Goal: Task Accomplishment & Management: Complete application form

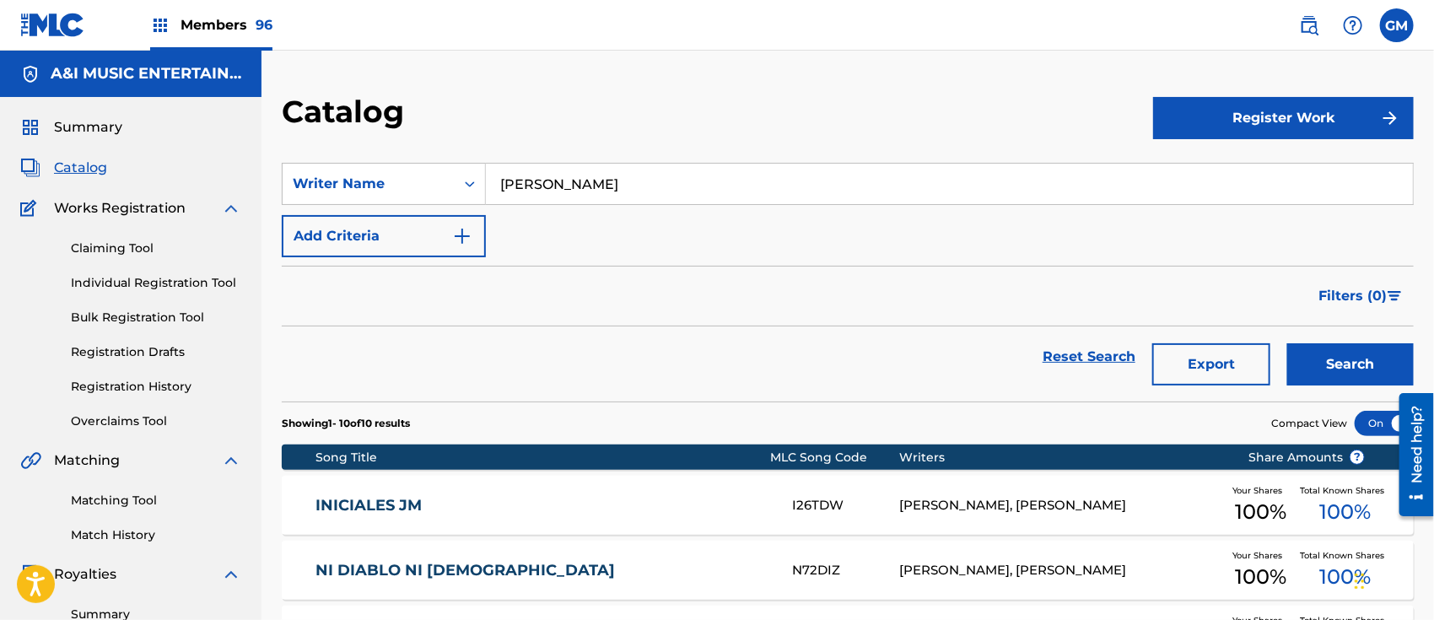
click at [226, 24] on span "Members 96" at bounding box center [227, 24] width 92 height 19
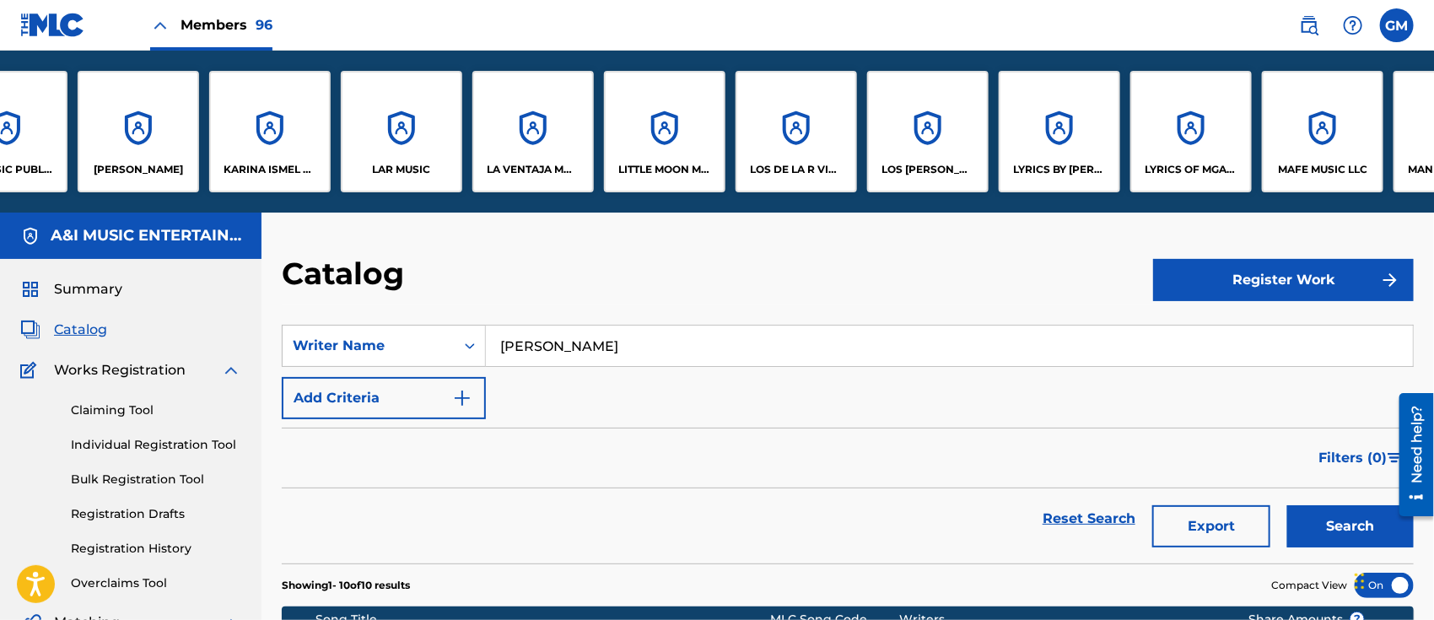
scroll to position [0, 6894]
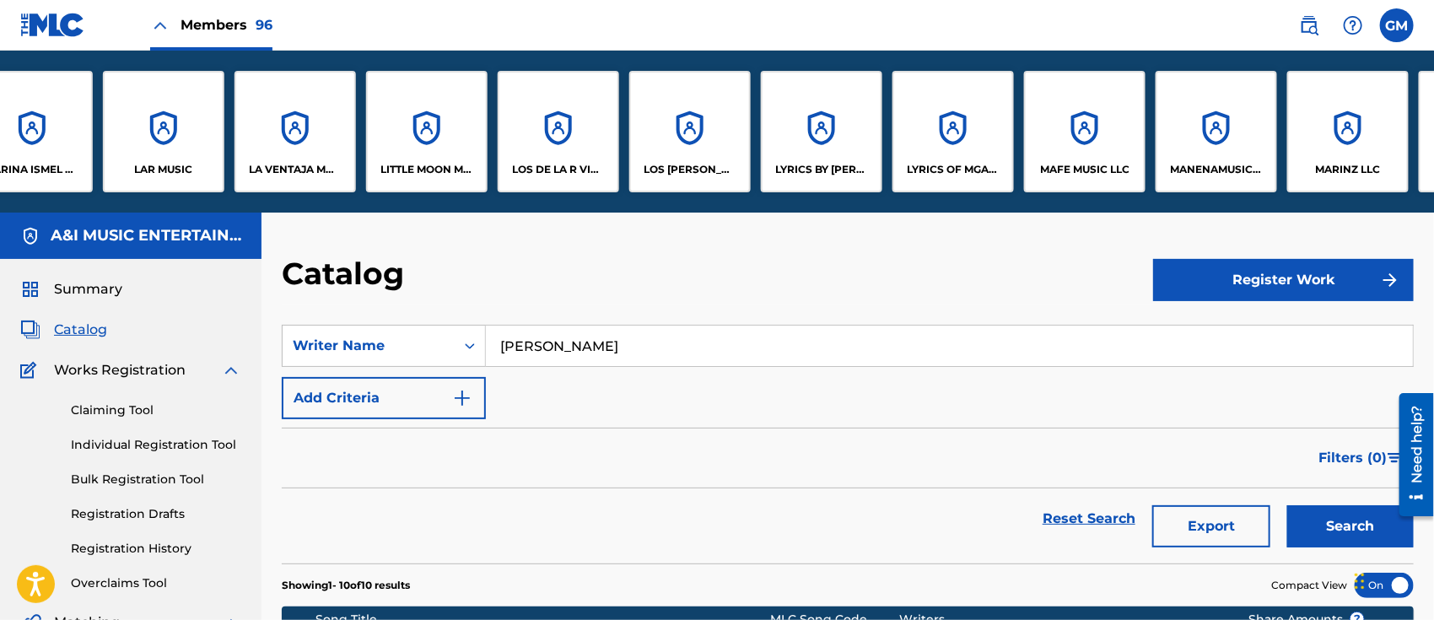
click at [947, 153] on div "LYRICS OF MGA LLC" at bounding box center [954, 132] width 122 height 122
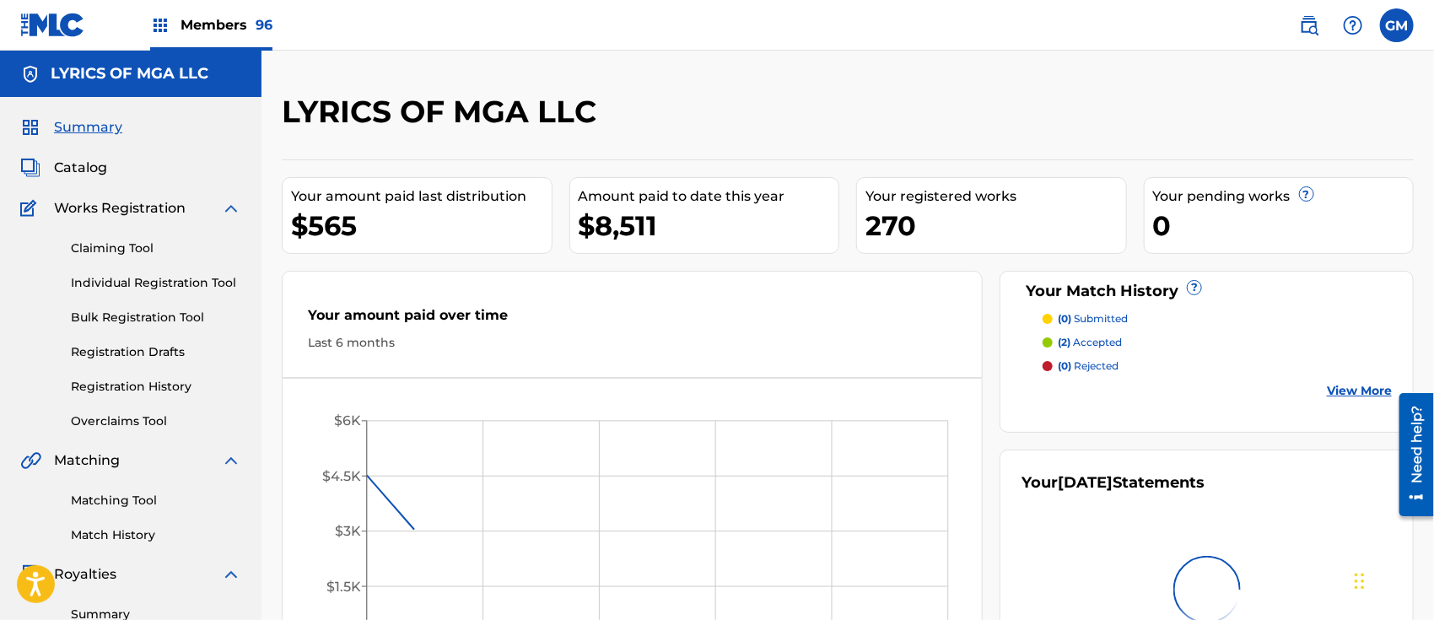
click at [89, 165] on span "Catalog" at bounding box center [80, 168] width 53 height 20
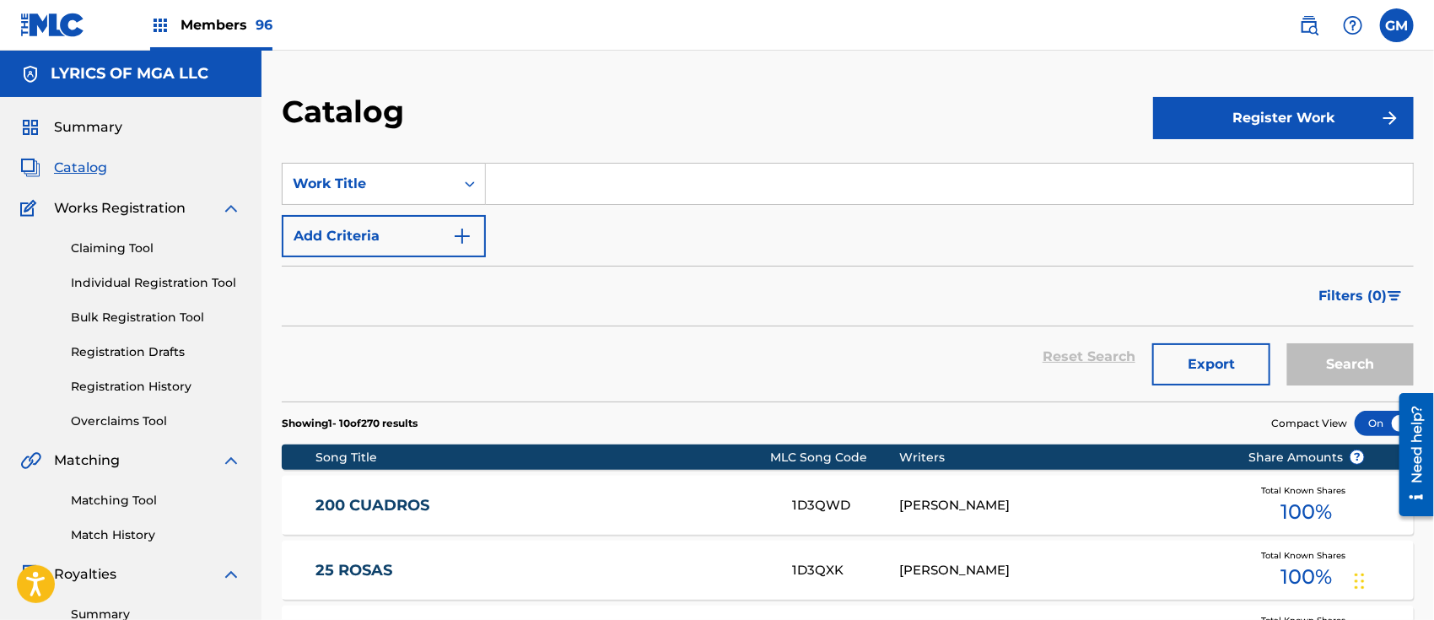
click at [673, 165] on input "Search Form" at bounding box center [949, 184] width 927 height 41
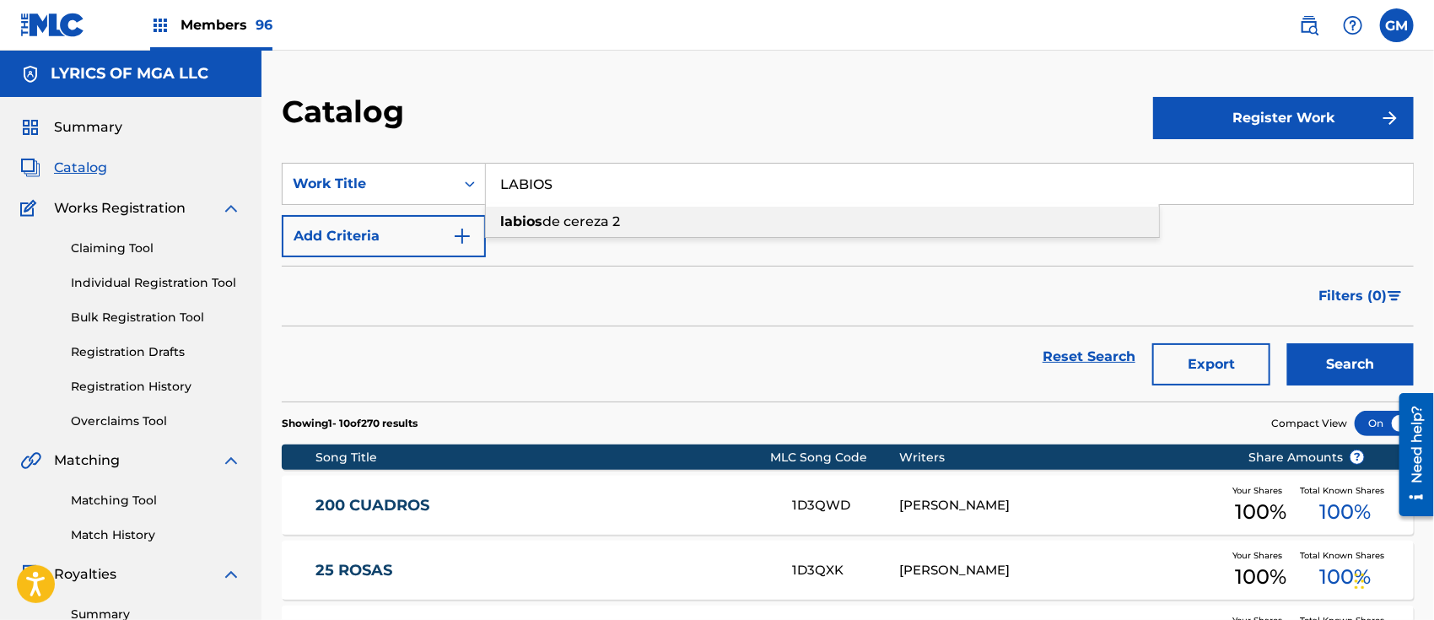
click at [628, 224] on div "labios de cereza 2" at bounding box center [822, 222] width 673 height 30
click at [1337, 354] on button "Search" at bounding box center [1351, 364] width 127 height 42
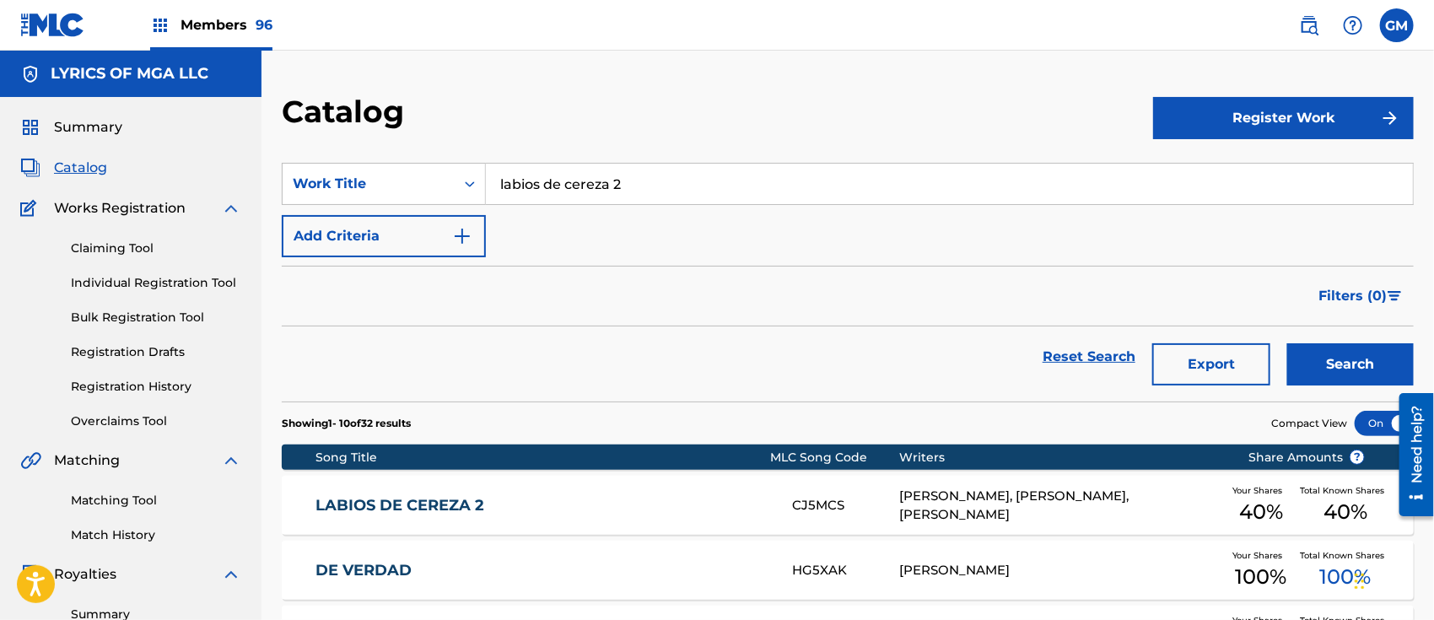
click at [71, 168] on span "Catalog" at bounding box center [80, 168] width 53 height 20
click at [92, 165] on span "Catalog" at bounding box center [80, 168] width 53 height 20
drag, startPoint x: 675, startPoint y: 184, endPoint x: 485, endPoint y: 178, distance: 189.9
click at [485, 178] on div "SearchWithCriteriab09b961c-2424-4258-aa12-c803b52c4150 Work Title labios de cer…" at bounding box center [848, 184] width 1132 height 42
type input "Y DE QUE SIRVE"
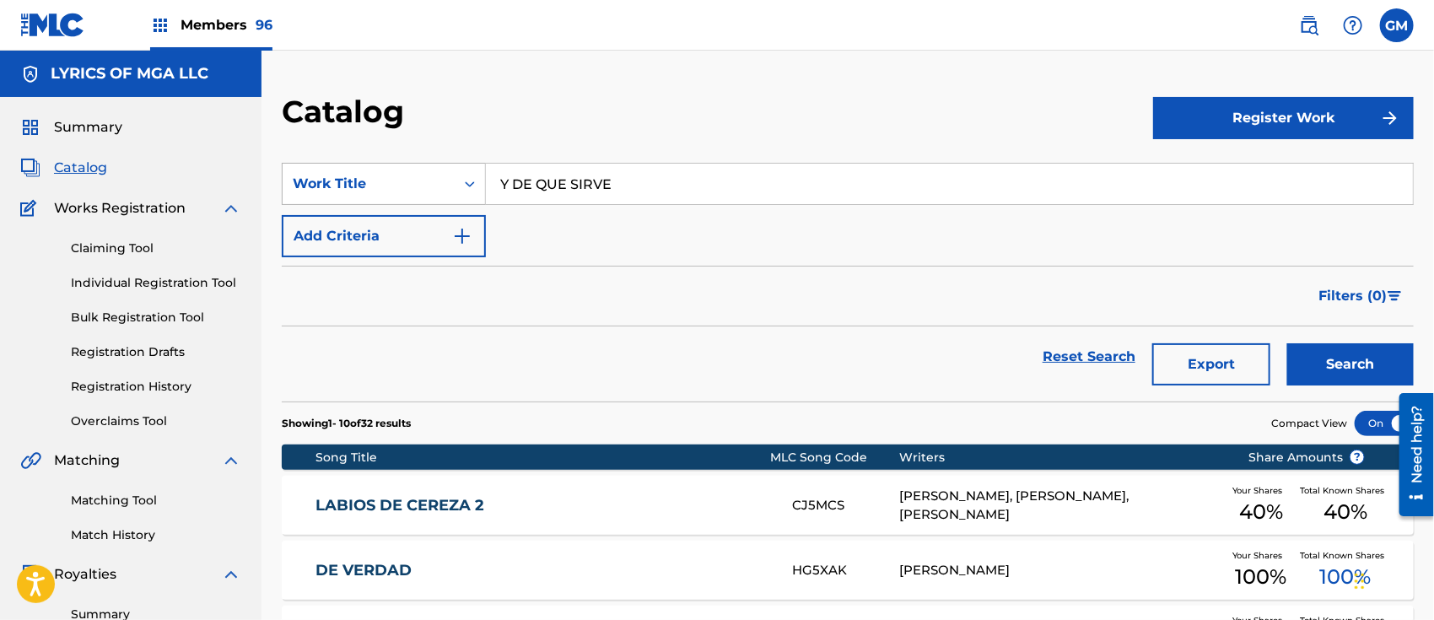
click at [1288, 343] on button "Search" at bounding box center [1351, 364] width 127 height 42
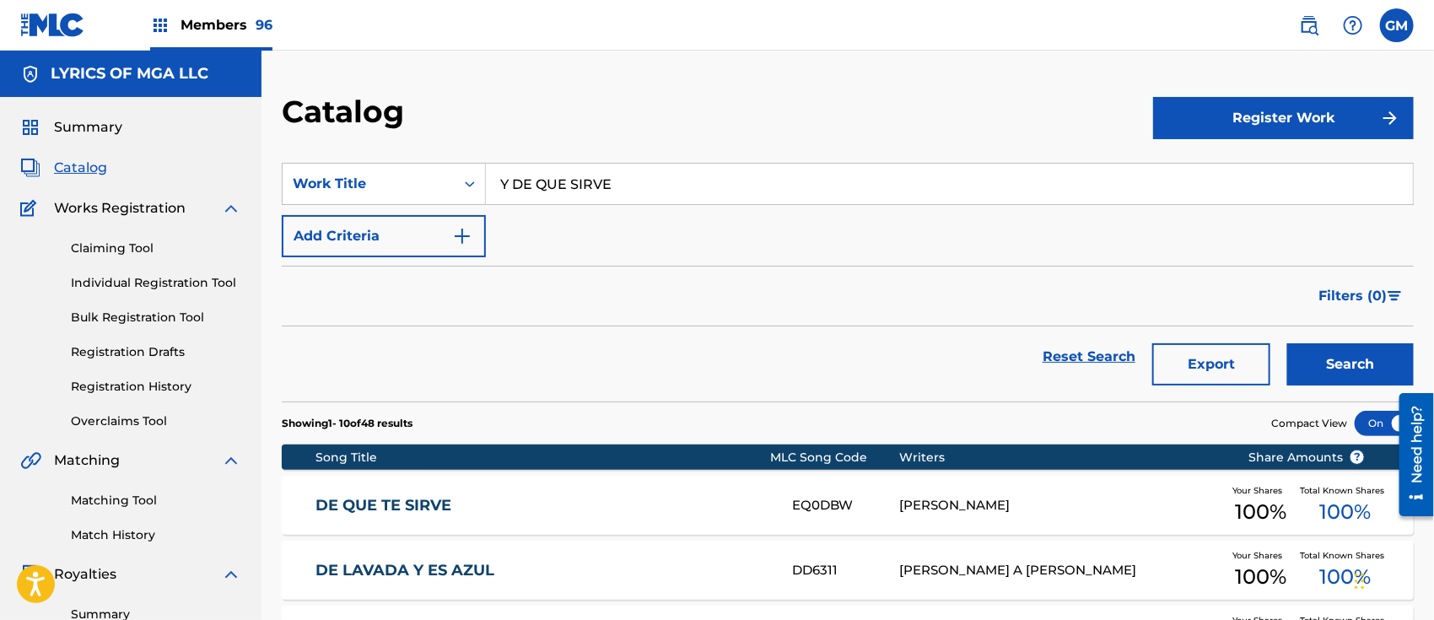
click at [159, 382] on link "Registration History" at bounding box center [156, 387] width 170 height 18
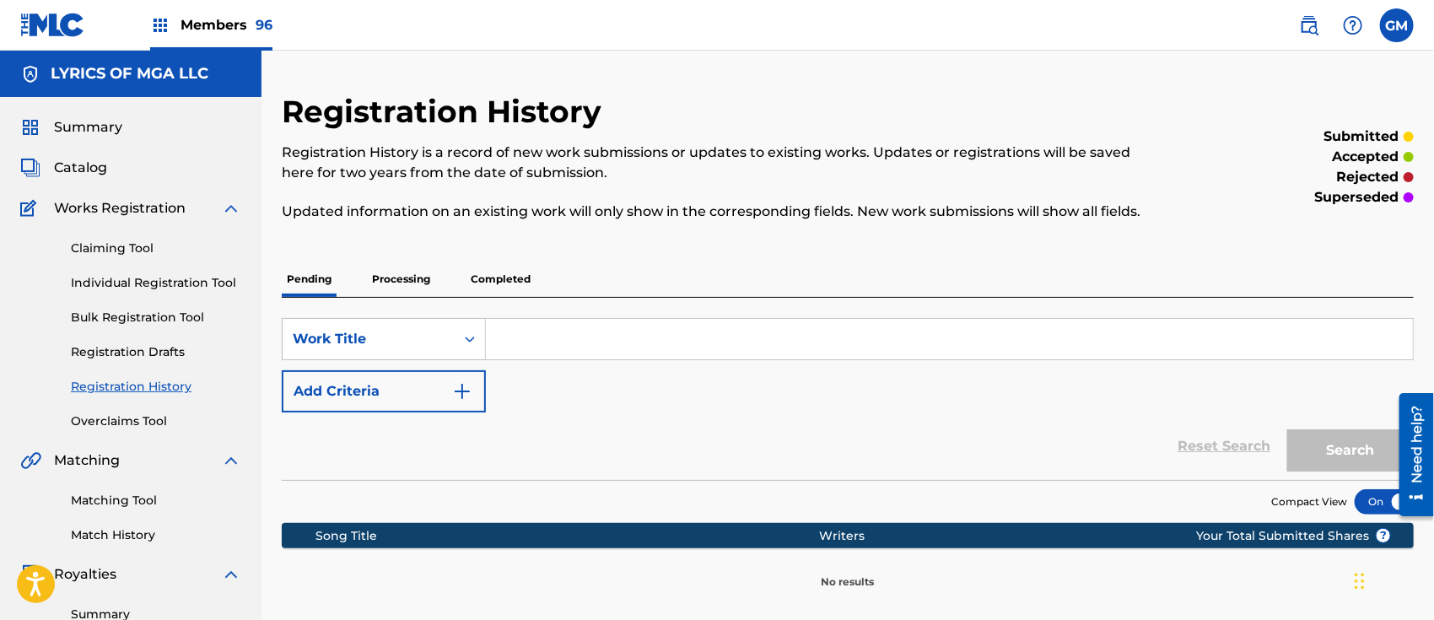
click at [406, 265] on p "Processing" at bounding box center [401, 279] width 68 height 35
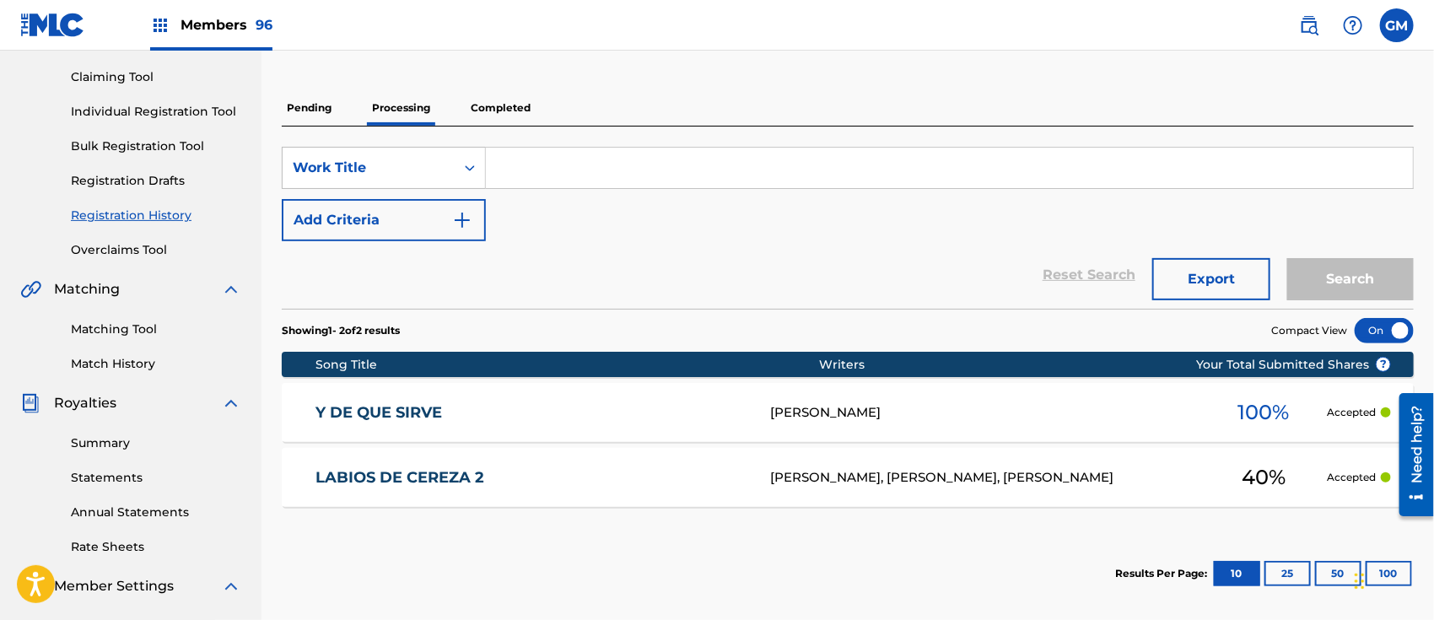
scroll to position [163, 0]
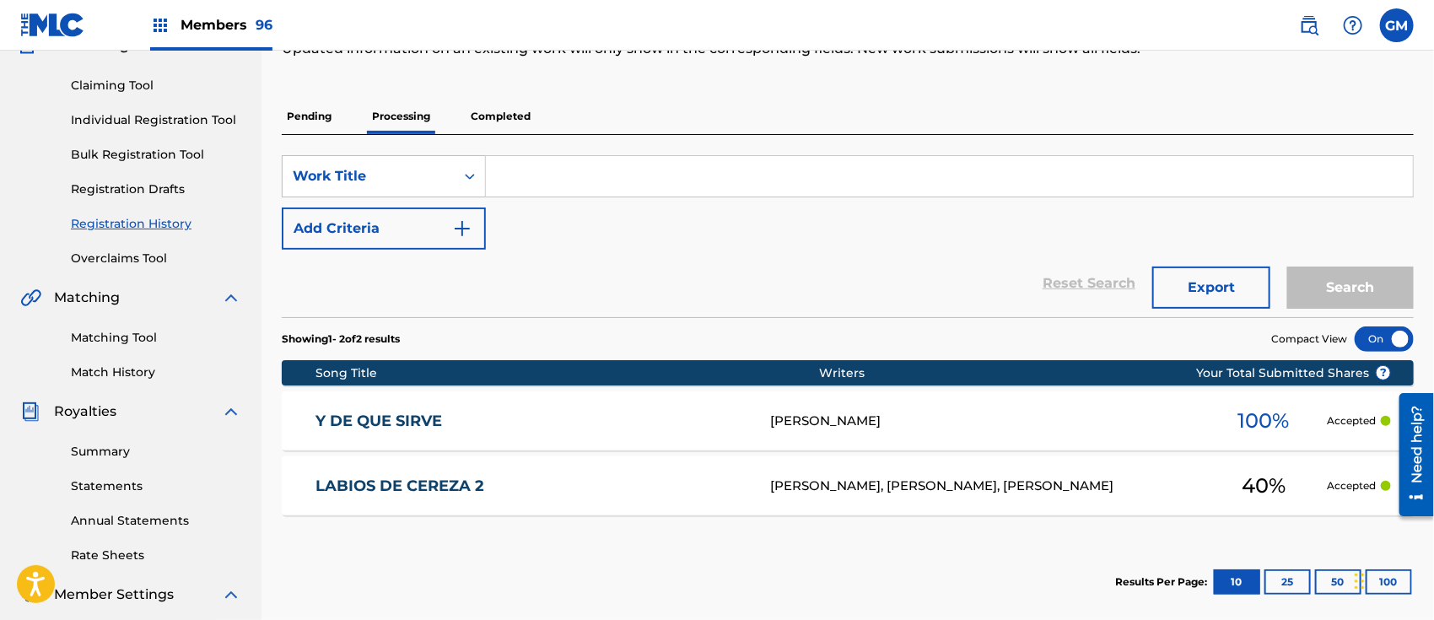
click at [213, 24] on span "Members 96" at bounding box center [227, 24] width 92 height 19
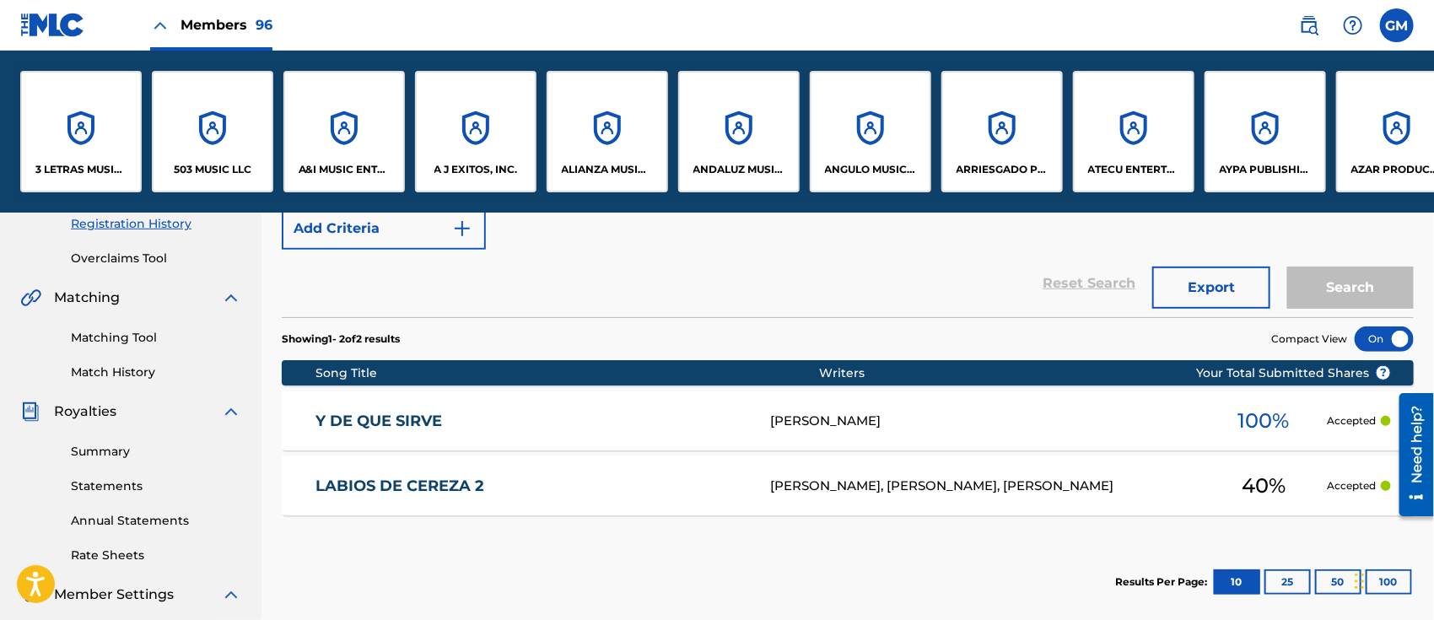
click at [345, 162] on p "A&I MUSIC ENTERTAINMENT, INC" at bounding box center [345, 169] width 92 height 15
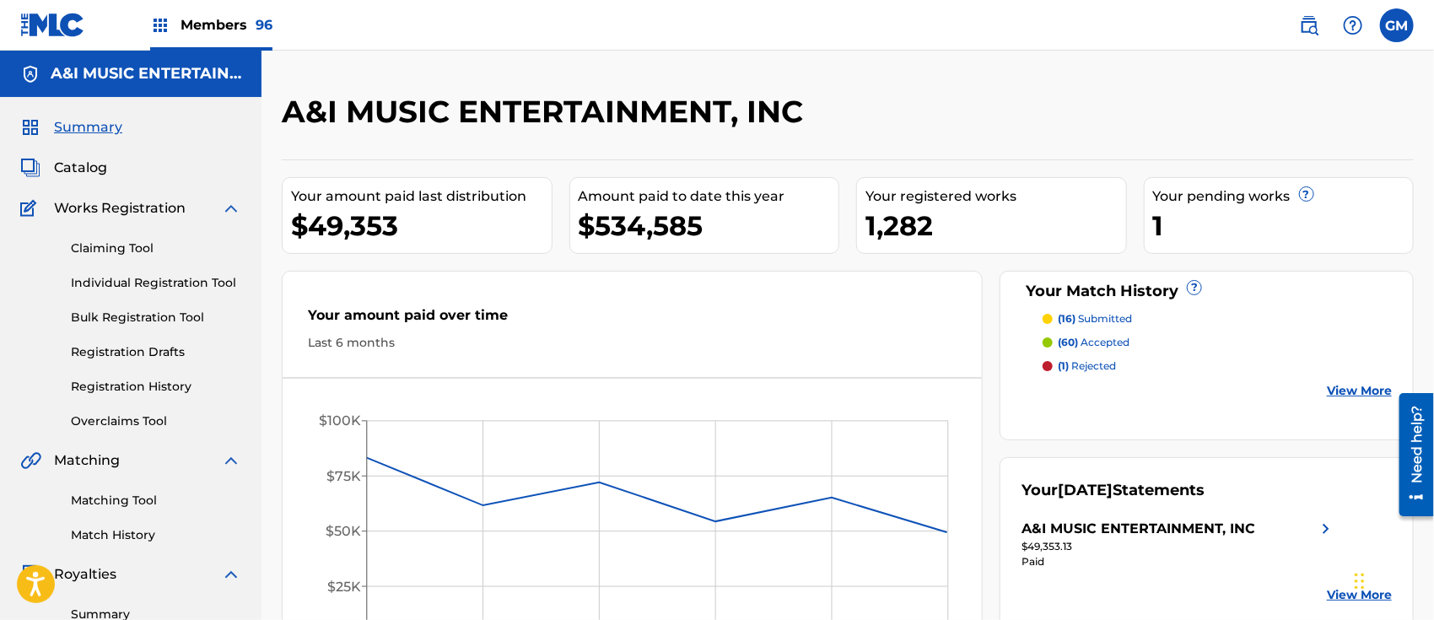
click at [142, 282] on link "Individual Registration Tool" at bounding box center [156, 283] width 170 height 18
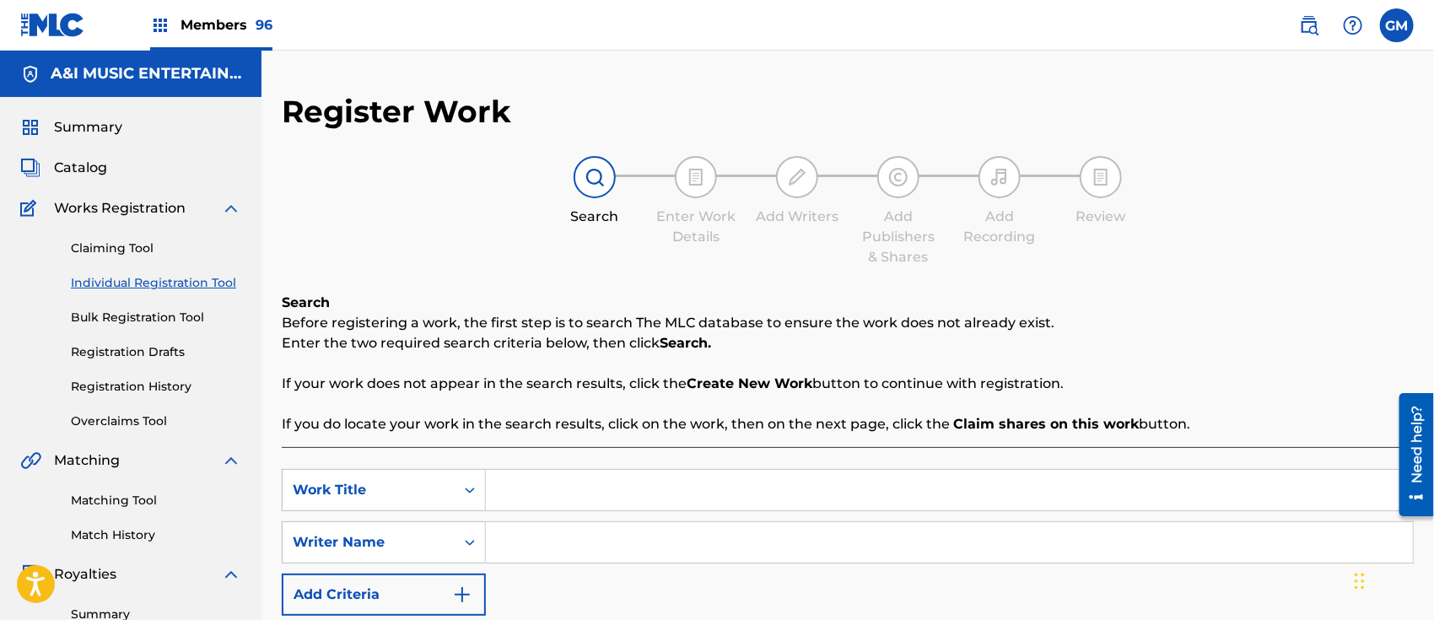
click at [524, 472] on input "Search Form" at bounding box center [949, 490] width 927 height 41
paste input "PA' QUE TODO SALGA BIEN"
type input "PA' QUE TODO SALGA BIEN"
click at [546, 548] on input "Search Form" at bounding box center [949, 542] width 927 height 41
type input "[PERSON_NAME]"
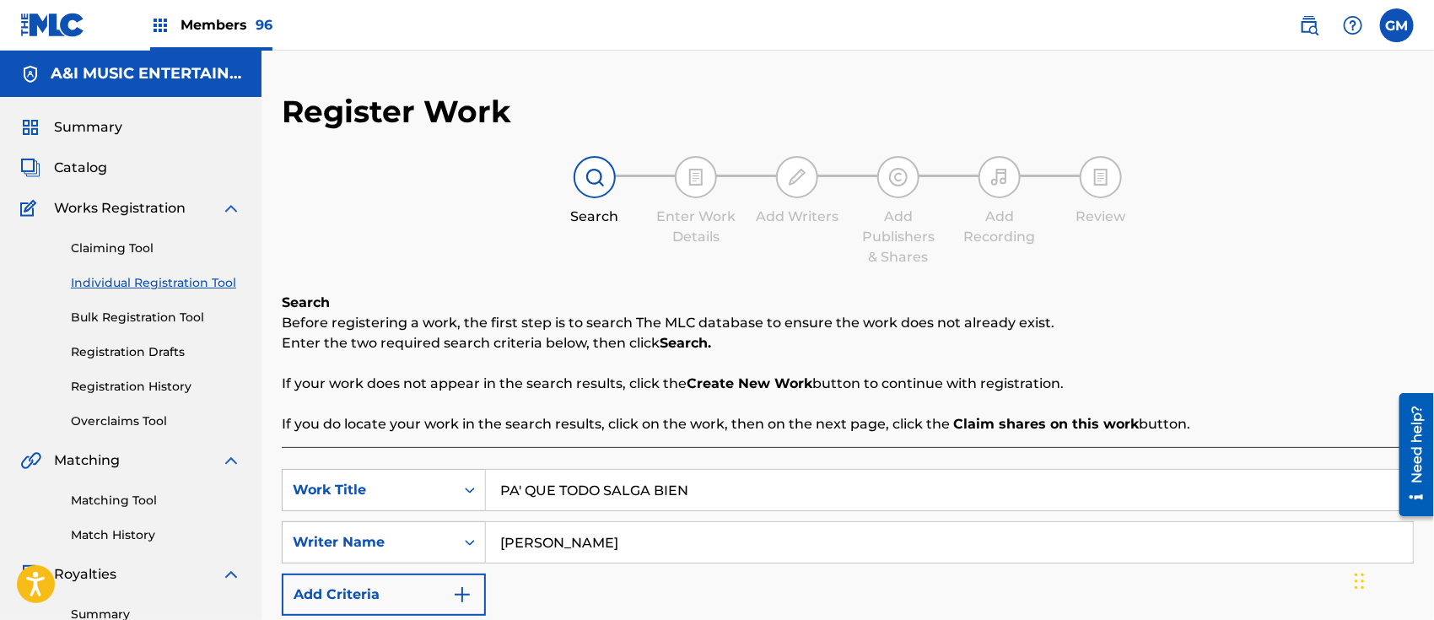
scroll to position [262, 0]
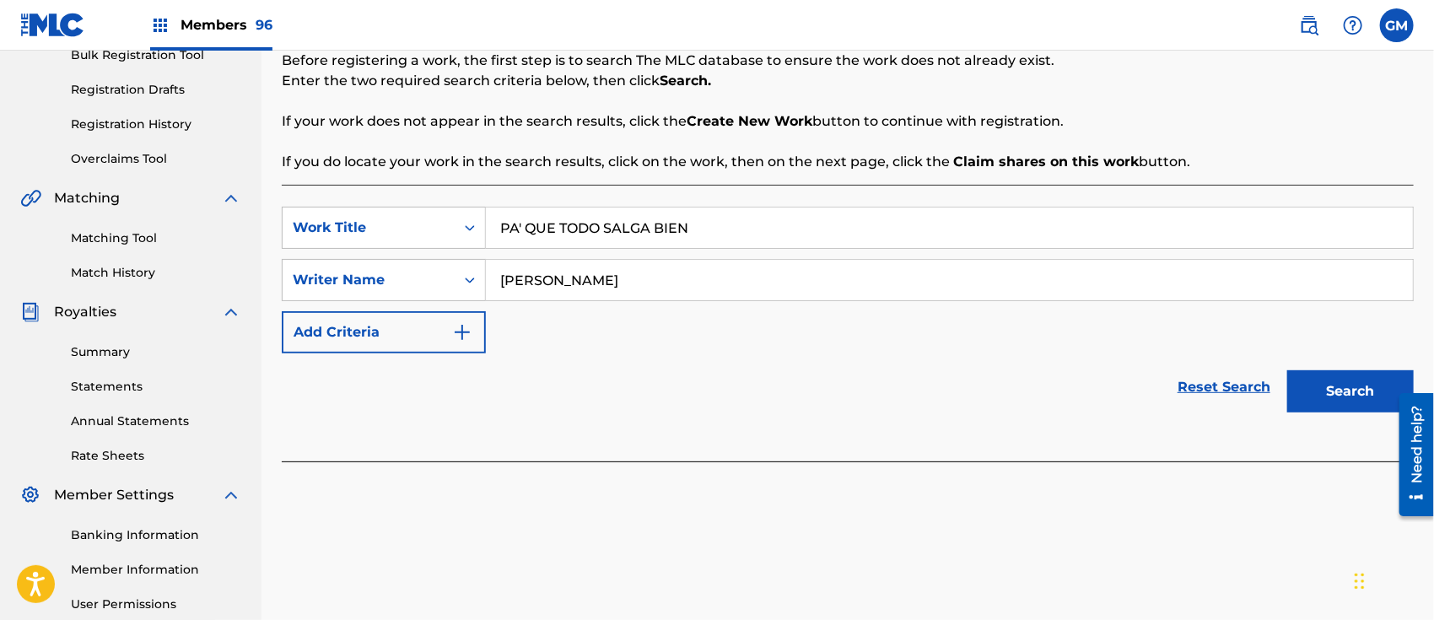
click at [1322, 393] on button "Search" at bounding box center [1351, 391] width 127 height 42
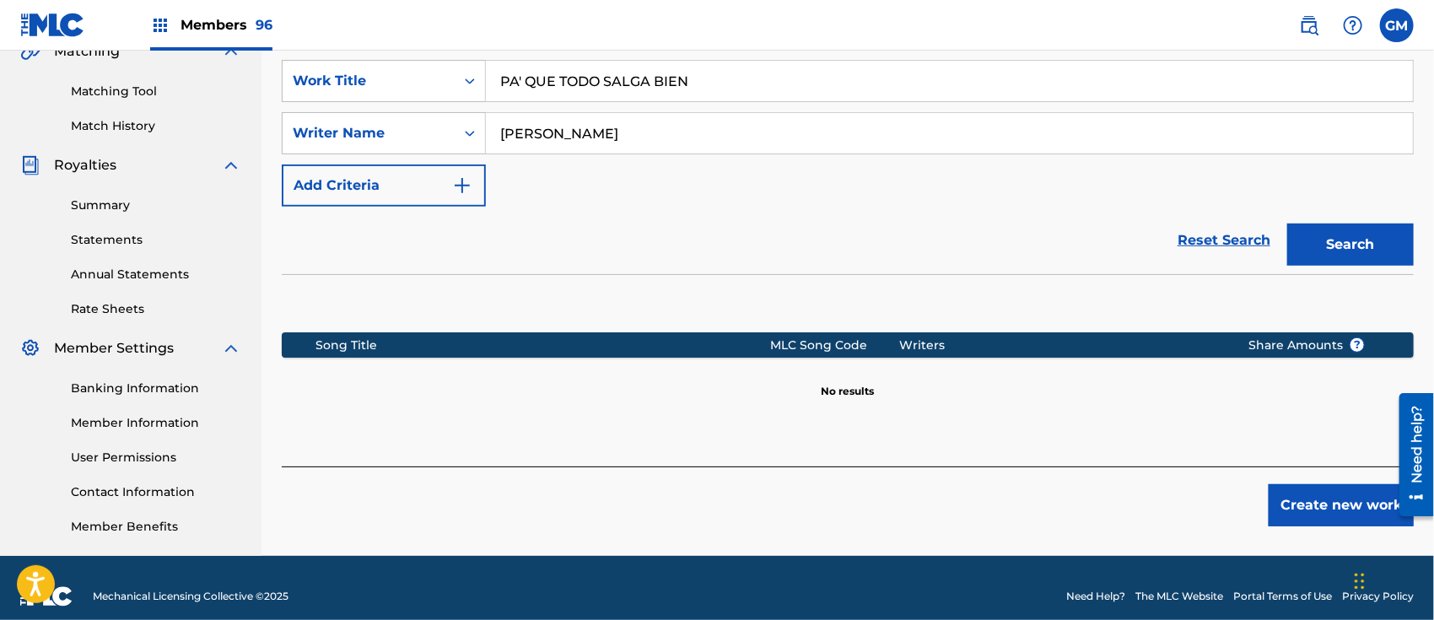
scroll to position [425, 0]
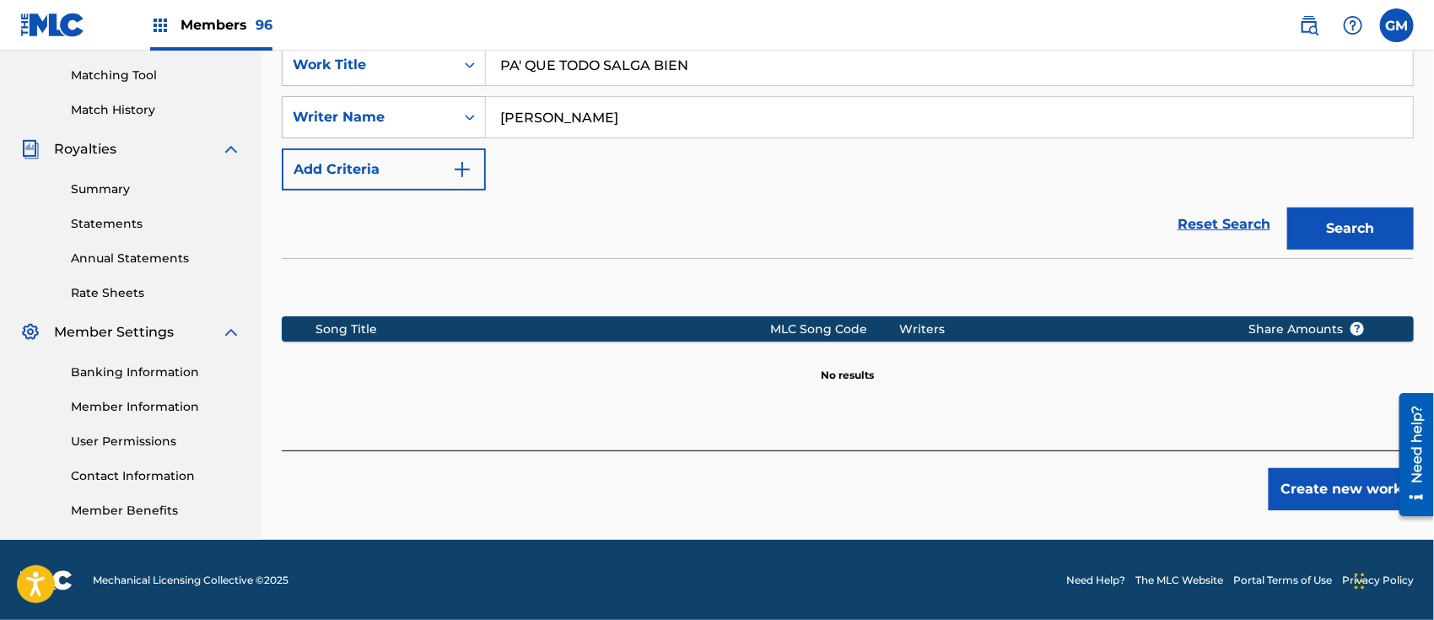
click at [1293, 479] on button "Create new work" at bounding box center [1341, 489] width 145 height 42
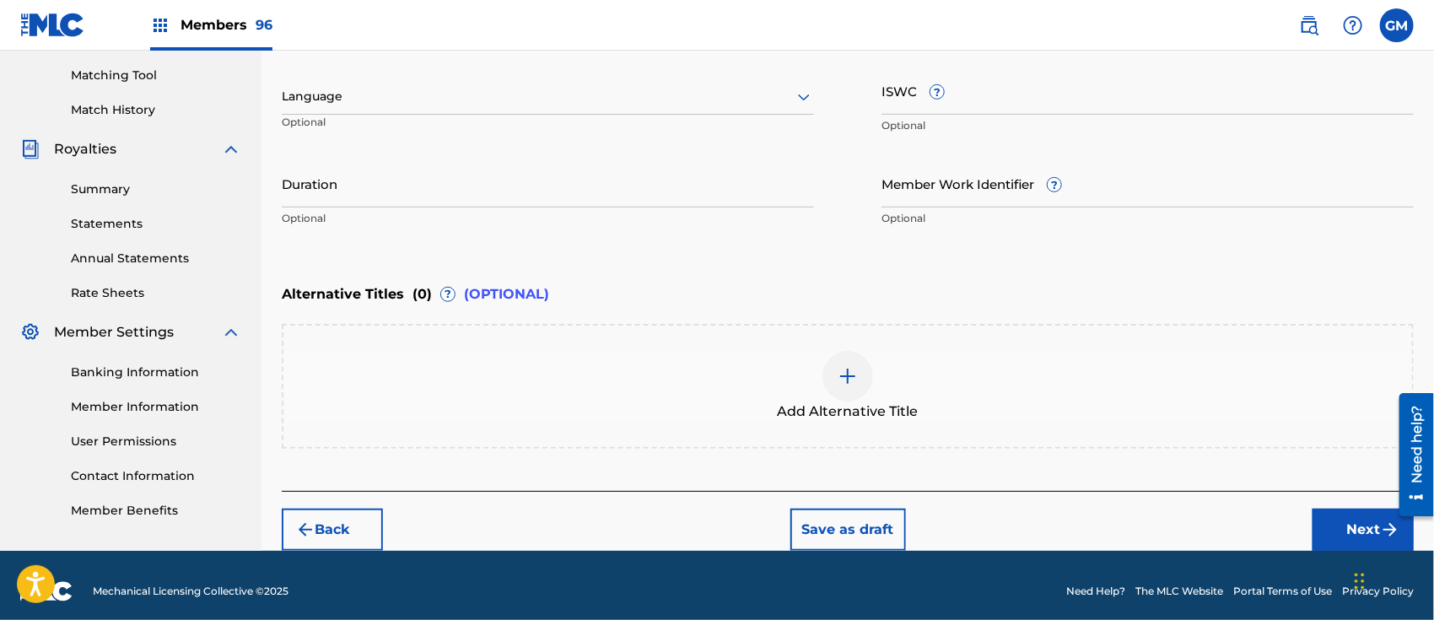
click at [358, 91] on div at bounding box center [548, 96] width 532 height 21
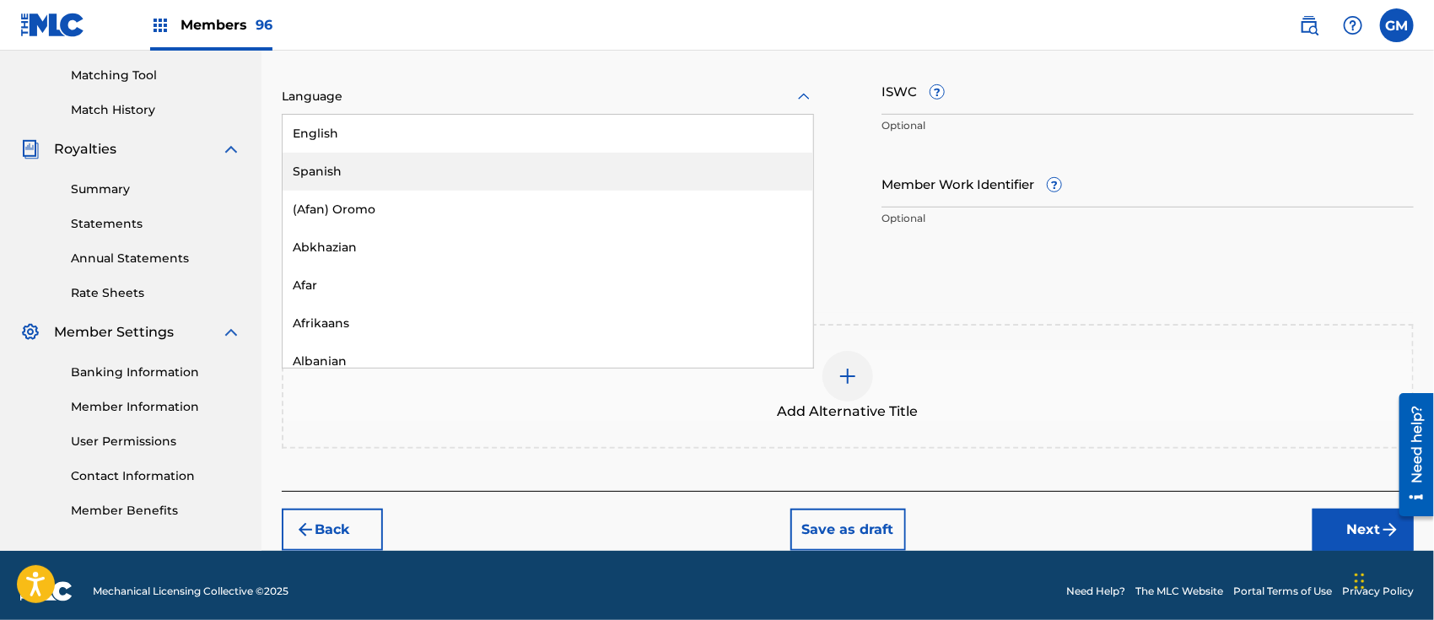
click at [335, 159] on div "Spanish" at bounding box center [548, 172] width 531 height 38
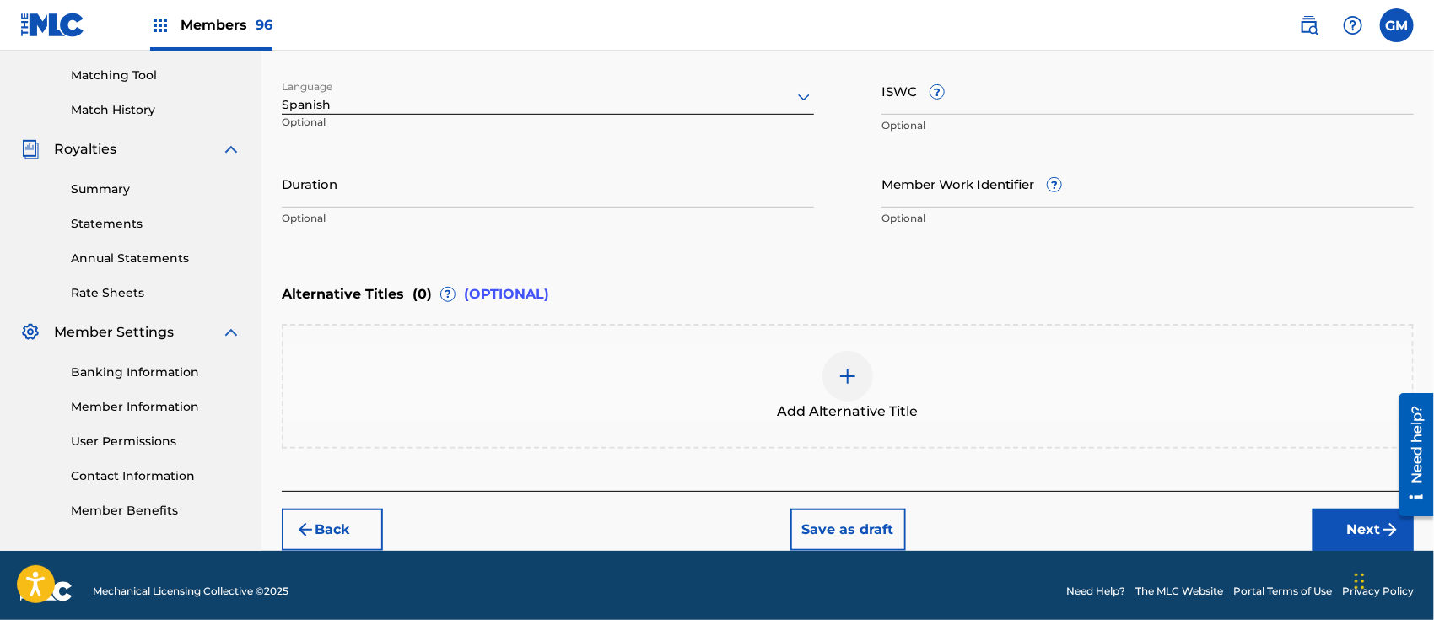
click at [1337, 516] on button "Next" at bounding box center [1363, 530] width 101 height 42
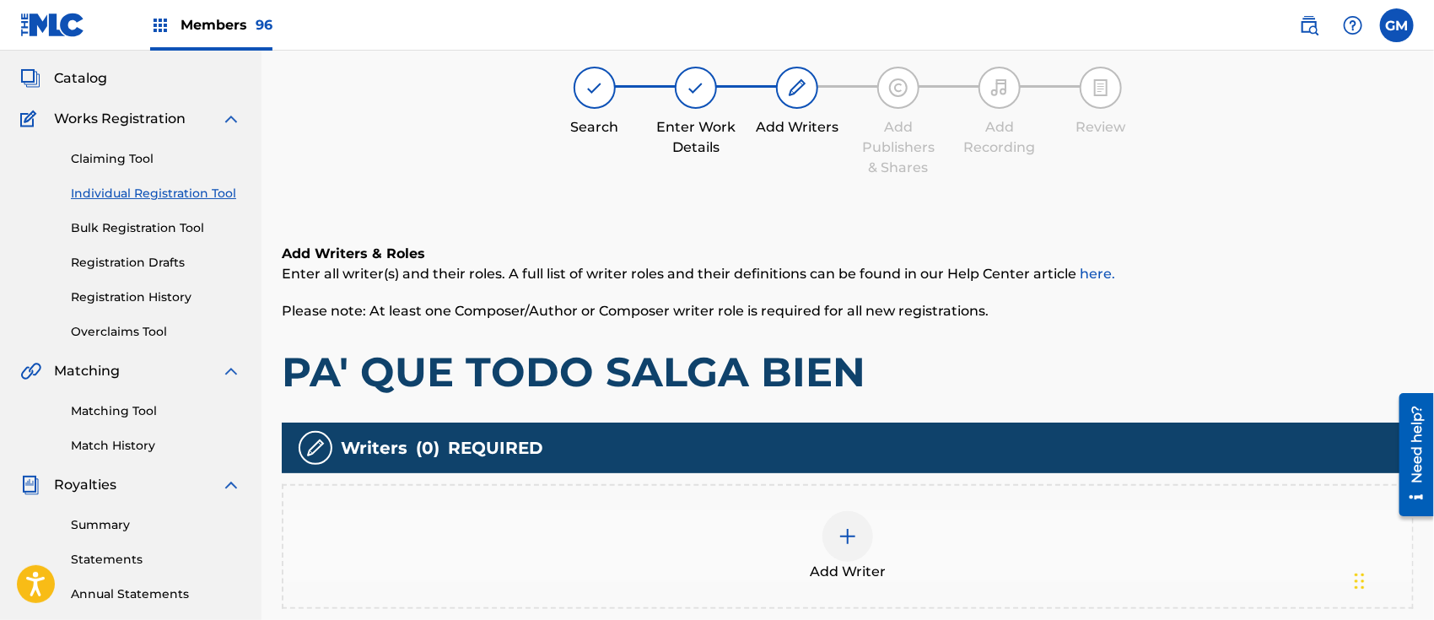
scroll to position [75, 0]
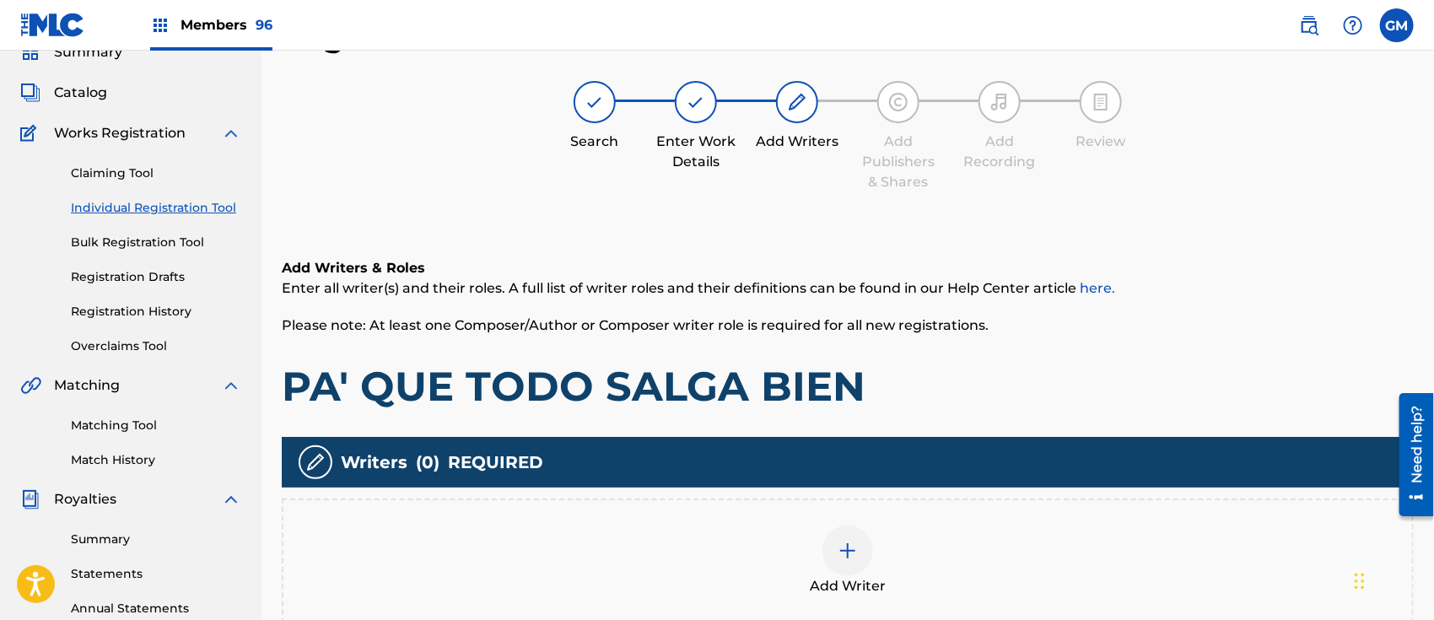
click at [861, 546] on div at bounding box center [848, 551] width 51 height 51
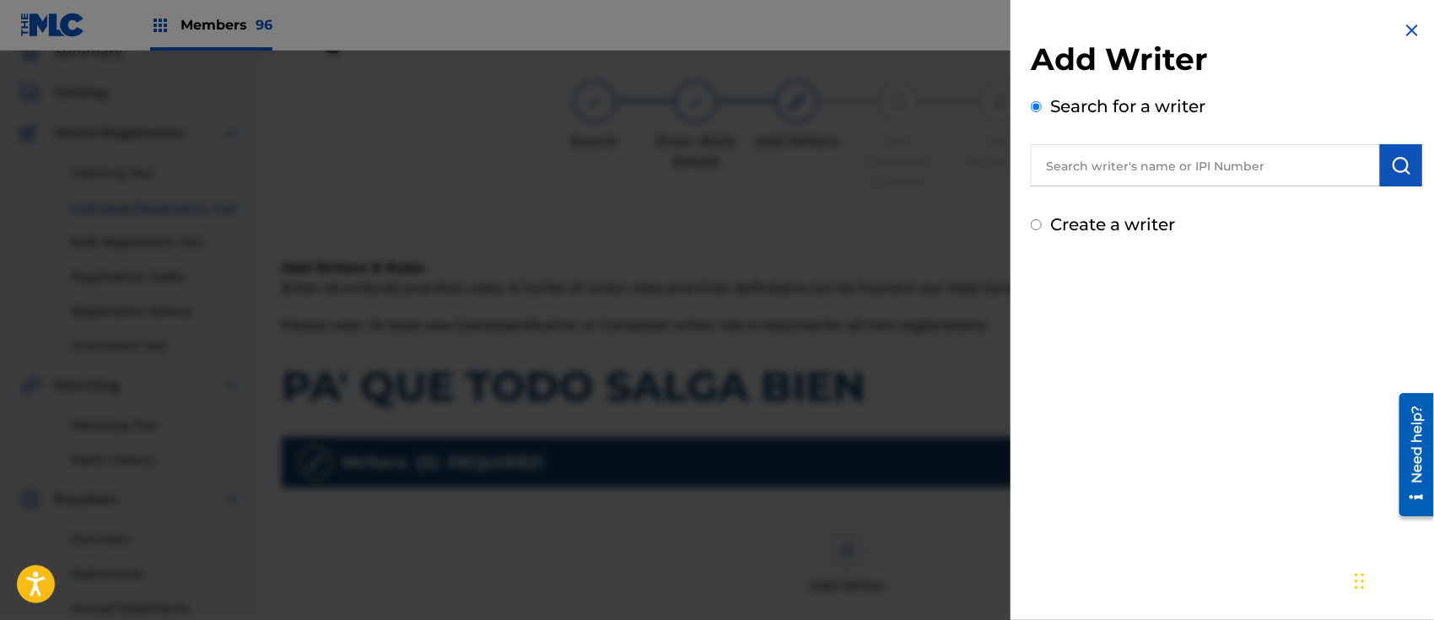
click at [1152, 171] on input "text" at bounding box center [1205, 165] width 349 height 42
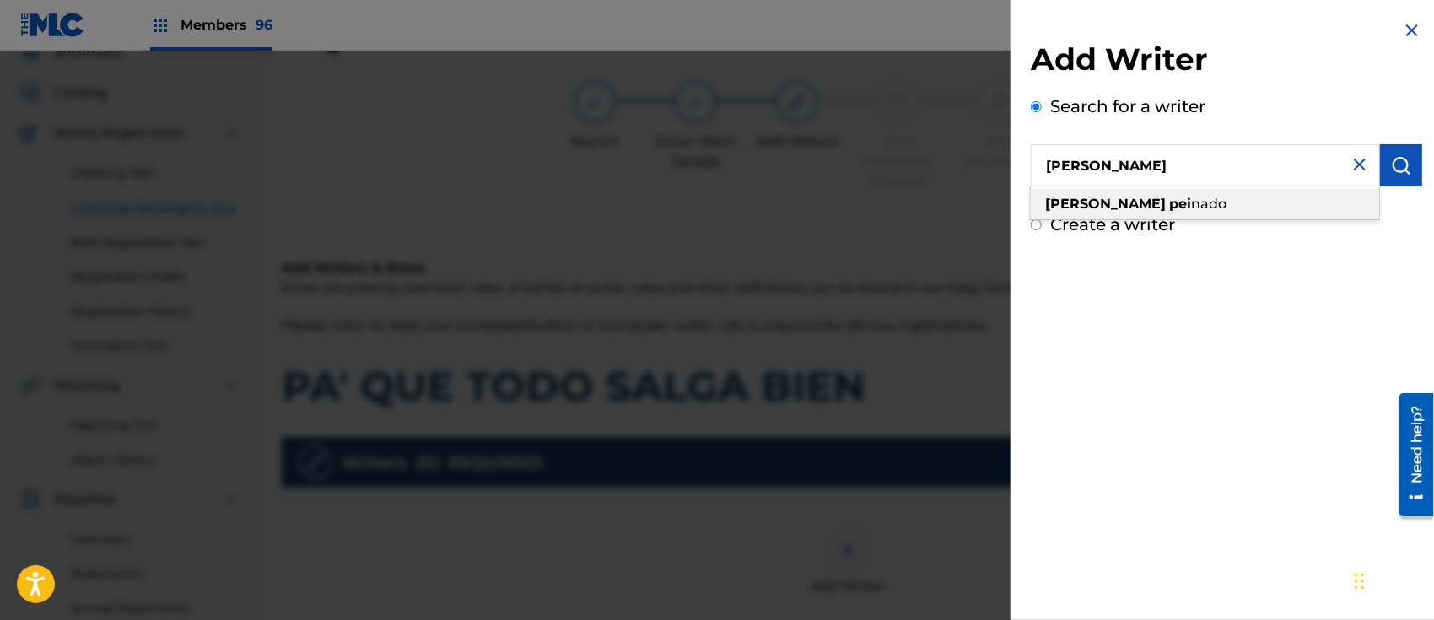
click at [1169, 202] on strong "pei" at bounding box center [1180, 204] width 22 height 16
type input "[PERSON_NAME]"
click at [1404, 165] on img "submit" at bounding box center [1401, 165] width 20 height 20
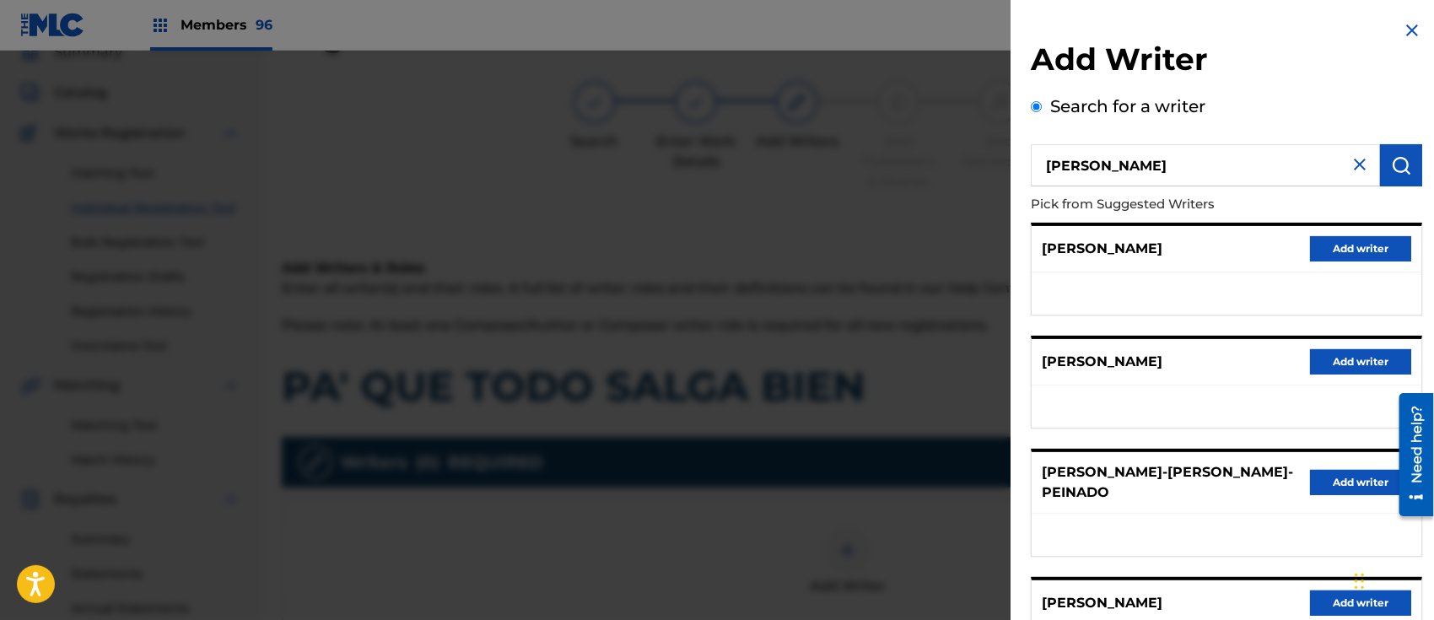
scroll to position [262, 0]
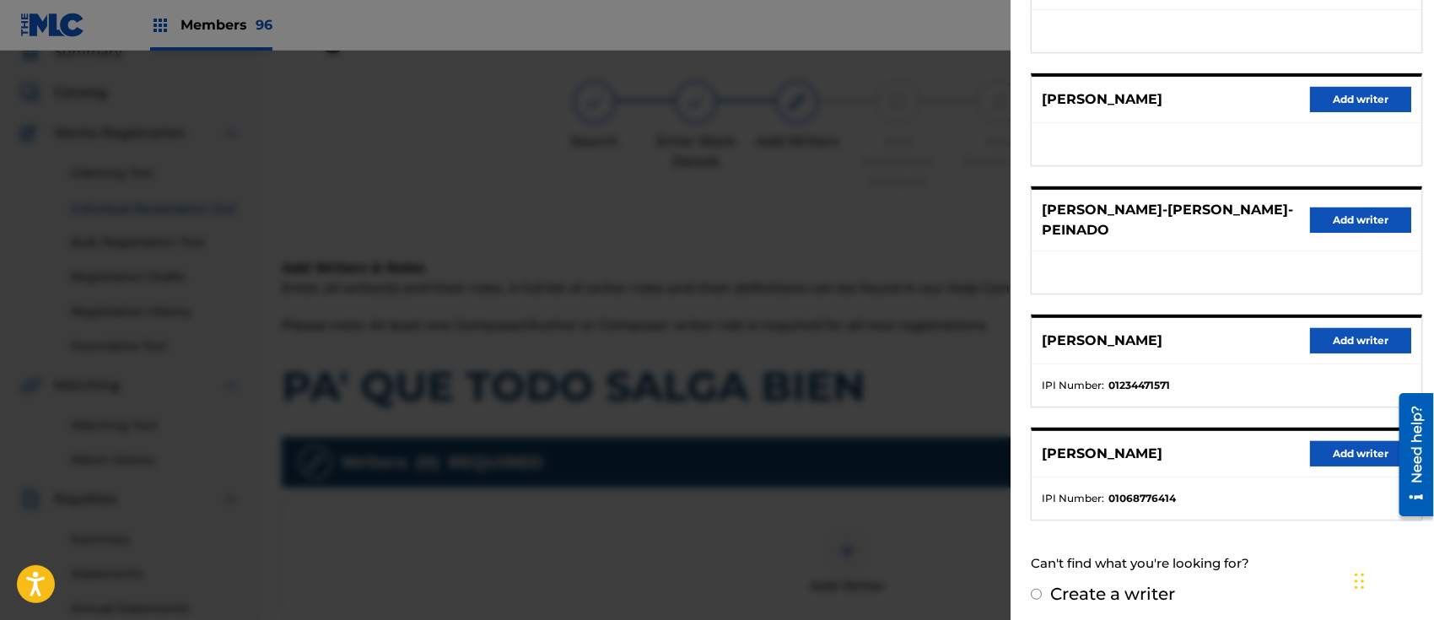
drag, startPoint x: 1362, startPoint y: 337, endPoint x: 1347, endPoint y: 336, distance: 15.2
click at [1363, 336] on button "Add writer" at bounding box center [1360, 340] width 101 height 25
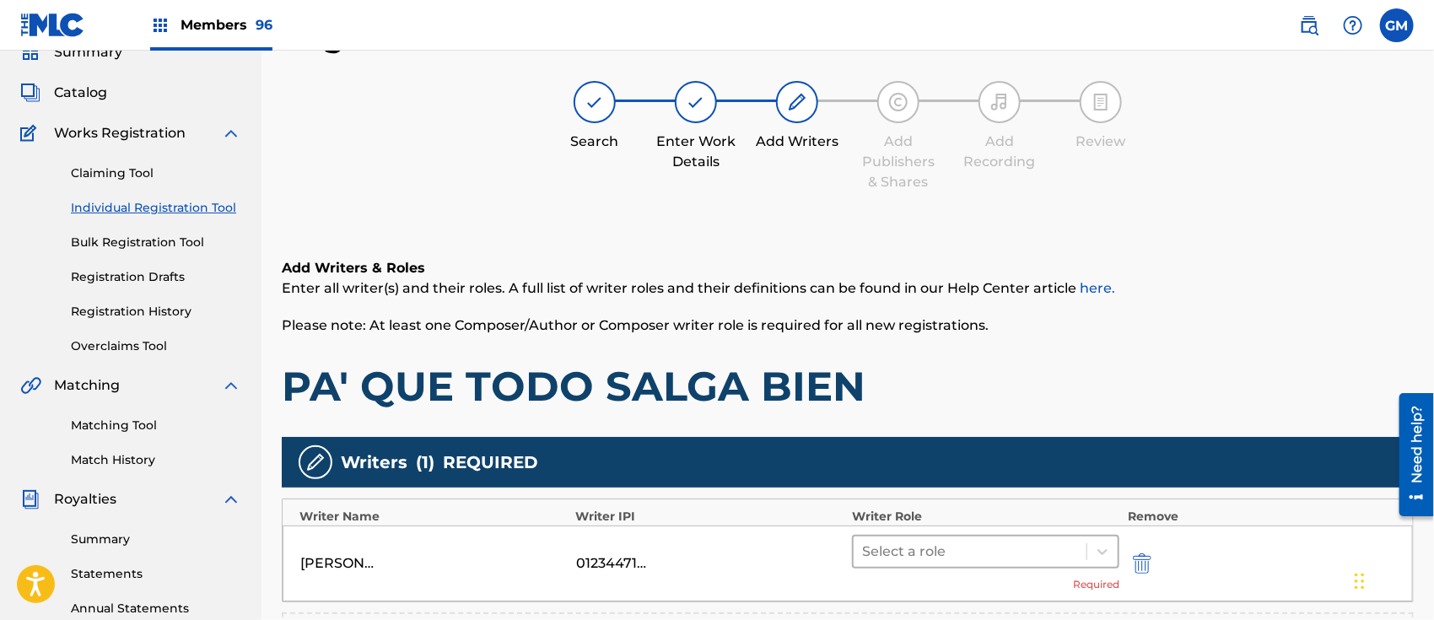
click at [952, 547] on div at bounding box center [970, 552] width 216 height 24
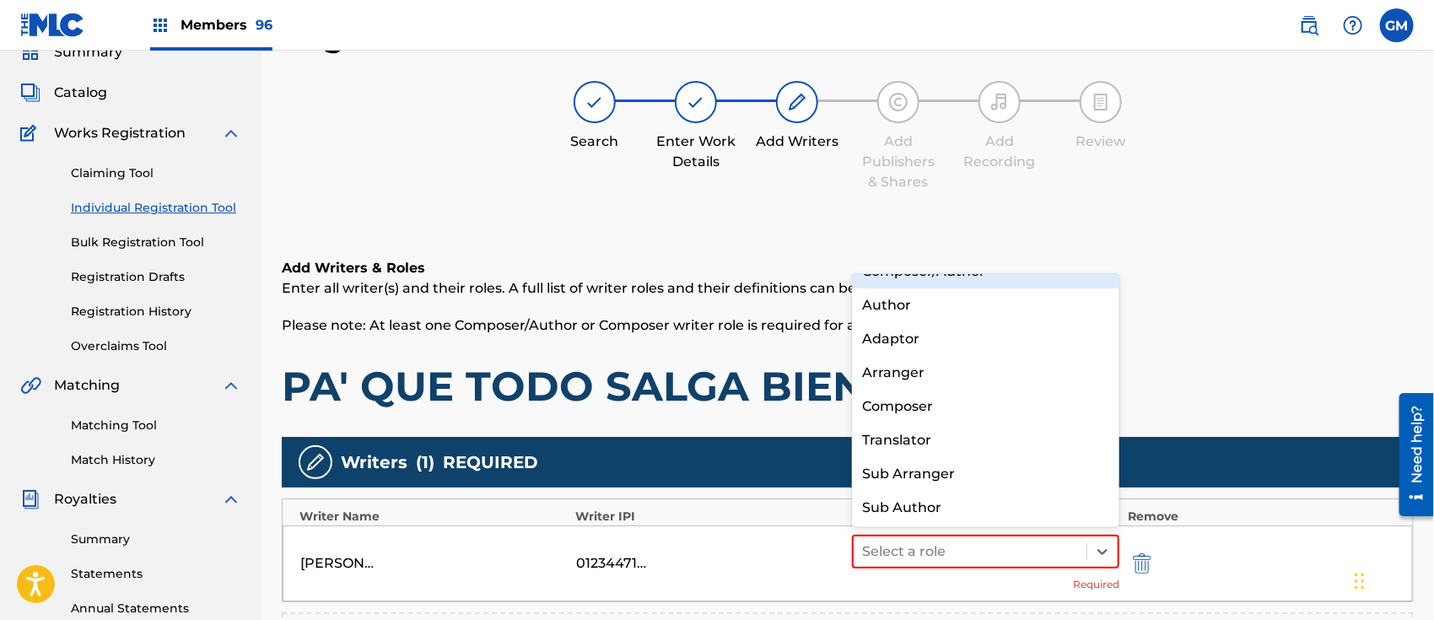
scroll to position [0, 0]
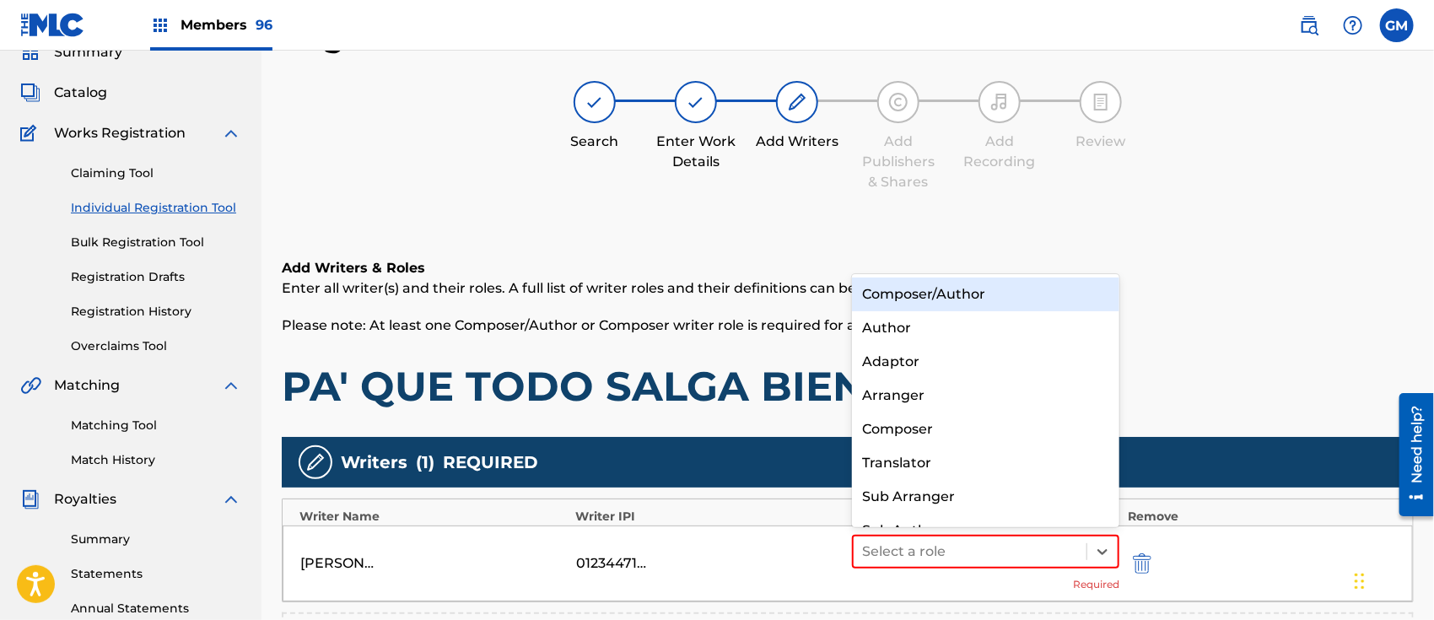
click at [989, 283] on div "Composer/Author" at bounding box center [985, 295] width 267 height 34
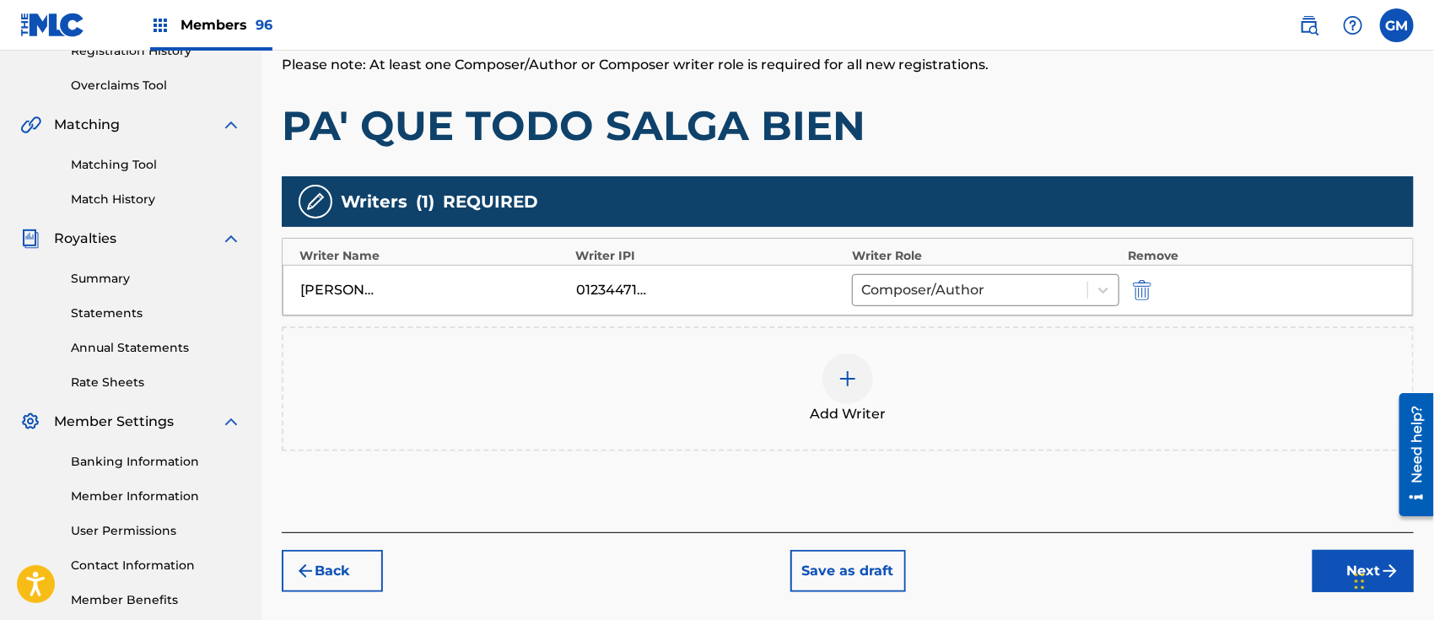
scroll to position [338, 0]
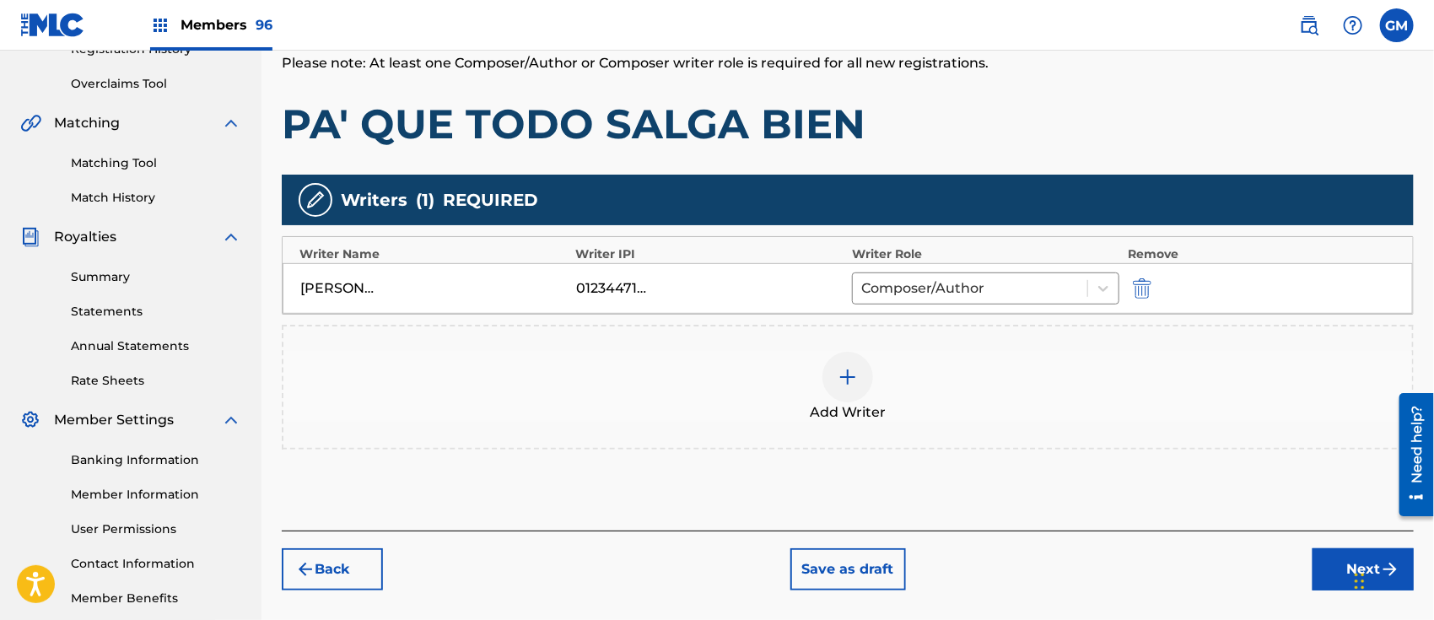
click at [834, 388] on div at bounding box center [848, 377] width 51 height 51
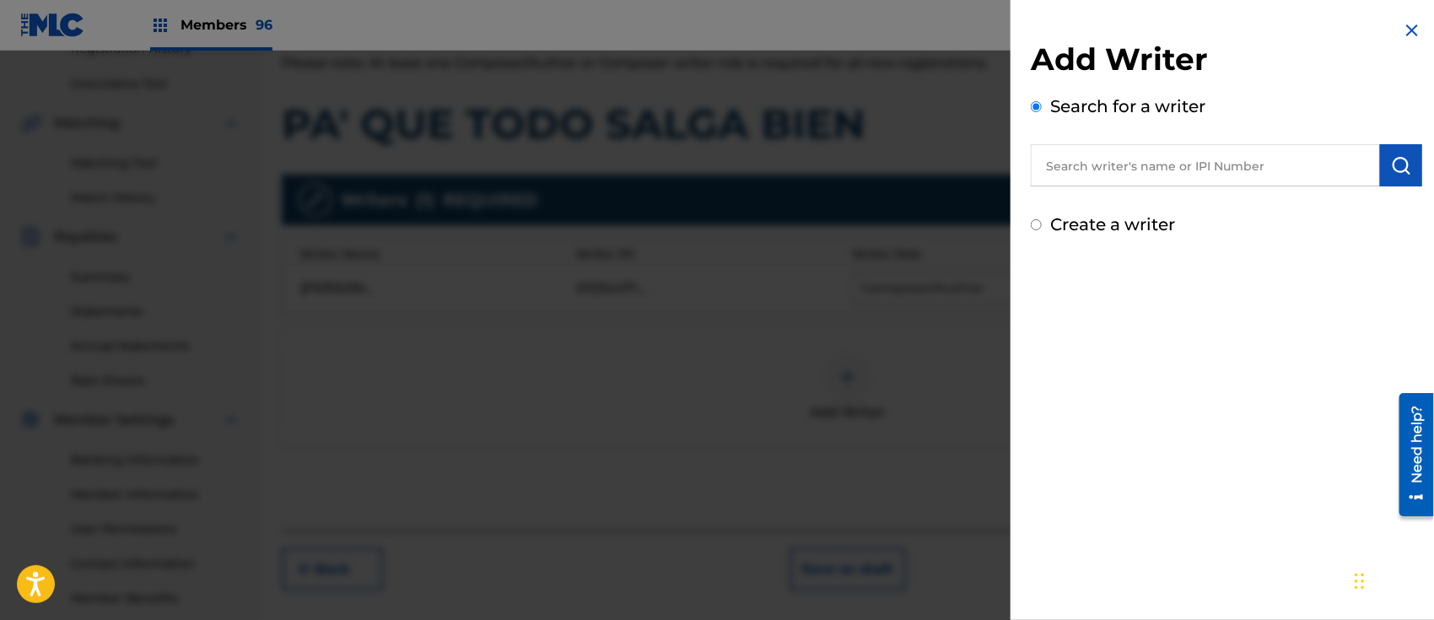
click at [1120, 157] on input "text" at bounding box center [1205, 165] width 349 height 42
paste input "[PERSON_NAME]"
type input "[PERSON_NAME]"
click at [1404, 154] on button "submit" at bounding box center [1401, 165] width 42 height 42
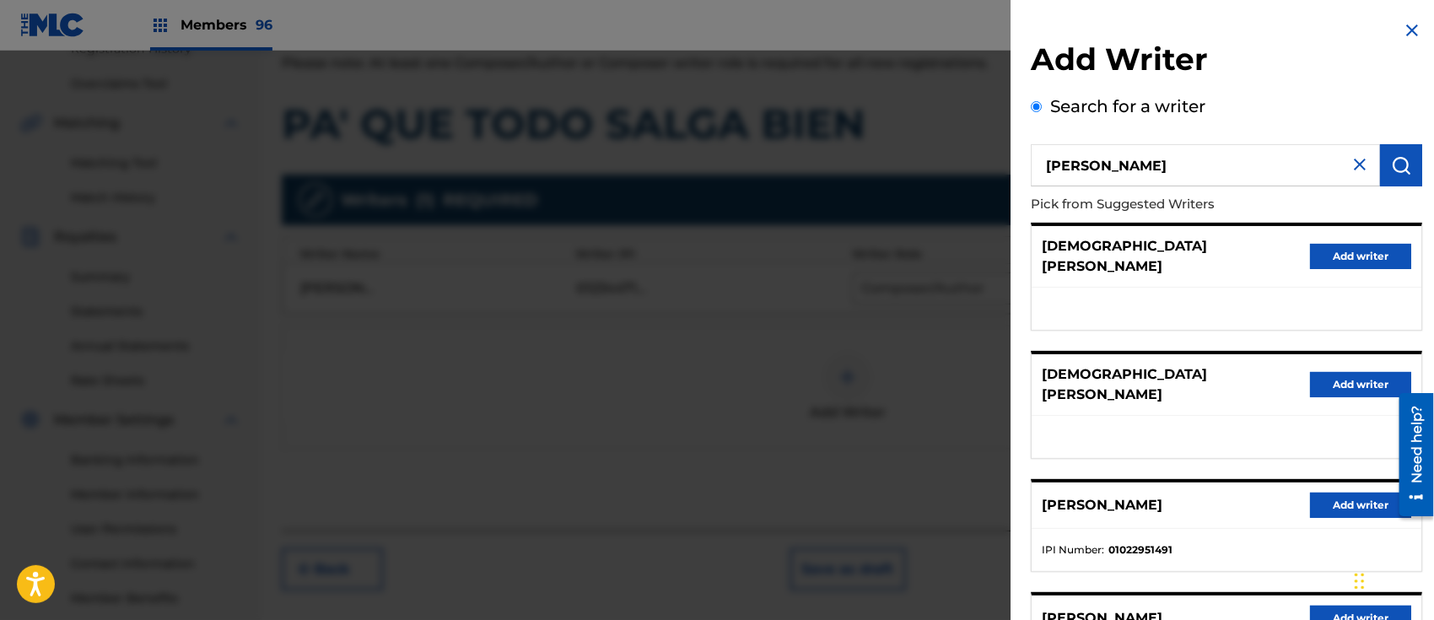
scroll to position [251, 0]
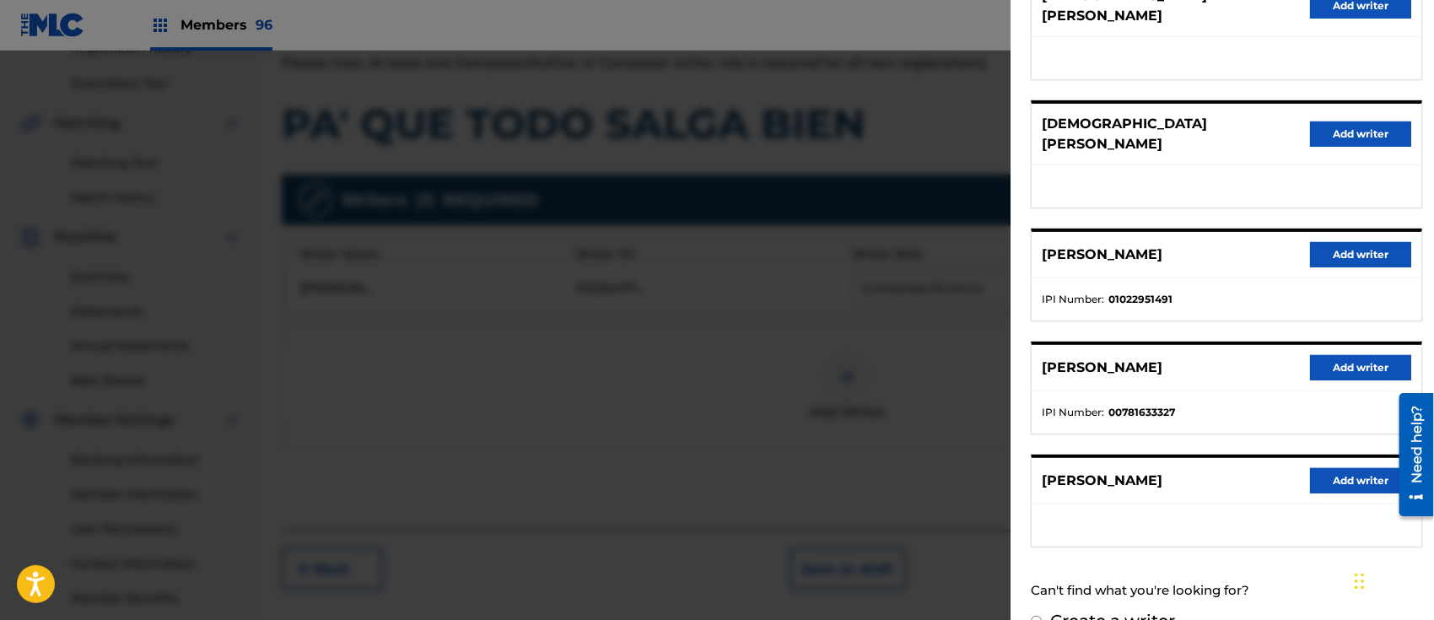
click at [1034, 616] on input "Create a writer" at bounding box center [1036, 621] width 11 height 11
radio input "false"
radio input "true"
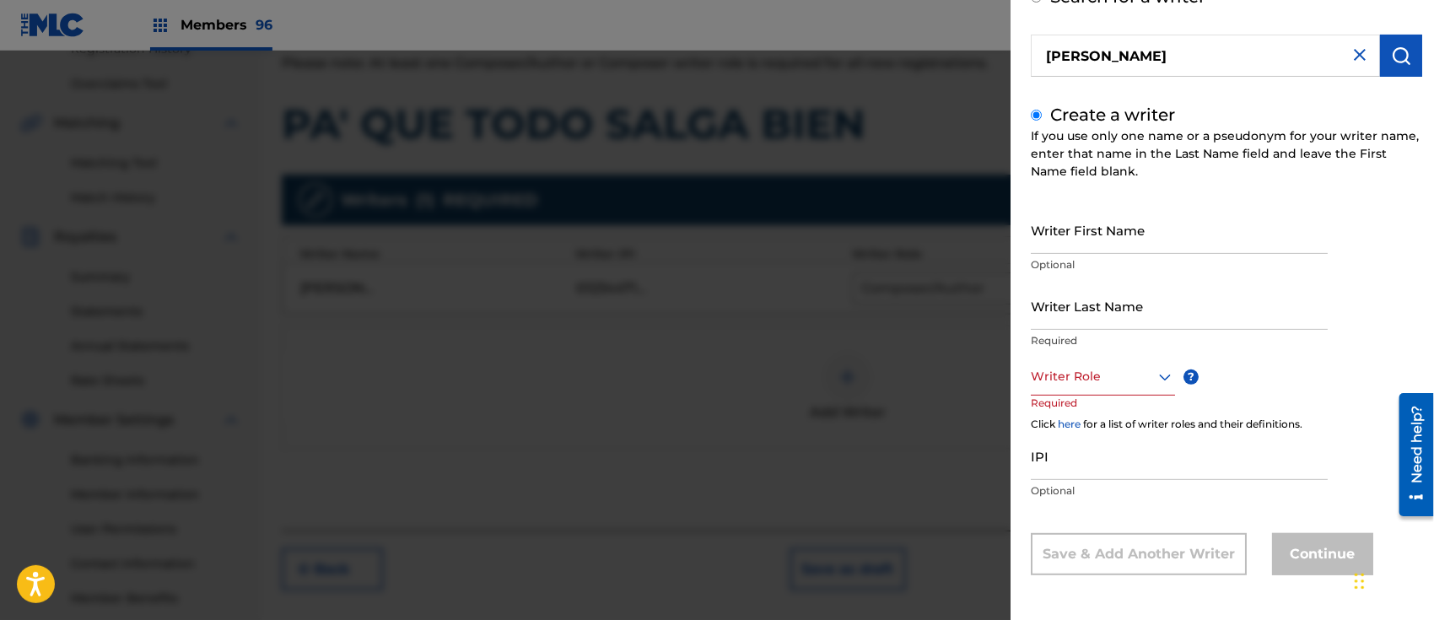
click at [1080, 226] on input "Writer First Name" at bounding box center [1179, 230] width 297 height 48
paste input "[PERSON_NAME]"
drag, startPoint x: 1130, startPoint y: 240, endPoint x: 1284, endPoint y: 261, distance: 155.8
click at [1284, 261] on div "Writer First Name [PERSON_NAME] Optional" at bounding box center [1179, 244] width 297 height 76
type input "[PERSON_NAME]"
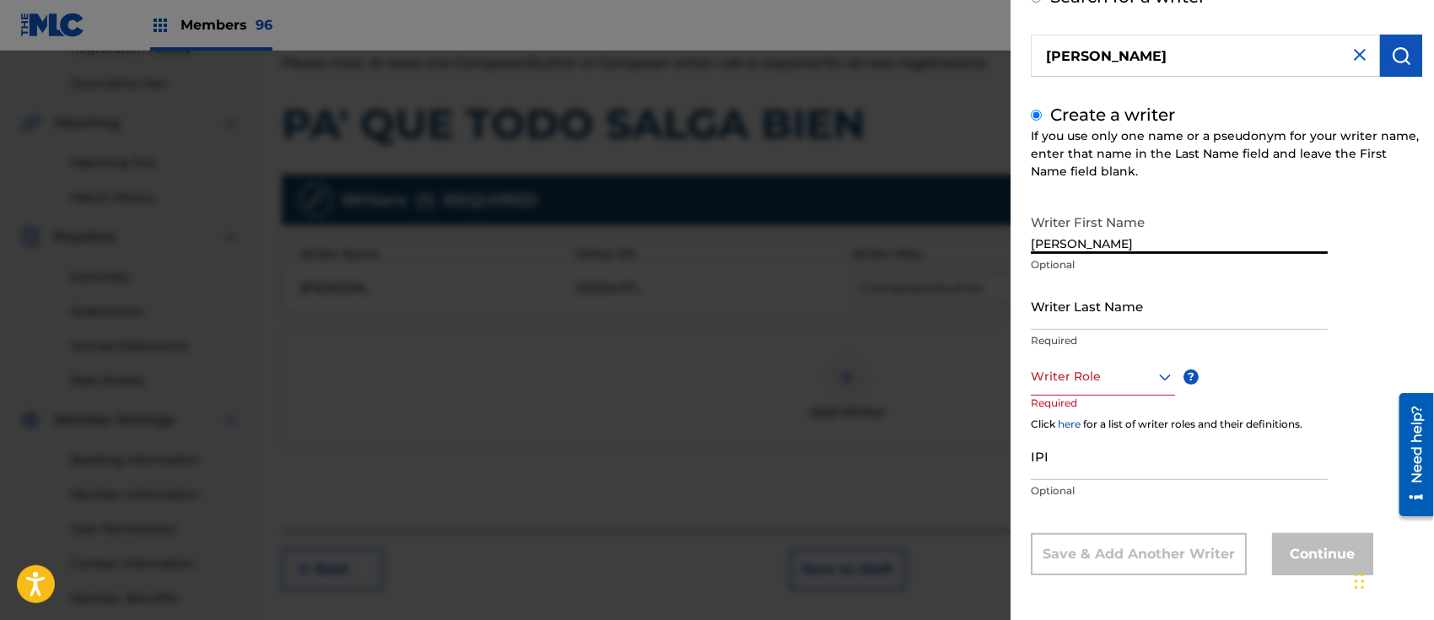
click at [1099, 318] on input "Writer Last Name" at bounding box center [1179, 306] width 297 height 48
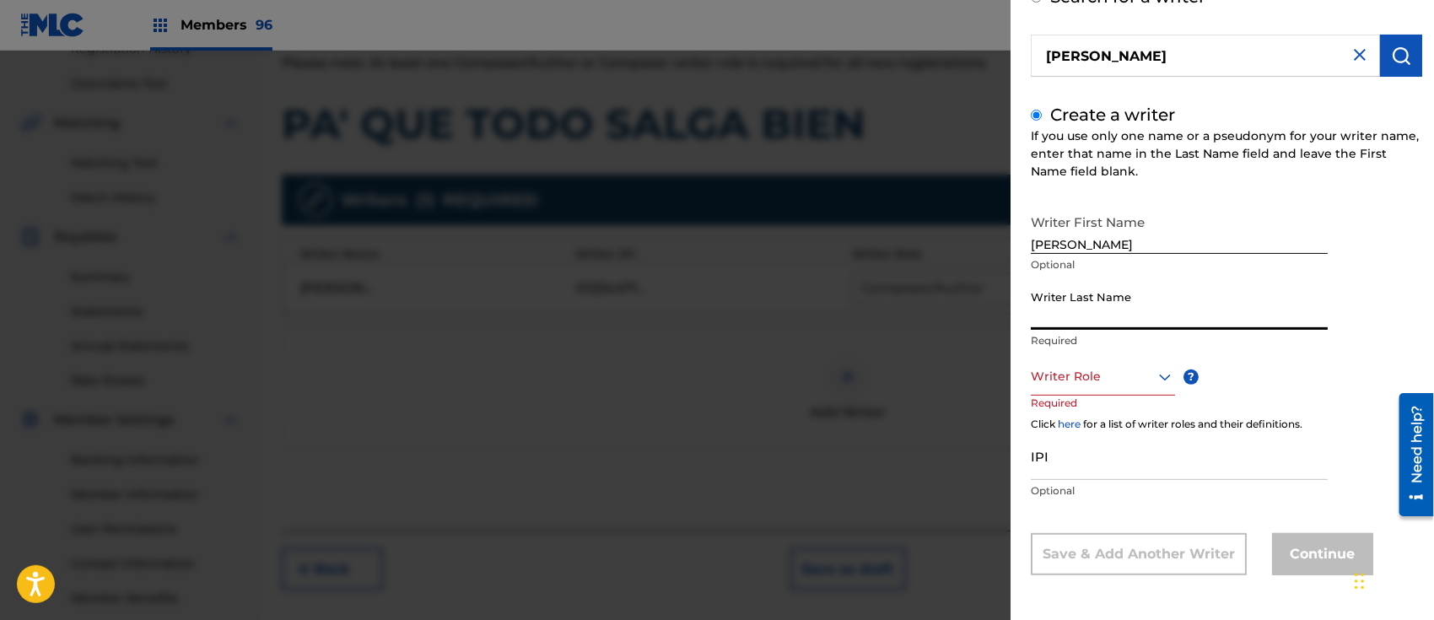
paste input "[PERSON_NAME]"
drag, startPoint x: 1139, startPoint y: 320, endPoint x: 773, endPoint y: 289, distance: 367.5
click at [773, 289] on div "Add Writer Search for a writer [DEMOGRAPHIC_DATA][PERSON_NAME] Create a writer …" at bounding box center [717, 336] width 1434 height 570
type input "[PERSON_NAME]"
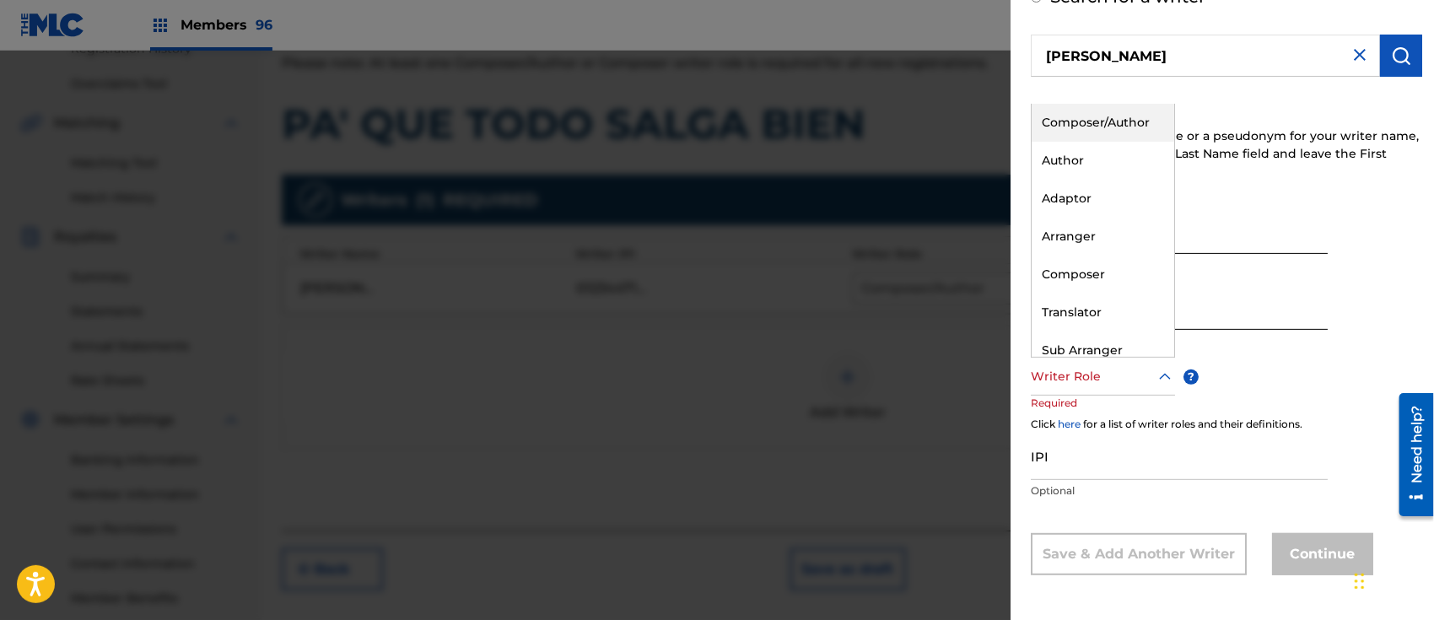
click at [1055, 371] on div at bounding box center [1103, 376] width 144 height 21
click at [1073, 111] on div "Composer/Author" at bounding box center [1103, 123] width 143 height 38
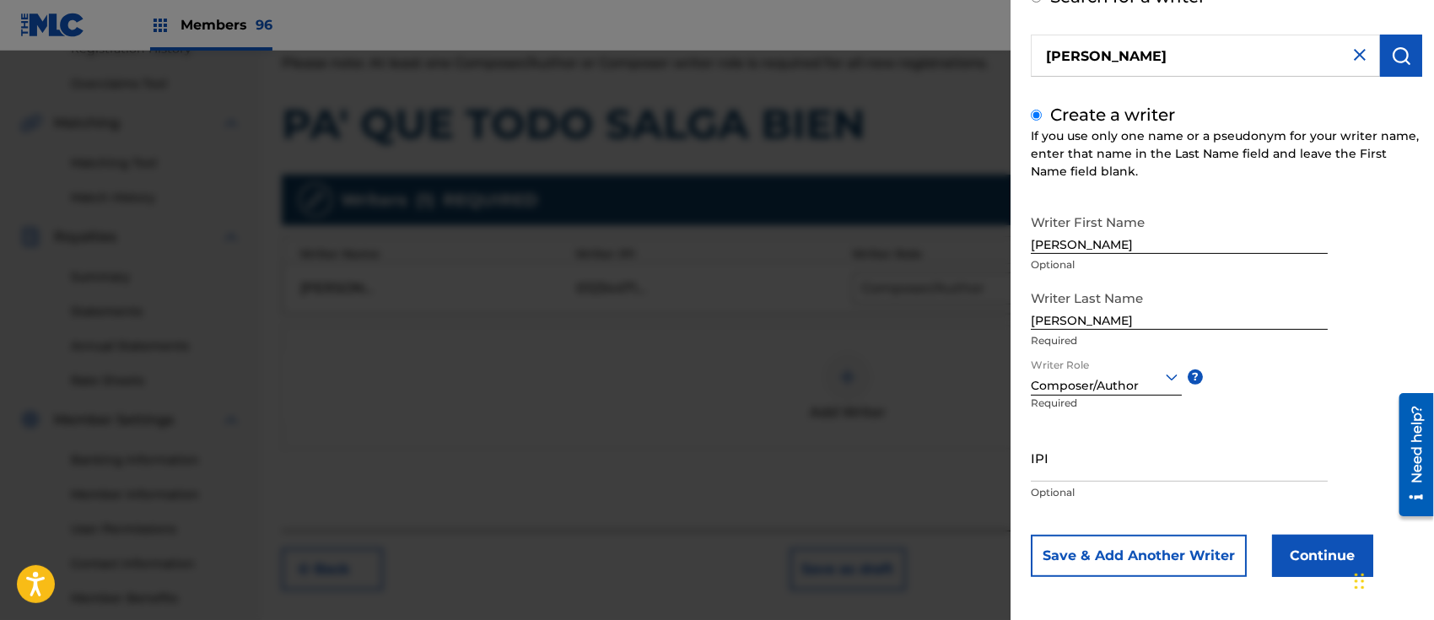
click at [1141, 553] on button "Save & Add Another Writer" at bounding box center [1139, 556] width 216 height 42
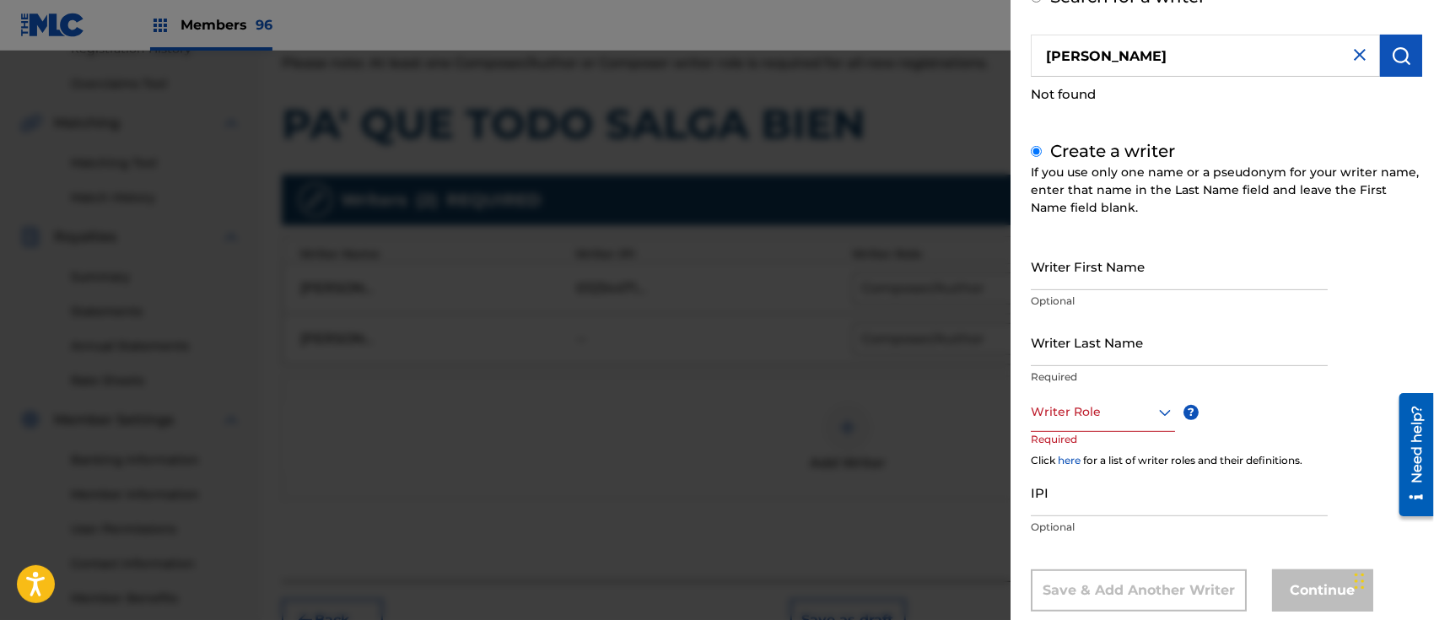
click at [1100, 251] on input "Writer First Name" at bounding box center [1179, 266] width 297 height 48
paste input "OSE [PERSON_NAME]"
drag, startPoint x: 1106, startPoint y: 279, endPoint x: 1407, endPoint y: 278, distance: 300.4
click at [1407, 278] on div "Writer First Name OSE [PERSON_NAME] Optional Writer Last Name Required Writer R…" at bounding box center [1227, 427] width 392 height 370
click at [1031, 280] on input "OSE [PERSON_NAME]" at bounding box center [1179, 266] width 297 height 48
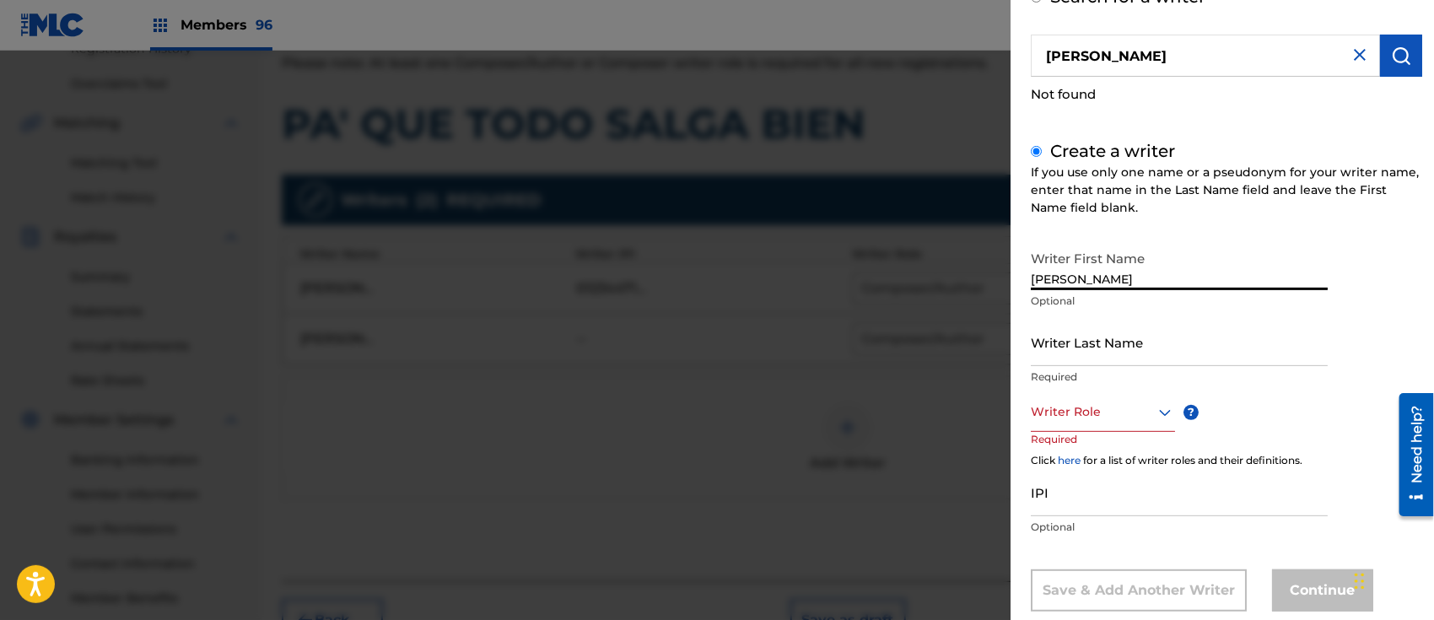
type input "[PERSON_NAME]"
click at [1107, 339] on input "Writer Last Name" at bounding box center [1179, 342] width 297 height 48
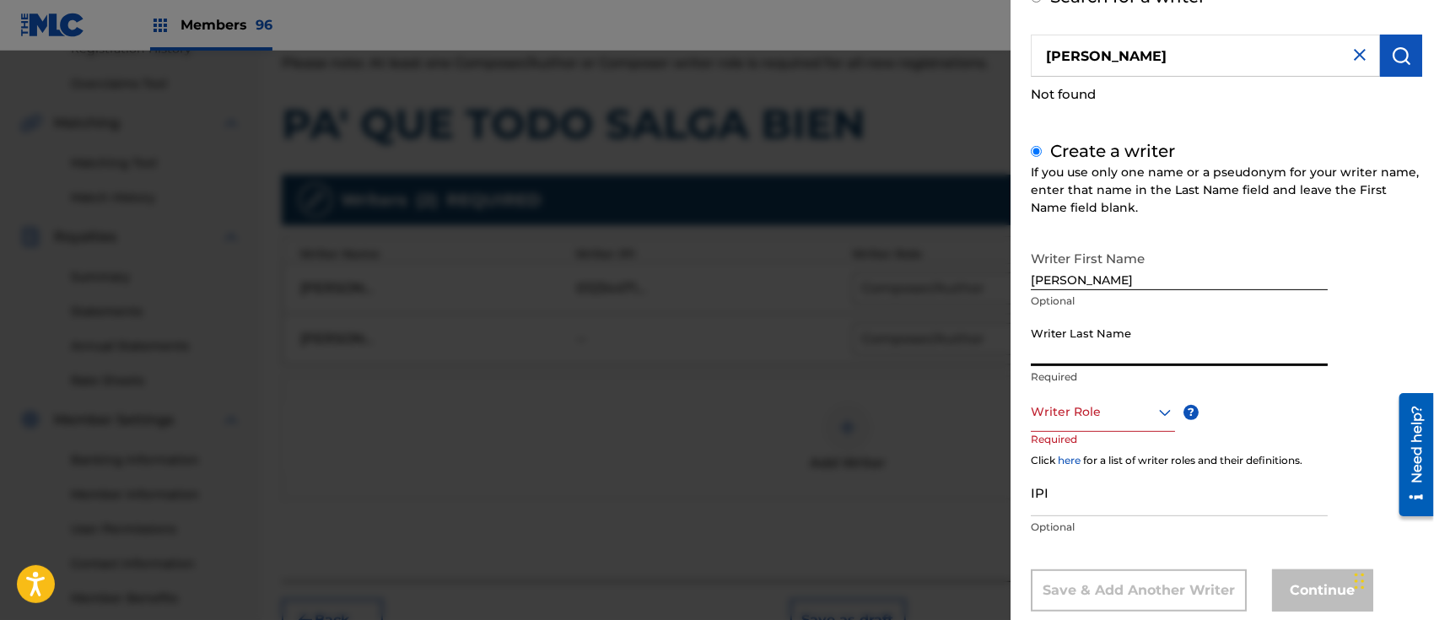
paste input "OSE [PERSON_NAME]"
drag, startPoint x: 1115, startPoint y: 357, endPoint x: 886, endPoint y: 342, distance: 229.2
click at [886, 342] on div "Add Writer Search for a writer [DEMOGRAPHIC_DATA][PERSON_NAME] Not found Create…" at bounding box center [717, 336] width 1434 height 570
click at [1115, 357] on input "OSE [PERSON_NAME]" at bounding box center [1179, 342] width 297 height 48
drag, startPoint x: 1111, startPoint y: 354, endPoint x: 962, endPoint y: 356, distance: 149.4
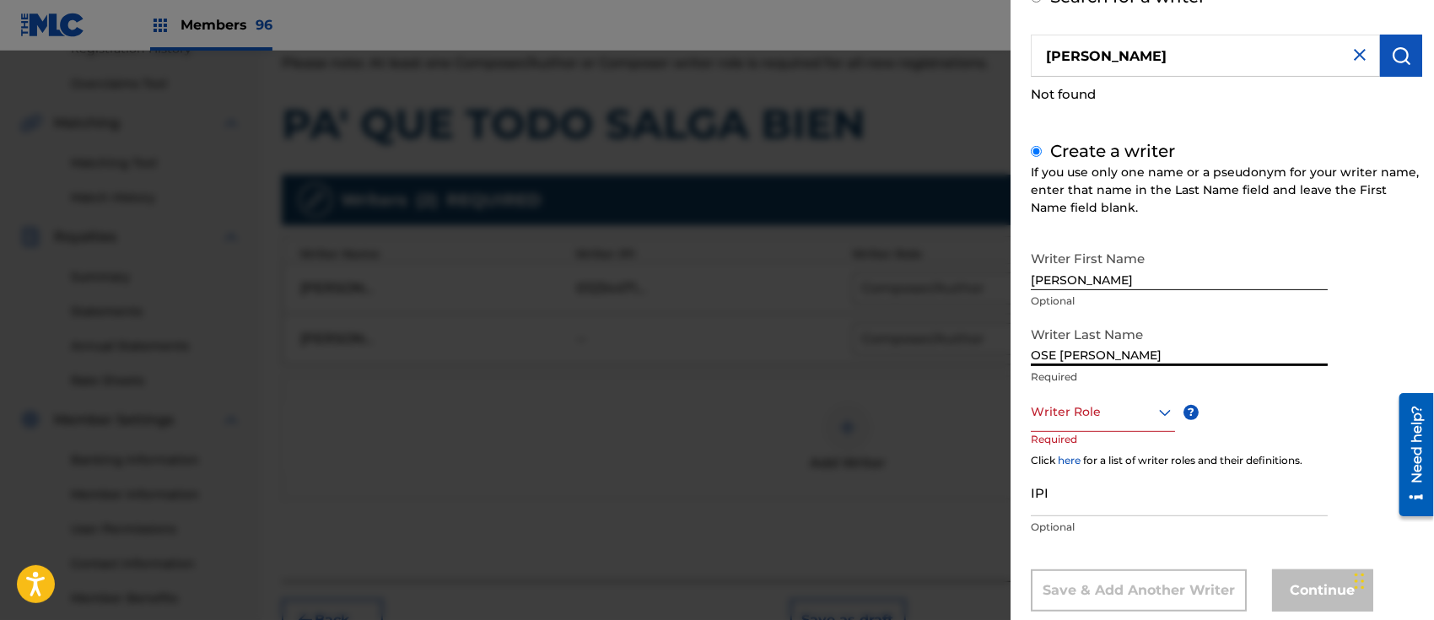
click at [962, 356] on div "Add Writer Search for a writer [DEMOGRAPHIC_DATA][PERSON_NAME] Not found Create…" at bounding box center [717, 336] width 1434 height 570
type input "[PERSON_NAME]"
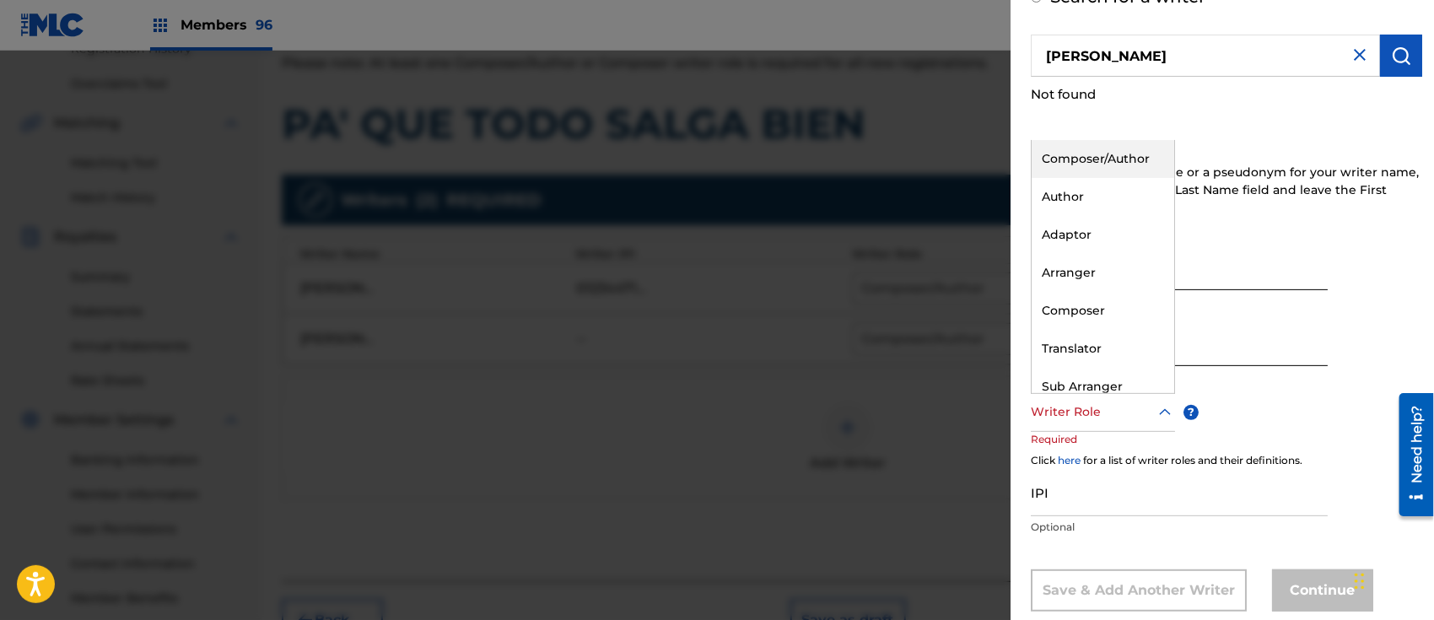
click at [1066, 413] on div at bounding box center [1103, 412] width 144 height 21
click at [1097, 159] on div "Composer/Author" at bounding box center [1103, 159] width 143 height 38
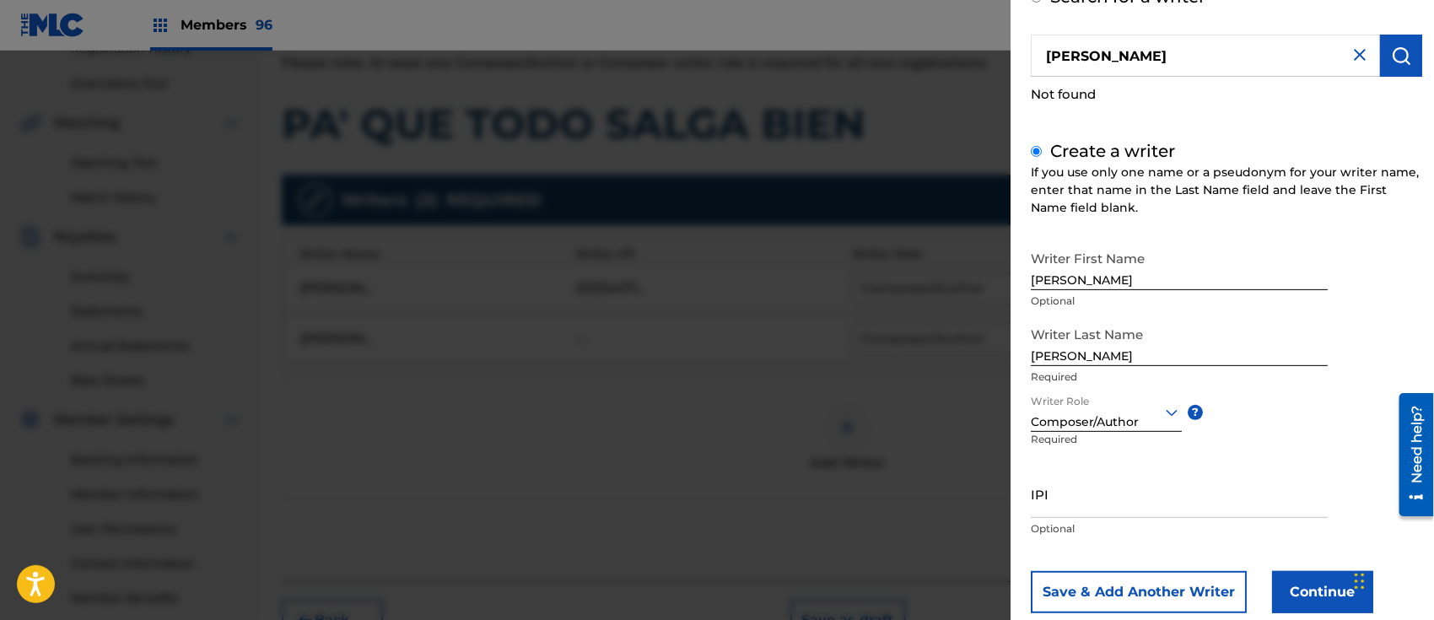
click at [1303, 586] on button "Continue" at bounding box center [1322, 592] width 101 height 42
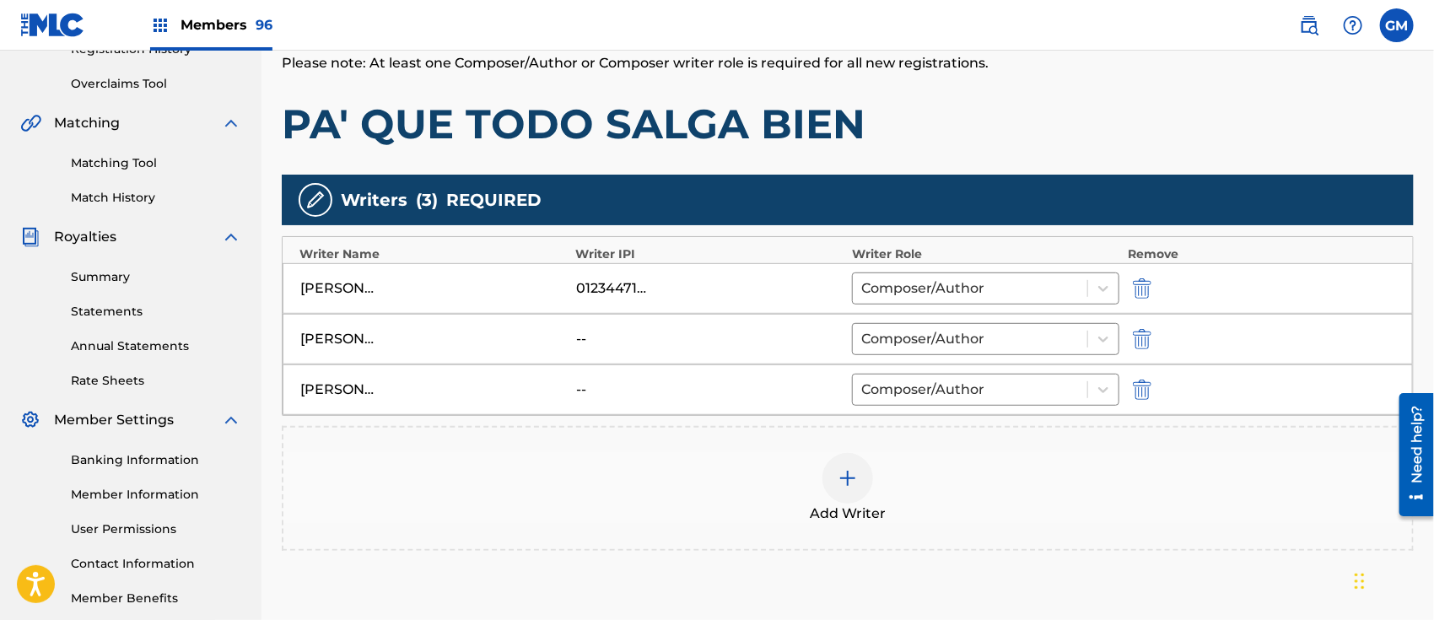
scroll to position [489, 0]
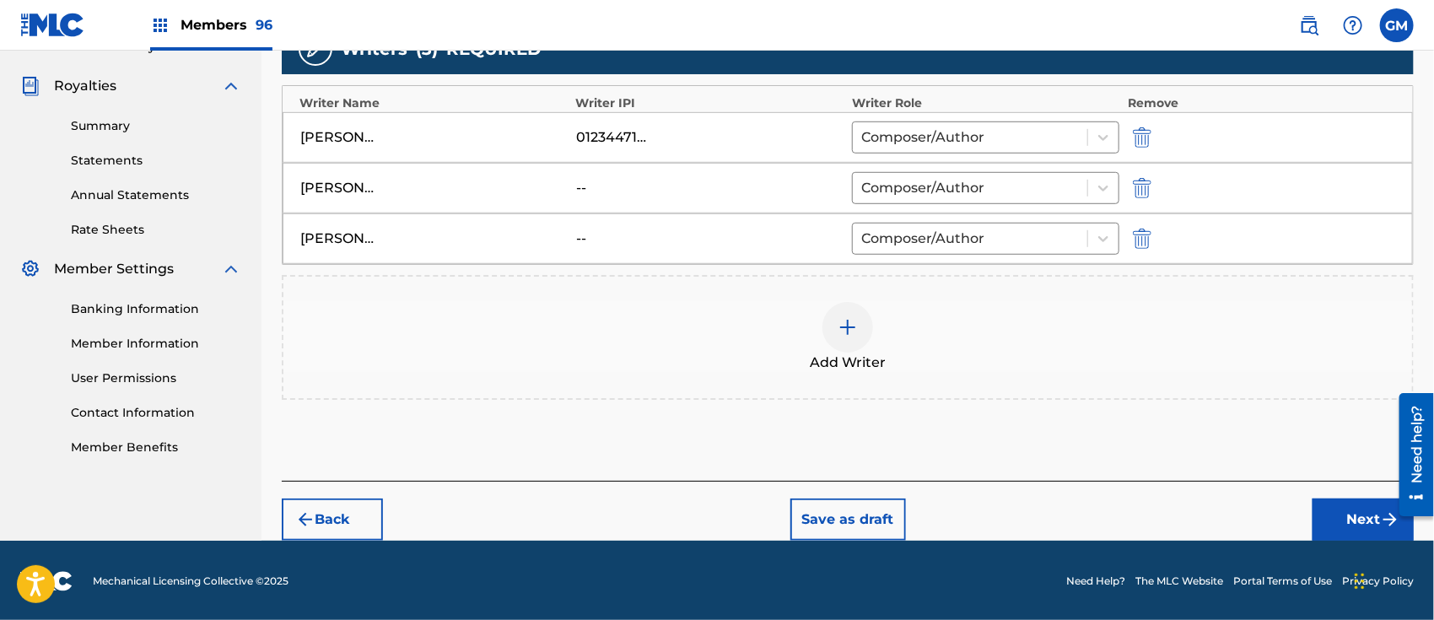
drag, startPoint x: 1342, startPoint y: 532, endPoint x: 1323, endPoint y: 526, distance: 20.3
click at [1342, 532] on button "Next" at bounding box center [1363, 520] width 101 height 42
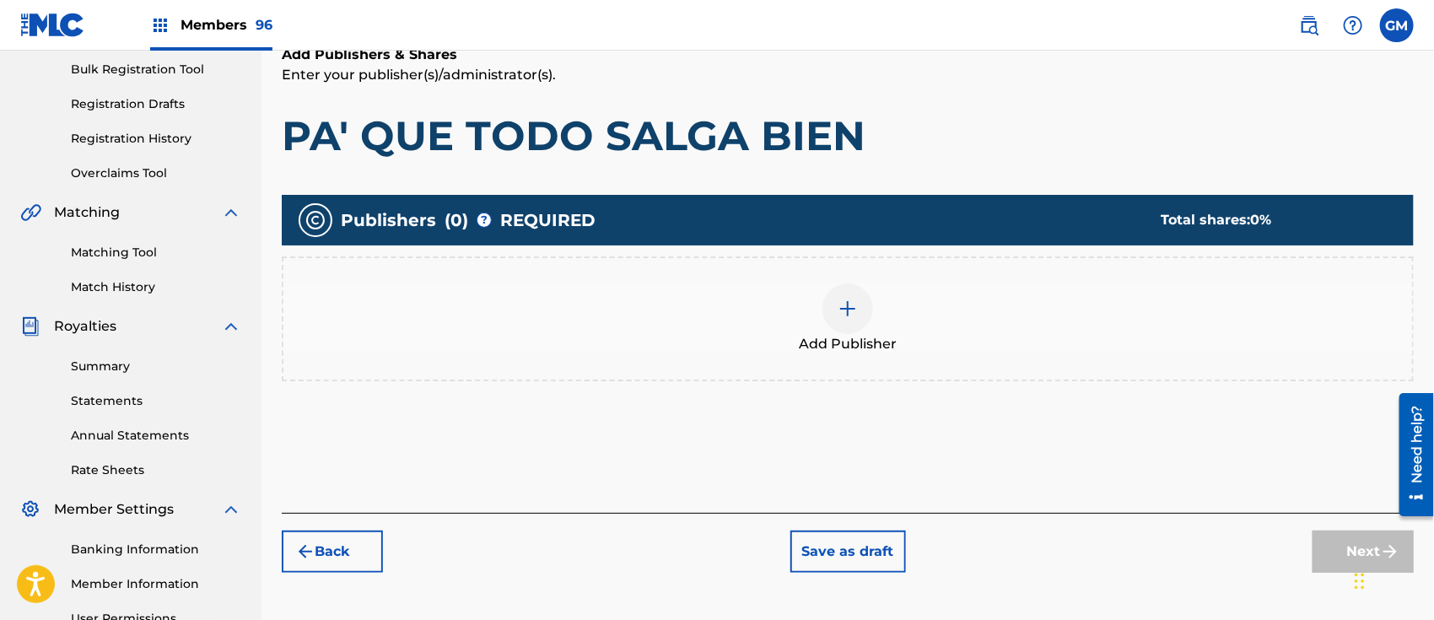
scroll to position [75, 0]
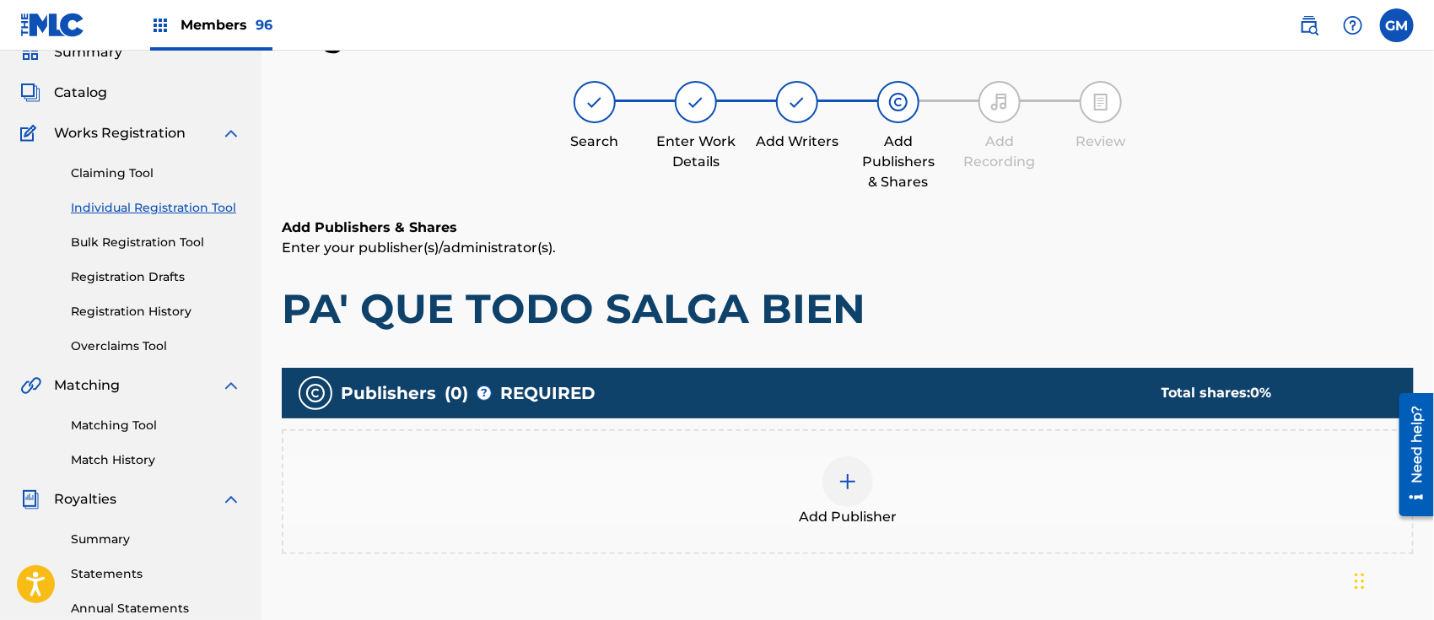
click at [850, 473] on img at bounding box center [848, 482] width 20 height 20
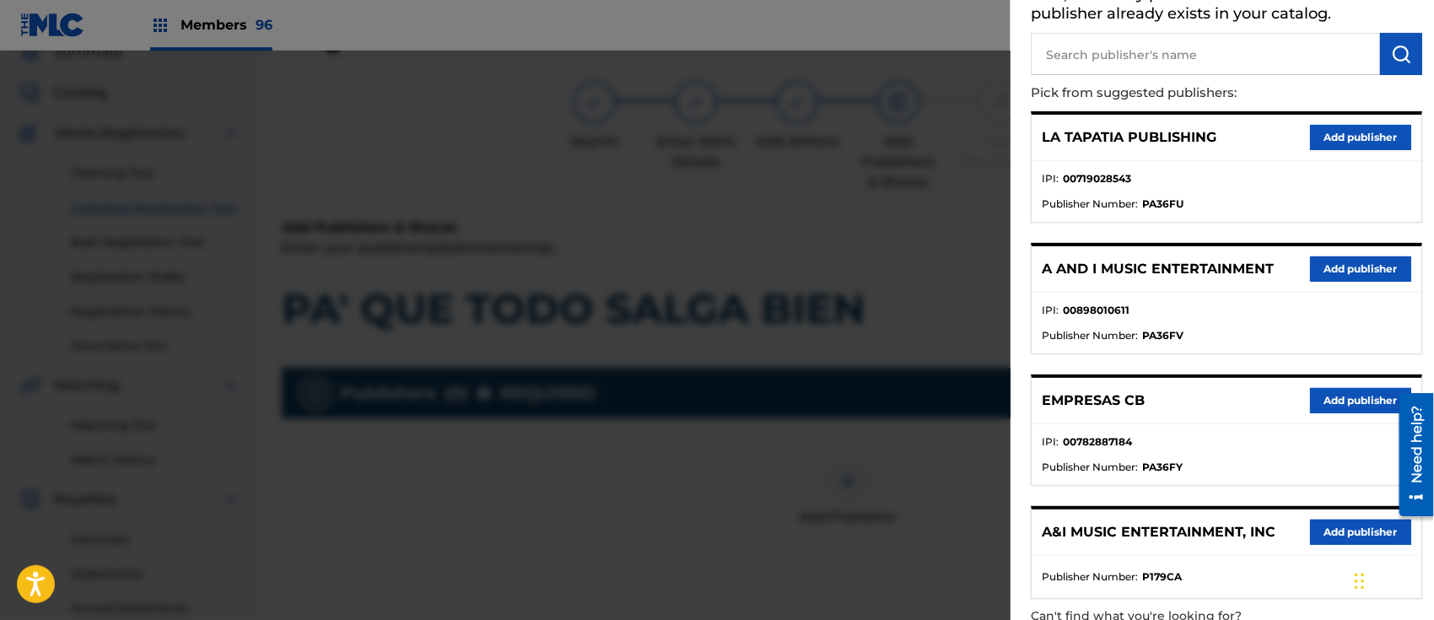
scroll to position [203, 0]
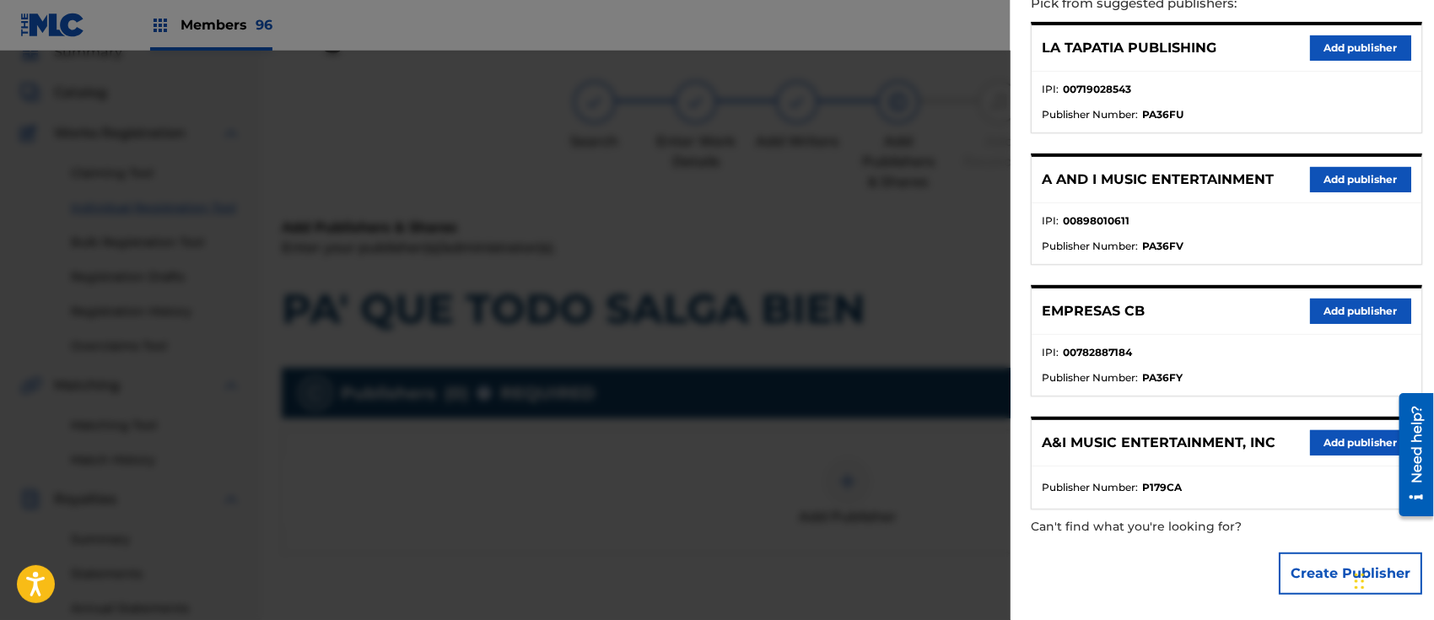
click at [1340, 171] on button "Add publisher" at bounding box center [1360, 179] width 101 height 25
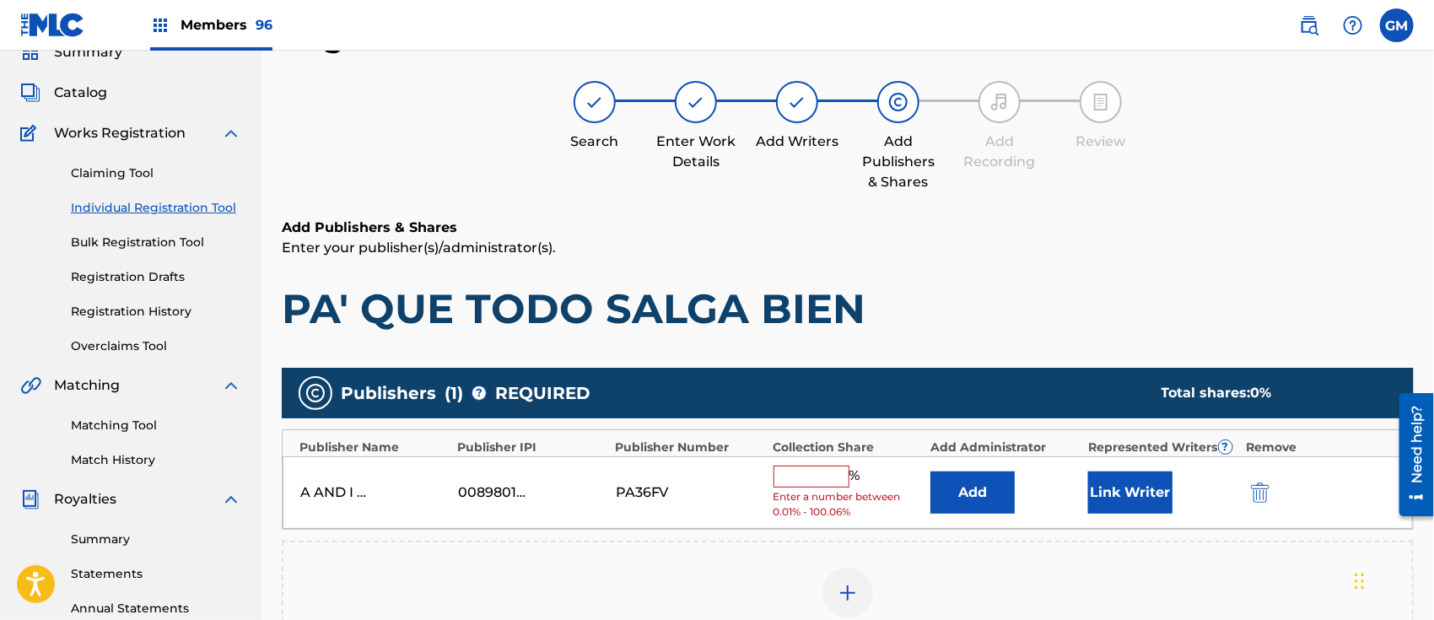
click at [803, 475] on input "text" at bounding box center [812, 477] width 76 height 22
type input "100"
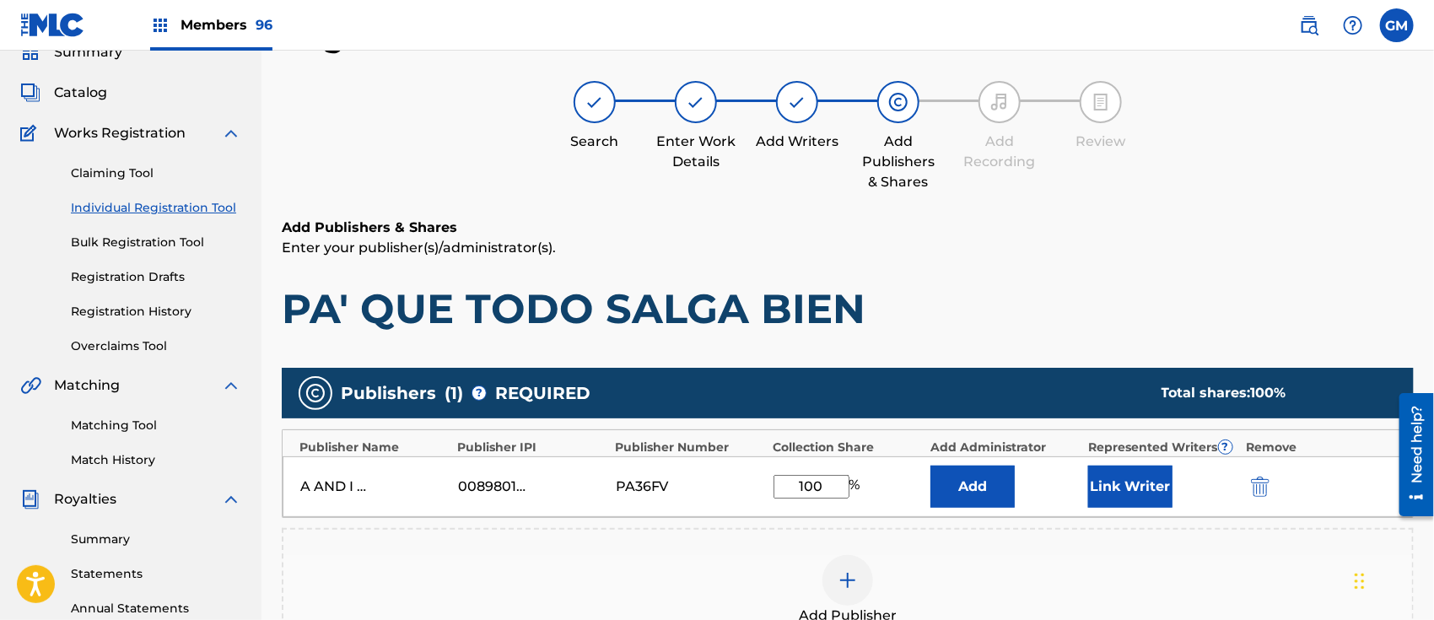
click at [1140, 492] on button "Link Writer" at bounding box center [1130, 487] width 84 height 42
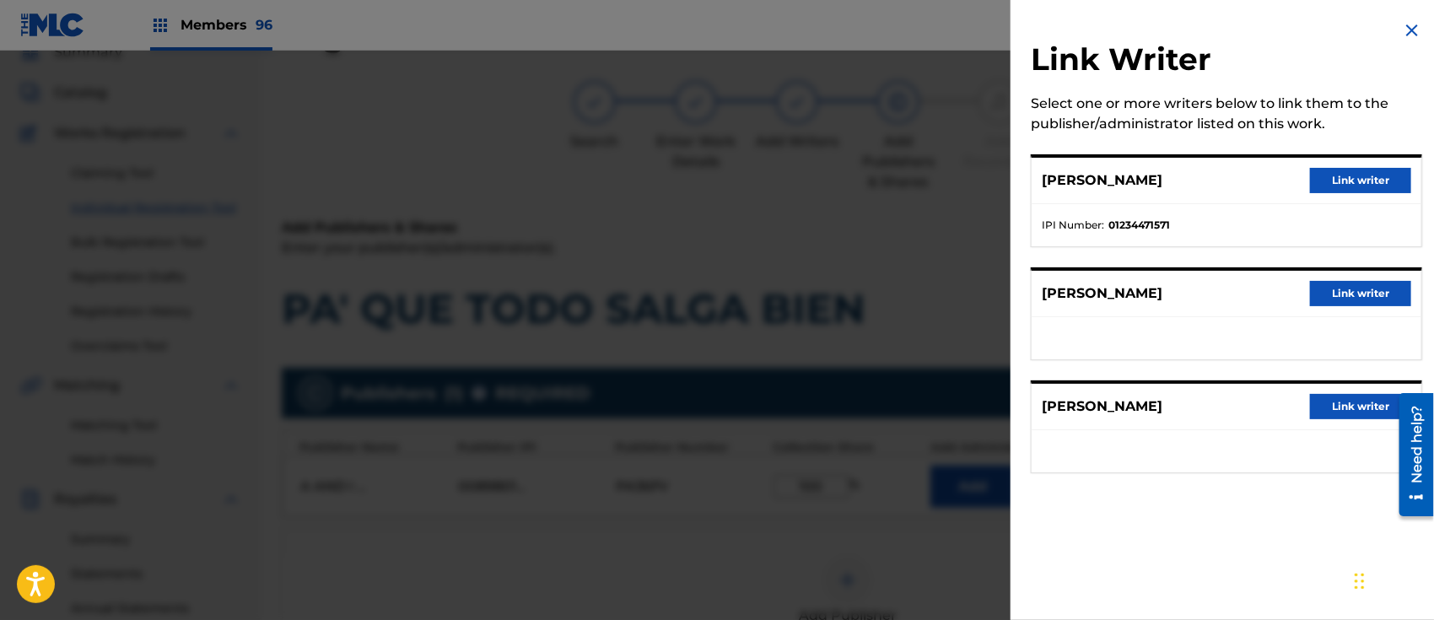
click at [1348, 172] on button "Link writer" at bounding box center [1360, 180] width 101 height 25
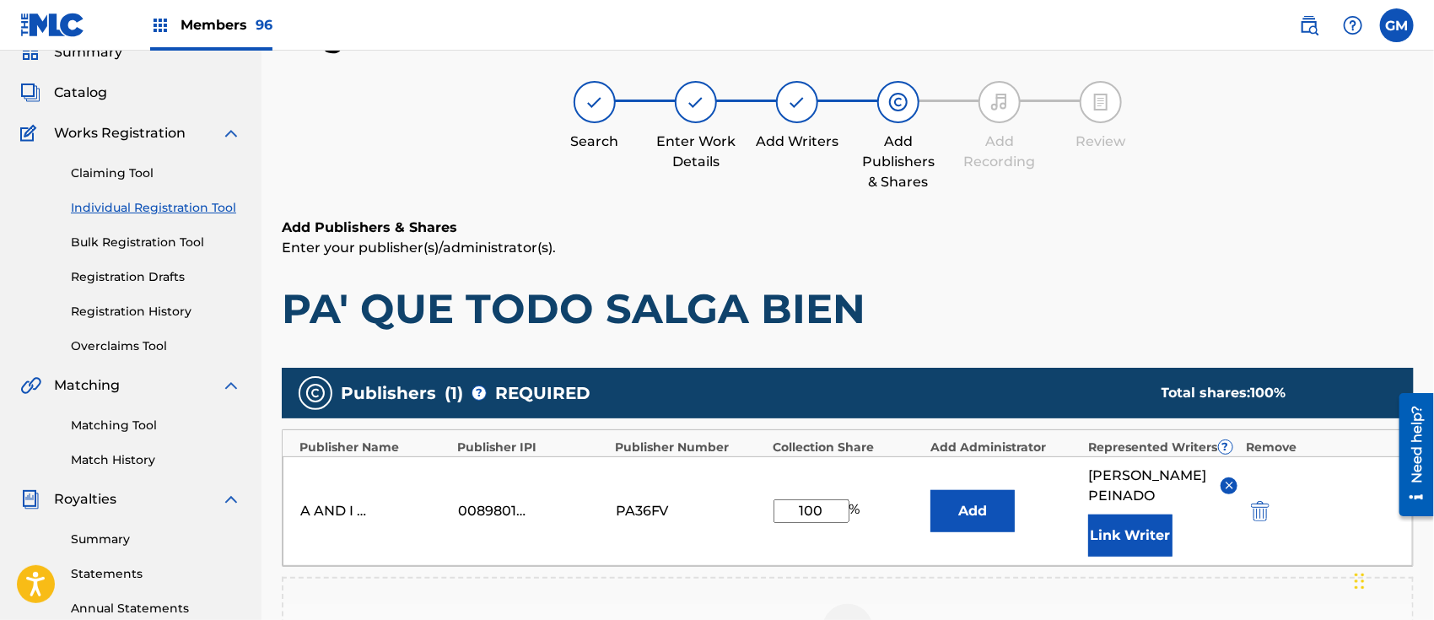
click at [1131, 516] on button "Link Writer" at bounding box center [1130, 536] width 84 height 42
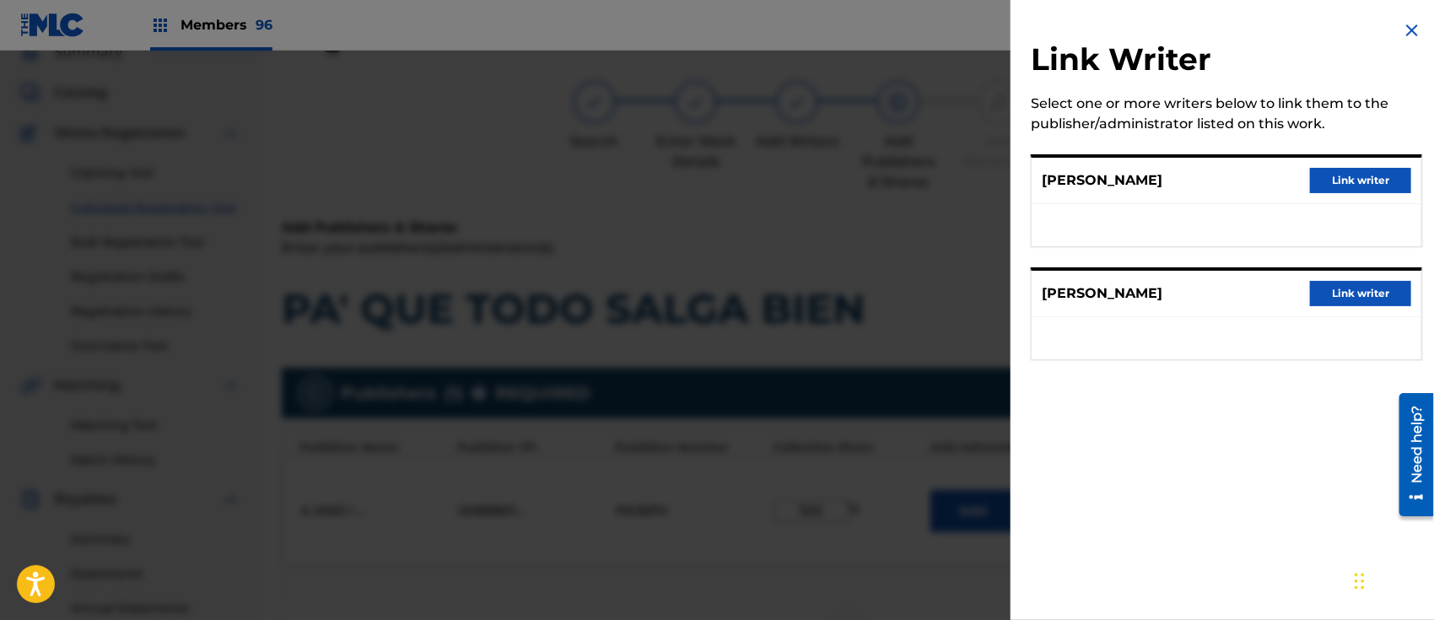
click at [1339, 182] on button "Link writer" at bounding box center [1360, 180] width 101 height 25
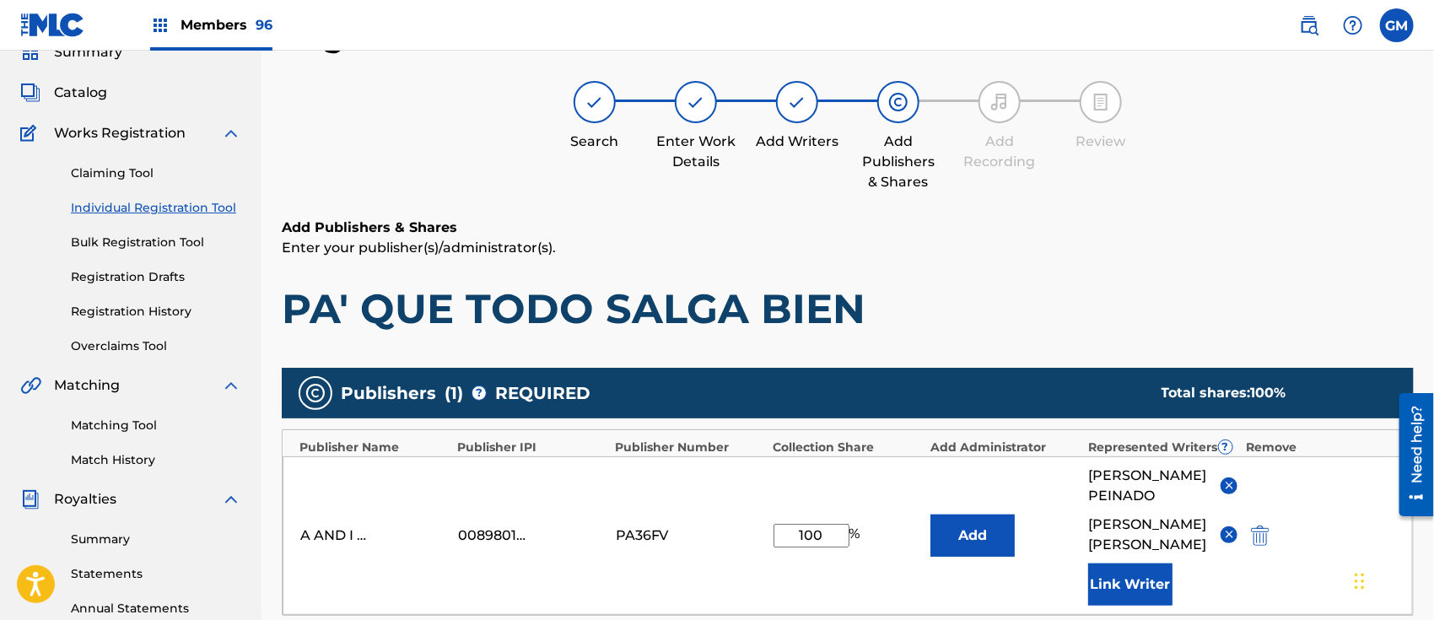
click at [1099, 567] on button "Link Writer" at bounding box center [1130, 585] width 84 height 42
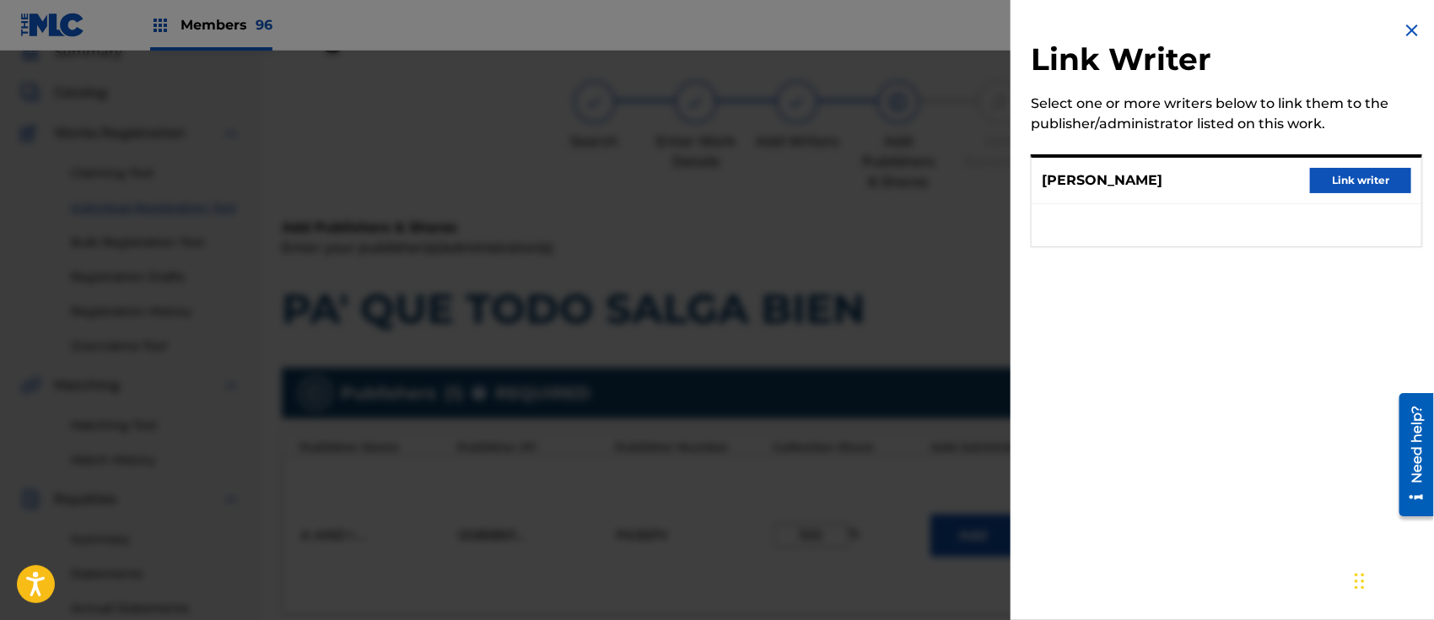
click at [1357, 186] on button "Link writer" at bounding box center [1360, 180] width 101 height 25
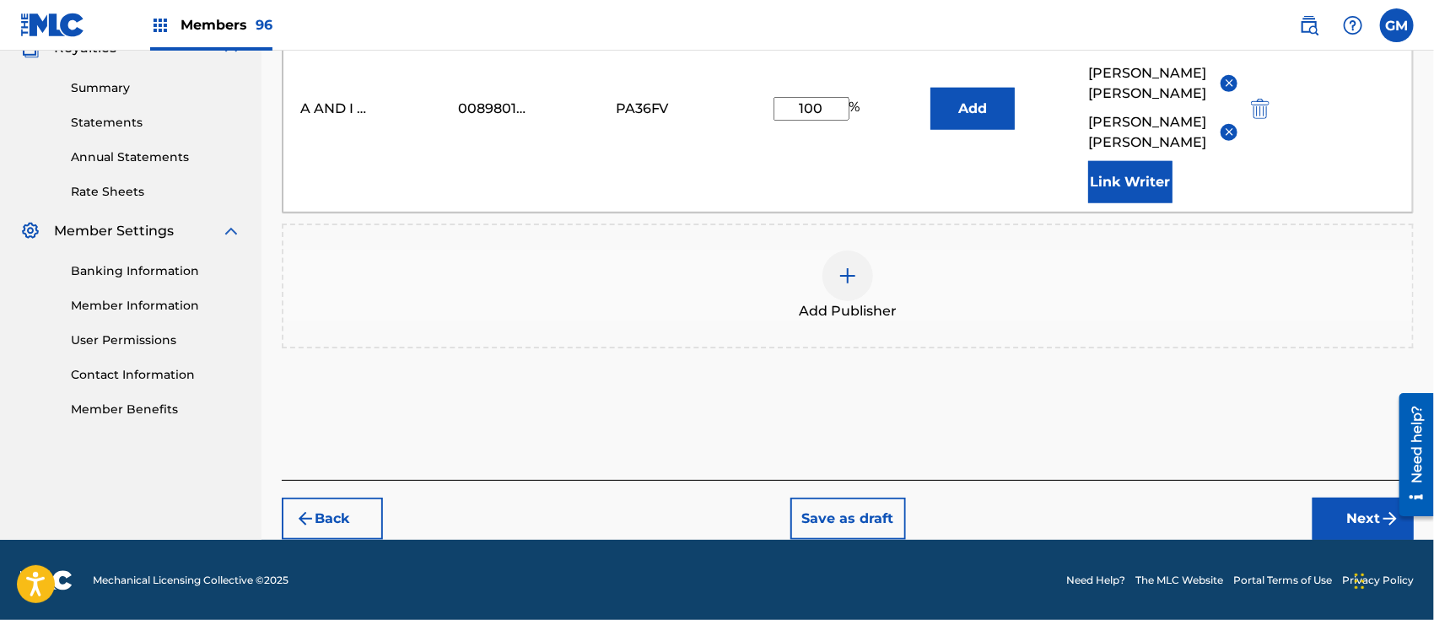
click at [1332, 502] on button "Next" at bounding box center [1363, 519] width 101 height 42
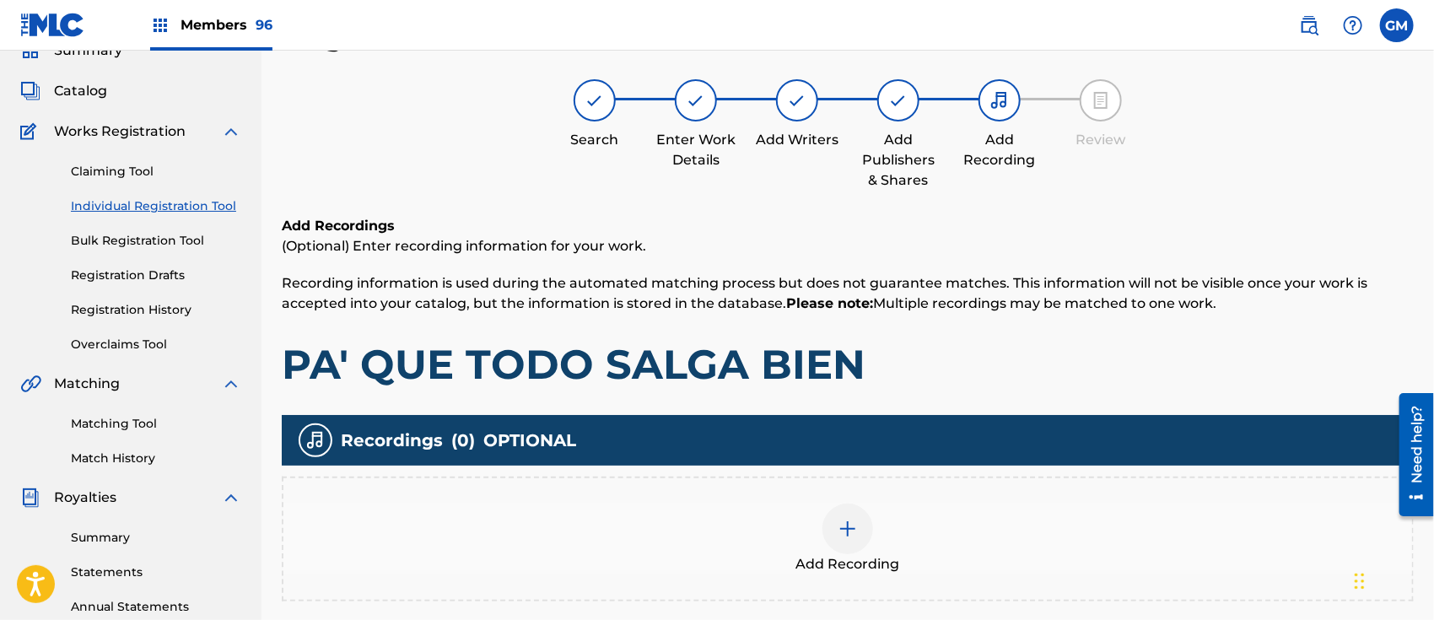
scroll to position [75, 0]
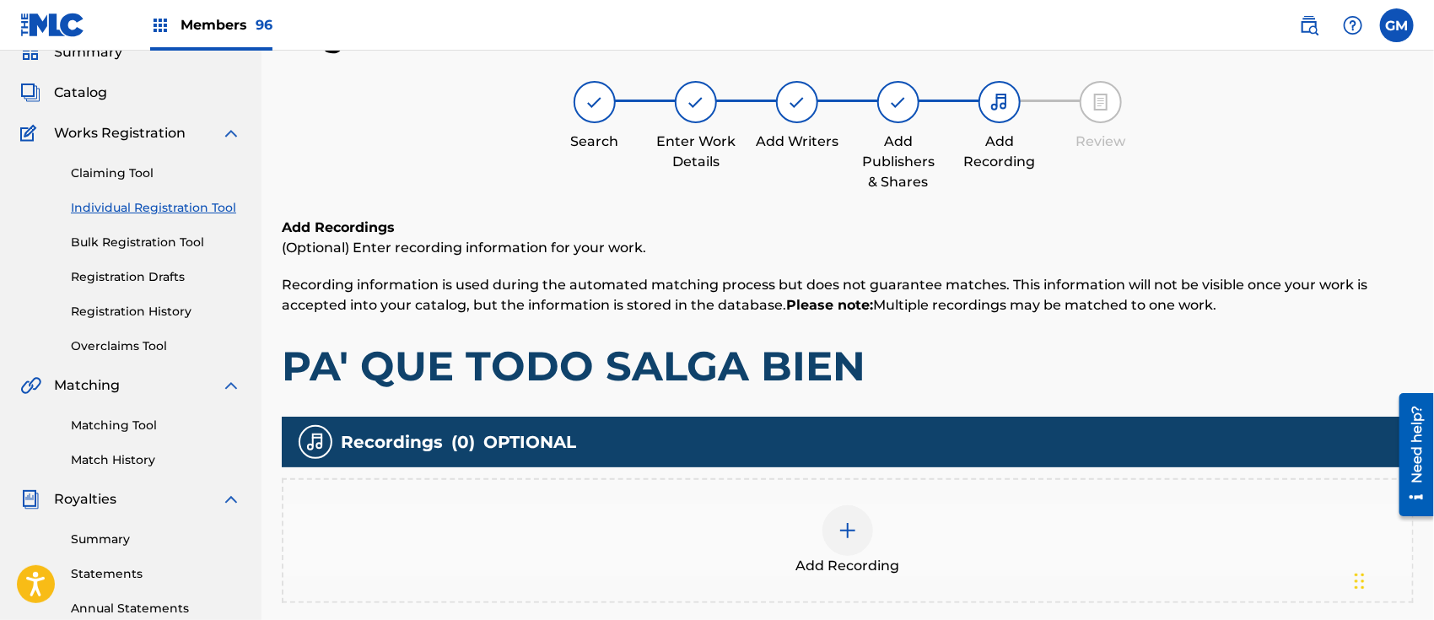
click at [844, 522] on img at bounding box center [848, 531] width 20 height 20
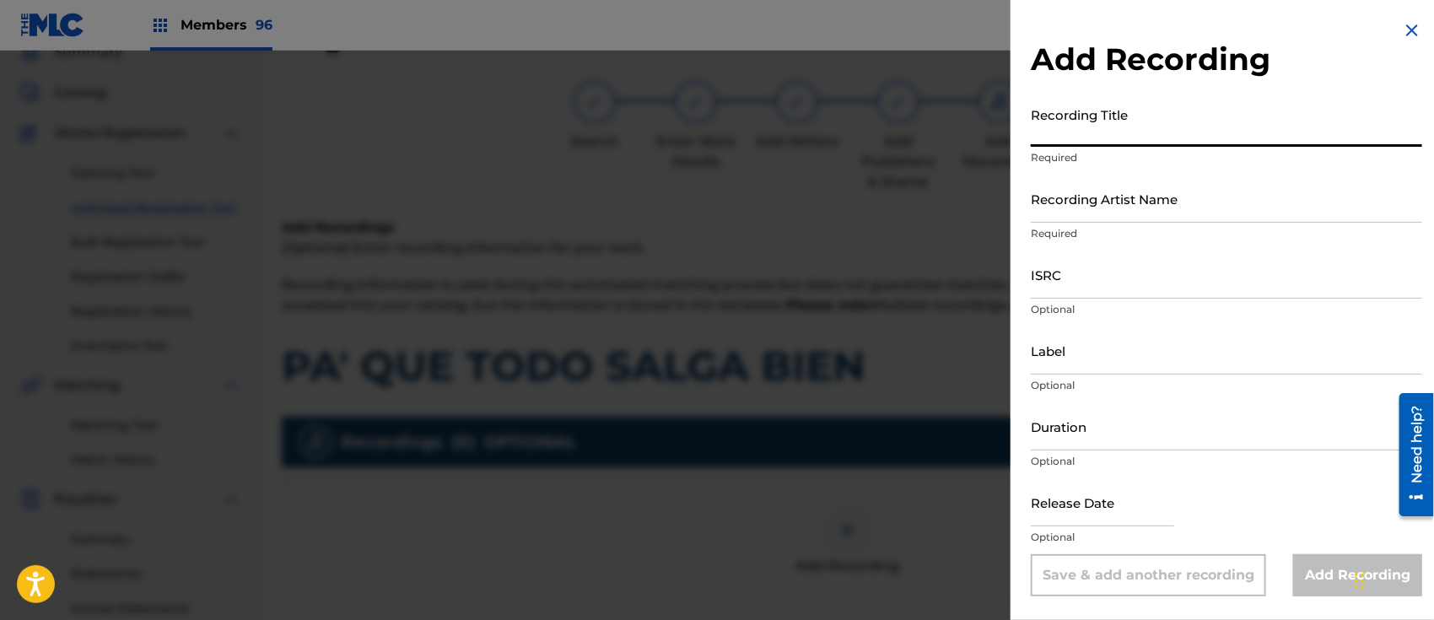
click at [1082, 105] on input "Recording Title" at bounding box center [1227, 123] width 392 height 48
paste input "PA' QUE TODO SALGA BIEN ISRC: BK4DA2540350"
drag, startPoint x: 1196, startPoint y: 134, endPoint x: 1342, endPoint y: 147, distance: 146.5
click at [1344, 147] on div "Recording Title PA' QUE TODO SALGA BIEN ISRC: BK4DA2540350 Required" at bounding box center [1227, 137] width 392 height 76
type input "PA' QUE TODO SALGA BIEN"
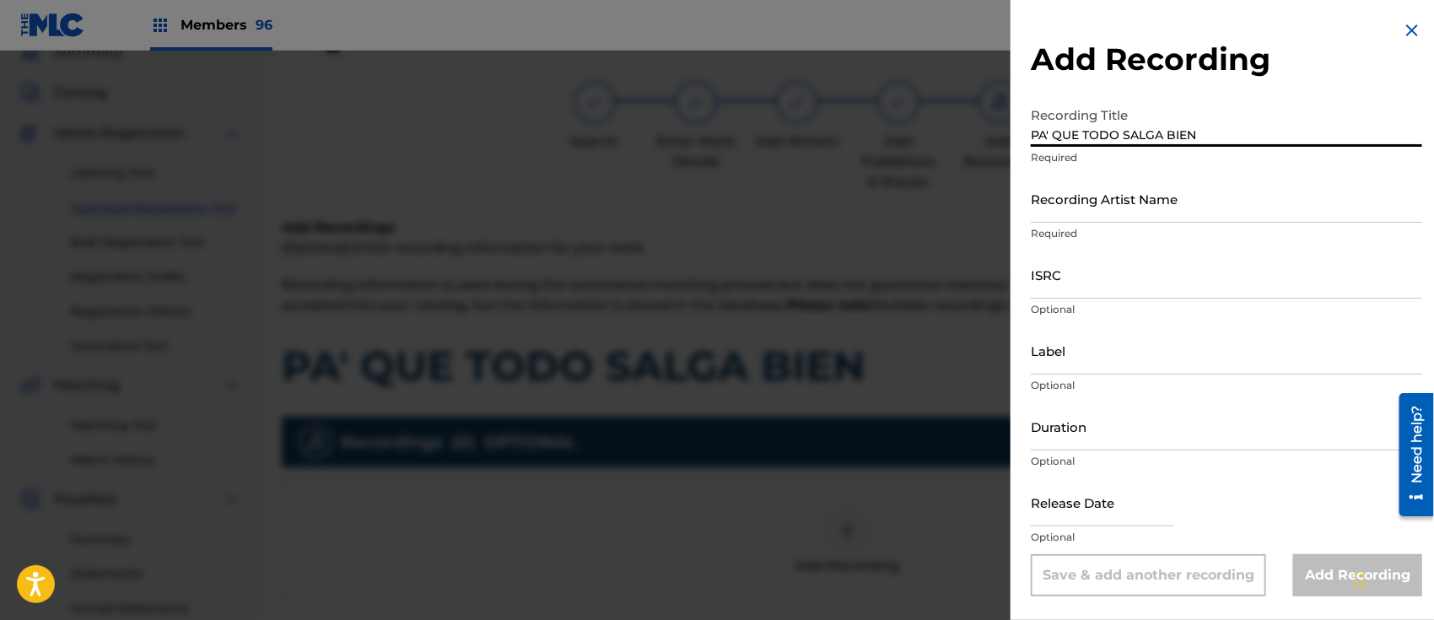
click at [1131, 285] on input "ISRC" at bounding box center [1227, 275] width 392 height 48
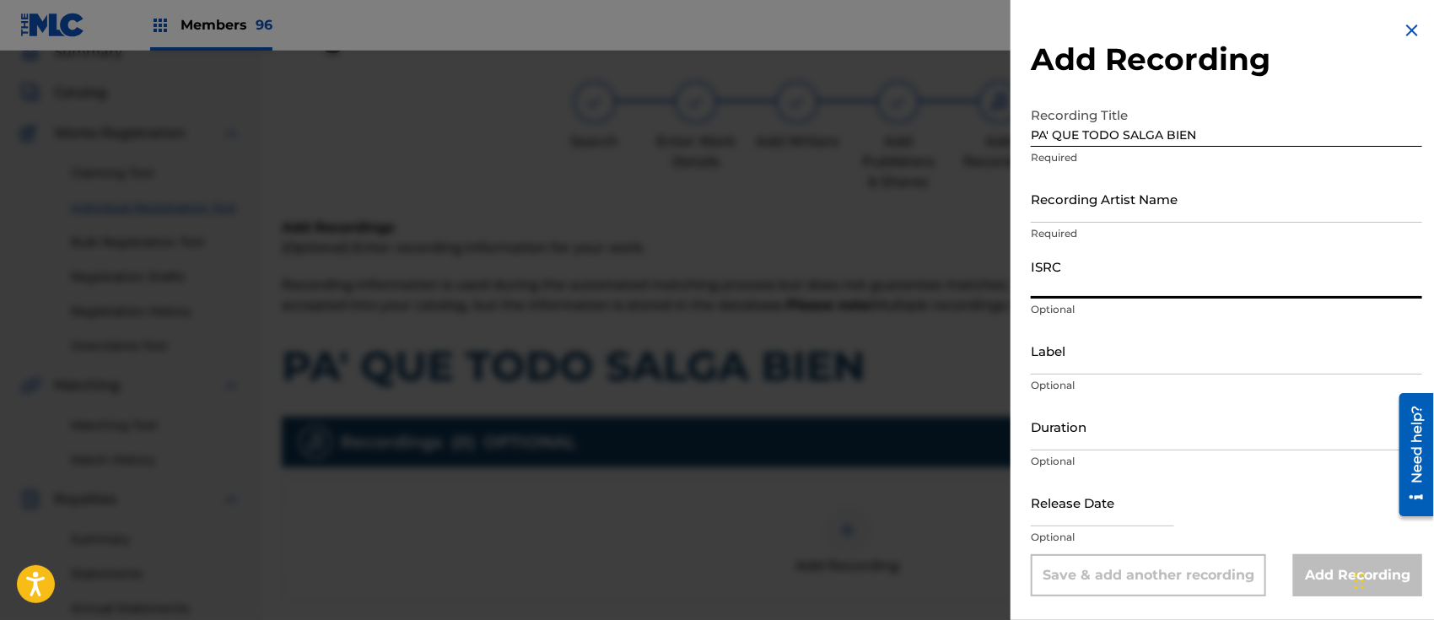
paste input "PA' QUE TODO SALGA BIEN ISRC: BK4DA2540350"
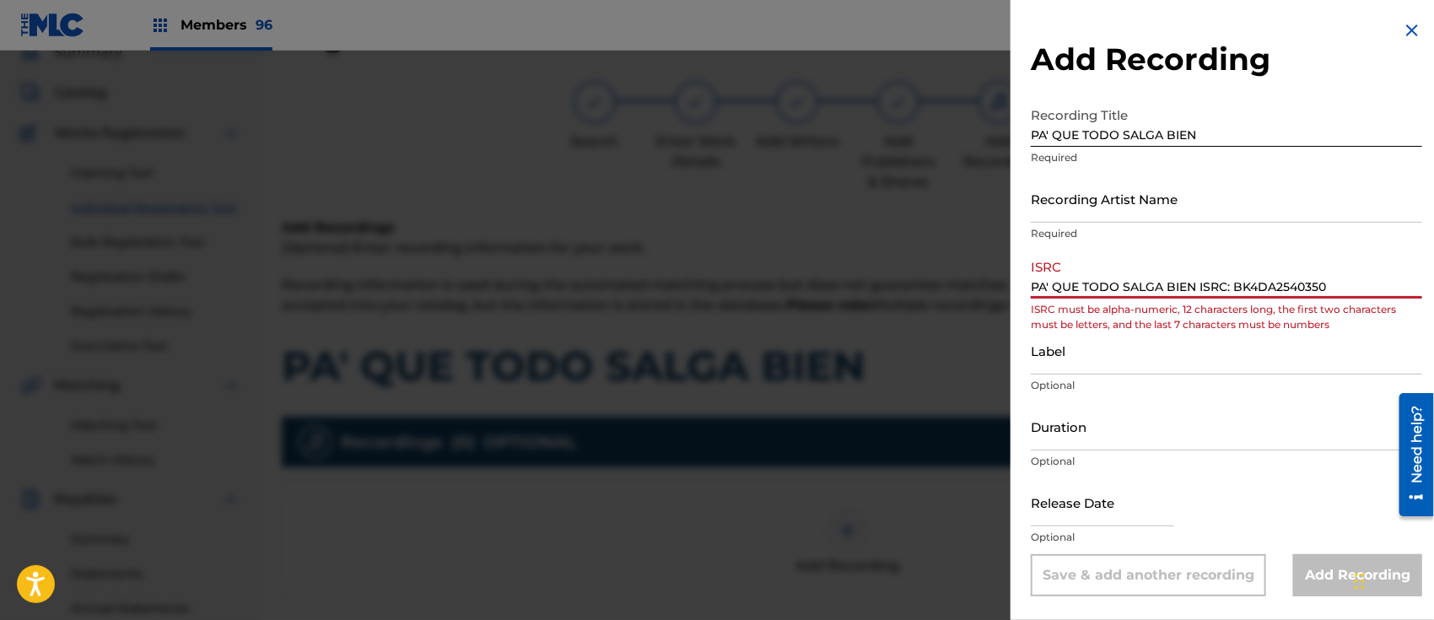
drag, startPoint x: 1231, startPoint y: 285, endPoint x: 721, endPoint y: 285, distance: 509.7
click at [721, 285] on div "Add Recording Recording Title PA' QUE TODO SALGA BIEN Required Recording Artist…" at bounding box center [717, 336] width 1434 height 570
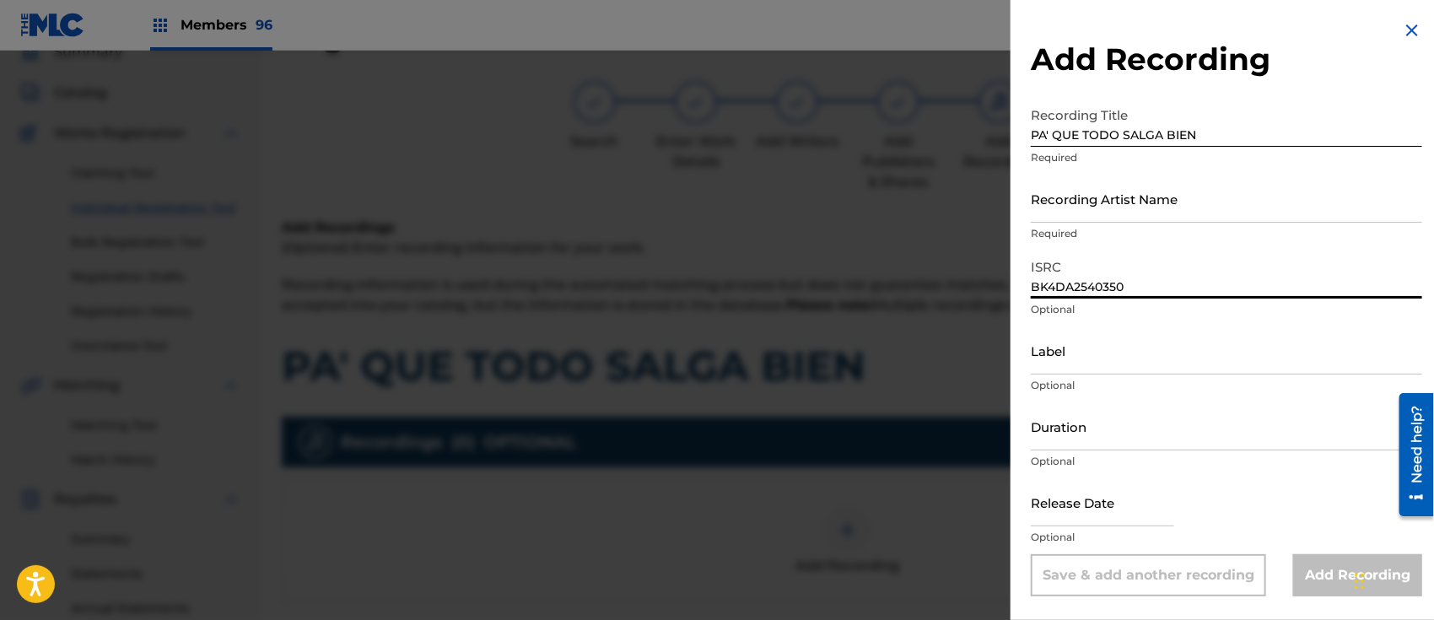
type input "BK4DA2540350"
click at [1085, 207] on input "Recording Artist Name" at bounding box center [1227, 199] width 392 height 48
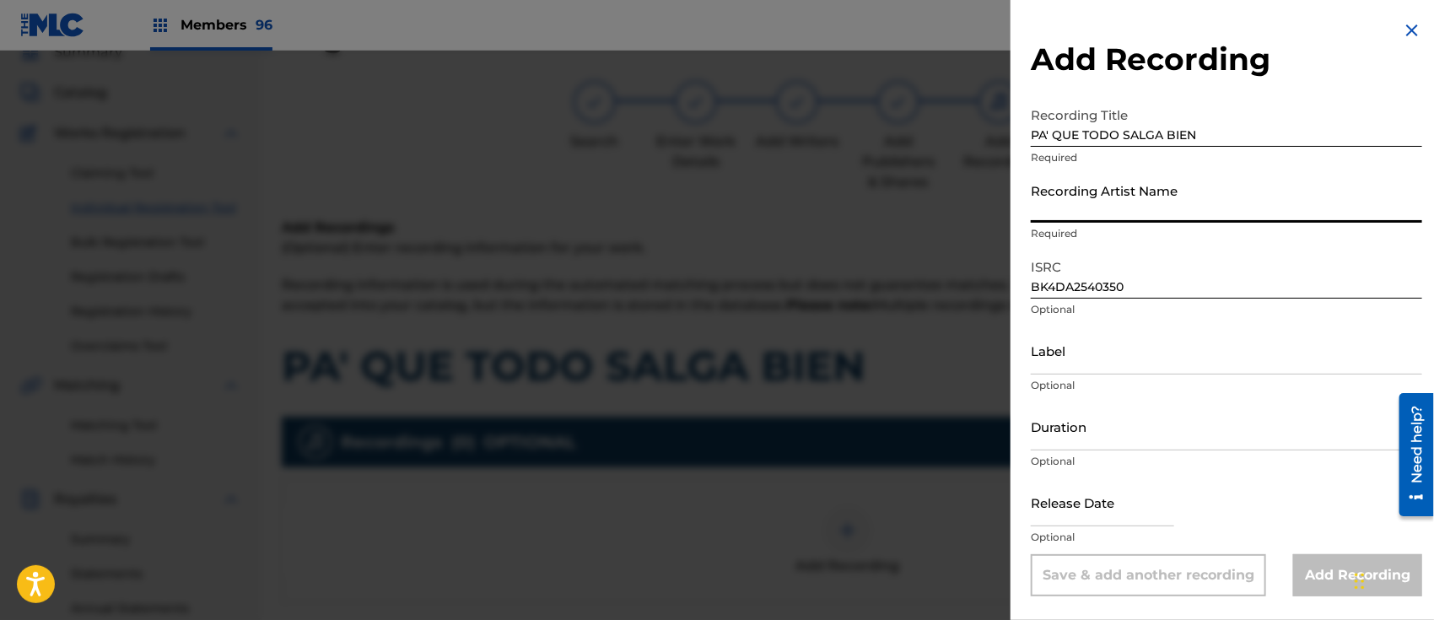
paste input "LOS CHAVALITOS & LOS CABALLEROS DE MXLI"
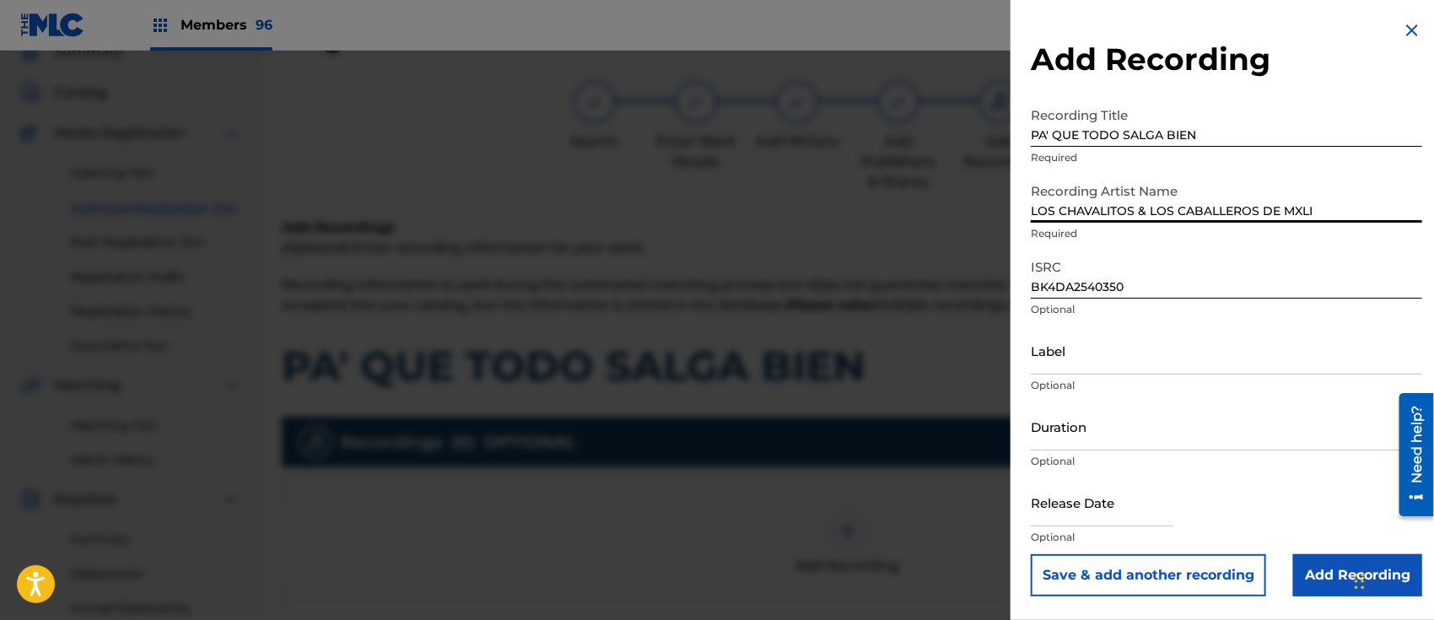
type input "LOS CHAVALITOS & LOS CABALLEROS DE MXLI"
click at [1083, 500] on input "text" at bounding box center [1102, 502] width 143 height 48
select select "7"
select select "2025"
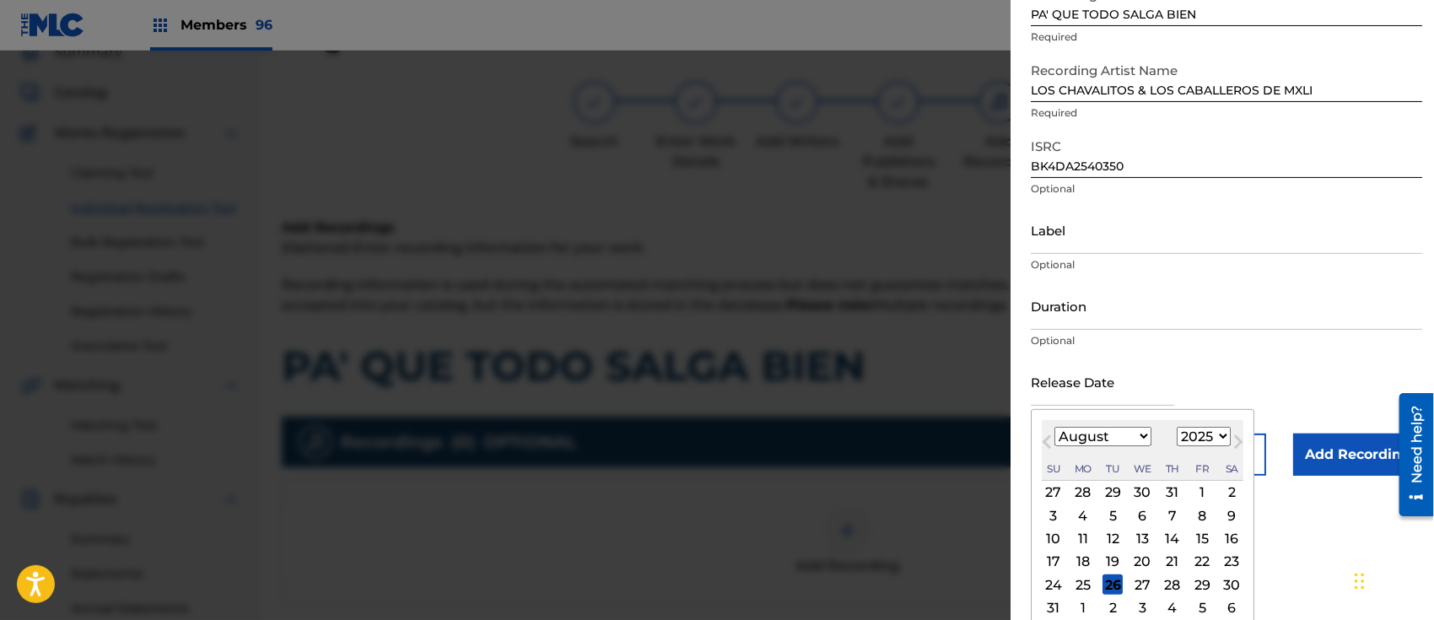
scroll to position [154, 0]
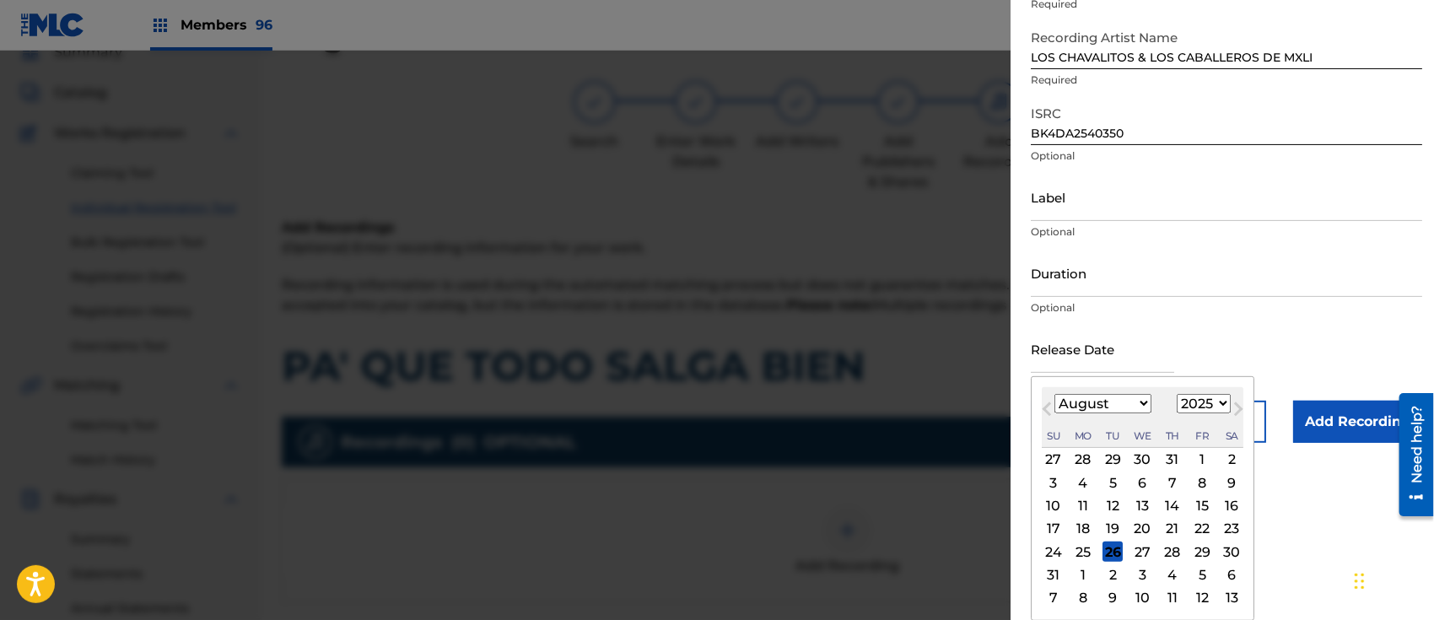
click at [1202, 521] on div "22" at bounding box center [1202, 529] width 20 height 20
type input "[DATE]"
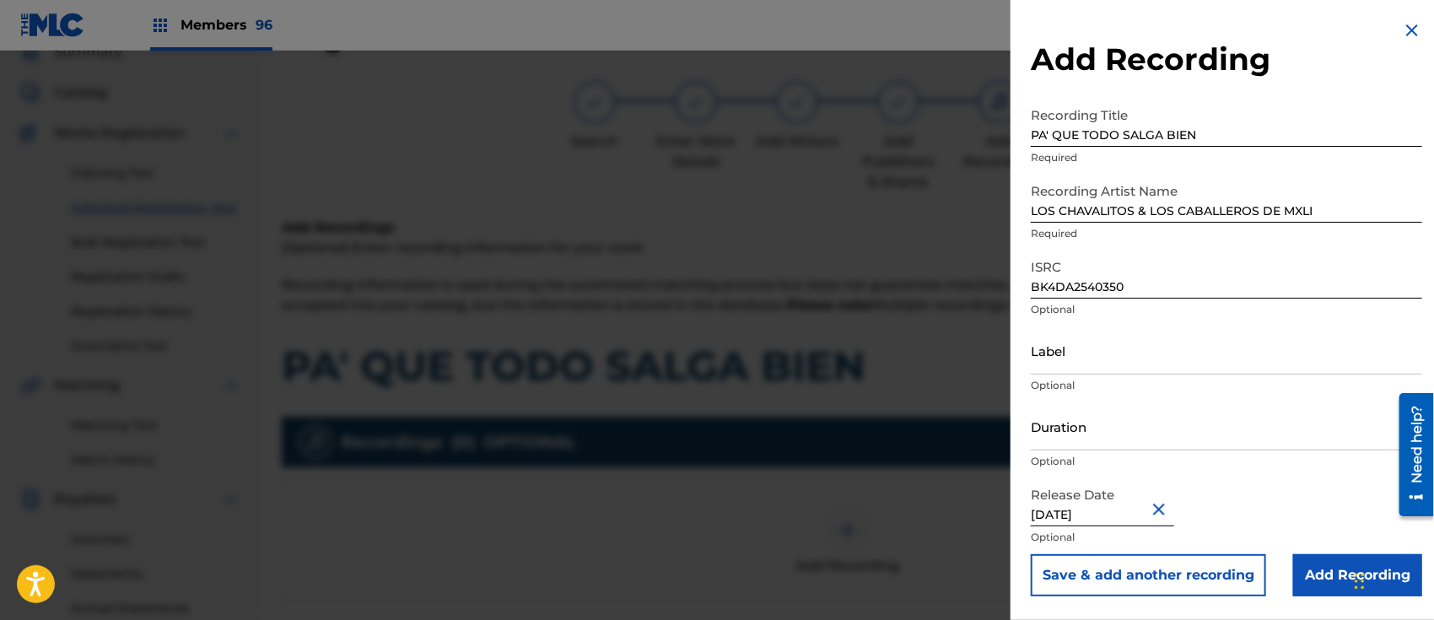
scroll to position [0, 0]
click at [1094, 350] on input "Label" at bounding box center [1227, 351] width 392 height 48
type input "ELITE MUSIC RECORDS"
click at [1311, 564] on input "Add Recording" at bounding box center [1358, 575] width 129 height 42
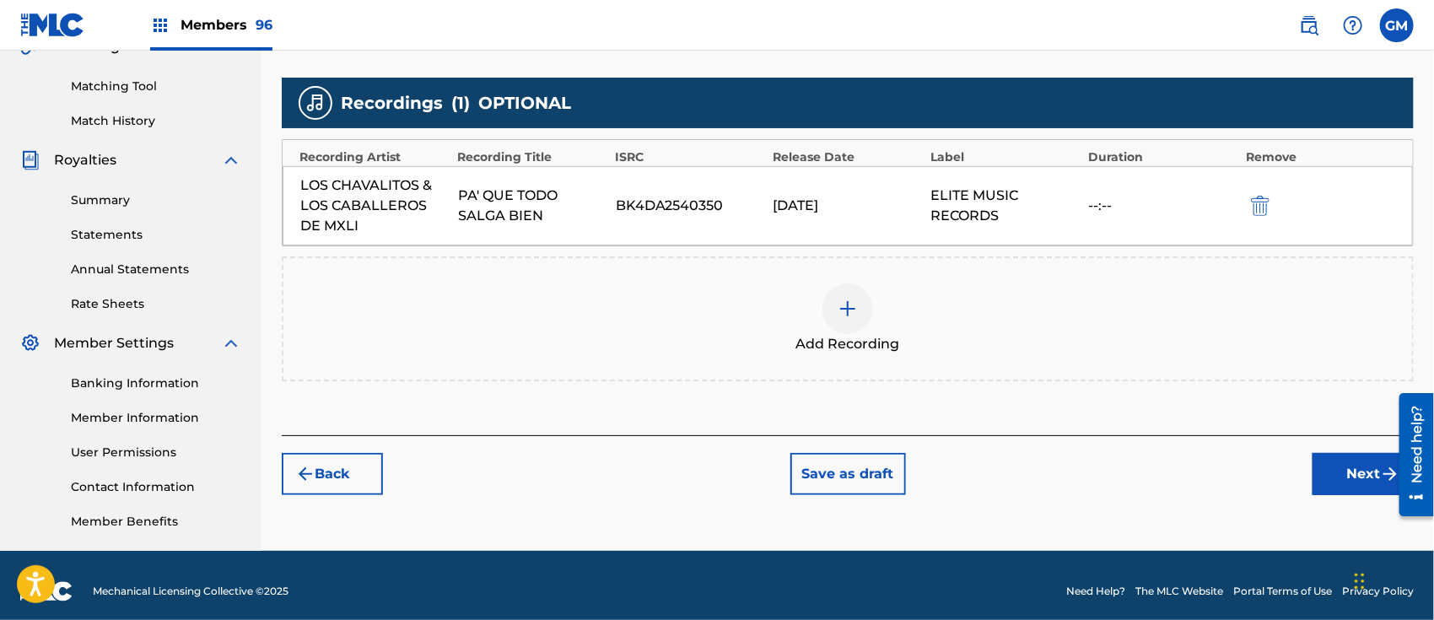
scroll to position [425, 0]
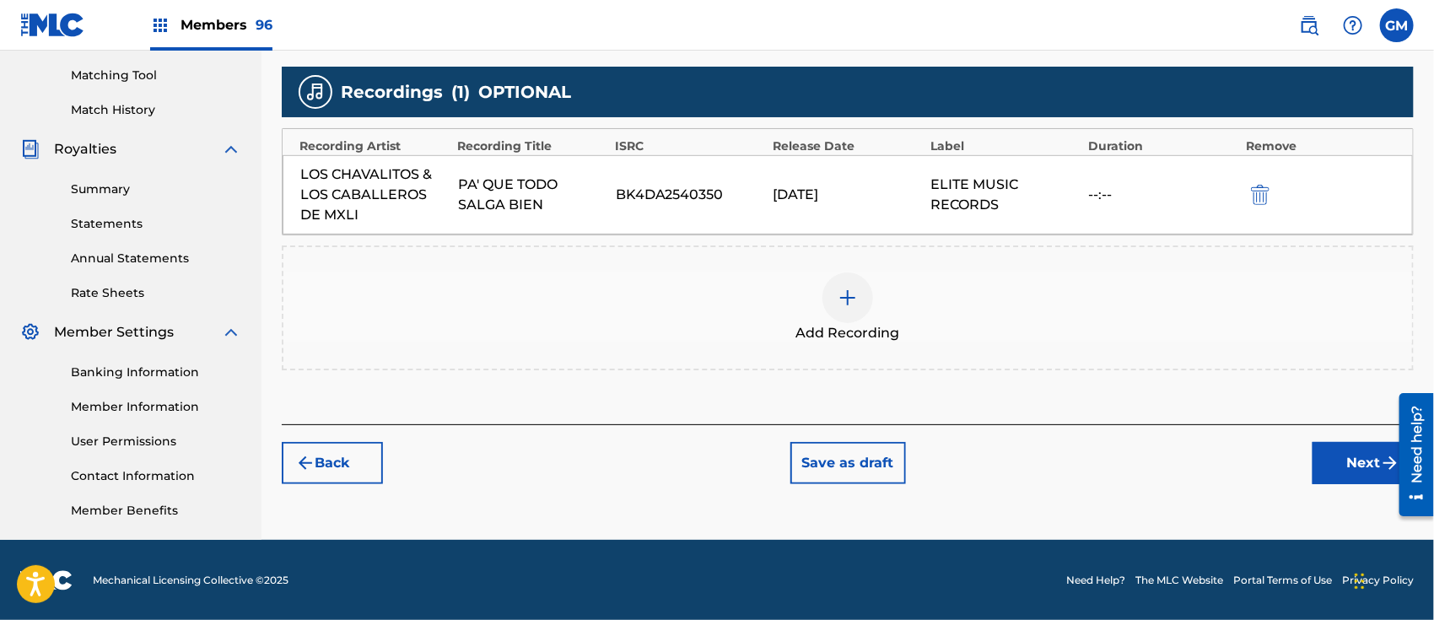
click at [1361, 460] on button "Next" at bounding box center [1363, 463] width 101 height 42
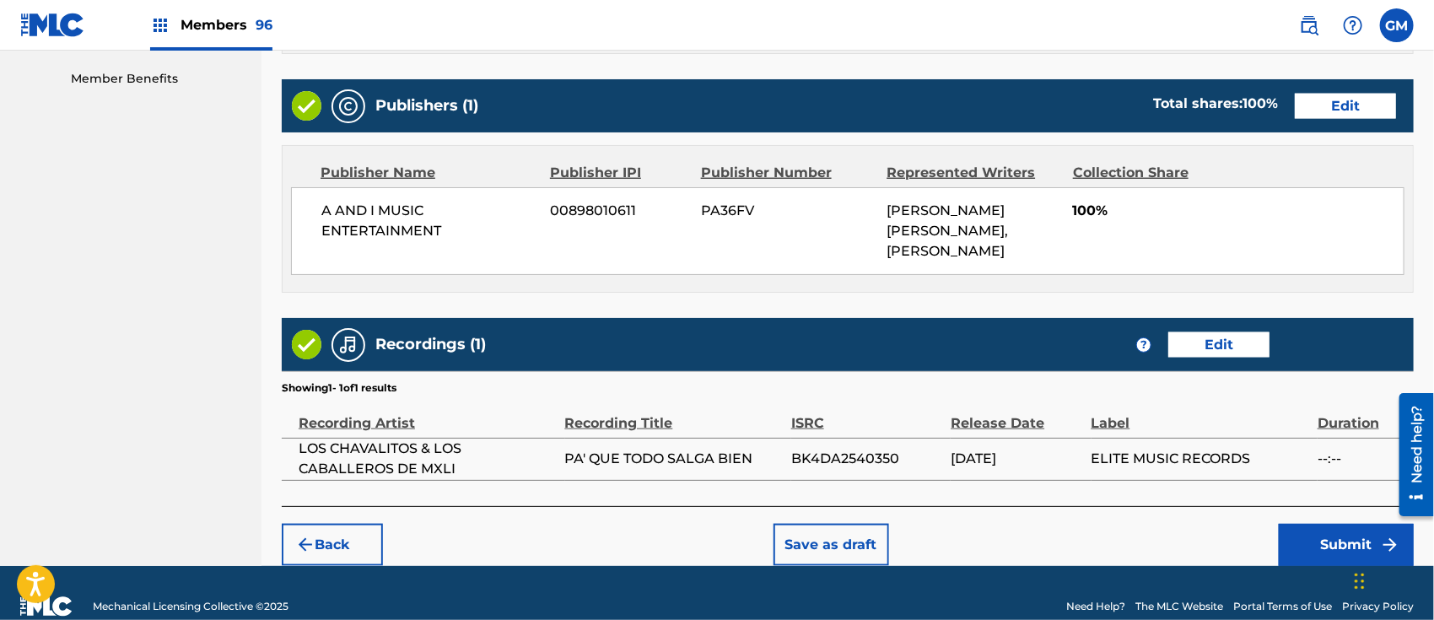
scroll to position [903, 0]
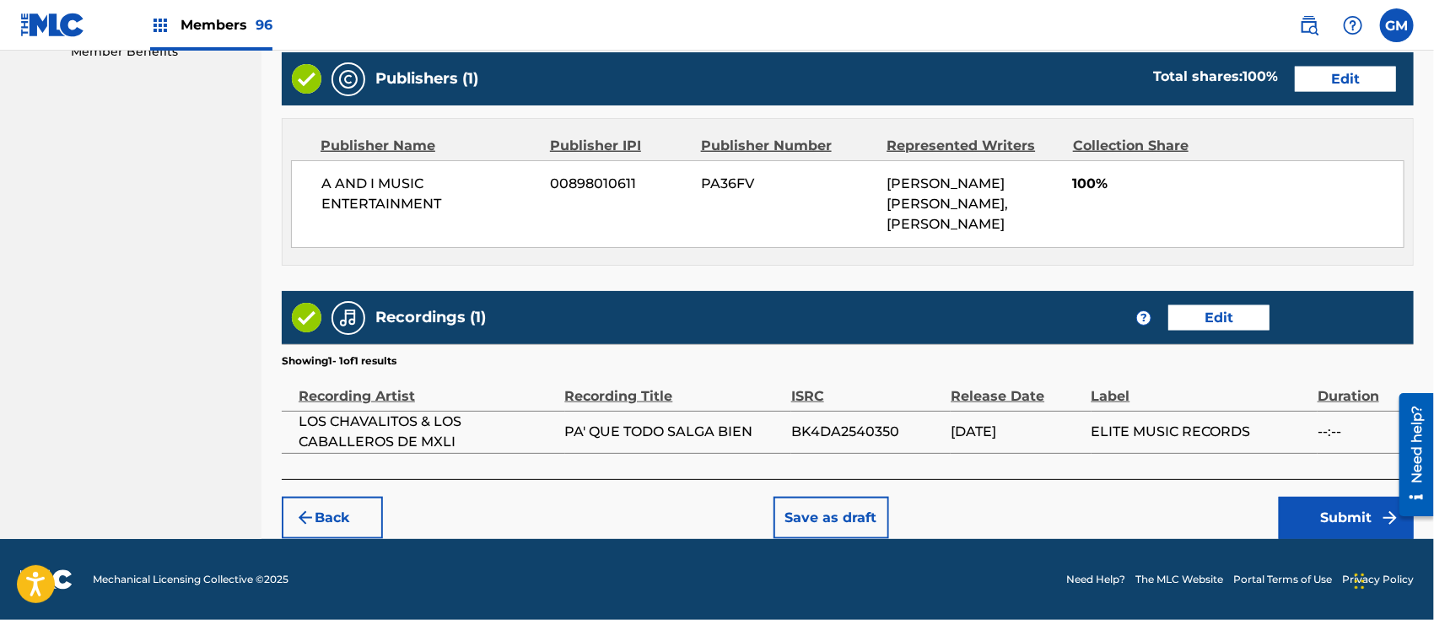
click at [1303, 516] on button "Submit" at bounding box center [1346, 518] width 135 height 42
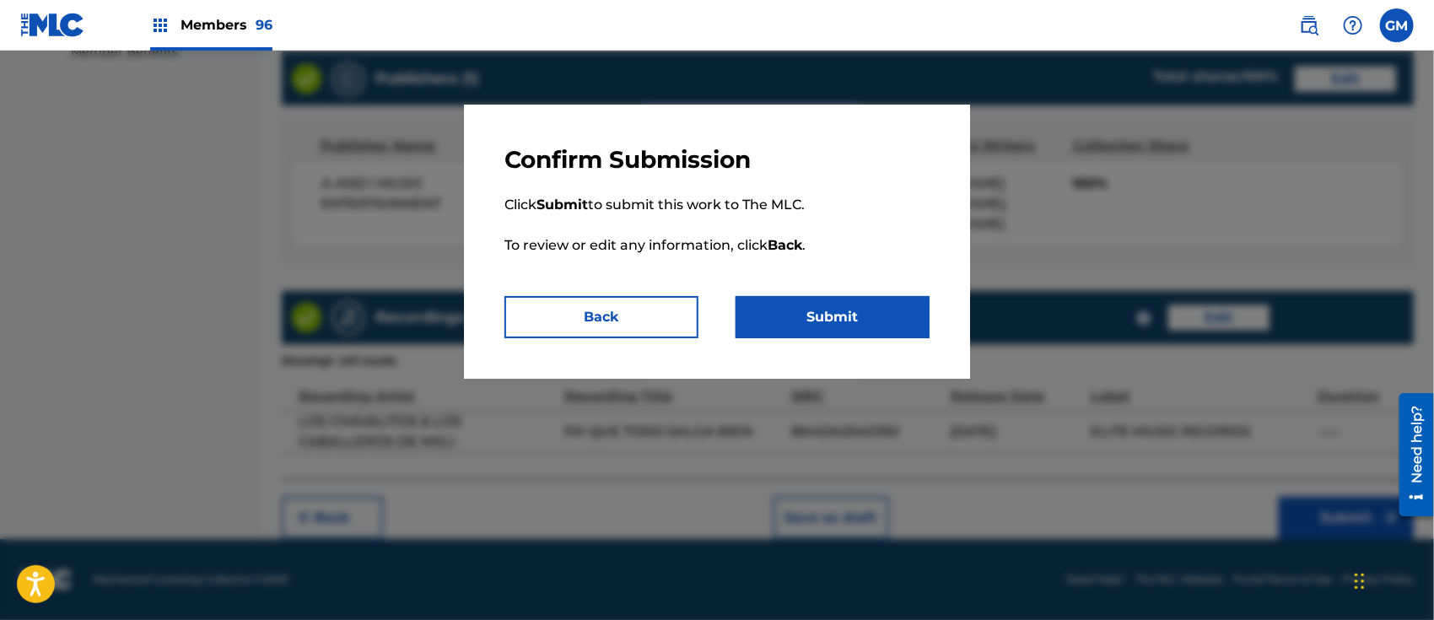
click at [814, 309] on button "Submit" at bounding box center [833, 317] width 194 height 42
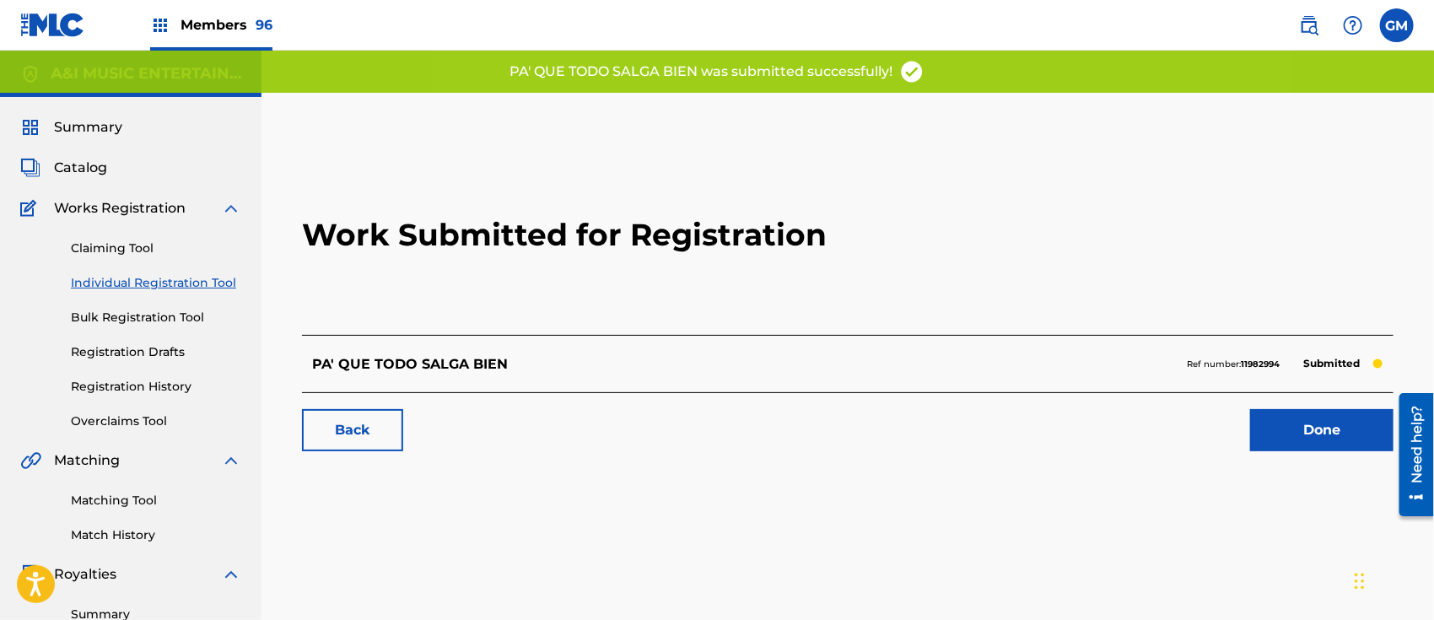
click at [1290, 426] on link "Done" at bounding box center [1322, 430] width 143 height 42
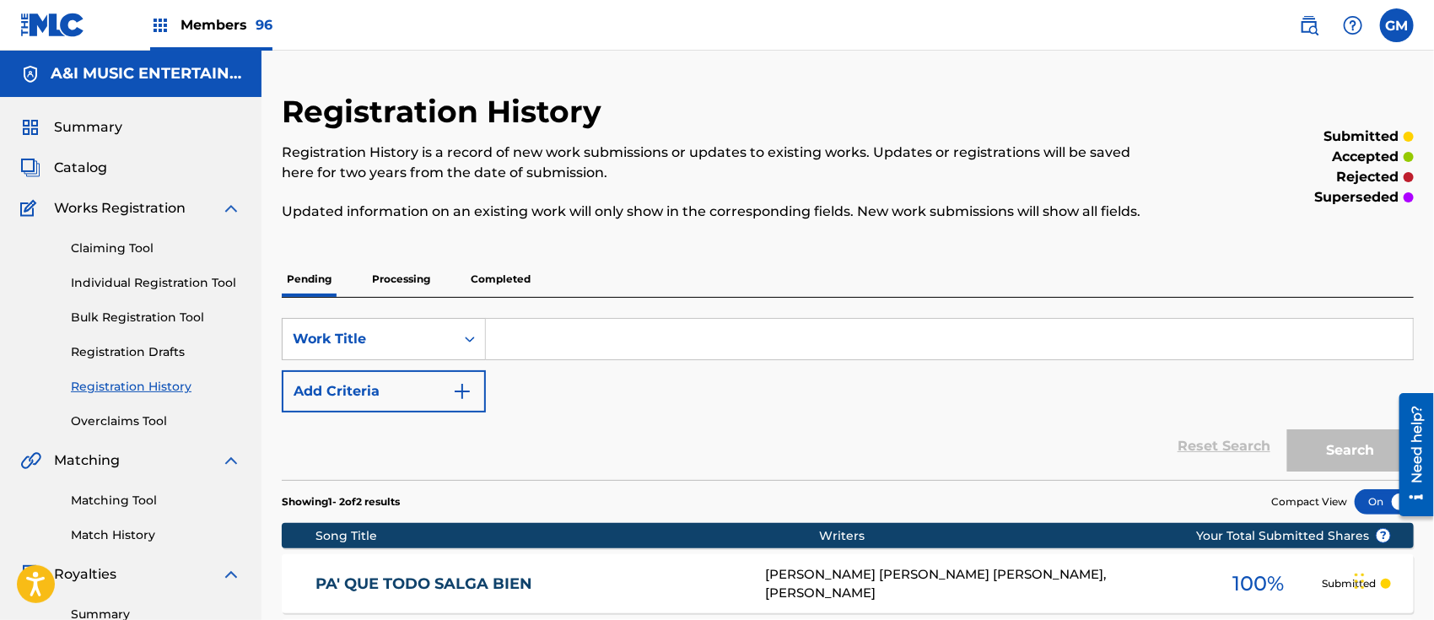
click at [1310, 27] on img at bounding box center [1309, 25] width 20 height 20
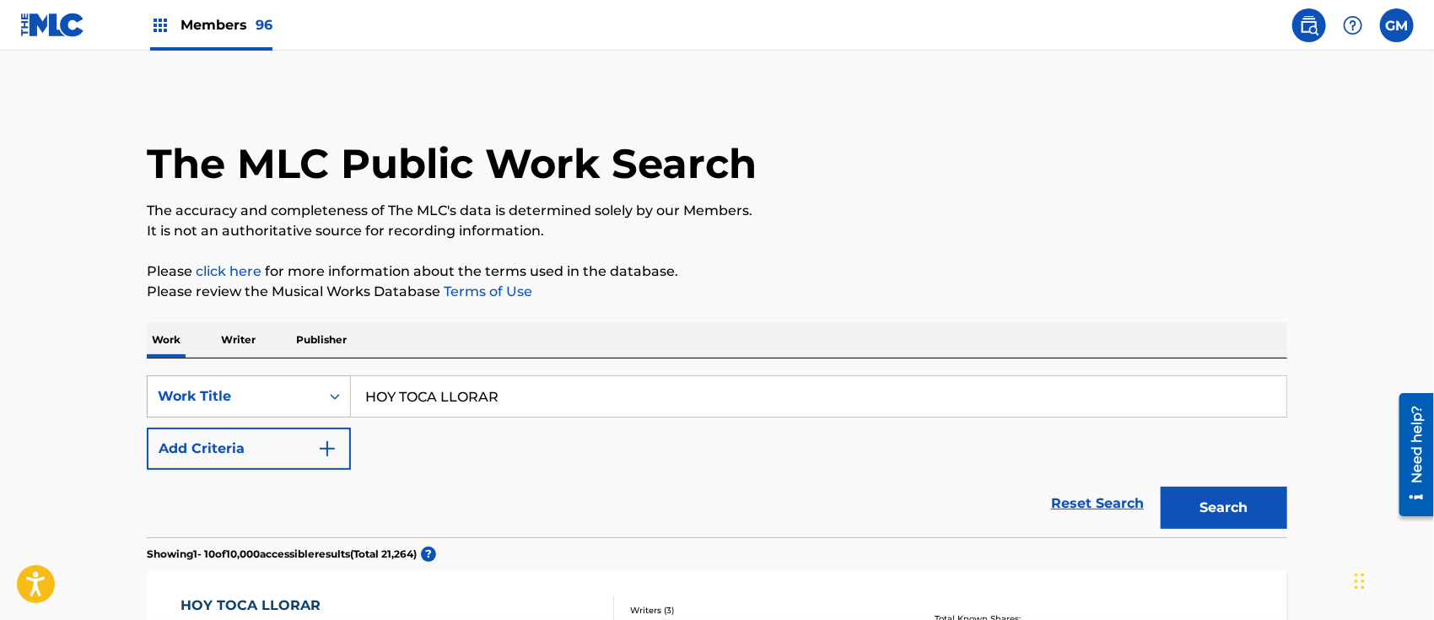
drag, startPoint x: 567, startPoint y: 388, endPoint x: 293, endPoint y: 393, distance: 274.3
click at [293, 393] on div "SearchWithCriteria1b6bd884-efa6-416f-b187-329607656ca3 Work Title HOY TOCA LLOR…" at bounding box center [717, 396] width 1141 height 42
type input "MI MOMENTO HUMILDE"
click at [1161, 487] on button "Search" at bounding box center [1224, 508] width 127 height 42
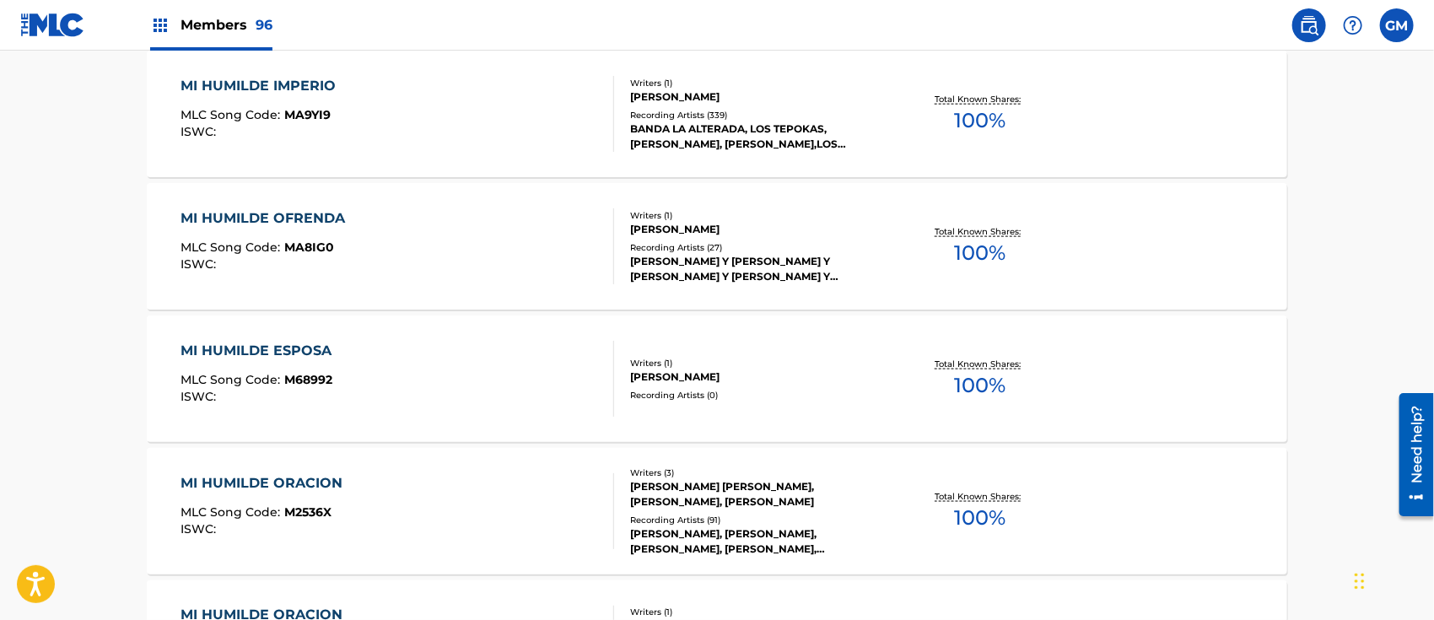
scroll to position [262, 0]
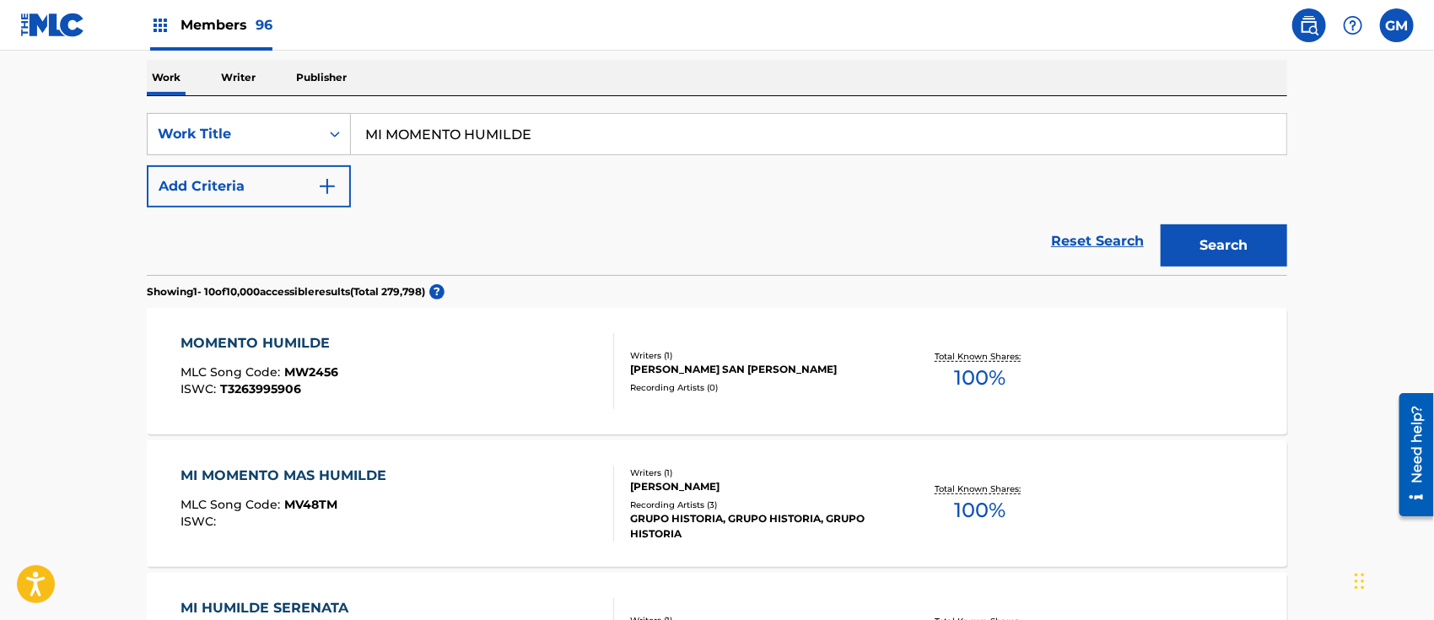
click at [216, 22] on span "Members 96" at bounding box center [227, 24] width 92 height 19
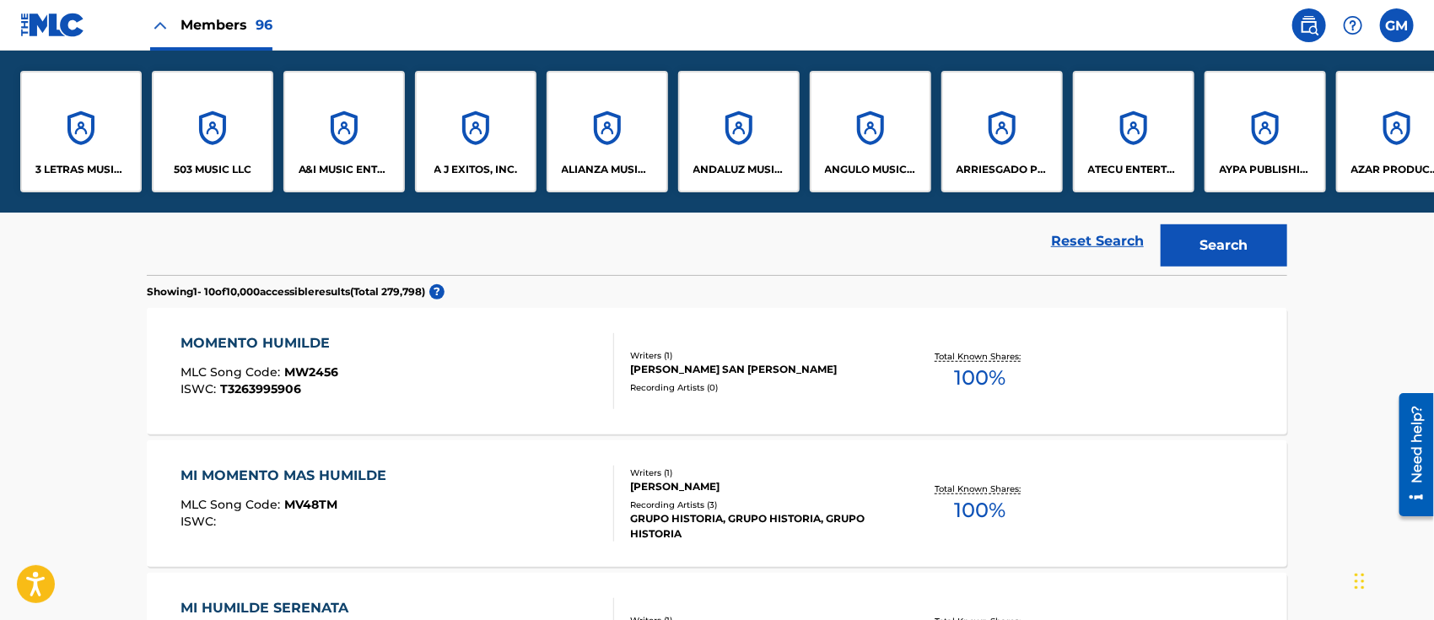
click at [338, 154] on div "A&I MUSIC ENTERTAINMENT, INC" at bounding box center [345, 132] width 122 height 122
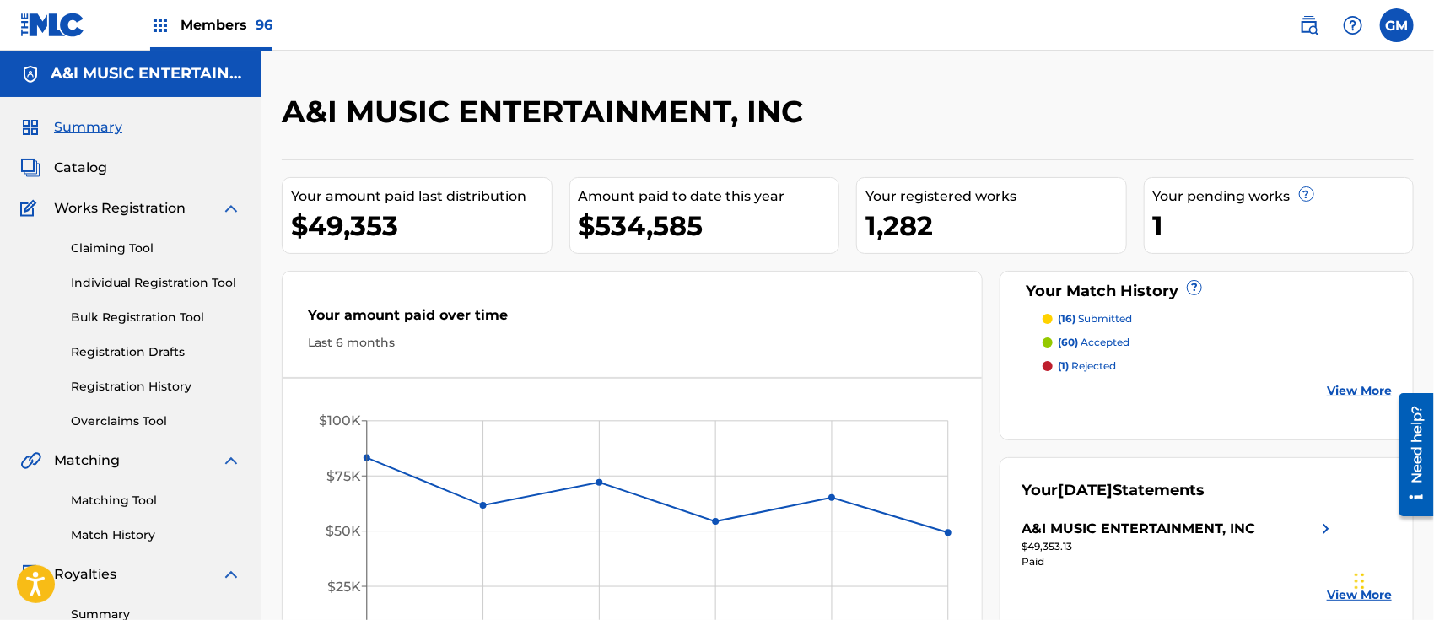
click at [162, 280] on link "Individual Registration Tool" at bounding box center [156, 283] width 170 height 18
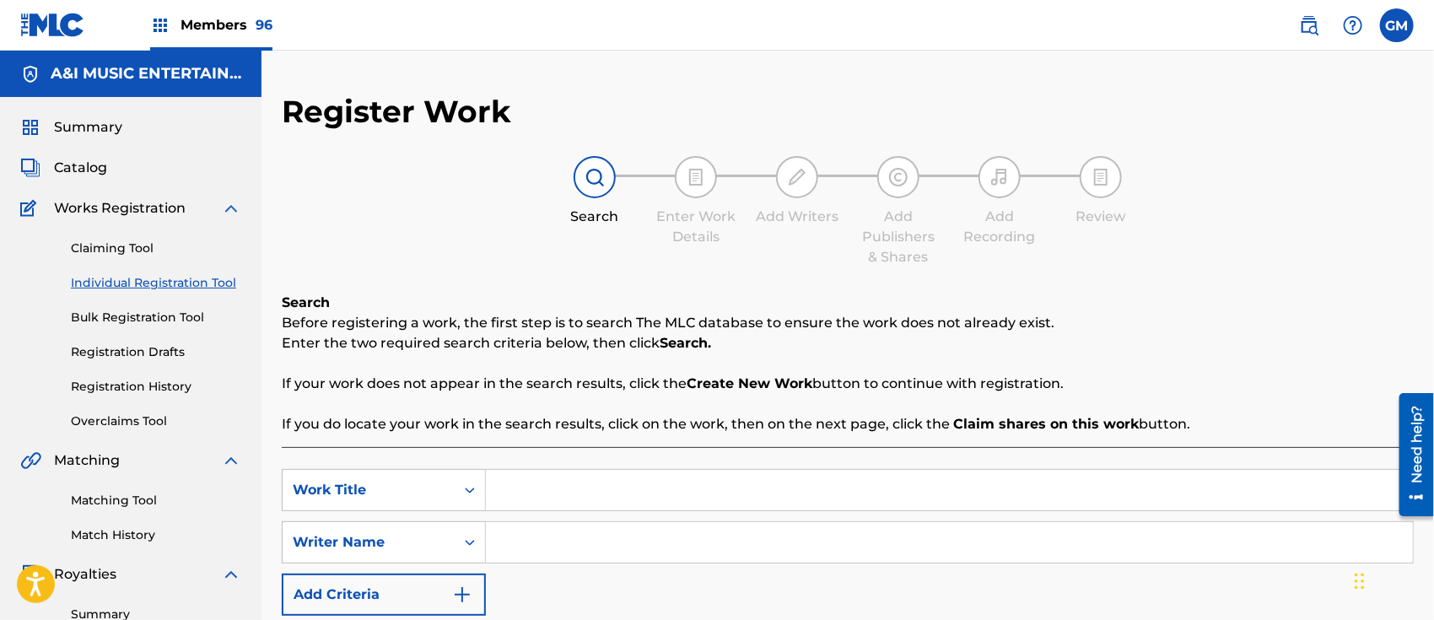
click at [541, 498] on input "Search Form" at bounding box center [949, 490] width 927 height 41
type input "MI MOMENTO HUMILDE"
click at [134, 277] on link "Individual Registration Tool" at bounding box center [156, 283] width 170 height 18
click at [560, 538] on input "Search Form" at bounding box center [949, 542] width 927 height 41
paste input "[PERSON_NAME]"
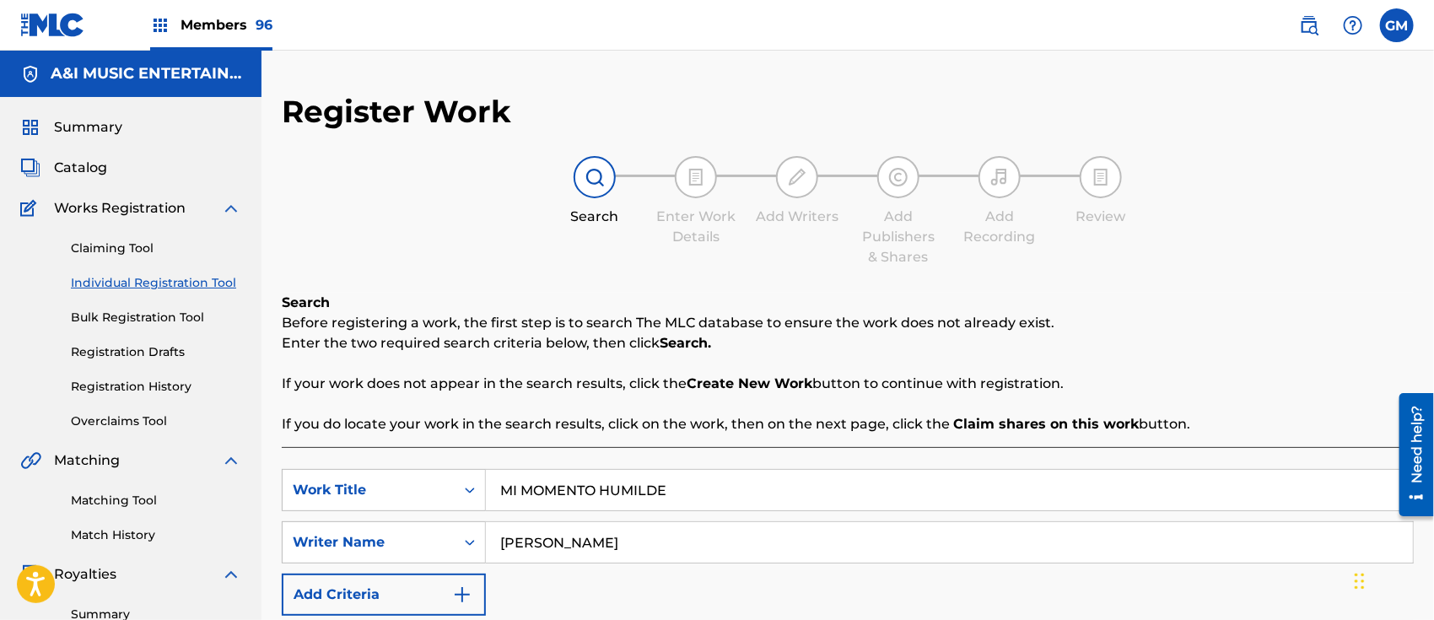
type input "[PERSON_NAME]"
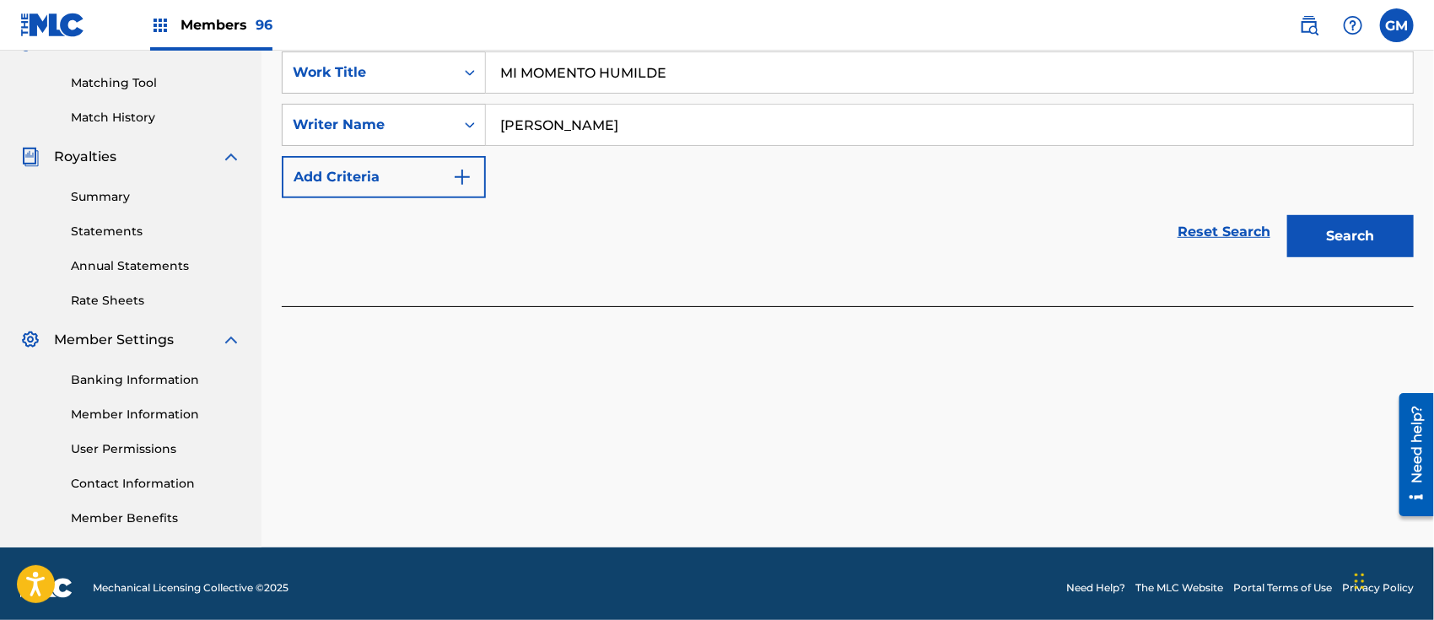
scroll to position [425, 0]
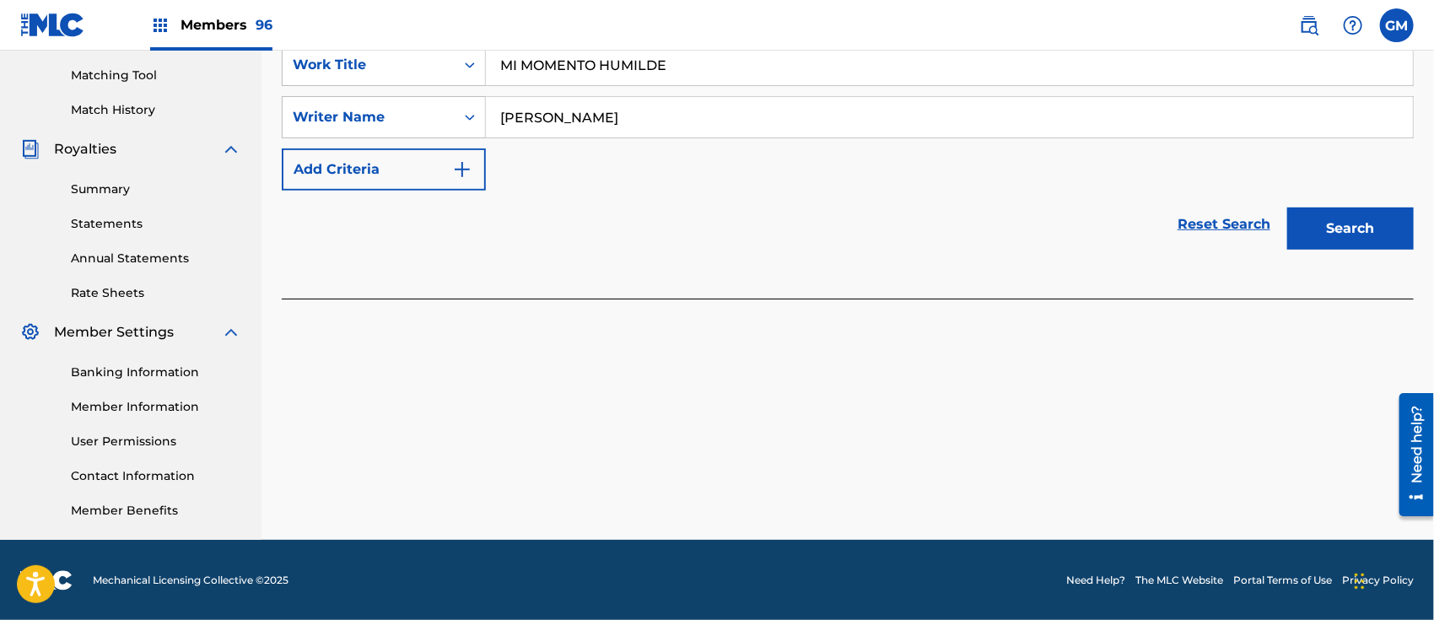
click at [1316, 215] on button "Search" at bounding box center [1351, 229] width 127 height 42
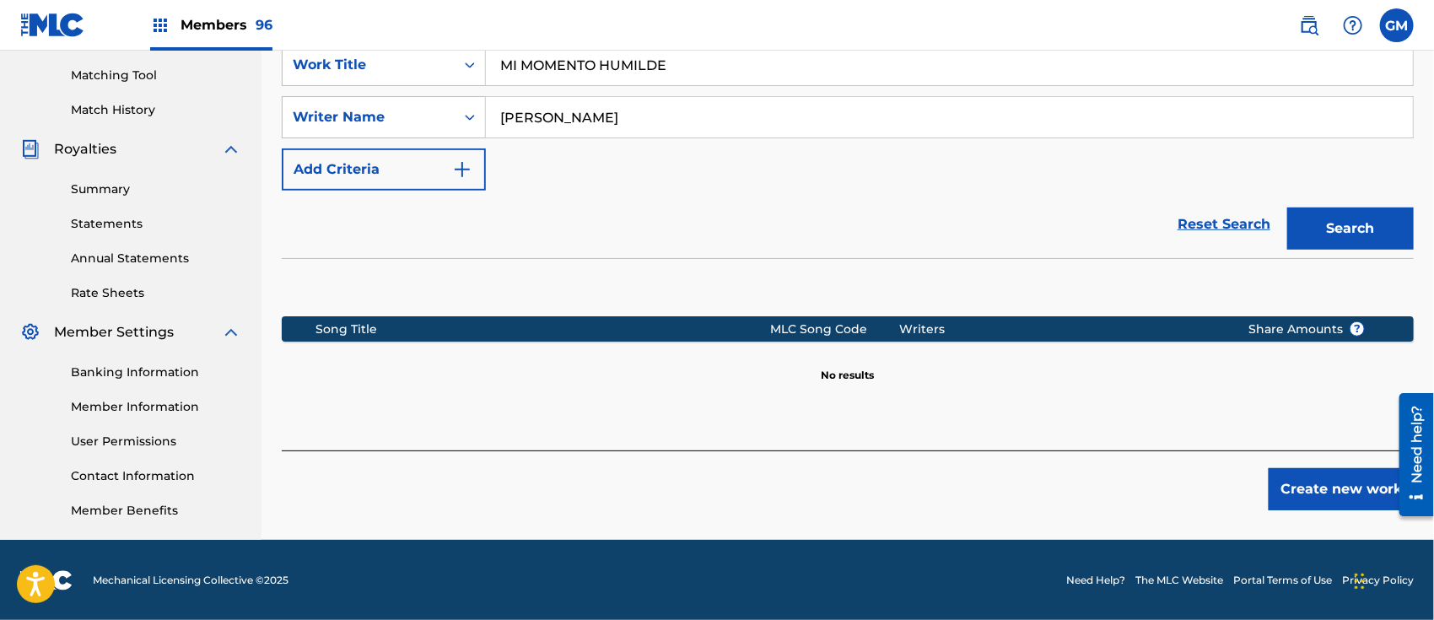
click at [1306, 487] on button "Create new work" at bounding box center [1341, 489] width 145 height 42
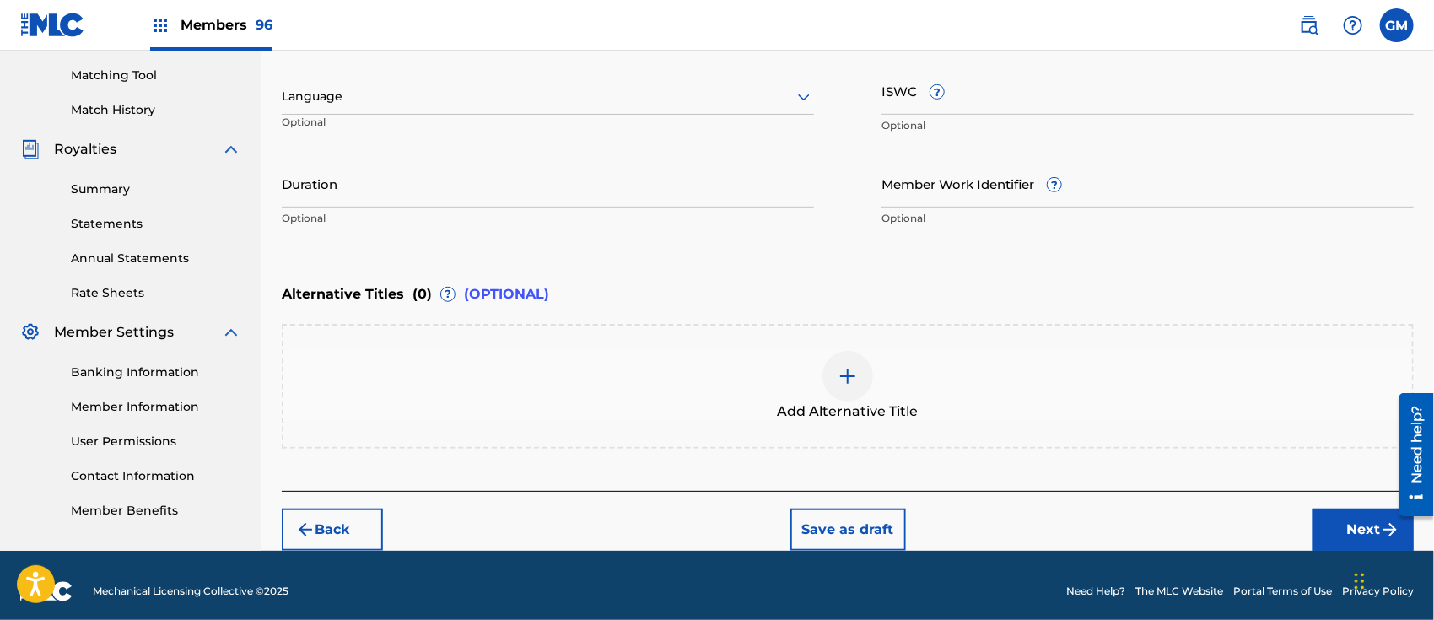
scroll to position [163, 0]
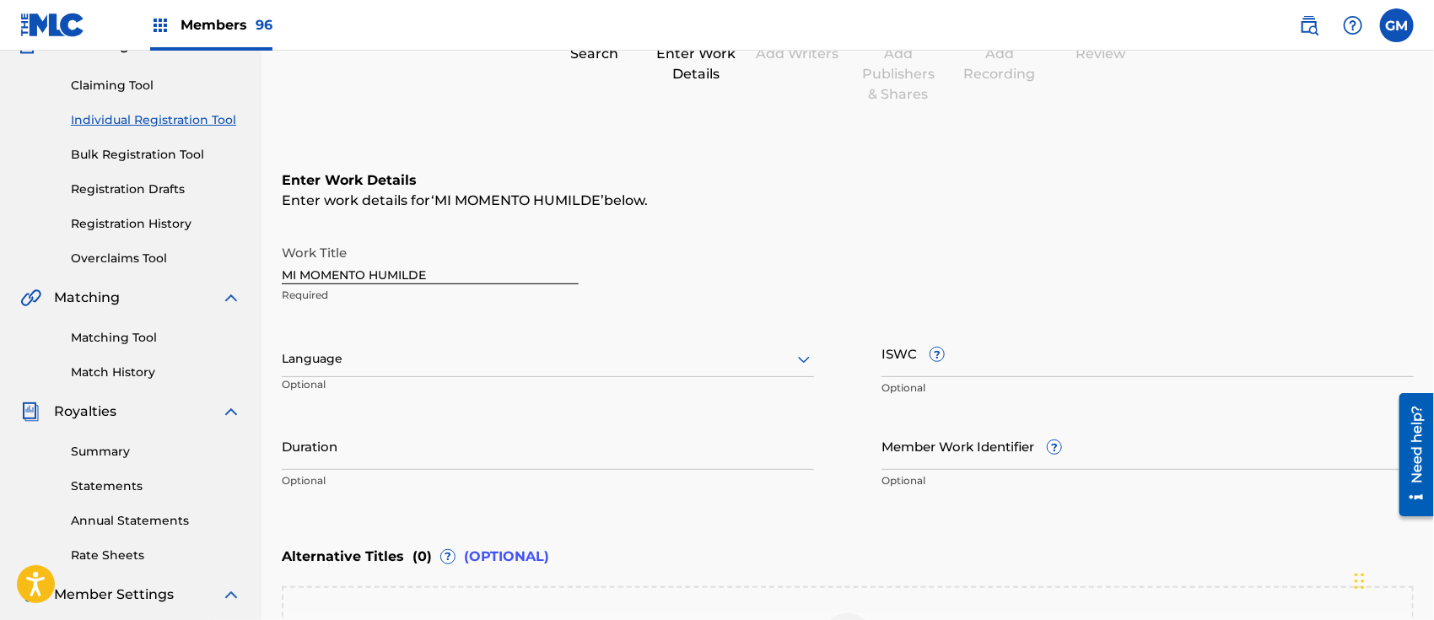
click at [333, 360] on div at bounding box center [548, 358] width 532 height 21
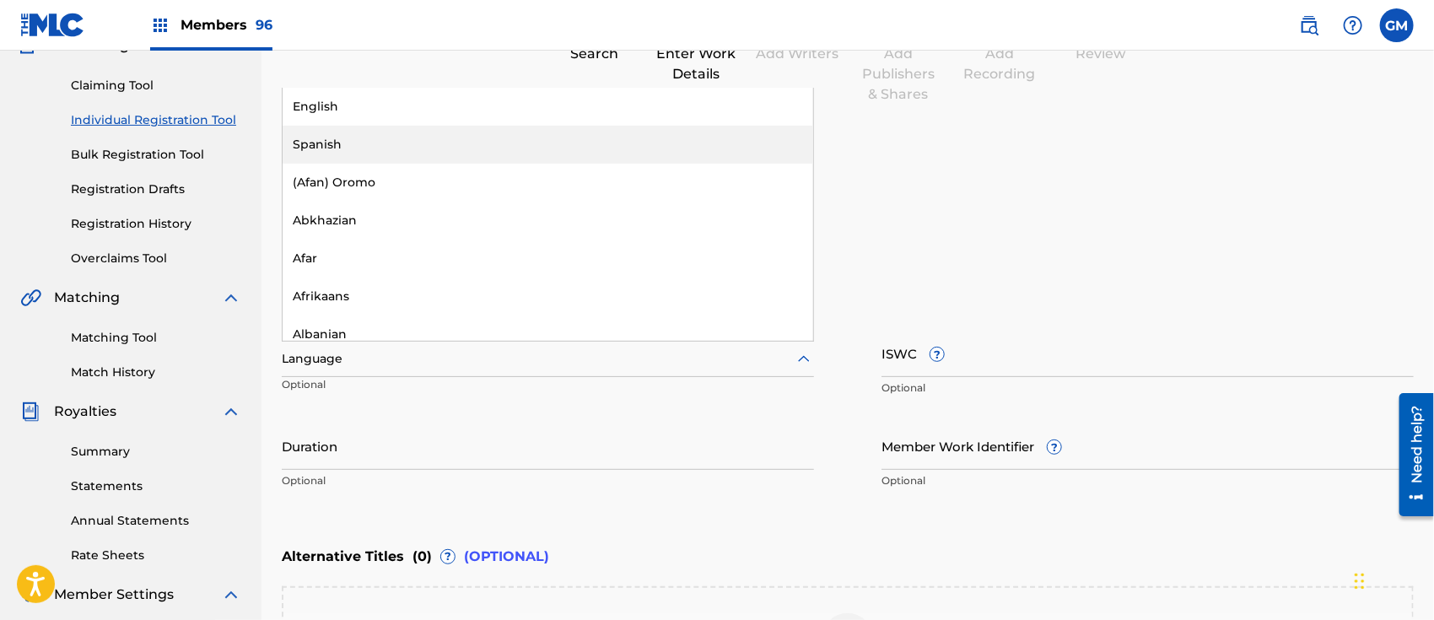
click at [332, 138] on div "Spanish" at bounding box center [548, 145] width 531 height 38
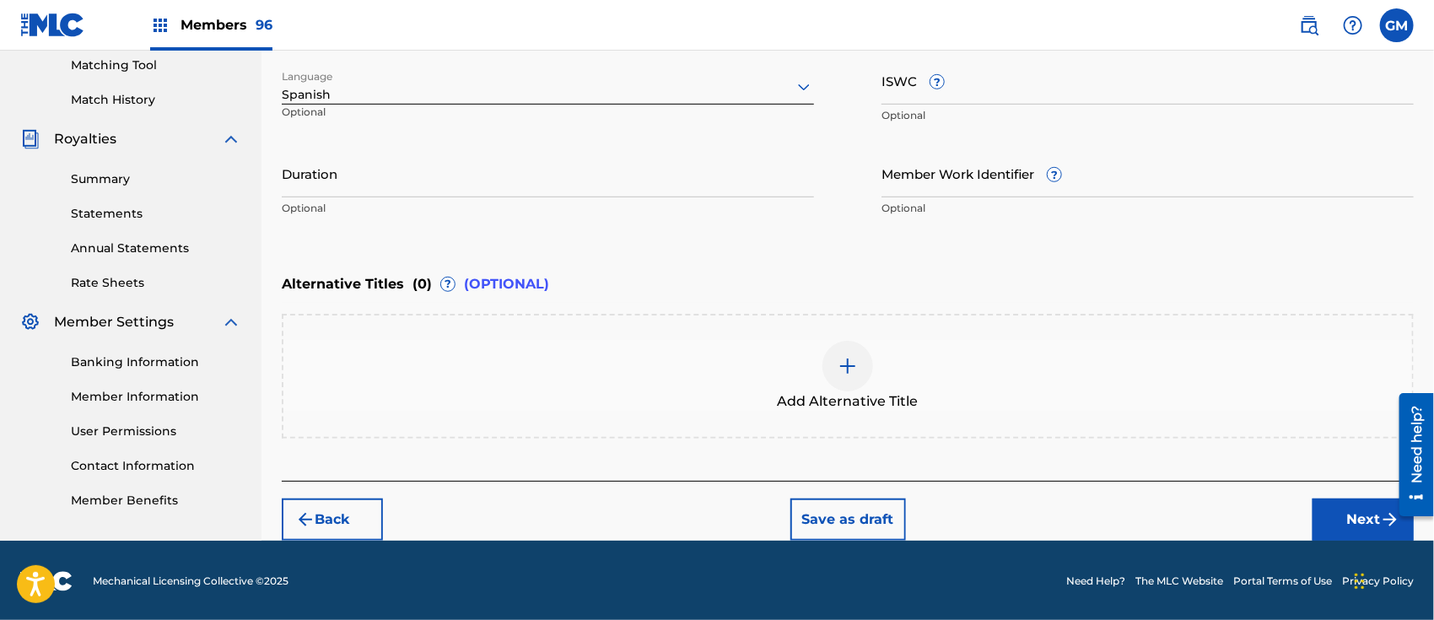
click at [1328, 510] on button "Next" at bounding box center [1363, 520] width 101 height 42
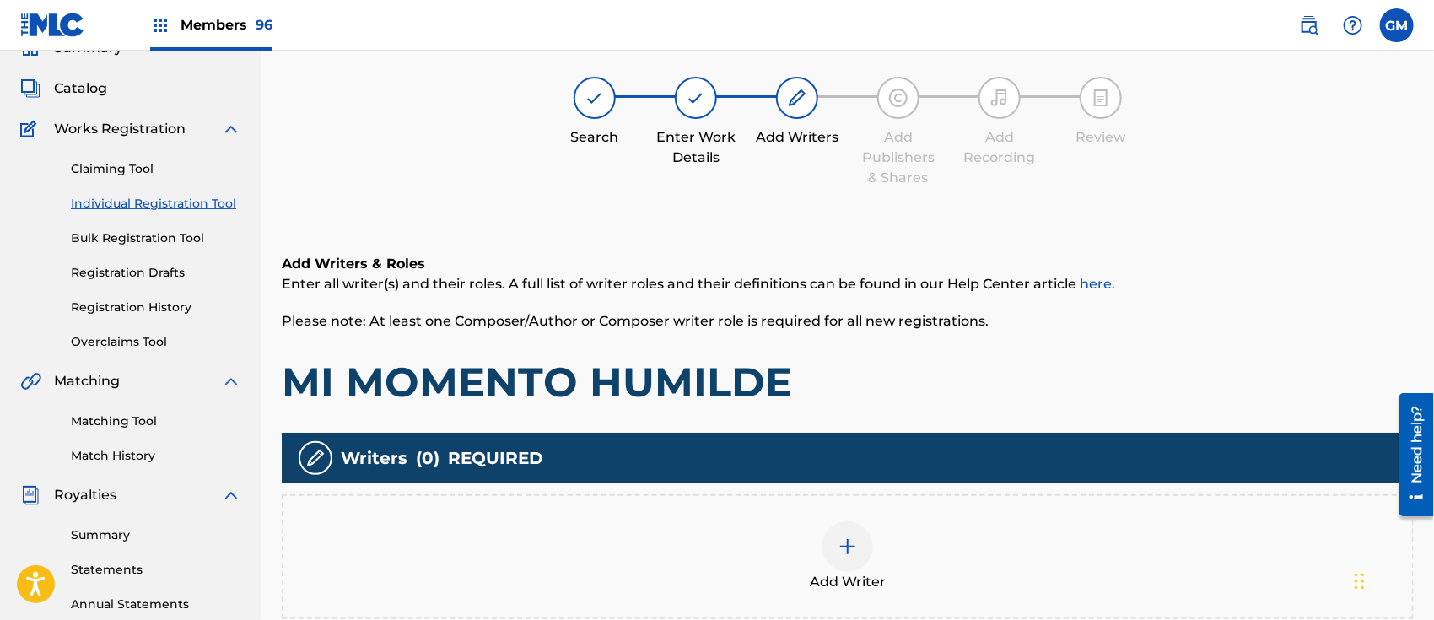
scroll to position [75, 0]
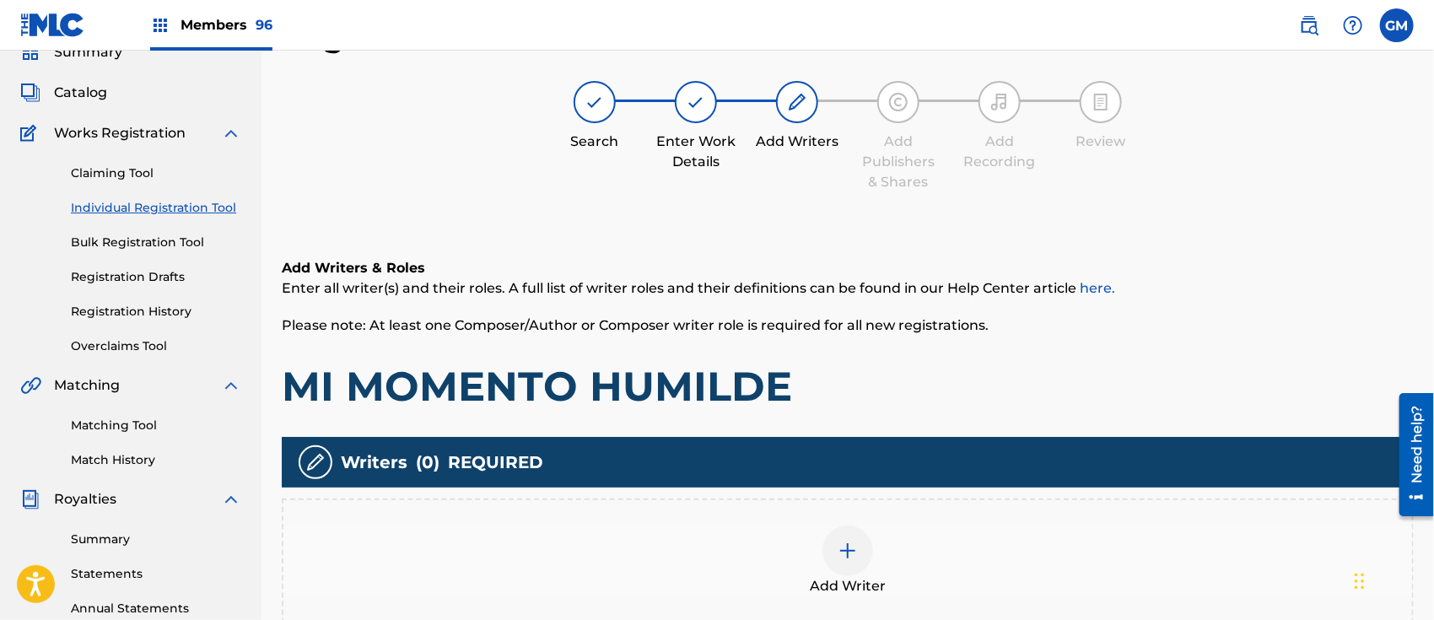
click at [861, 557] on div at bounding box center [848, 551] width 51 height 51
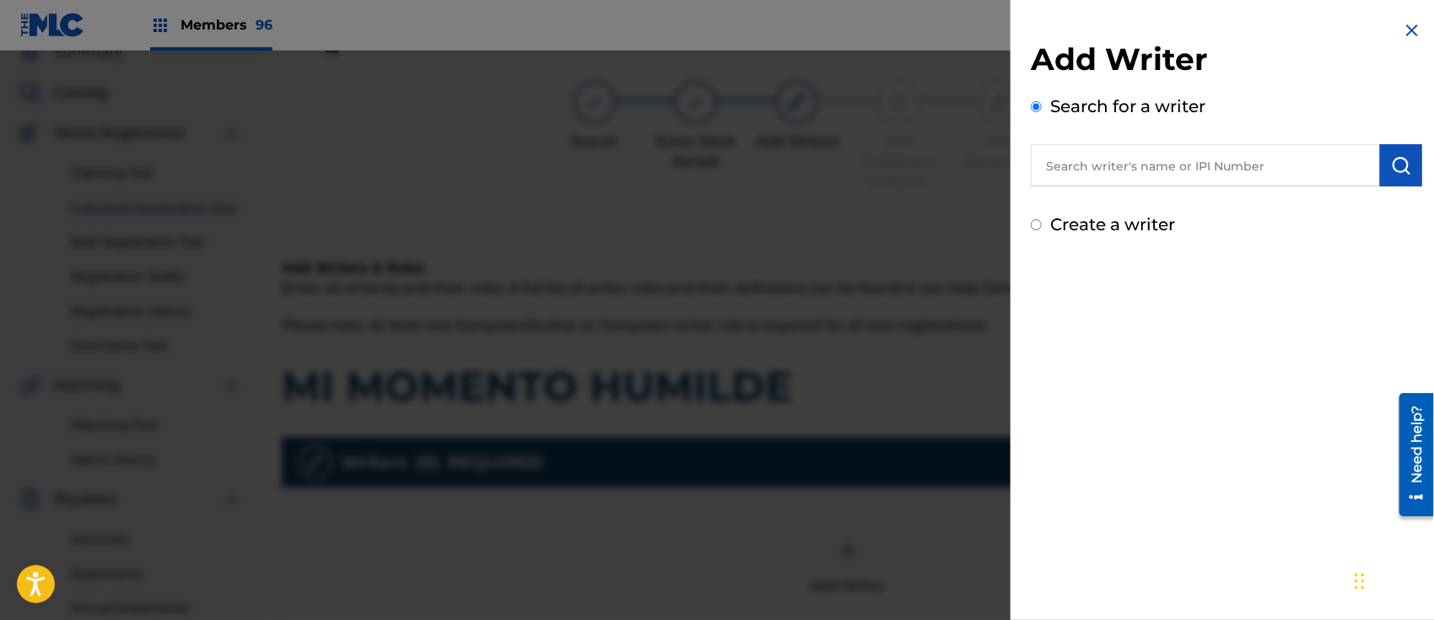
click at [1149, 172] on input "text" at bounding box center [1205, 165] width 349 height 42
paste input "[PERSON_NAME]"
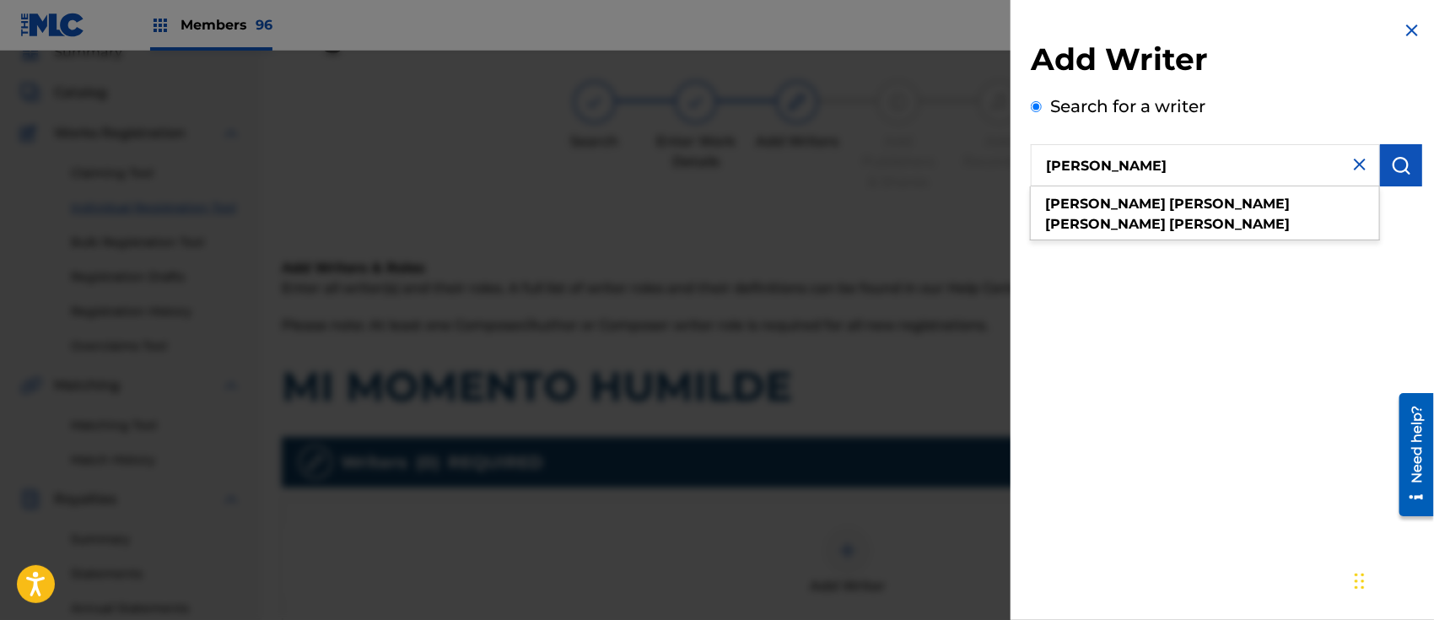
type input "[PERSON_NAME]"
click at [1395, 159] on img "submit" at bounding box center [1401, 165] width 20 height 20
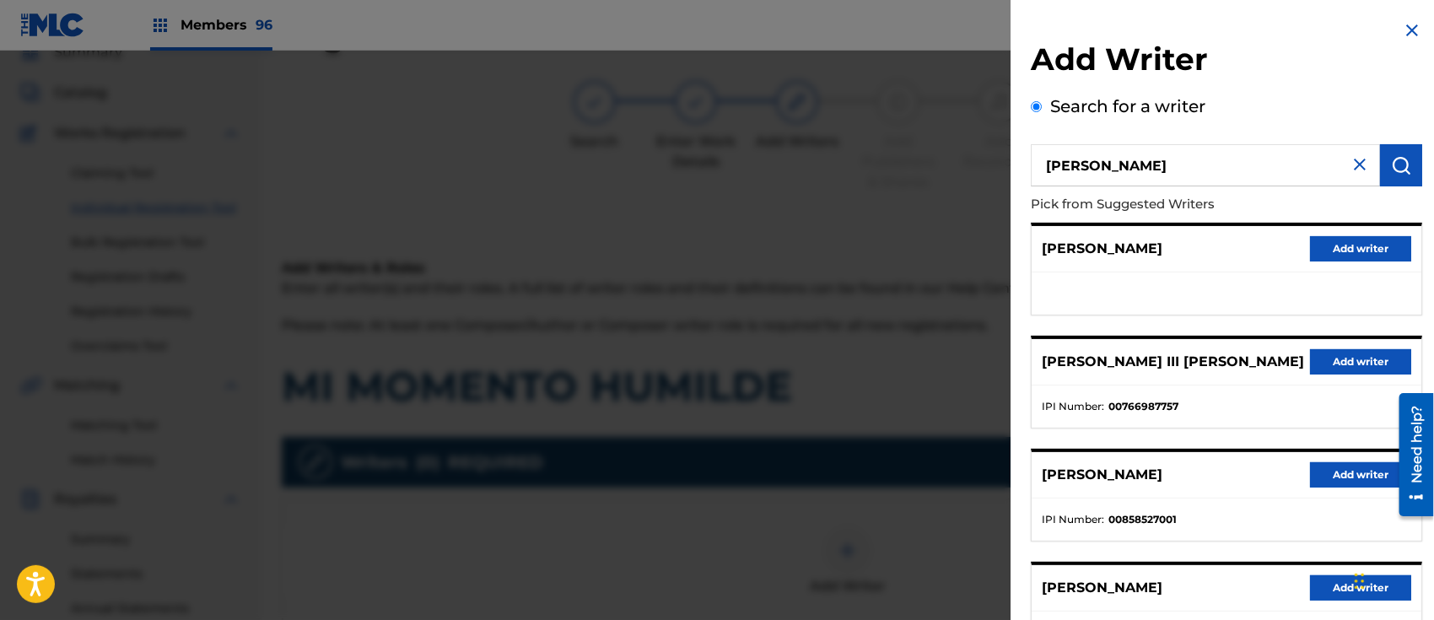
scroll to position [251, 0]
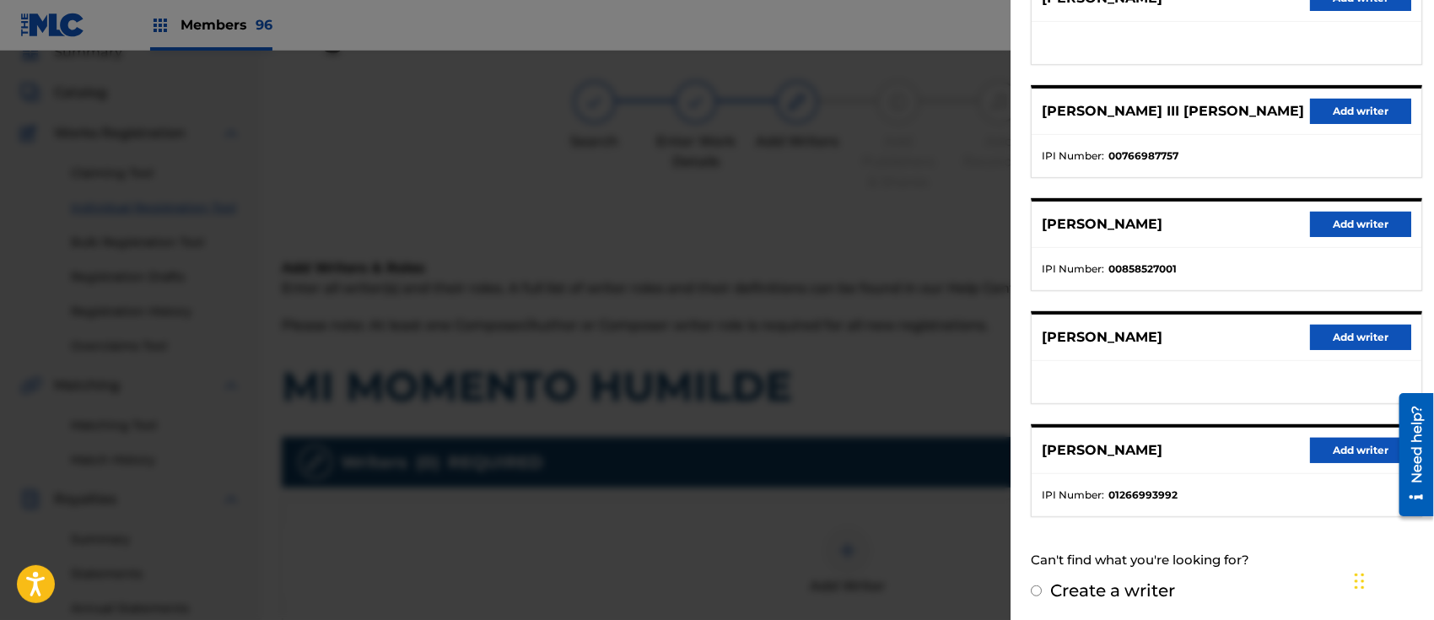
click at [1359, 444] on button "Add writer" at bounding box center [1360, 450] width 101 height 25
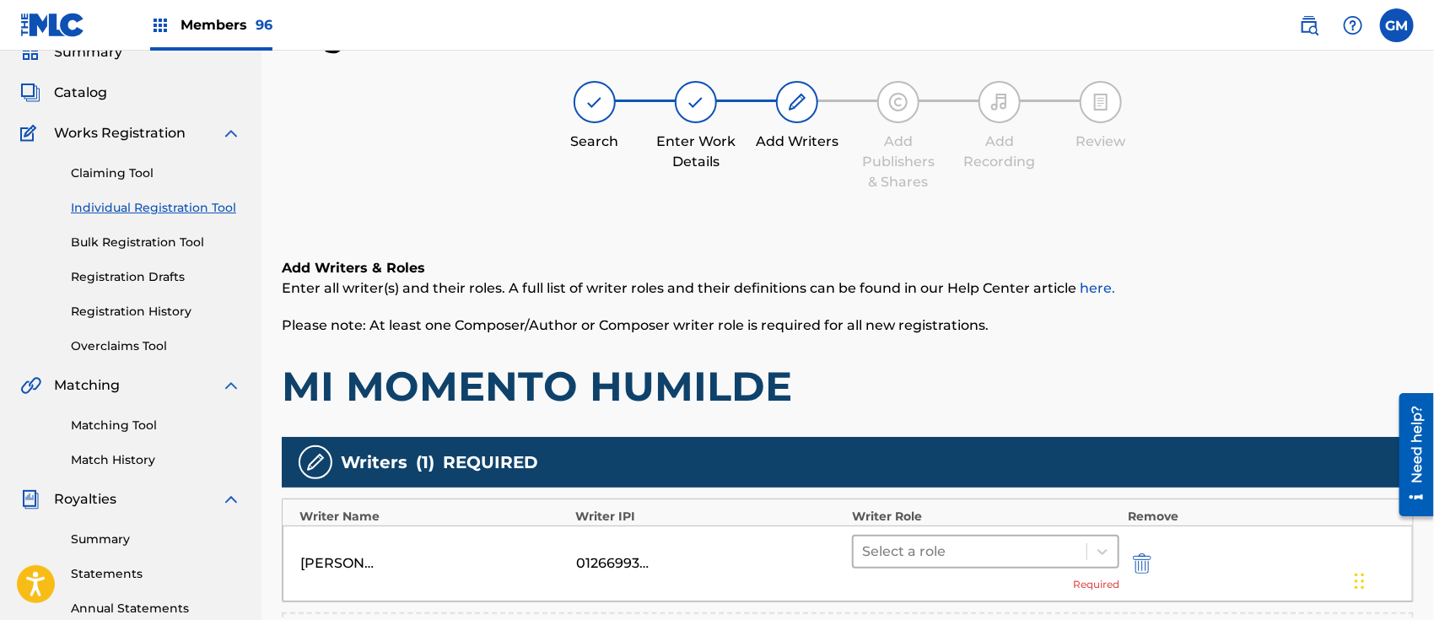
click at [926, 553] on div at bounding box center [970, 552] width 216 height 24
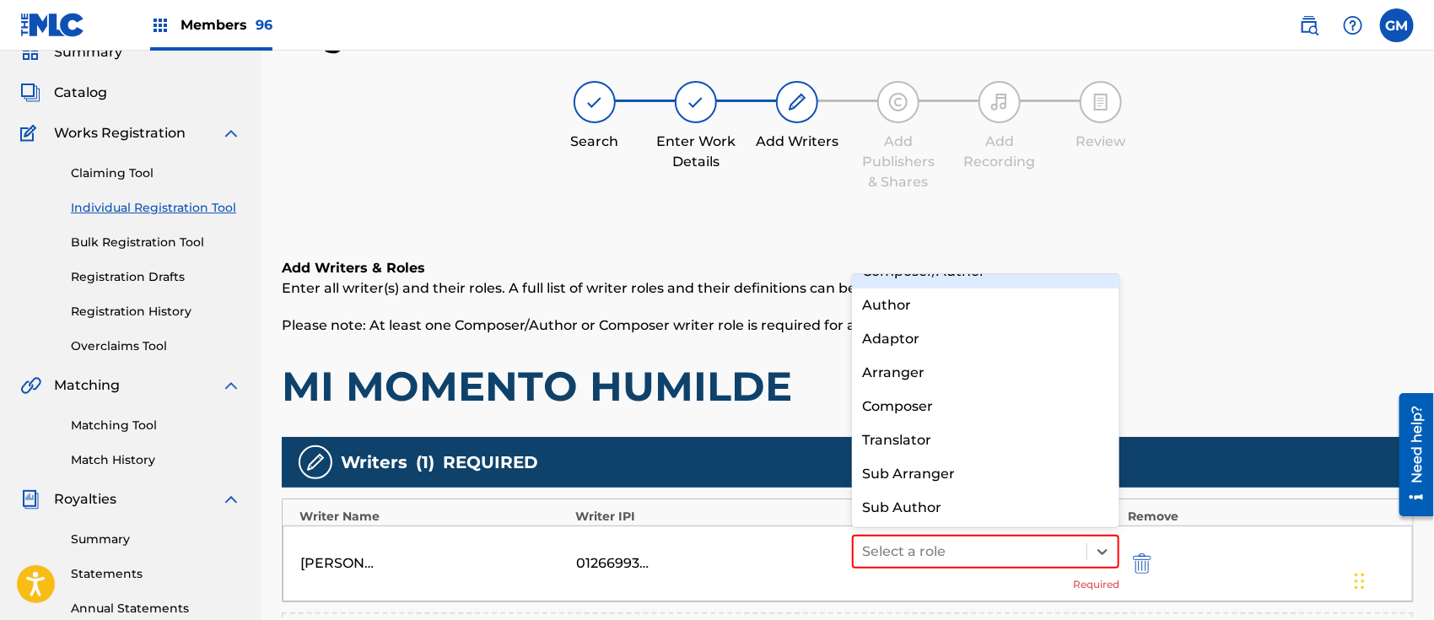
scroll to position [0, 0]
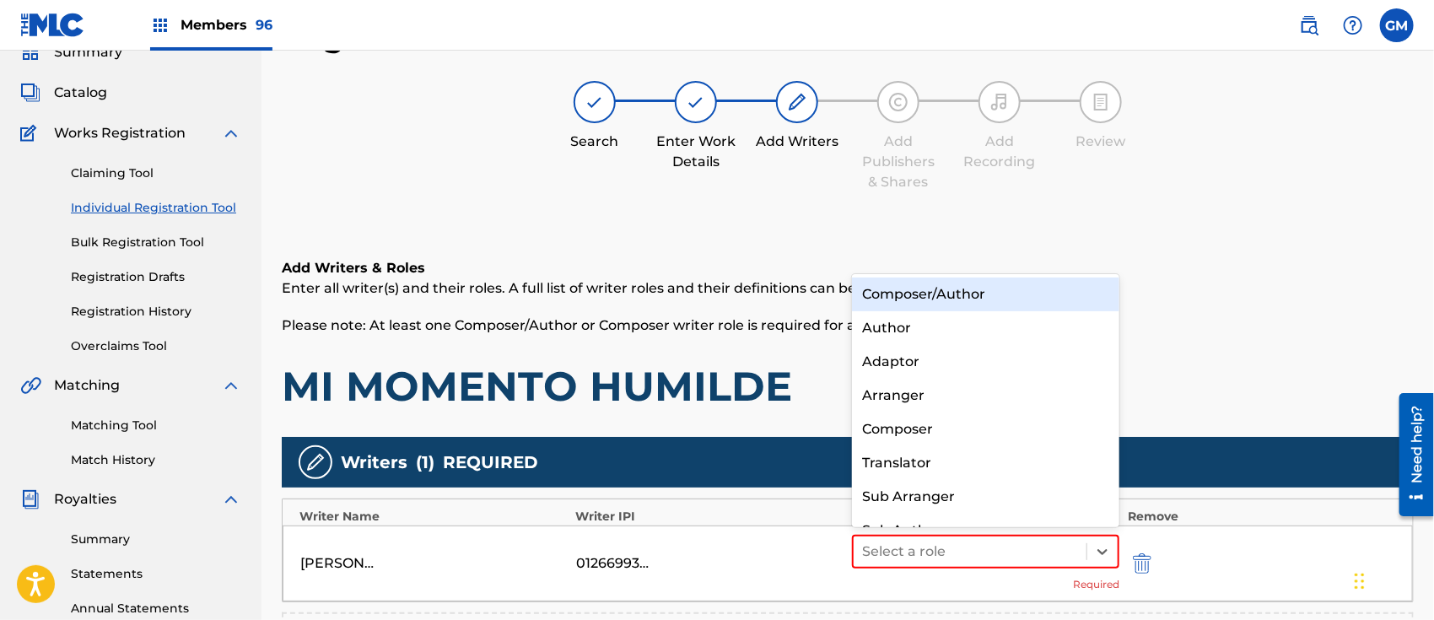
click at [965, 289] on div "Composer/Author" at bounding box center [985, 295] width 267 height 34
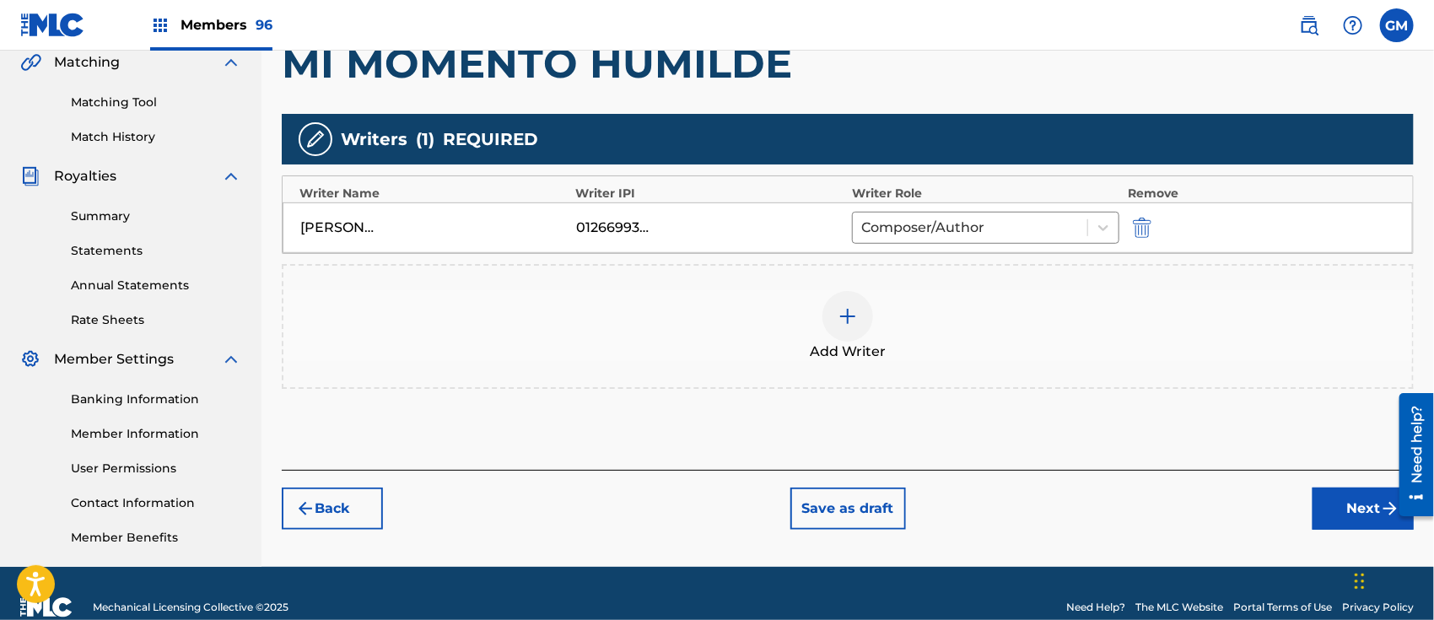
scroll to position [425, 0]
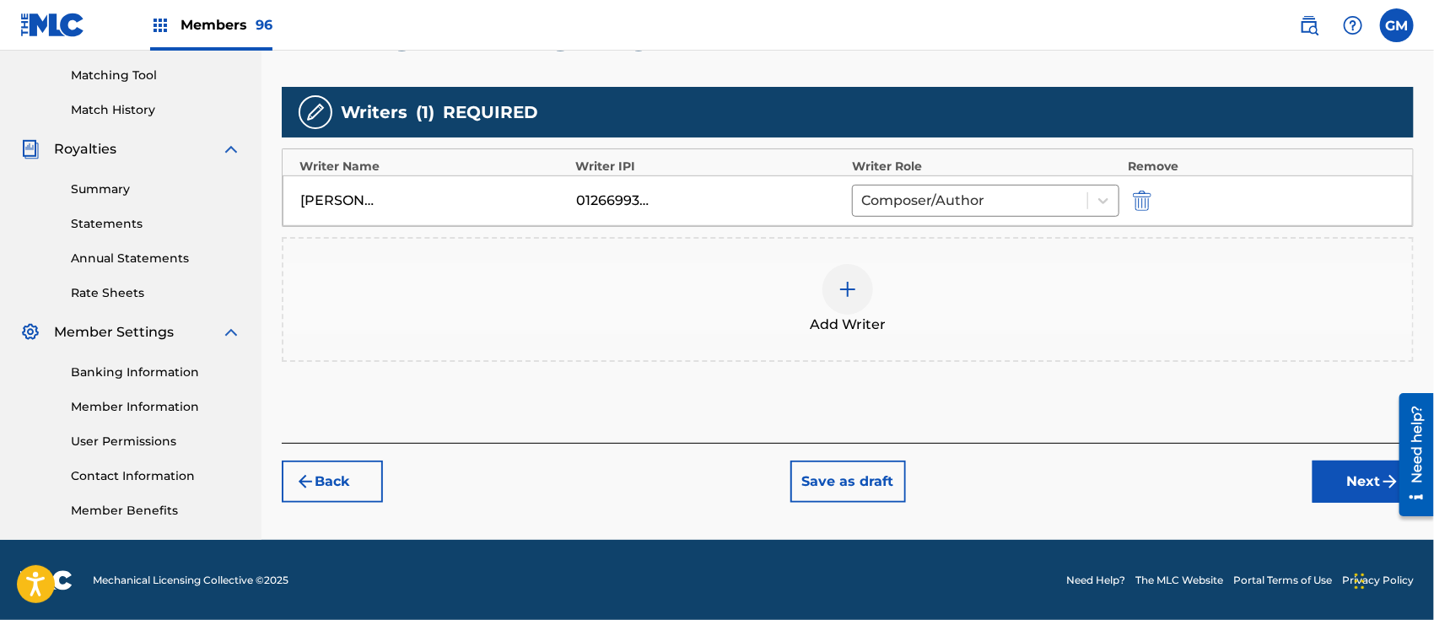
click at [839, 288] on img at bounding box center [848, 289] width 20 height 20
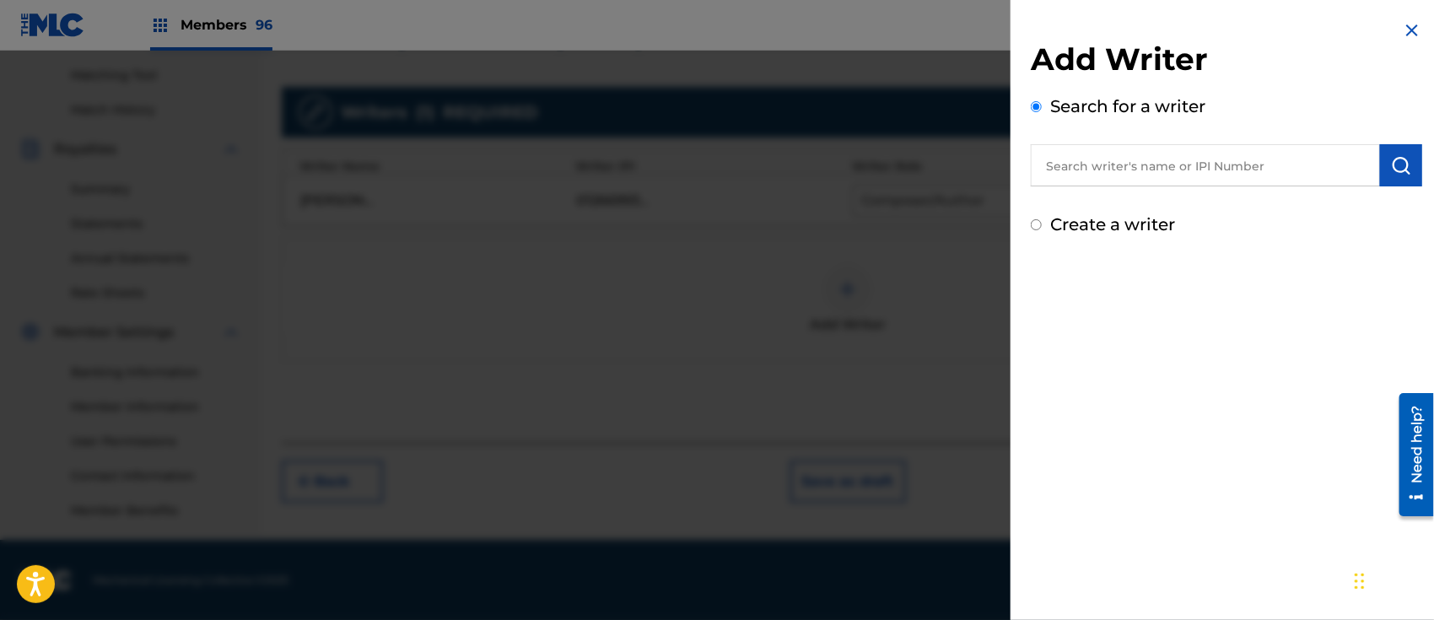
click at [1088, 173] on input "text" at bounding box center [1205, 165] width 349 height 42
paste input "[PERSON_NAME]"
type input "[PERSON_NAME]"
click at [1396, 157] on img "submit" at bounding box center [1401, 165] width 20 height 20
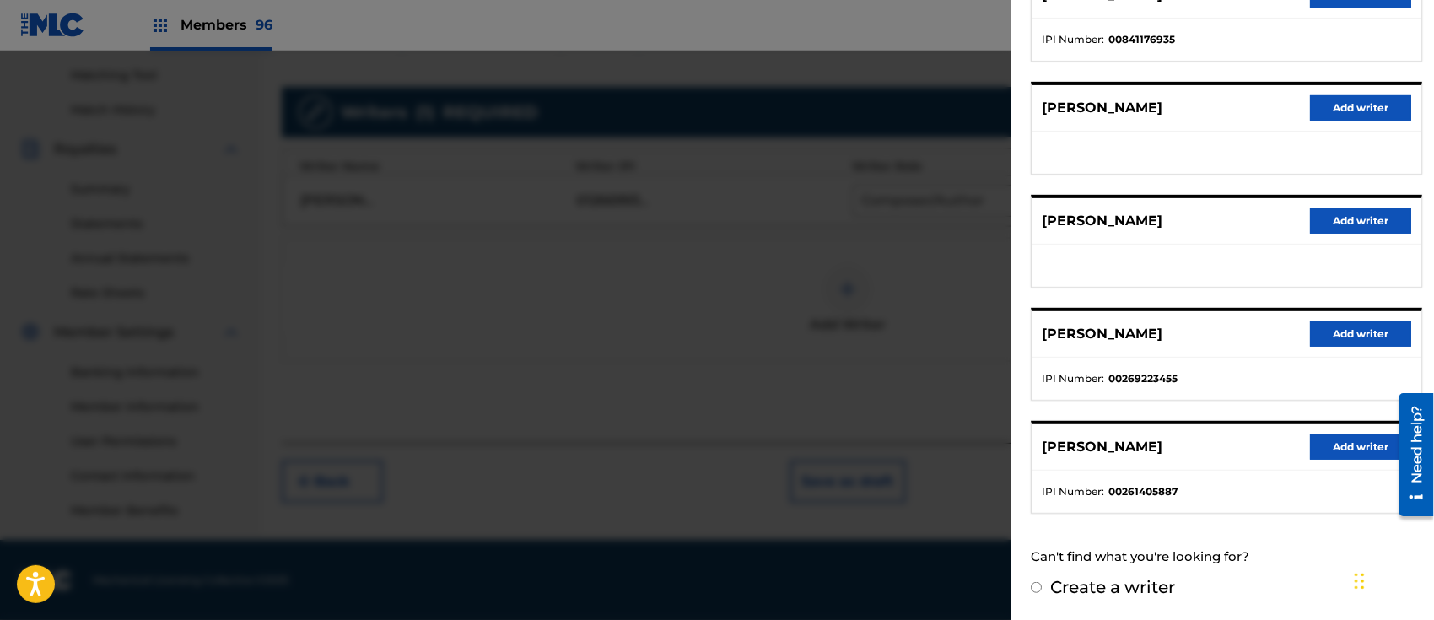
scroll to position [266, 0]
click at [1042, 584] on div "Create a writer" at bounding box center [1227, 587] width 392 height 25
click at [1036, 584] on input "Create a writer" at bounding box center [1036, 587] width 11 height 11
radio input "false"
radio input "true"
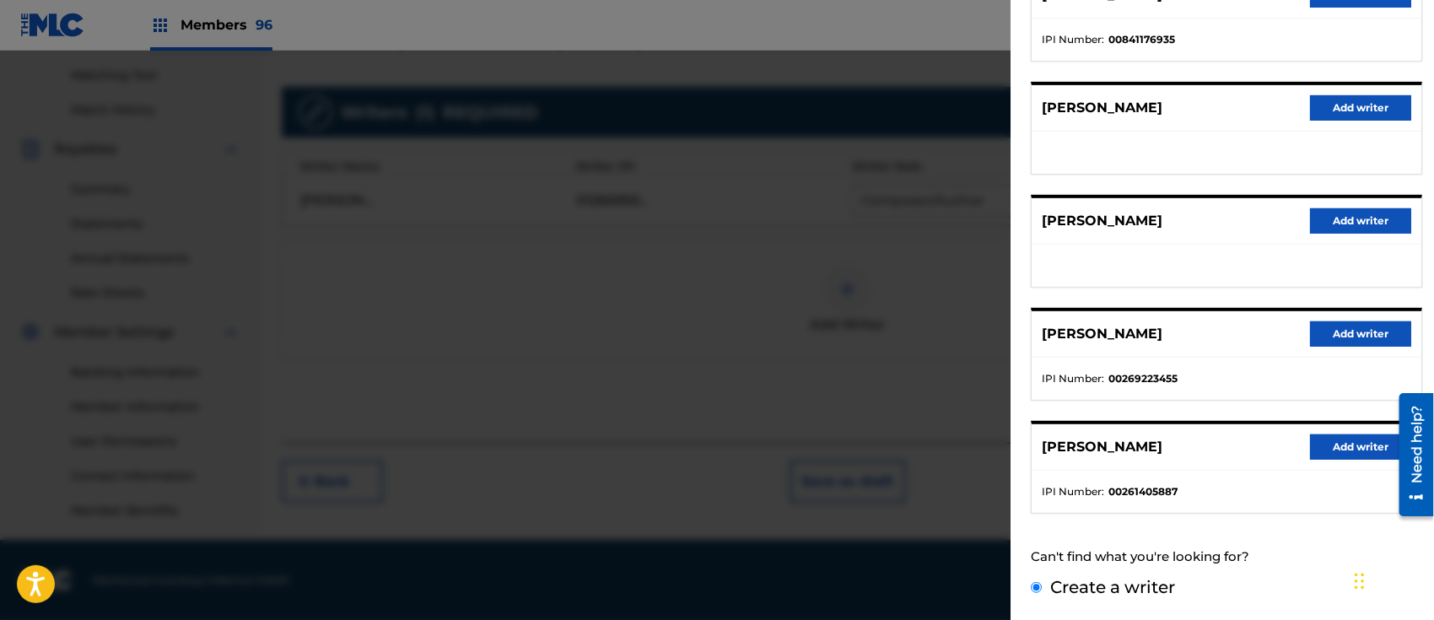
scroll to position [110, 0]
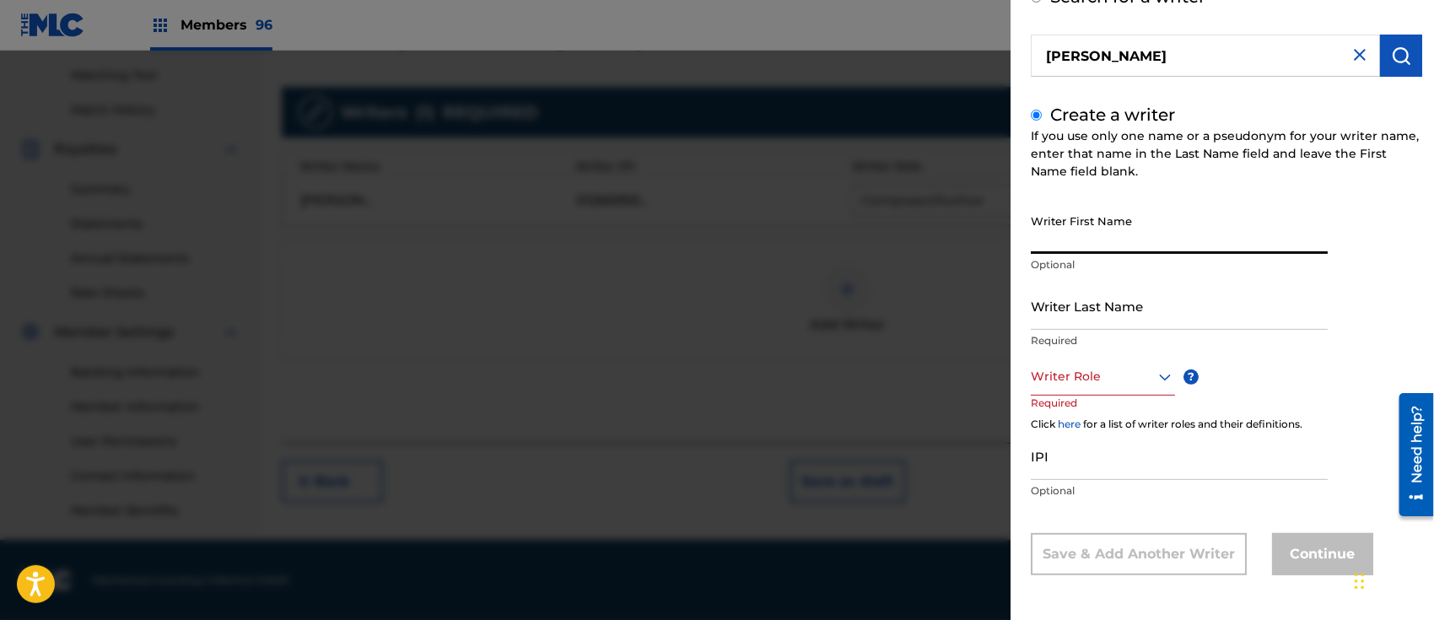
click at [1073, 242] on input "Writer First Name" at bounding box center [1179, 230] width 297 height 48
paste input "[PERSON_NAME] [PERSON_NAME]"
type input "[PERSON_NAME] [PERSON_NAME]"
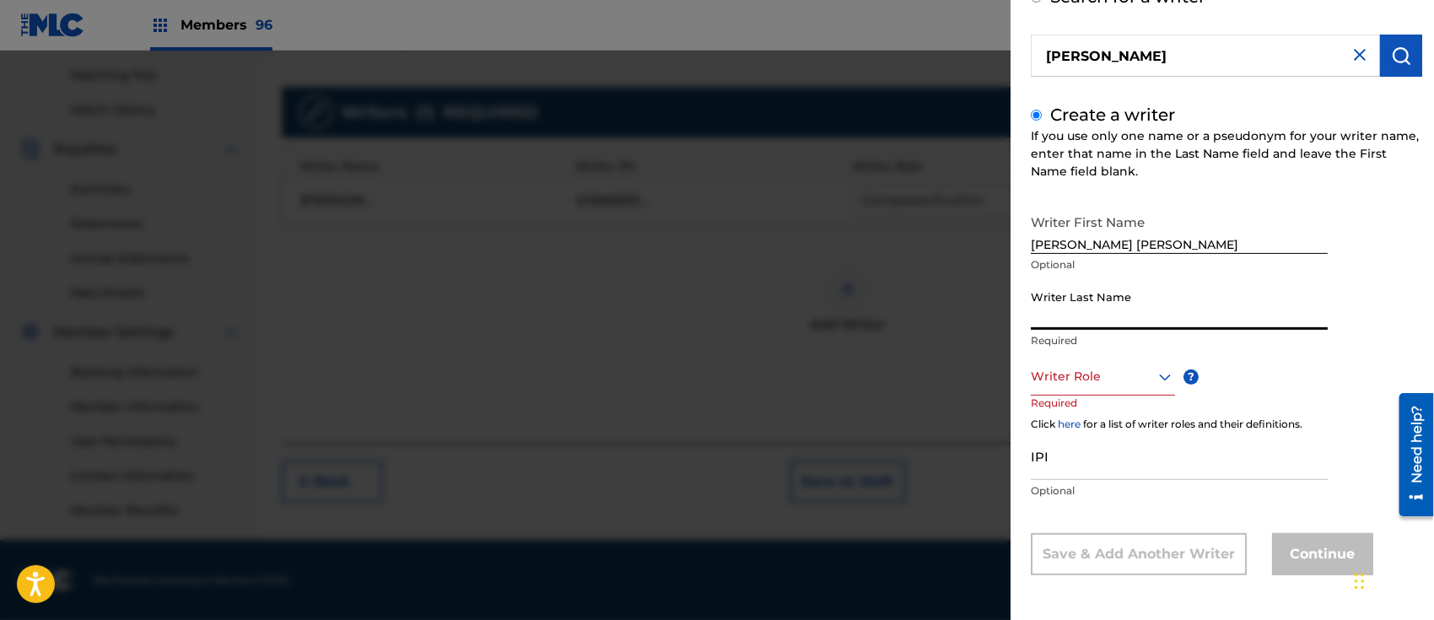
click at [1057, 303] on input "Writer Last Name" at bounding box center [1179, 306] width 297 height 48
paste input "[PERSON_NAME] [PERSON_NAME]"
drag, startPoint x: 1160, startPoint y: 319, endPoint x: 1330, endPoint y: 321, distance: 169.6
click at [1330, 321] on div "Writer First Name [PERSON_NAME] [PERSON_NAME] Optional Writer Last Name [PERSON…" at bounding box center [1227, 391] width 392 height 370
type input "[PERSON_NAME]"
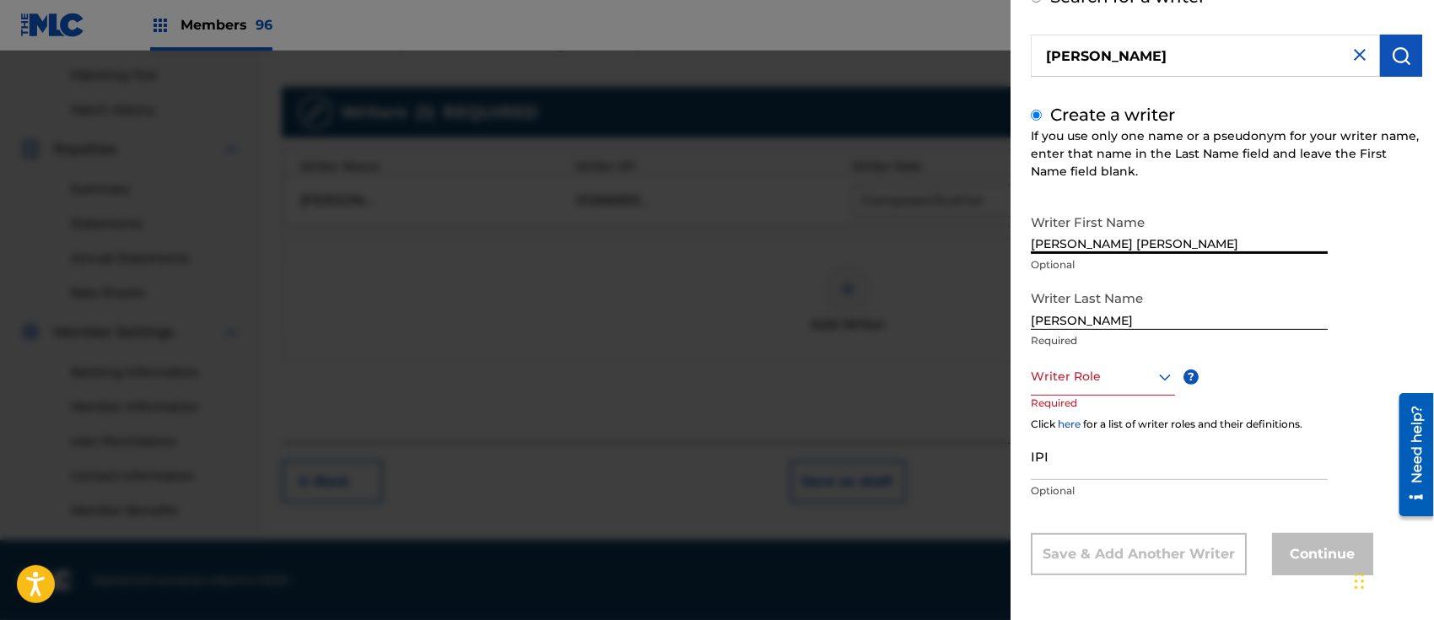
drag, startPoint x: 1162, startPoint y: 239, endPoint x: 959, endPoint y: 246, distance: 203.5
click at [959, 246] on div "Add Writer Search for a writer [PERSON_NAME] Create a writer If you use only on…" at bounding box center [717, 336] width 1434 height 570
type input "[PERSON_NAME]"
click at [1100, 381] on div at bounding box center [1103, 376] width 144 height 21
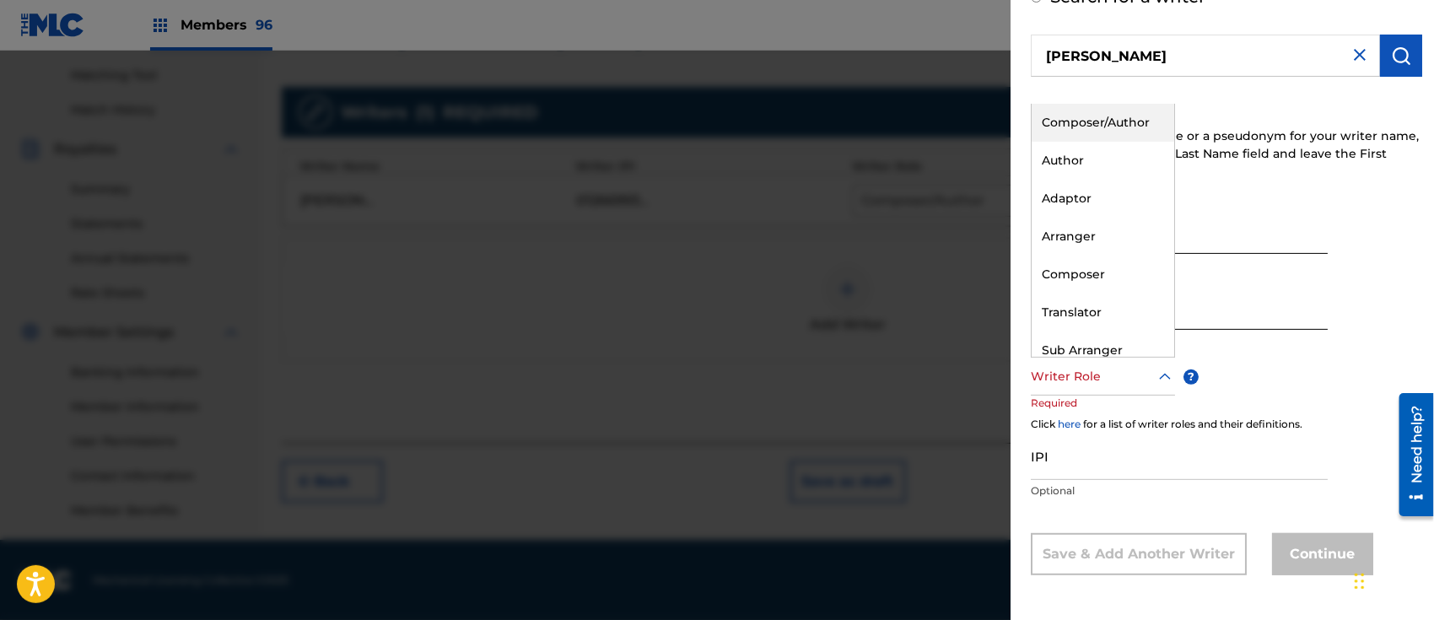
click at [1103, 127] on div "Composer/Author" at bounding box center [1103, 123] width 143 height 38
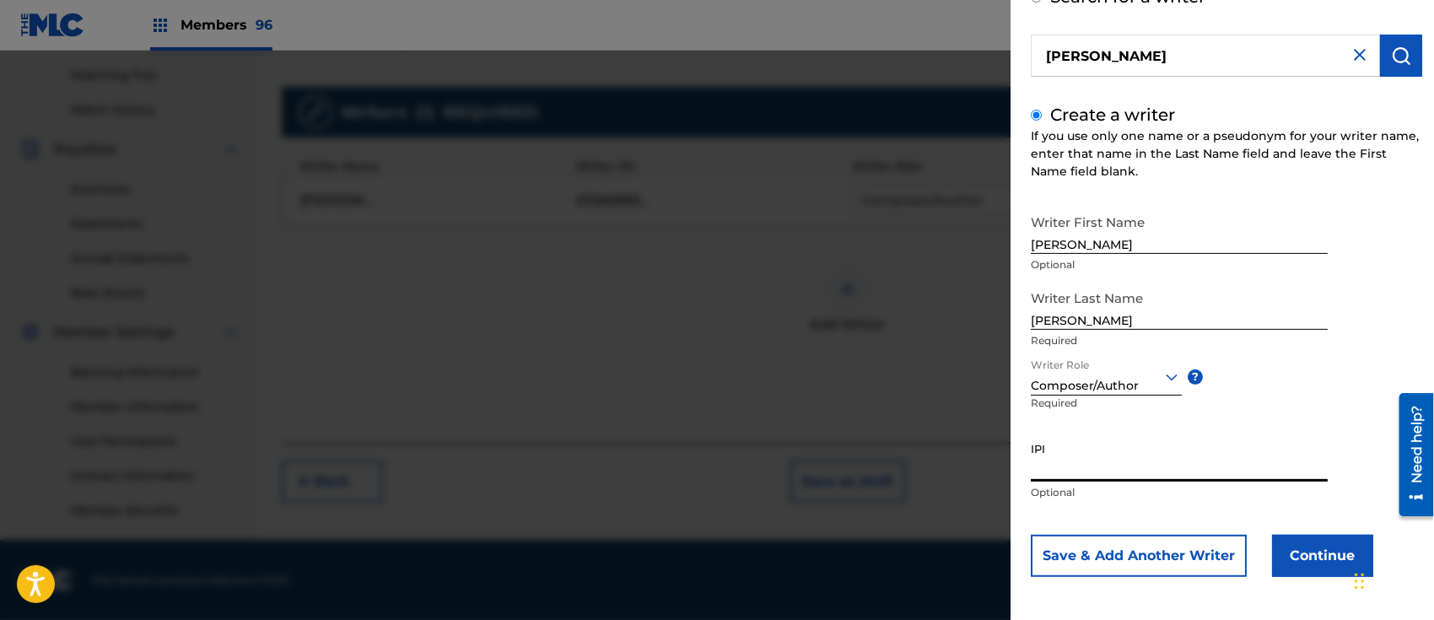
click at [1121, 451] on input "IPI" at bounding box center [1179, 458] width 297 height 48
paste input "1136427863"
type input "1136427863"
click at [1318, 550] on button "Continue" at bounding box center [1322, 556] width 101 height 42
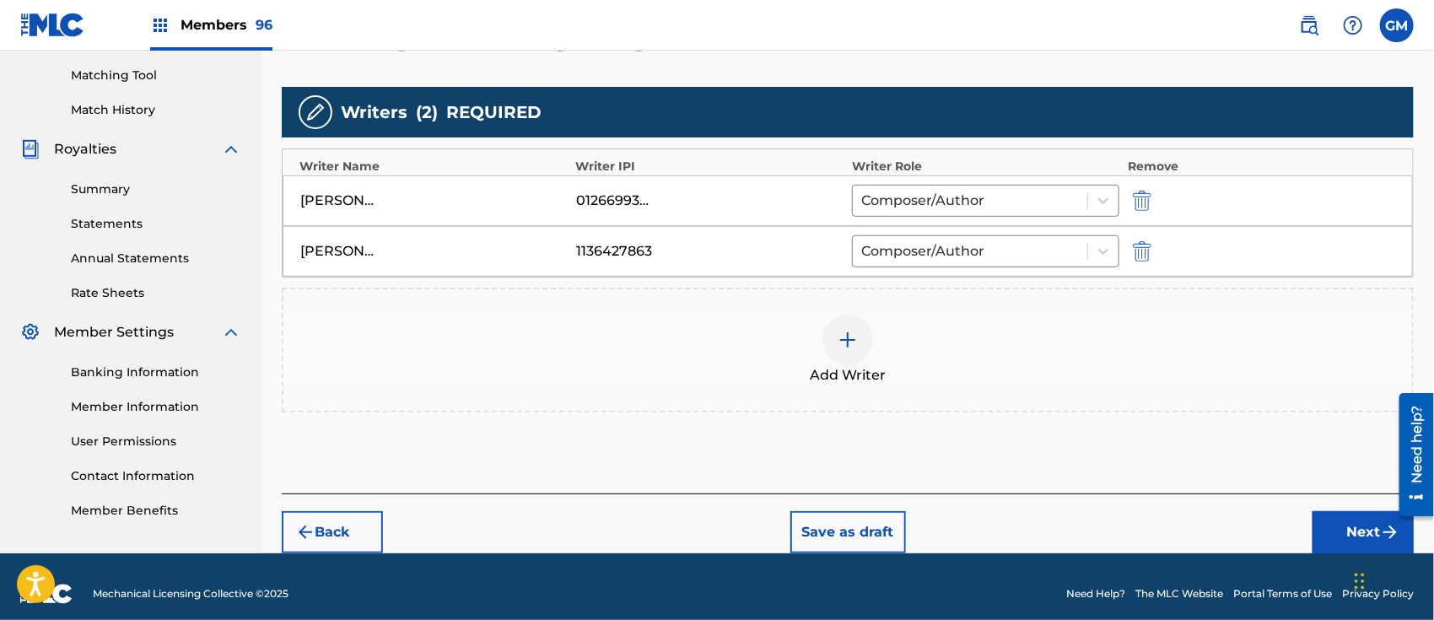
click at [1346, 523] on button "Next" at bounding box center [1363, 532] width 101 height 42
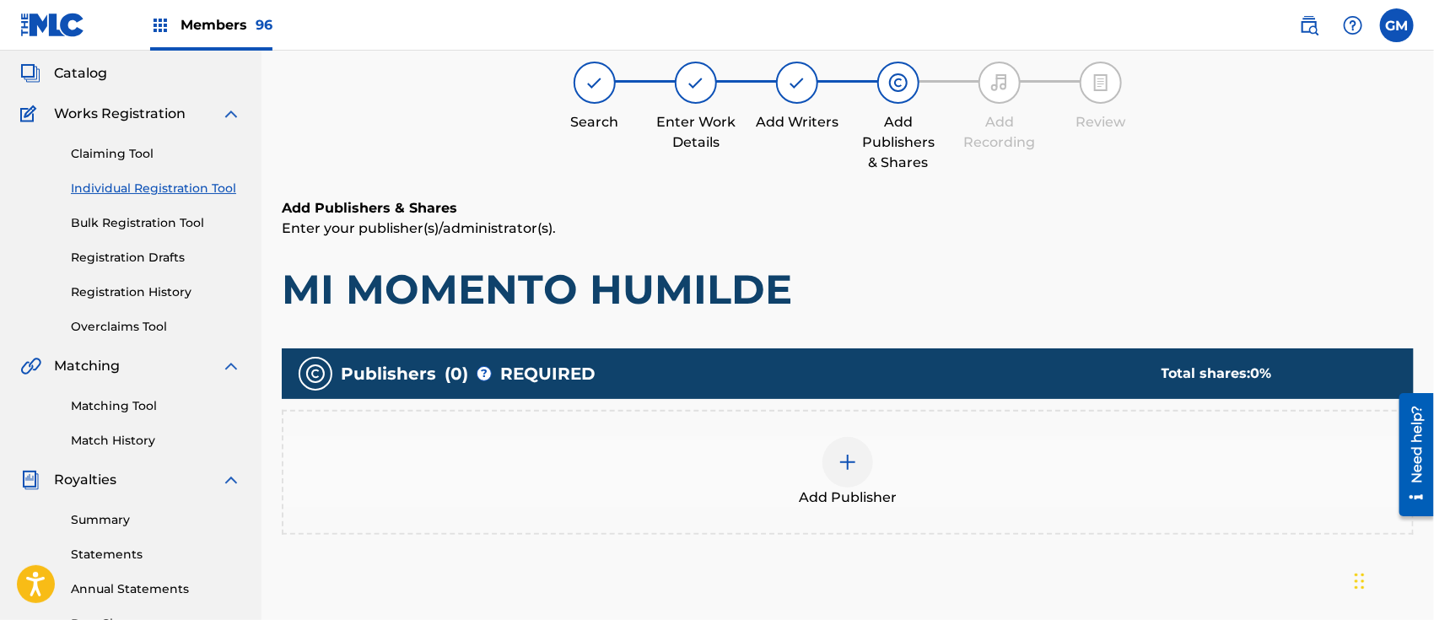
scroll to position [75, 0]
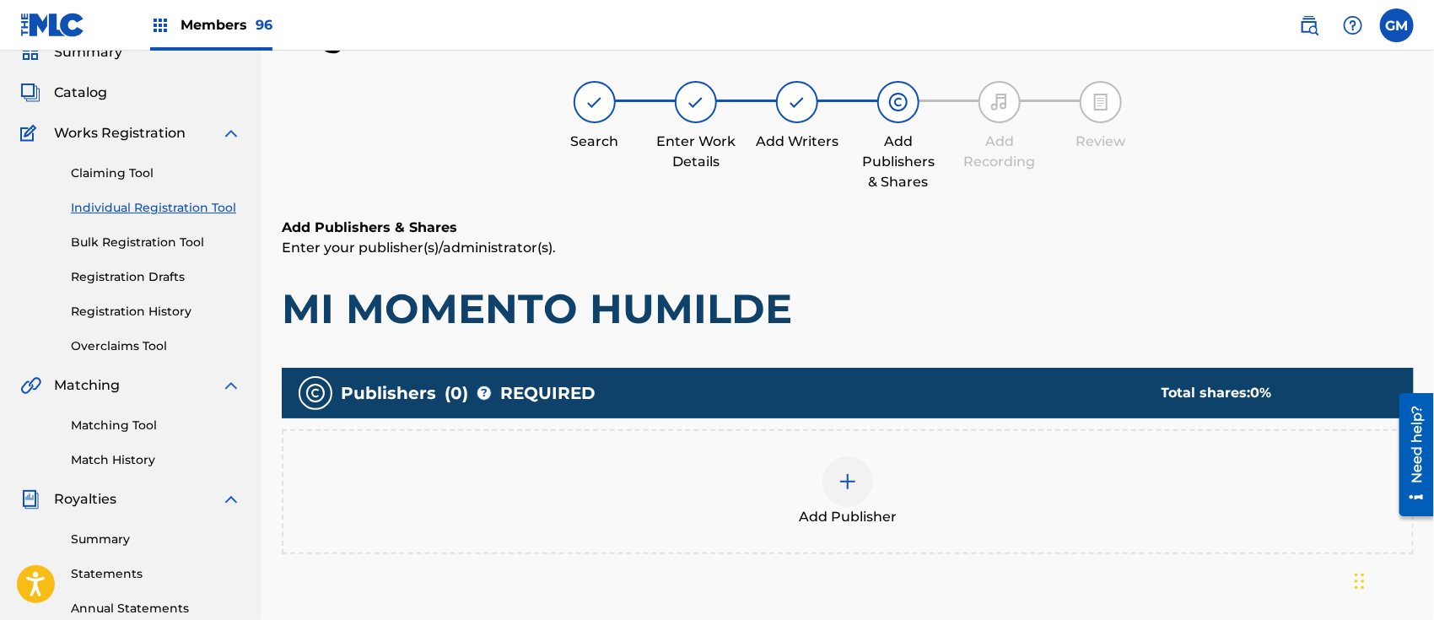
click at [847, 473] on img at bounding box center [848, 482] width 20 height 20
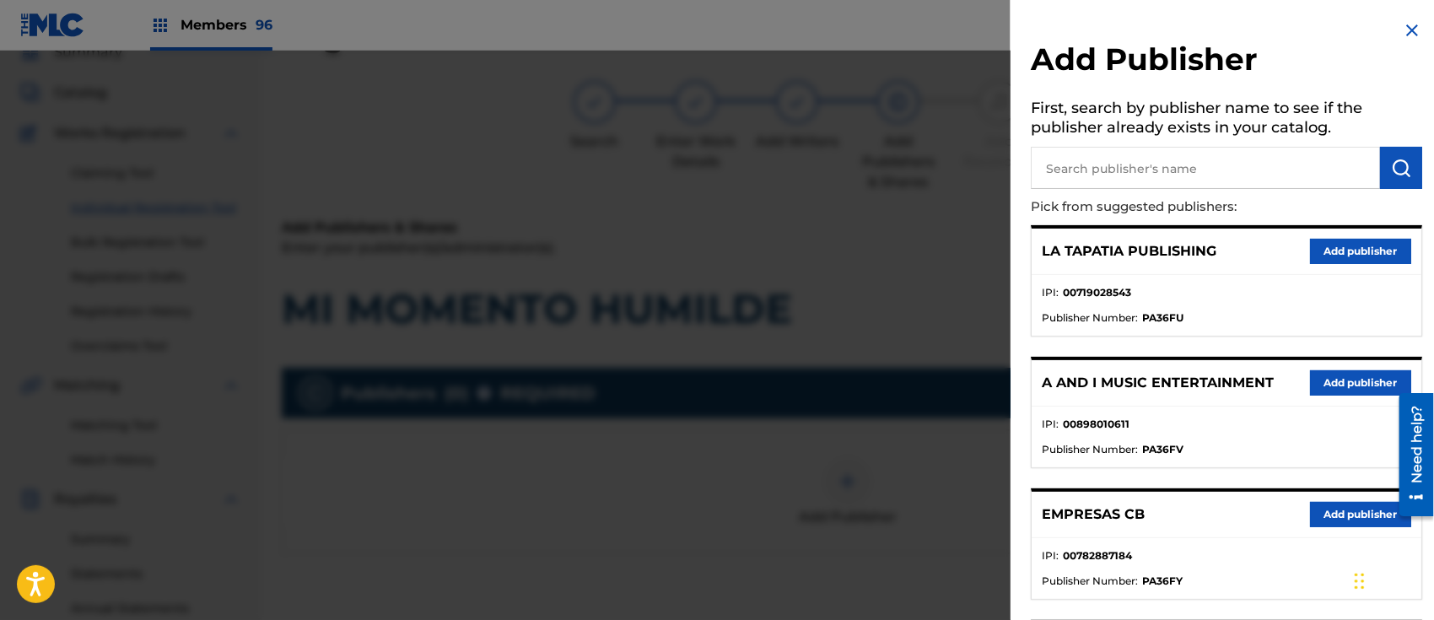
click at [1337, 375] on button "Add publisher" at bounding box center [1360, 382] width 101 height 25
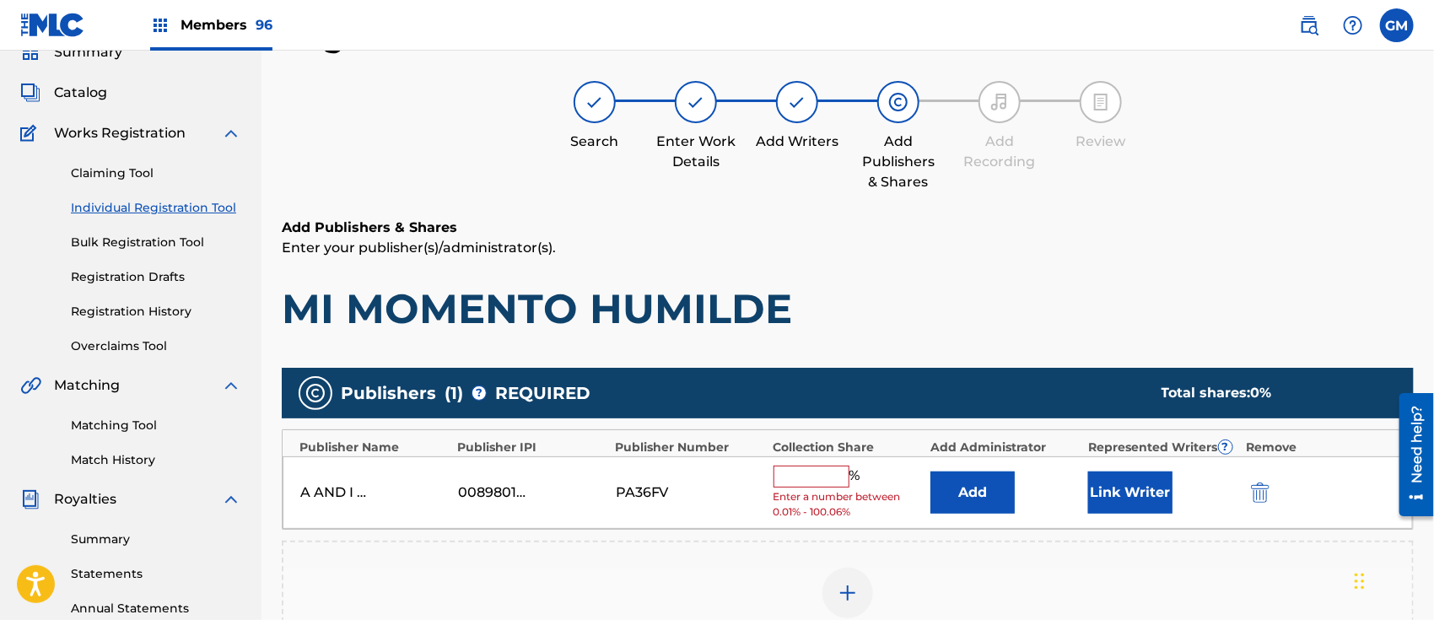
click at [808, 472] on input "text" at bounding box center [812, 477] width 76 height 22
type input "50"
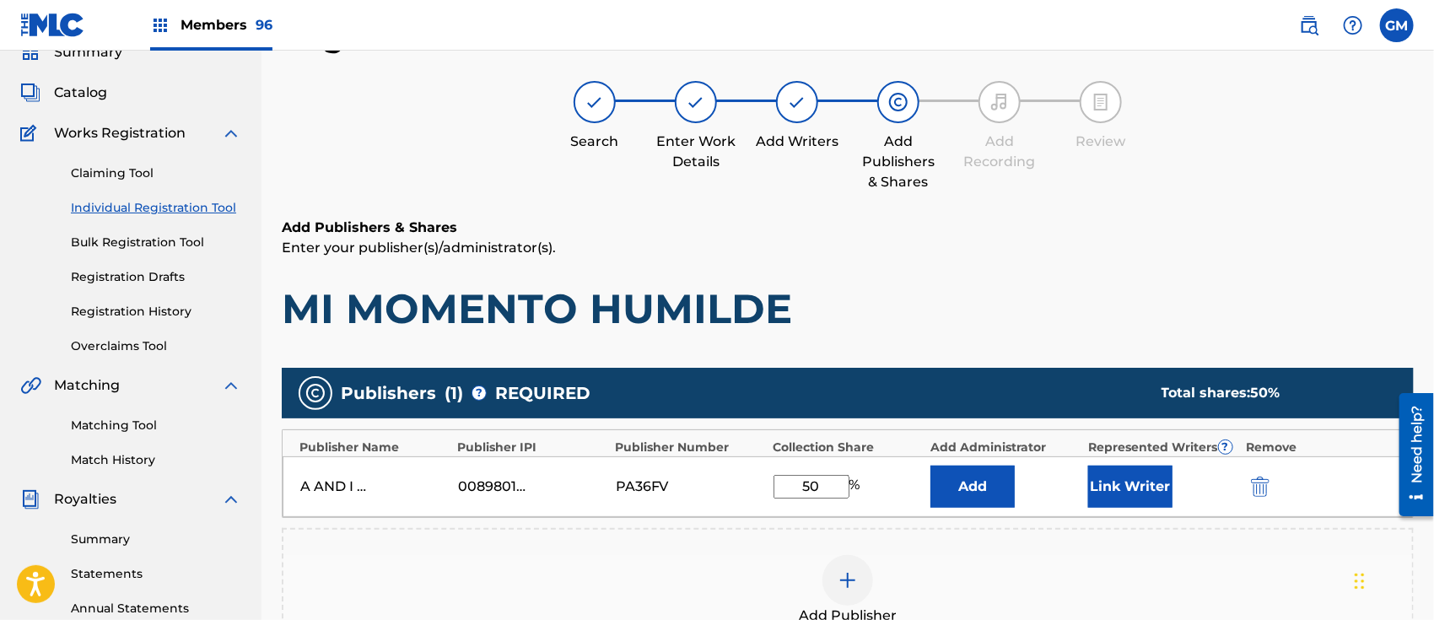
click at [1117, 473] on button "Link Writer" at bounding box center [1130, 487] width 84 height 42
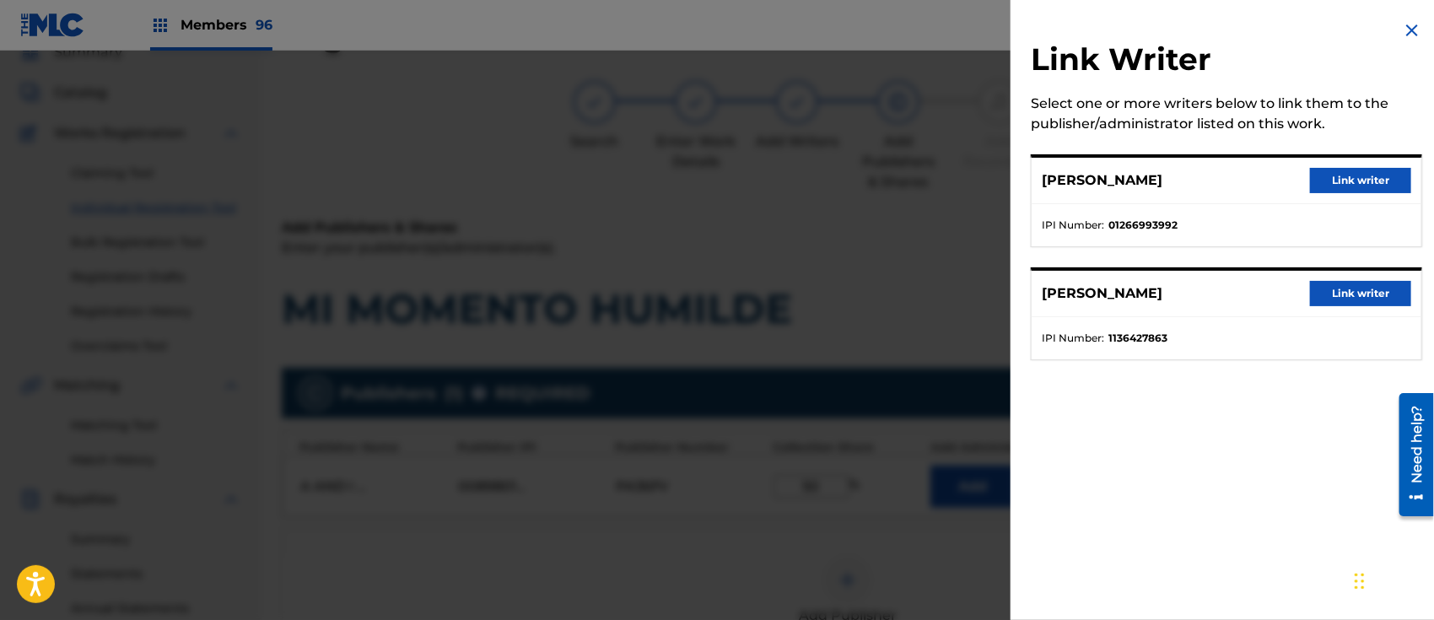
click at [1355, 172] on button "Link writer" at bounding box center [1360, 180] width 101 height 25
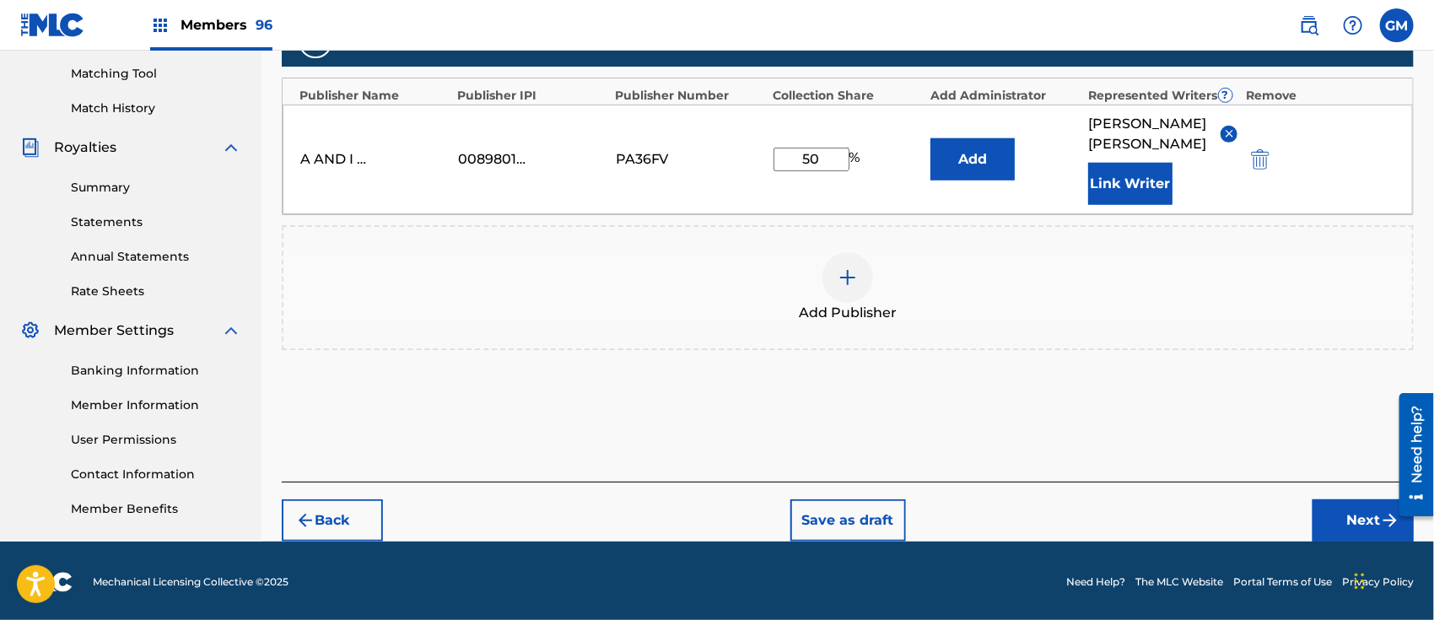
scroll to position [428, 0]
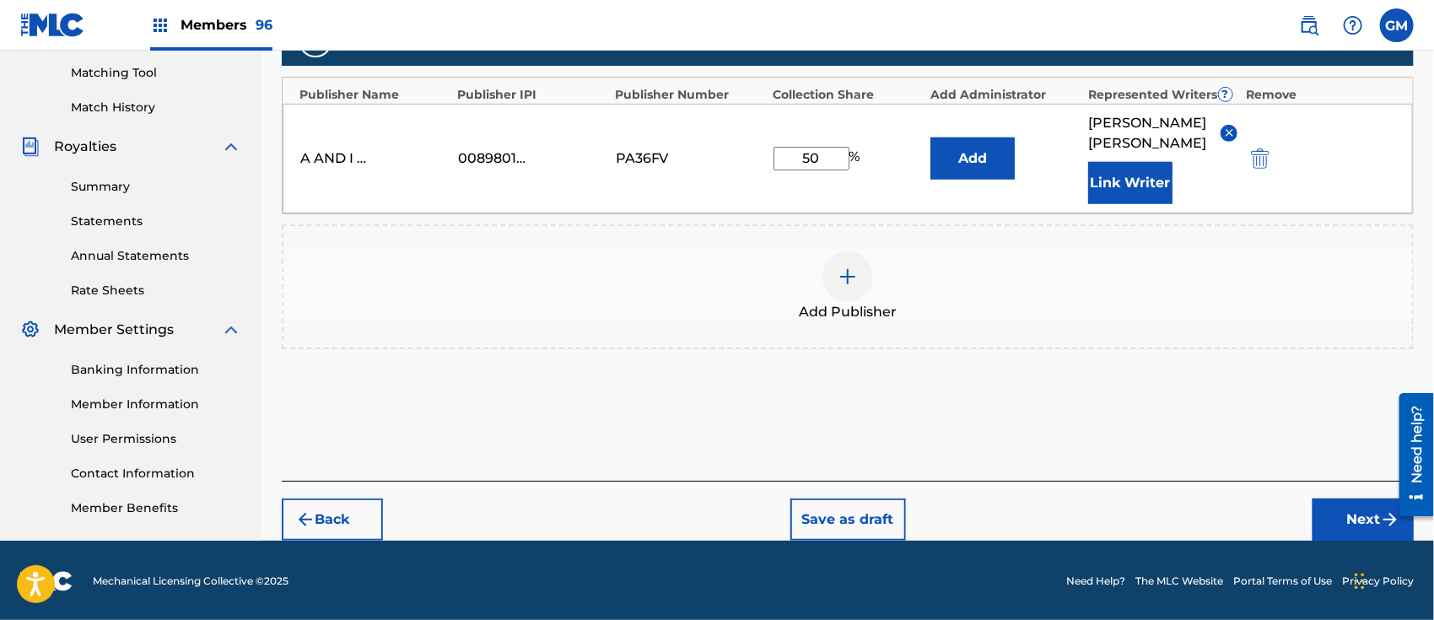
click at [1331, 510] on button "Next" at bounding box center [1363, 520] width 101 height 42
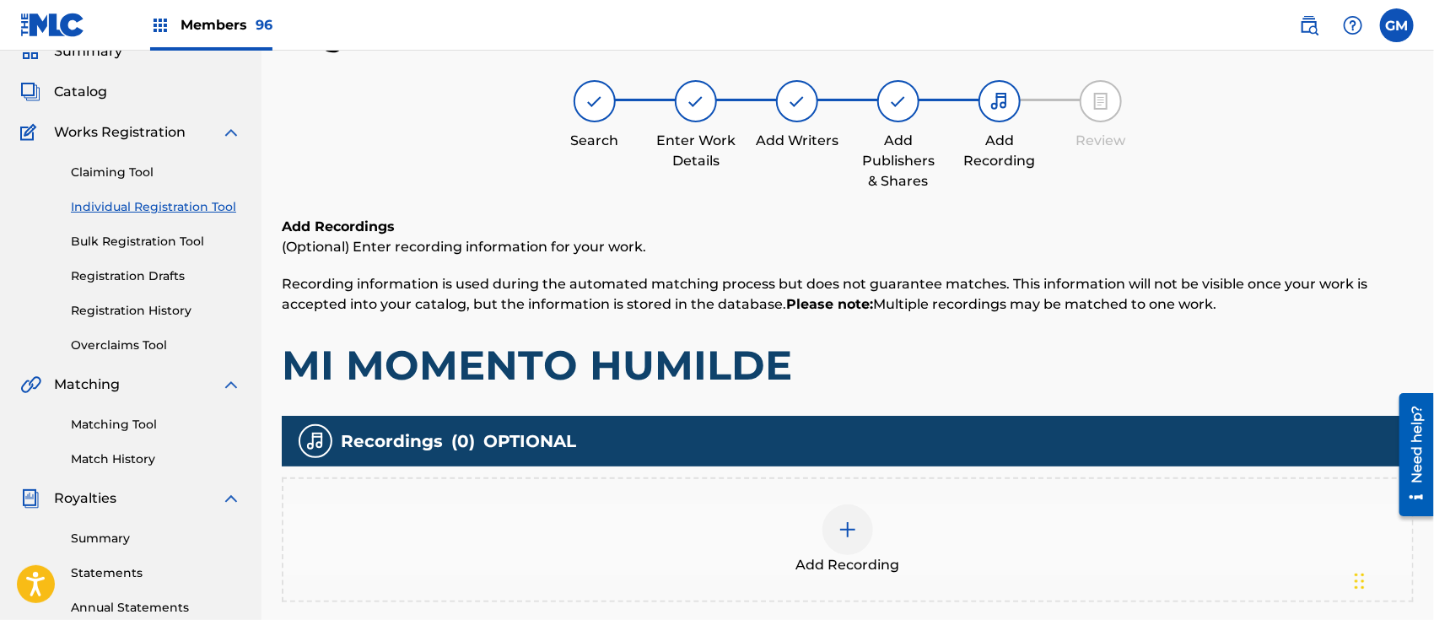
scroll to position [75, 0]
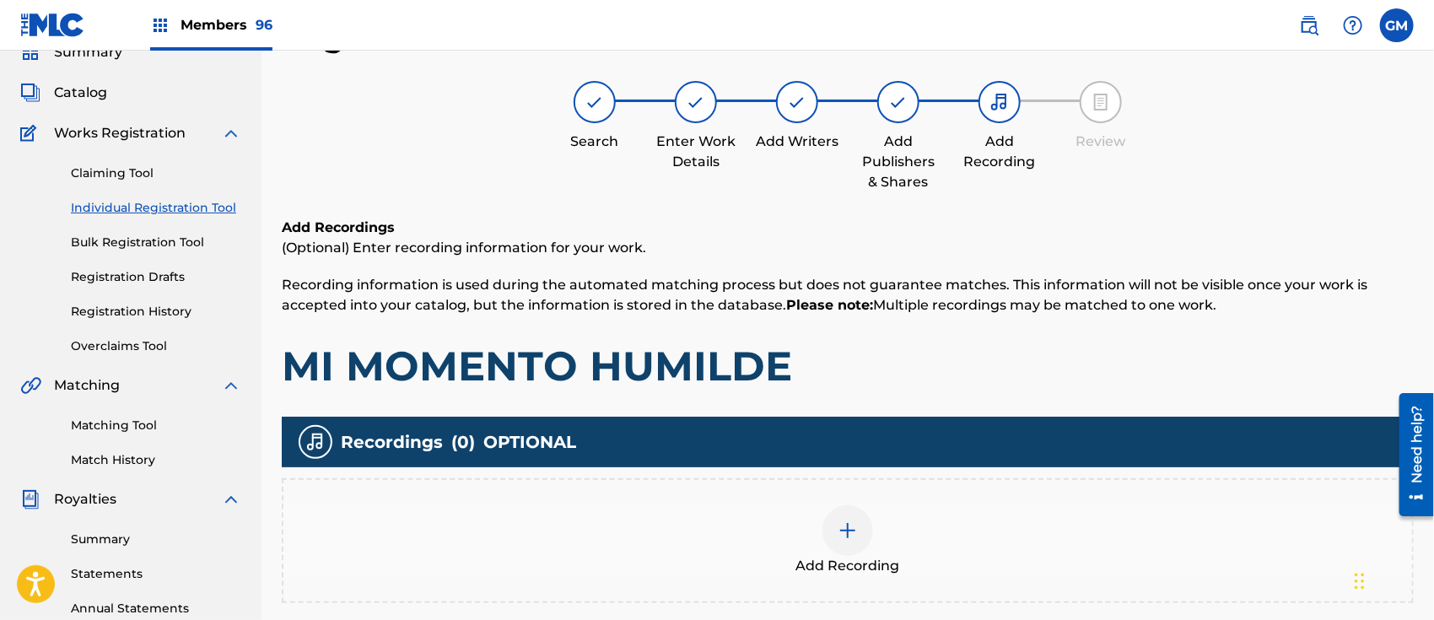
click at [847, 521] on img at bounding box center [848, 531] width 20 height 20
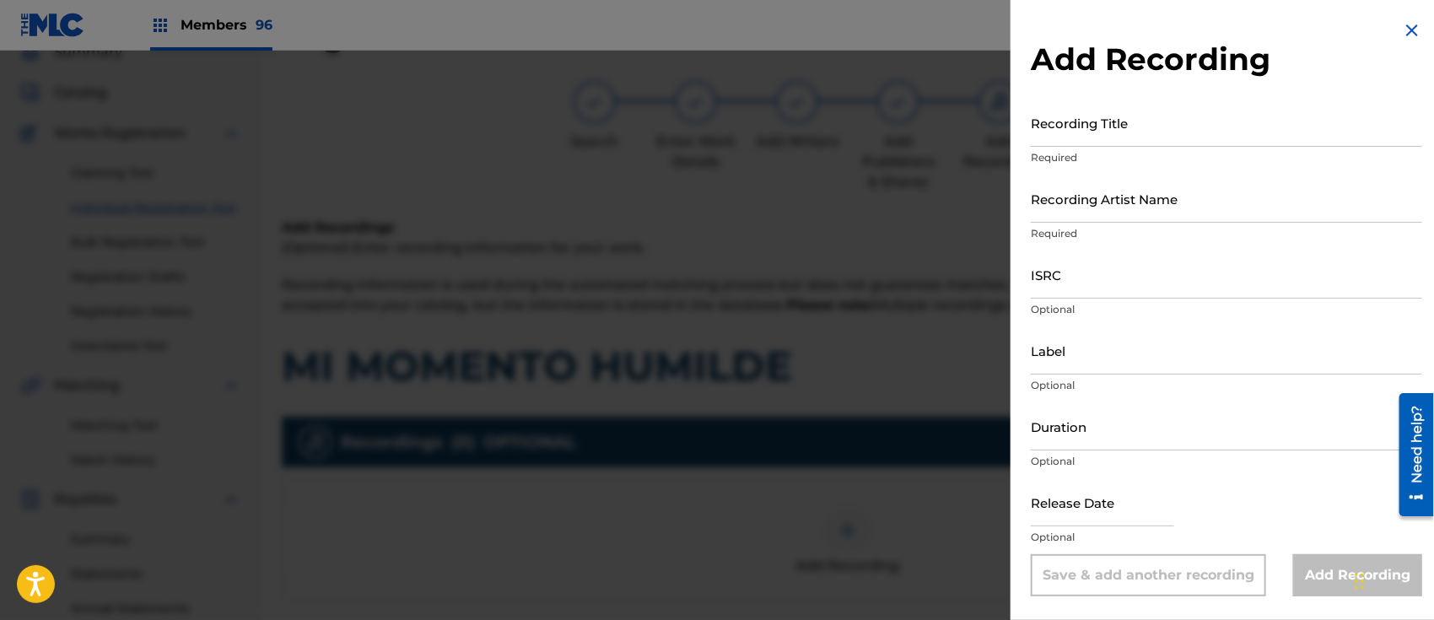
click at [1063, 132] on input "Recording Title" at bounding box center [1227, 123] width 392 height 48
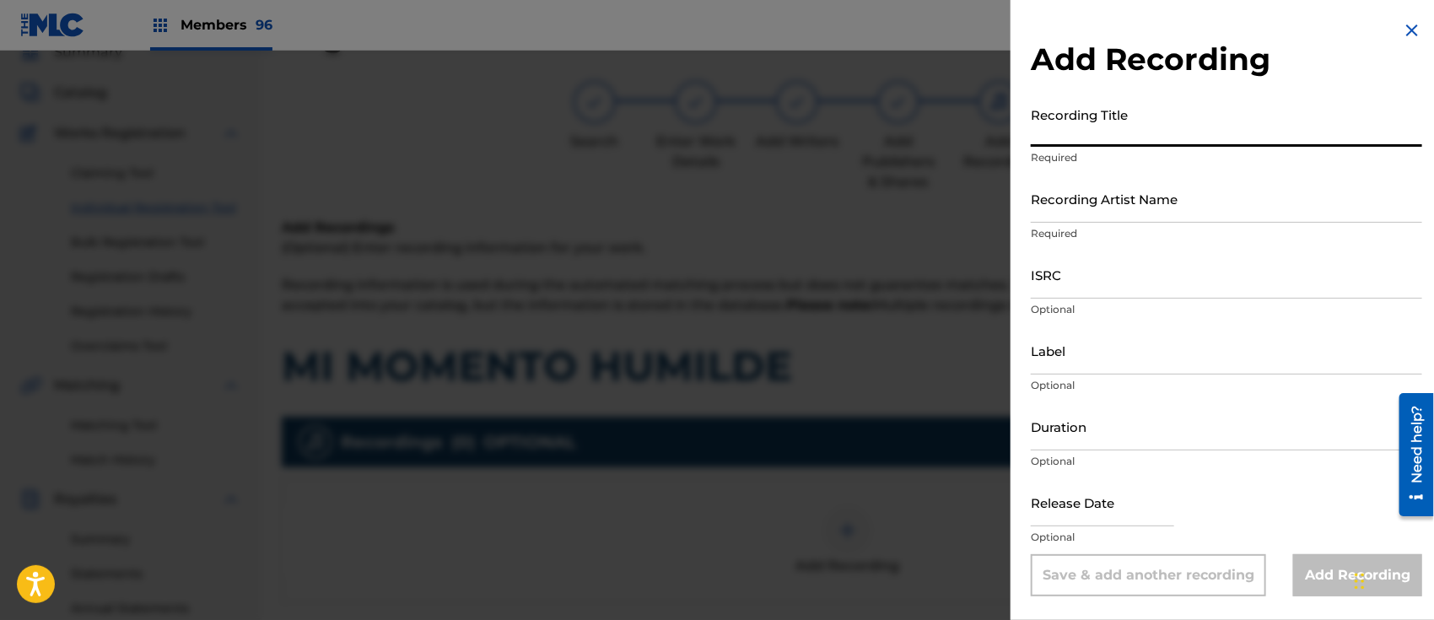
paste input "MI MOMENTO HUMILDE ISRC: QMDA62596466"
type input "MI MOMENTO HUMILDE ISRC: QMDA62596466"
click at [1031, 265] on input "ISRC" at bounding box center [1227, 275] width 392 height 48
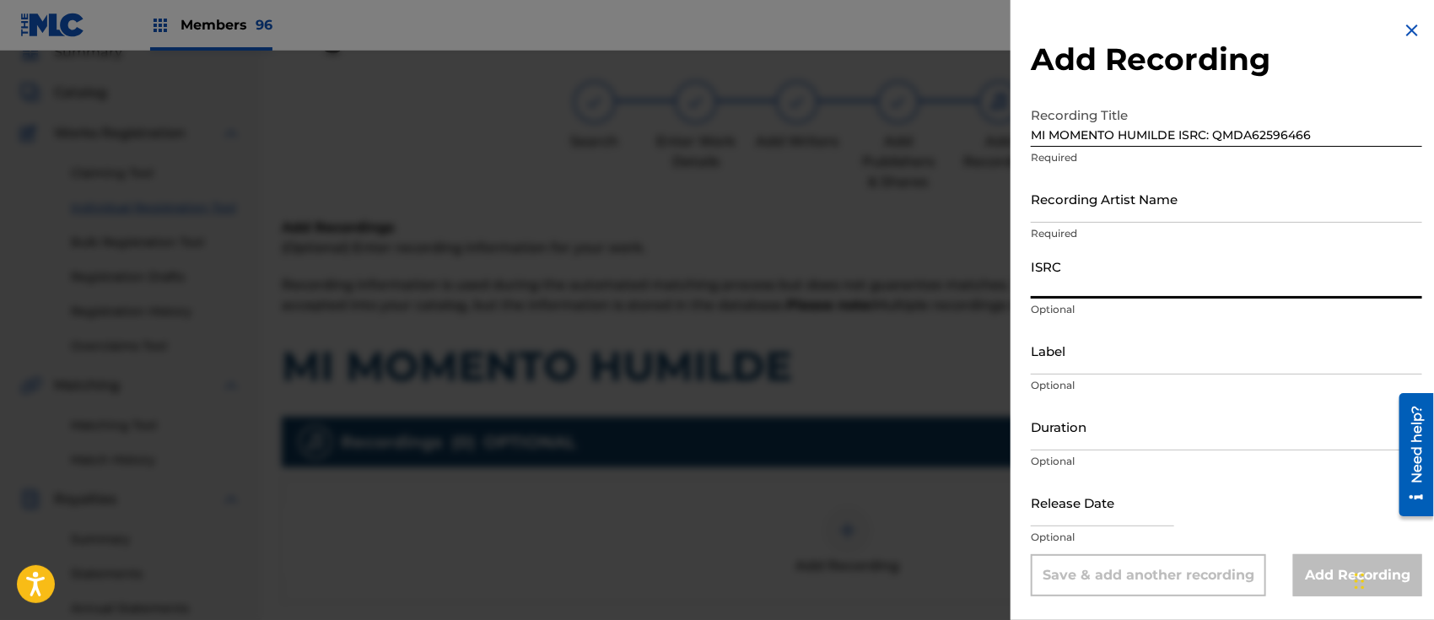
paste input "MI MOMENTO HUMILDE ISRC: QMDA62596466"
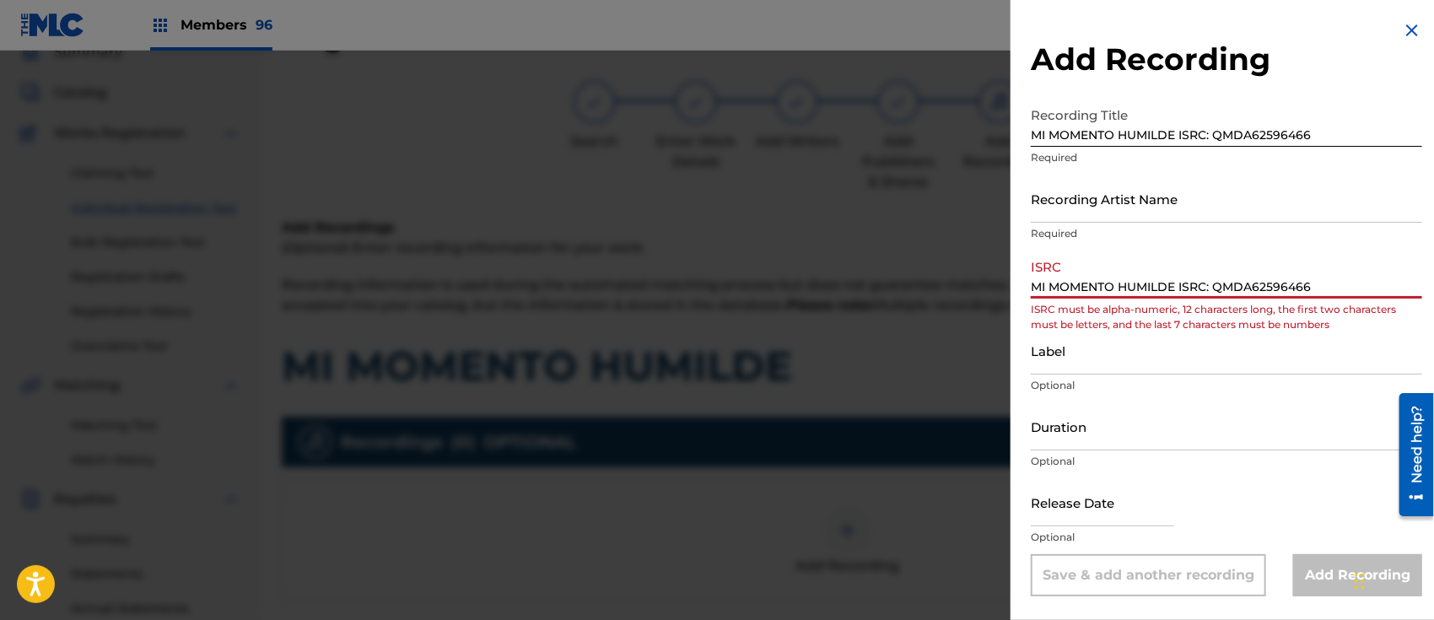
drag, startPoint x: 1215, startPoint y: 281, endPoint x: 904, endPoint y: 280, distance: 311.4
click at [904, 280] on div "Add Recording Recording Title MI MOMENTO HUMILDE ISRC: QMDA62596466 Required Re…" at bounding box center [717, 336] width 1434 height 570
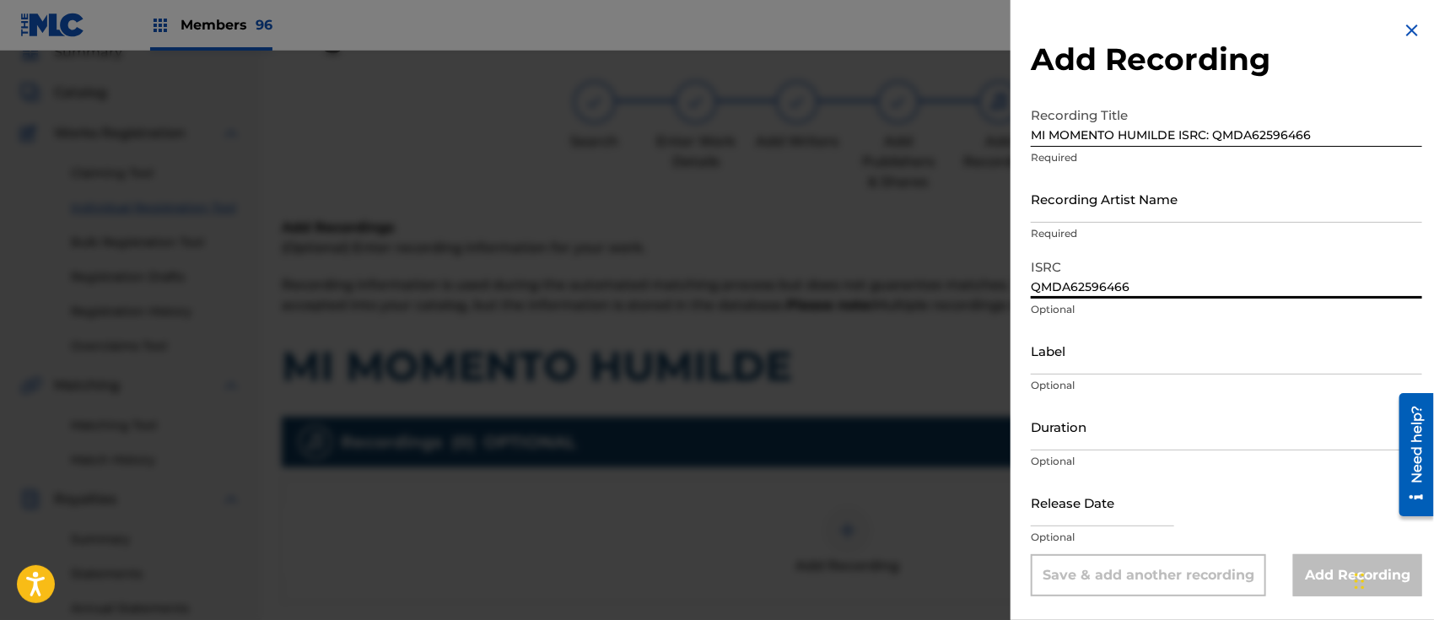
type input "QMDA62596466"
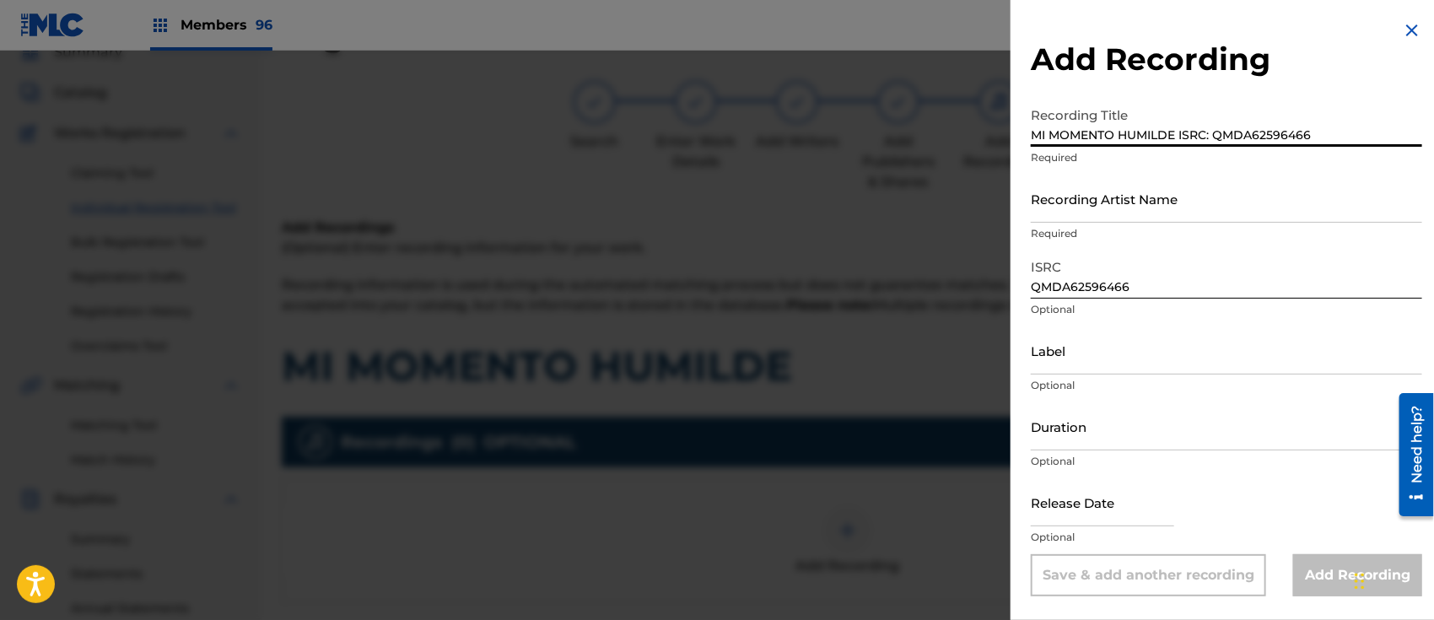
drag, startPoint x: 1176, startPoint y: 132, endPoint x: 1439, endPoint y: 162, distance: 264.1
click at [1434, 162] on html "Accessibility Screen-Reader Guide, Feedback, and Issue Reporting | New window M…" at bounding box center [717, 235] width 1434 height 620
type input "MI MOMENTO HUMILDE"
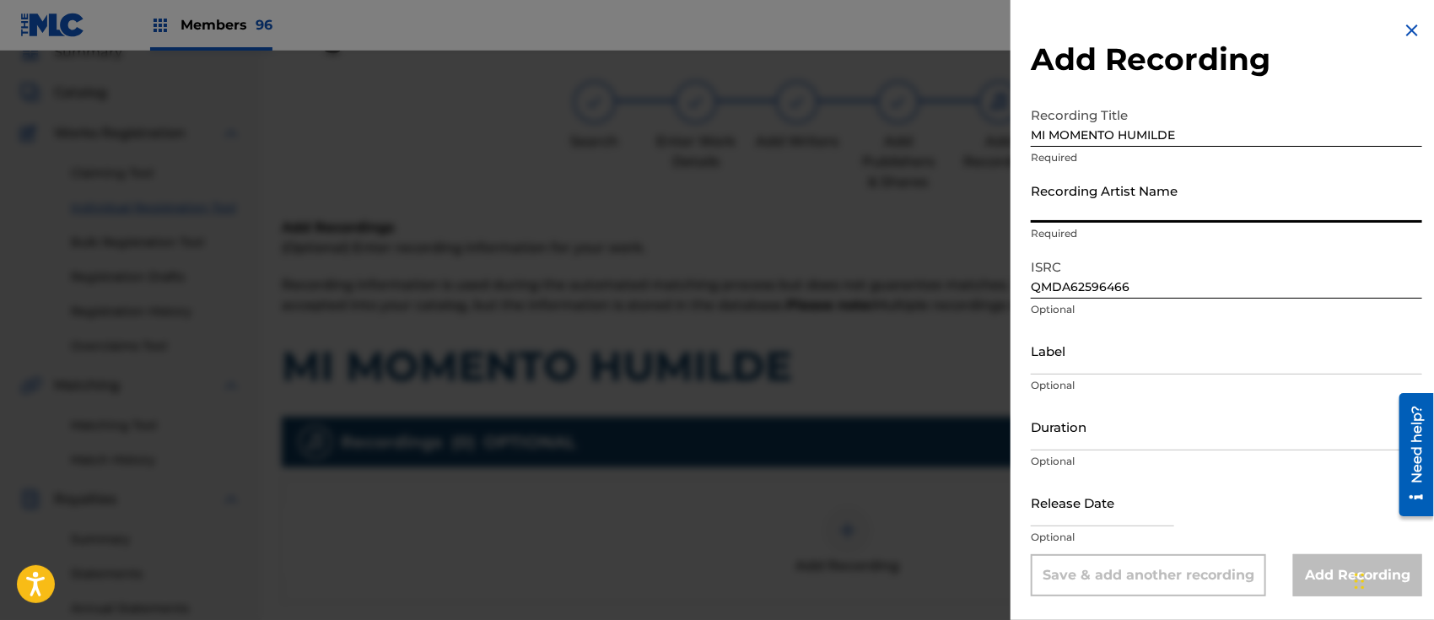
click at [1109, 202] on input "Recording Artist Name" at bounding box center [1227, 199] width 392 height 48
paste input "LA EDICION DE CULIACAN & EXODO"
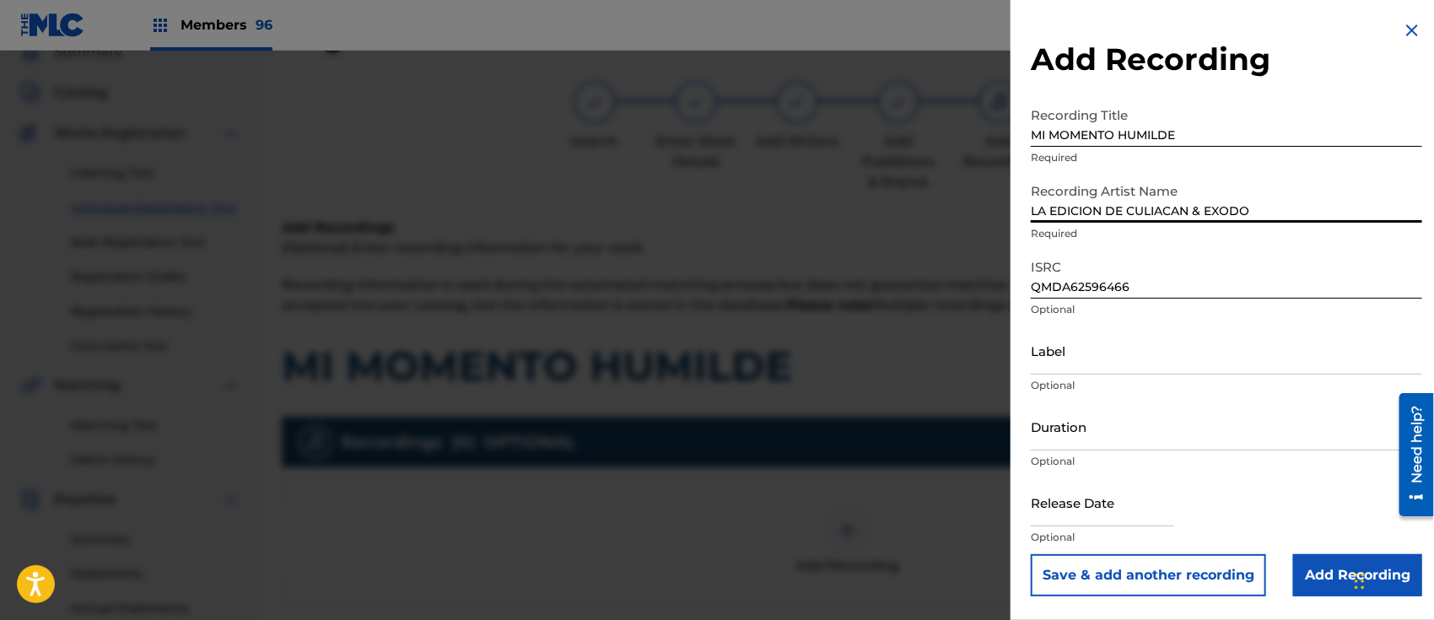
type input "LA EDICION DE CULIACAN & EXODO"
click at [1137, 338] on input "Label" at bounding box center [1227, 351] width 392 height 48
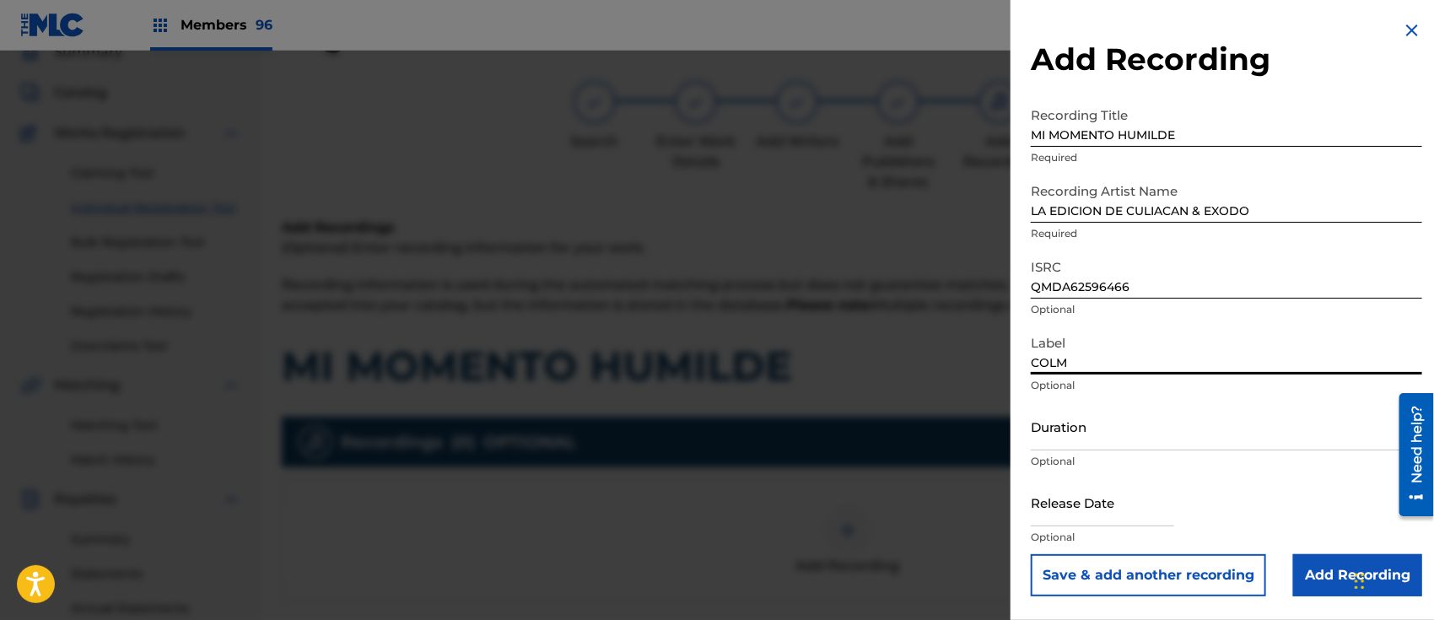
type input "COLMENA MUSIC"
click at [1093, 495] on input "text" at bounding box center [1102, 502] width 143 height 48
select select "7"
select select "2025"
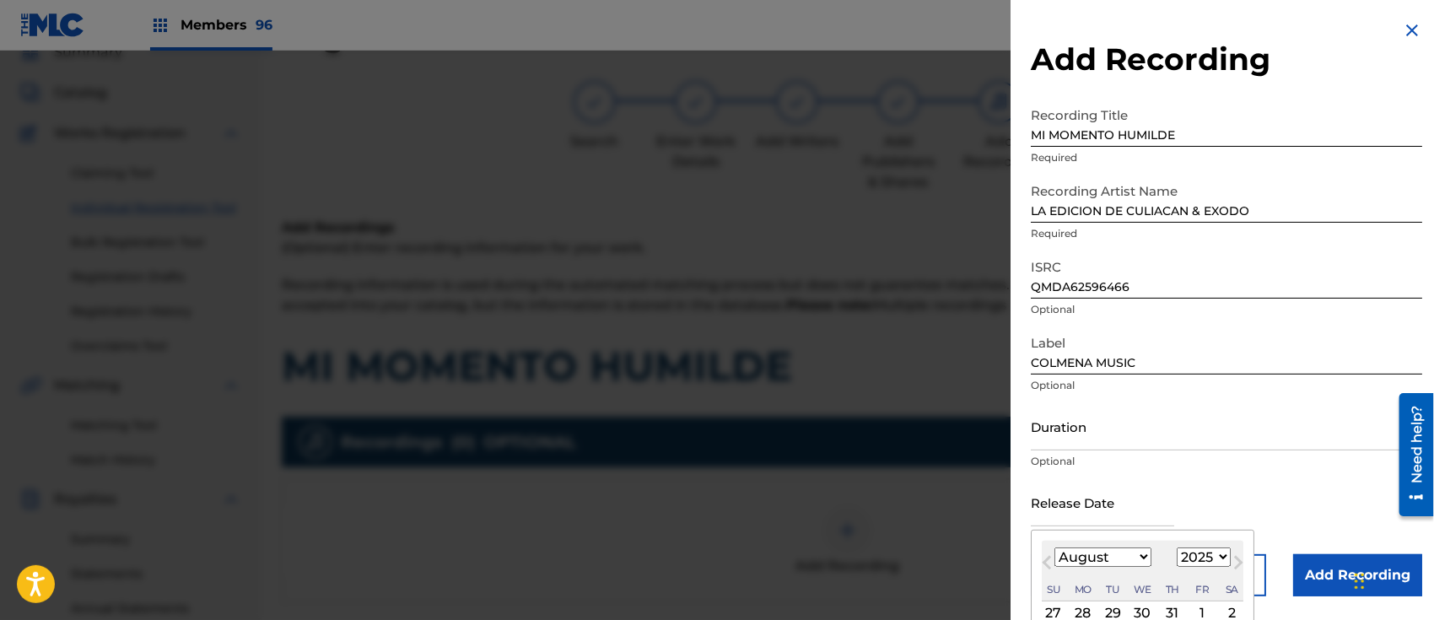
scroll to position [154, 0]
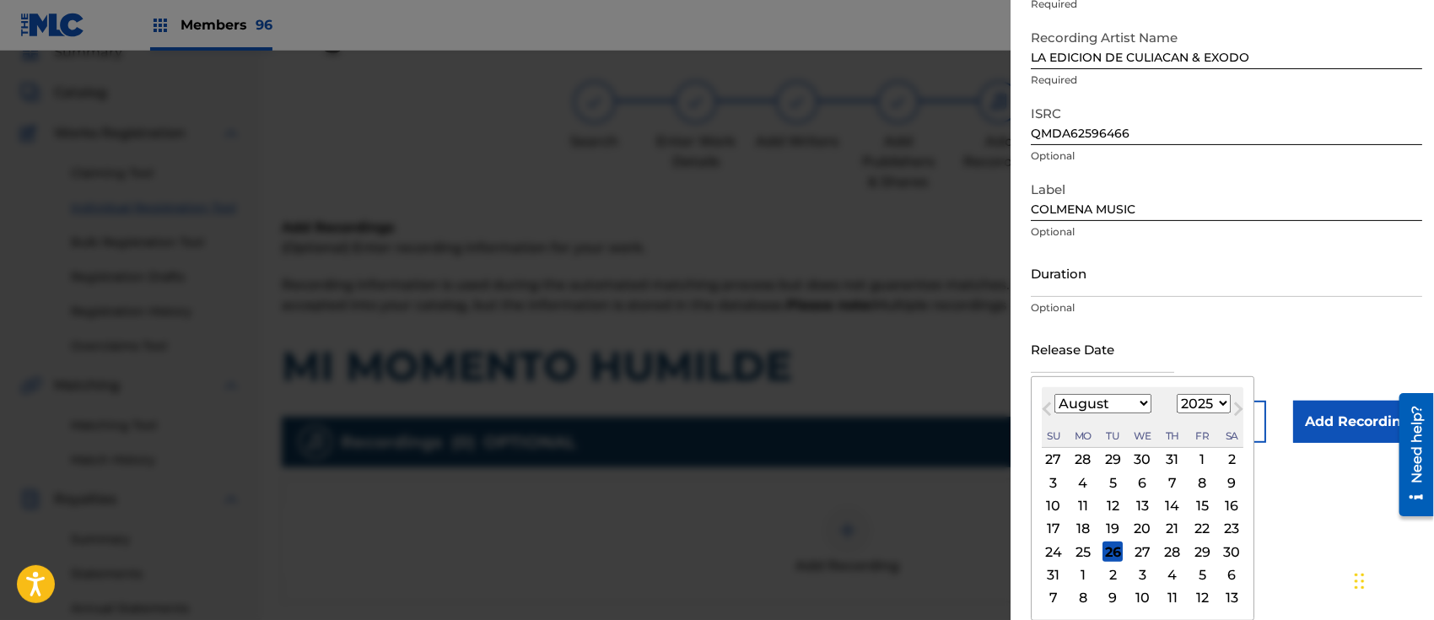
click at [1181, 526] on div "21" at bounding box center [1173, 529] width 20 height 20
type input "[DATE]"
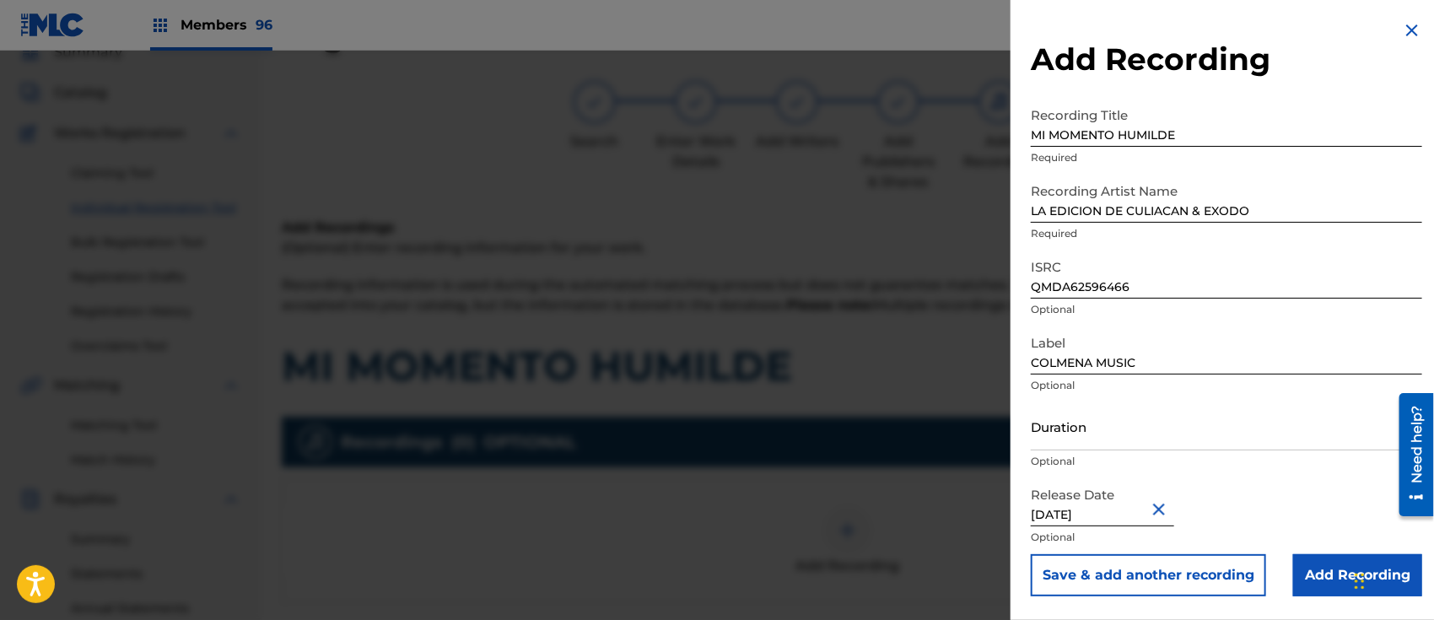
scroll to position [0, 0]
click at [1313, 565] on input "Add Recording" at bounding box center [1358, 575] width 129 height 42
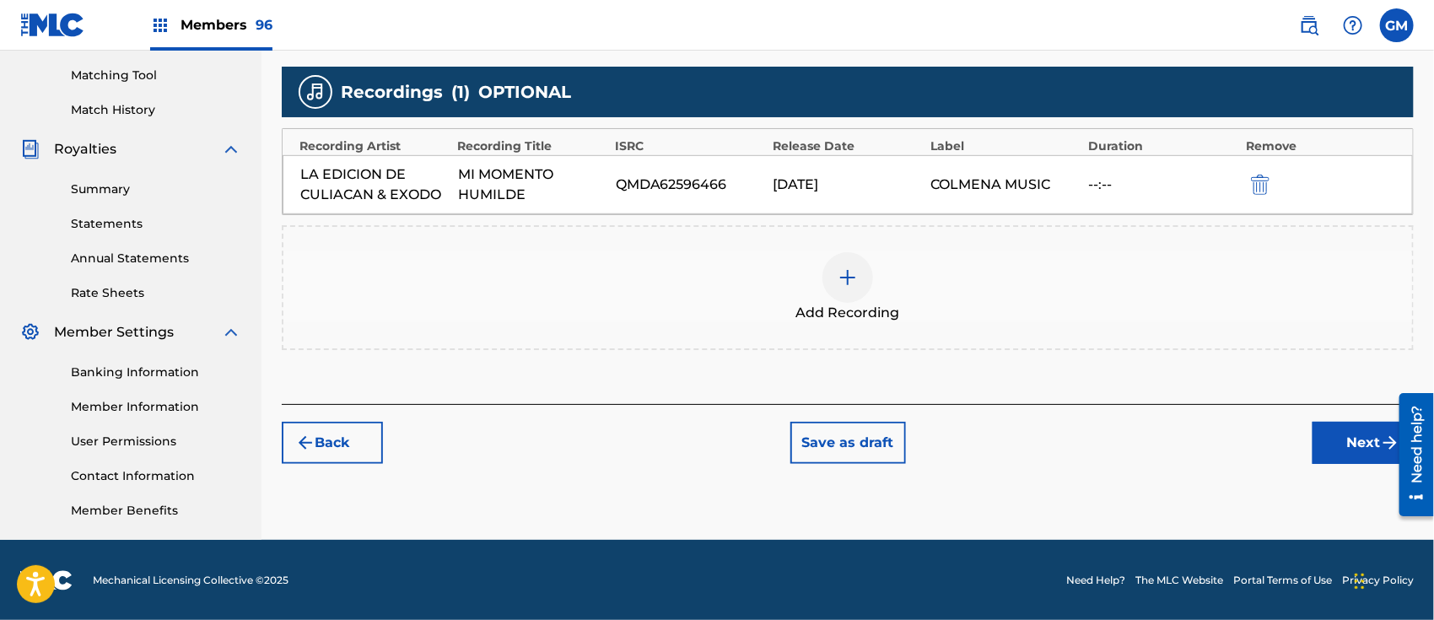
click at [1322, 434] on button "Next" at bounding box center [1363, 443] width 101 height 42
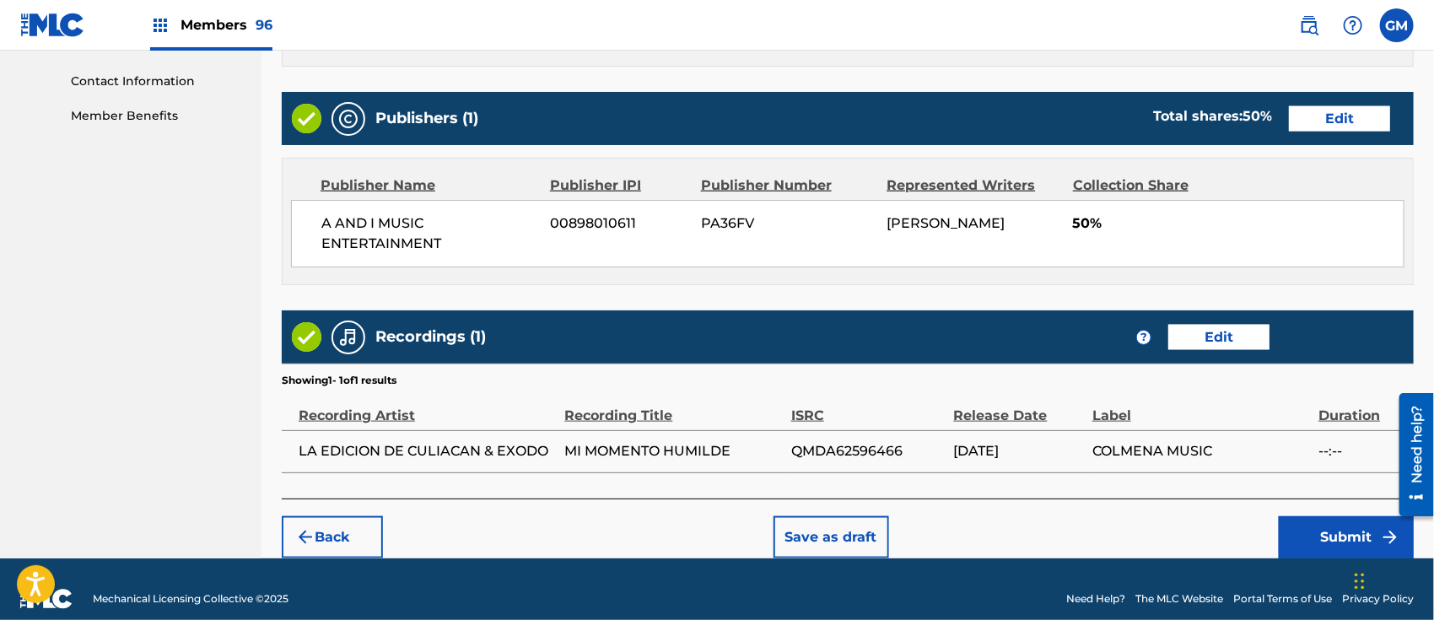
scroll to position [837, 0]
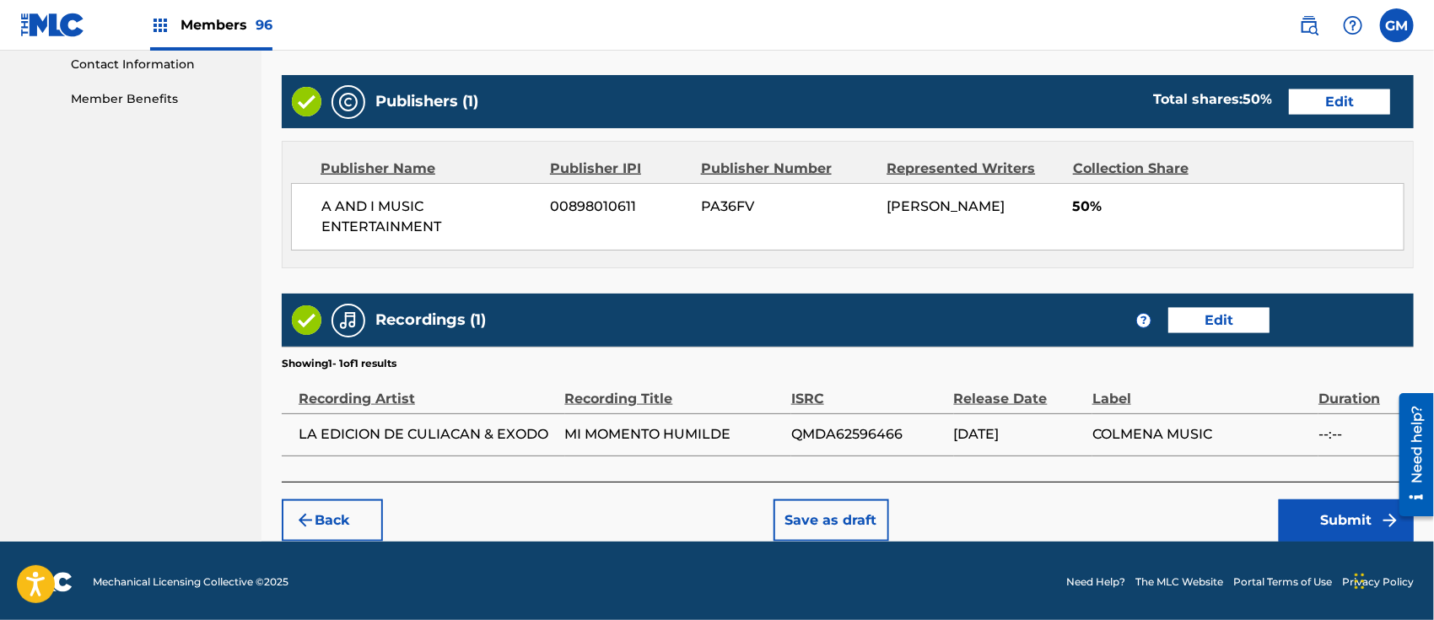
click at [1330, 512] on button "Submit" at bounding box center [1346, 521] width 135 height 42
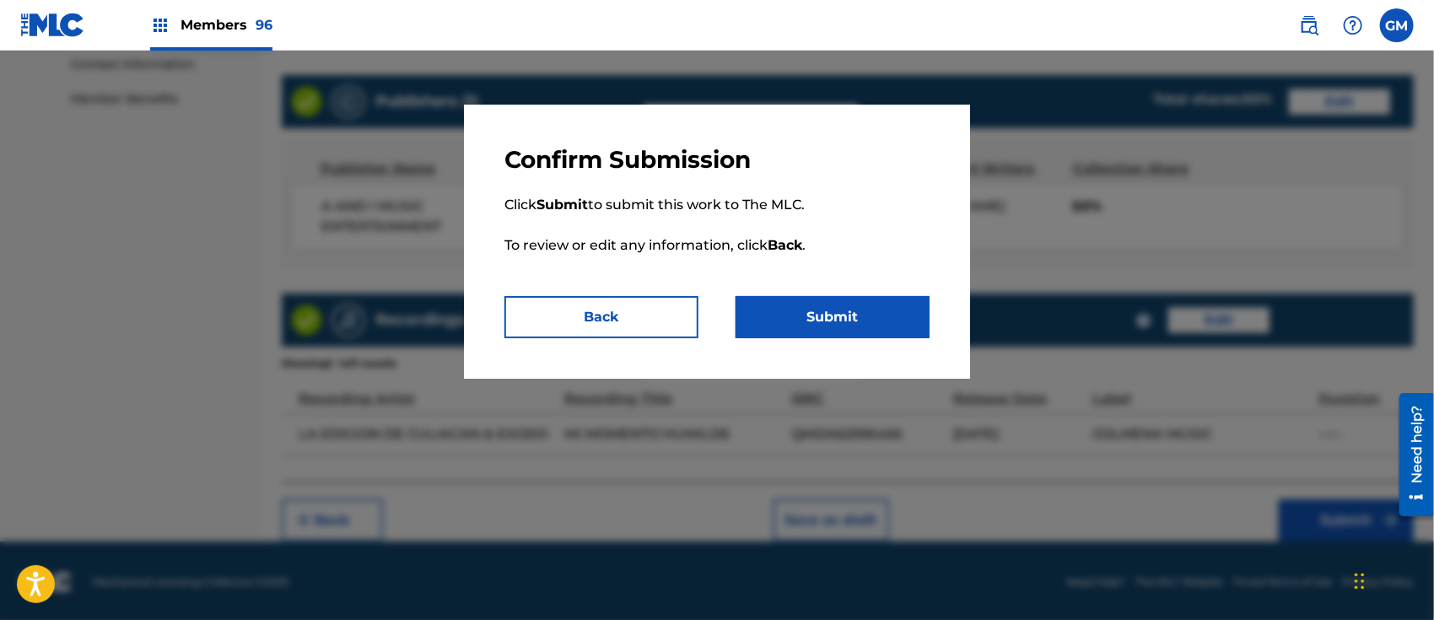
click at [854, 313] on button "Submit" at bounding box center [833, 317] width 194 height 42
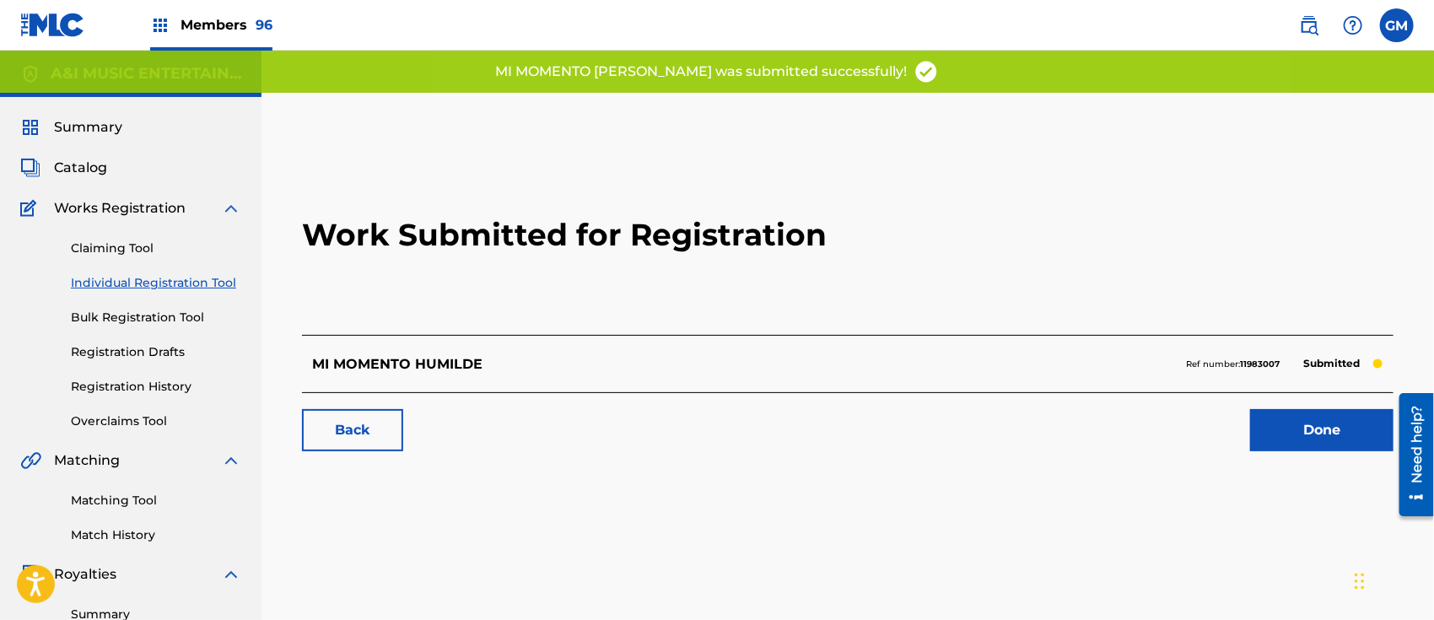
click at [1303, 429] on link "Done" at bounding box center [1322, 430] width 143 height 42
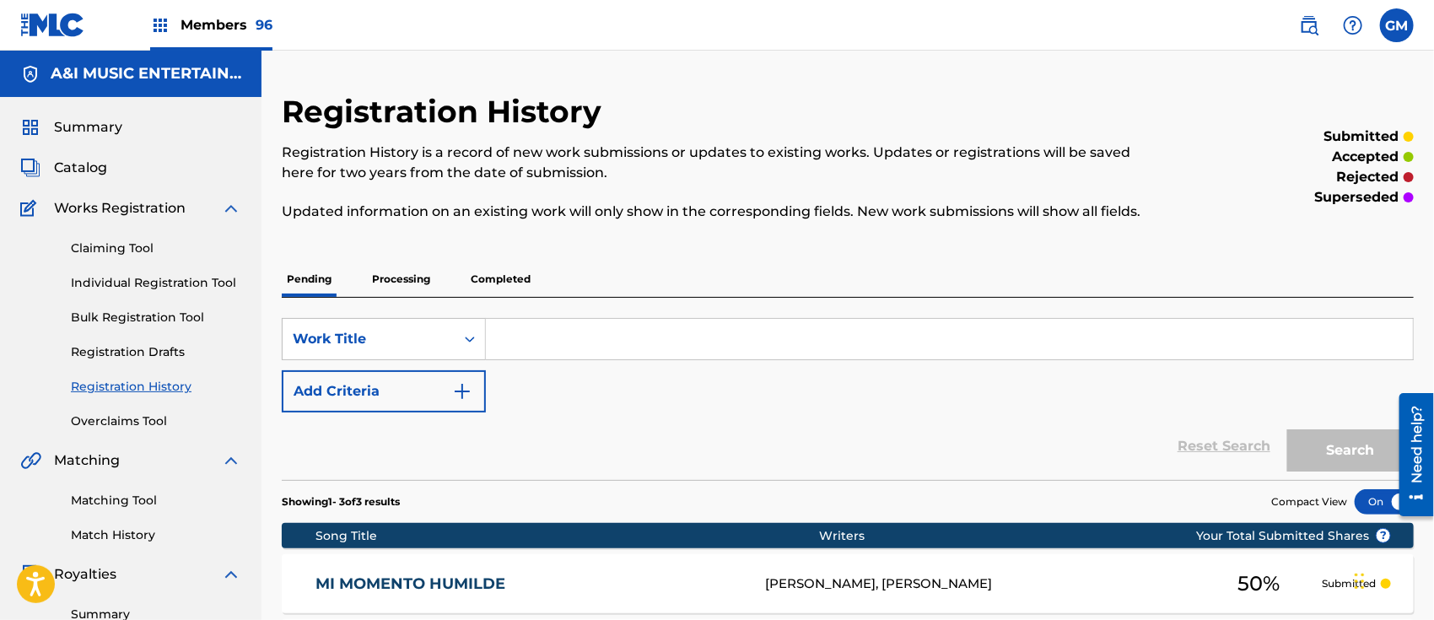
click at [1313, 25] on img at bounding box center [1309, 25] width 20 height 20
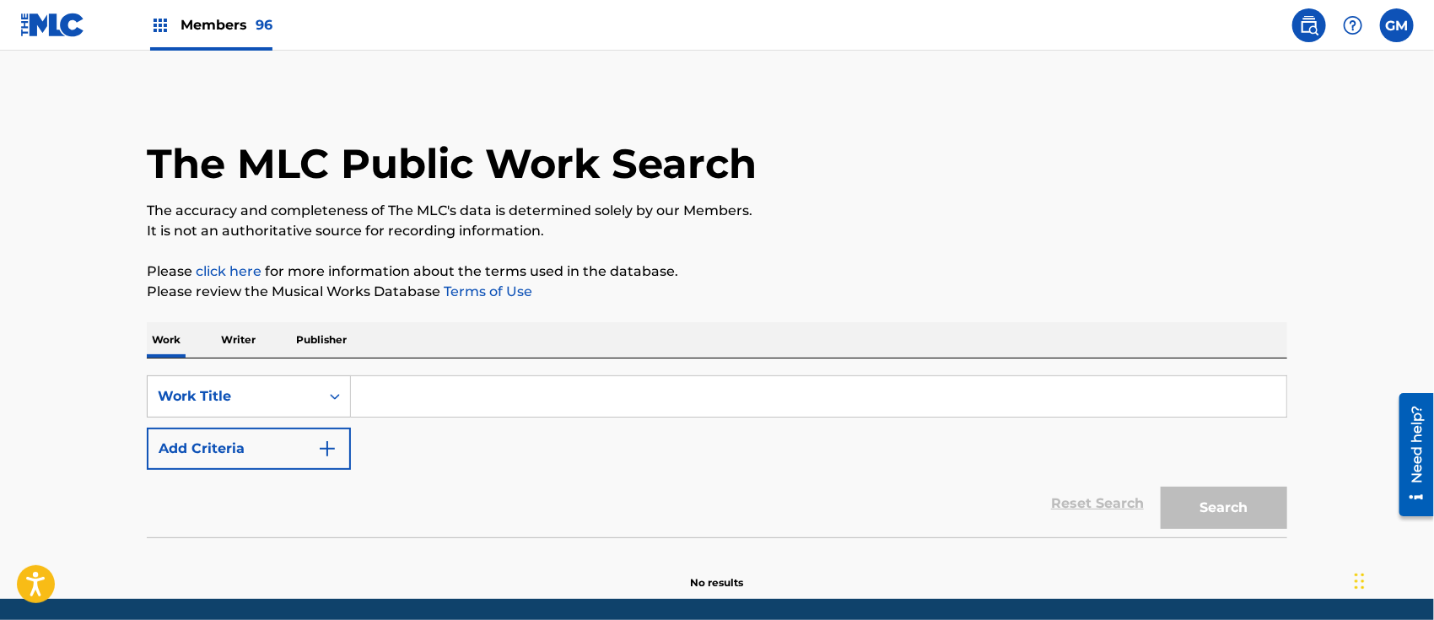
click at [392, 398] on input "Search Form" at bounding box center [819, 396] width 936 height 41
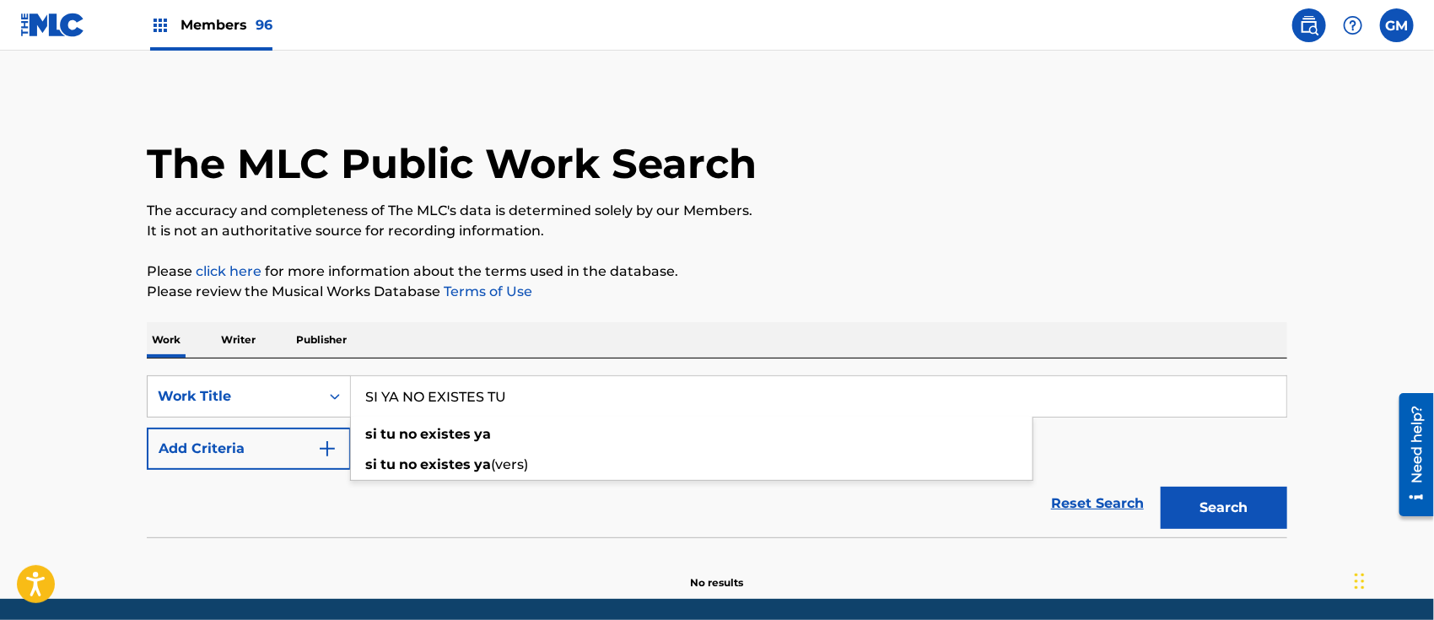
type input "SI YA NO EXISTES TU"
click at [1161, 487] on button "Search" at bounding box center [1224, 508] width 127 height 42
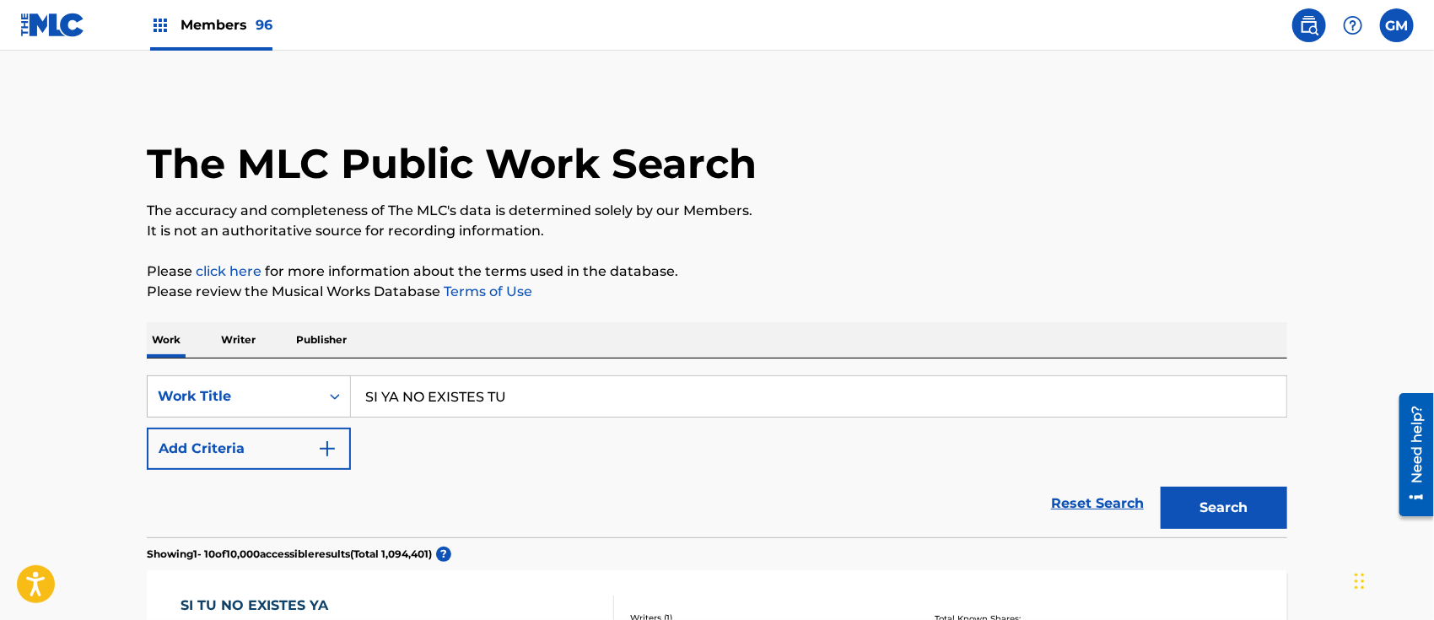
click at [216, 29] on span "Members 96" at bounding box center [227, 24] width 92 height 19
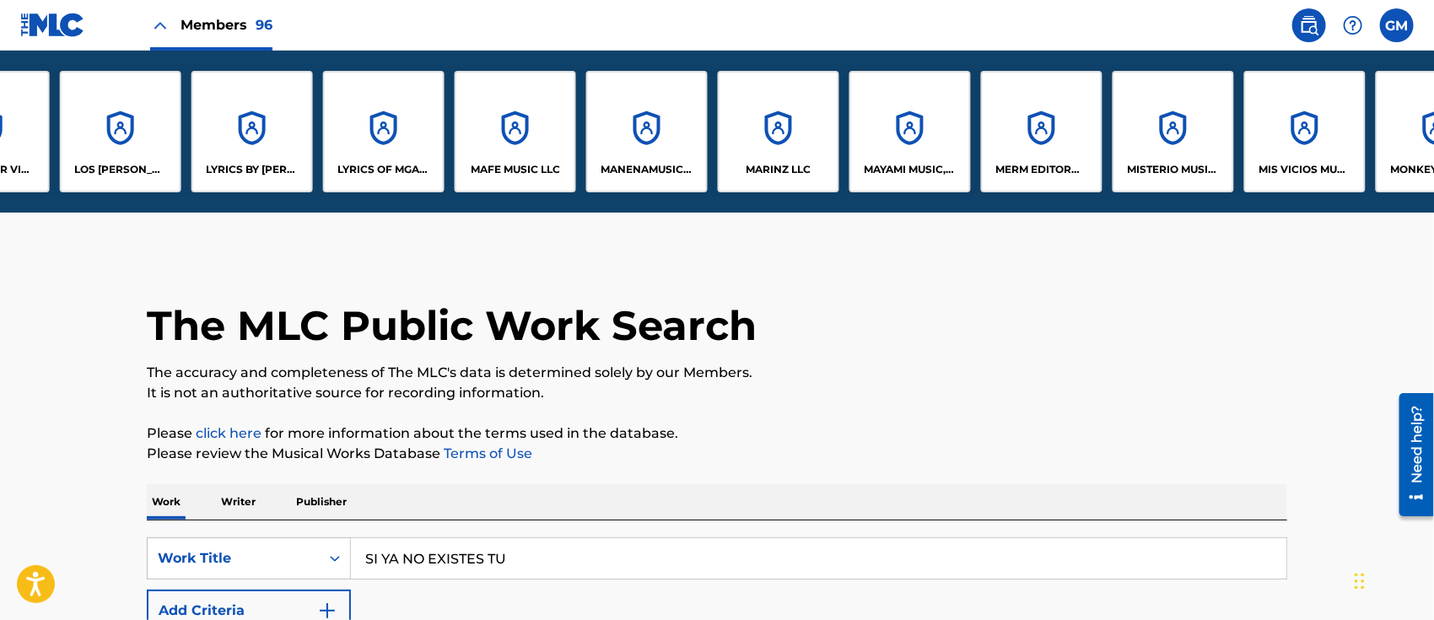
scroll to position [0, 7662]
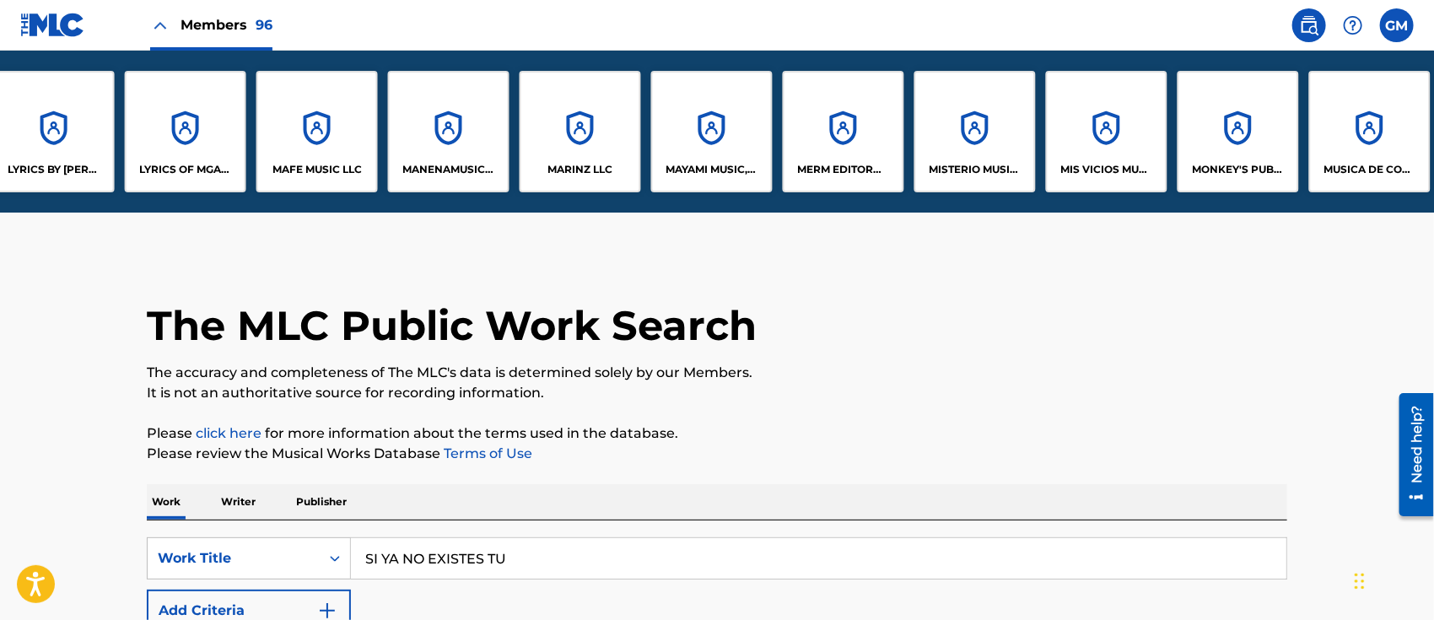
click at [1099, 170] on p "MIS VICIOS MUSIC LLC" at bounding box center [1107, 169] width 92 height 15
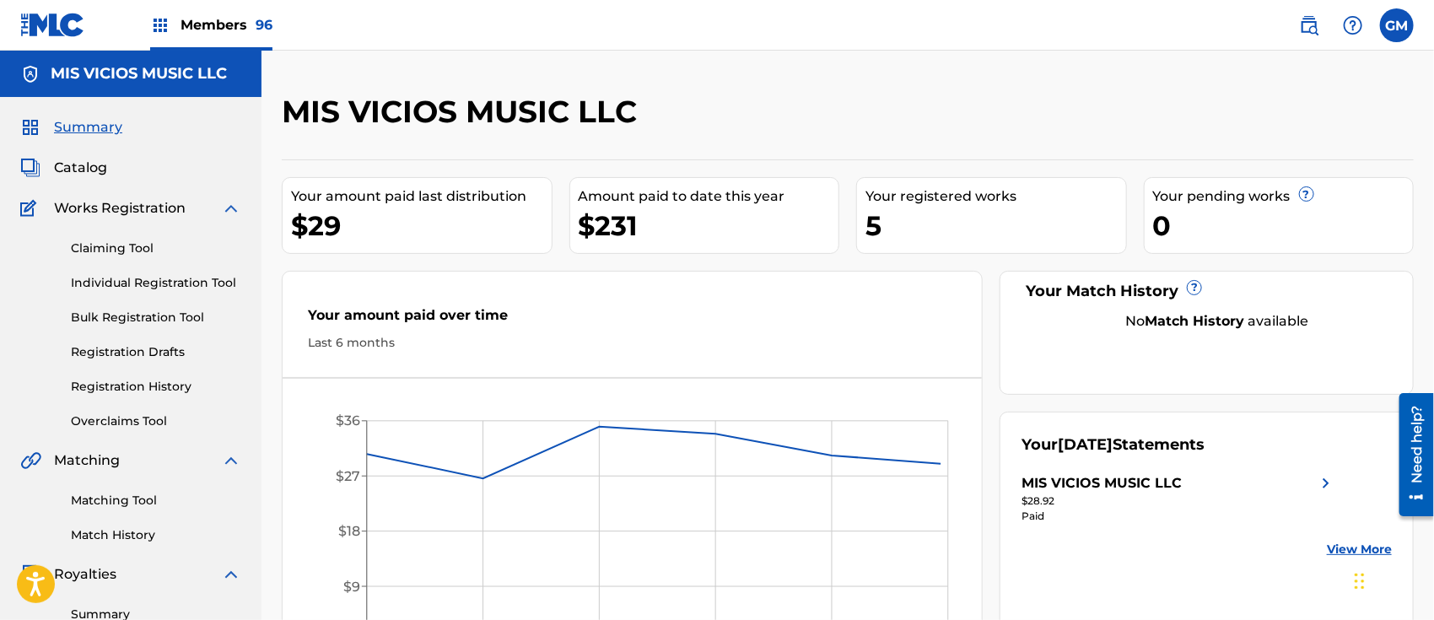
click at [140, 282] on link "Individual Registration Tool" at bounding box center [156, 283] width 170 height 18
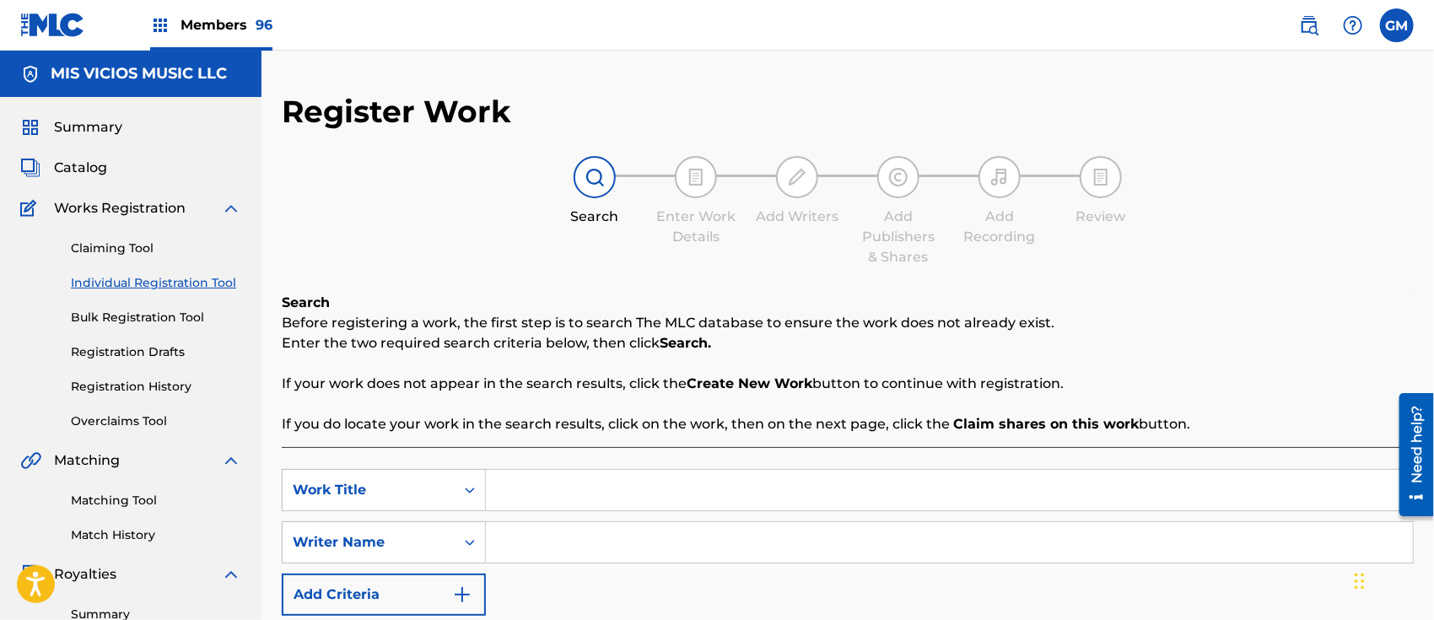
click at [563, 473] on input "Search Form" at bounding box center [949, 490] width 927 height 41
type input "SI YA NO EXISTES TU"
click at [511, 552] on input "Search Form" at bounding box center [949, 542] width 927 height 41
paste input "[PERSON_NAME]"
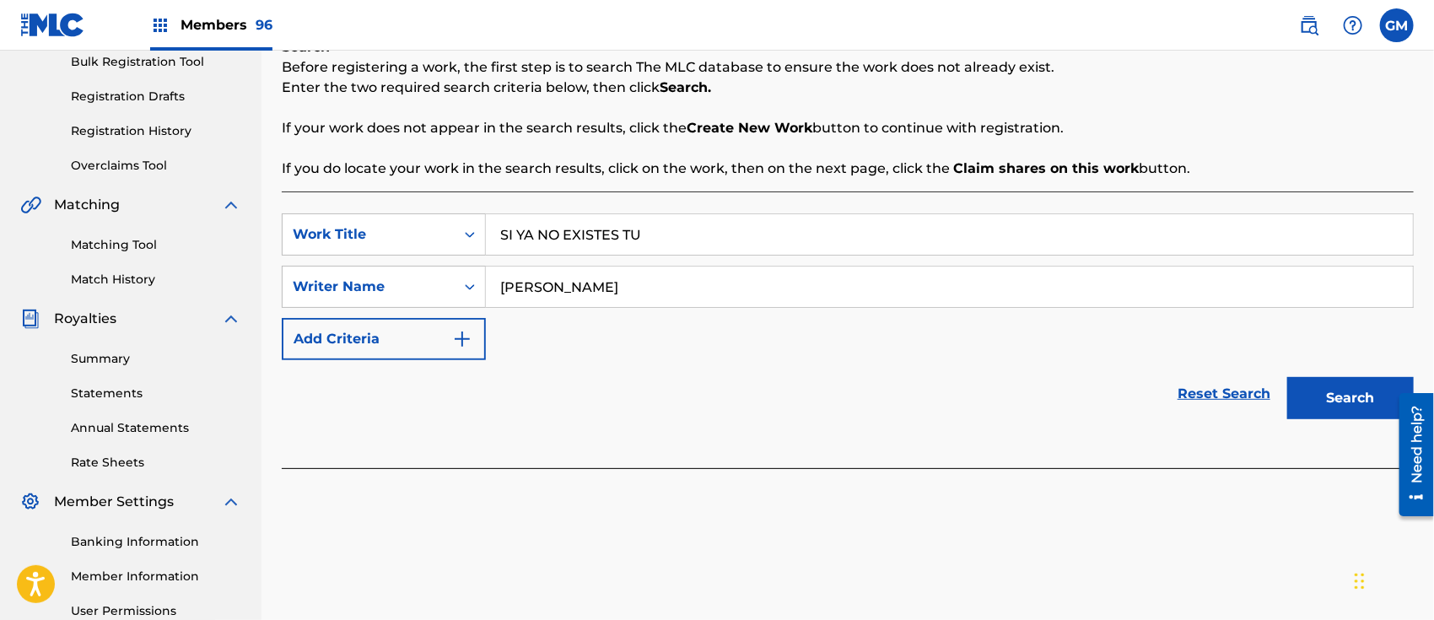
scroll to position [262, 0]
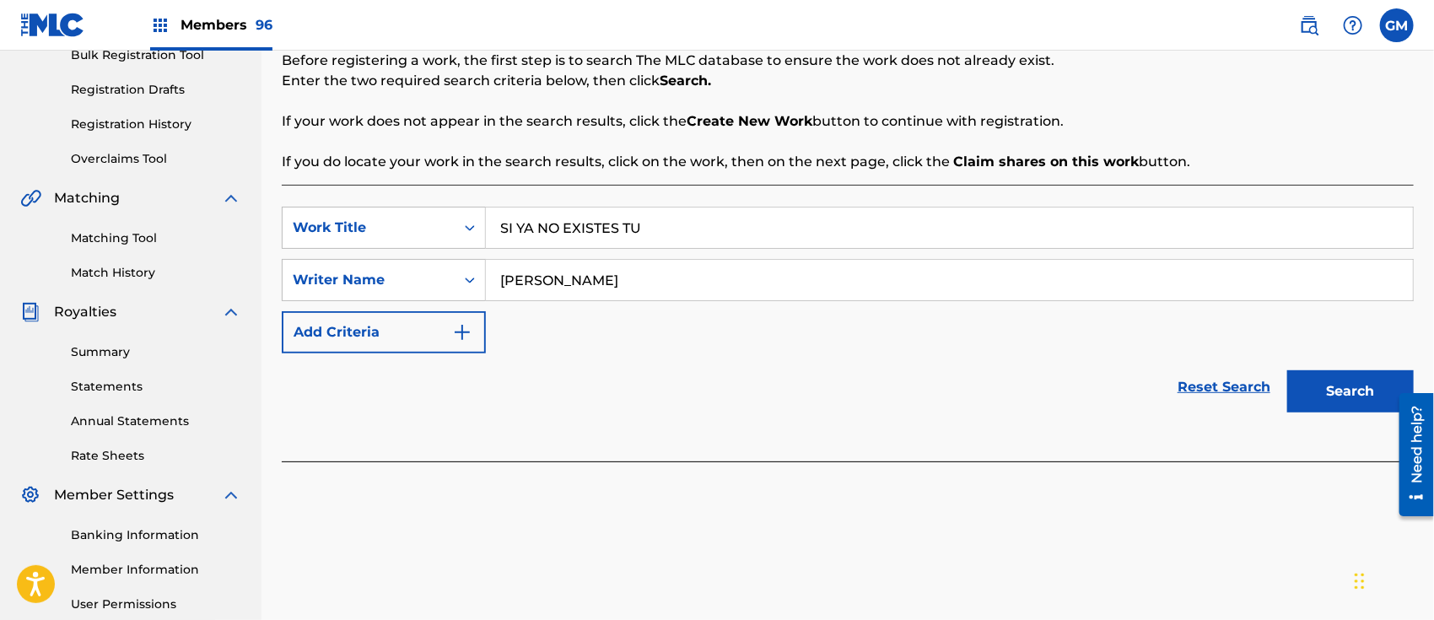
type input "[PERSON_NAME]"
click at [1325, 397] on button "Search" at bounding box center [1351, 391] width 127 height 42
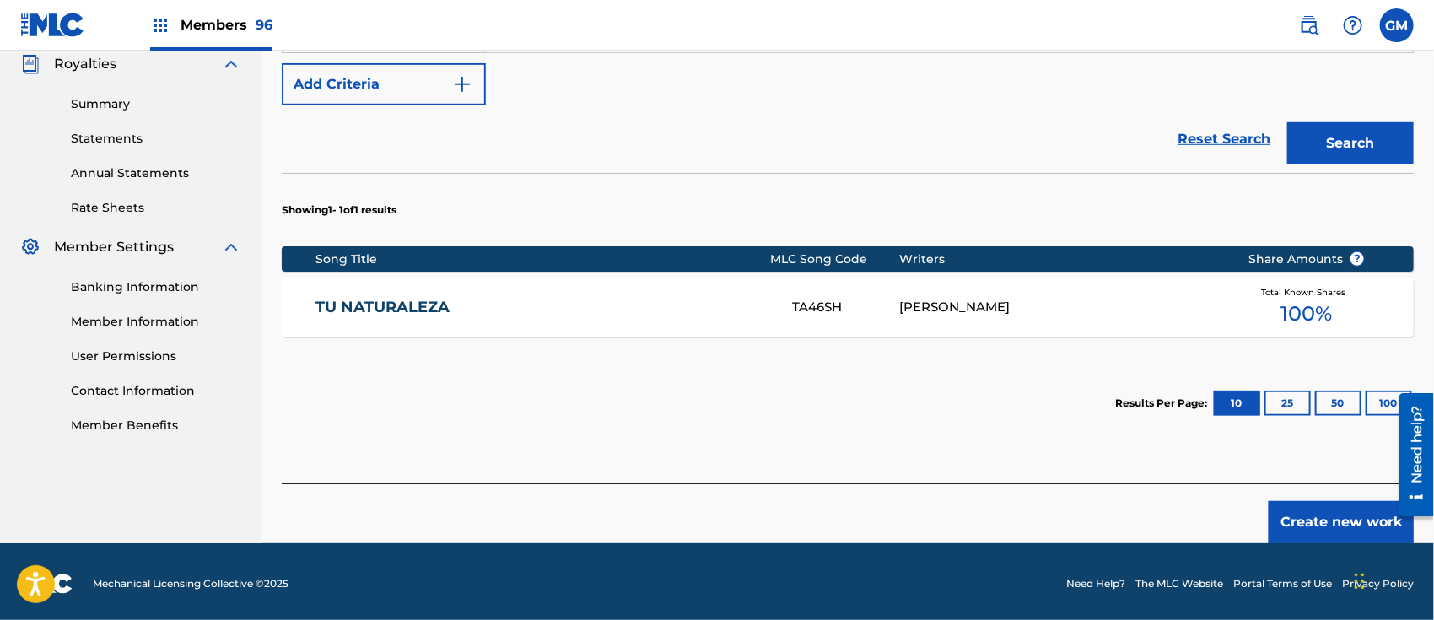
scroll to position [514, 0]
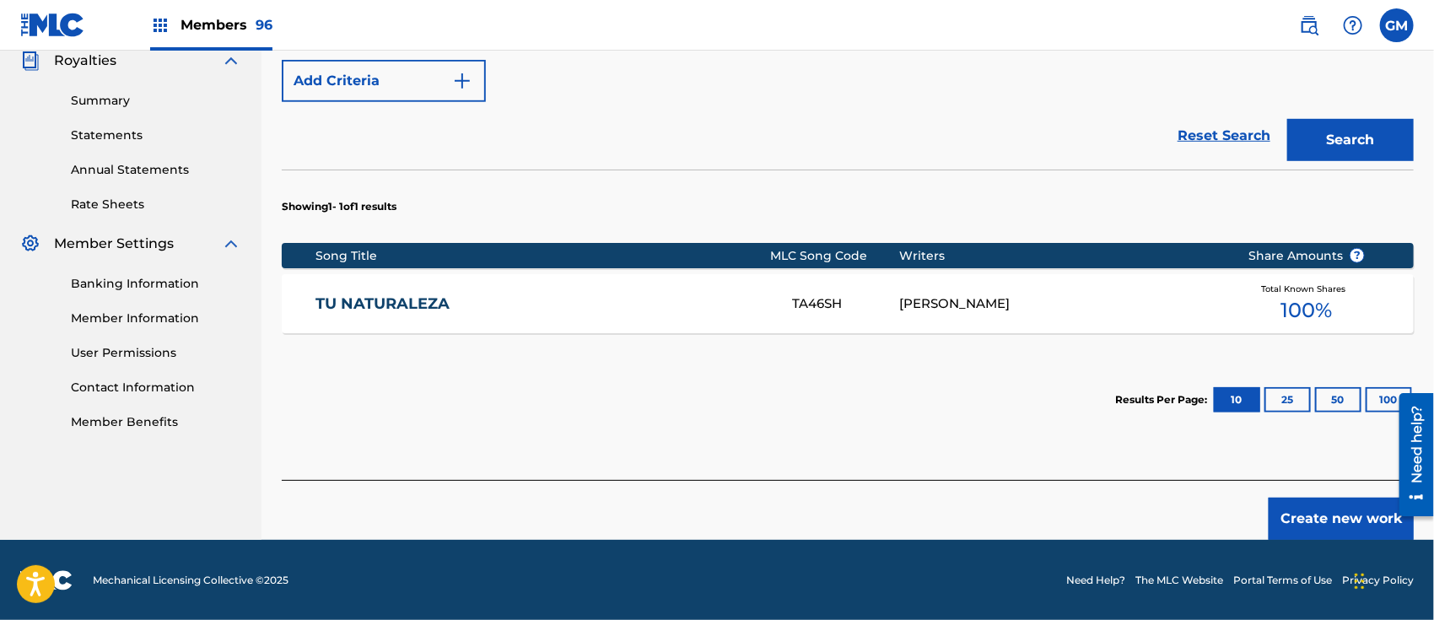
click at [1316, 510] on button "Create new work" at bounding box center [1341, 519] width 145 height 42
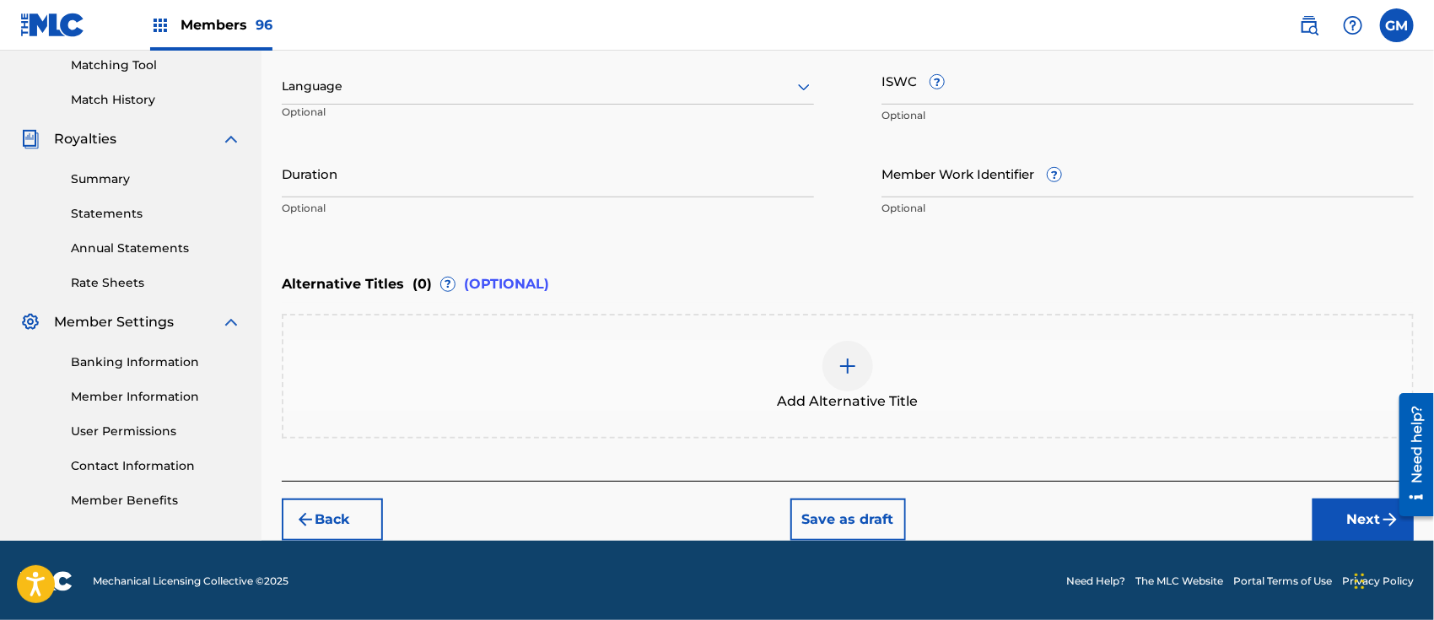
click at [327, 89] on div at bounding box center [548, 86] width 532 height 21
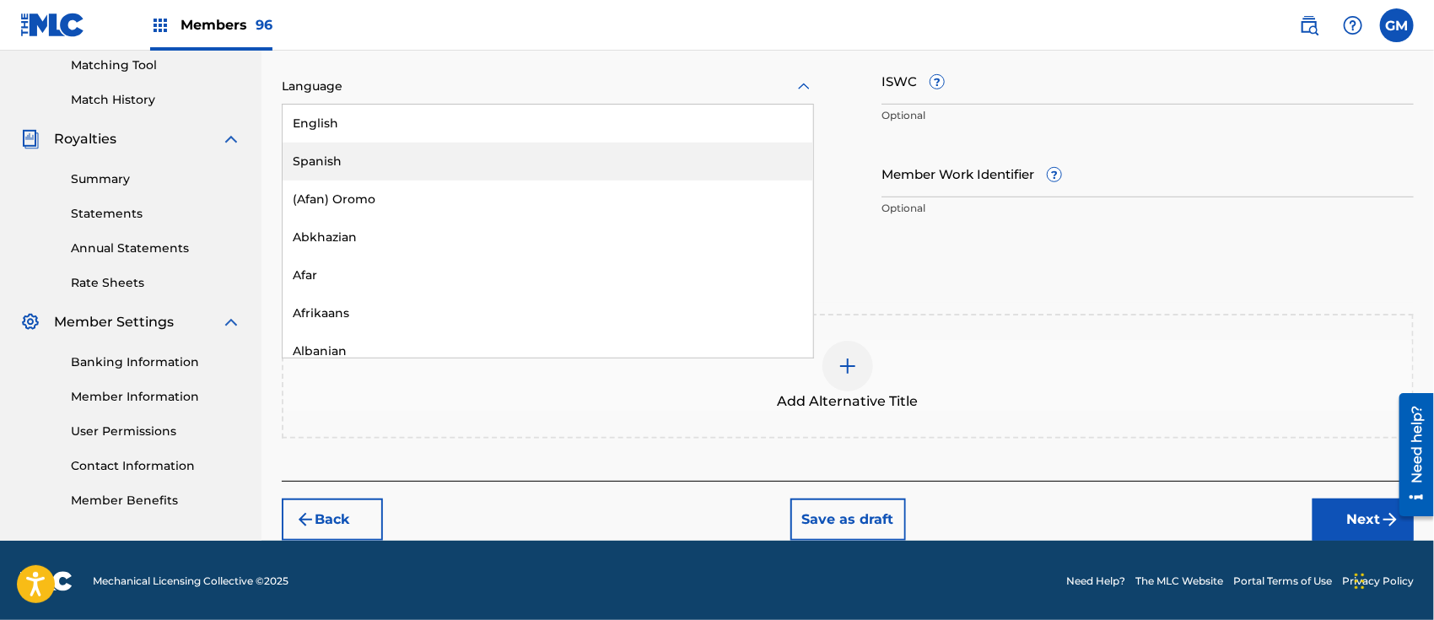
click at [337, 159] on div "Spanish" at bounding box center [548, 162] width 531 height 38
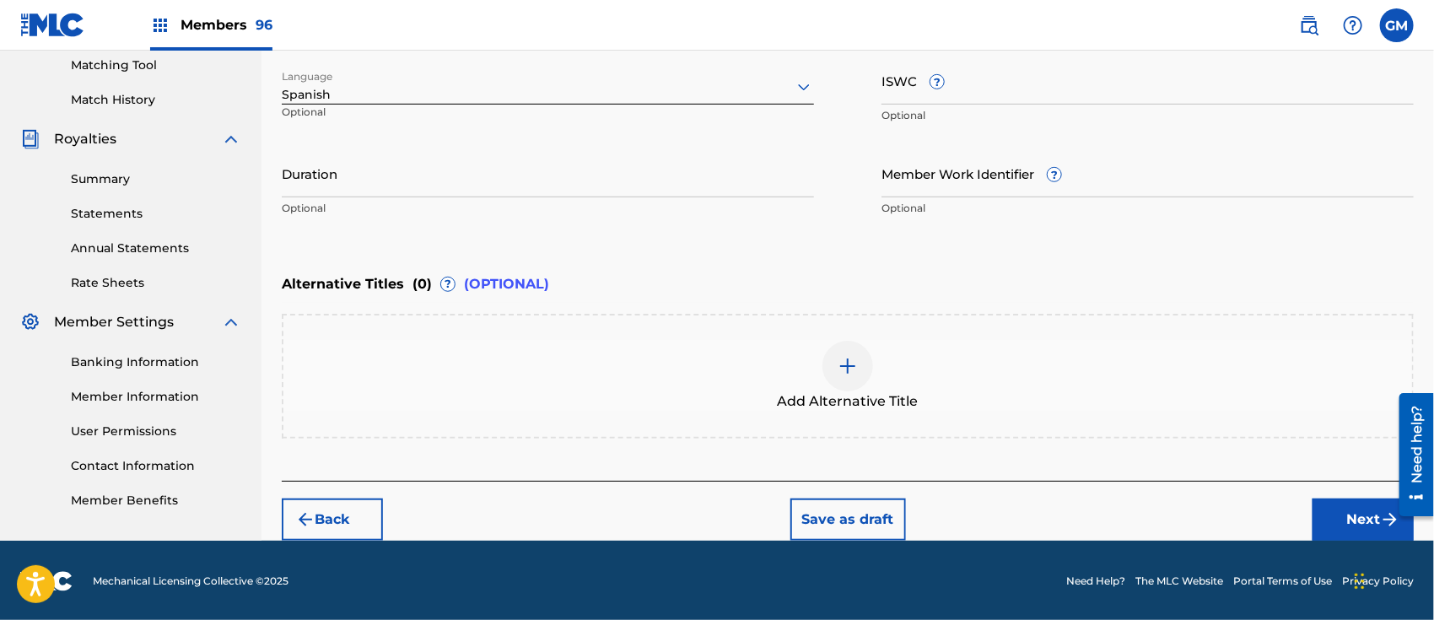
click at [1327, 510] on button "Next" at bounding box center [1363, 520] width 101 height 42
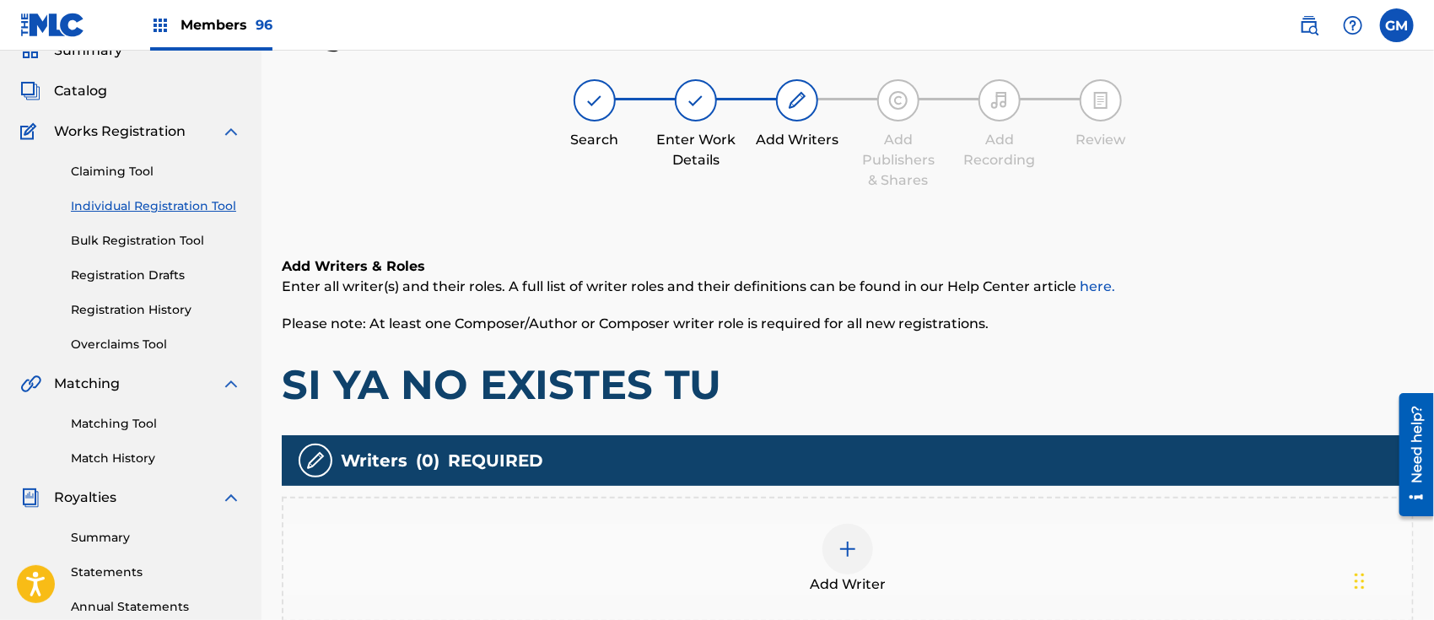
scroll to position [75, 0]
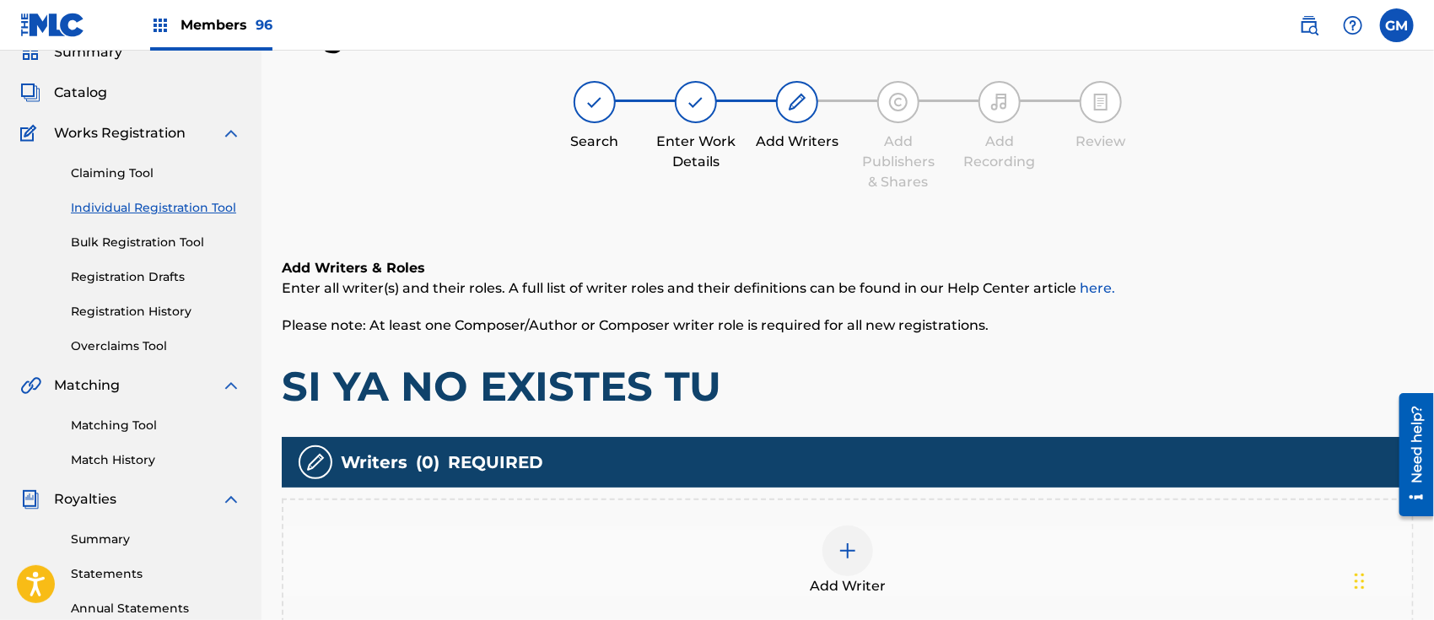
click at [857, 541] on img at bounding box center [848, 551] width 20 height 20
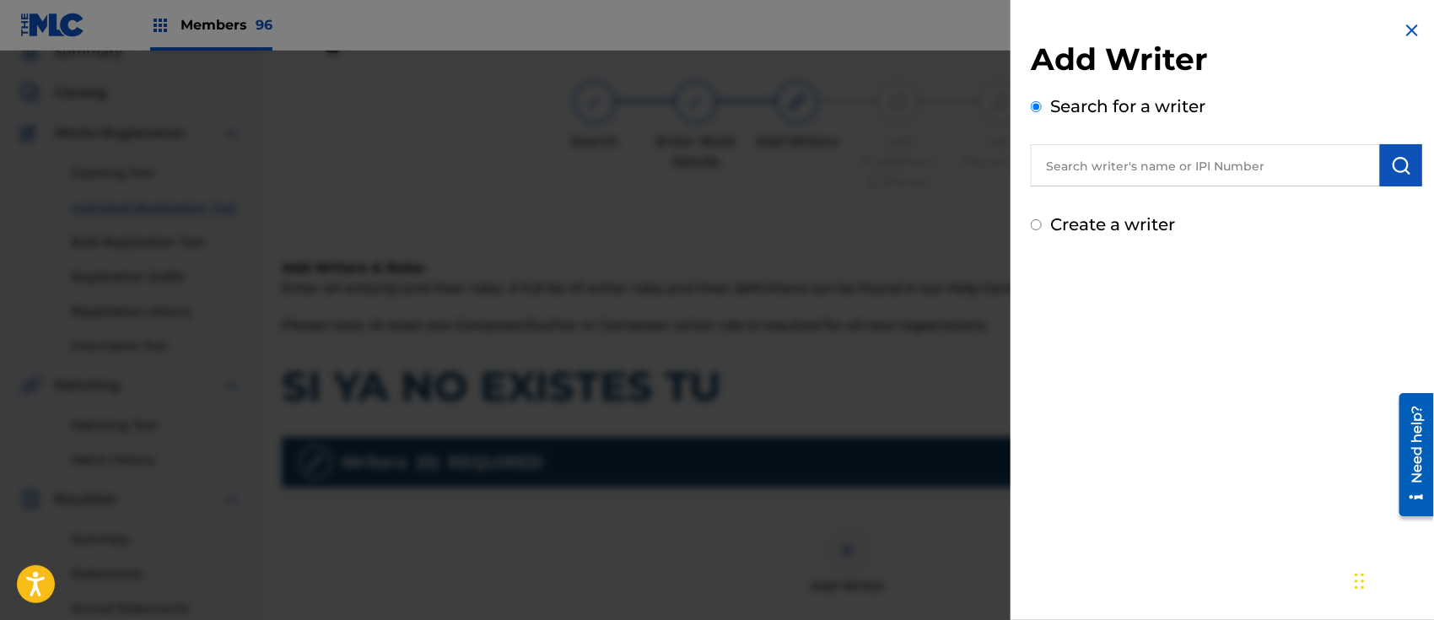
click at [1080, 159] on input "text" at bounding box center [1205, 165] width 349 height 42
paste input "[PERSON_NAME]"
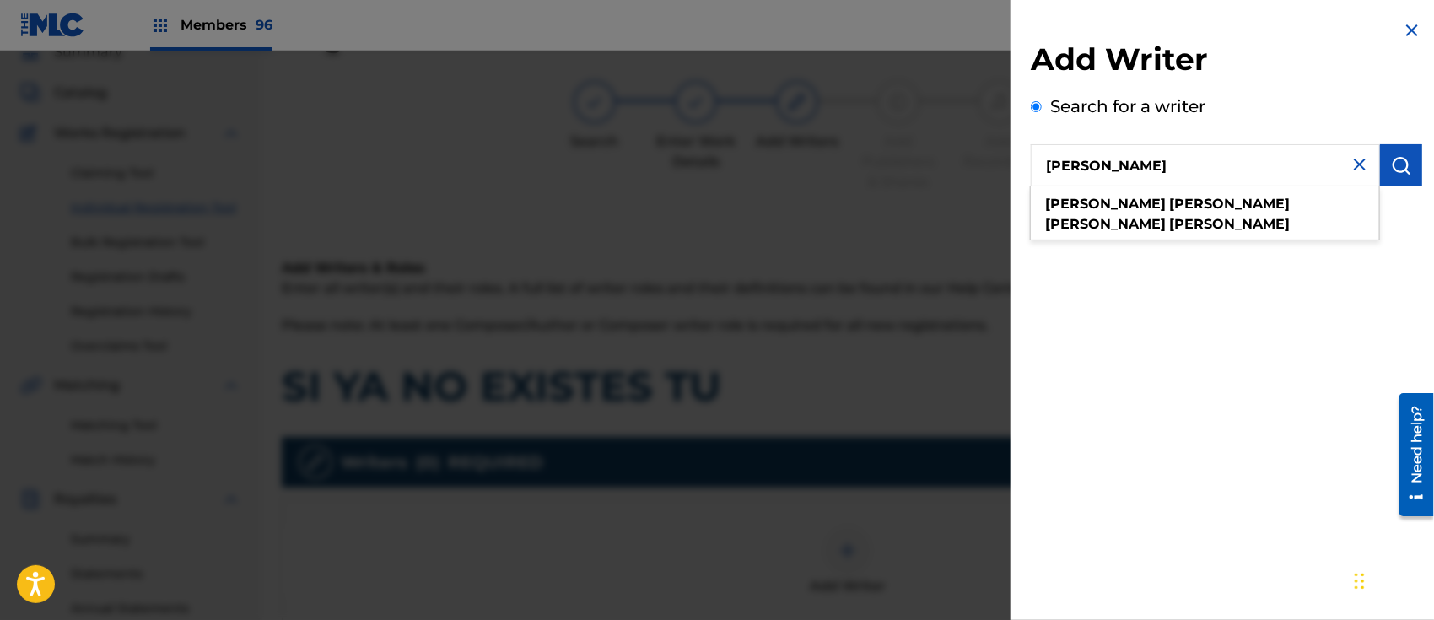
type input "[PERSON_NAME]"
click at [1385, 156] on button "submit" at bounding box center [1401, 165] width 42 height 42
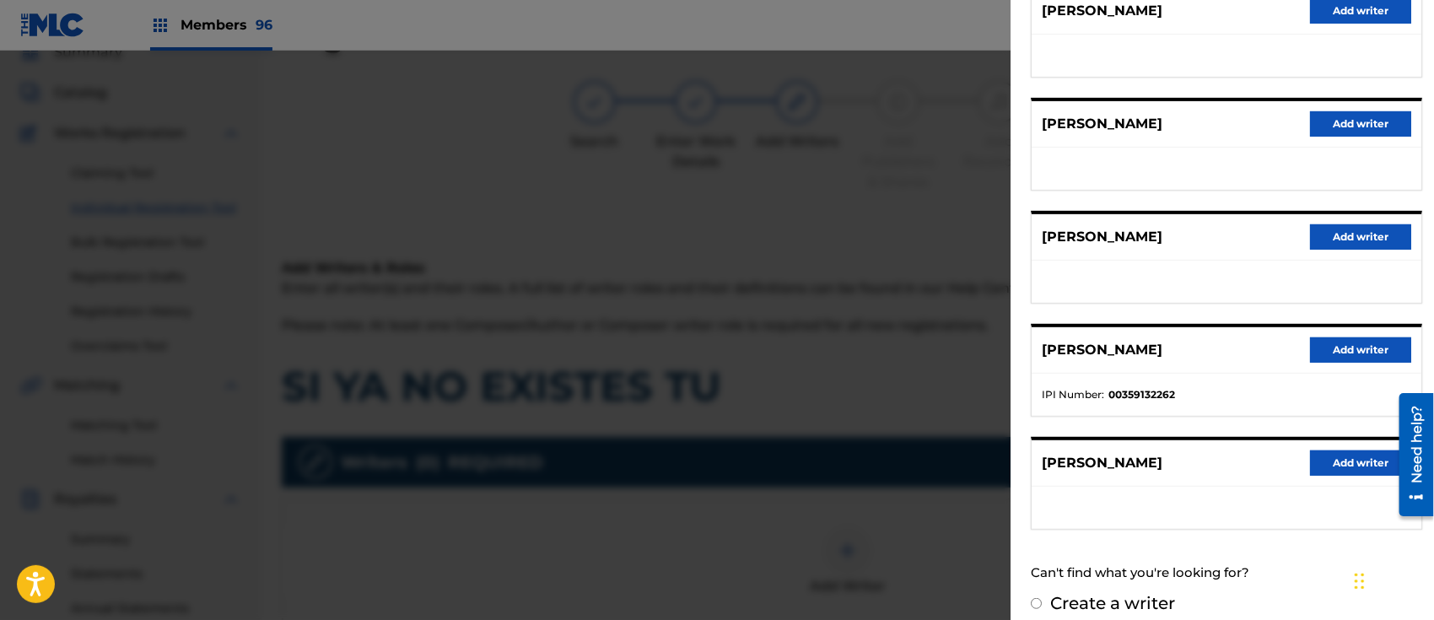
scroll to position [251, 0]
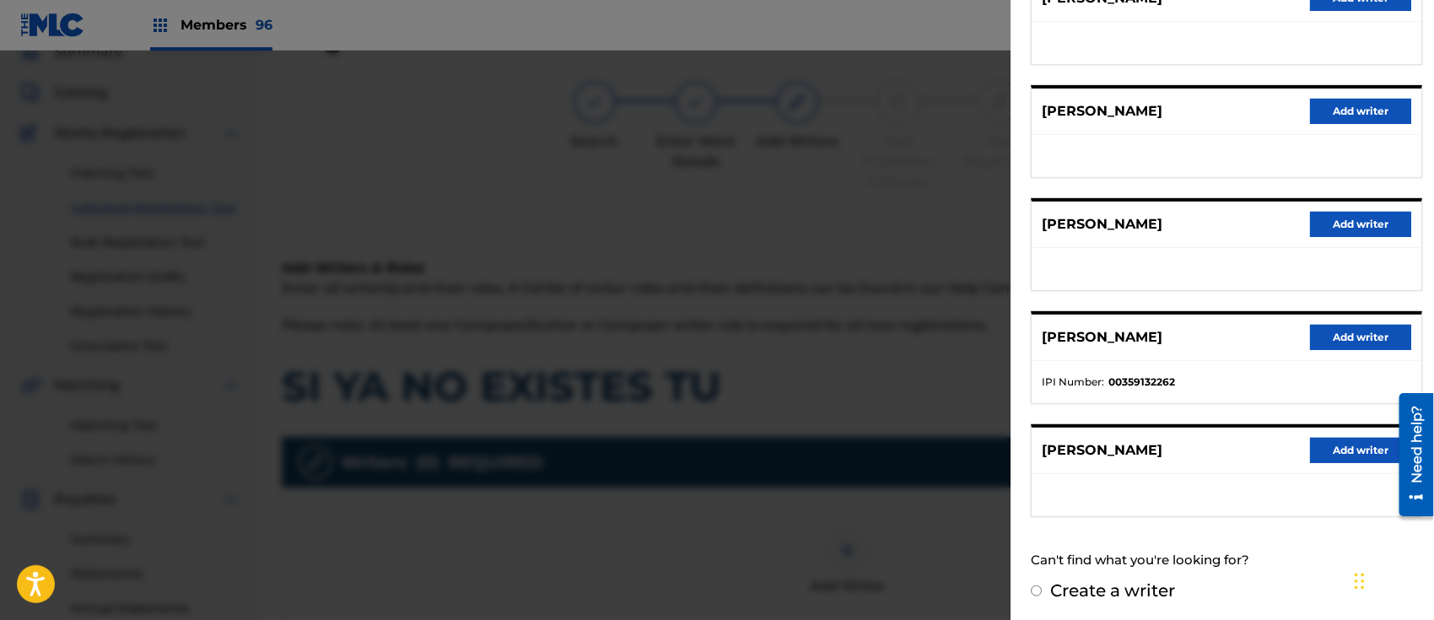
click at [1332, 336] on button "Add writer" at bounding box center [1360, 337] width 101 height 25
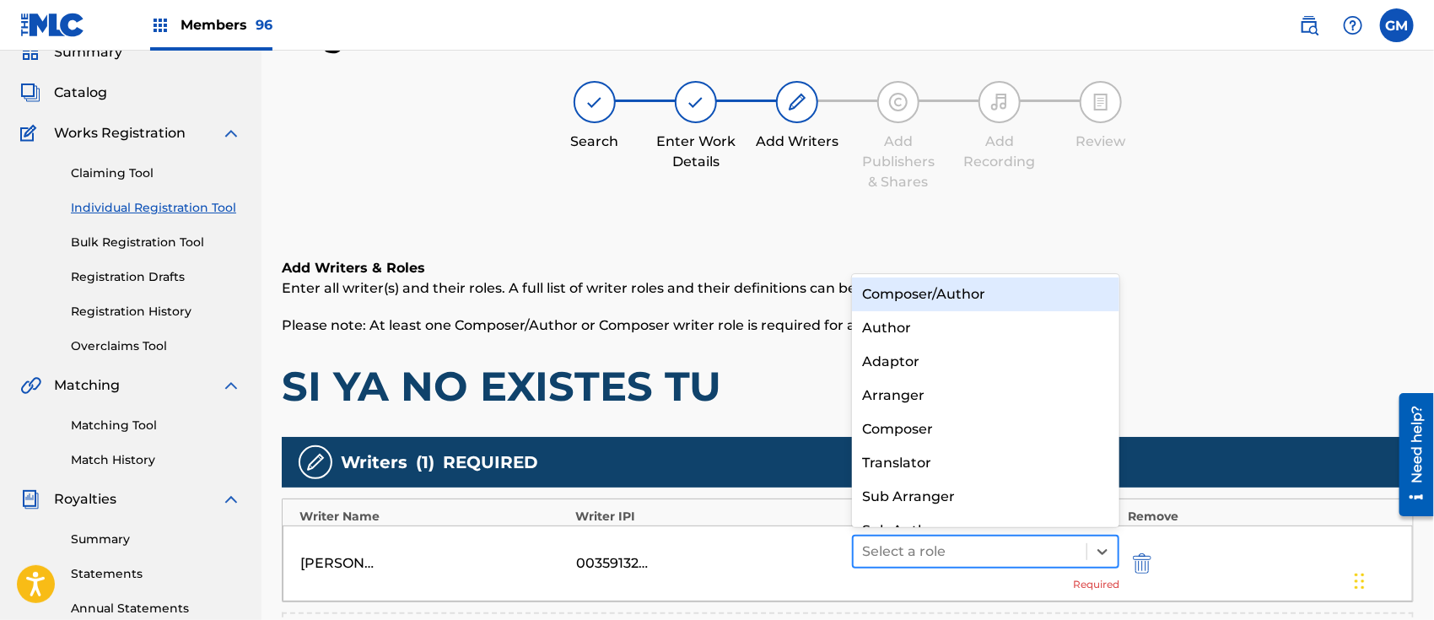
click at [913, 550] on div at bounding box center [970, 552] width 216 height 24
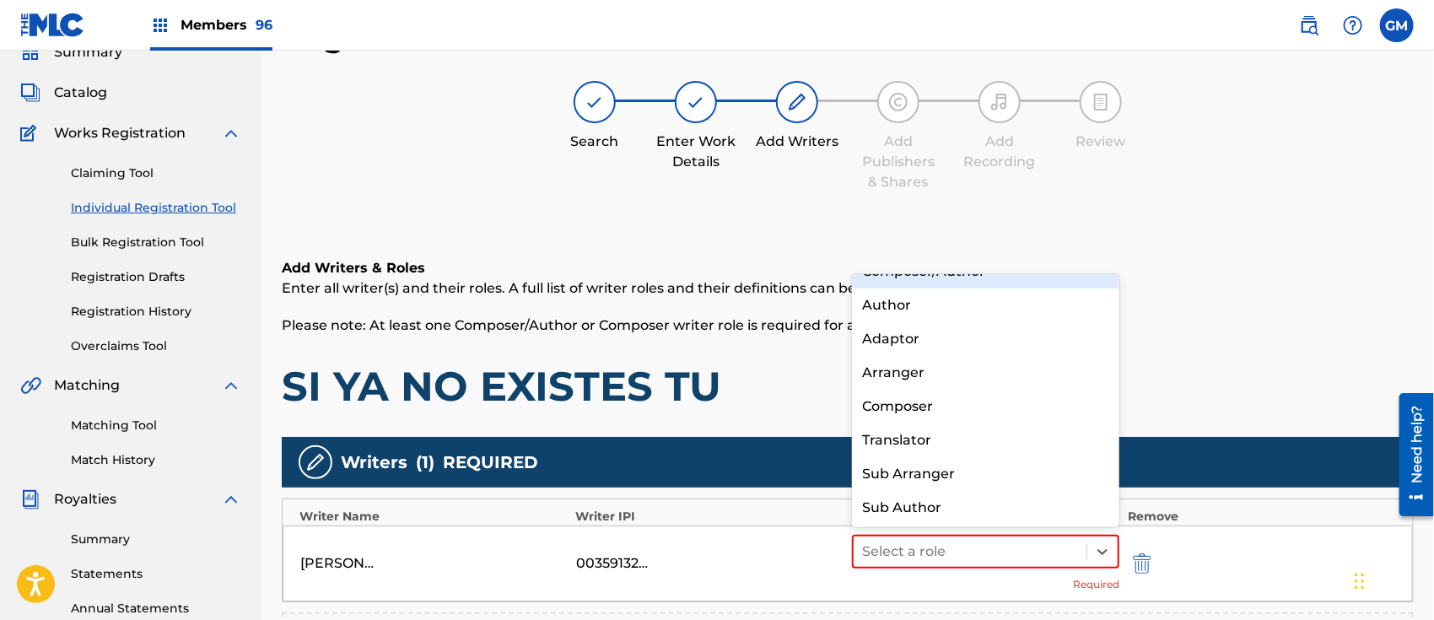
click at [997, 270] on h6 "Add Writers & Roles" at bounding box center [848, 268] width 1132 height 20
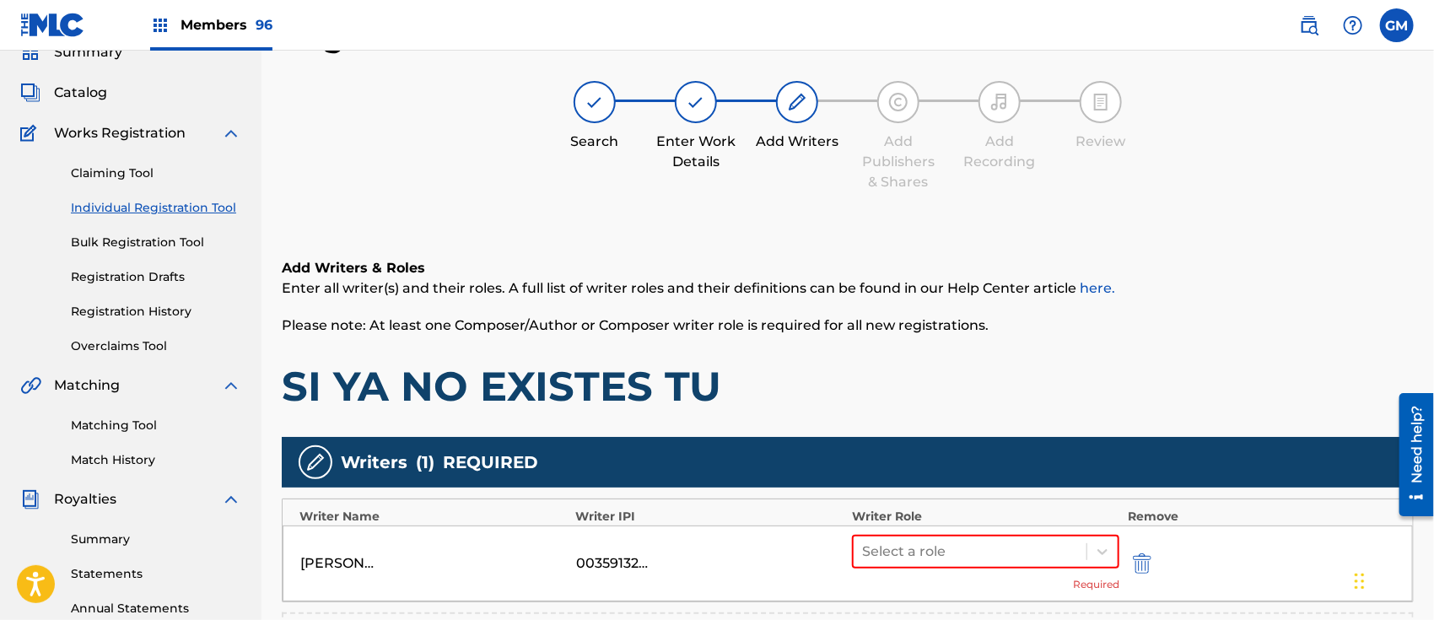
scroll to position [338, 0]
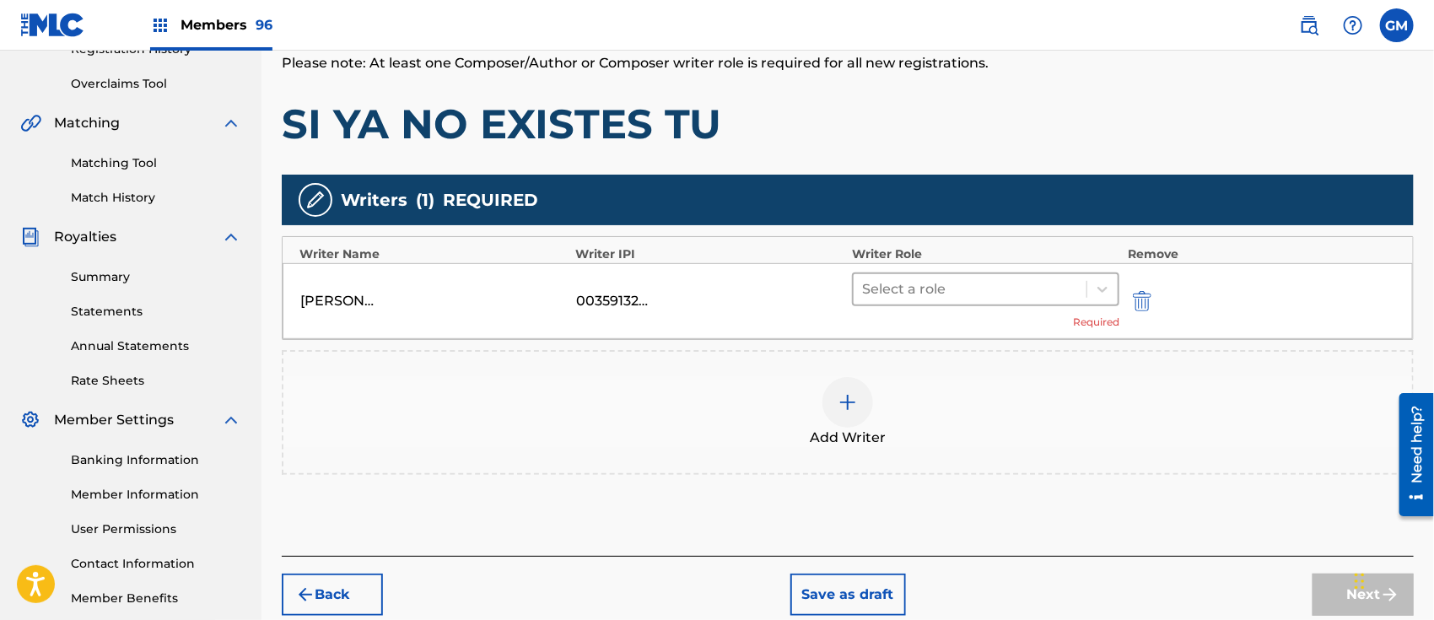
click at [927, 278] on div at bounding box center [970, 290] width 216 height 24
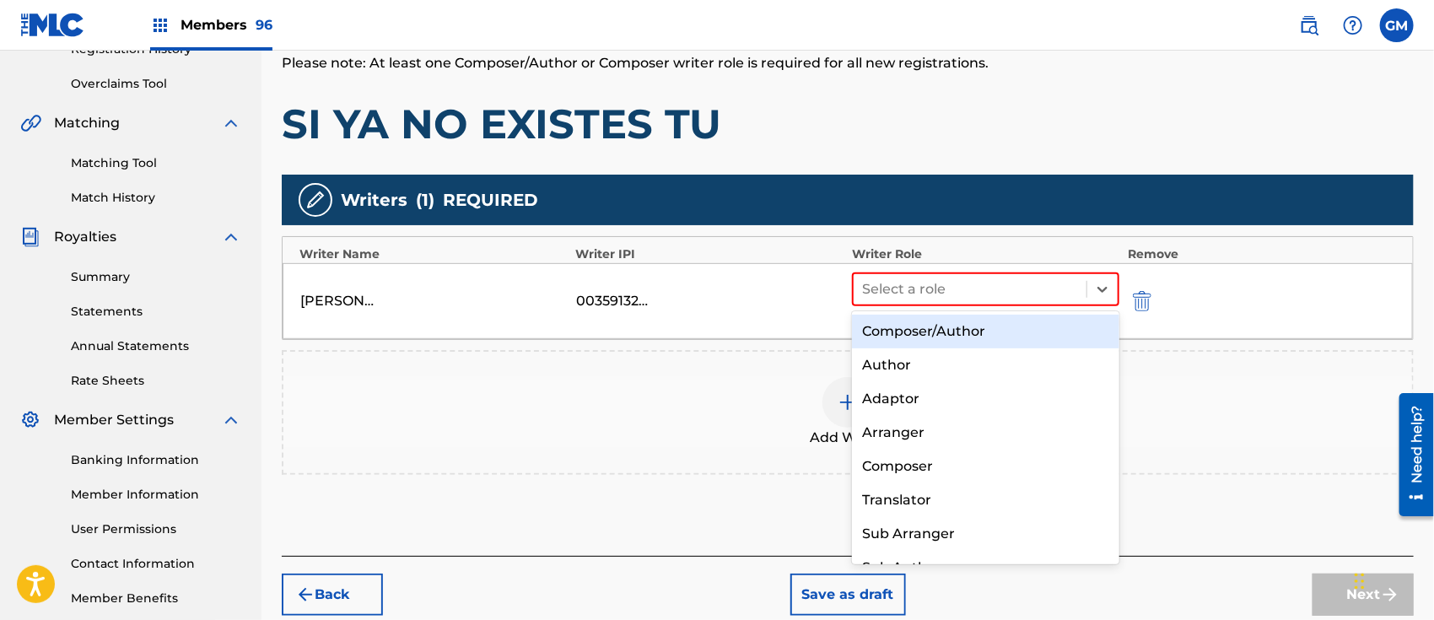
click at [928, 322] on div "Composer/Author" at bounding box center [985, 332] width 267 height 34
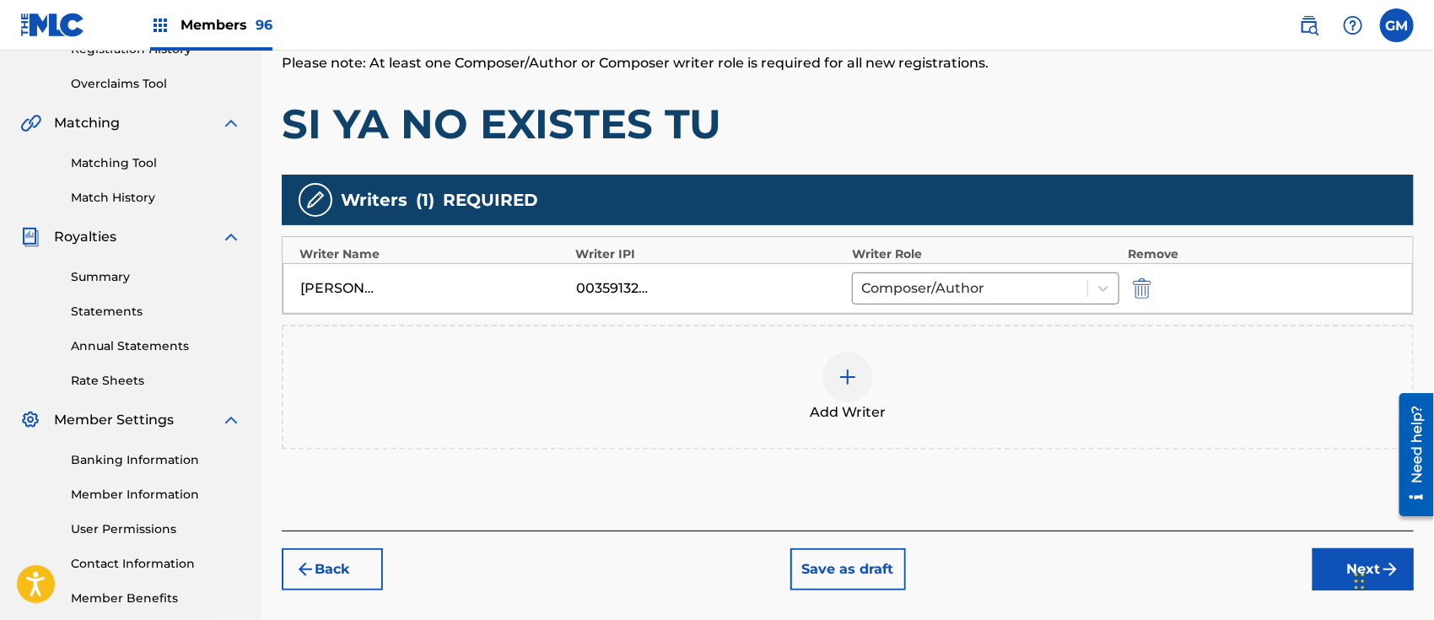
click at [850, 372] on img at bounding box center [848, 377] width 20 height 20
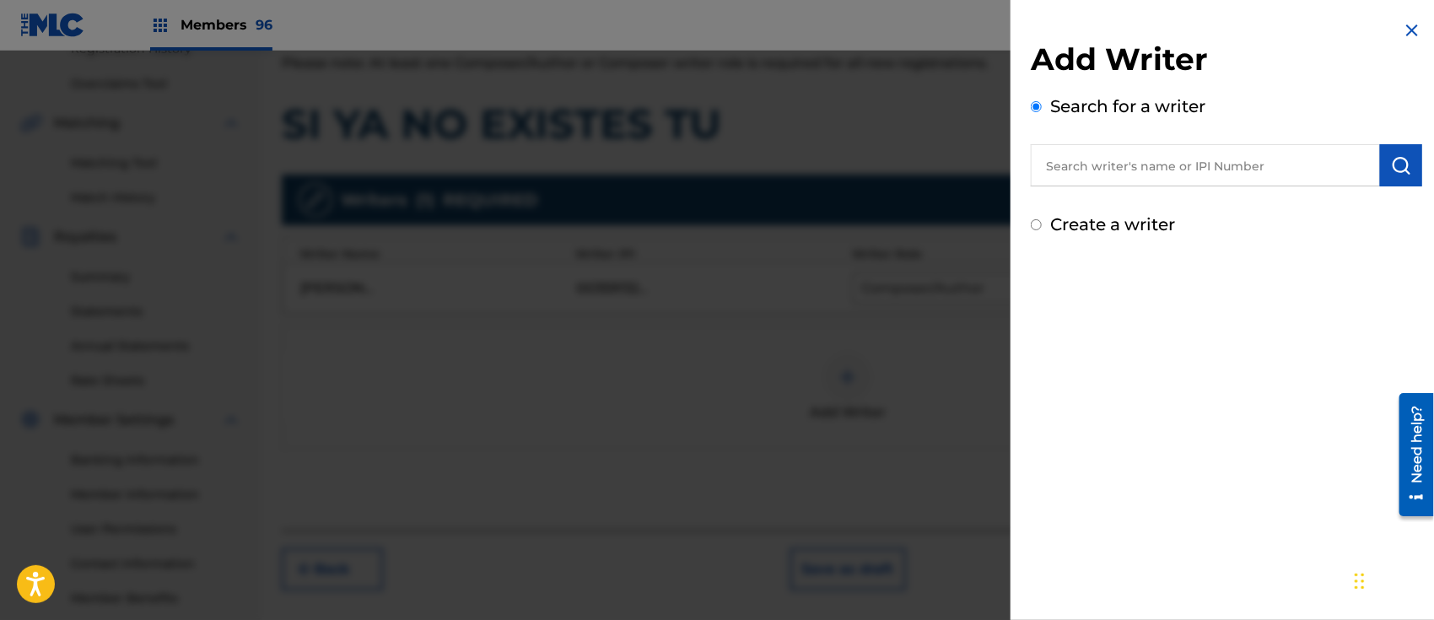
click at [1083, 162] on input "text" at bounding box center [1205, 165] width 349 height 42
paste input "[PERSON_NAME]"
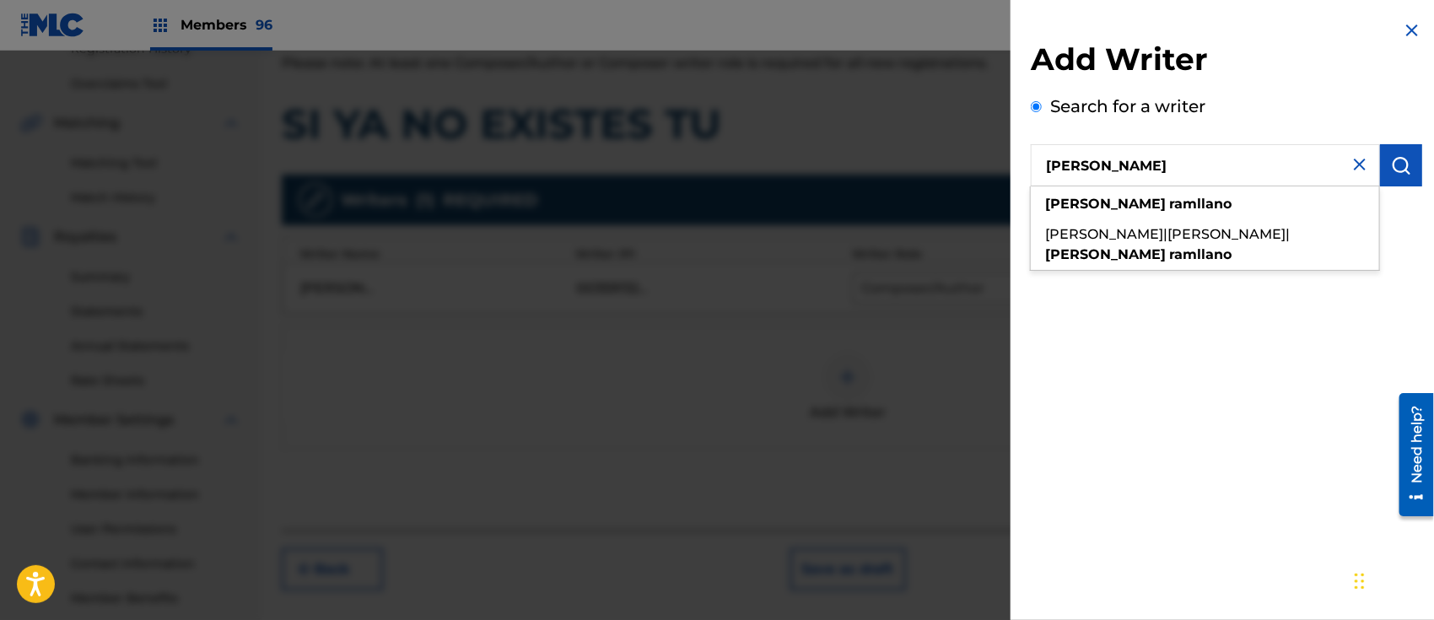
type input "[PERSON_NAME]"
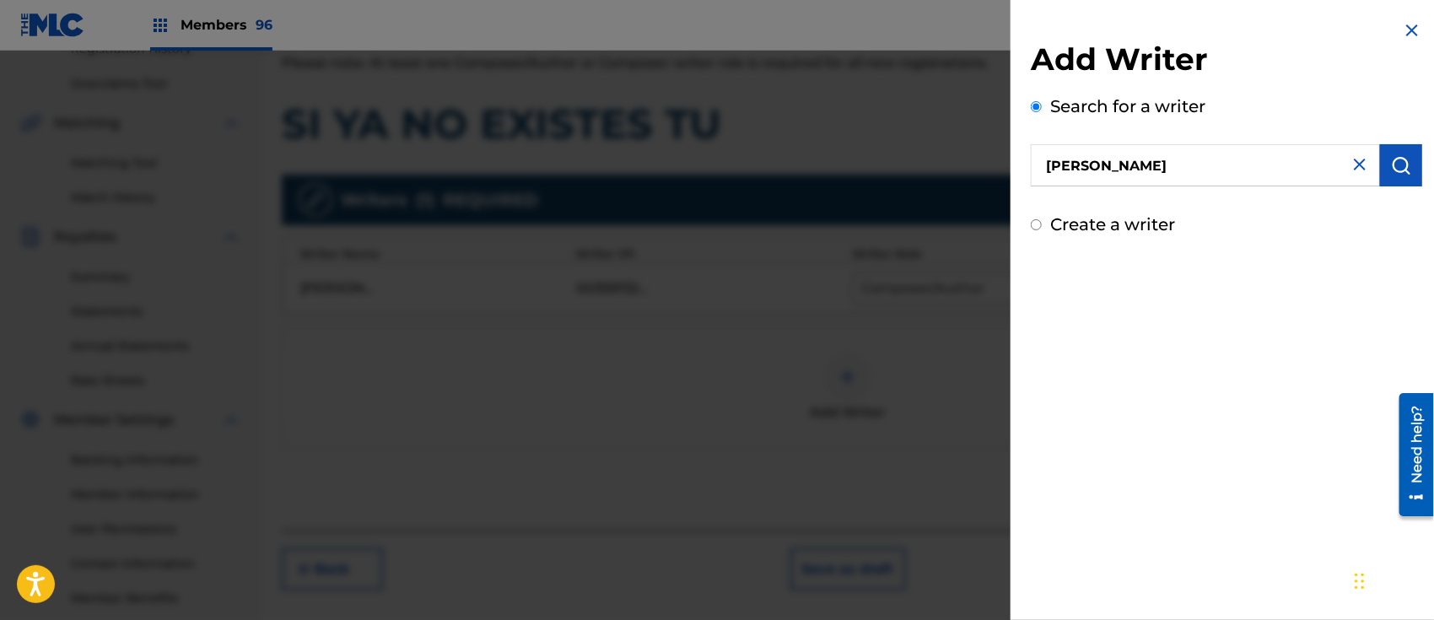
click at [1391, 155] on img "submit" at bounding box center [1401, 165] width 20 height 20
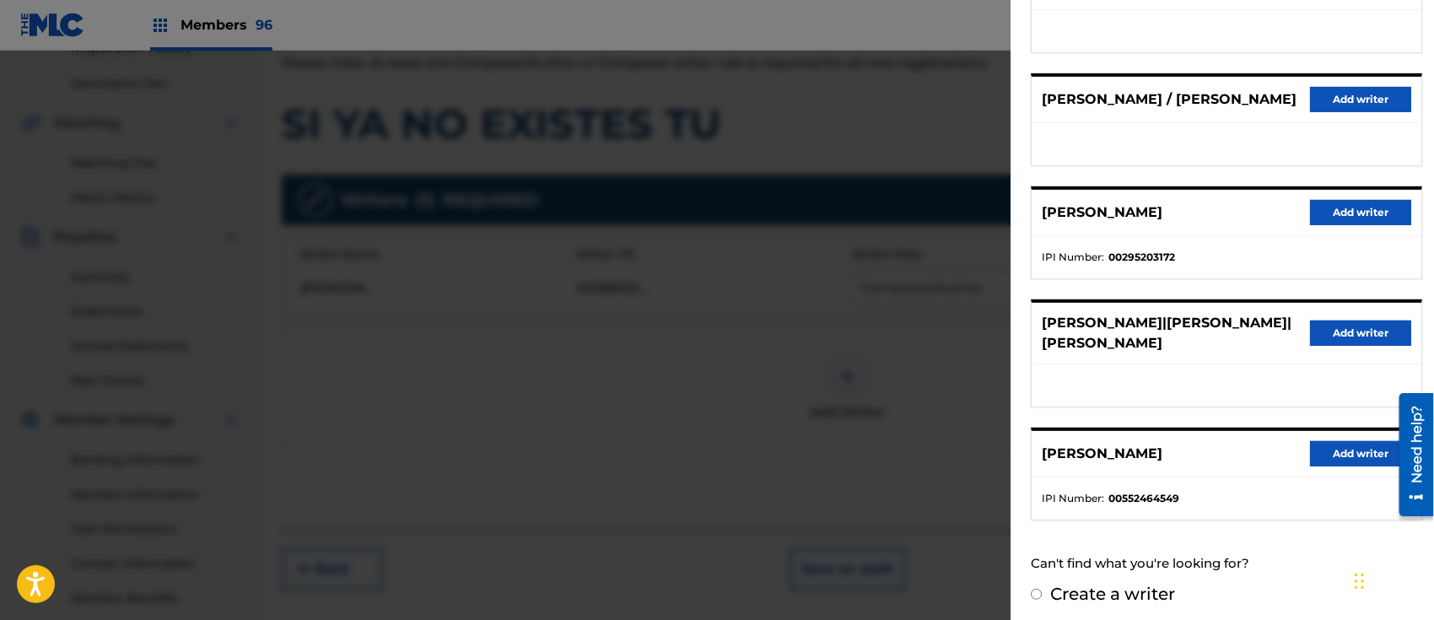
scroll to position [0, 0]
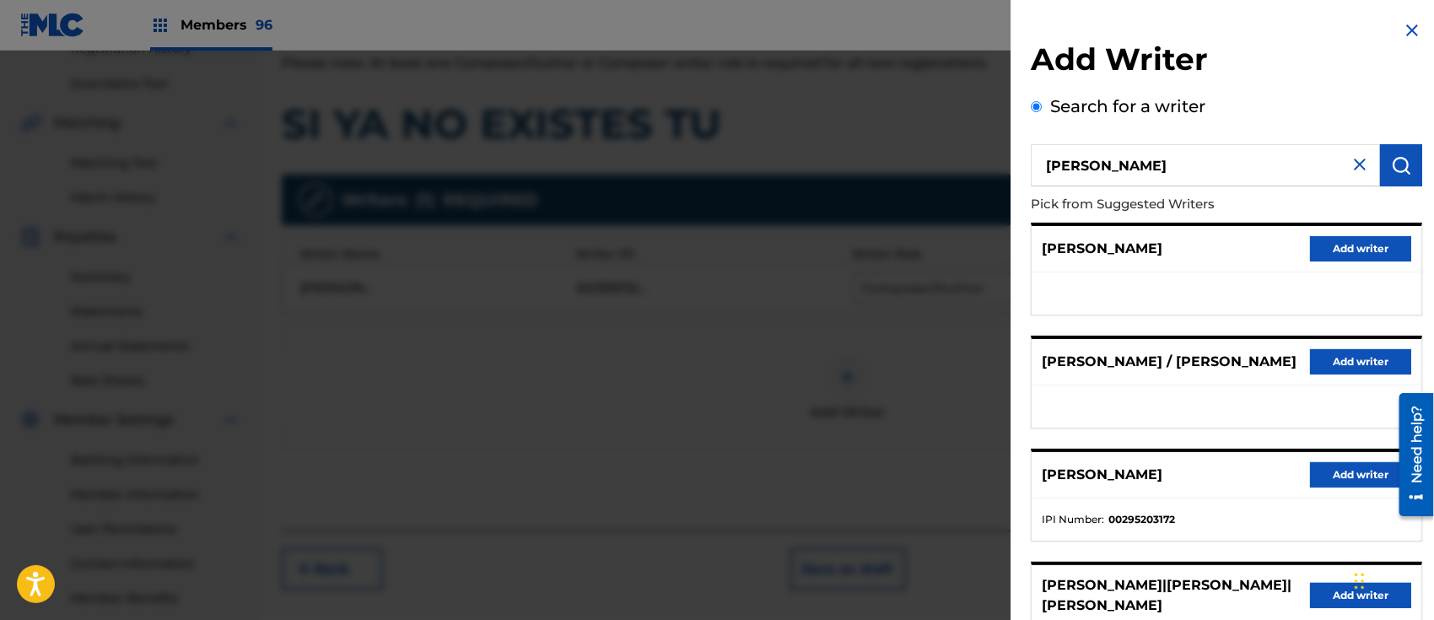
click at [1344, 246] on button "Add writer" at bounding box center [1360, 248] width 101 height 25
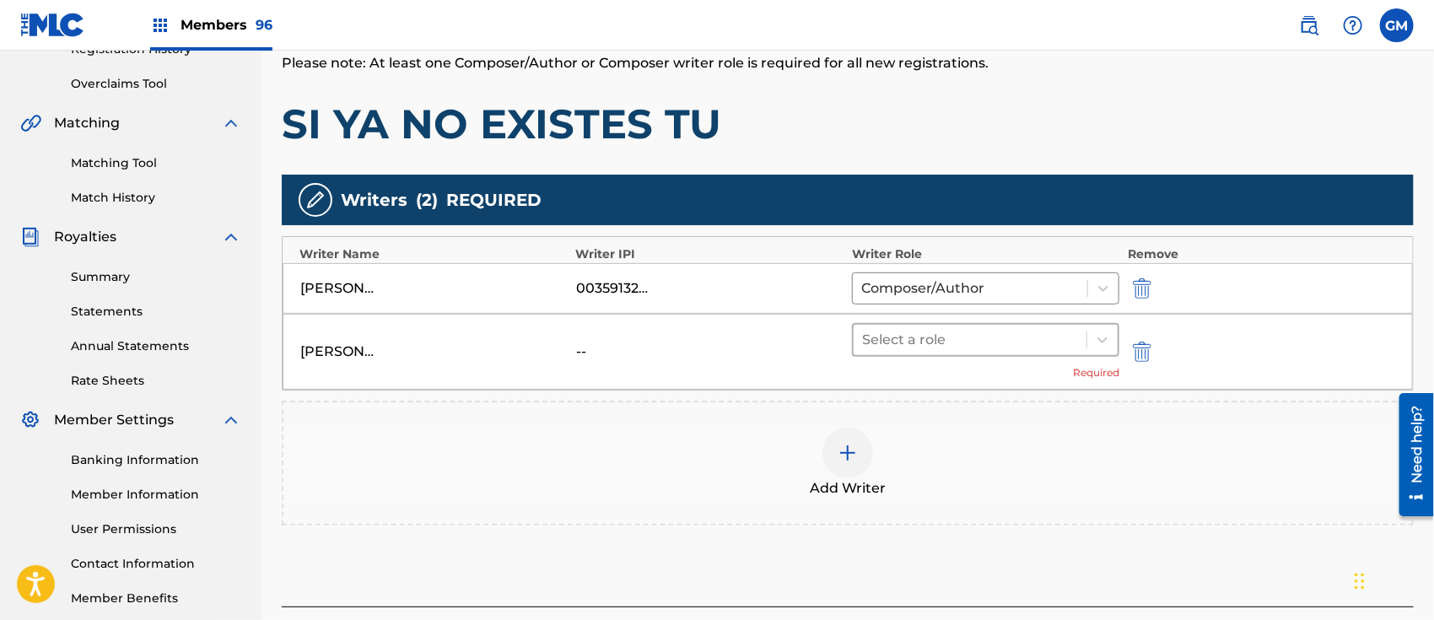
click at [906, 346] on div at bounding box center [970, 340] width 216 height 24
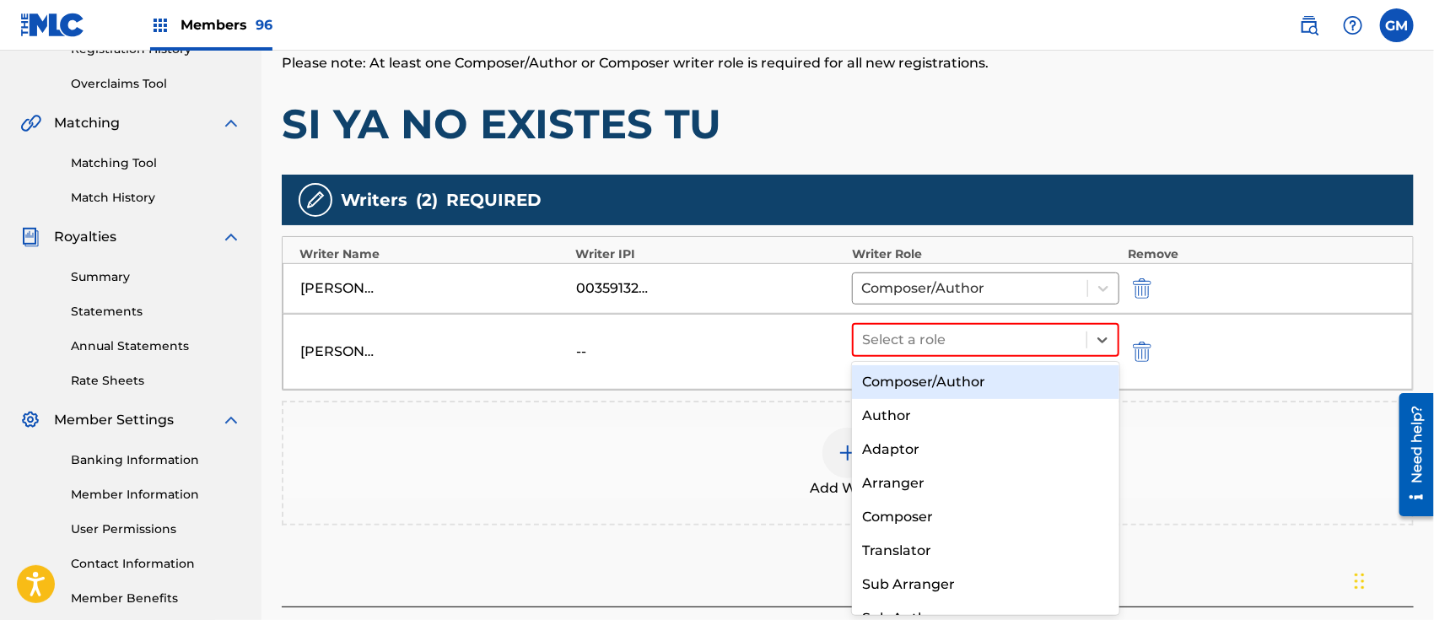
click at [913, 388] on div "Composer/Author" at bounding box center [985, 382] width 267 height 34
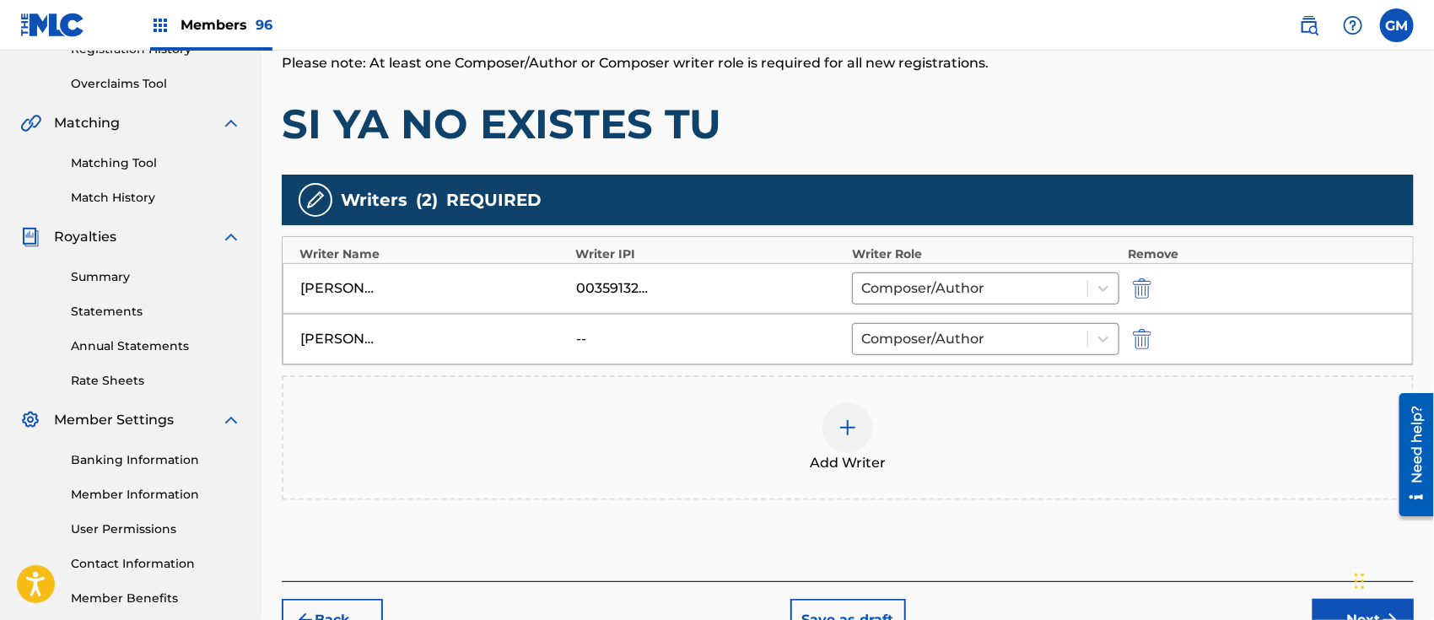
click at [846, 421] on img at bounding box center [848, 428] width 20 height 20
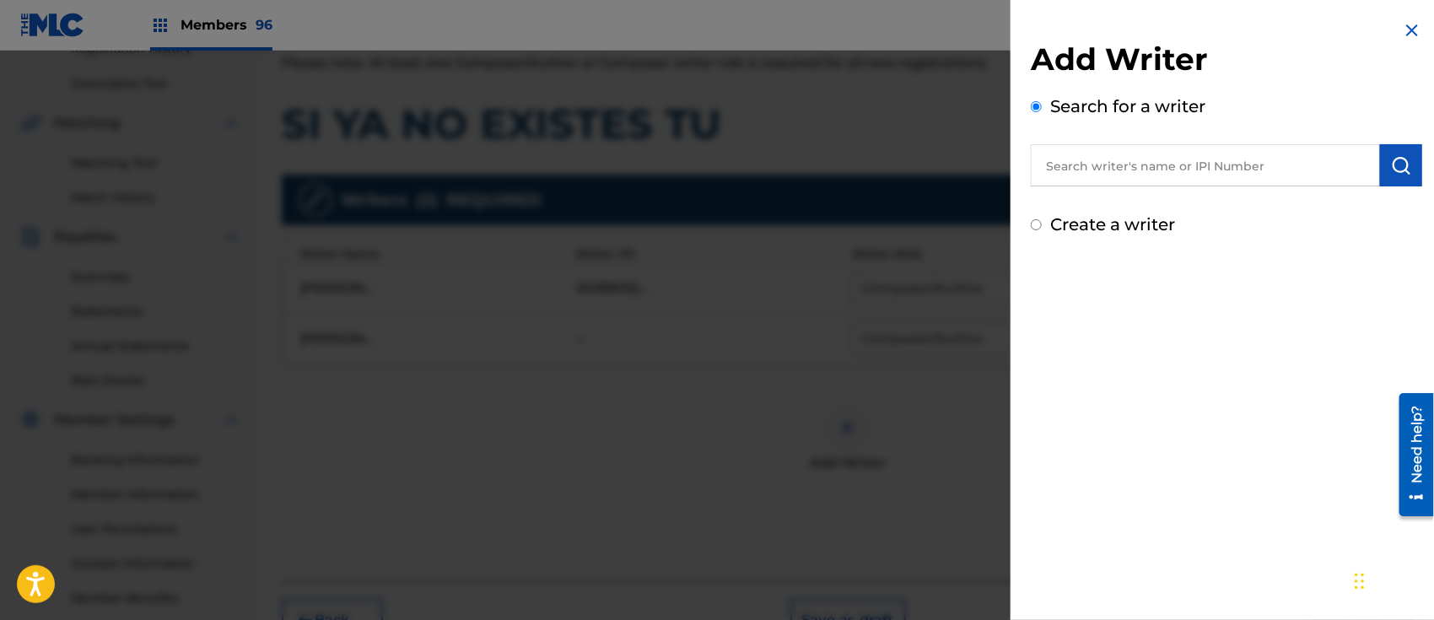
click at [1096, 164] on input "text" at bounding box center [1205, 165] width 349 height 42
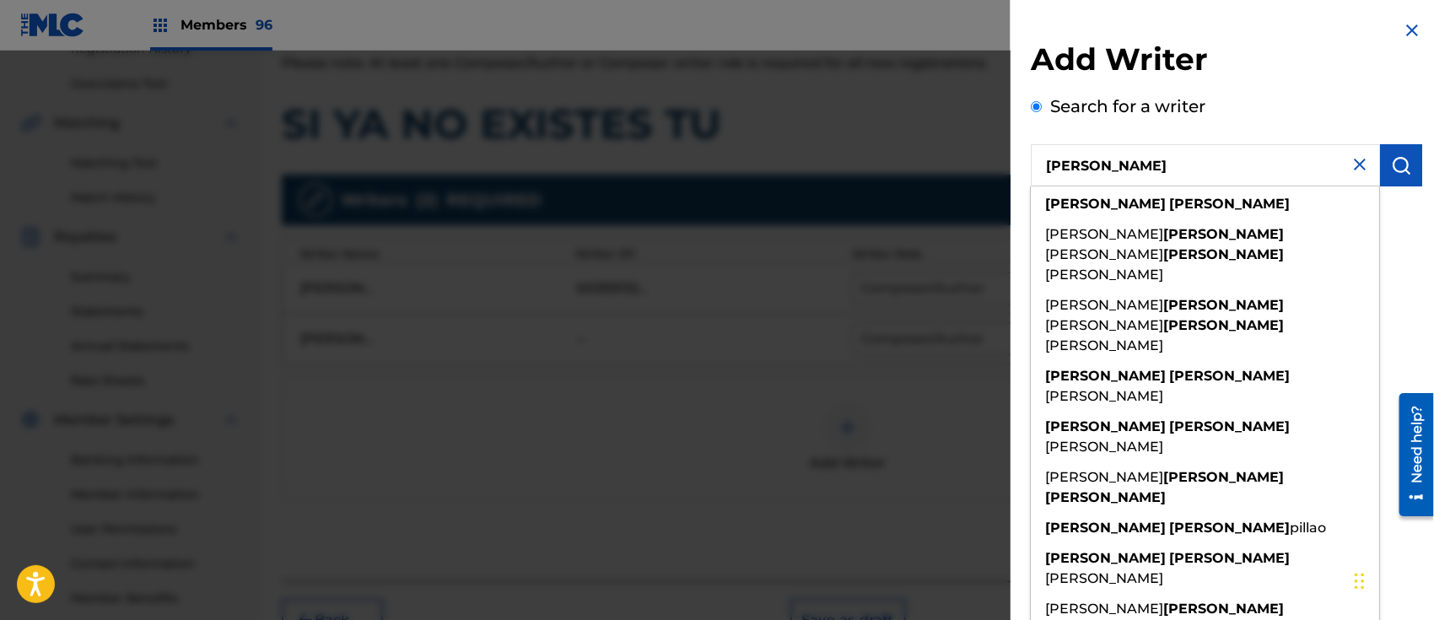
type input "[PERSON_NAME]"
click at [1391, 164] on img "submit" at bounding box center [1401, 165] width 20 height 20
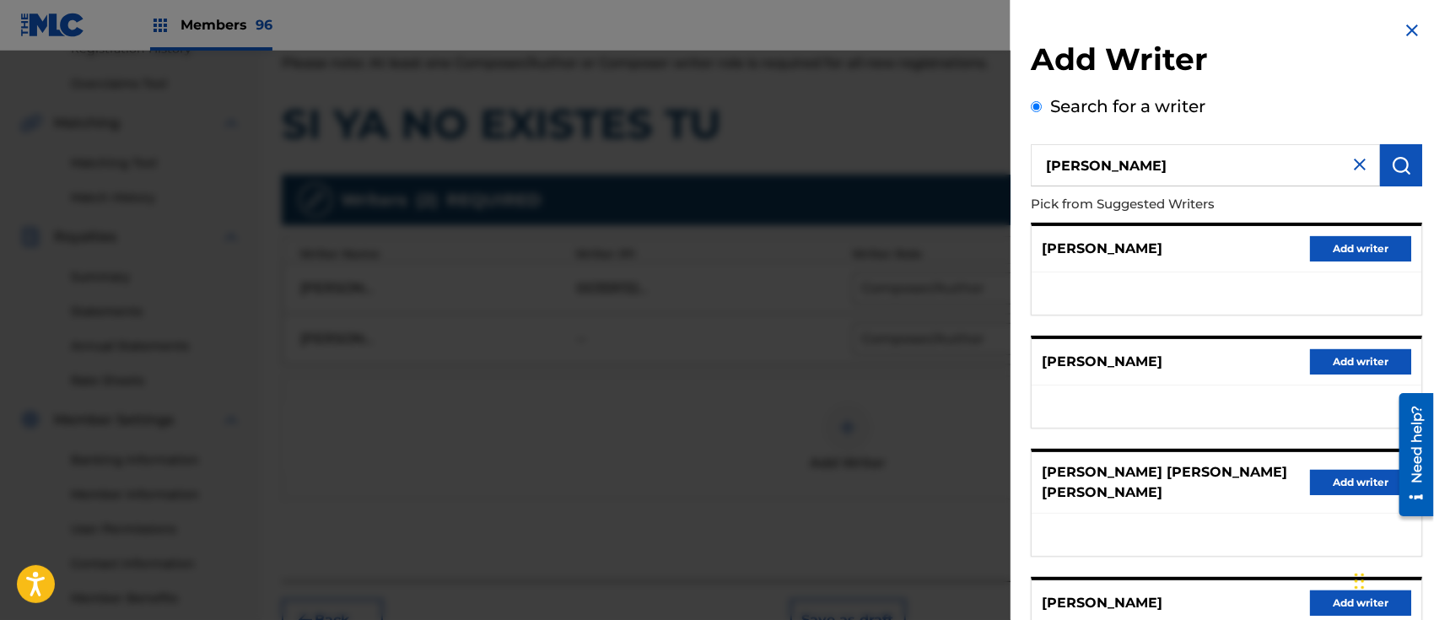
click at [1351, 236] on button "Add writer" at bounding box center [1360, 248] width 101 height 25
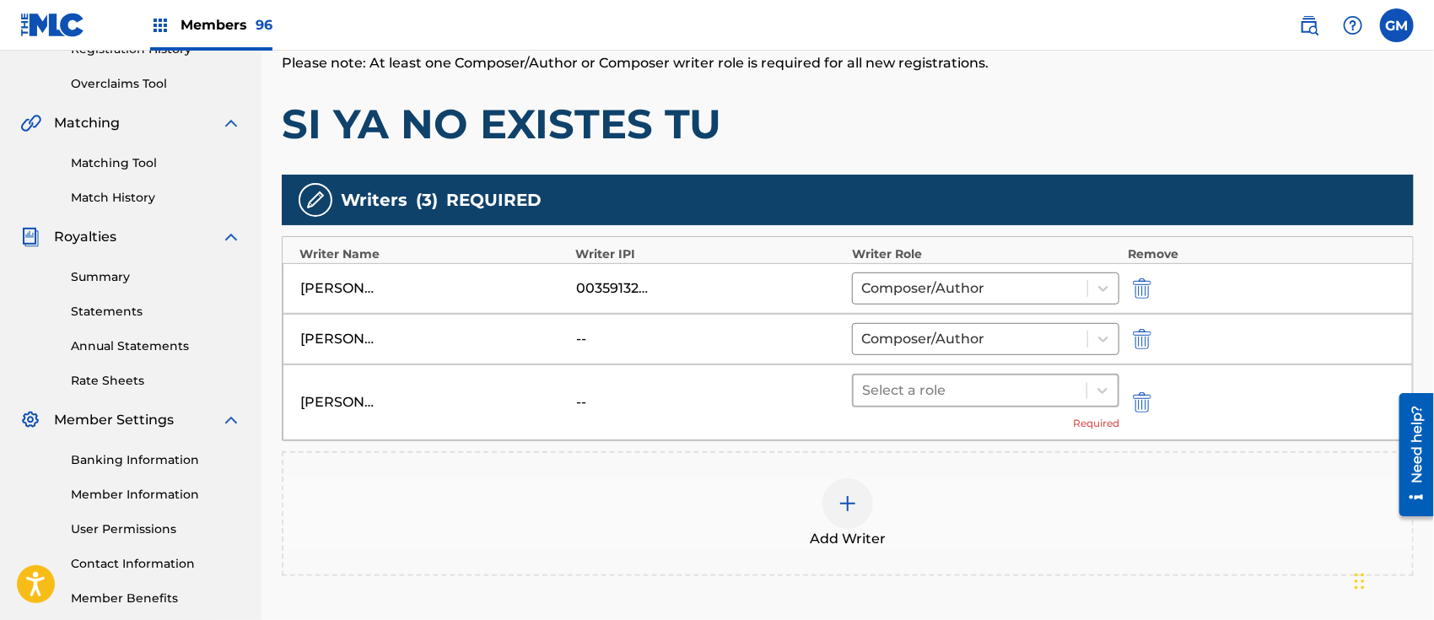
click at [884, 394] on div at bounding box center [970, 391] width 216 height 24
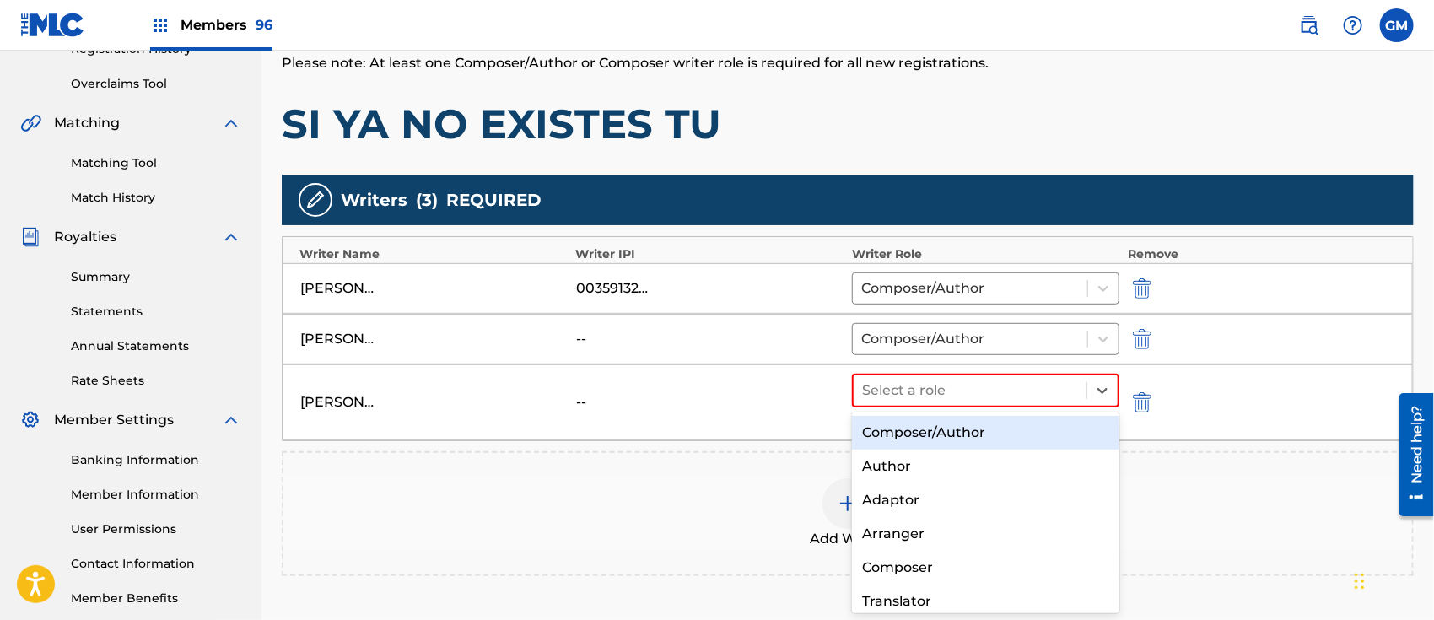
click at [891, 431] on div "Composer/Author" at bounding box center [985, 433] width 267 height 34
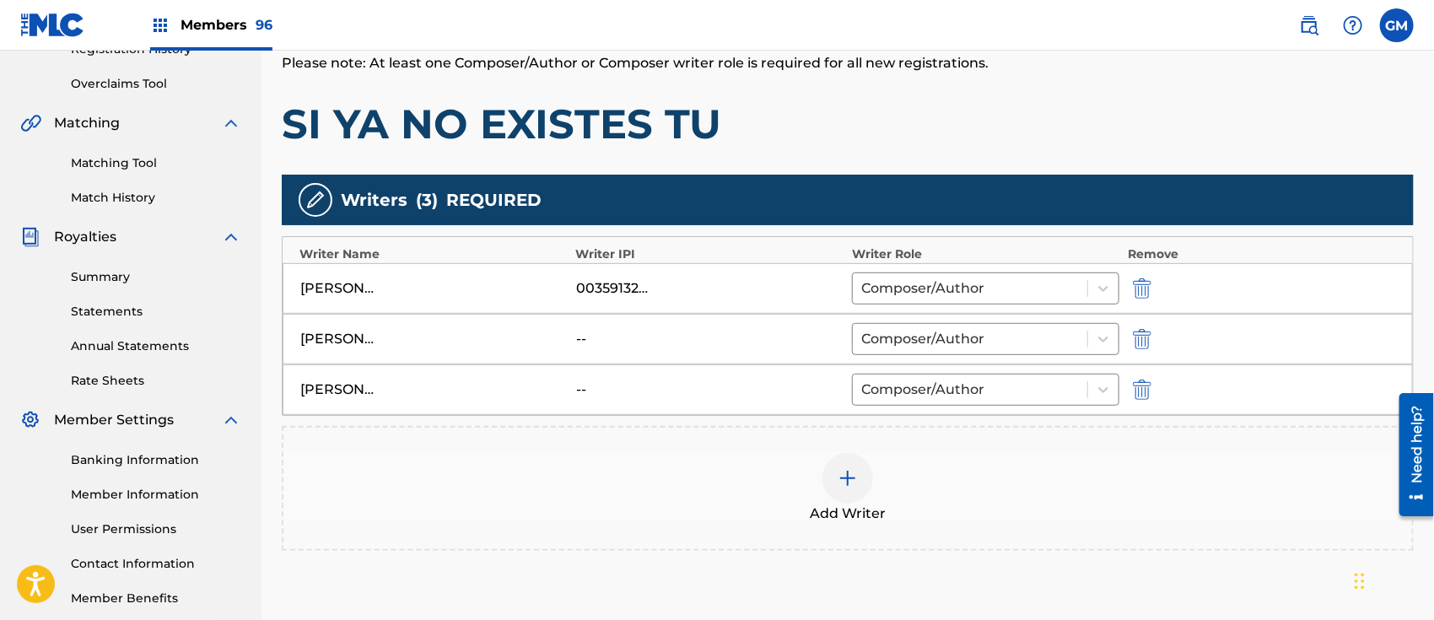
click at [854, 474] on img at bounding box center [848, 478] width 20 height 20
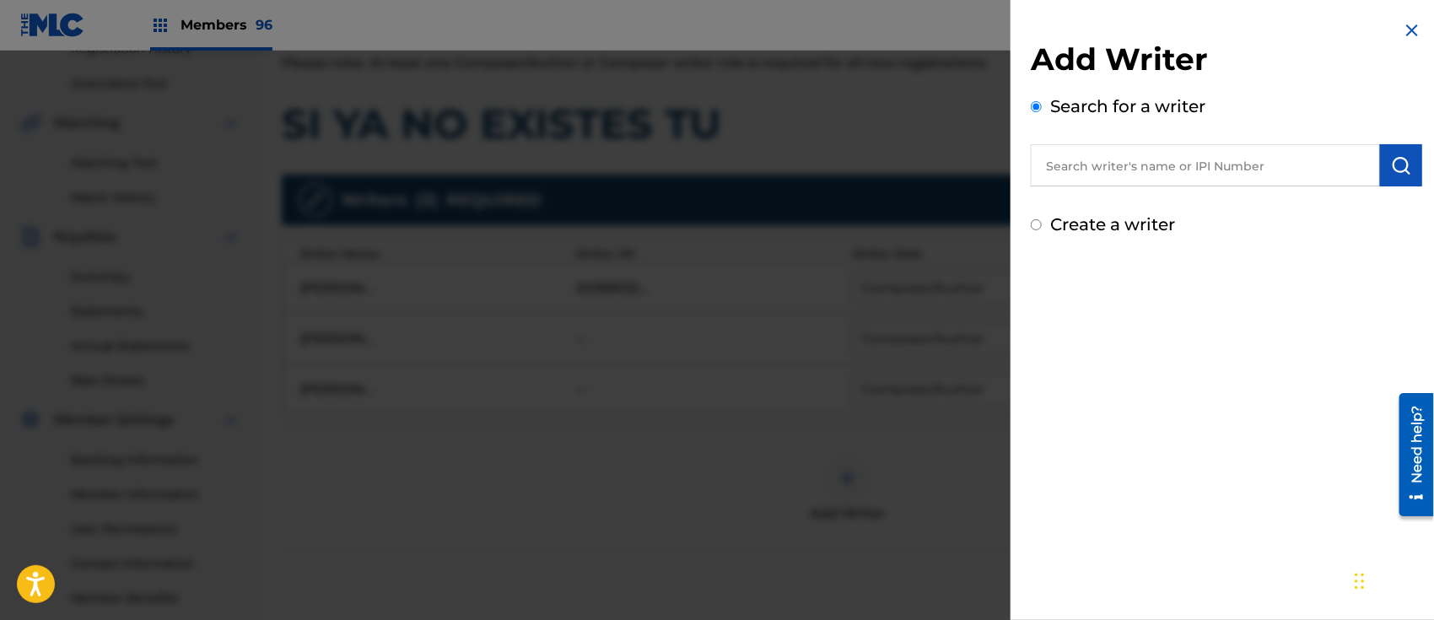
click at [1095, 160] on input "text" at bounding box center [1205, 165] width 349 height 42
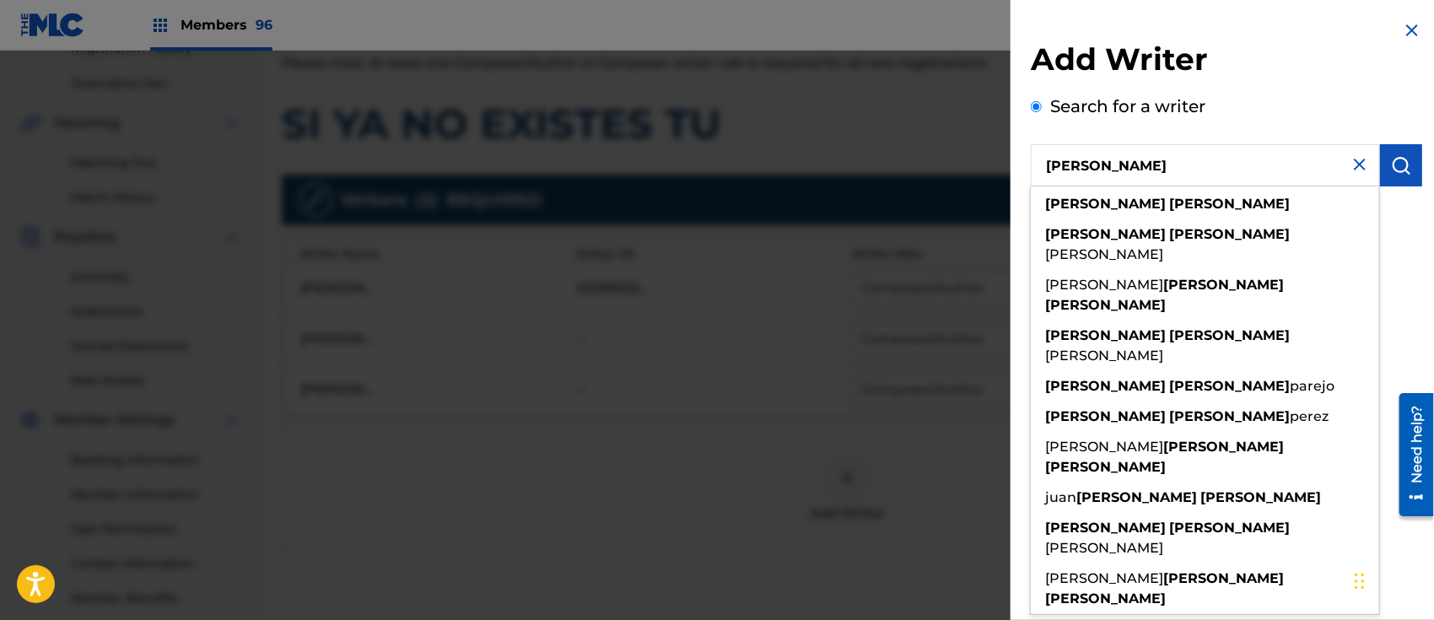
type input "[PERSON_NAME]"
click at [1406, 161] on img "submit" at bounding box center [1401, 165] width 20 height 20
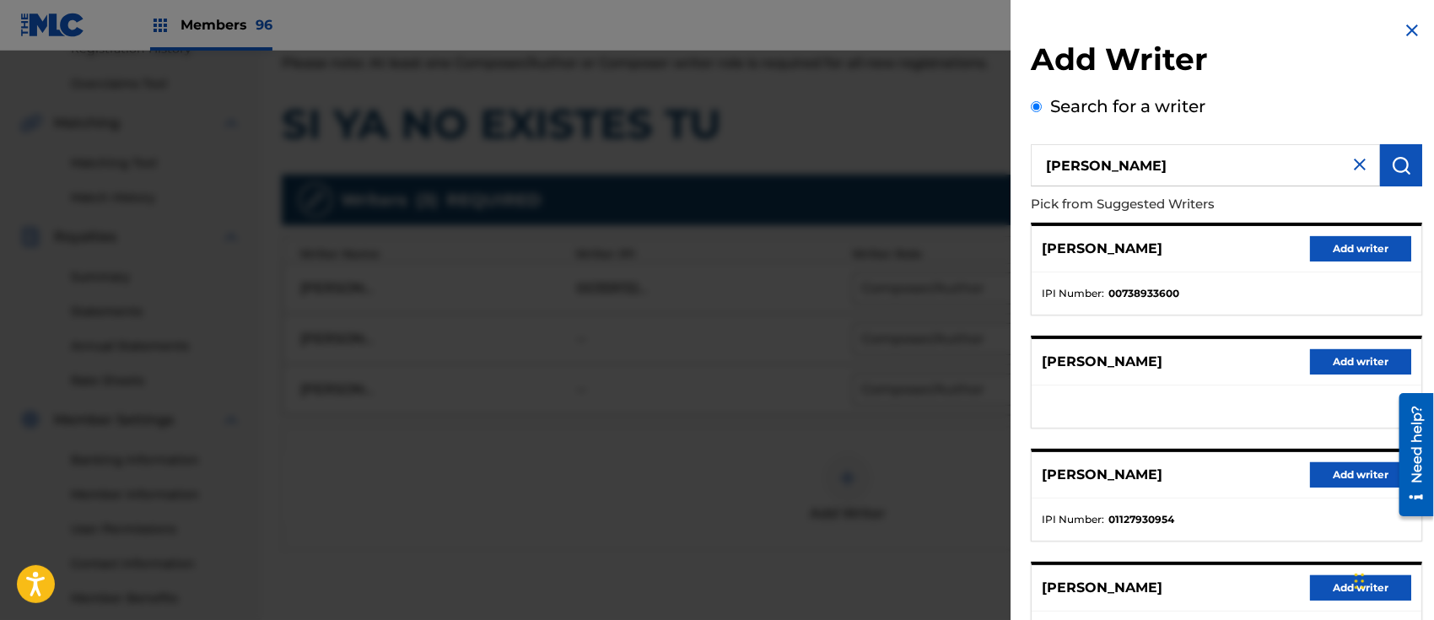
click at [1331, 359] on button "Add writer" at bounding box center [1360, 361] width 101 height 25
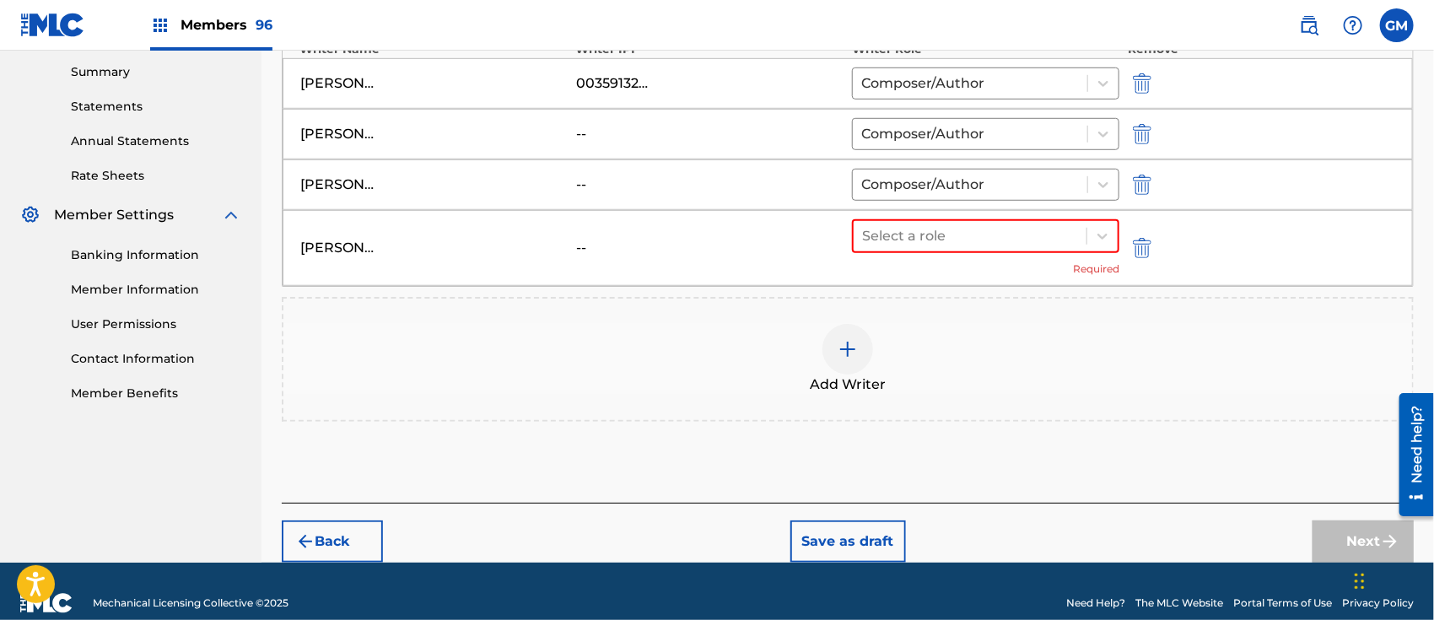
scroll to position [564, 0]
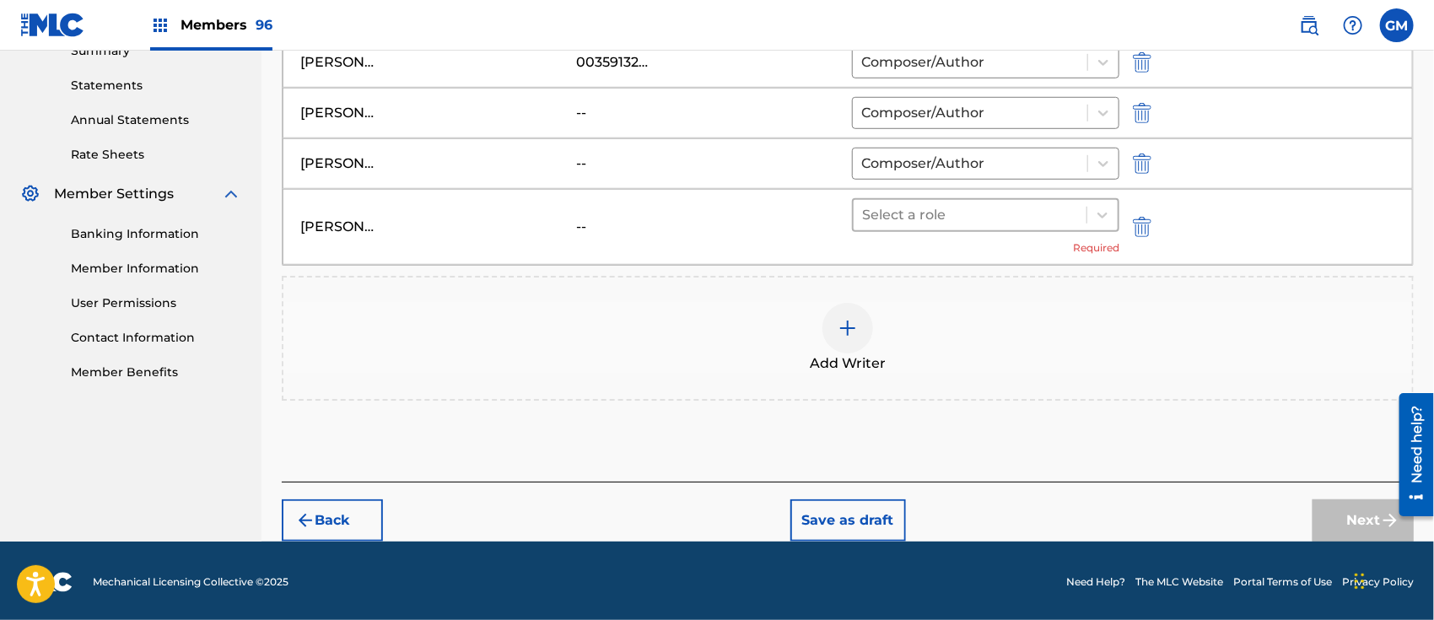
click at [877, 208] on div at bounding box center [970, 215] width 216 height 24
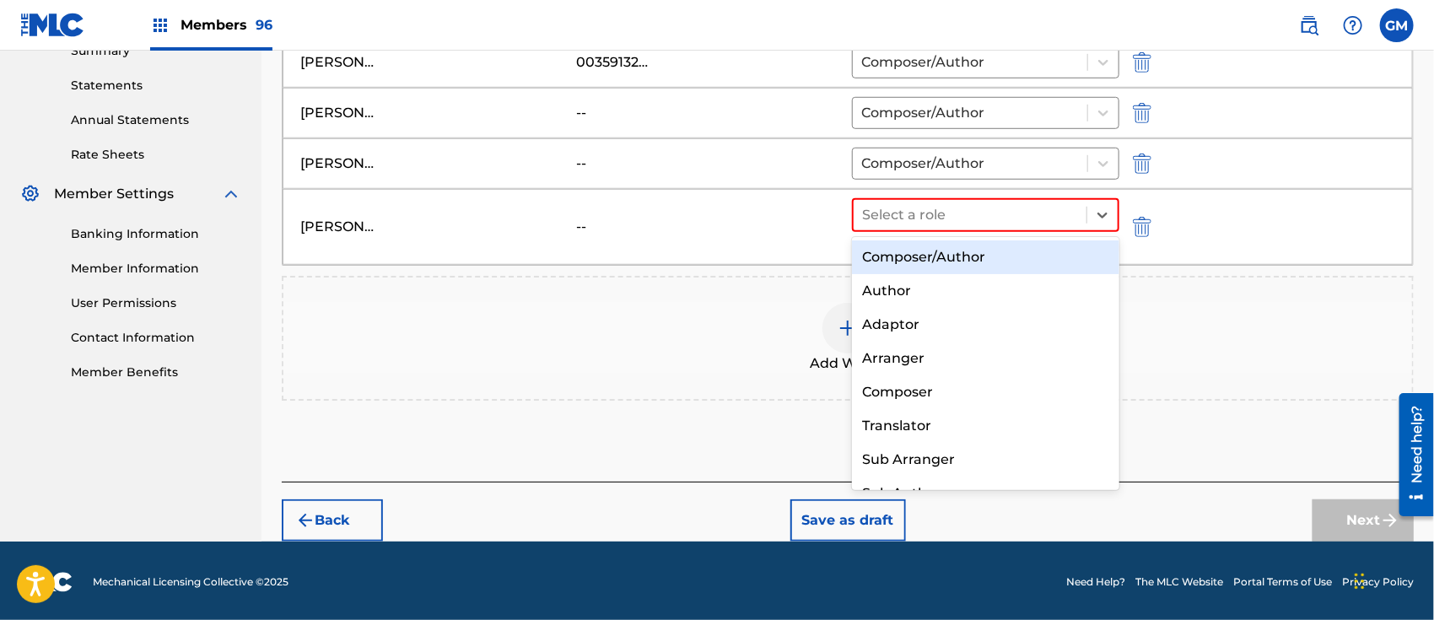
click at [899, 251] on div "Composer/Author" at bounding box center [985, 257] width 267 height 34
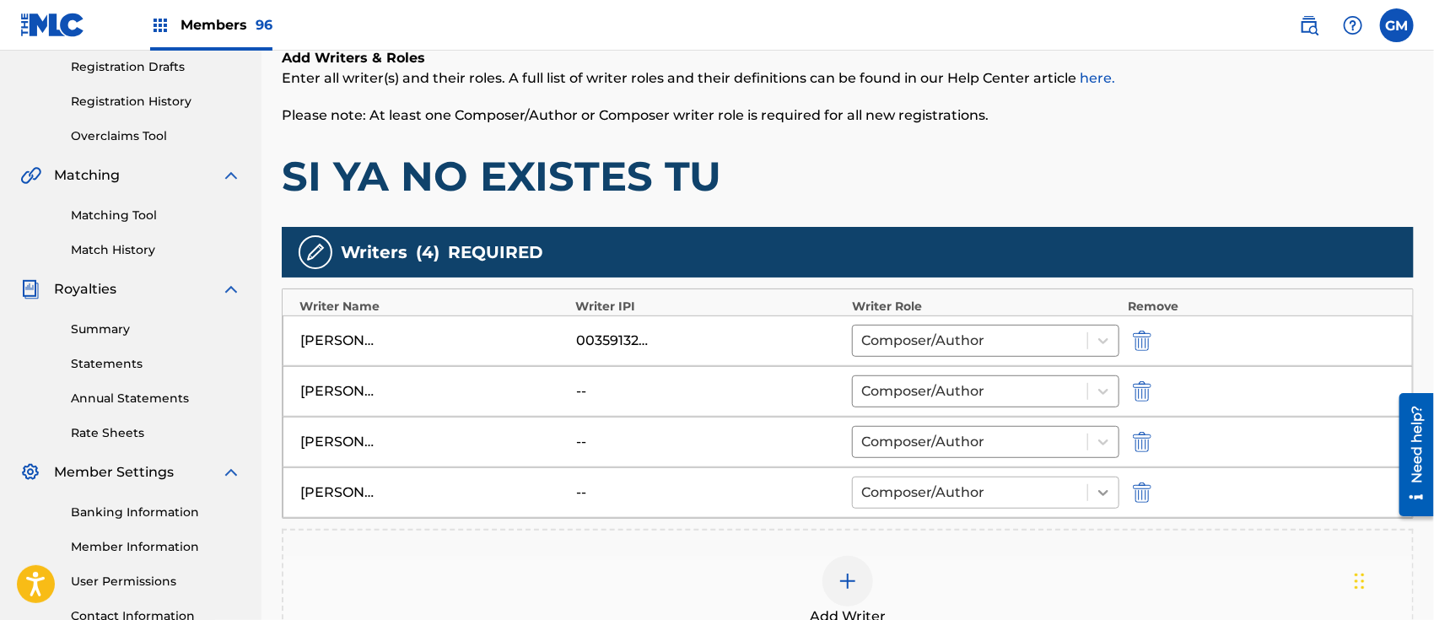
scroll to position [277, 0]
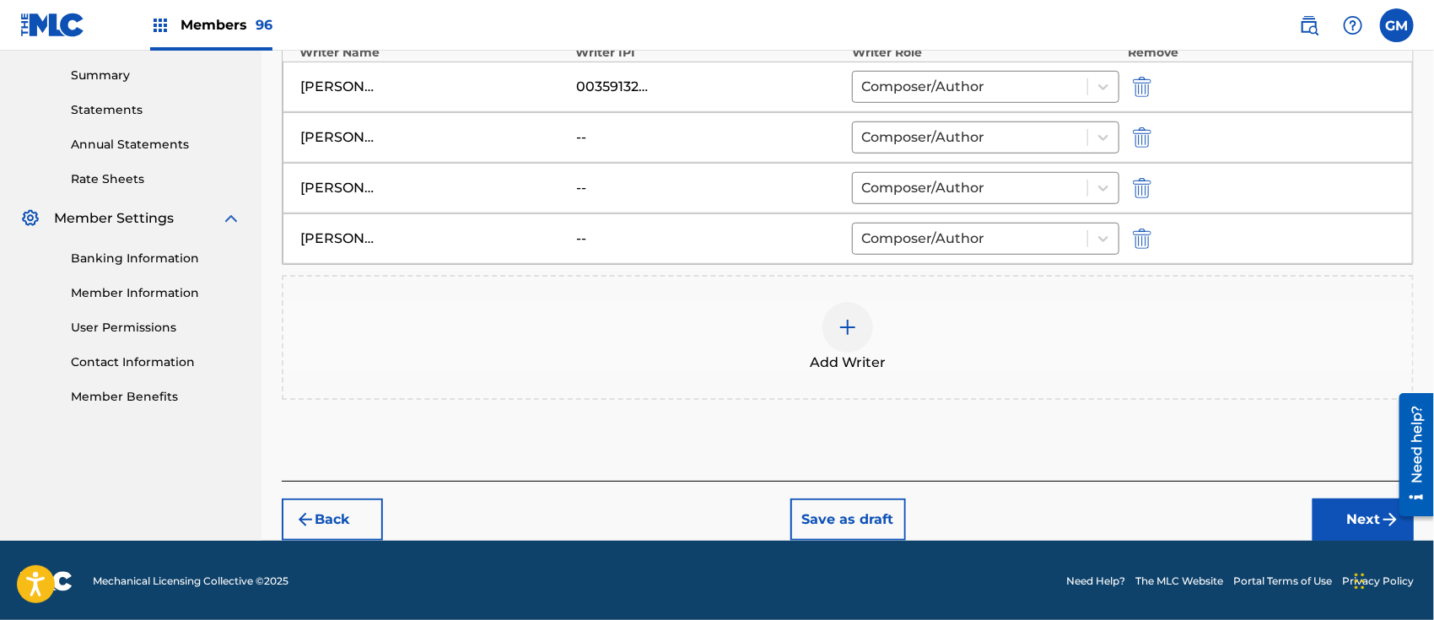
click at [1338, 512] on button "Next" at bounding box center [1363, 520] width 101 height 42
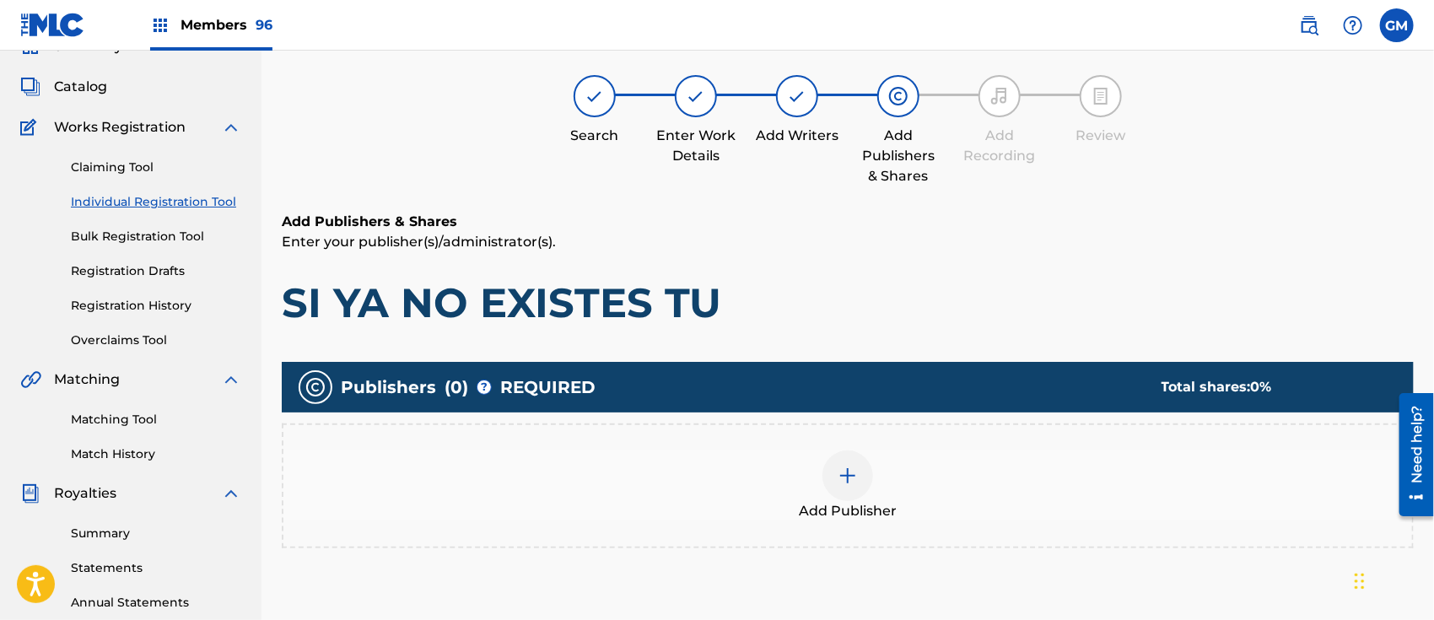
scroll to position [75, 0]
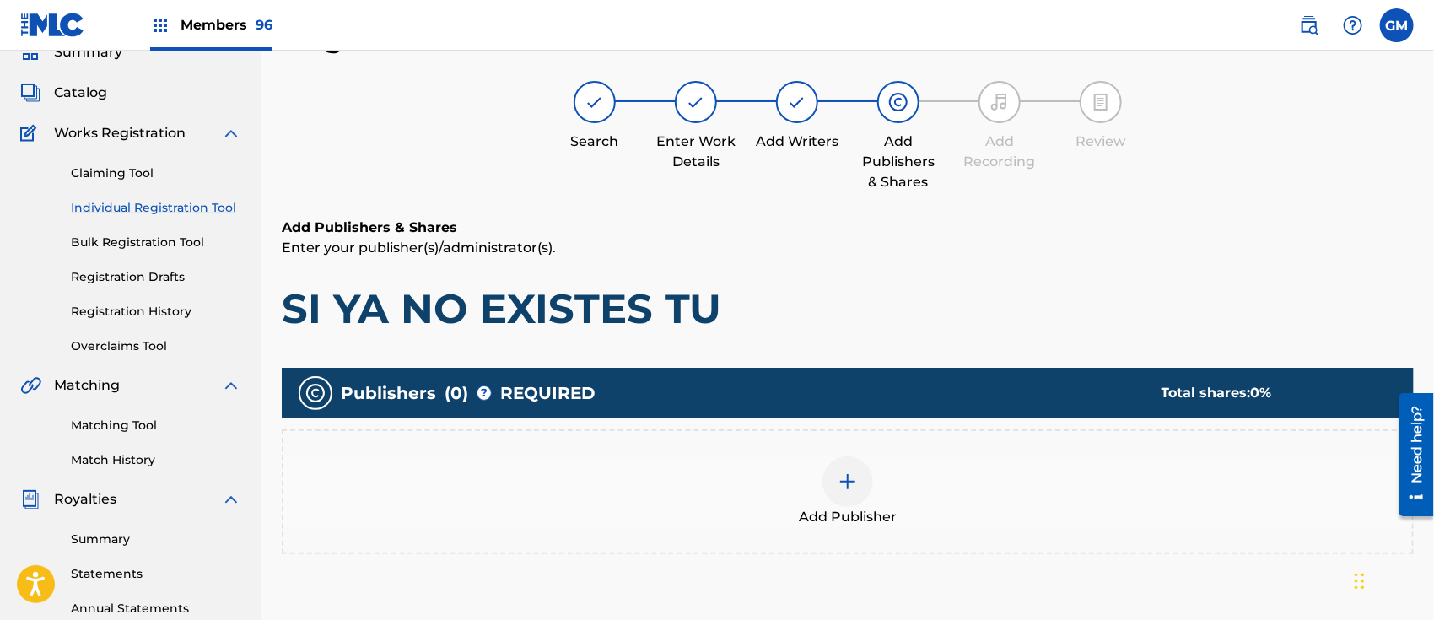
click at [848, 469] on div at bounding box center [848, 481] width 51 height 51
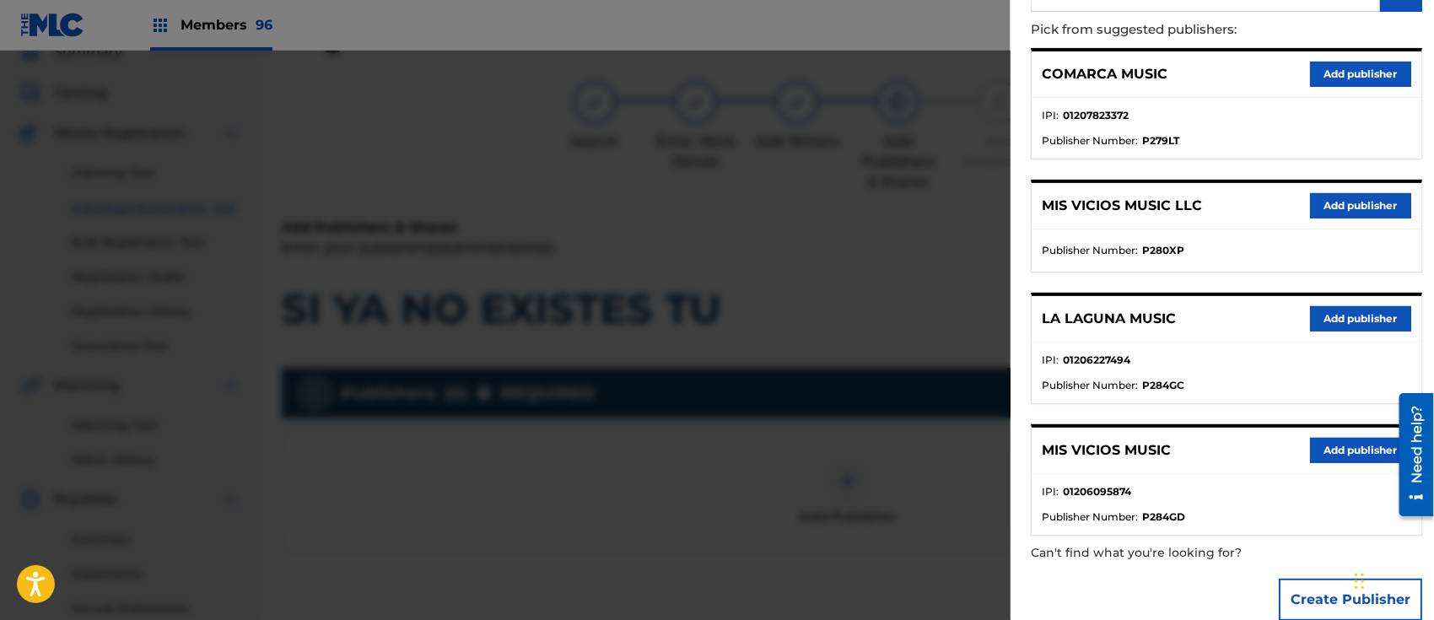
scroll to position [203, 0]
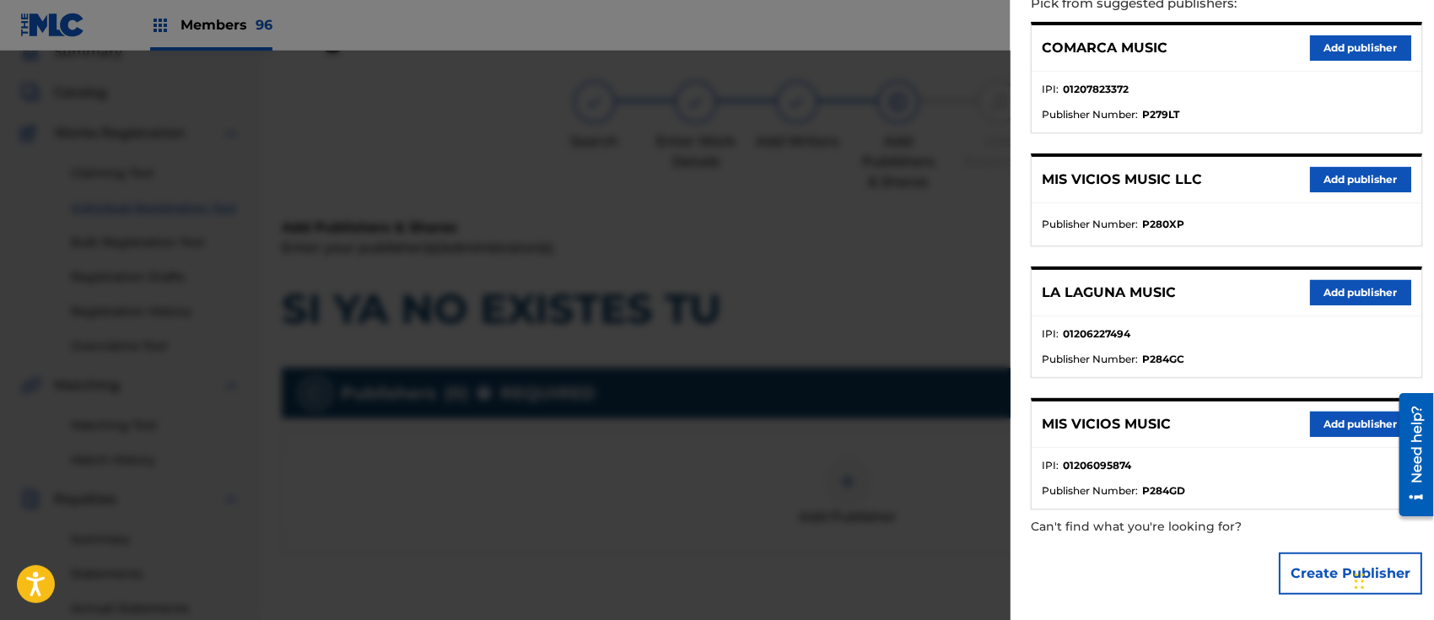
click at [1337, 412] on button "Add publisher" at bounding box center [1360, 424] width 101 height 25
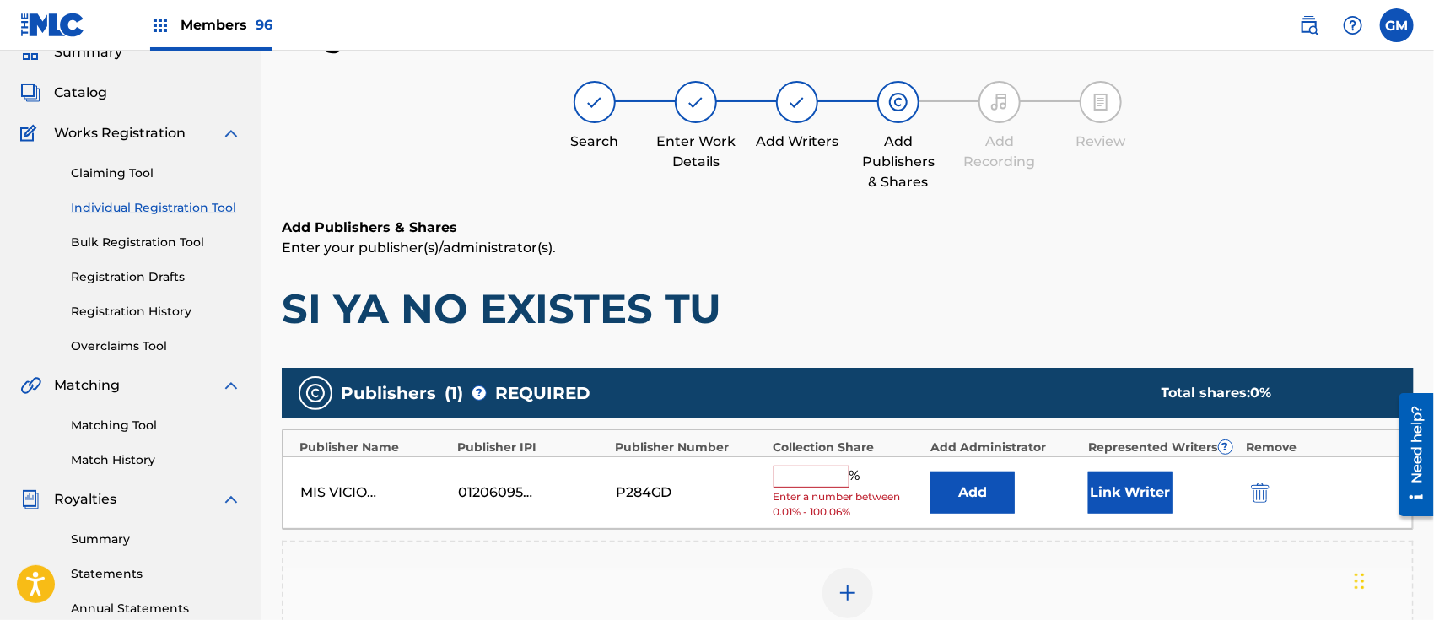
click at [803, 475] on input "text" at bounding box center [812, 477] width 76 height 22
type input "25"
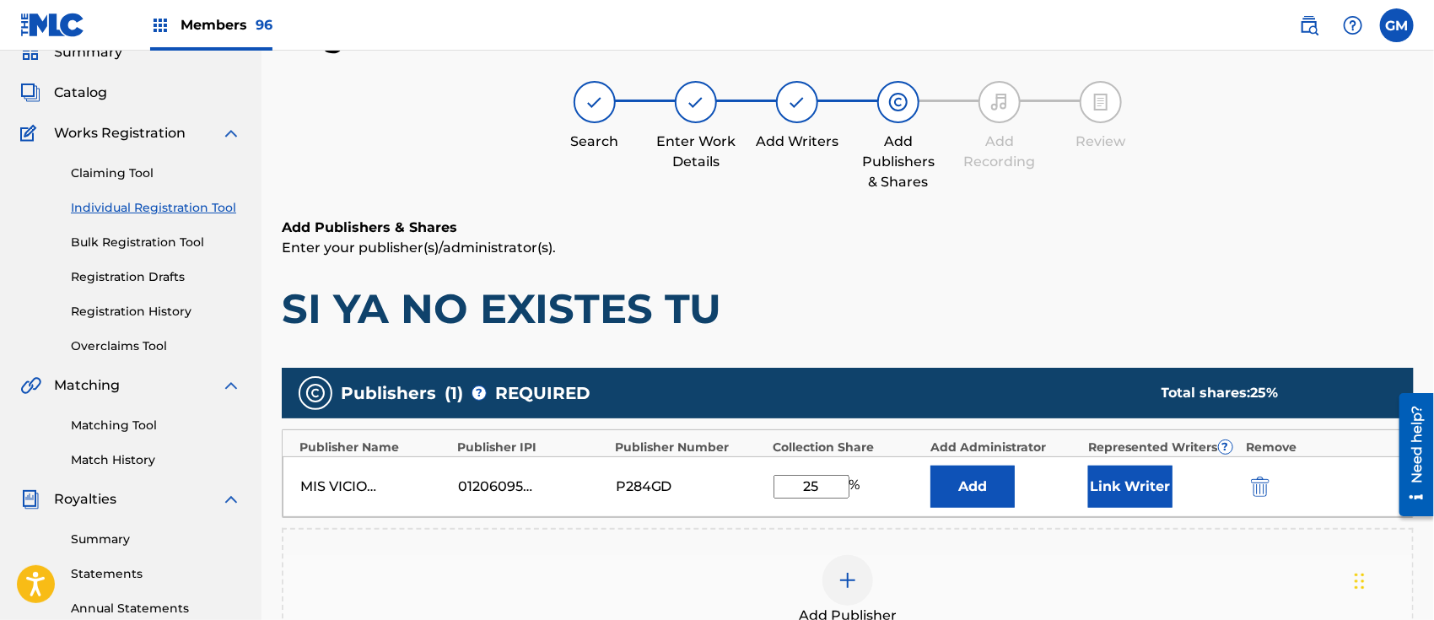
click at [1142, 476] on button "Link Writer" at bounding box center [1130, 487] width 84 height 42
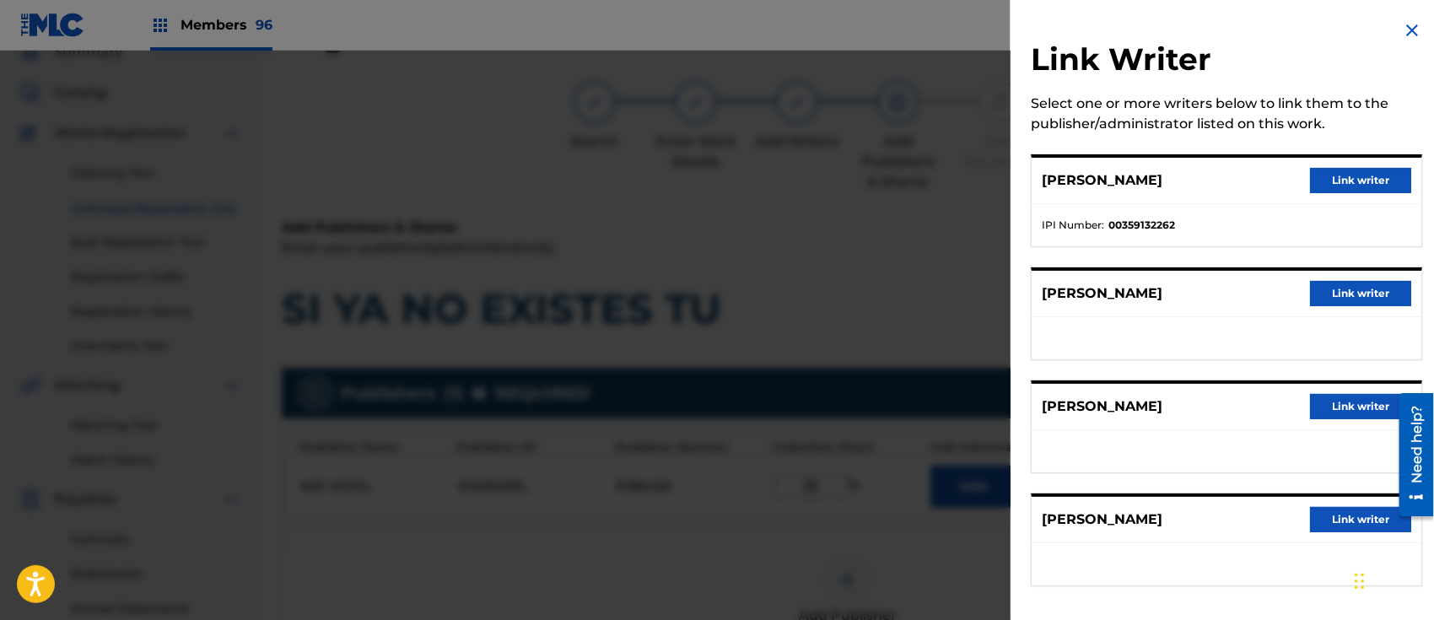
click at [1359, 169] on button "Link writer" at bounding box center [1360, 180] width 101 height 25
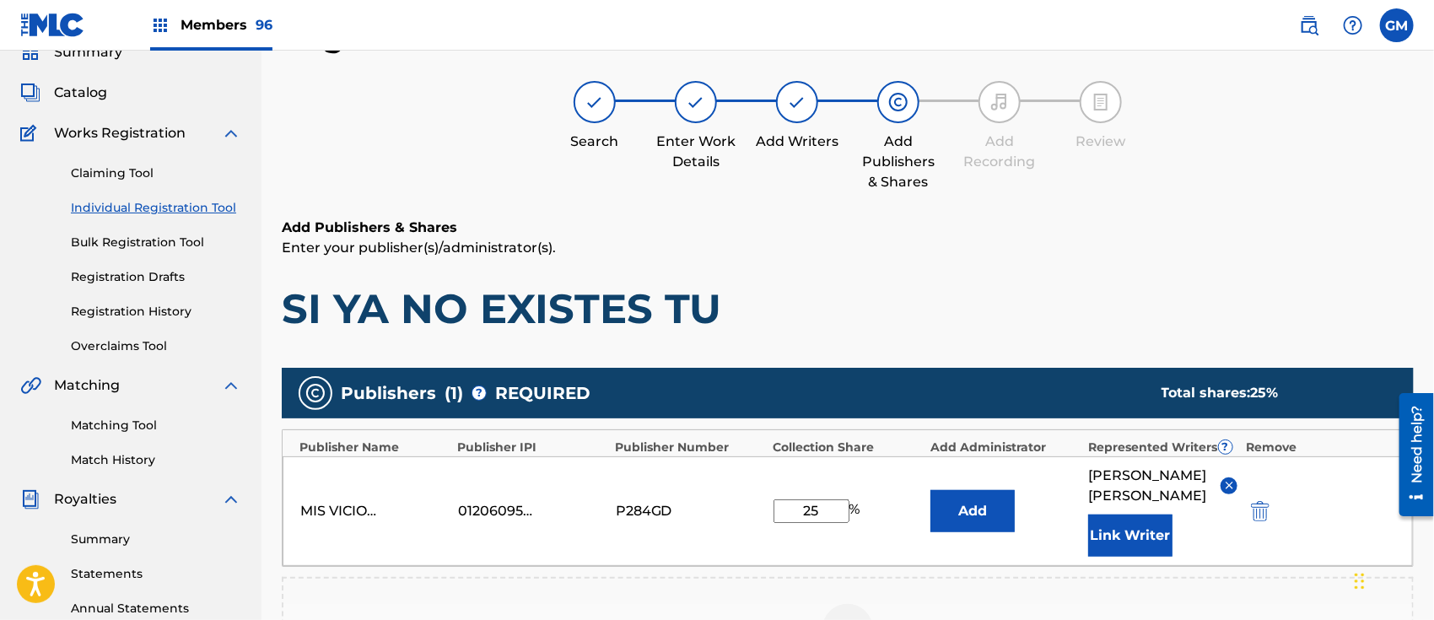
scroll to position [338, 0]
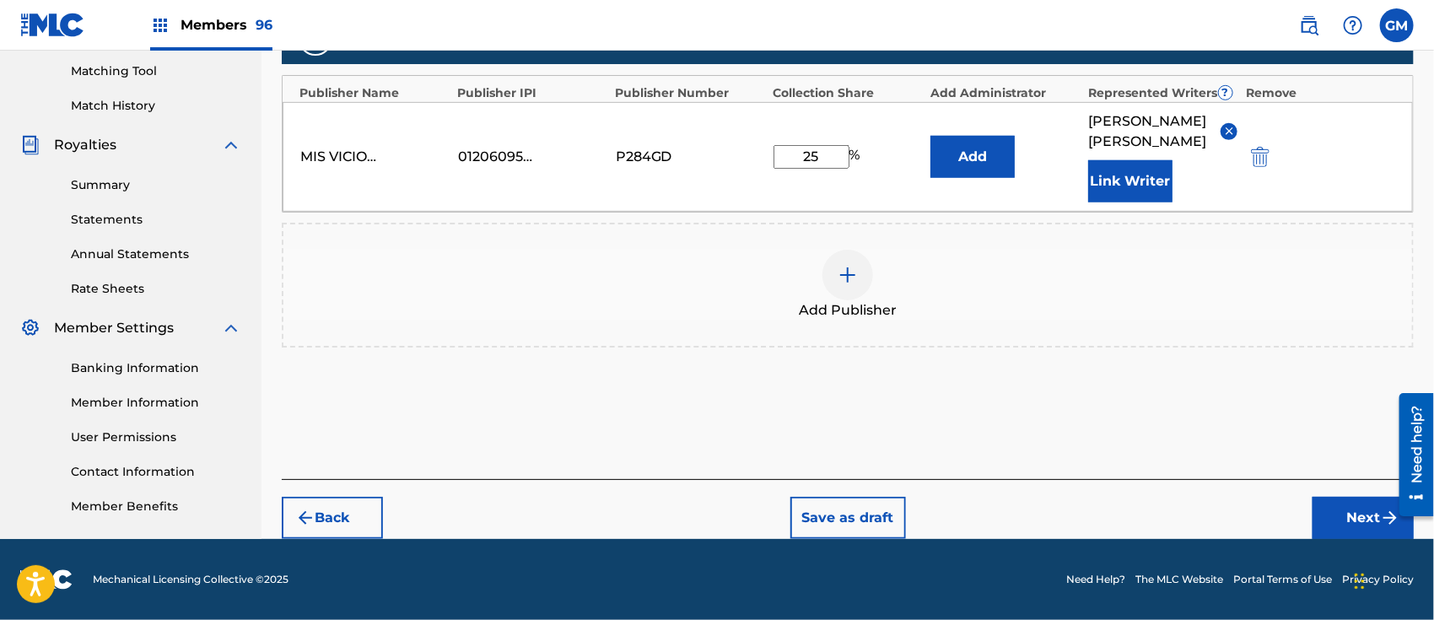
click at [1326, 506] on button "Next" at bounding box center [1363, 518] width 101 height 42
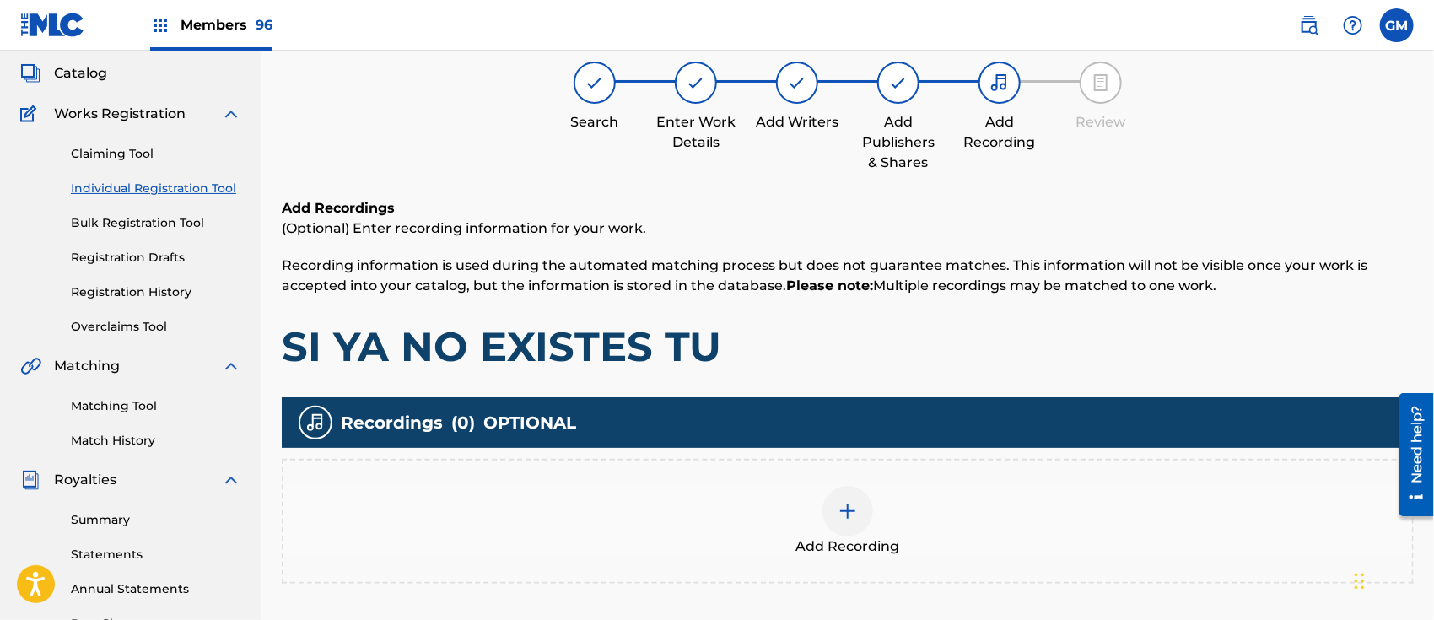
scroll to position [75, 0]
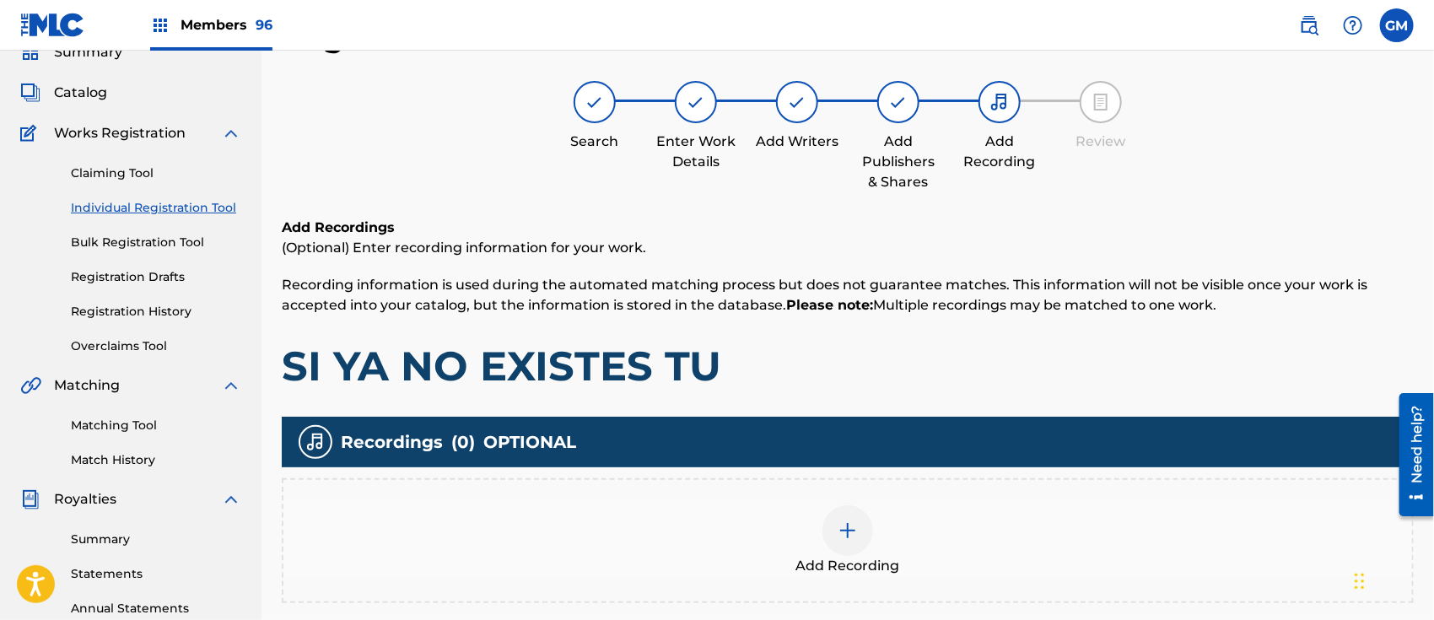
click at [848, 537] on img at bounding box center [848, 531] width 20 height 20
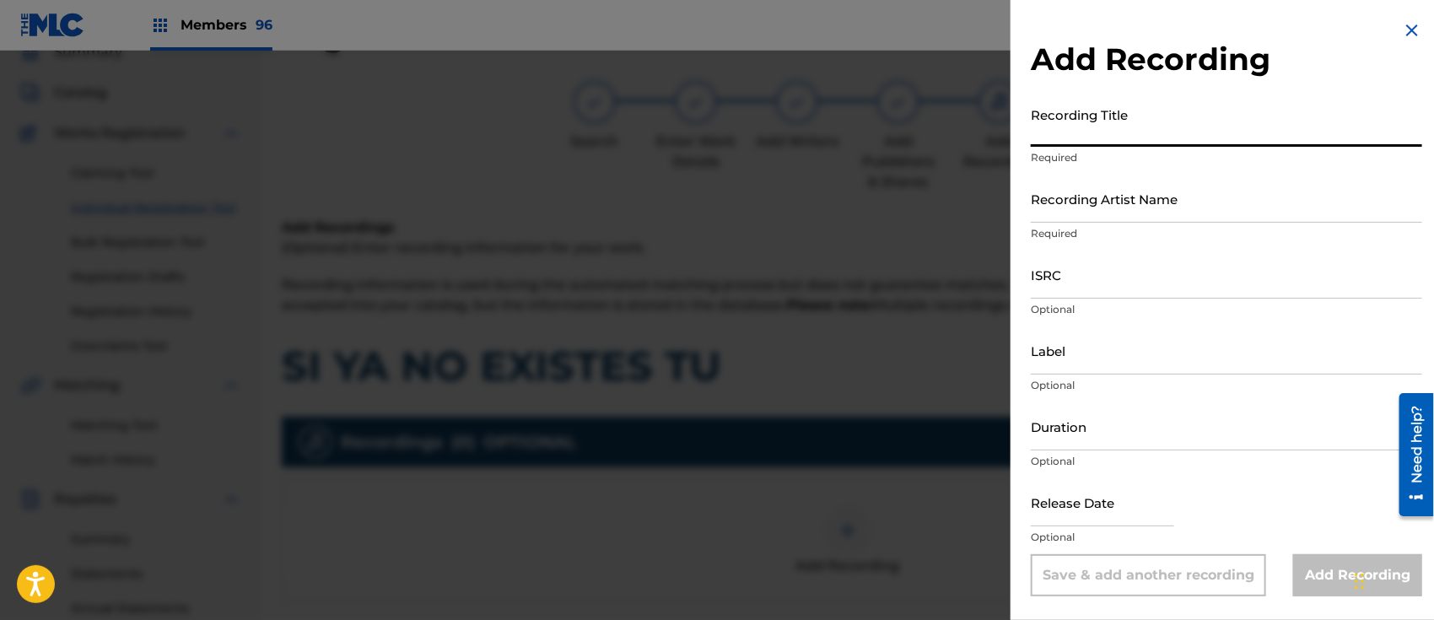
click at [1073, 136] on input "Recording Title" at bounding box center [1227, 123] width 392 height 48
paste input "SI YA NO EXISTES TU ISRC: US3DF2591732"
type input "SI YA NO EXISTES TU ISRC: US3DF2591732"
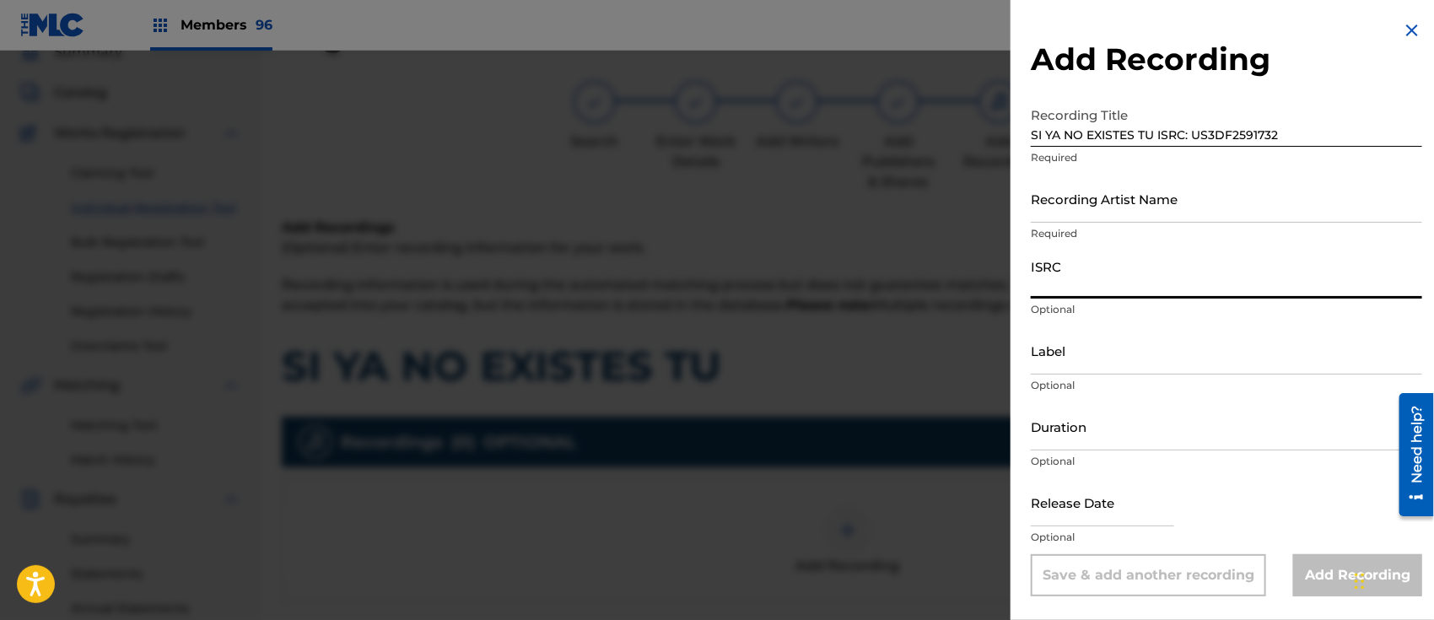
click at [1070, 275] on input "ISRC" at bounding box center [1227, 275] width 392 height 48
paste input "SI YA NO EXISTES TU ISRC: US3DF2591732"
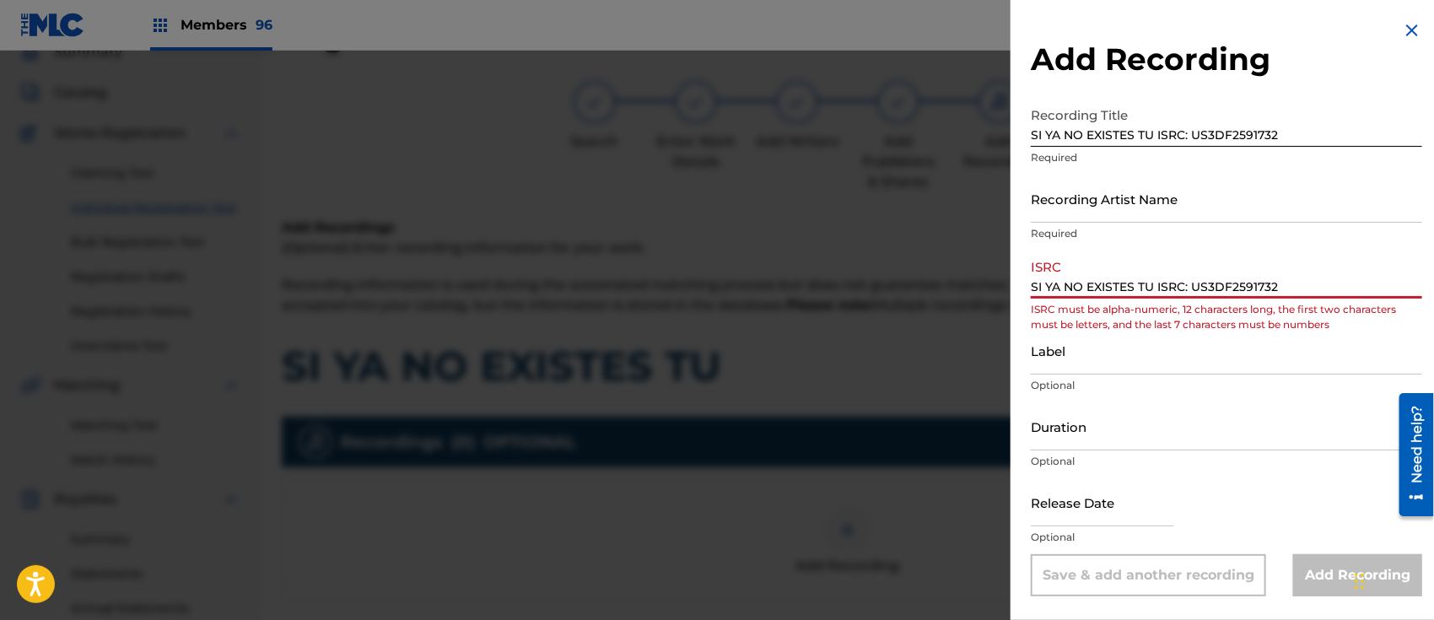
drag, startPoint x: 1194, startPoint y: 280, endPoint x: 1006, endPoint y: 287, distance: 188.3
click at [1006, 287] on div "Add Recording Recording Title SI YA NO EXISTES TU ISRC: US3DF2591732 Required R…" at bounding box center [717, 336] width 1434 height 570
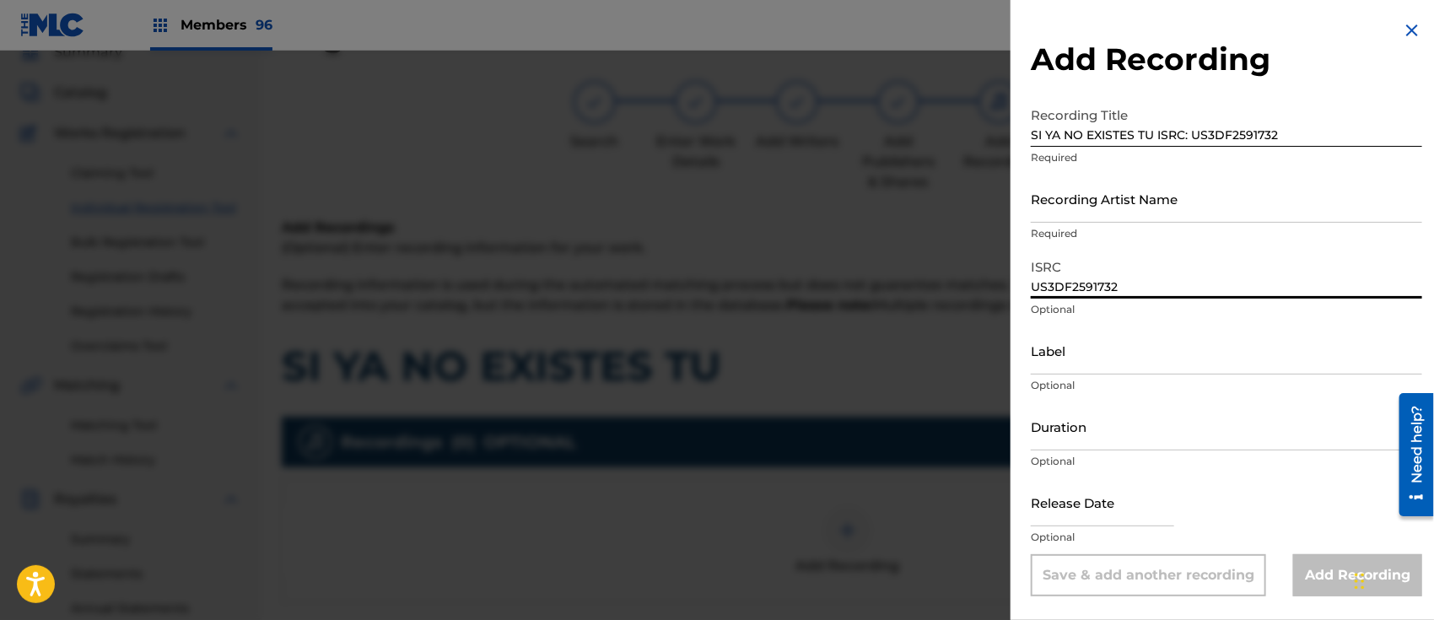
type input "US3DF2591732"
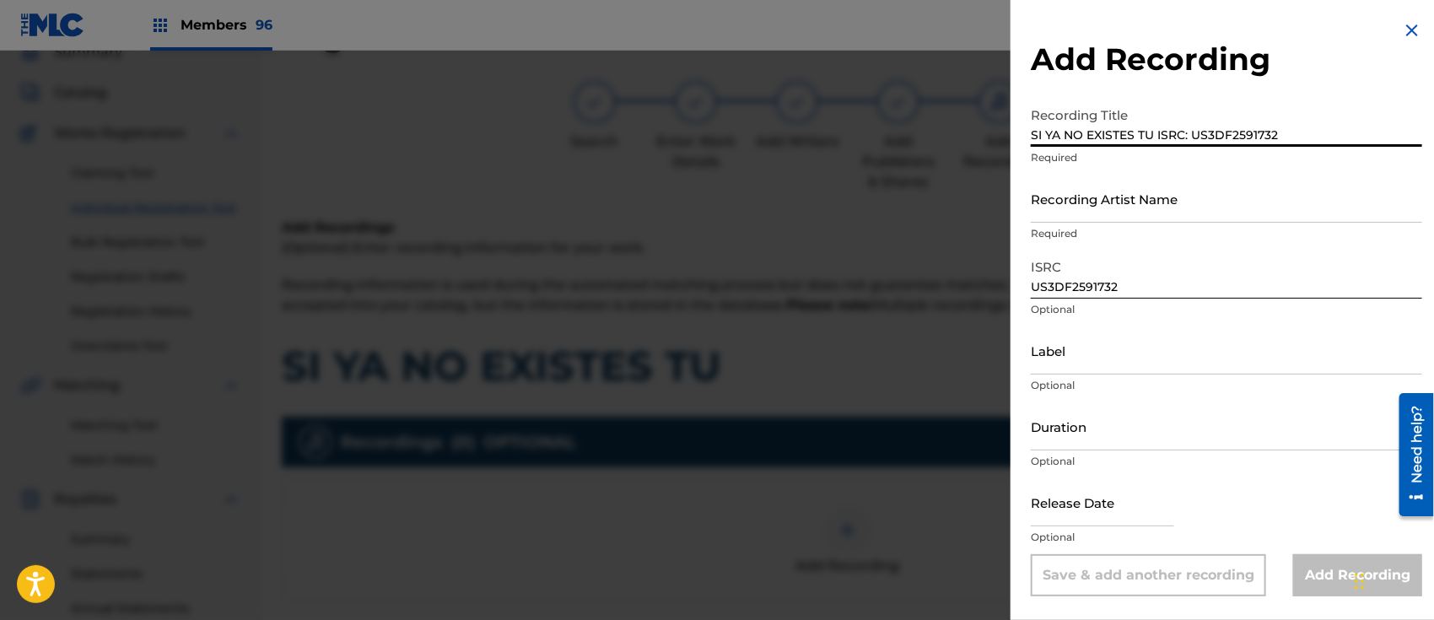
drag, startPoint x: 1154, startPoint y: 132, endPoint x: 1407, endPoint y: 145, distance: 252.7
click at [1407, 145] on input "SI YA NO EXISTES TU ISRC: US3DF2591732" at bounding box center [1227, 123] width 392 height 48
type input "SI YA NO EXISTES TU"
click at [1079, 189] on input "Recording Artist Name" at bounding box center [1227, 199] width 392 height 48
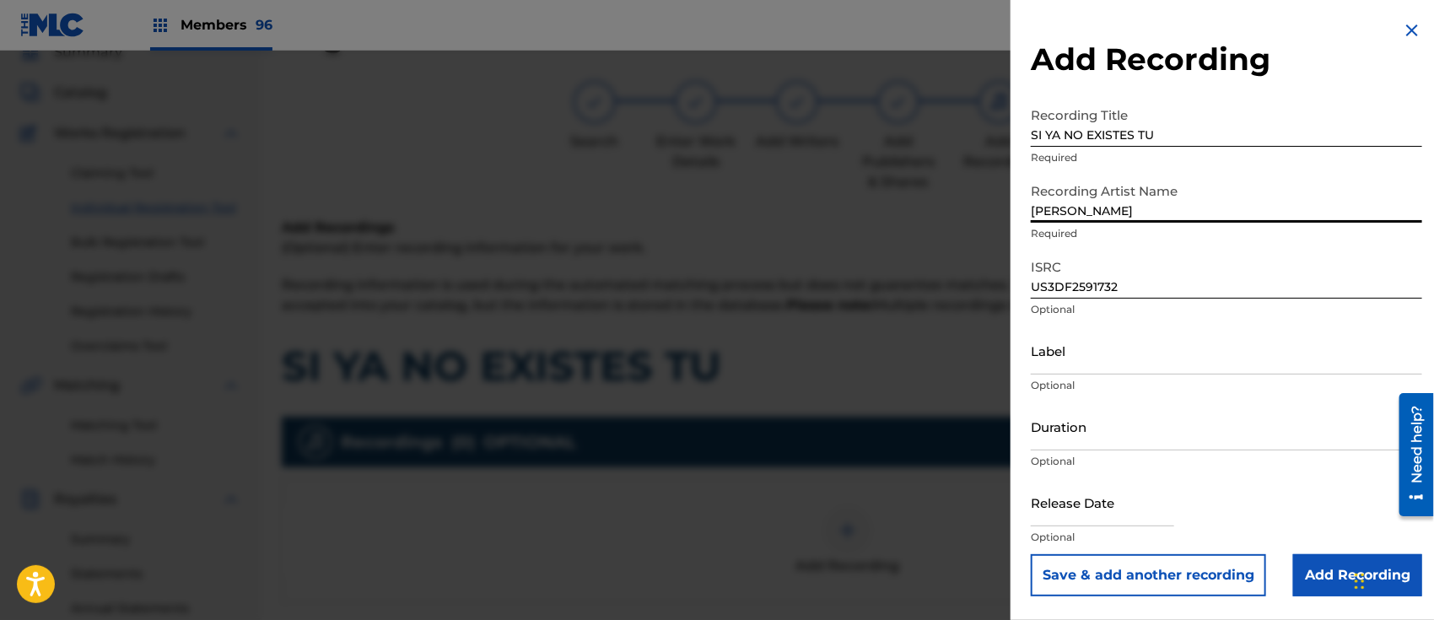
type input "[PERSON_NAME]"
click at [1074, 346] on input "Label" at bounding box center [1227, 351] width 392 height 48
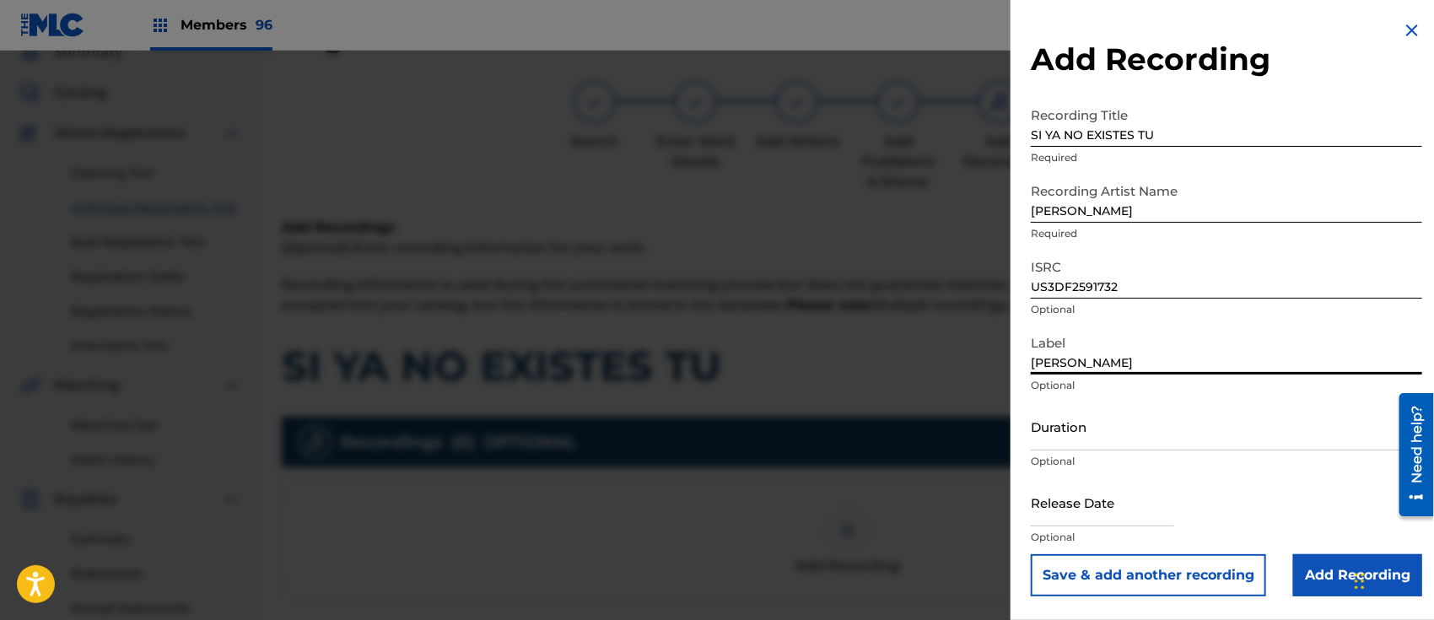
type input "[PERSON_NAME] MUSIC"
click at [1098, 488] on input "text" at bounding box center [1102, 502] width 143 height 48
select select "7"
select select "2025"
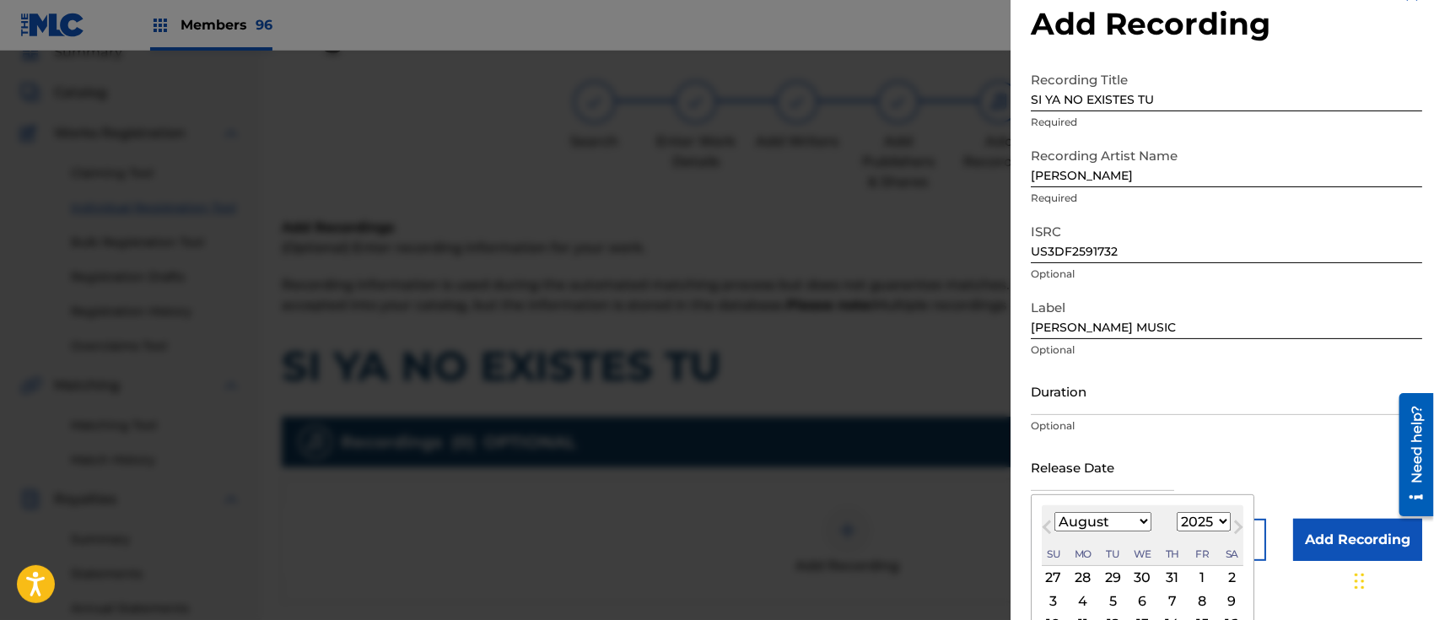
scroll to position [0, 0]
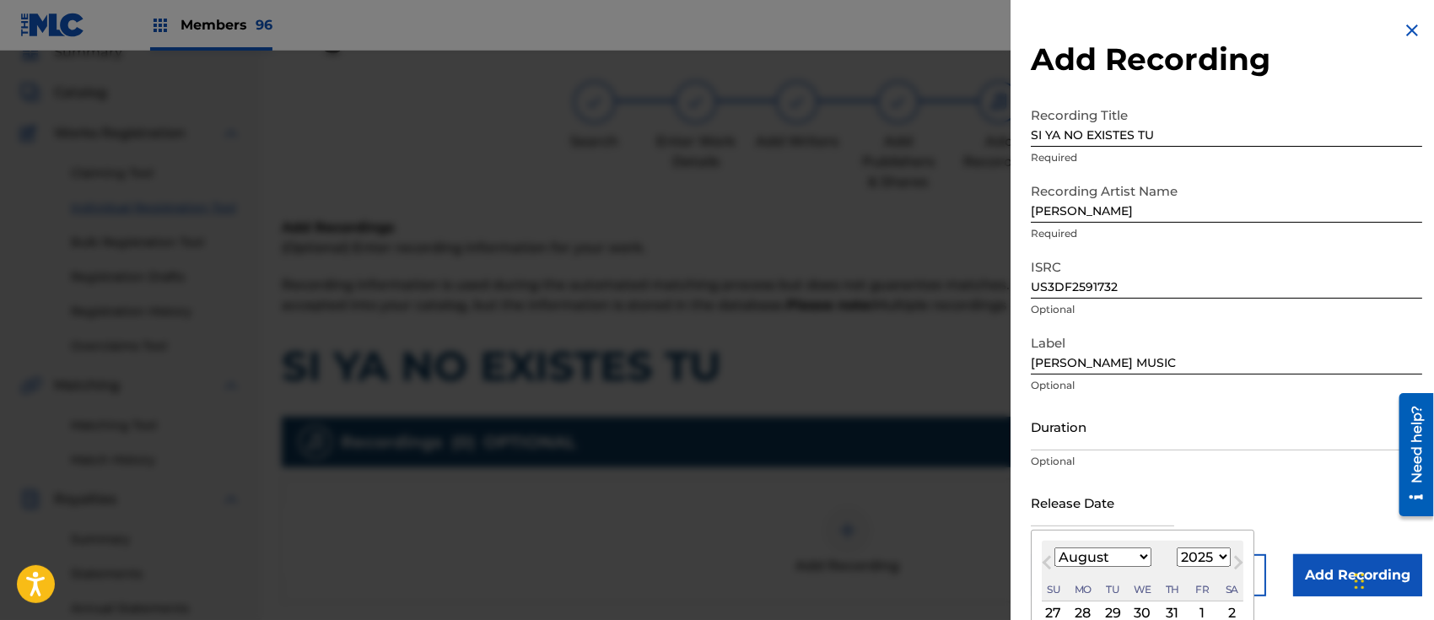
click at [1204, 611] on div "1" at bounding box center [1202, 613] width 20 height 20
type input "[DATE]"
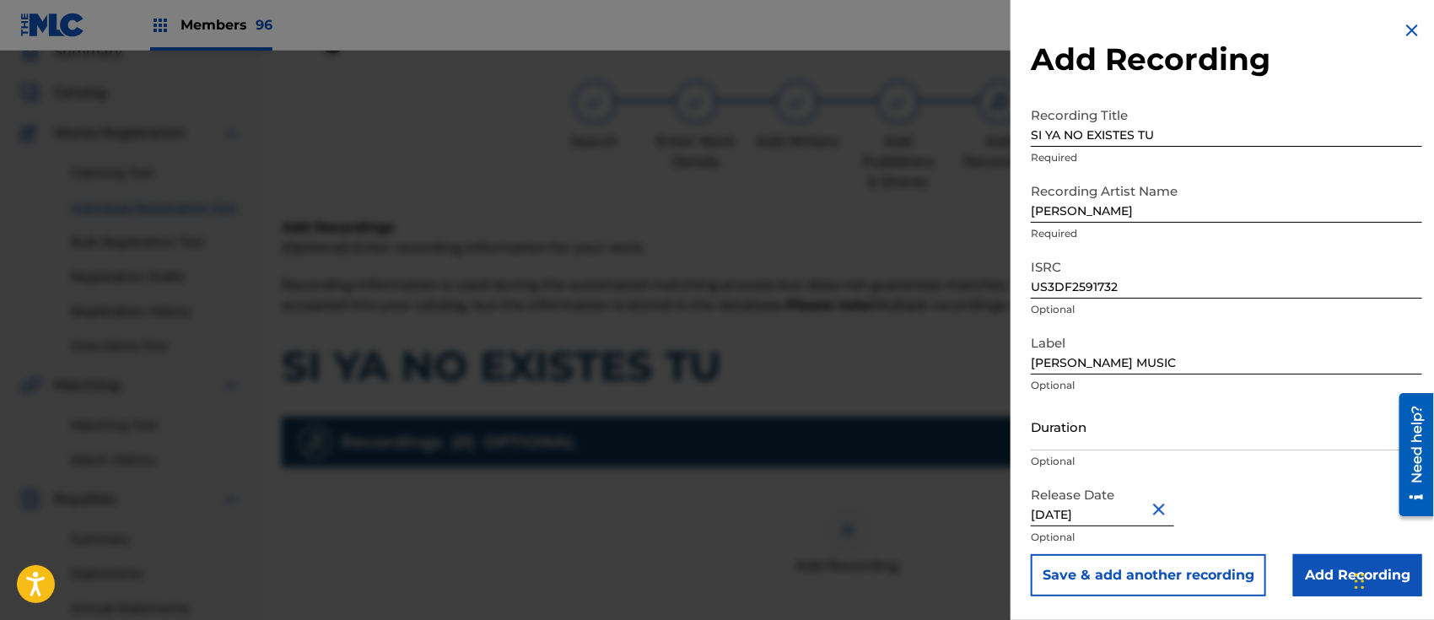
click at [1323, 572] on input "Add Recording" at bounding box center [1358, 575] width 129 height 42
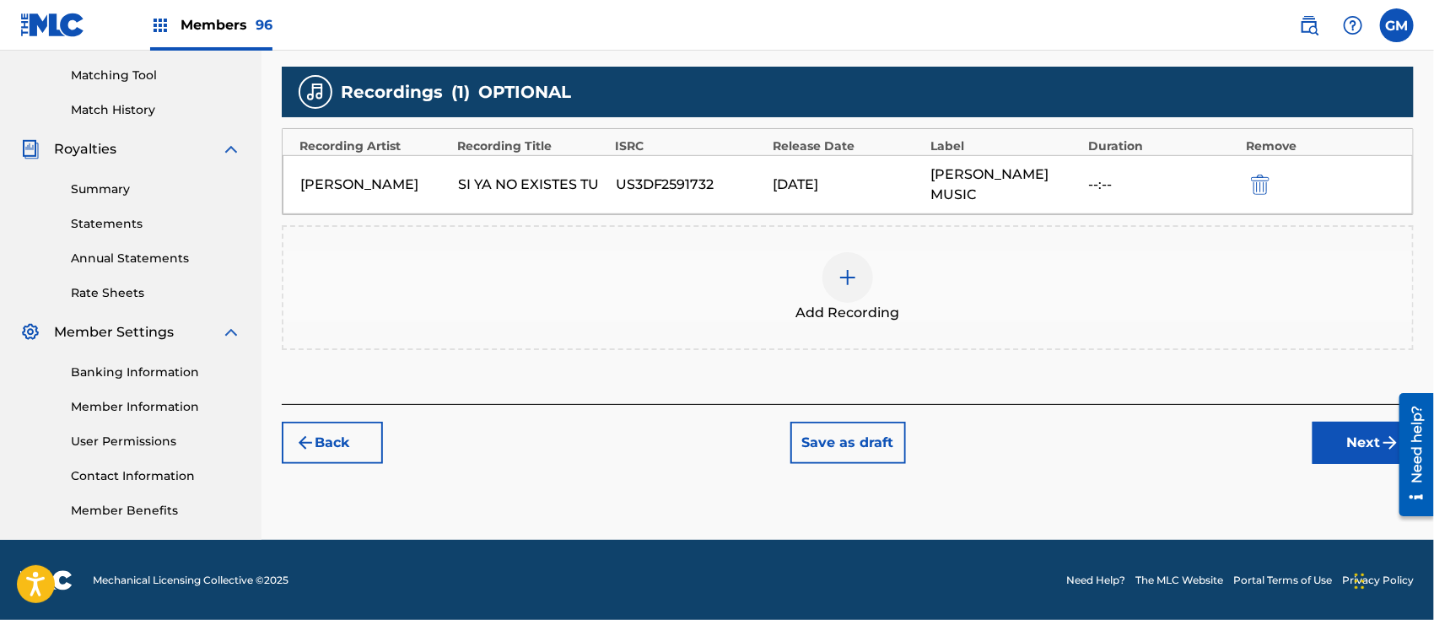
click at [1340, 422] on button "Next" at bounding box center [1363, 443] width 101 height 42
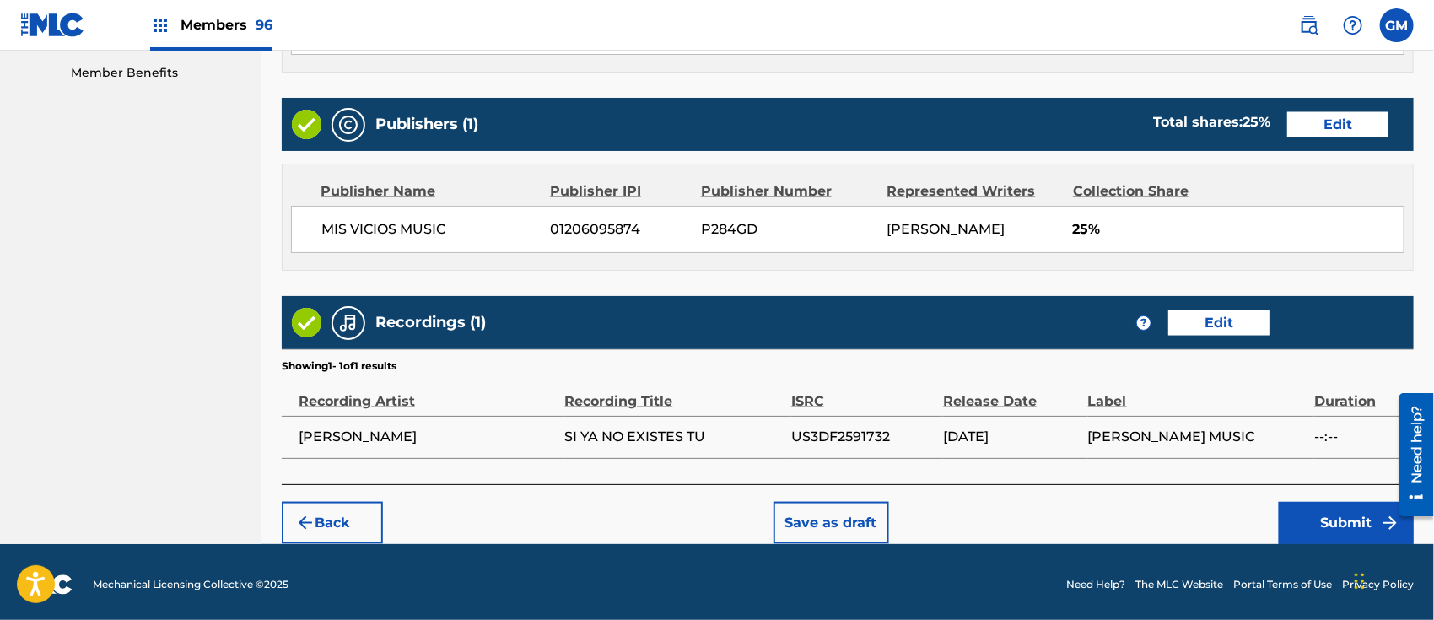
scroll to position [887, 0]
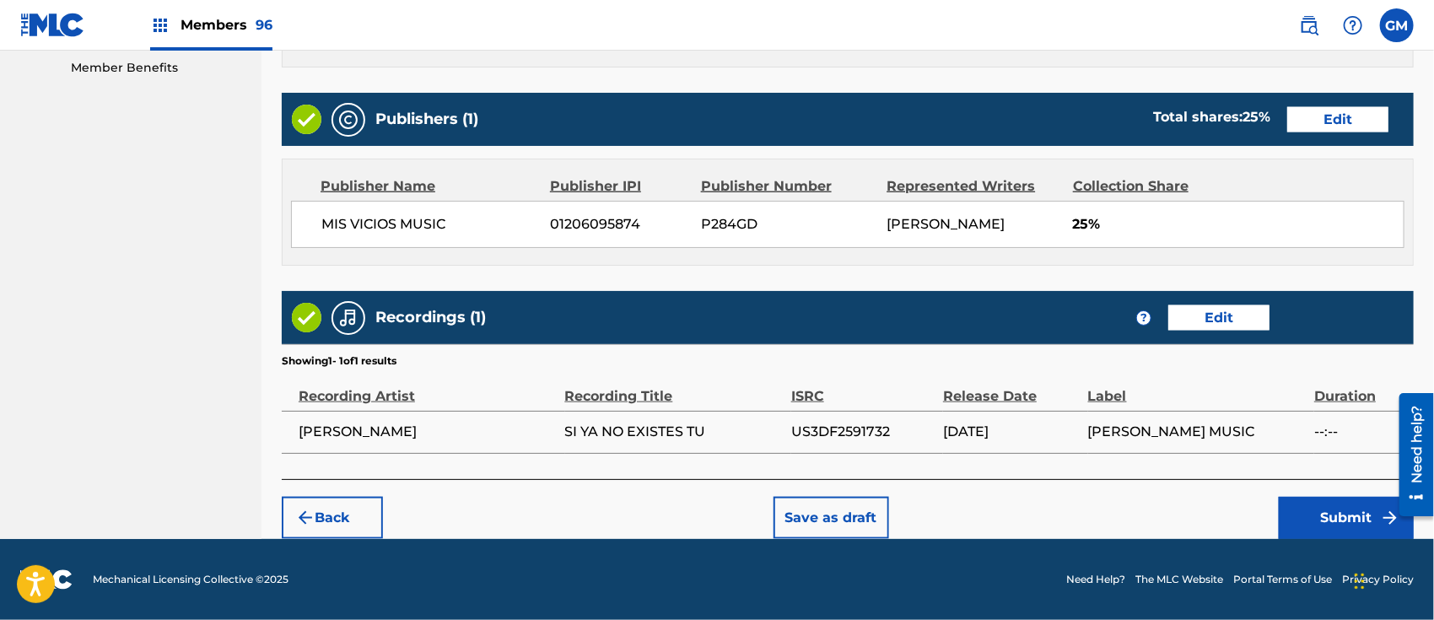
click at [1313, 521] on button "Submit" at bounding box center [1346, 518] width 135 height 42
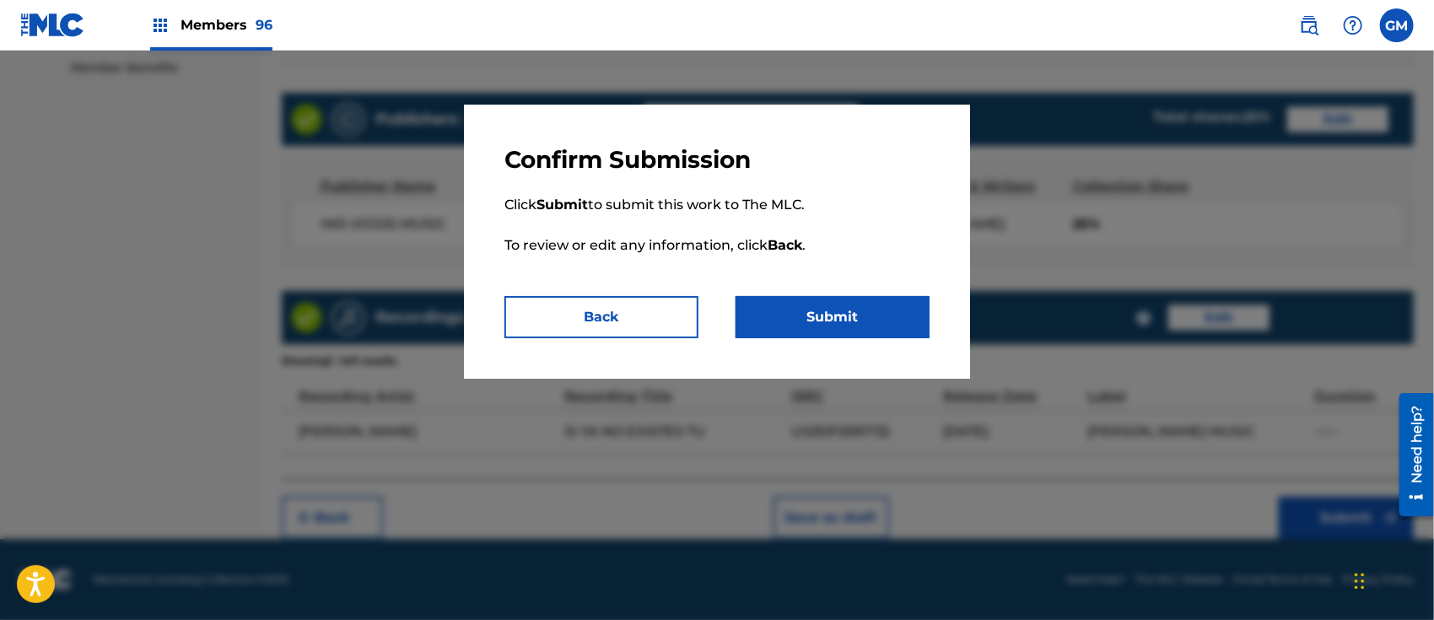
click at [851, 316] on button "Submit" at bounding box center [833, 317] width 194 height 42
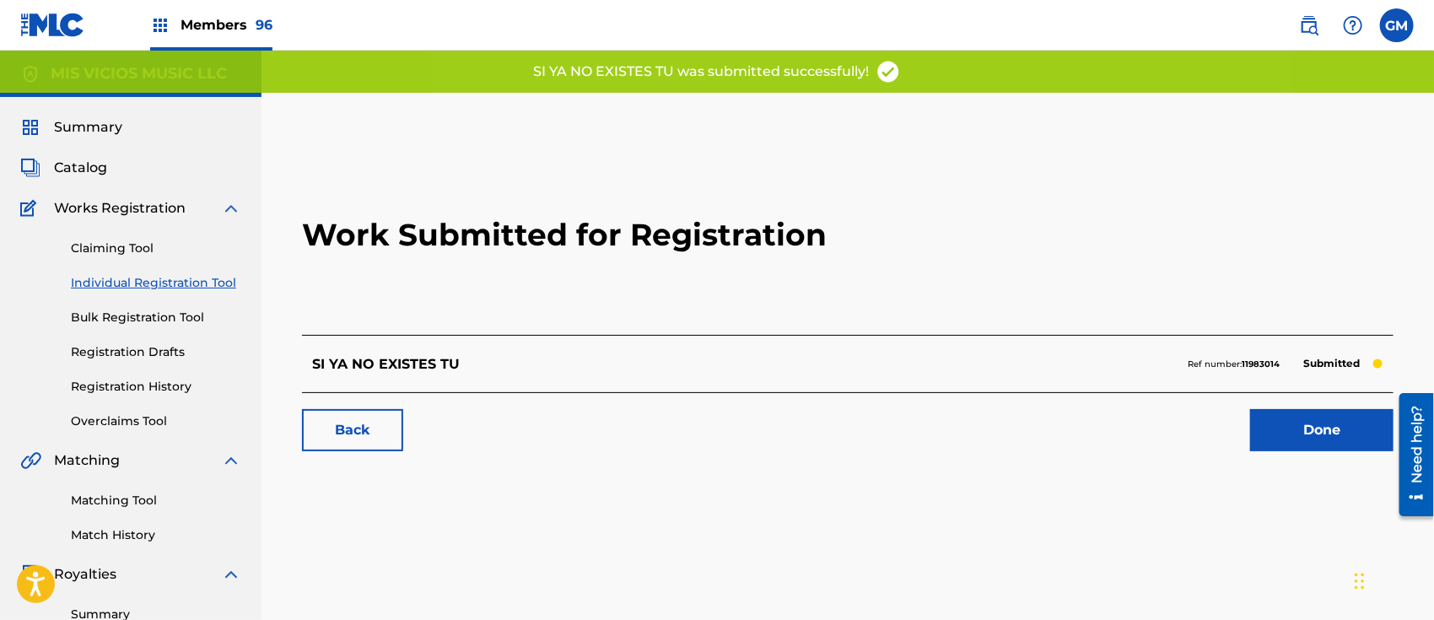
click at [1276, 423] on link "Done" at bounding box center [1322, 430] width 143 height 42
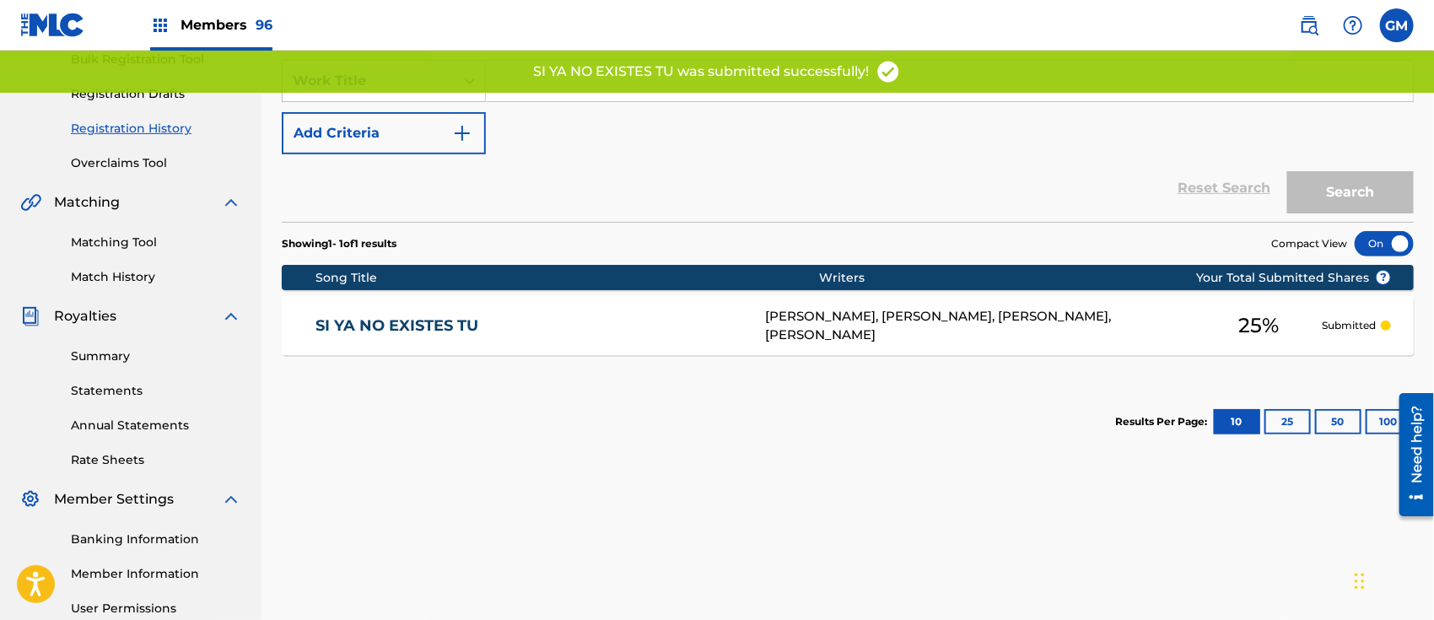
scroll to position [262, 0]
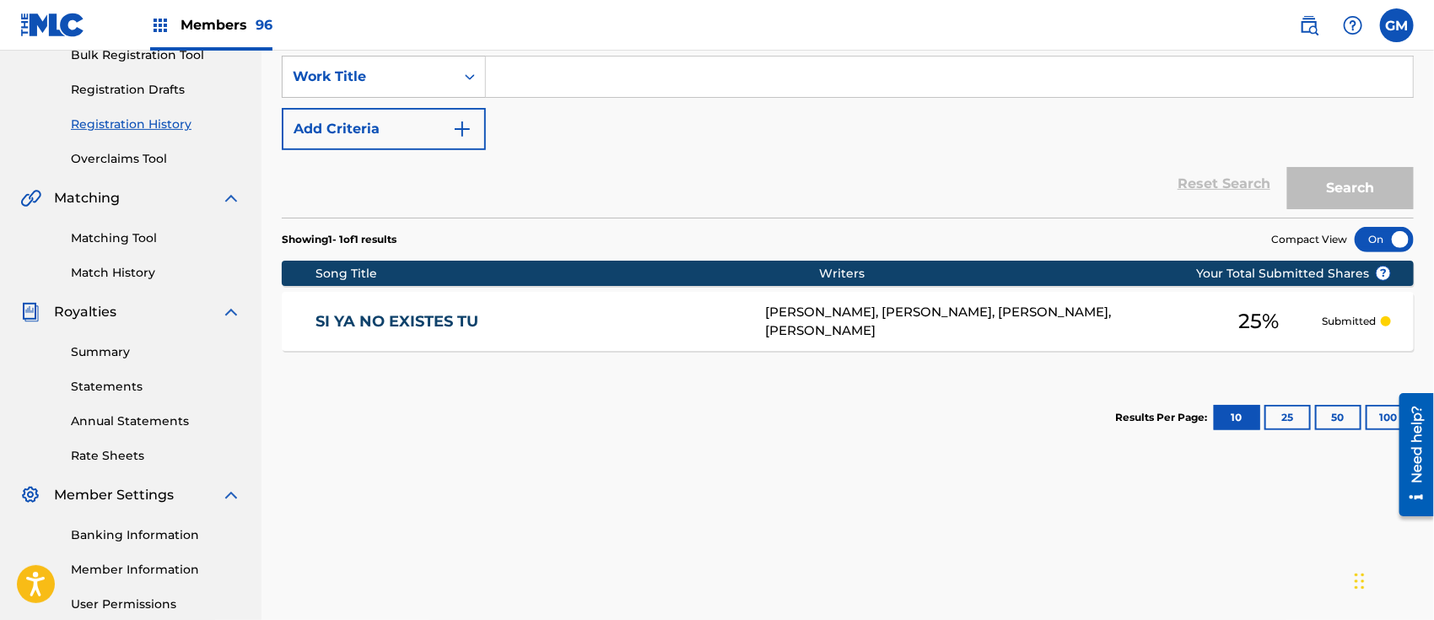
click at [1312, 24] on img at bounding box center [1309, 25] width 20 height 20
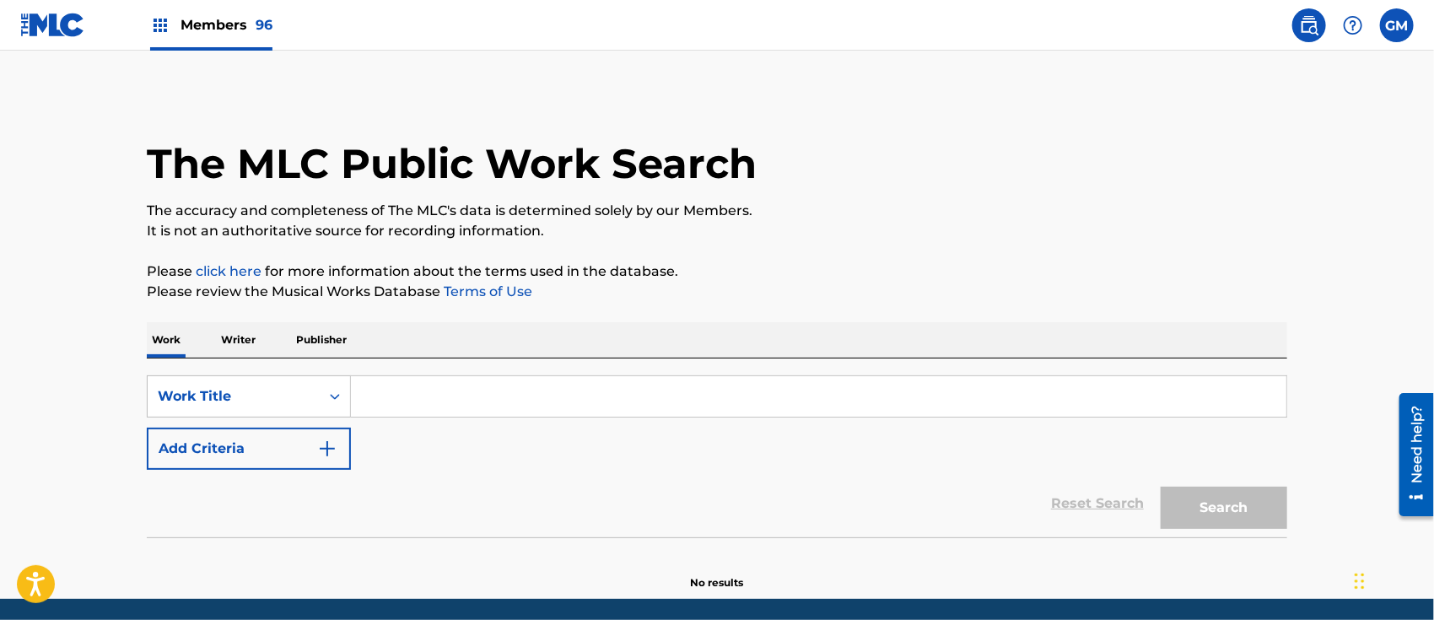
click at [506, 392] on input "Search Form" at bounding box center [819, 396] width 936 height 41
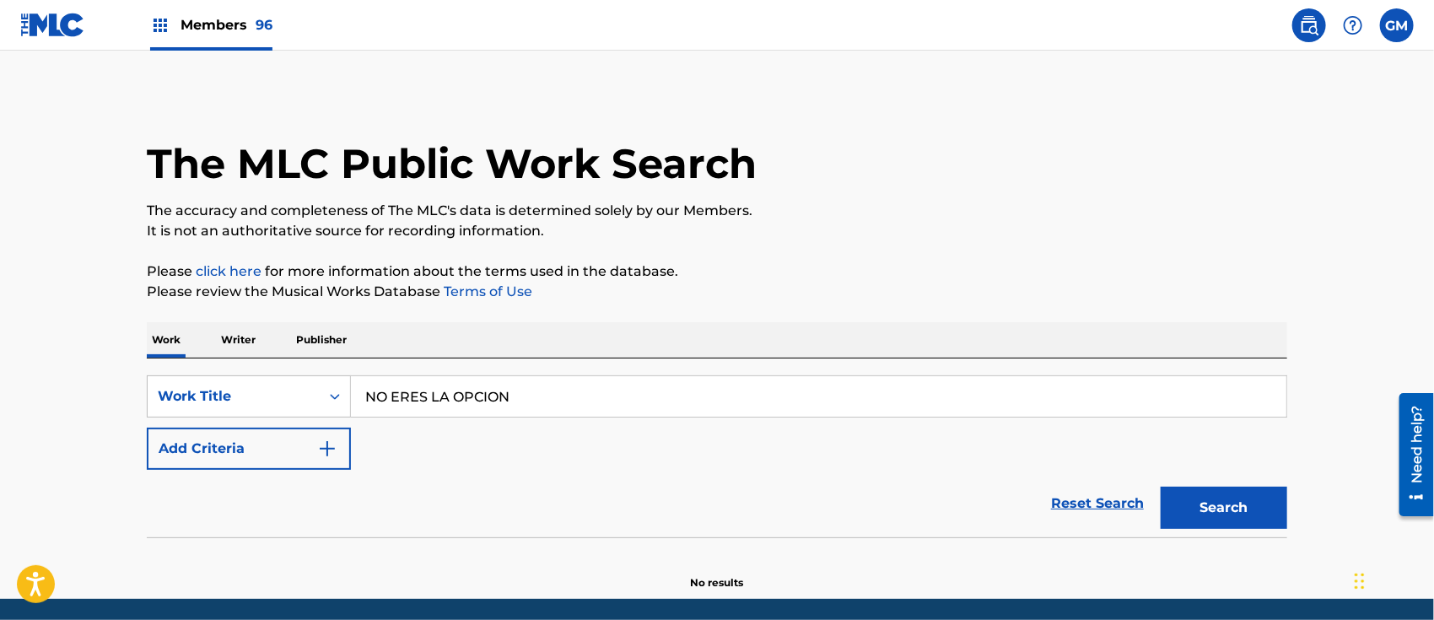
type input "NO ERES LA OPCION"
click at [1207, 500] on button "Search" at bounding box center [1224, 508] width 127 height 42
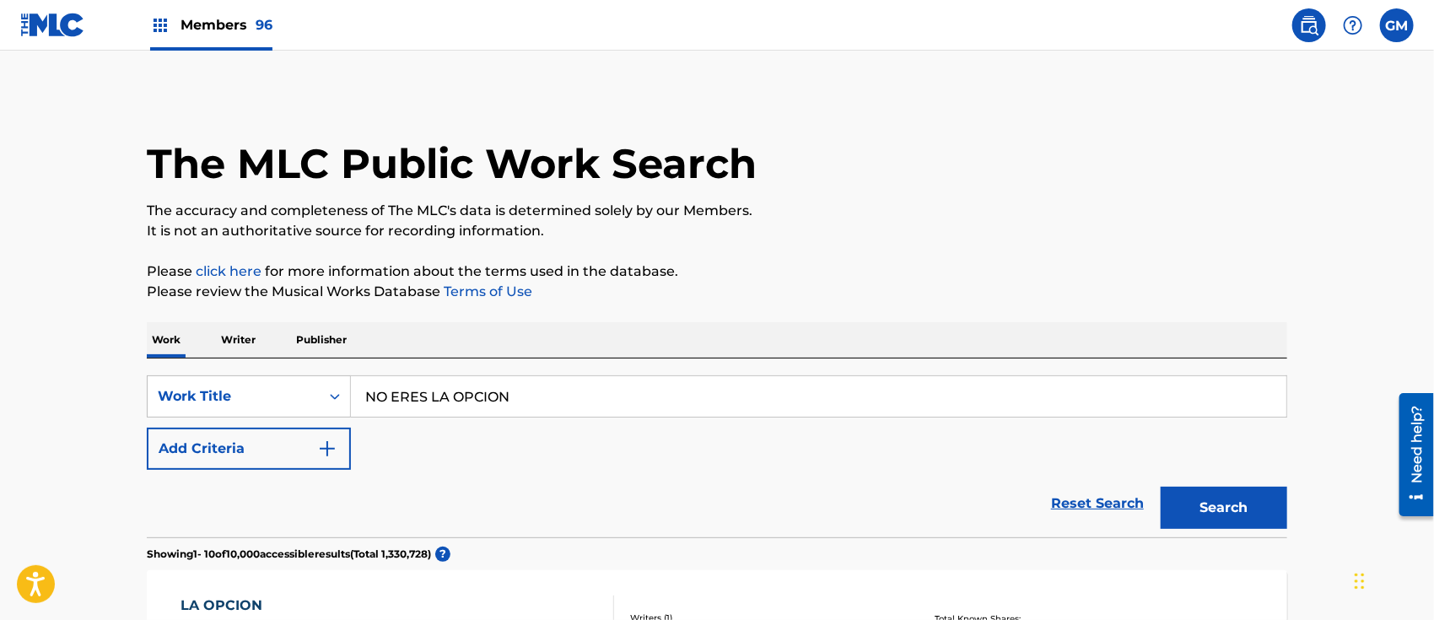
click at [213, 21] on span "Members 96" at bounding box center [227, 24] width 92 height 19
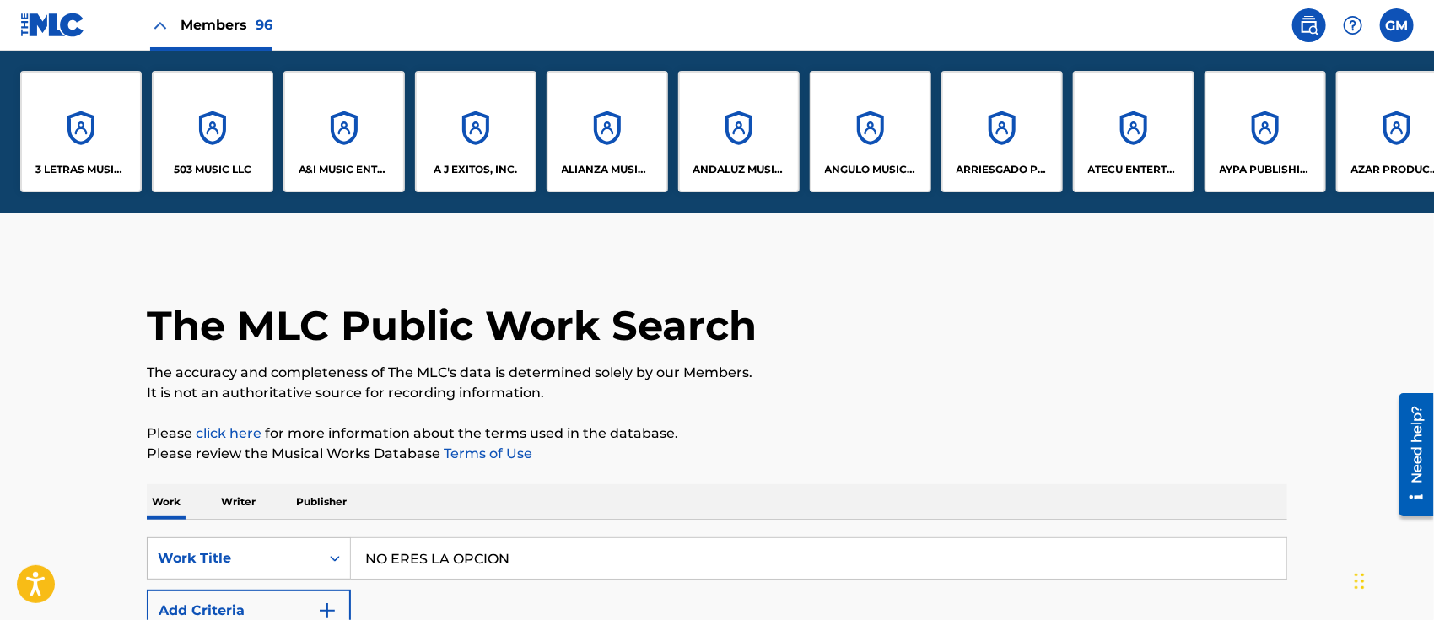
click at [338, 167] on p "A&I MUSIC ENTERTAINMENT, INC" at bounding box center [345, 169] width 92 height 15
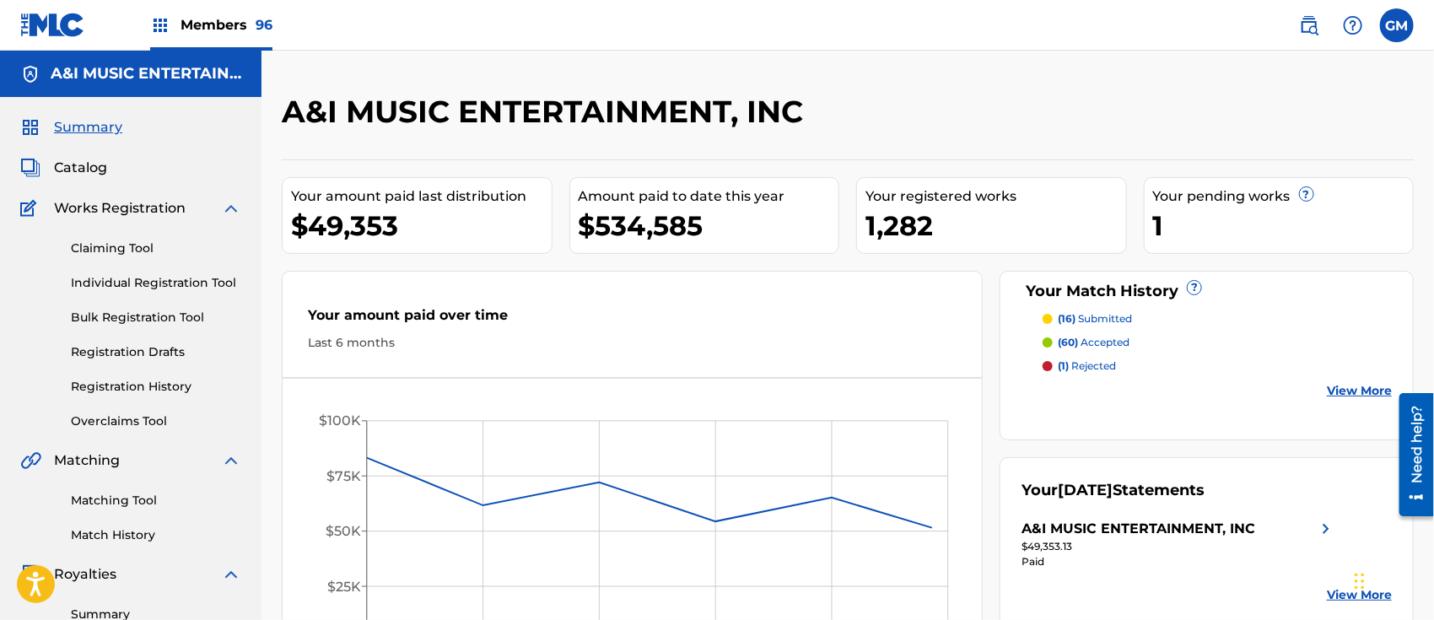
click at [84, 158] on span "Catalog" at bounding box center [80, 168] width 53 height 20
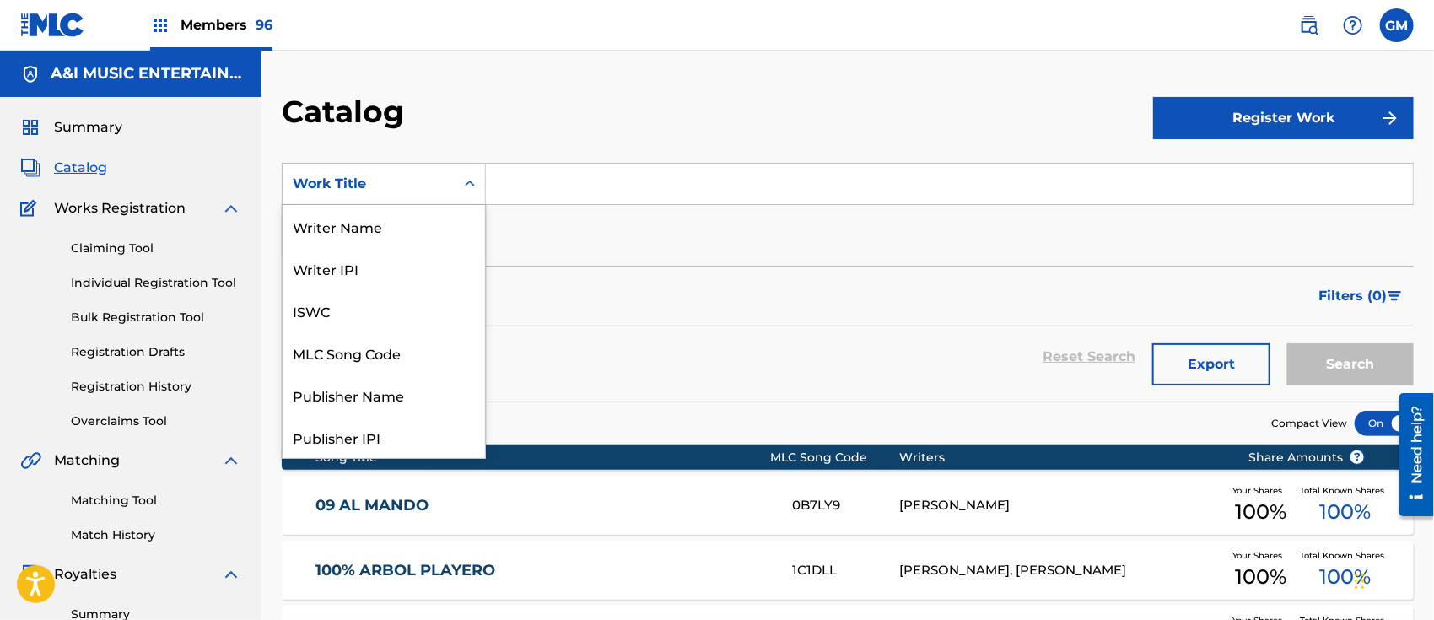
click at [472, 176] on icon "Search Form" at bounding box center [470, 184] width 17 height 17
click at [389, 224] on div "Writer Name" at bounding box center [384, 226] width 203 height 42
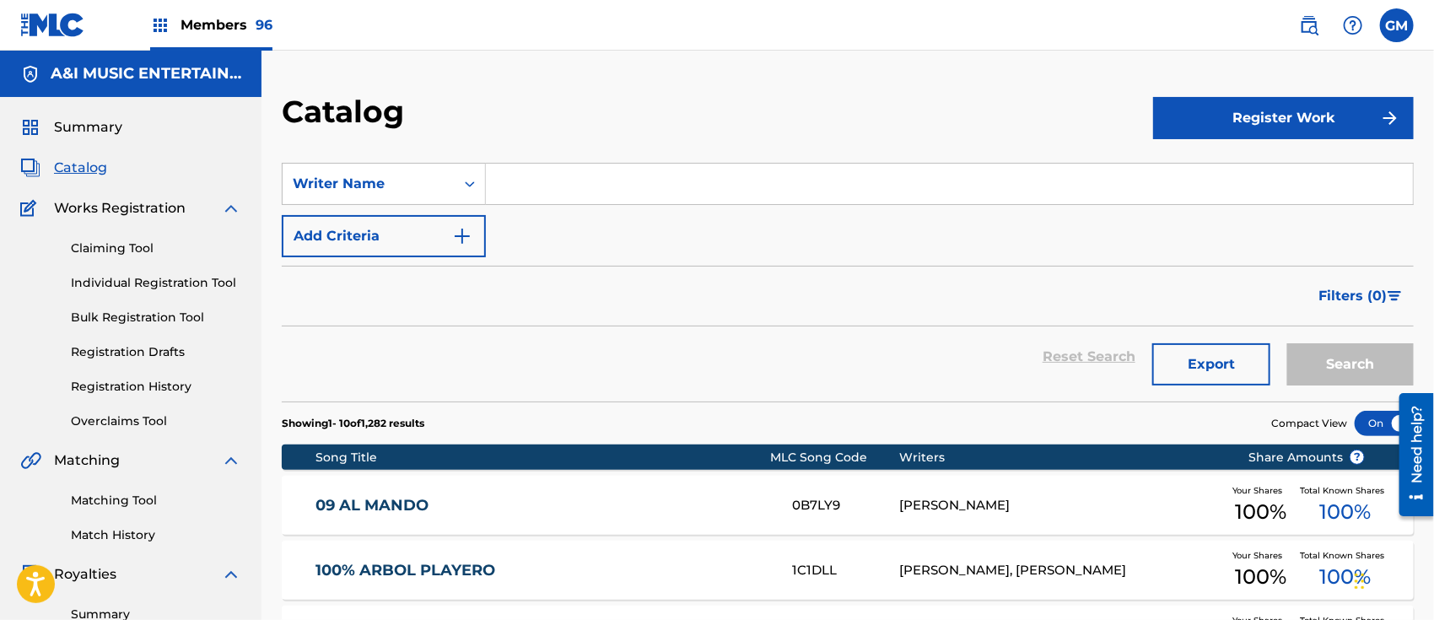
click at [532, 188] on input "Search Form" at bounding box center [949, 184] width 927 height 41
click at [1315, 361] on button "Search" at bounding box center [1351, 364] width 127 height 42
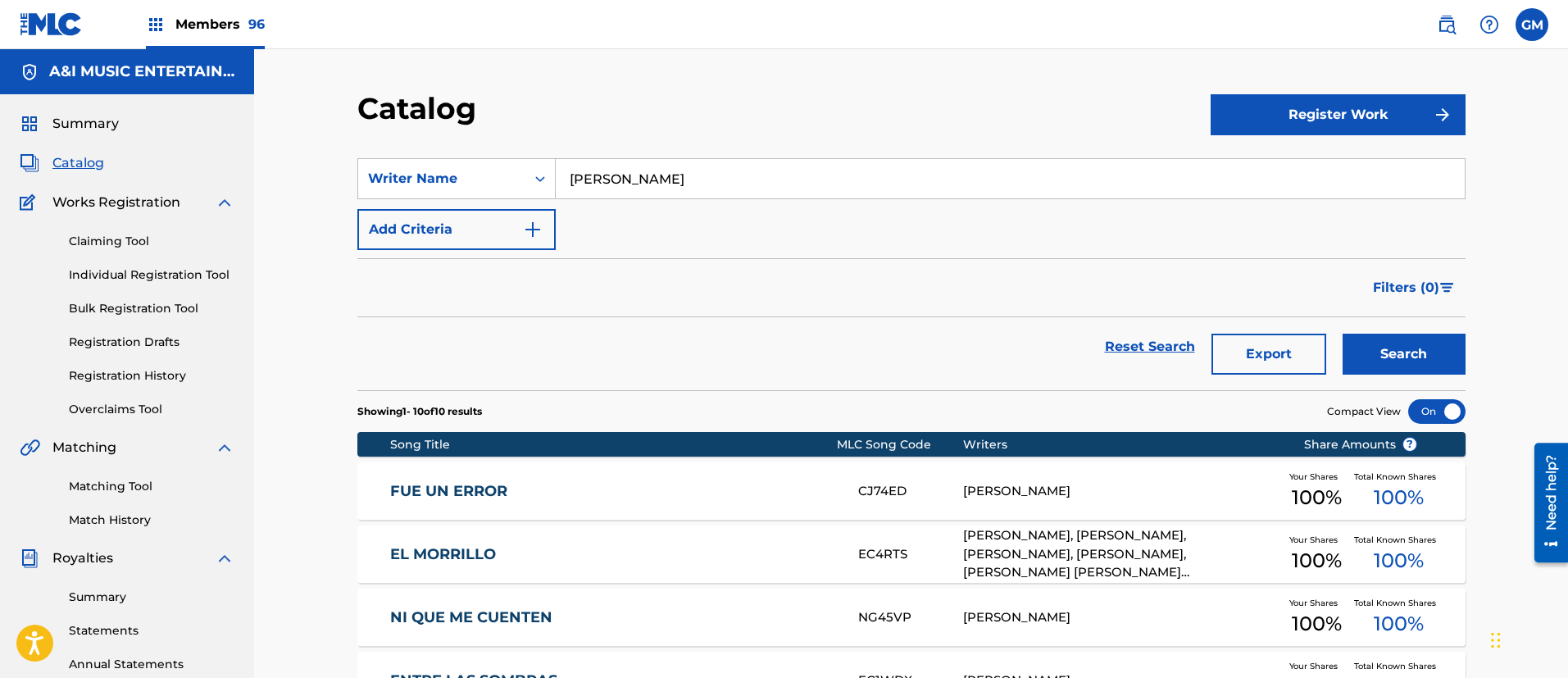
click at [739, 178] on input "[PERSON_NAME]" at bounding box center [1010, 179] width 909 height 40
click at [1343, 333] on button "Search" at bounding box center [1404, 354] width 123 height 41
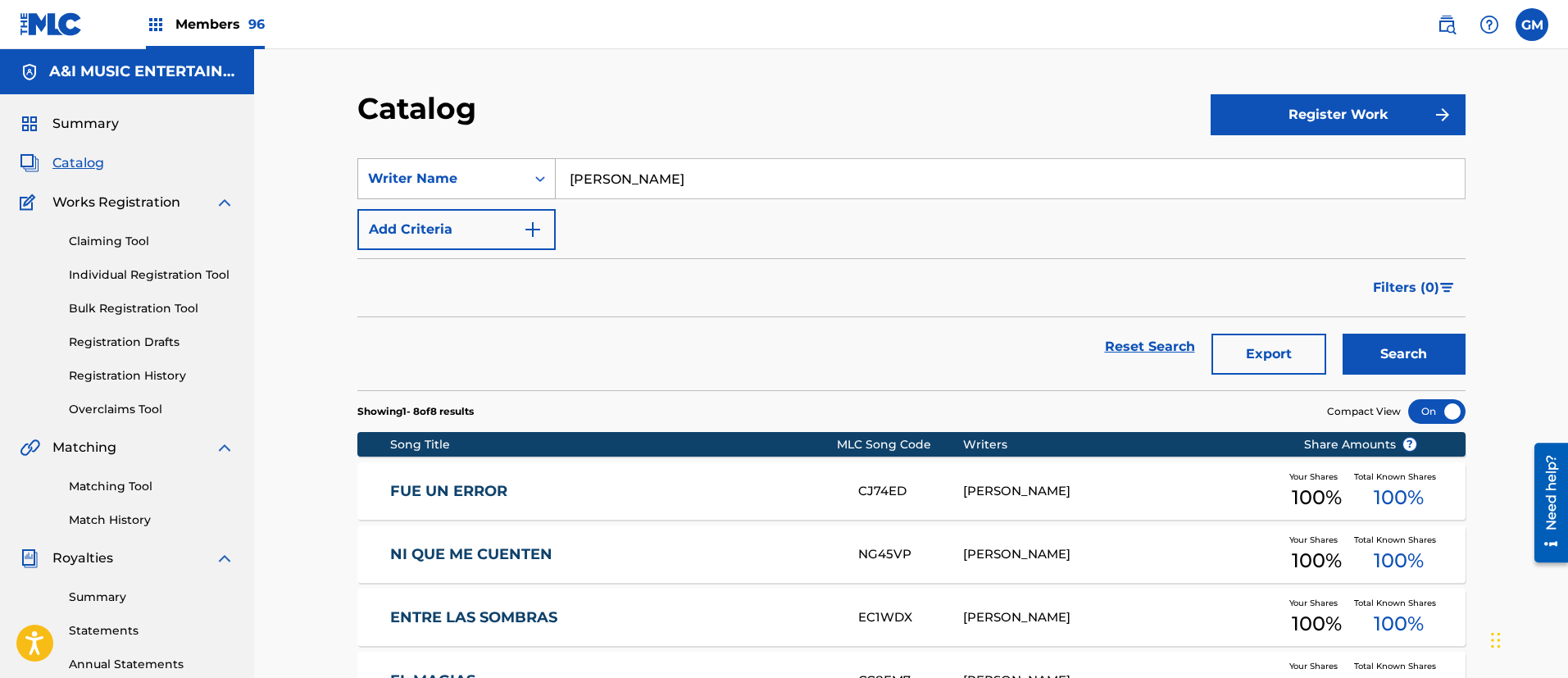
drag, startPoint x: 789, startPoint y: 176, endPoint x: 512, endPoint y: 161, distance: 277.4
click at [512, 161] on div "SearchWithCriteriaa228d8fe-a8cc-48c1-8abf-872dae0fdd03 Writer Name [PERSON_NAME]" at bounding box center [911, 179] width 1108 height 41
type input "[PERSON_NAME]"
click at [1343, 333] on button "Search" at bounding box center [1404, 354] width 123 height 41
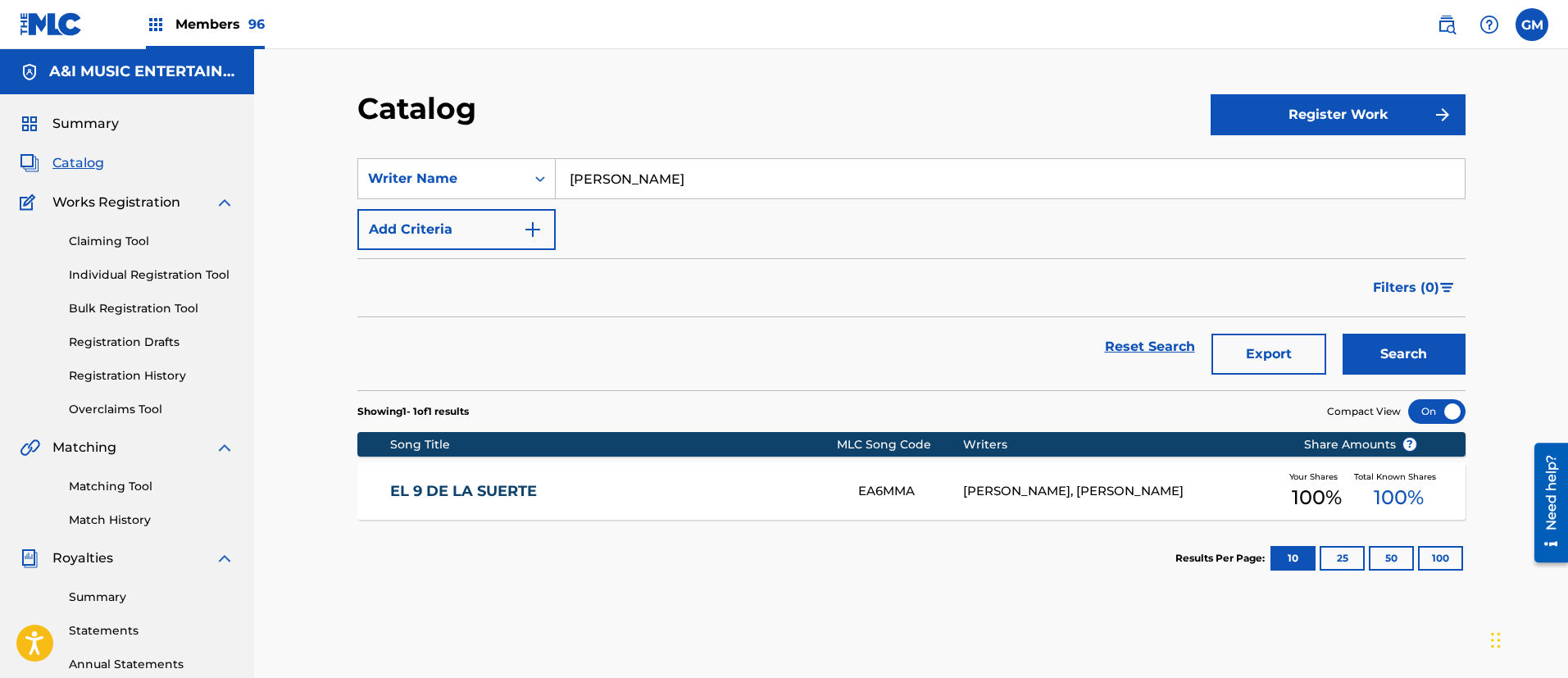
click at [85, 160] on span "Catalog" at bounding box center [78, 163] width 51 height 19
click at [97, 164] on span "Catalog" at bounding box center [78, 163] width 51 height 19
click at [94, 160] on span "Catalog" at bounding box center [78, 163] width 51 height 19
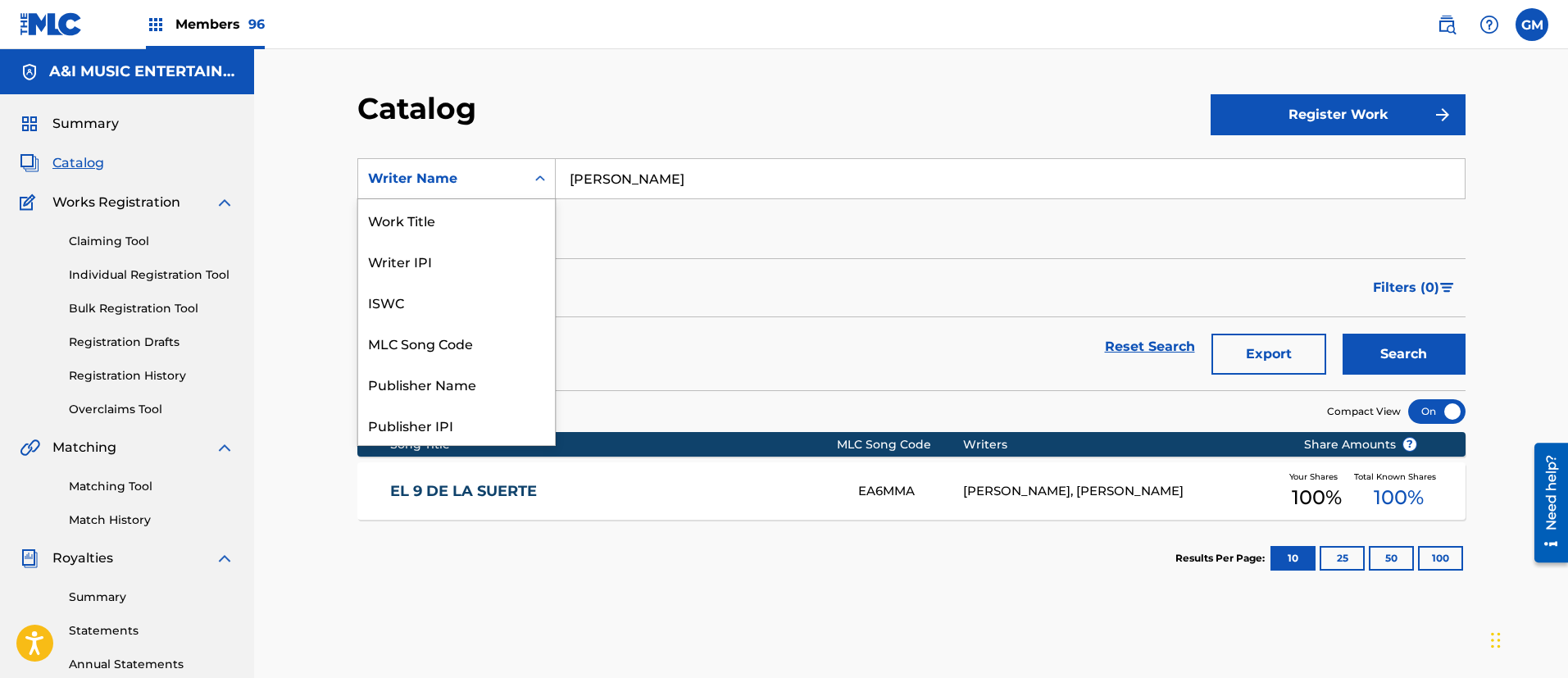
click at [544, 171] on icon "Search Form" at bounding box center [540, 179] width 17 height 17
click at [486, 213] on div "Work Title" at bounding box center [457, 220] width 197 height 41
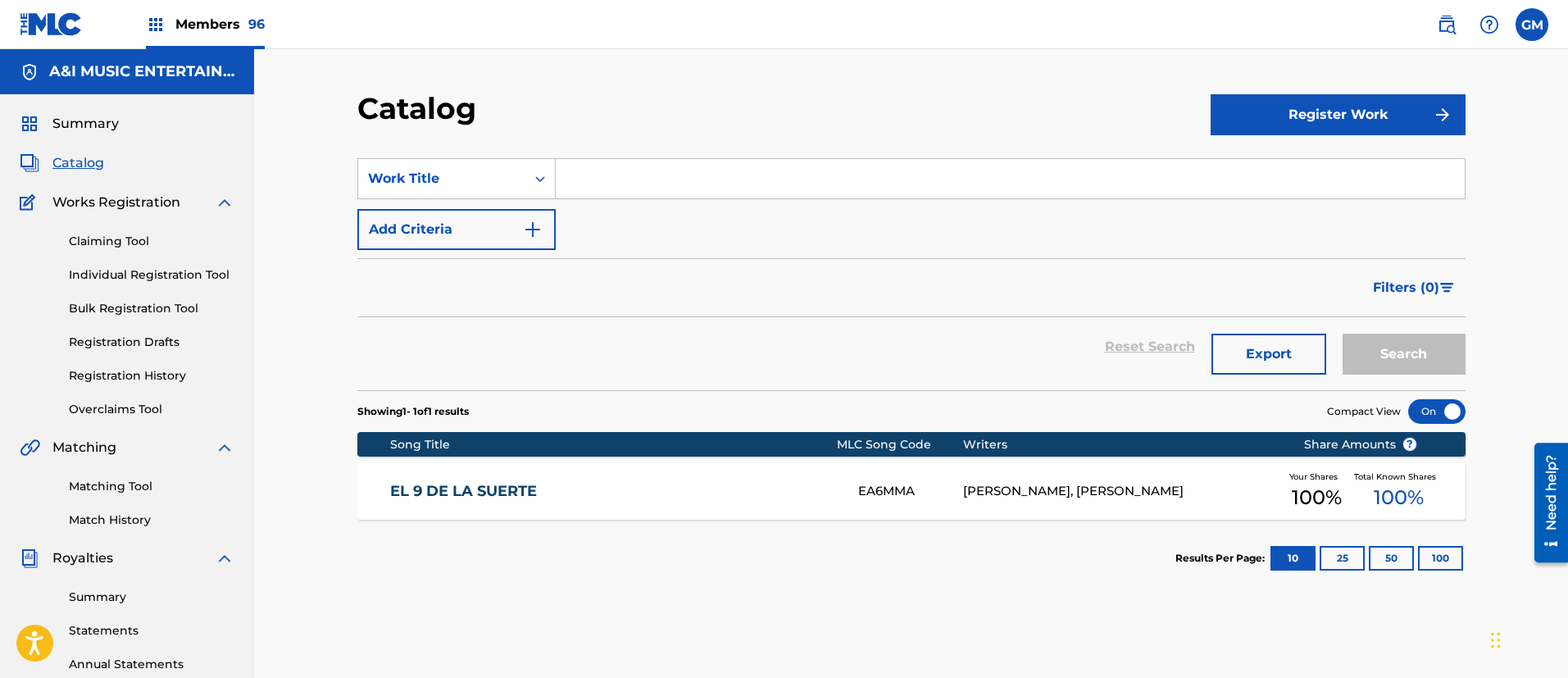
click at [661, 175] on input "Search Form" at bounding box center [1010, 179] width 909 height 40
type input "TE LO MERECIAS"
click at [1343, 333] on button "Search" at bounding box center [1404, 354] width 123 height 41
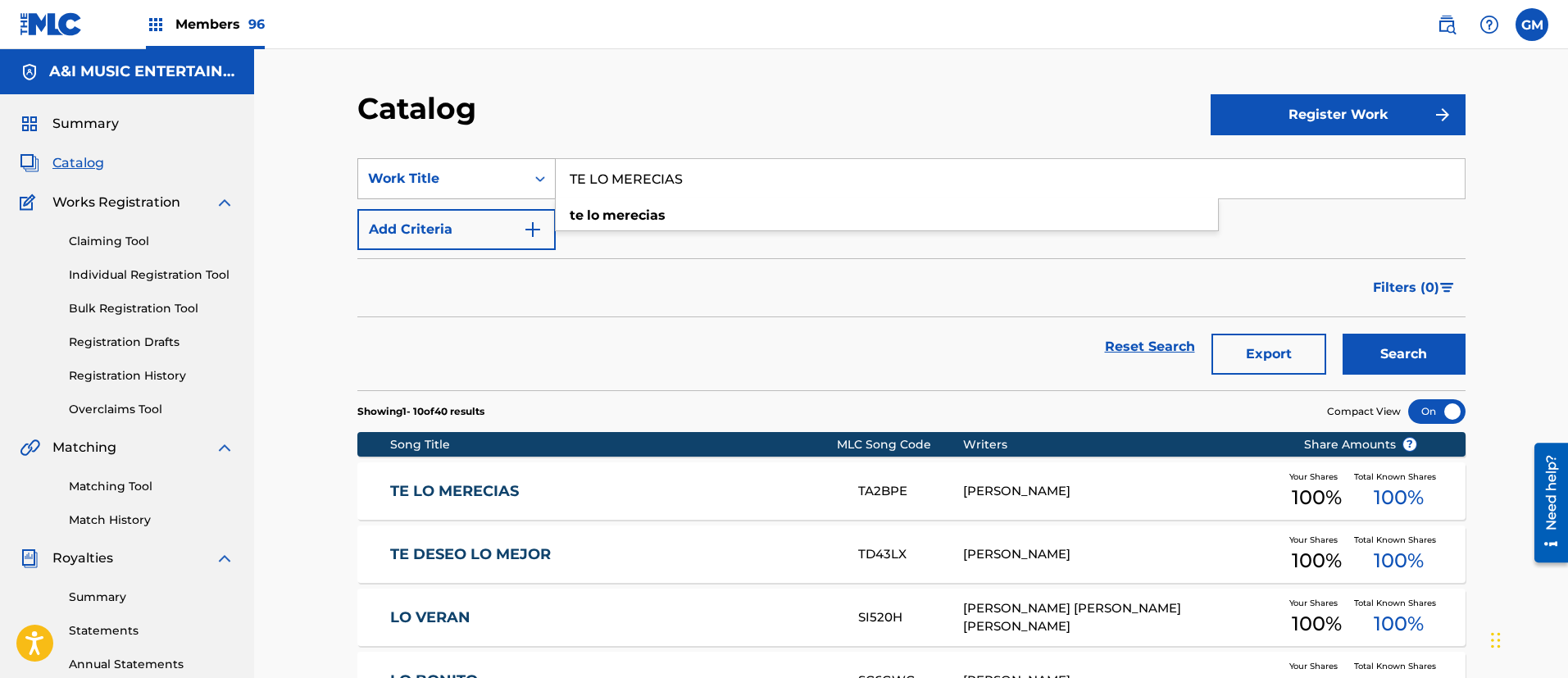
click at [543, 175] on icon "Search Form" at bounding box center [540, 179] width 17 height 17
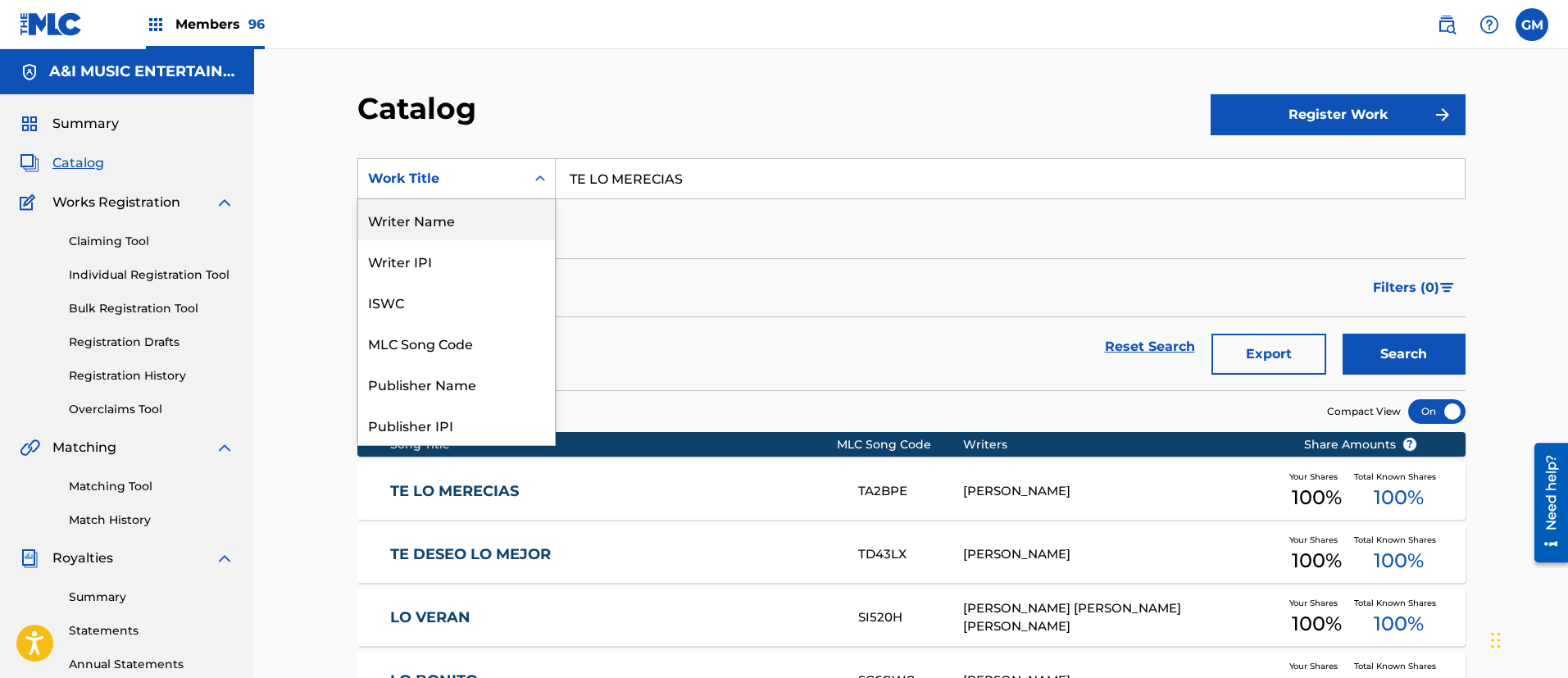
click at [457, 213] on div "Writer Name" at bounding box center [457, 220] width 197 height 41
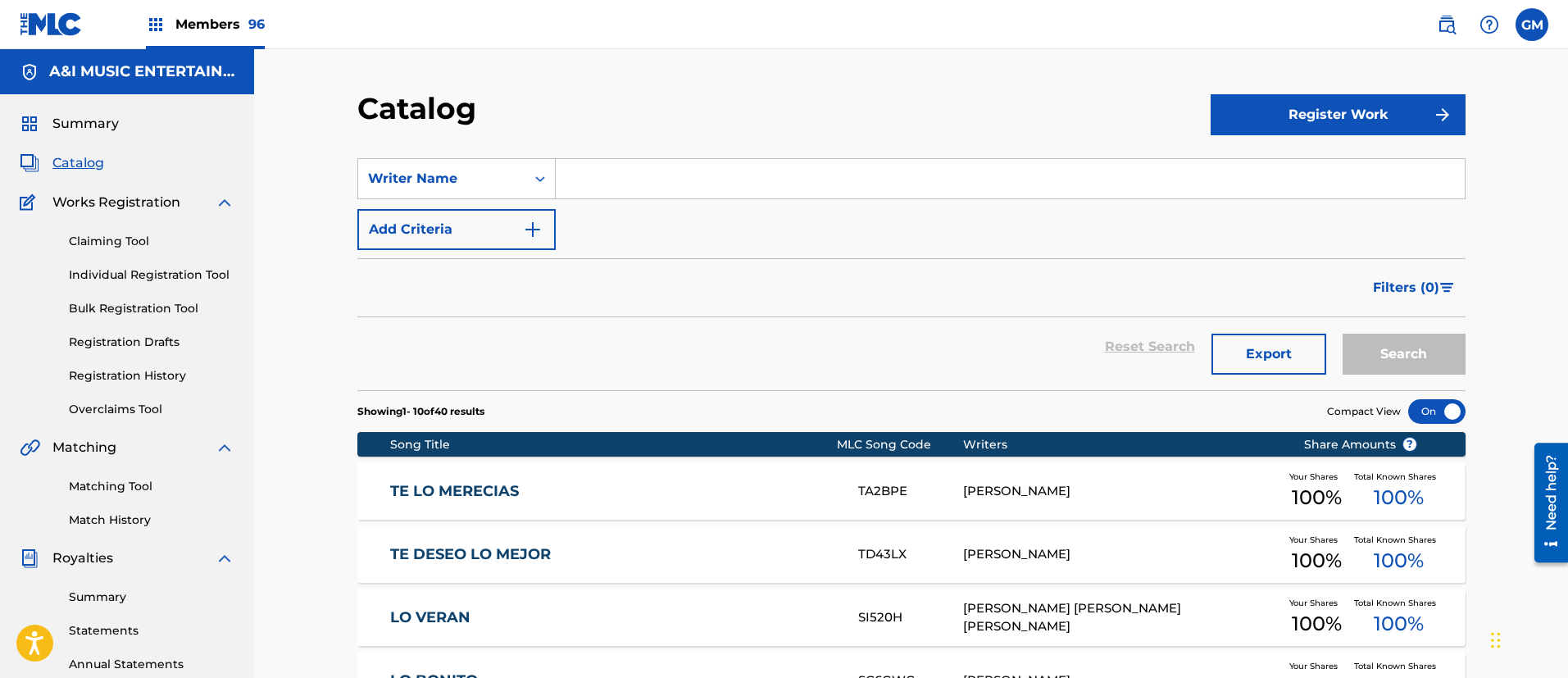
click at [631, 173] on input "Search Form" at bounding box center [1010, 179] width 909 height 40
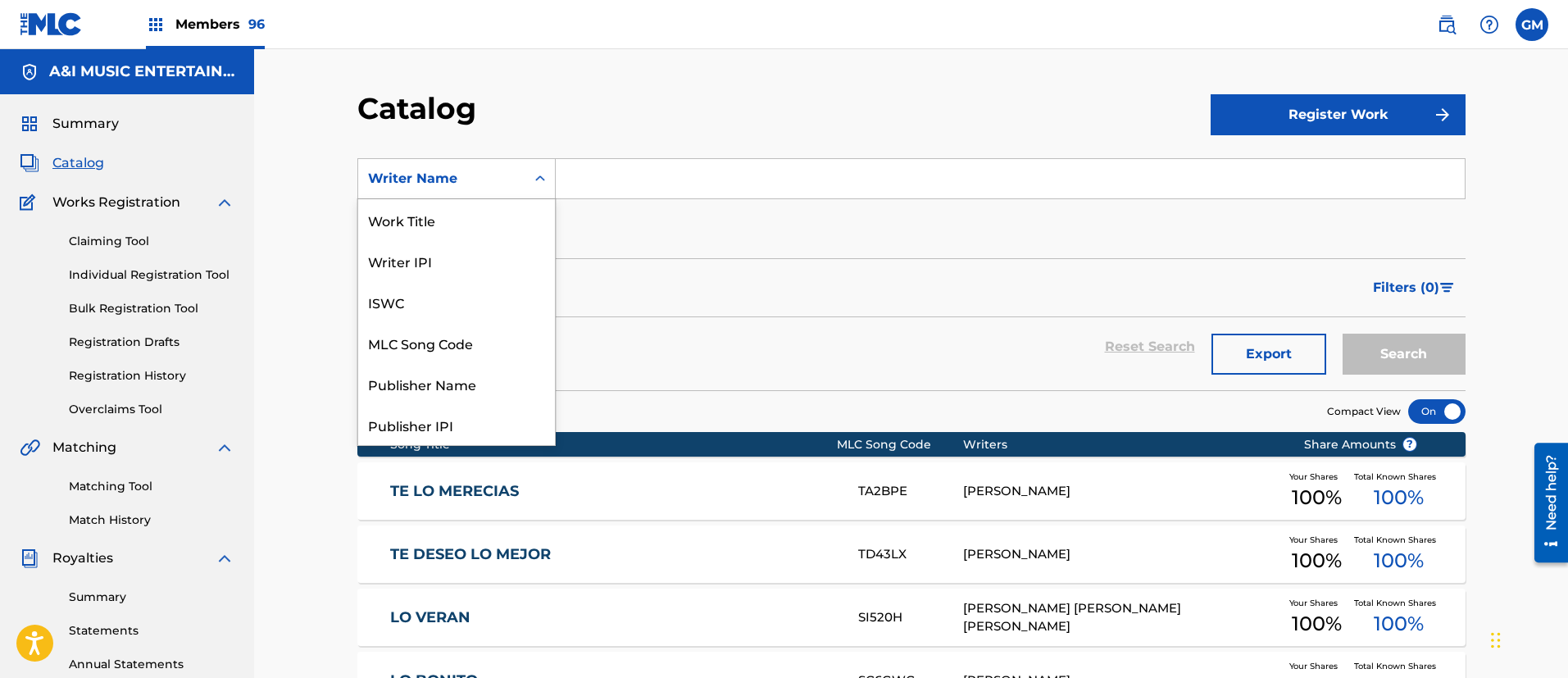
click at [540, 171] on icon "Search Form" at bounding box center [540, 179] width 17 height 17
click at [442, 422] on div "Writer Name" at bounding box center [457, 424] width 197 height 41
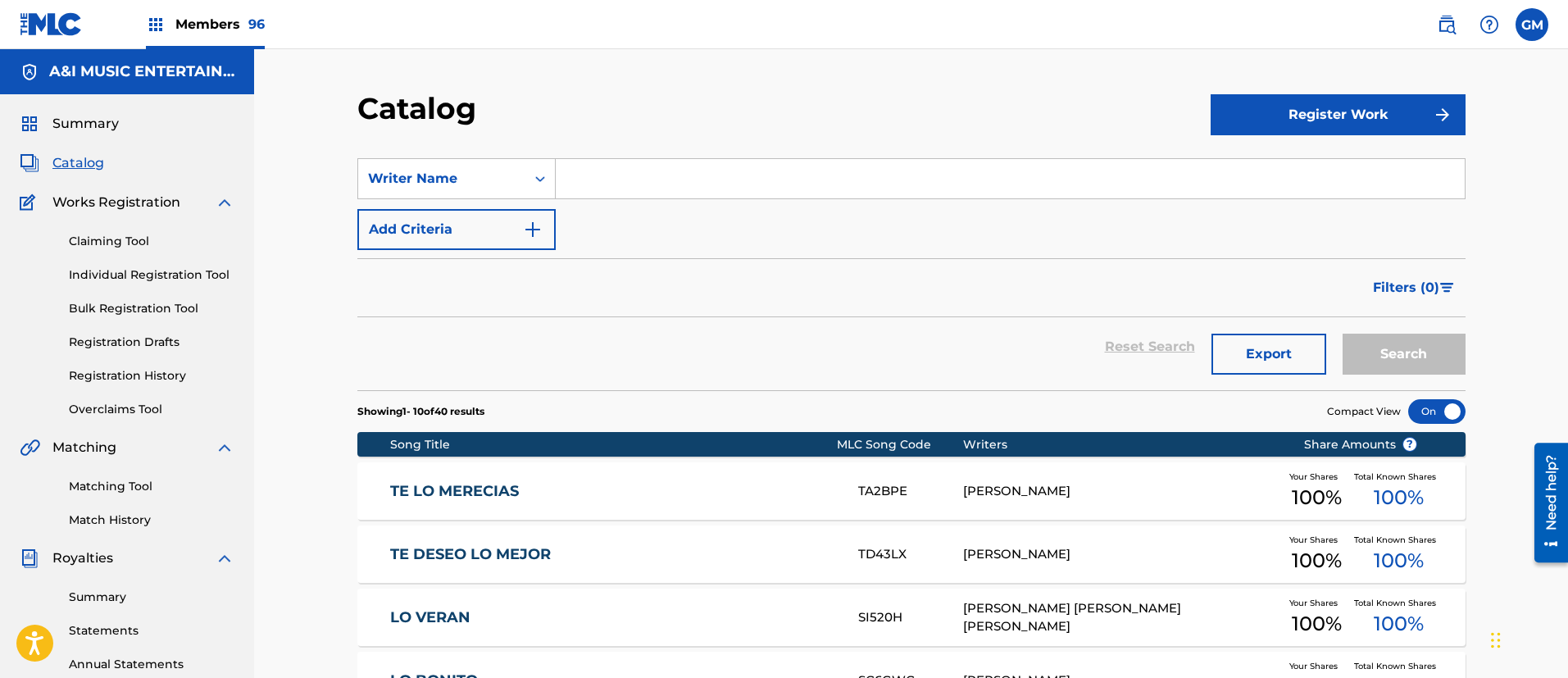
click at [670, 169] on input "Search Form" at bounding box center [1010, 179] width 909 height 40
type input "[PERSON_NAME]"
click at [1343, 333] on button "Search" at bounding box center [1404, 354] width 123 height 41
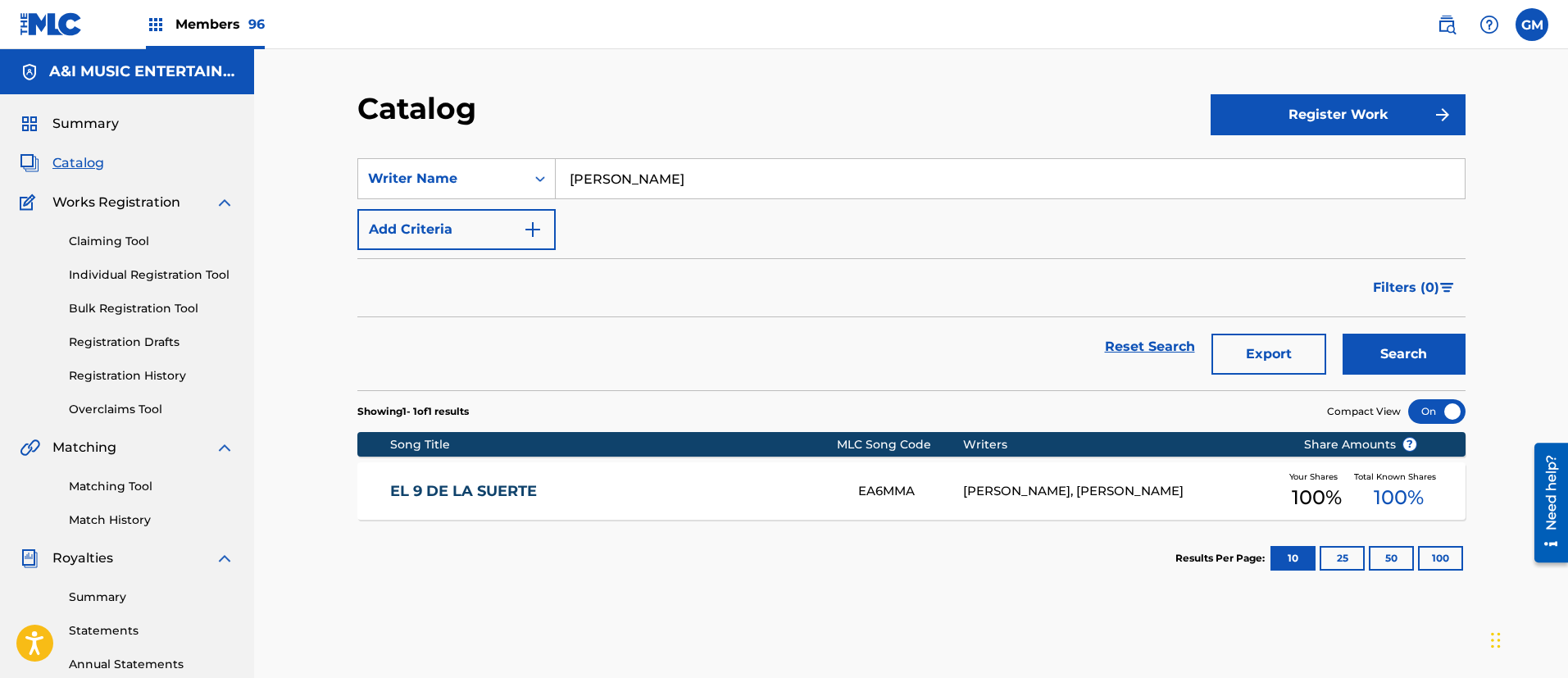
click at [663, 486] on link "EL 9 DE LA SUERTE" at bounding box center [613, 491] width 446 height 18
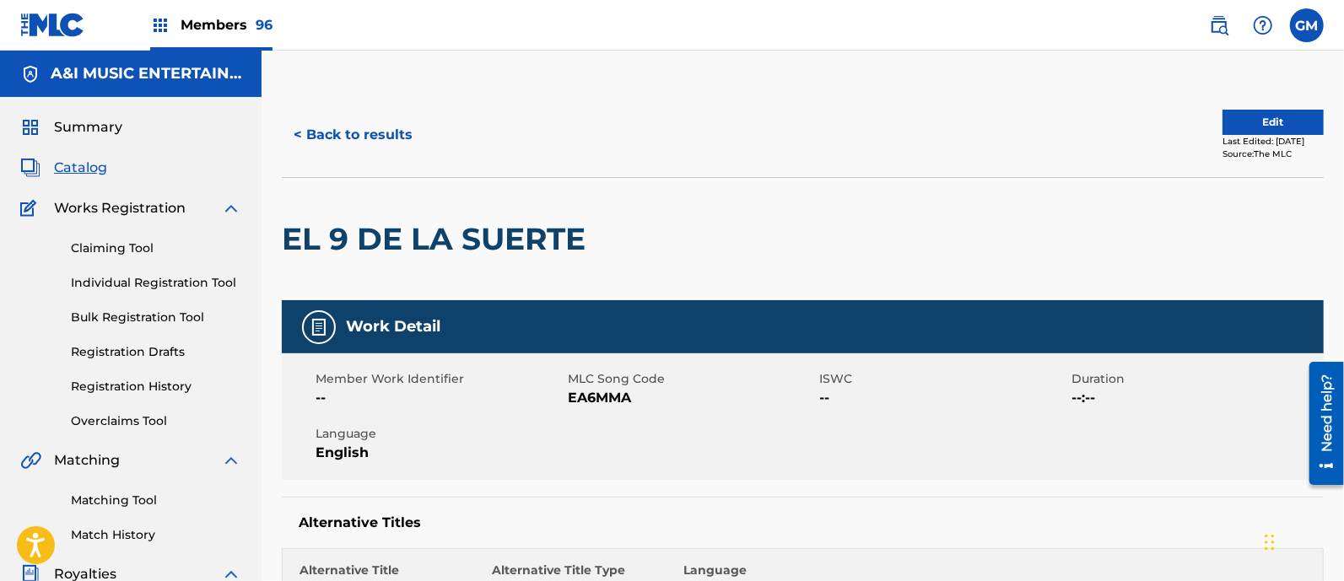
click at [1238, 117] on button "Edit" at bounding box center [1273, 122] width 101 height 25
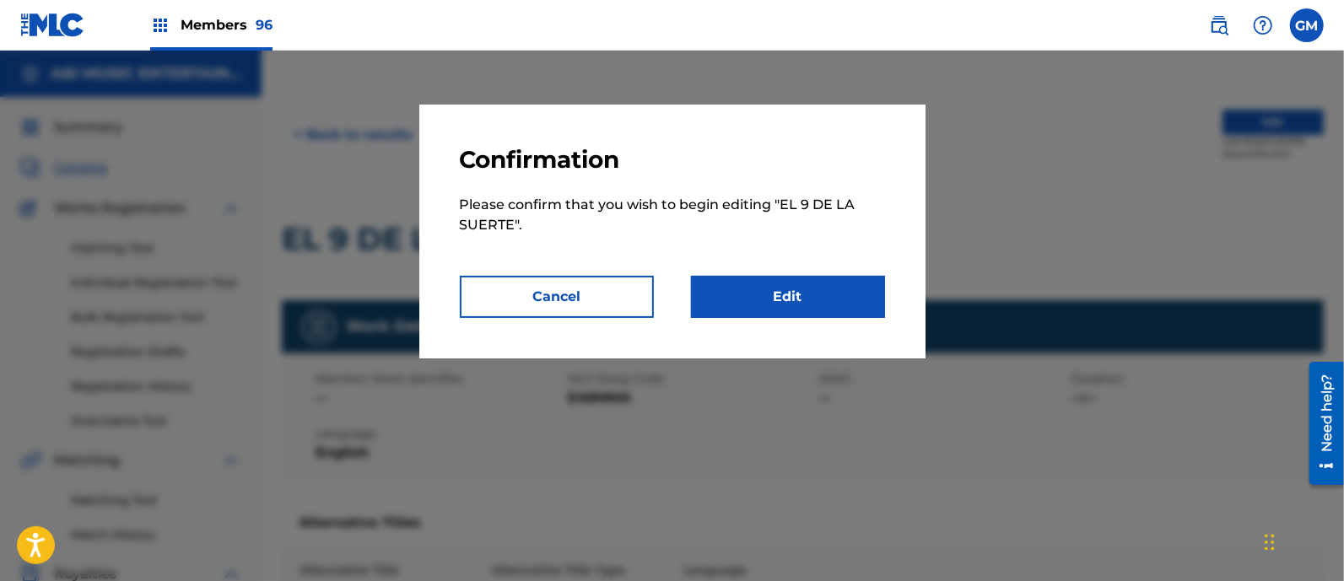
click at [806, 293] on link "Edit" at bounding box center [788, 297] width 194 height 42
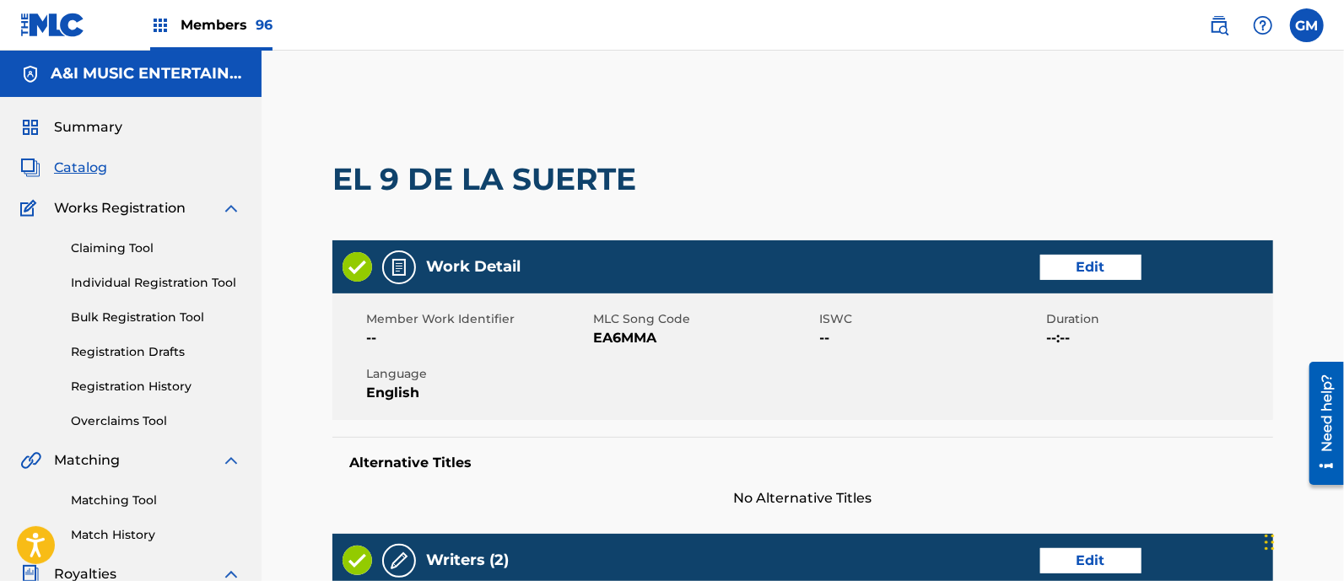
scroll to position [492, 0]
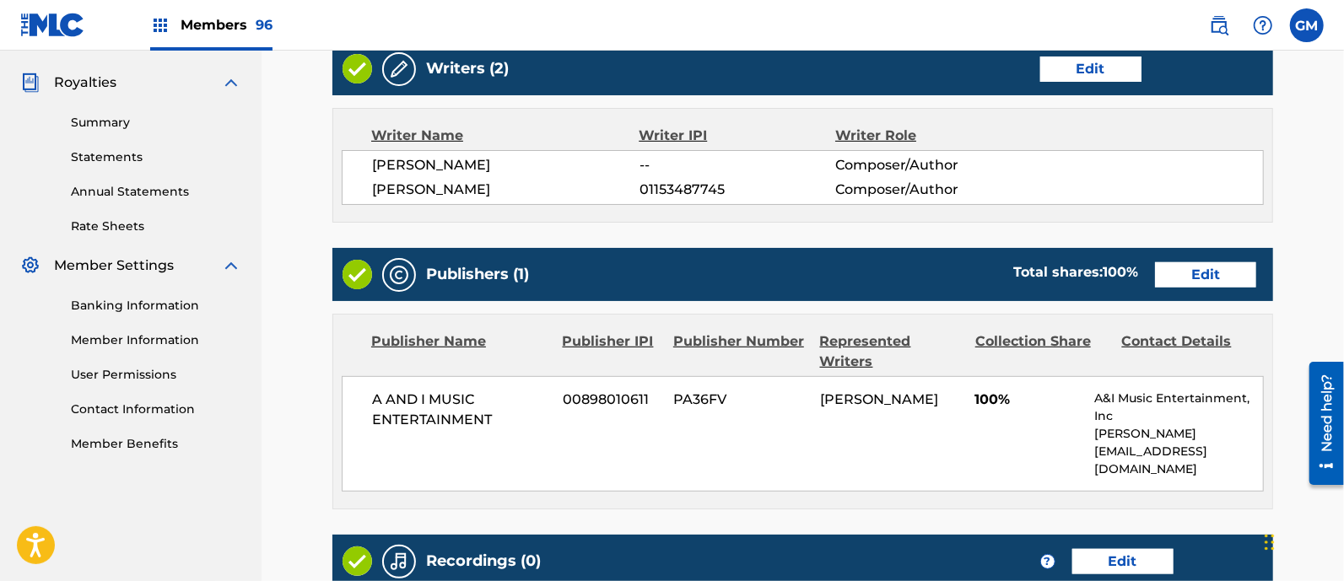
click at [1105, 61] on link "Edit" at bounding box center [1090, 69] width 101 height 25
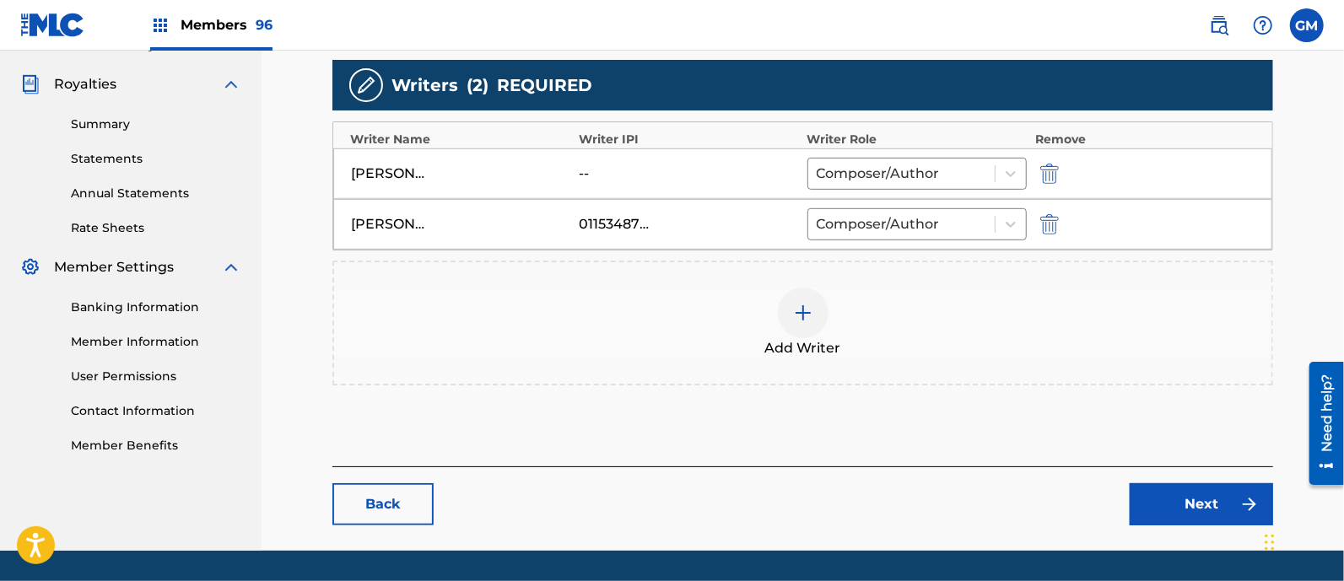
scroll to position [492, 0]
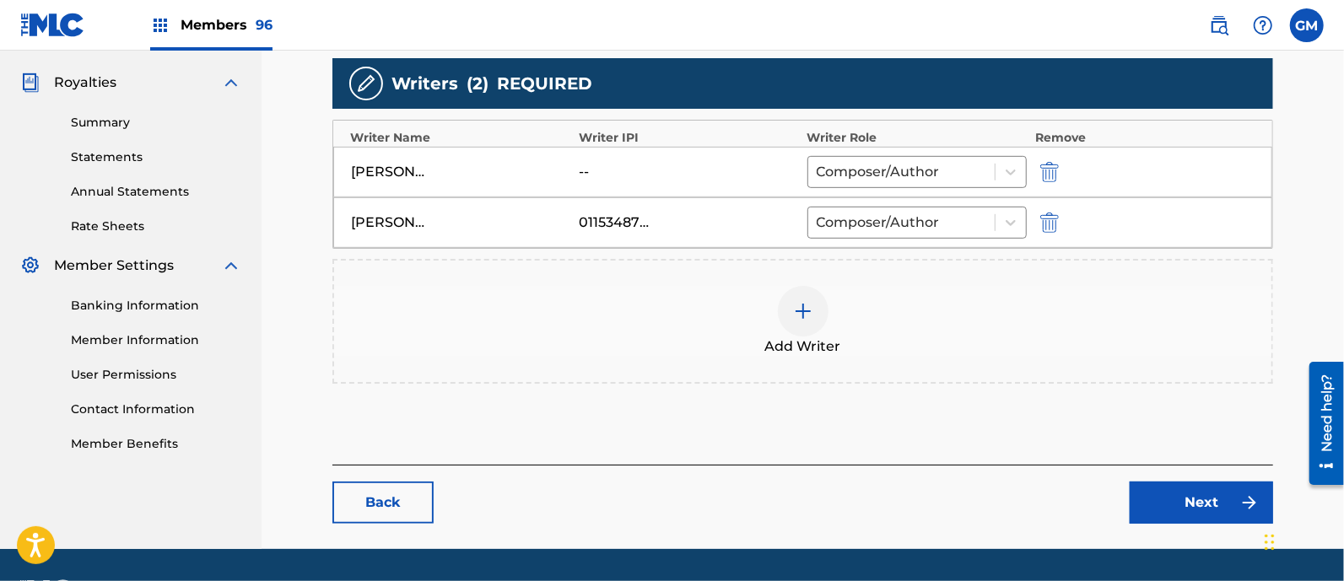
click at [1054, 170] on img "submit" at bounding box center [1049, 172] width 19 height 20
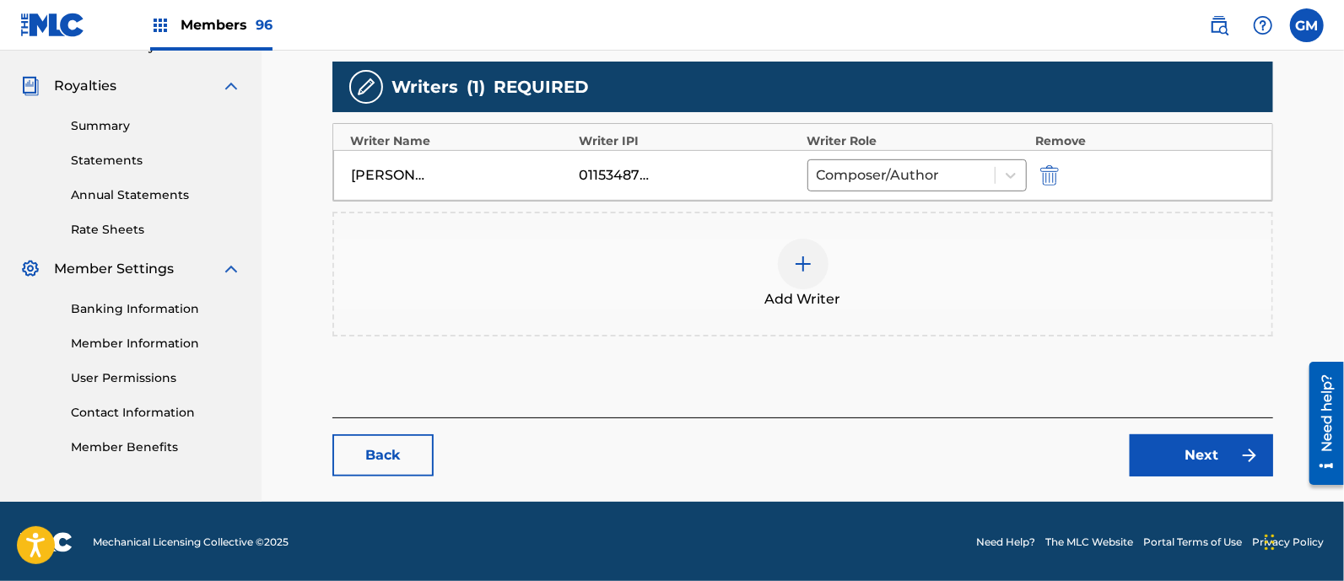
click at [1168, 441] on link "Next" at bounding box center [1201, 456] width 143 height 42
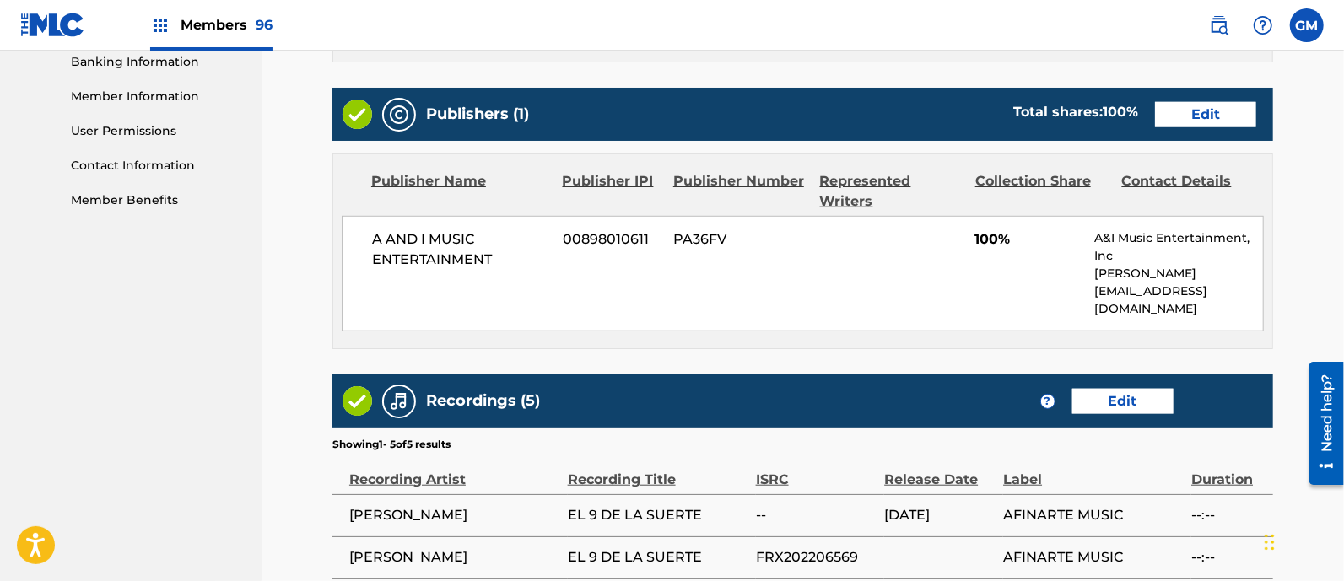
scroll to position [1013, 0]
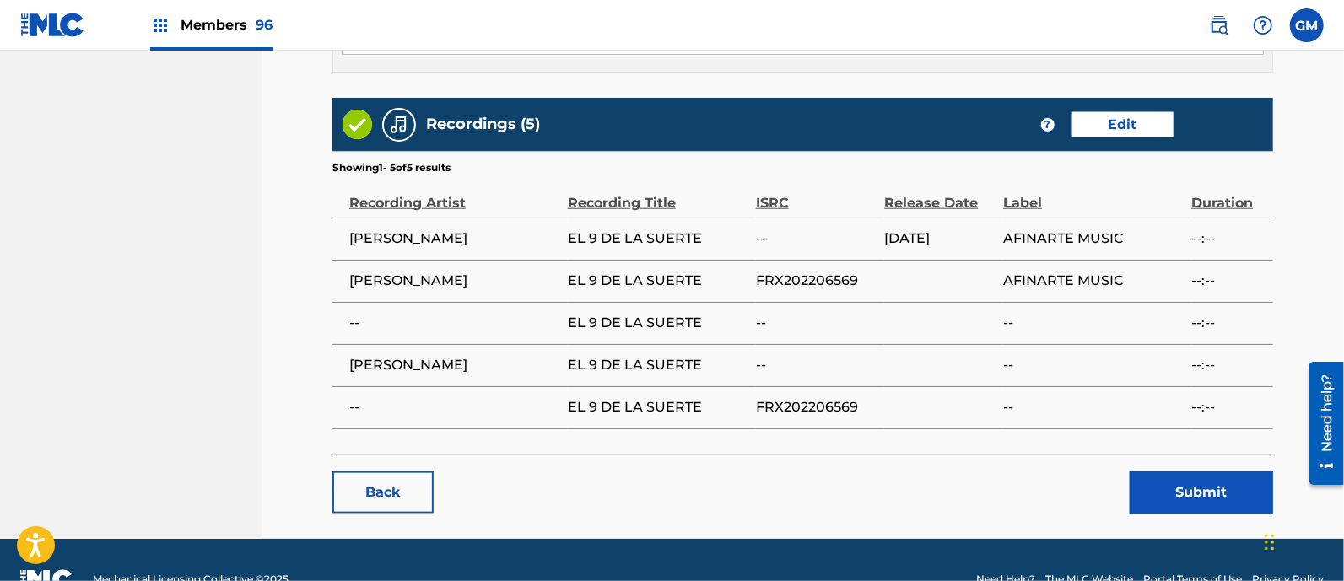
click at [1165, 472] on button "Submit" at bounding box center [1201, 493] width 143 height 42
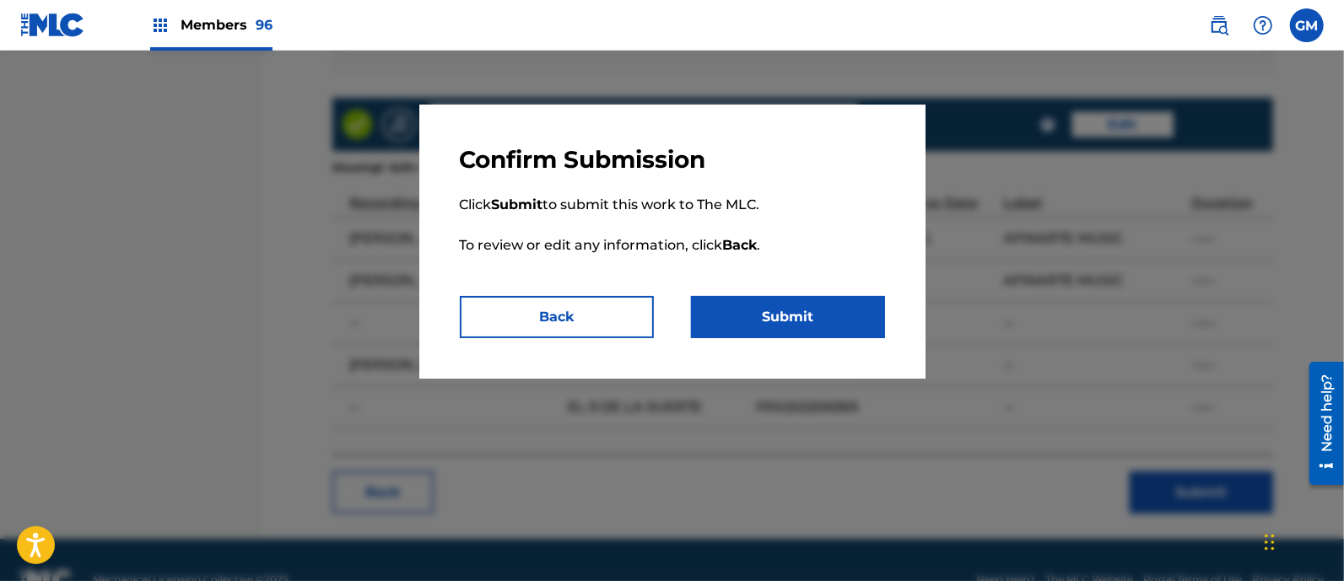
click at [808, 314] on button "Submit" at bounding box center [788, 317] width 194 height 42
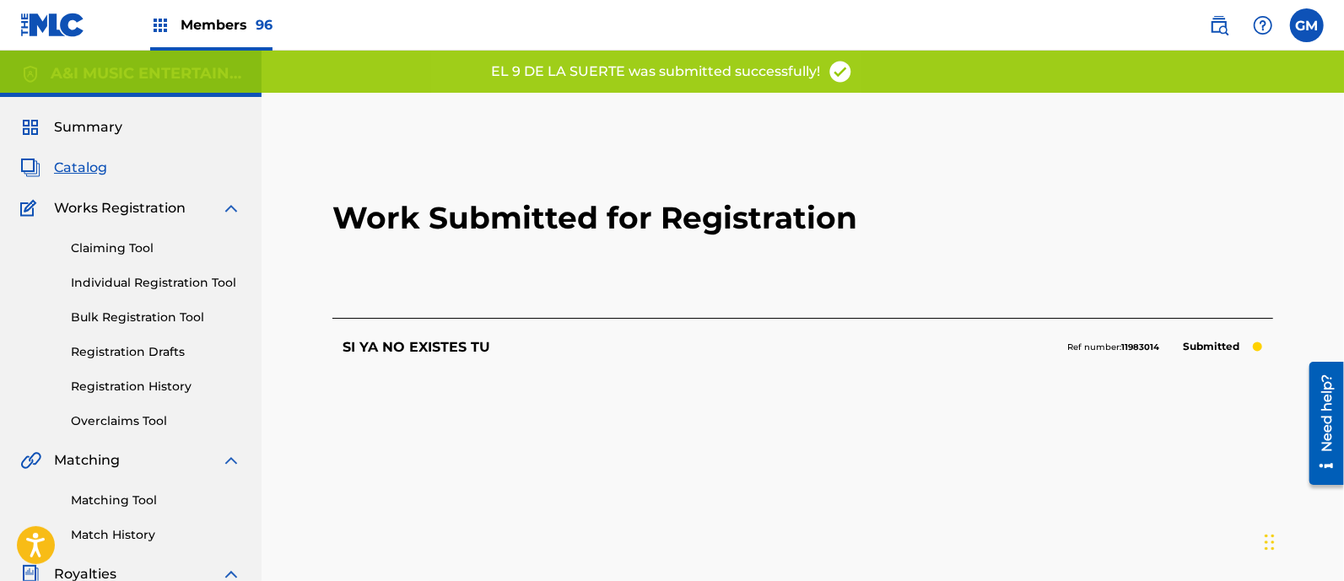
click at [149, 386] on link "Registration History" at bounding box center [156, 387] width 170 height 18
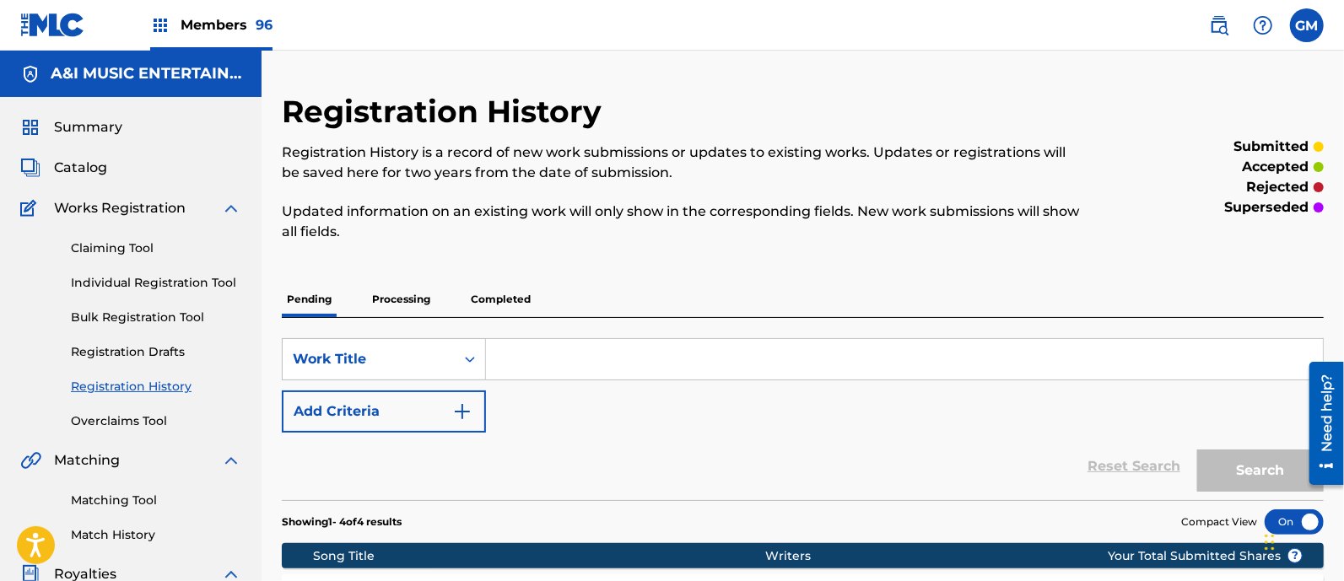
click at [151, 277] on link "Individual Registration Tool" at bounding box center [156, 283] width 170 height 18
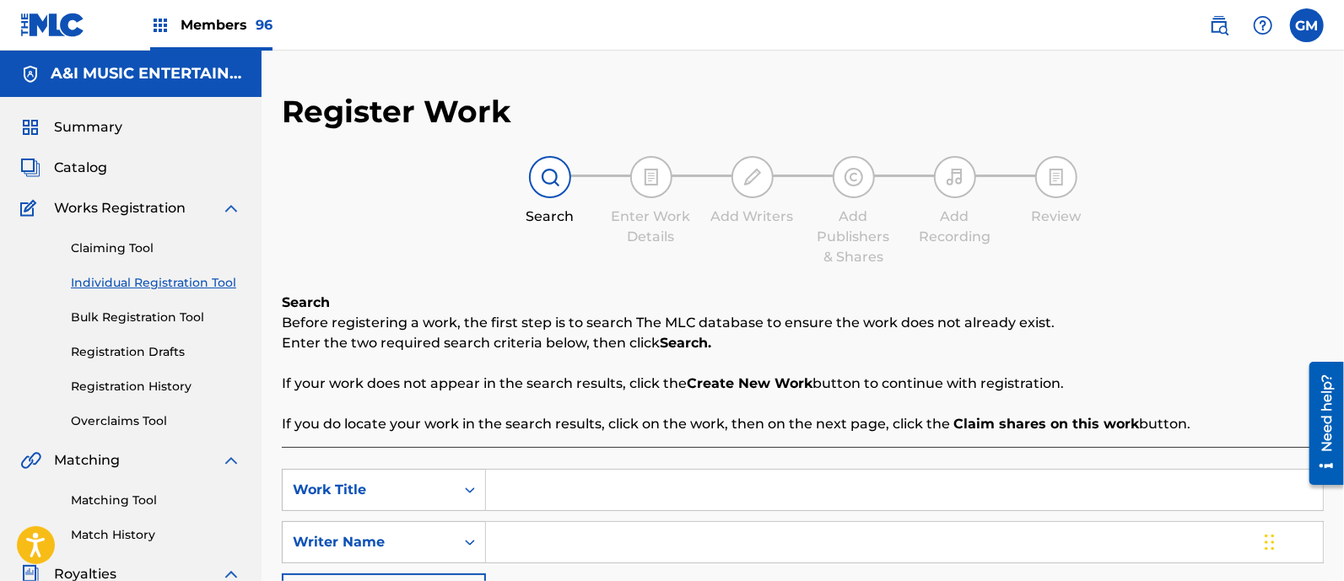
click at [544, 484] on input "Search Form" at bounding box center [904, 490] width 837 height 41
type input "NO ERES LA OPCION"
click at [536, 544] on input "Search Form" at bounding box center [904, 542] width 837 height 41
drag, startPoint x: 765, startPoint y: 540, endPoint x: 426, endPoint y: 538, distance: 339.2
click at [429, 539] on div "SearchWithCriteriae521e46f-34d6-43c5-a2c9-6f50b008d381 Writer Name [PERSON_NAME]" at bounding box center [803, 542] width 1042 height 42
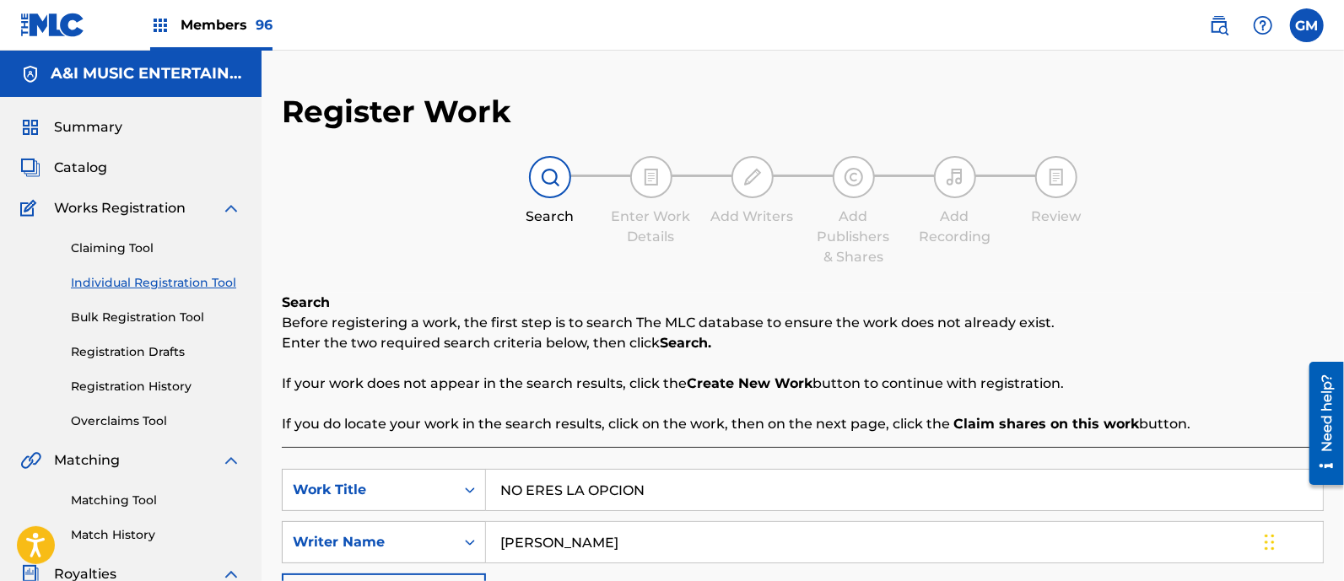
scroll to position [246, 0]
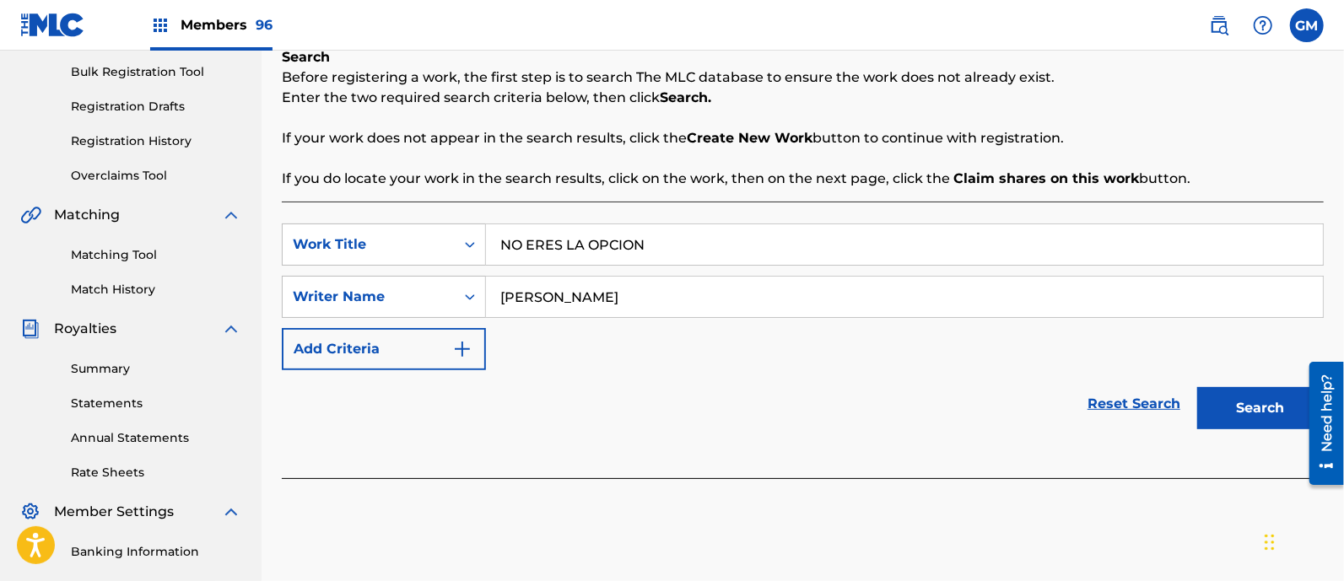
type input "[PERSON_NAME]"
click at [1241, 408] on button "Search" at bounding box center [1260, 408] width 127 height 42
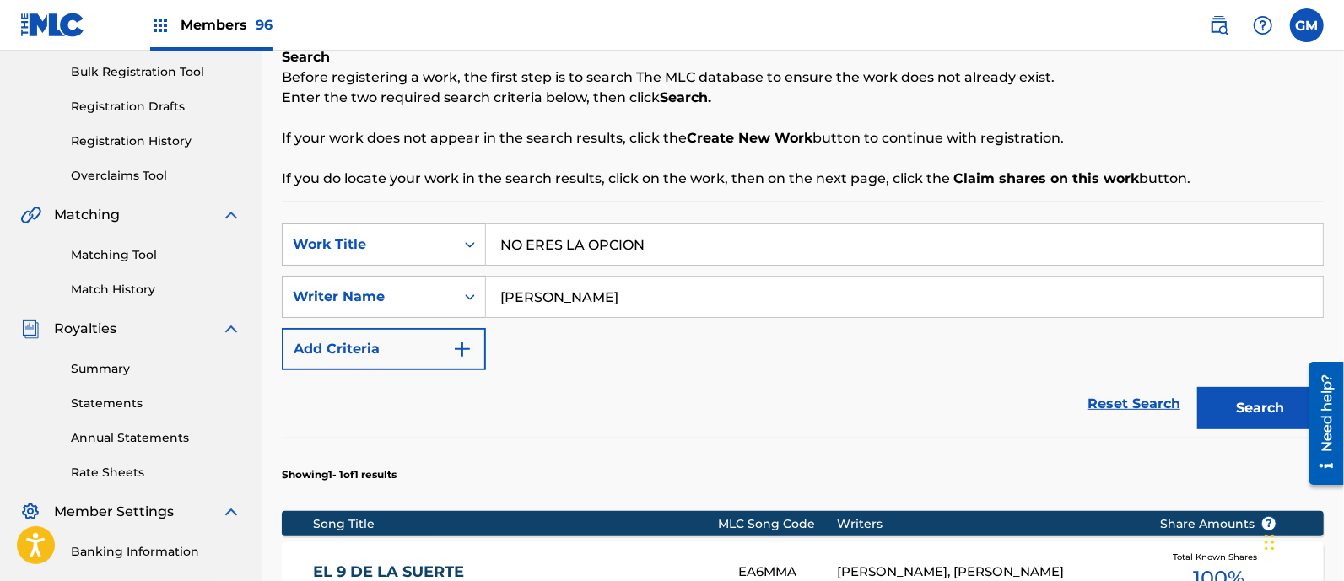
scroll to position [492, 0]
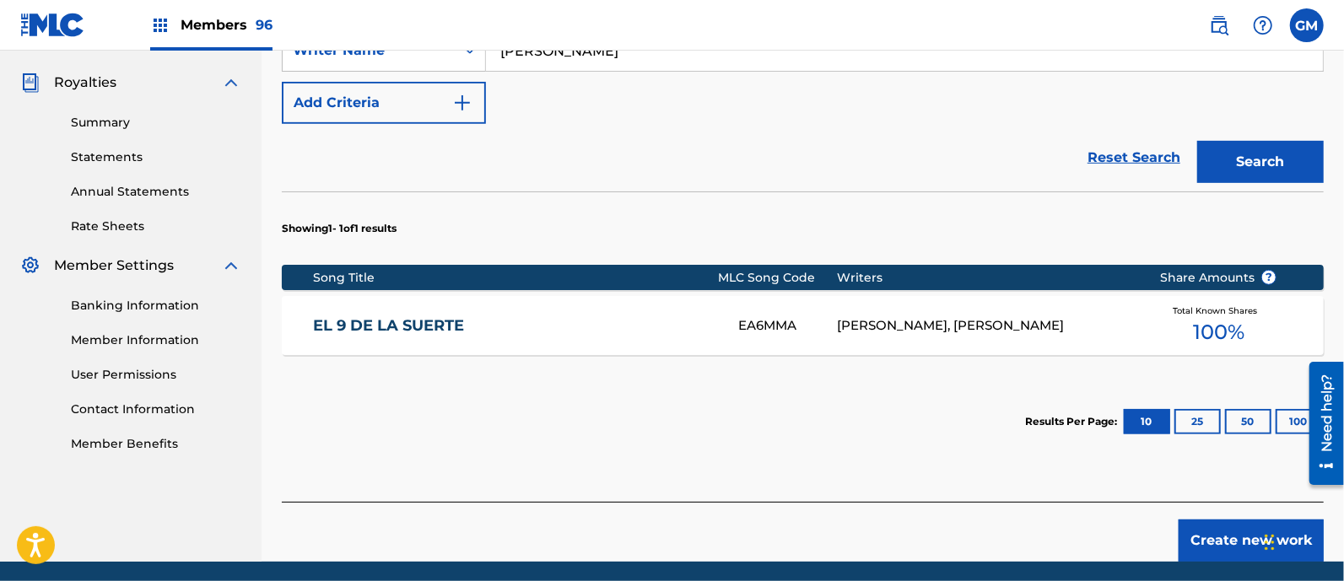
click at [1196, 527] on button "Create new work" at bounding box center [1251, 541] width 145 height 42
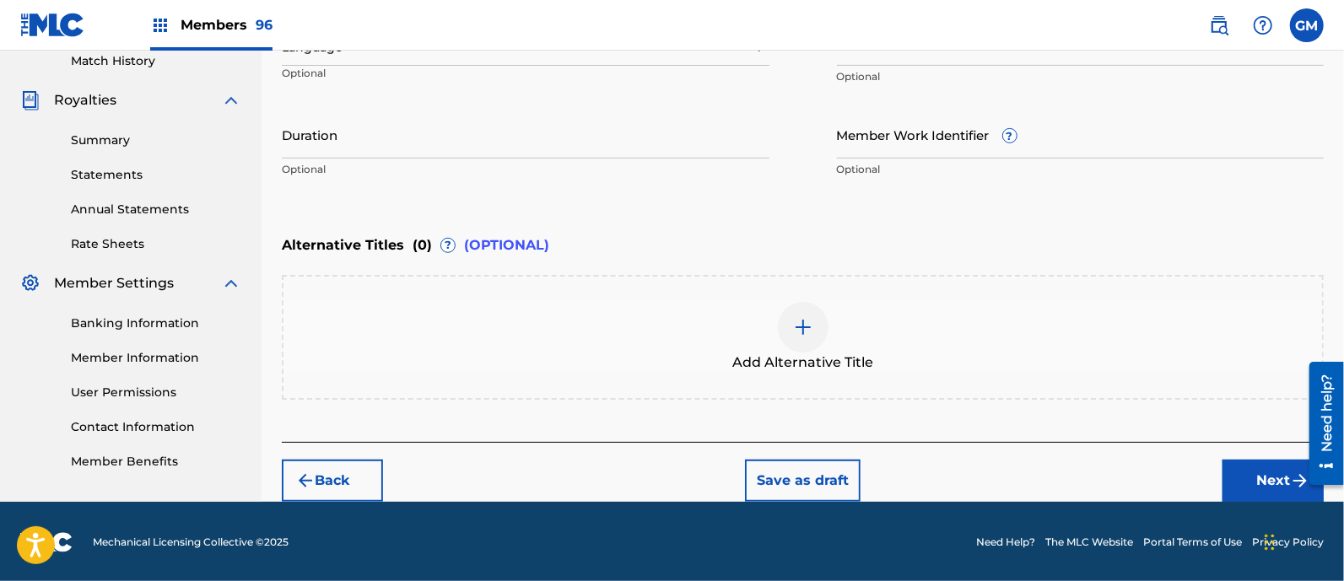
scroll to position [228, 0]
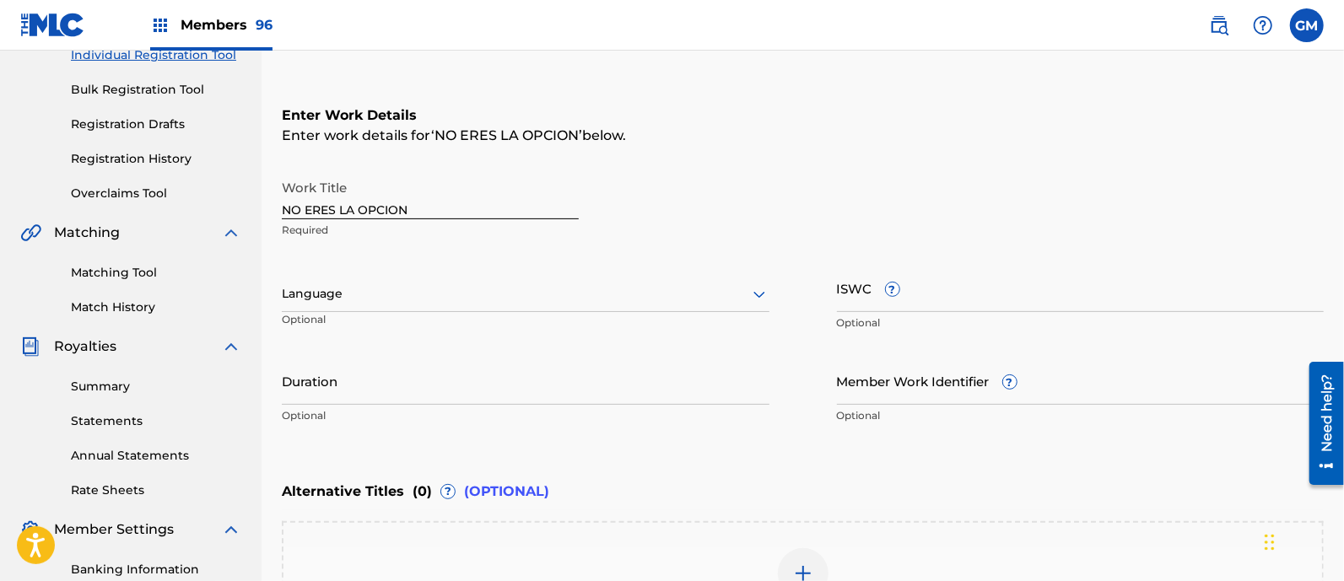
click at [338, 288] on div at bounding box center [526, 294] width 488 height 21
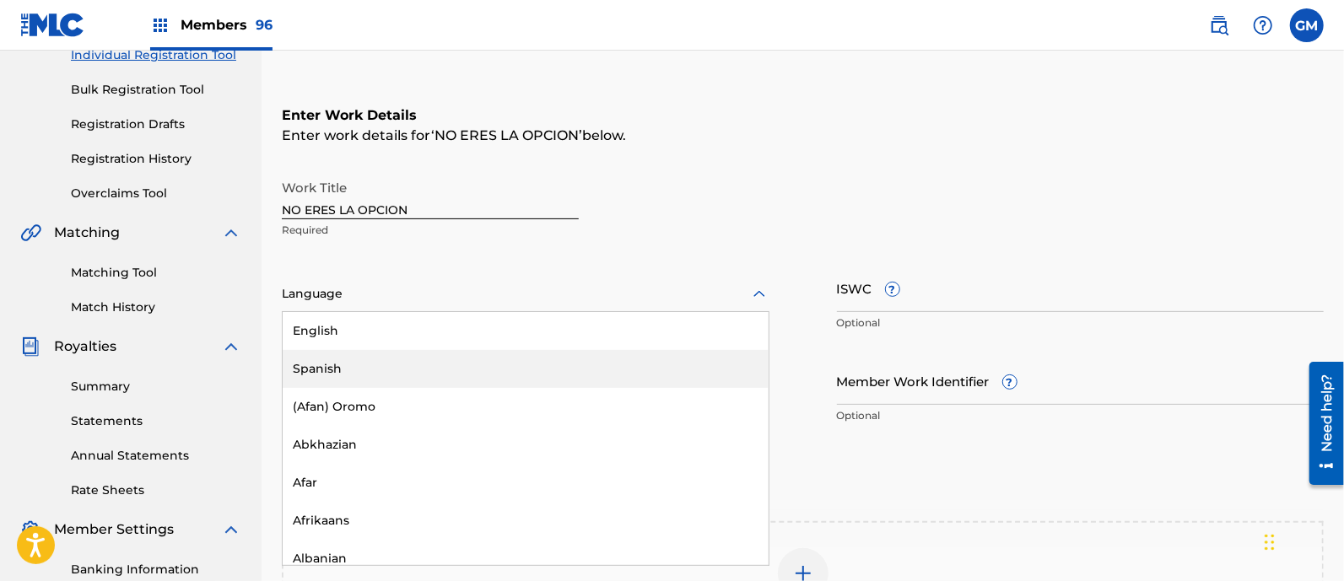
click at [338, 354] on div "Spanish" at bounding box center [526, 369] width 486 height 38
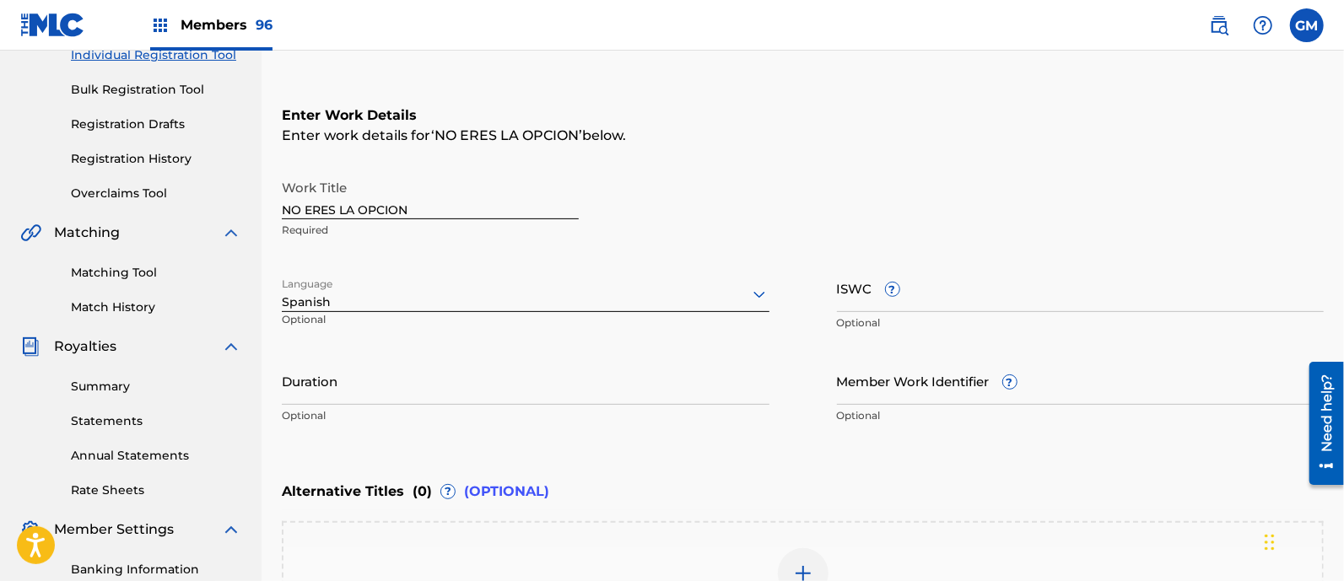
scroll to position [474, 0]
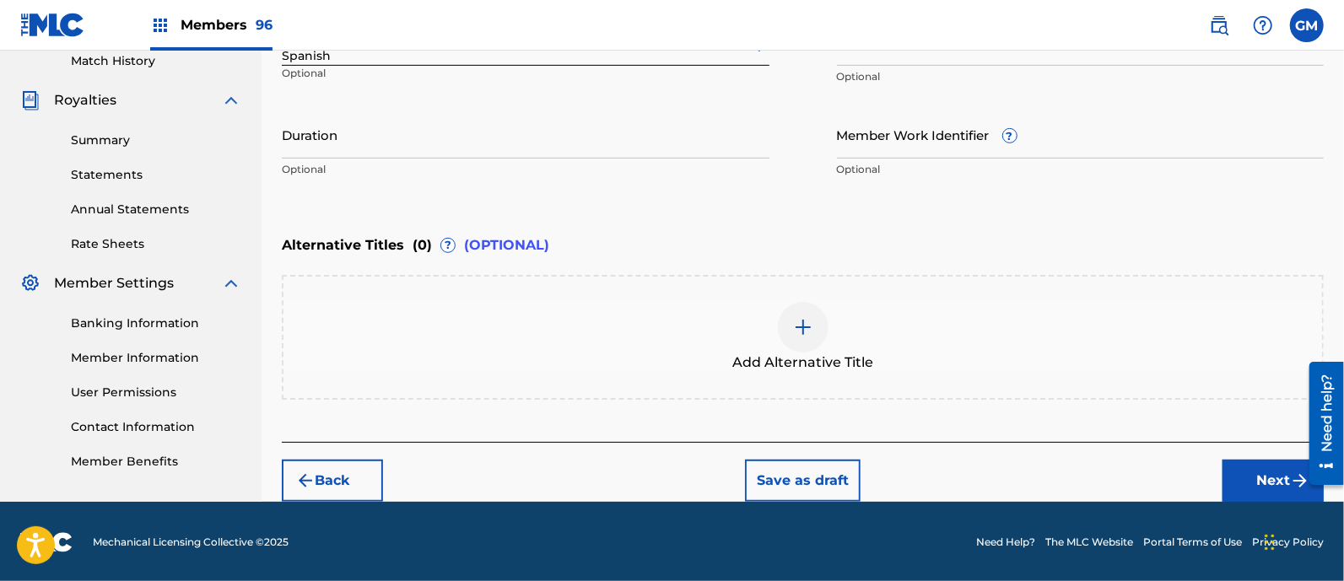
click at [1251, 478] on button "Next" at bounding box center [1273, 481] width 101 height 42
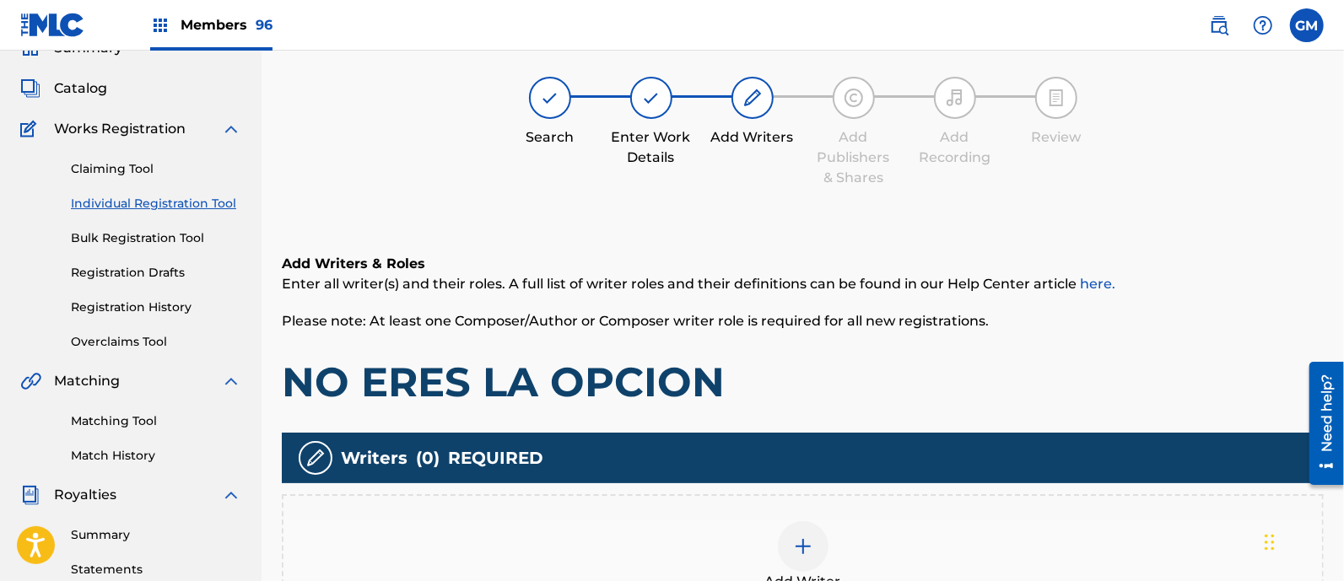
scroll to position [76, 0]
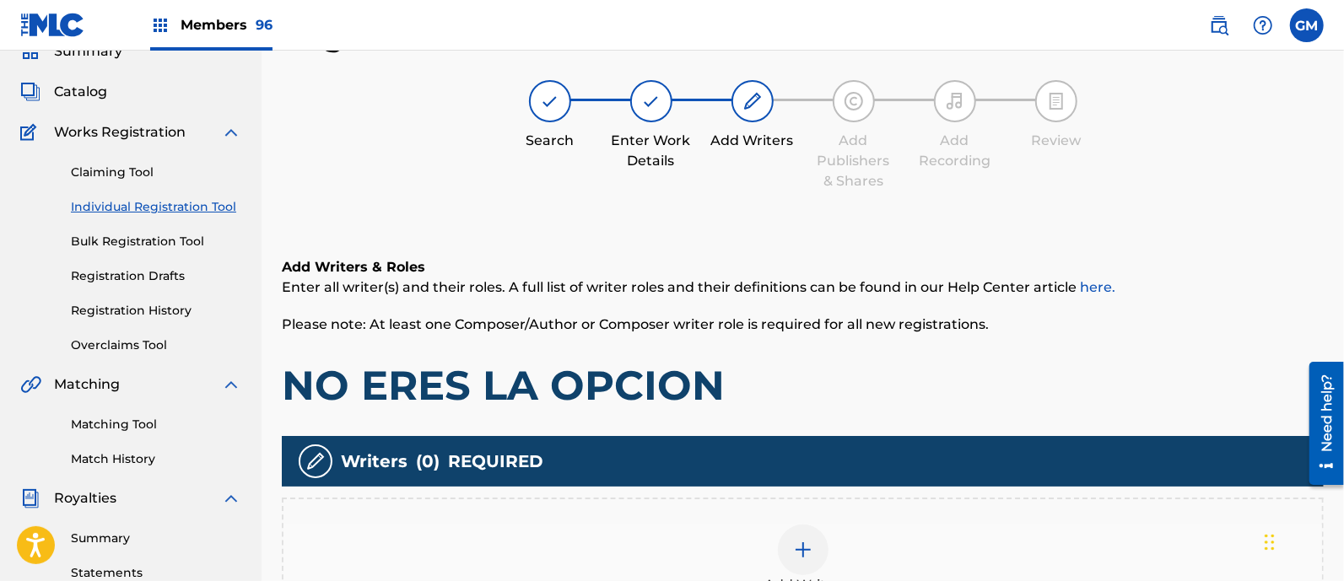
click at [797, 542] on img at bounding box center [803, 550] width 20 height 20
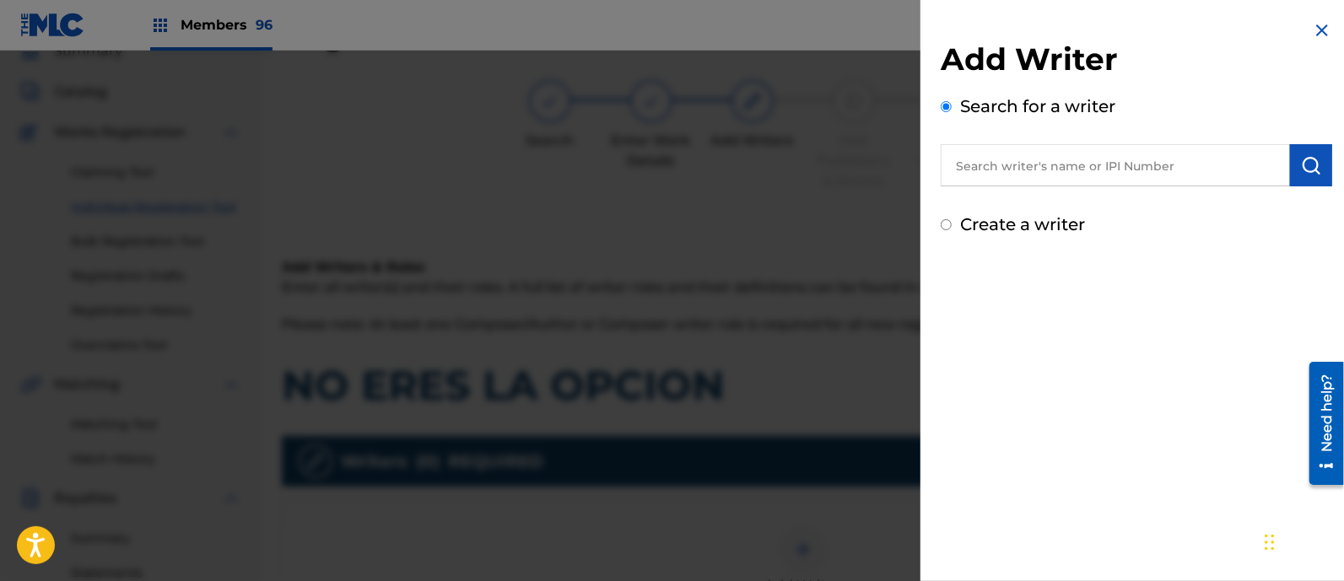
click at [1112, 167] on input "text" at bounding box center [1115, 165] width 349 height 42
paste input "[PERSON_NAME]"
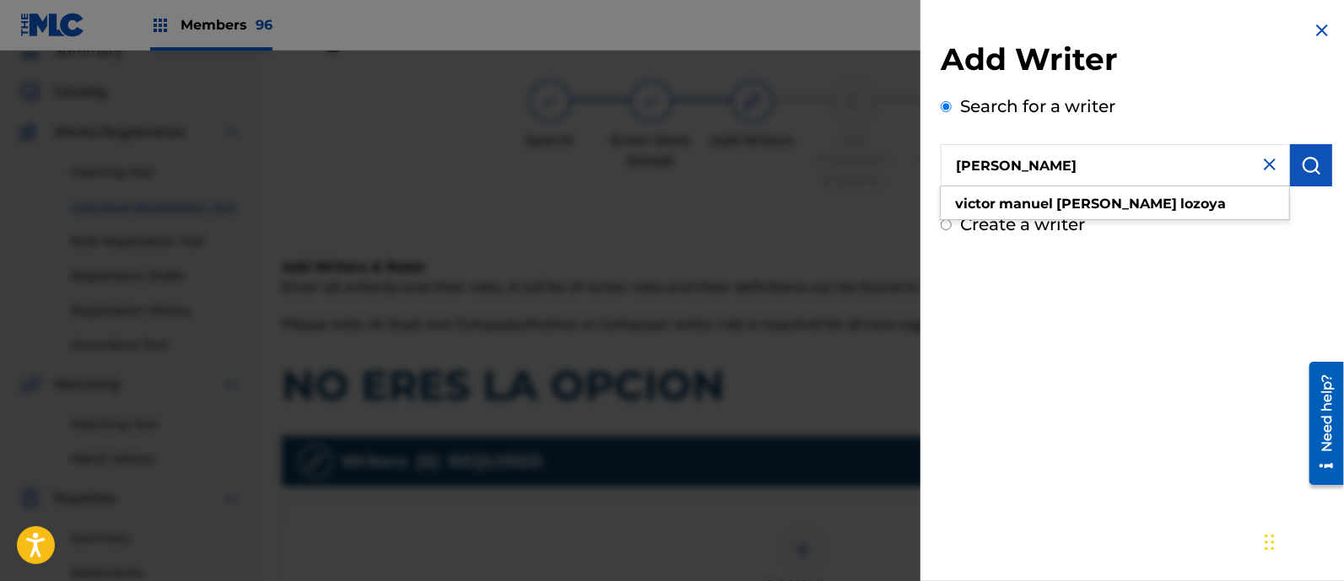
type input "[PERSON_NAME]"
click at [1305, 154] on button "submit" at bounding box center [1311, 165] width 42 height 42
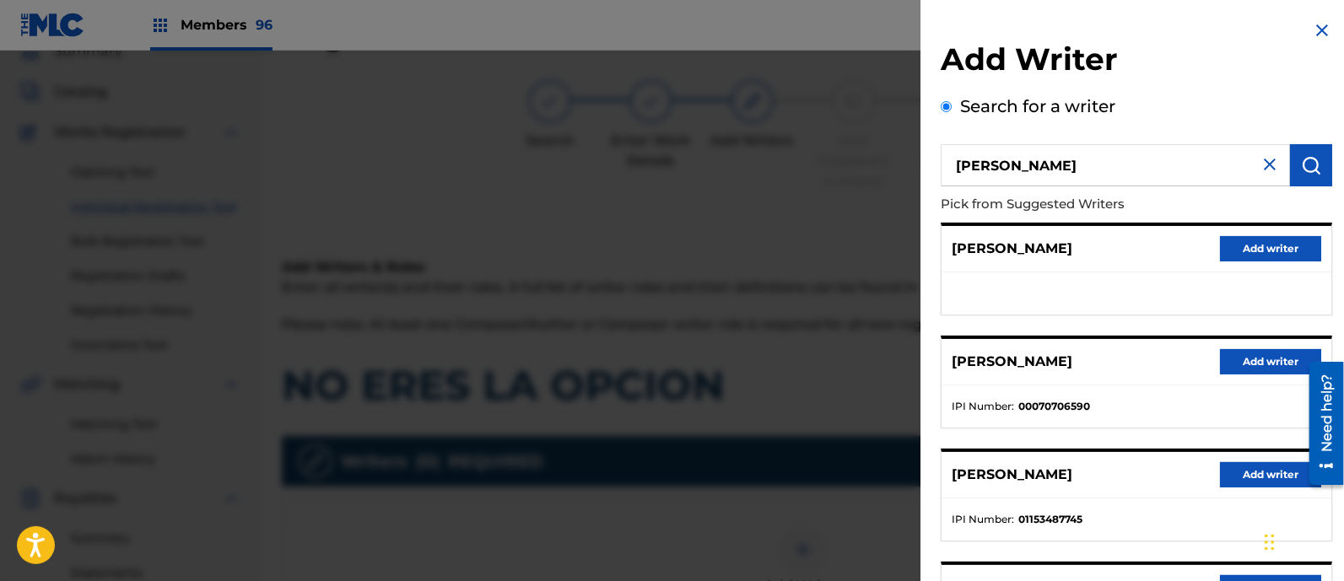
scroll to position [246, 0]
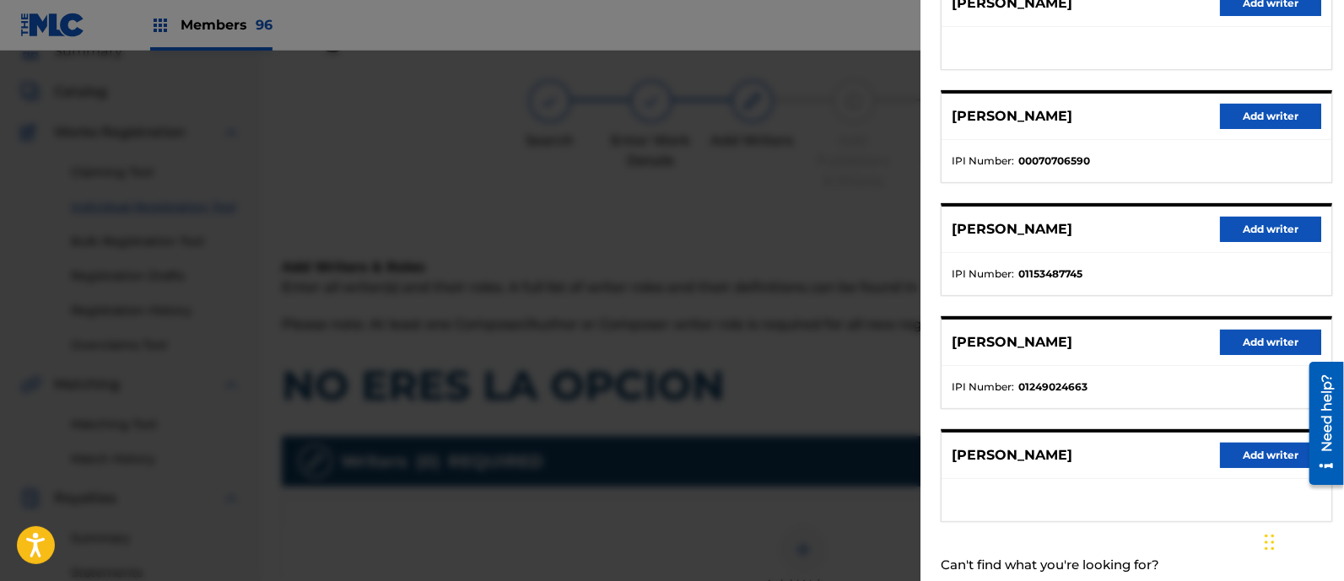
click at [1241, 217] on button "Add writer" at bounding box center [1270, 229] width 101 height 25
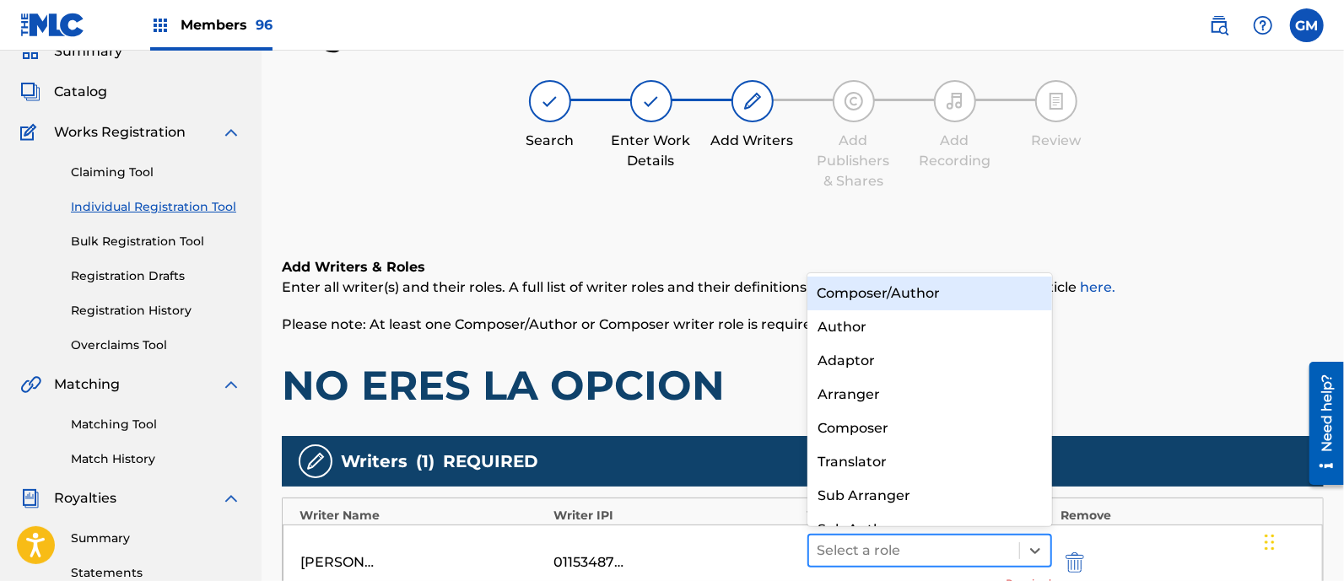
click at [854, 544] on div at bounding box center [914, 551] width 193 height 24
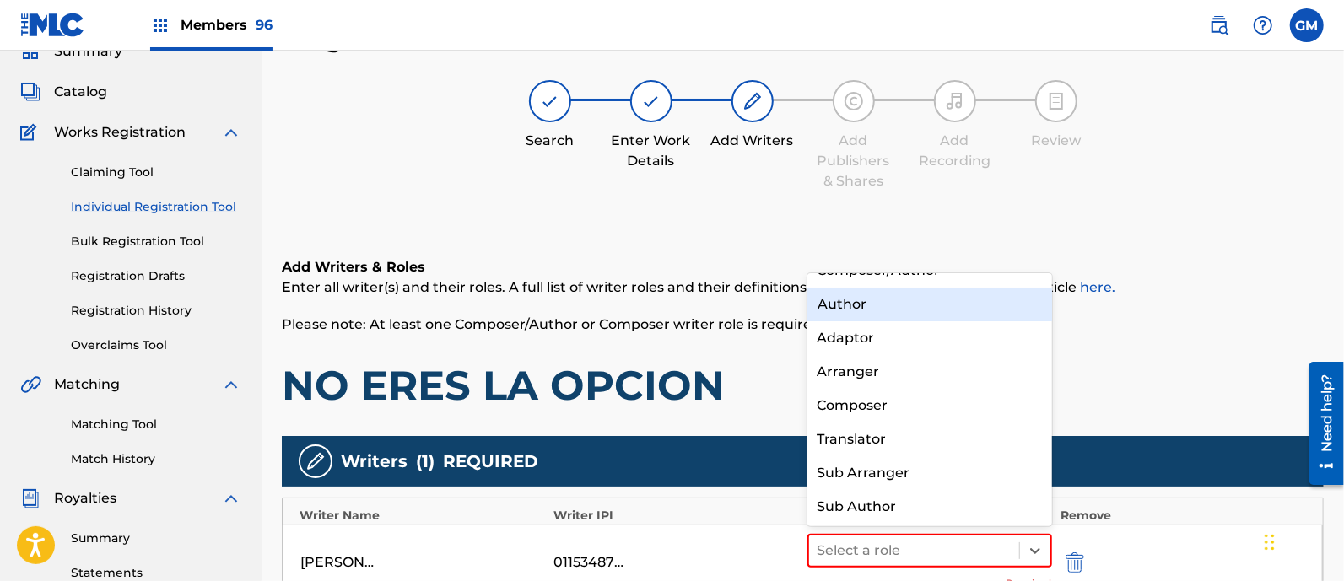
scroll to position [0, 0]
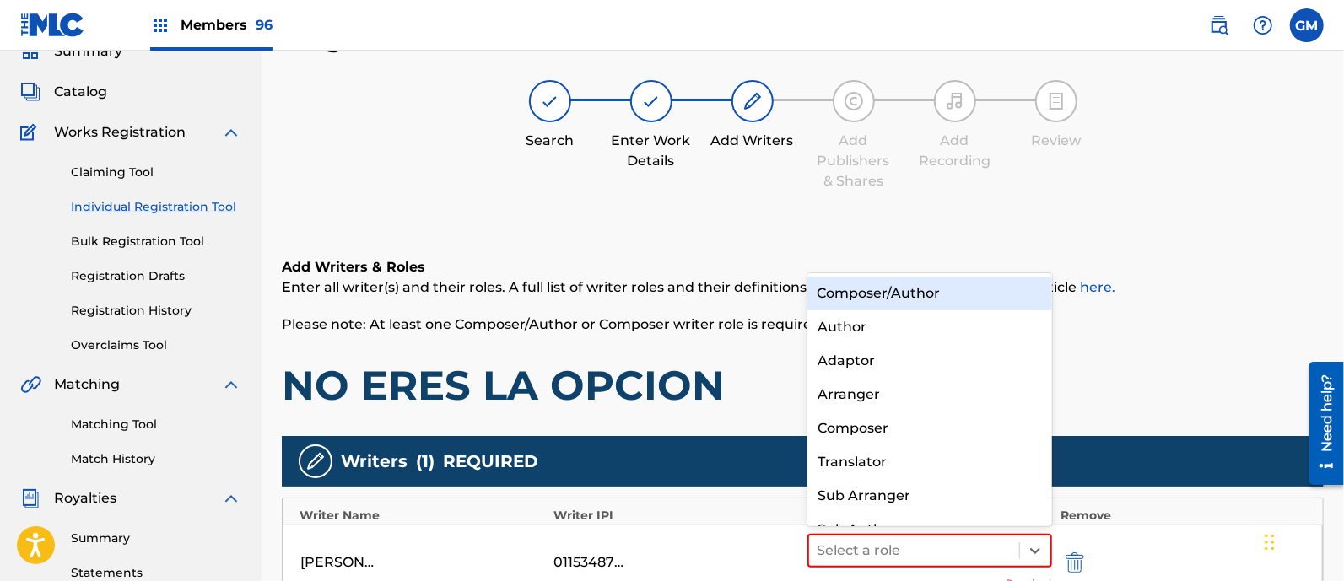
click at [918, 289] on div "Composer/Author" at bounding box center [930, 294] width 245 height 34
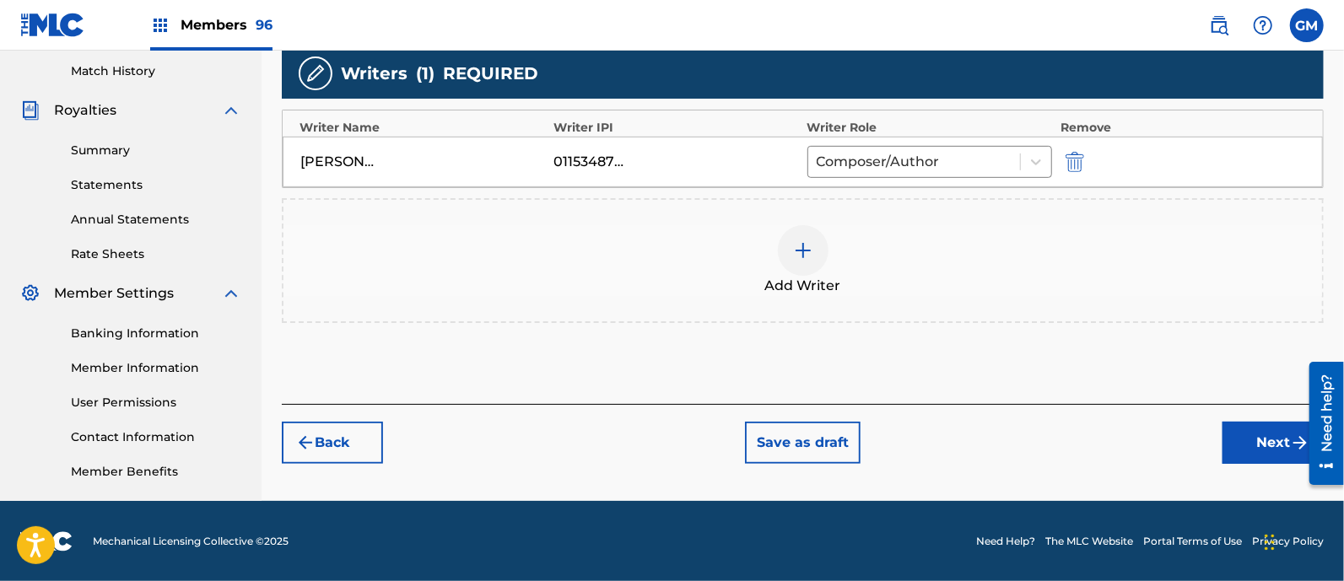
click at [1232, 446] on button "Next" at bounding box center [1273, 443] width 101 height 42
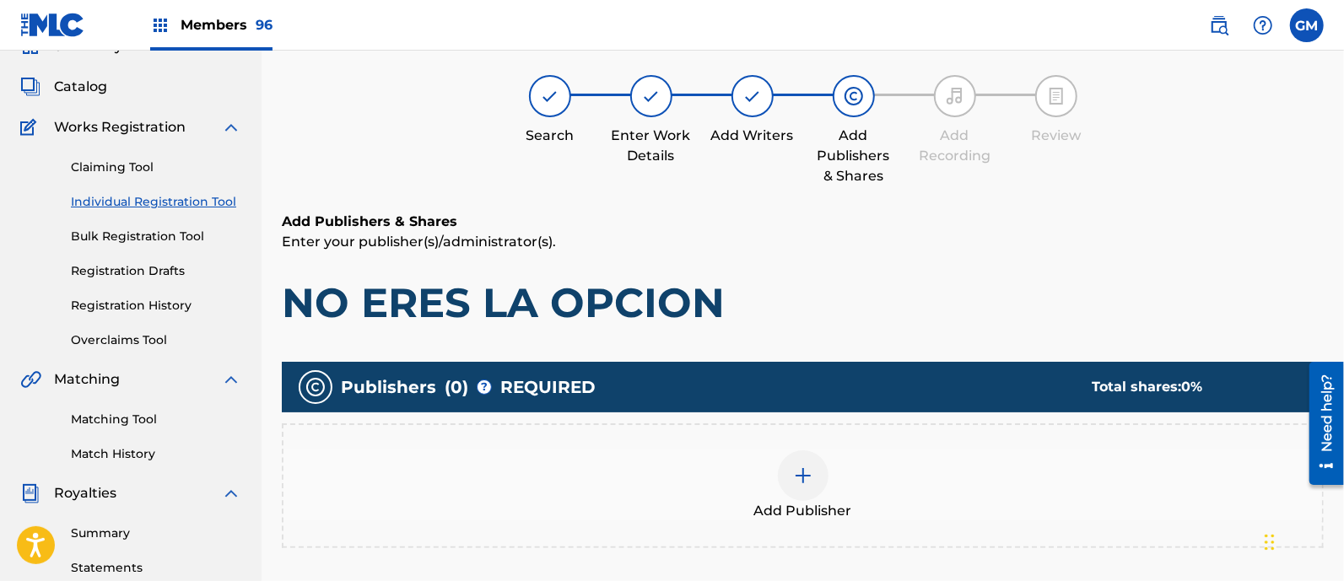
scroll to position [76, 0]
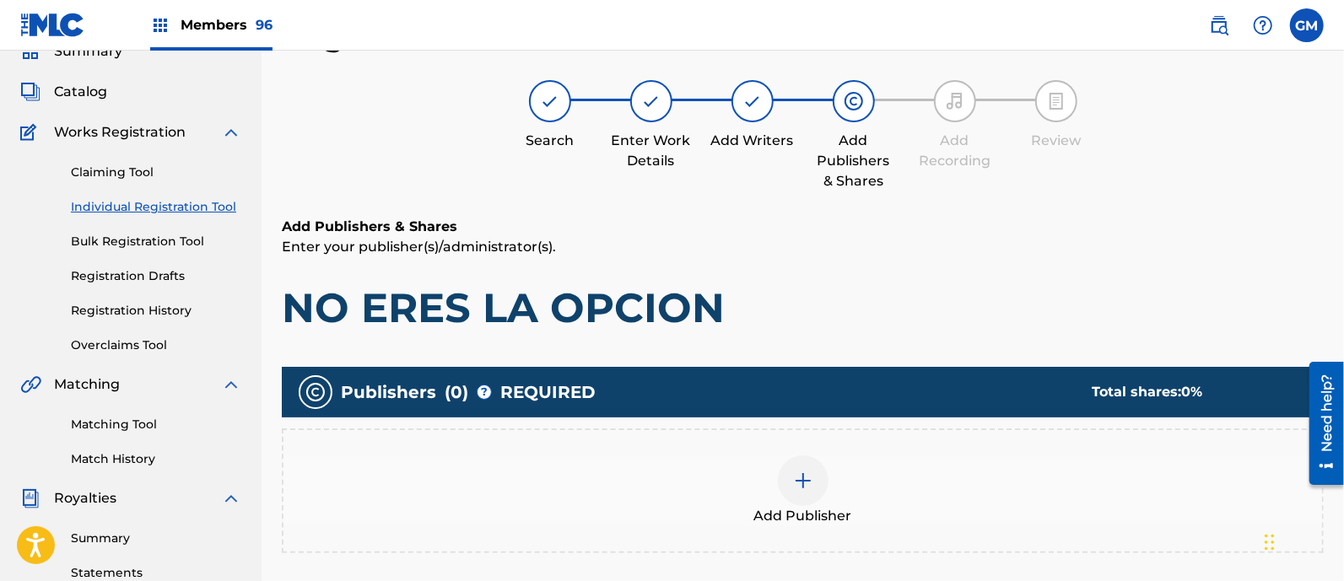
click at [807, 479] on img at bounding box center [803, 481] width 20 height 20
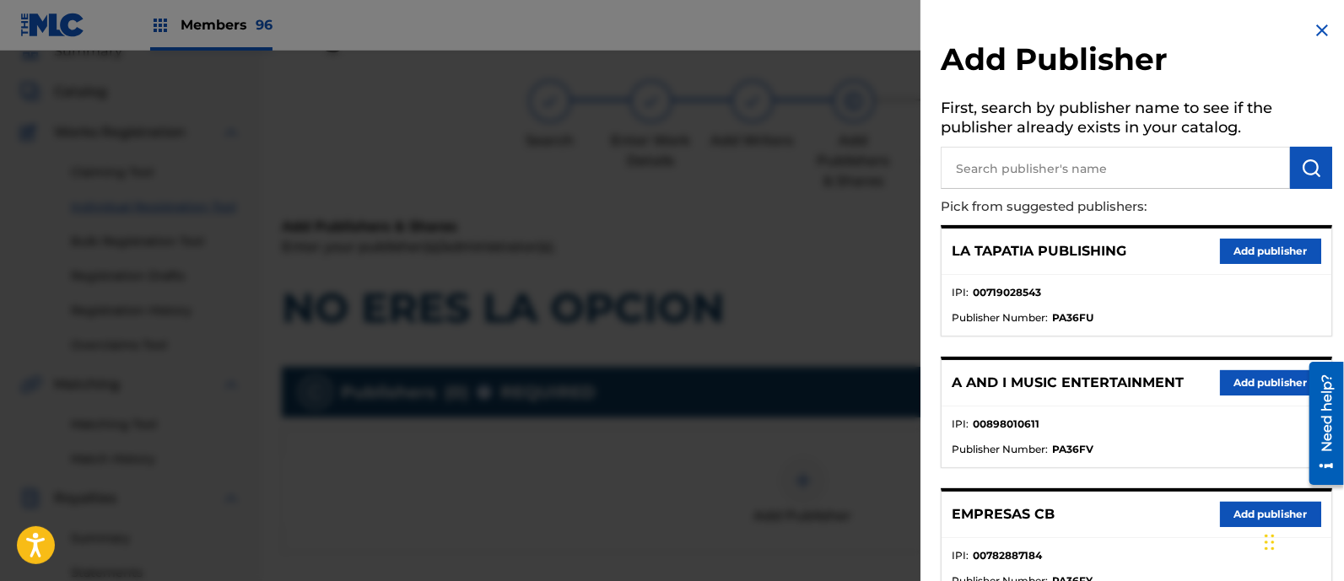
click at [1258, 375] on button "Add publisher" at bounding box center [1270, 382] width 101 height 25
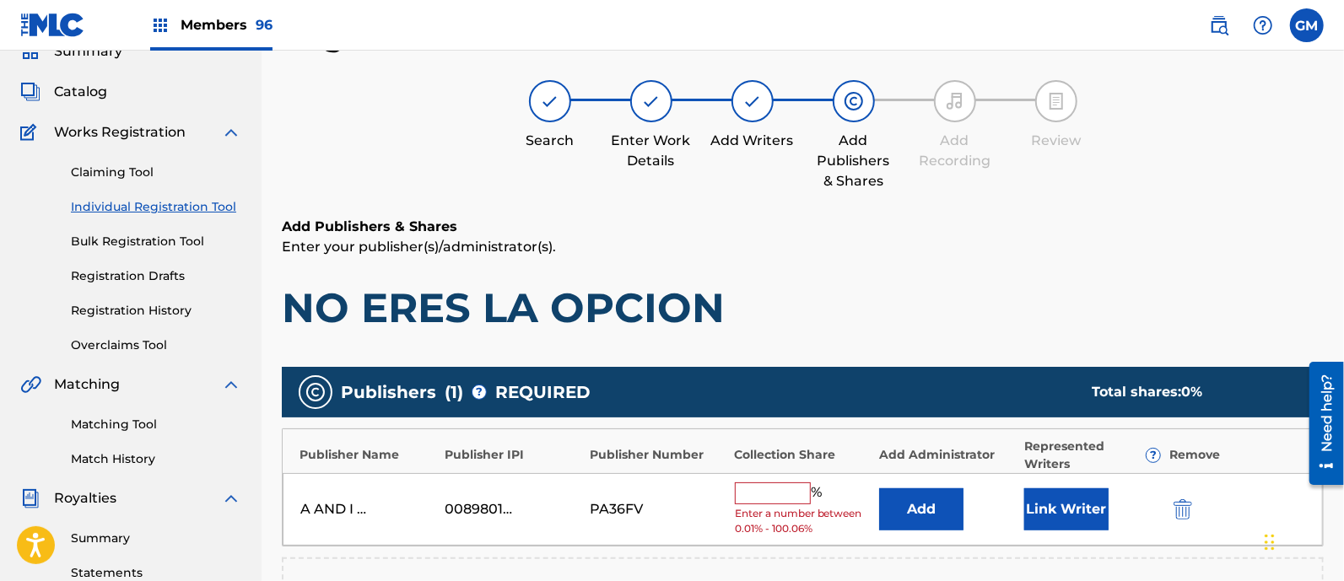
click at [757, 481] on div "A AND I MUSIC ENTERTAINMENT 00898010611 PA36FV % Enter a number between 0.01% -…" at bounding box center [803, 509] width 1040 height 73
click at [760, 492] on input "text" at bounding box center [773, 494] width 76 height 22
type input "100"
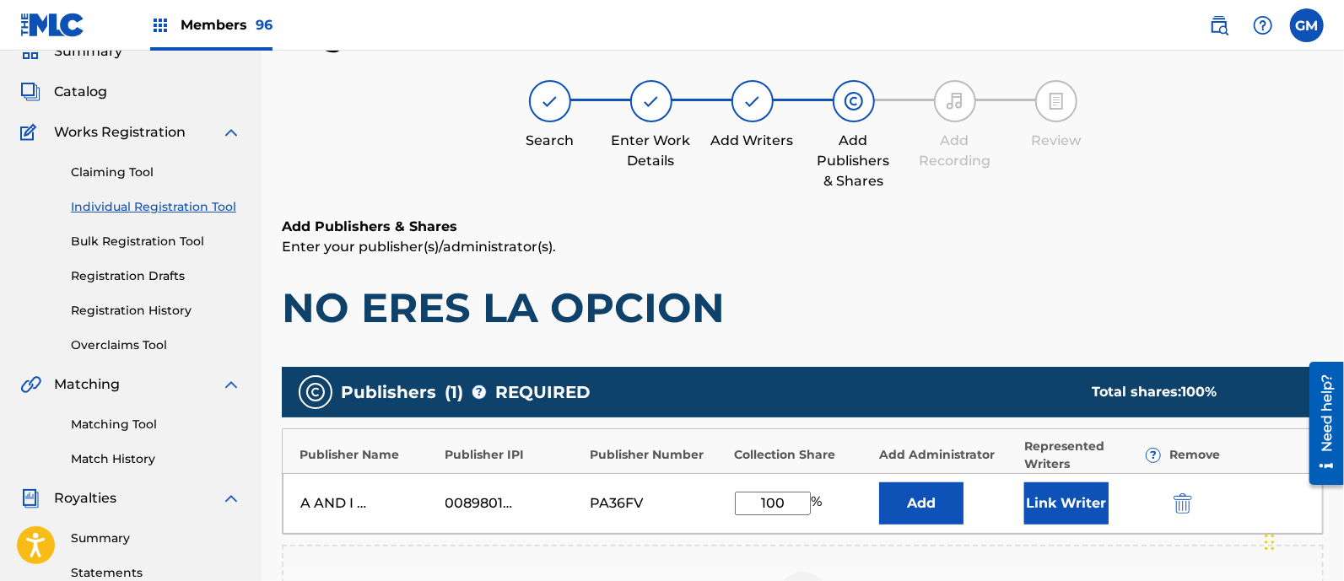
click at [1037, 500] on button "Link Writer" at bounding box center [1066, 504] width 84 height 42
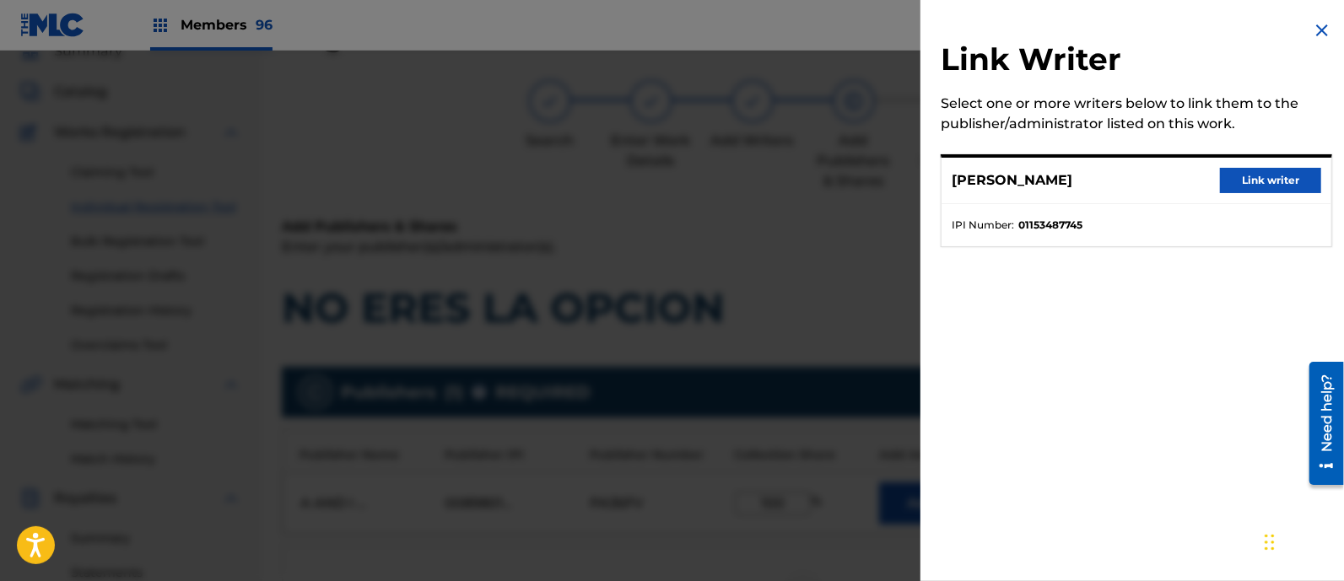
click at [1228, 171] on button "Link writer" at bounding box center [1270, 180] width 101 height 25
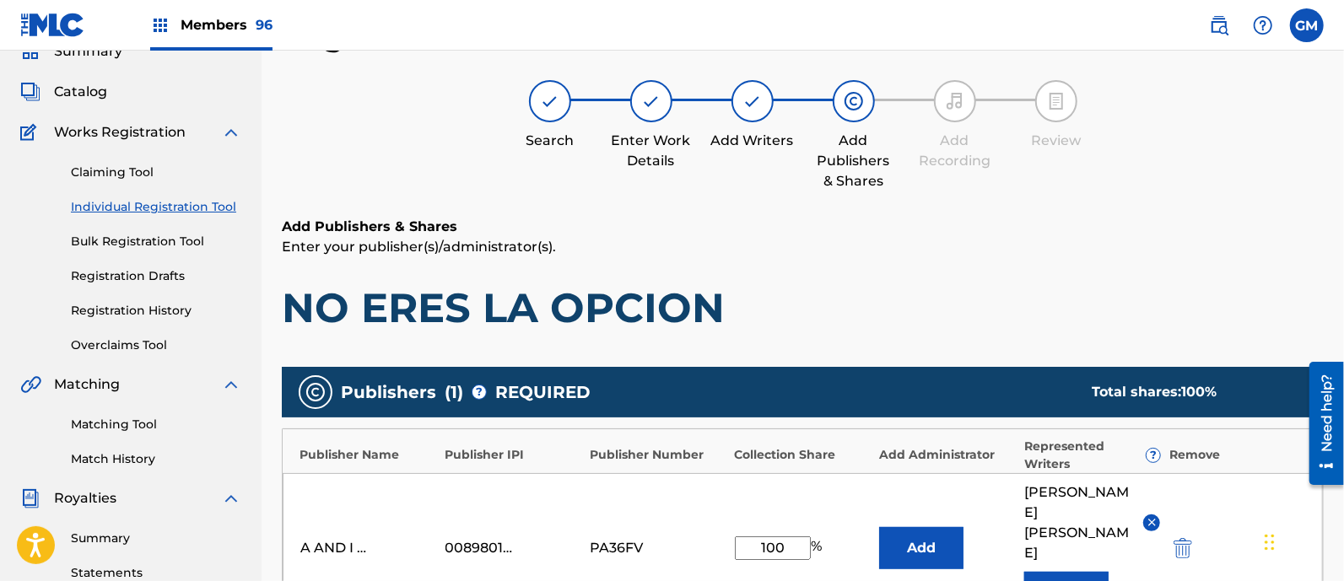
scroll to position [505, 0]
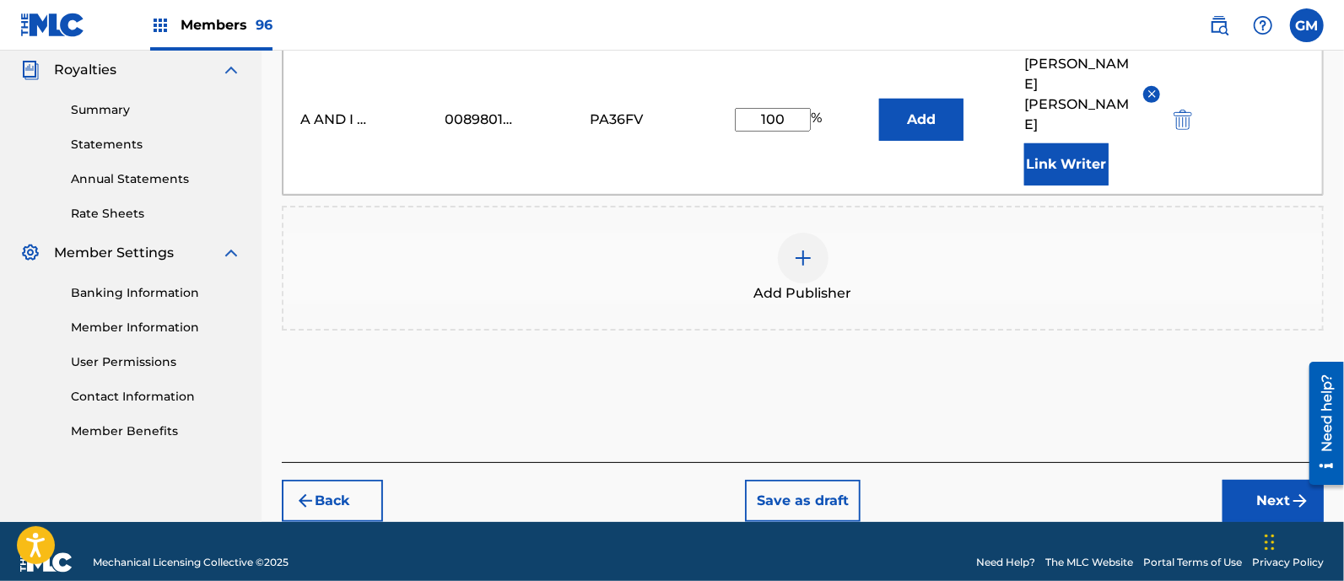
click at [1245, 480] on button "Next" at bounding box center [1273, 501] width 101 height 42
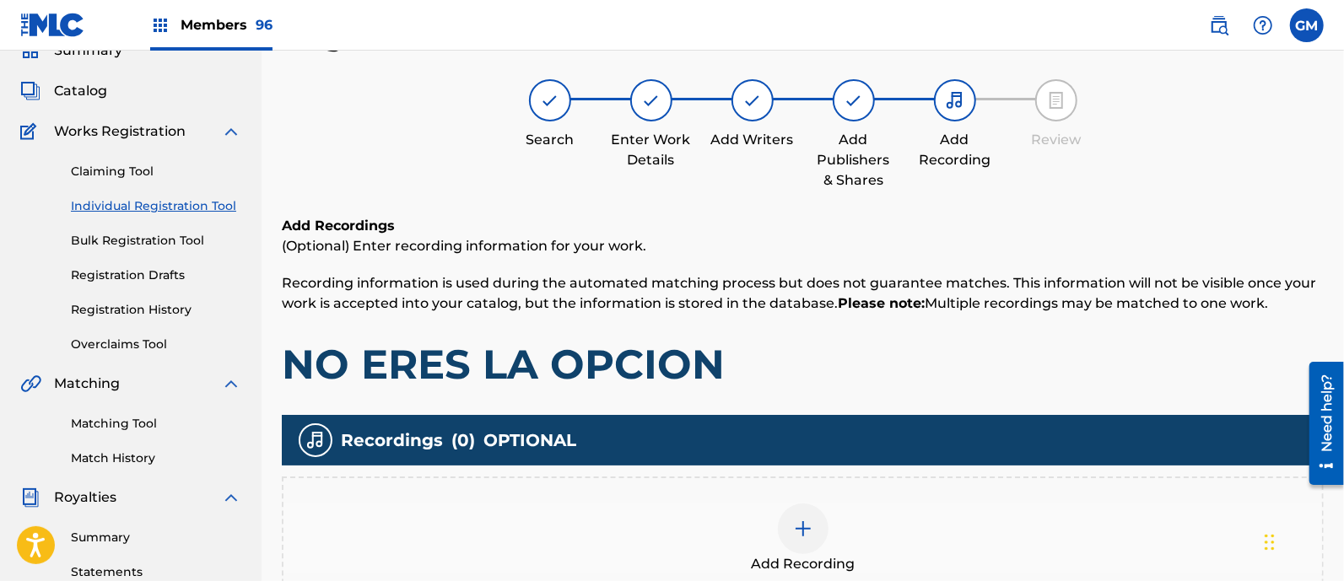
scroll to position [76, 0]
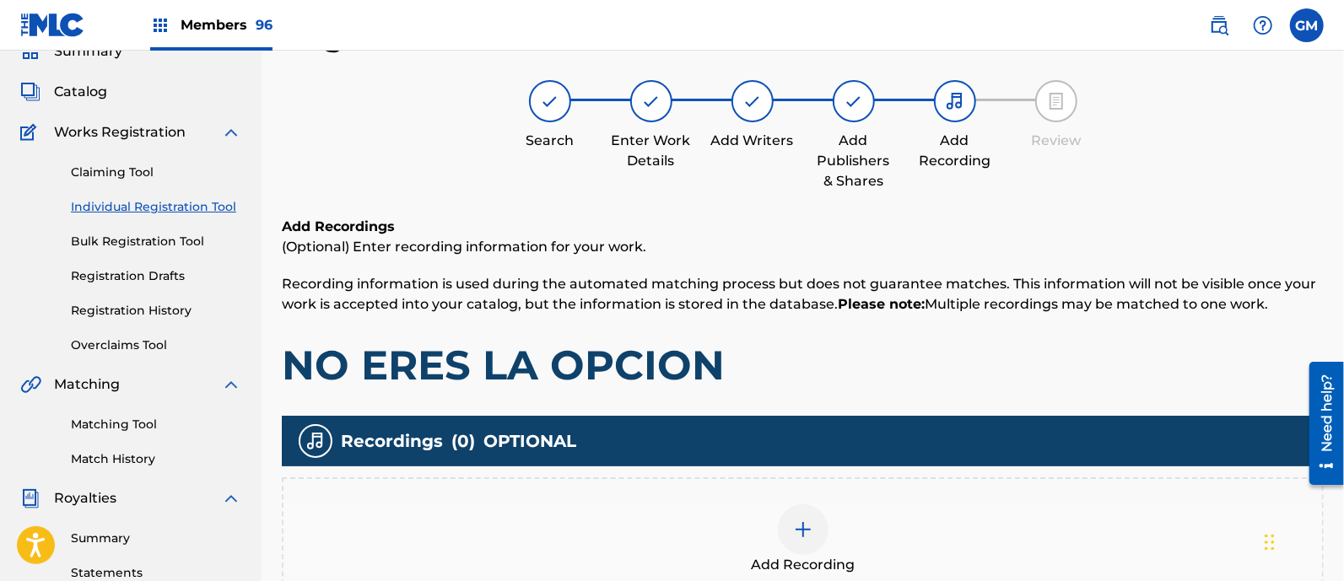
click at [797, 529] on img at bounding box center [803, 530] width 20 height 20
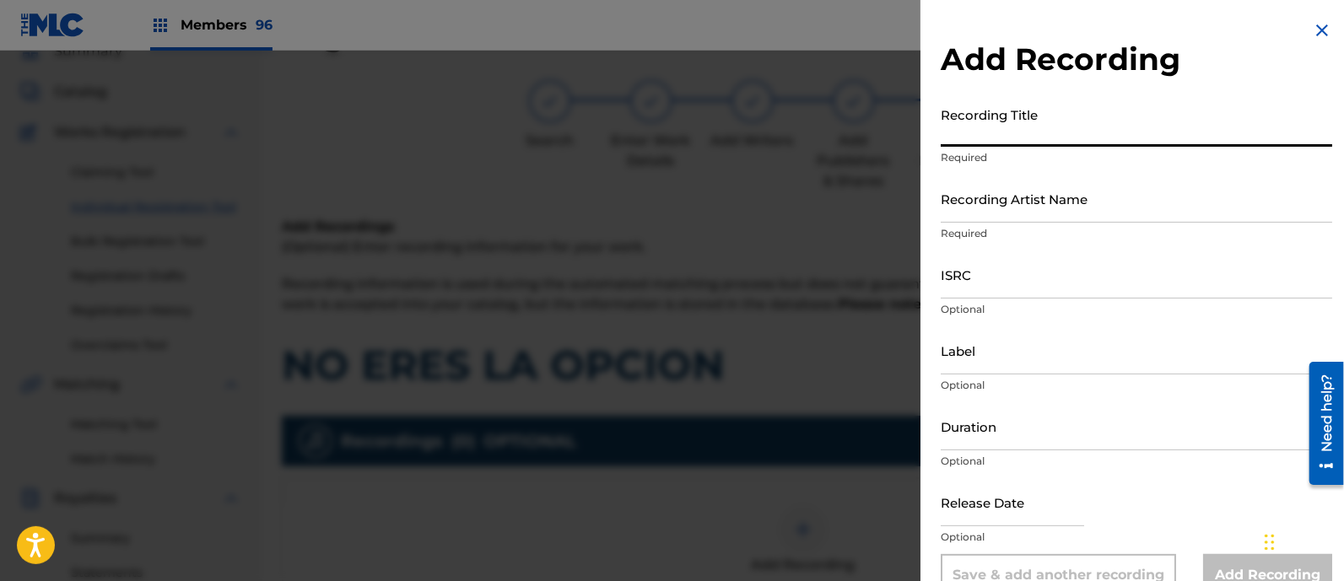
click at [990, 123] on input "Recording Title" at bounding box center [1137, 123] width 392 height 48
paste input "NO ERES LA OPCION (FEAT. [PERSON_NAME] OFICIAL) ISRC: QZDQH2516976"
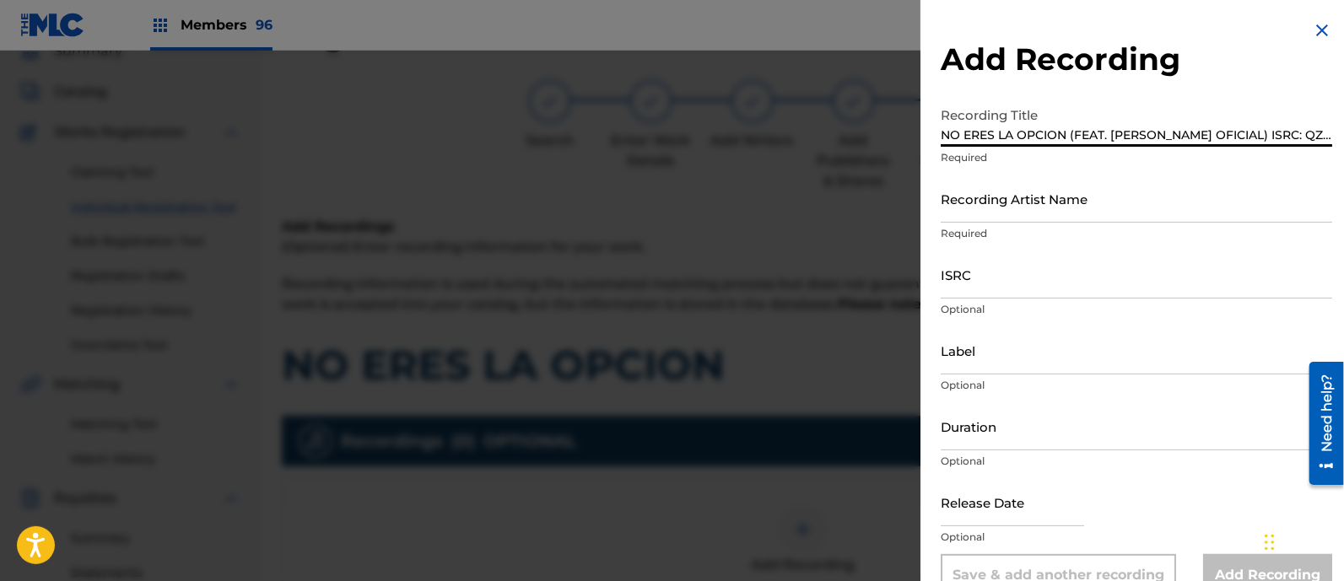
scroll to position [0, 78]
type input "NO ERES LA OPCION (FEAT. [PERSON_NAME] OFICIAL) ISRC: QZDQH2516976"
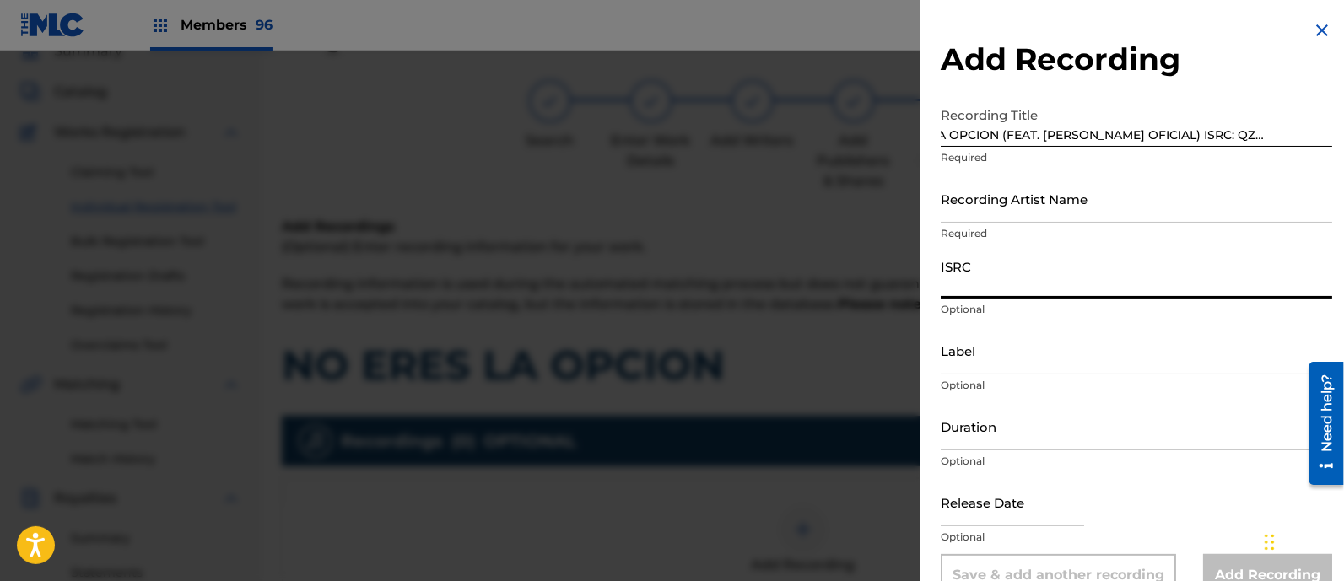
click at [1054, 279] on input "ISRC" at bounding box center [1137, 275] width 392 height 48
paste input "NO ERES LA OPCION (FEAT. [PERSON_NAME] OFICIAL) ISRC: QZDQH2516976"
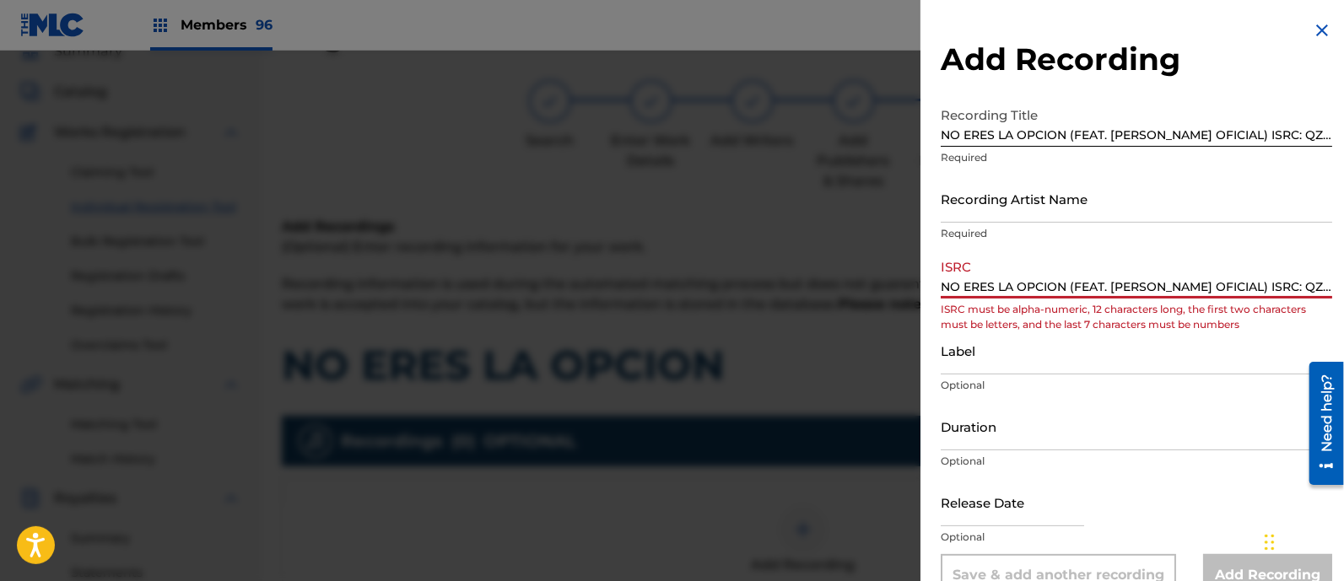
drag, startPoint x: 1234, startPoint y: 279, endPoint x: 713, endPoint y: 286, distance: 520.7
click at [713, 286] on div "Add Recording Recording Title NO ERES LA OPCION (FEAT. [PERSON_NAME] OFICIAL) I…" at bounding box center [672, 316] width 1344 height 531
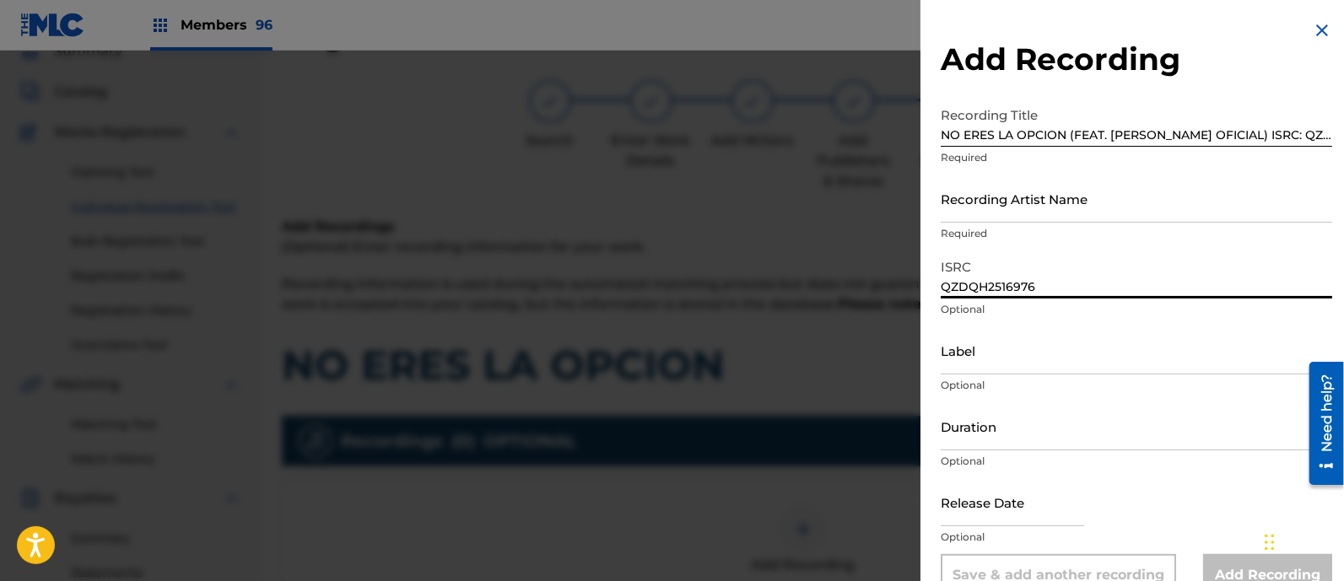
type input "QZDQH2516976"
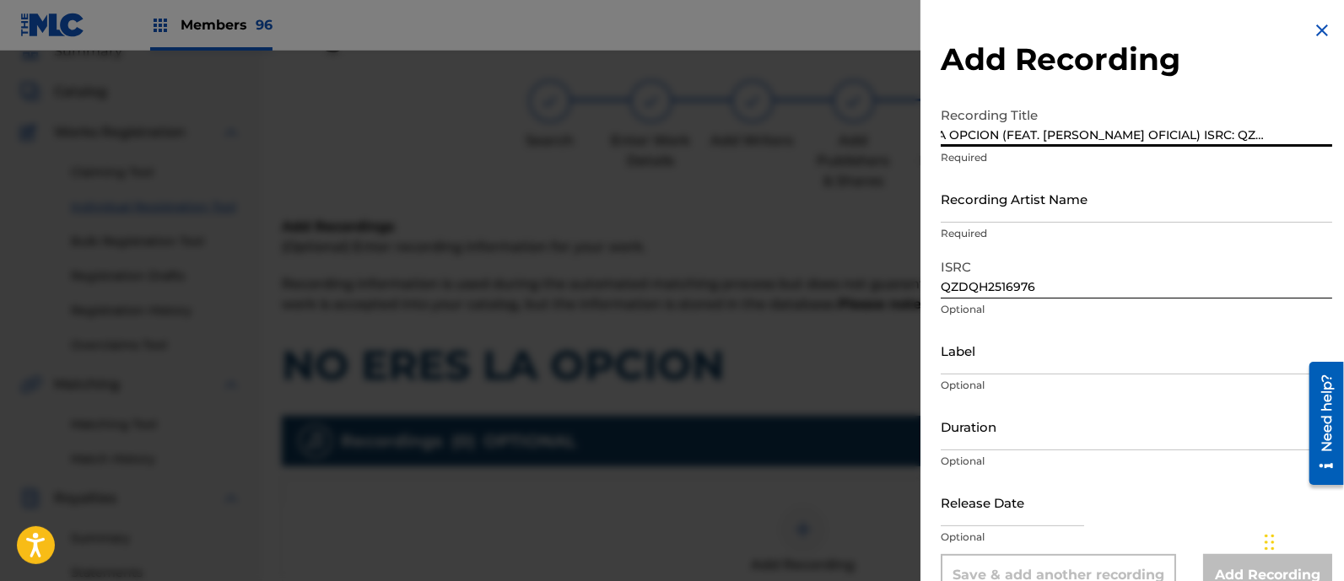
drag, startPoint x: 1278, startPoint y: 132, endPoint x: 1349, endPoint y: 172, distance: 82.0
click at [1344, 172] on html "Accessibility Screen-Reader Guide, Feedback, and Issue Reporting | New window M…" at bounding box center [672, 214] width 1344 height 581
type input "NO ERES LA OPCION (FEAT. [PERSON_NAME] OFICIAL)"
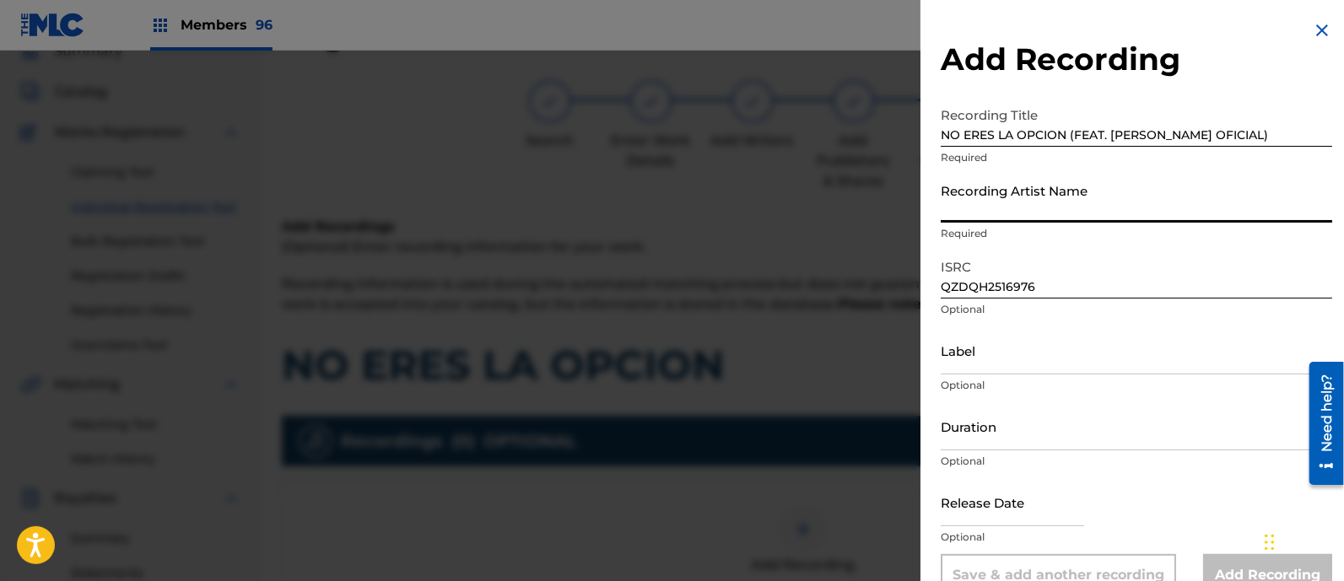
click at [985, 194] on input "Recording Artist Name" at bounding box center [1137, 199] width 392 height 48
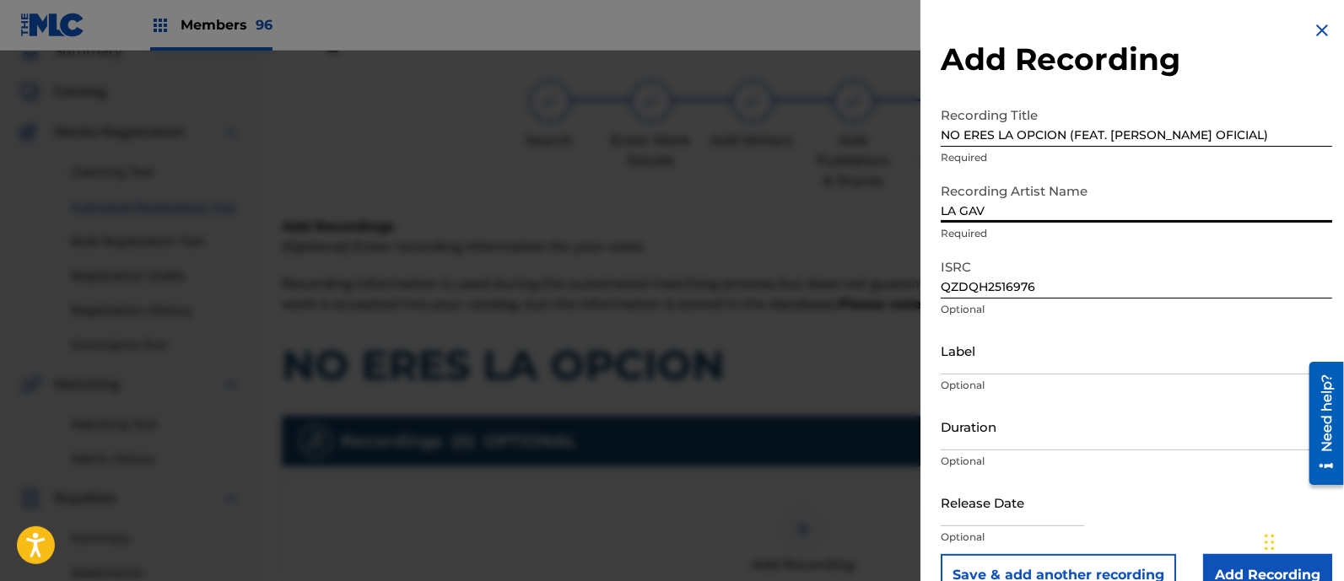
type input "LA GAVILLA"
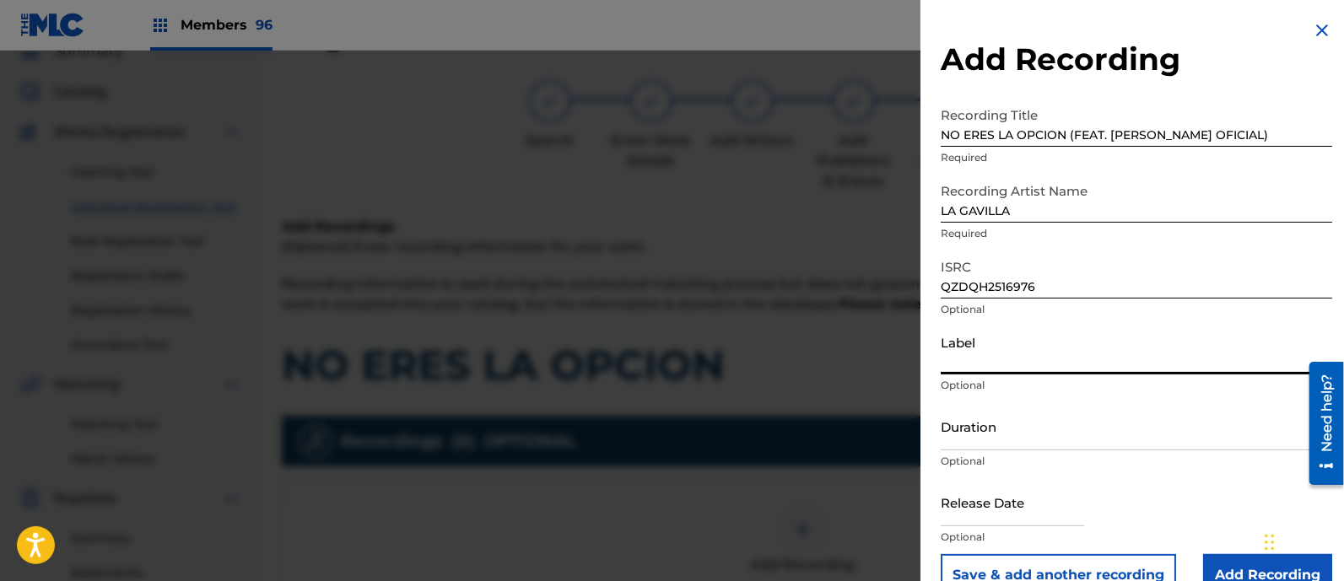
click at [1007, 349] on input "Label" at bounding box center [1137, 351] width 392 height 48
type input "RR MIUSIC"
click at [980, 491] on input "text" at bounding box center [1012, 502] width 143 height 48
select select "7"
select select "2025"
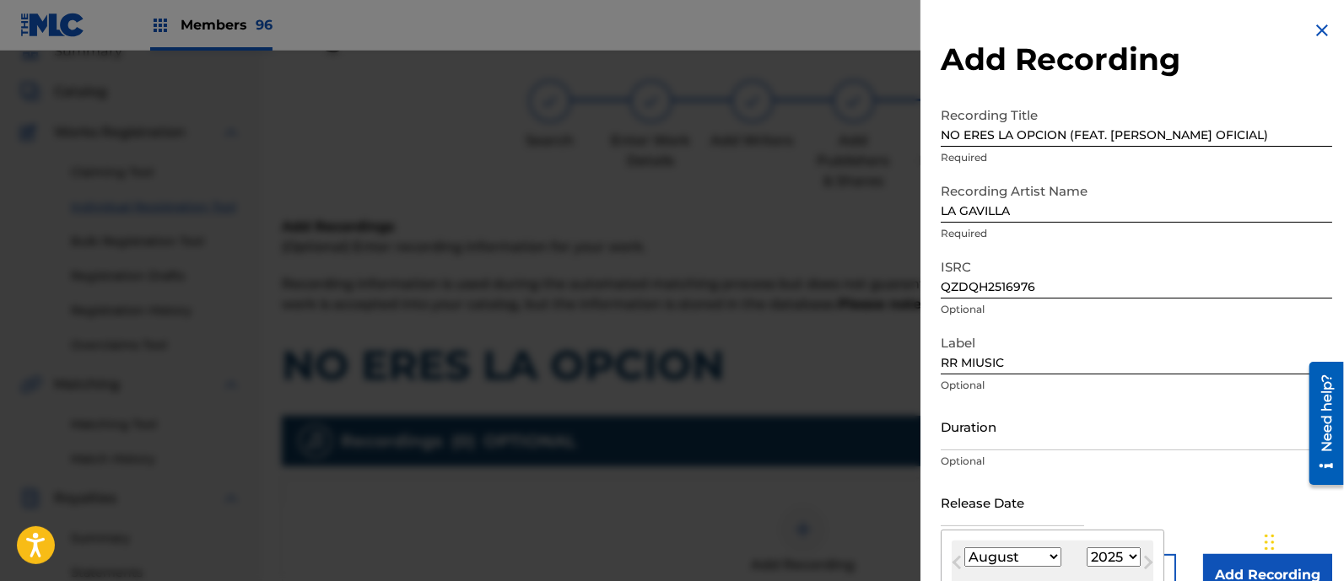
scroll to position [192, 0]
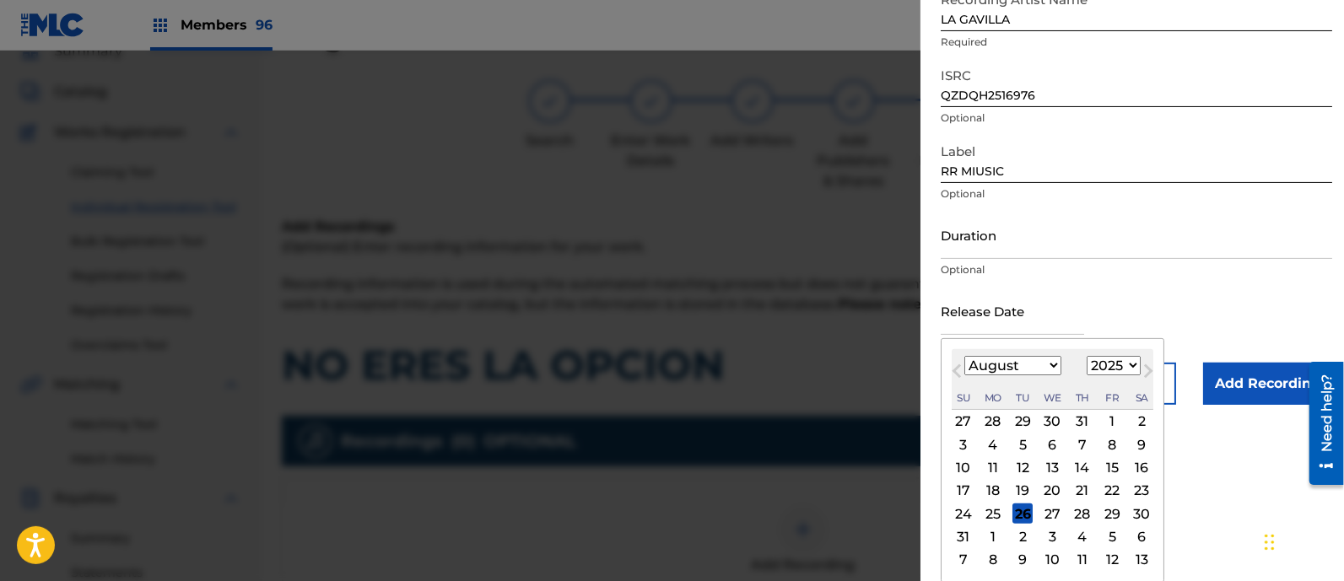
click at [975, 366] on select "January February March April May June July August September October November De…" at bounding box center [1012, 365] width 97 height 19
select select "5"
click at [964, 375] on select "January February March April May June July August September October November De…" at bounding box center [1012, 365] width 97 height 19
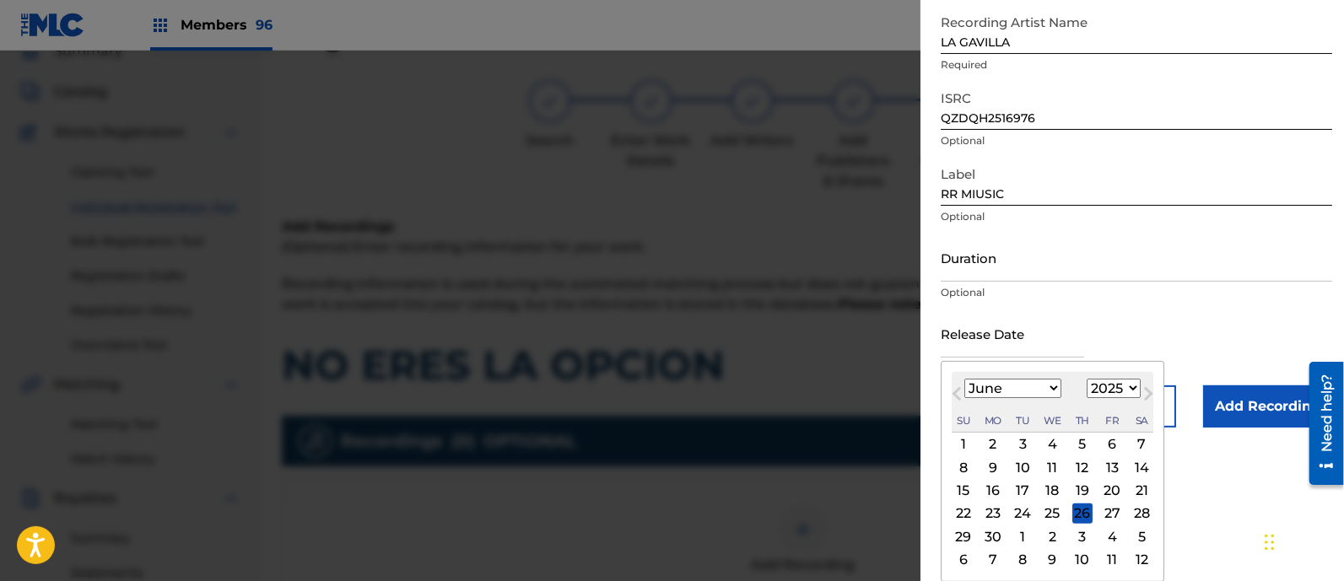
click at [1116, 504] on div "27" at bounding box center [1112, 514] width 20 height 20
type input "[DATE]"
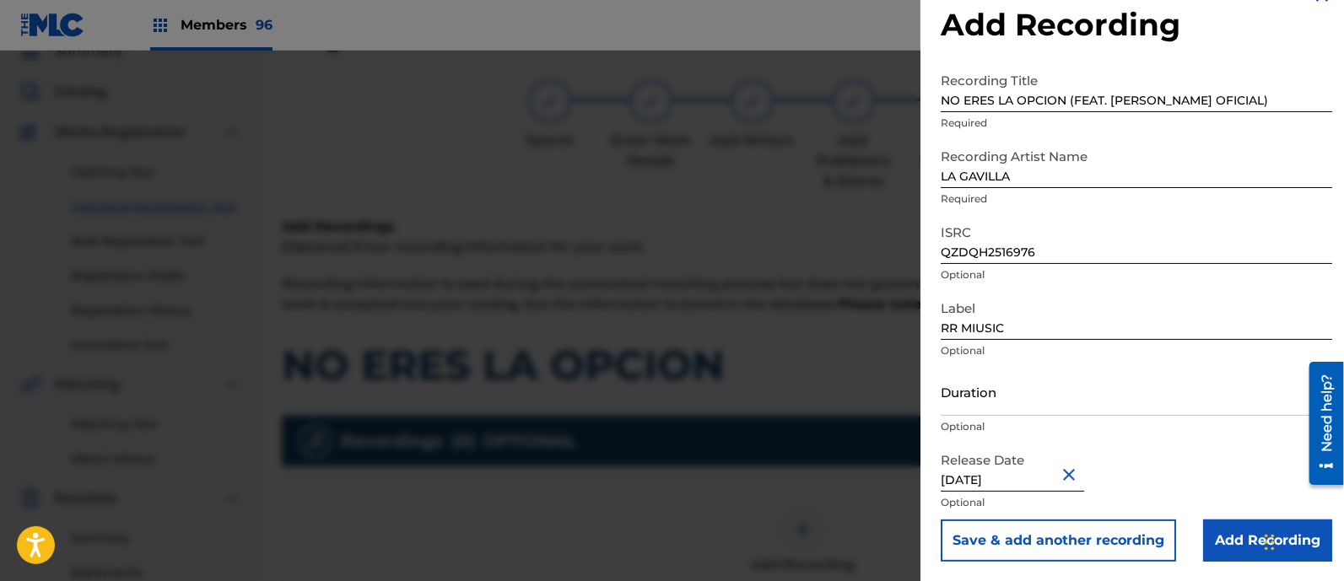
click at [1232, 534] on input "Add Recording" at bounding box center [1267, 541] width 129 height 42
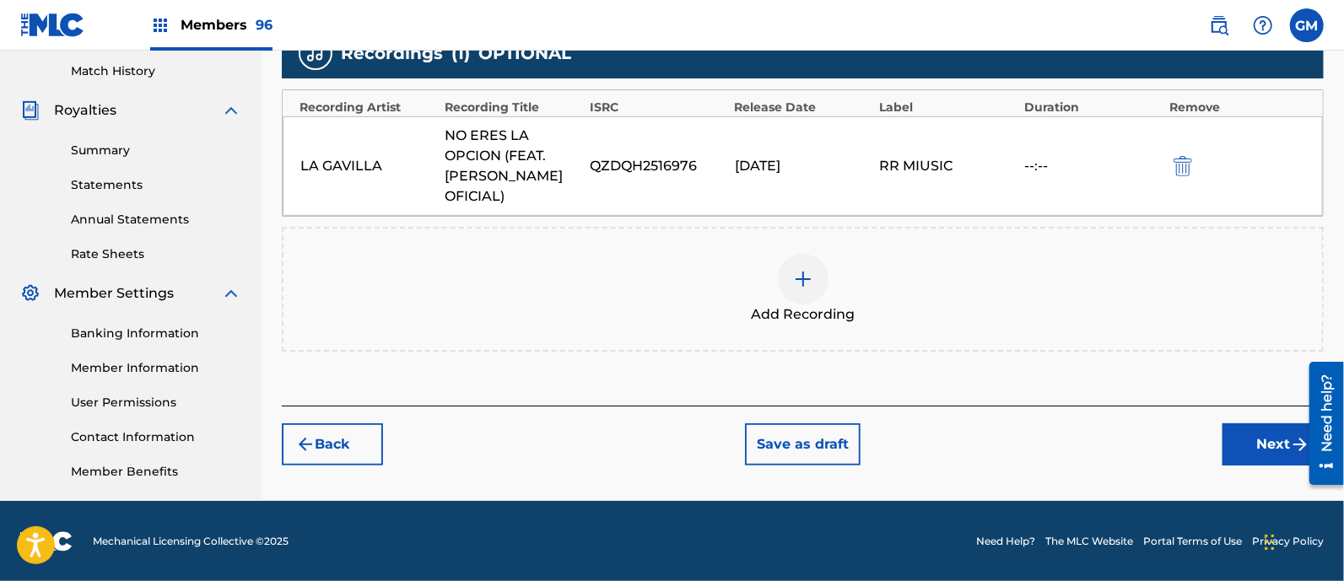
click at [1243, 439] on button "Next" at bounding box center [1273, 445] width 101 height 42
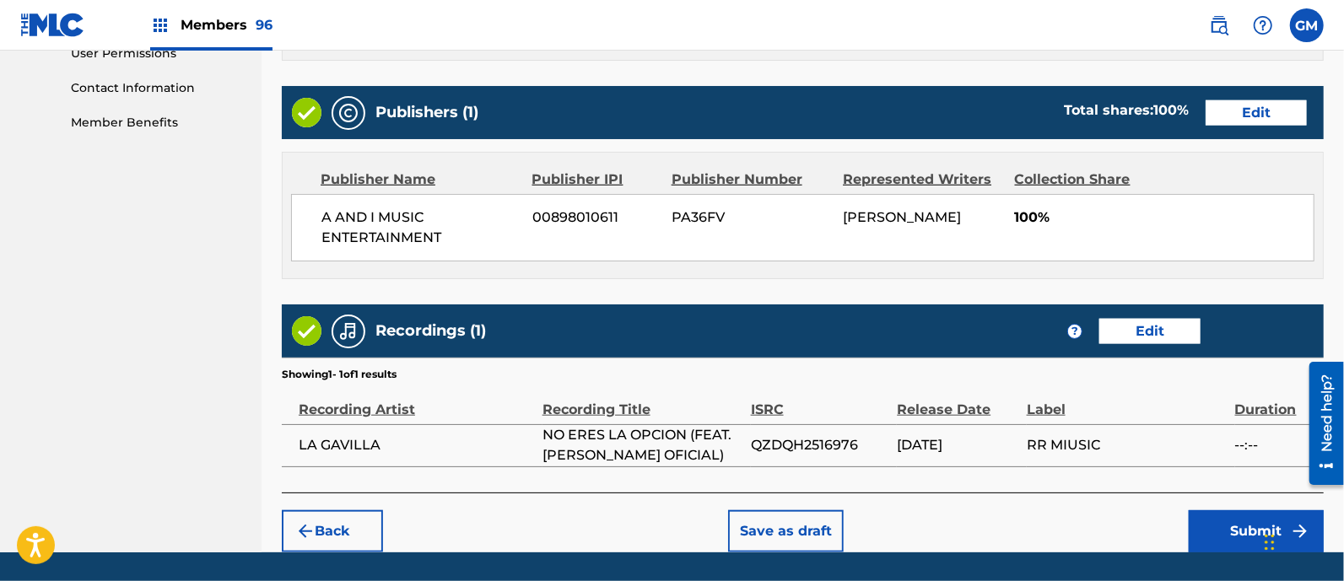
scroll to position [863, 0]
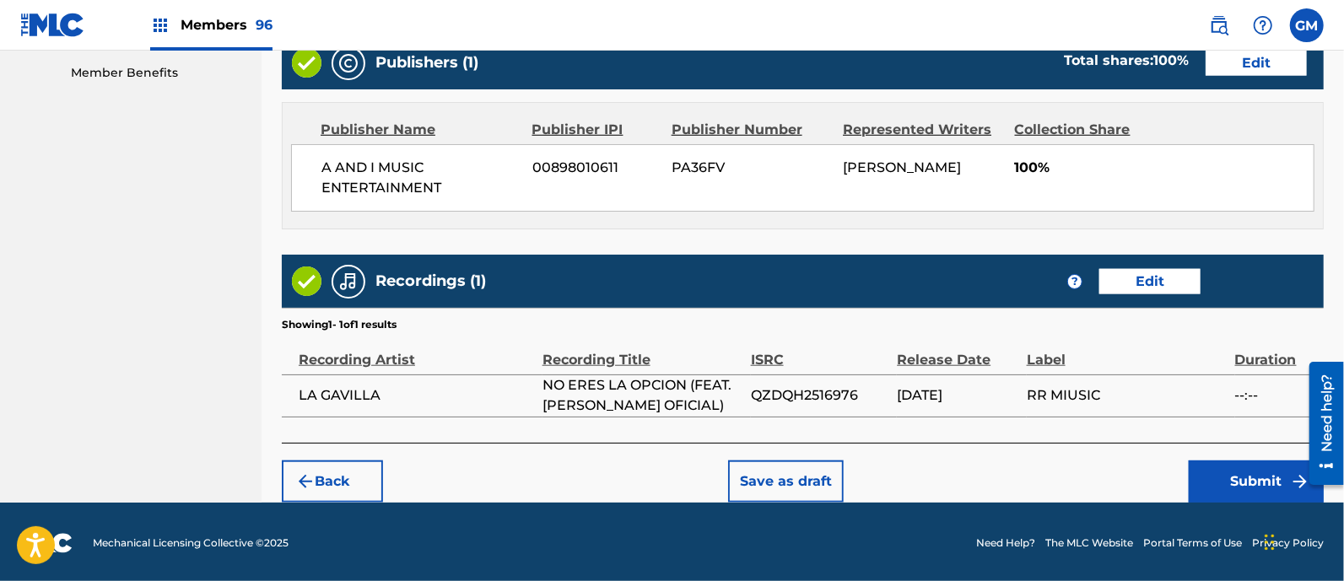
click at [1211, 477] on button "Submit" at bounding box center [1256, 482] width 135 height 42
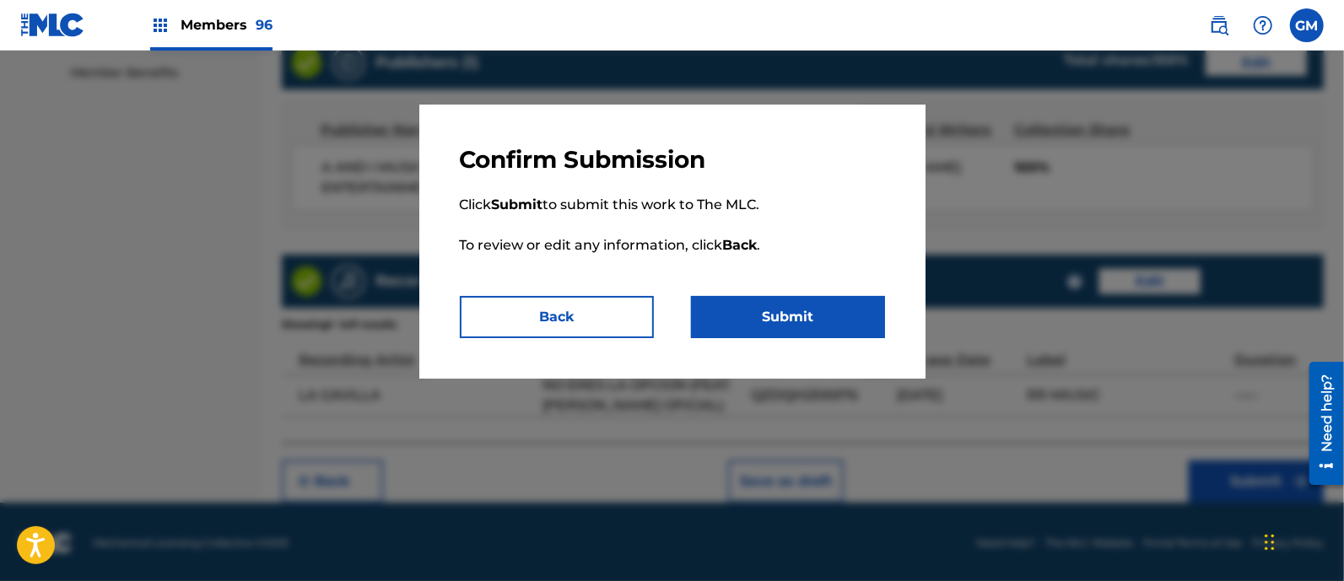
click at [778, 302] on button "Submit" at bounding box center [788, 317] width 194 height 42
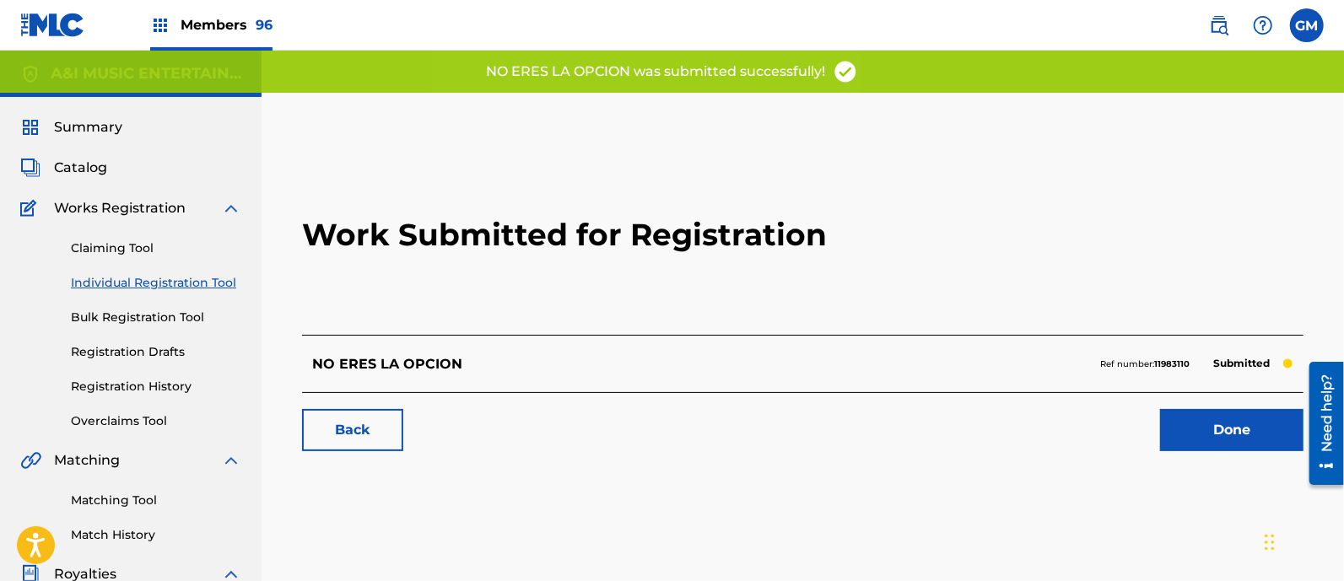
click at [1194, 435] on link "Done" at bounding box center [1231, 430] width 143 height 42
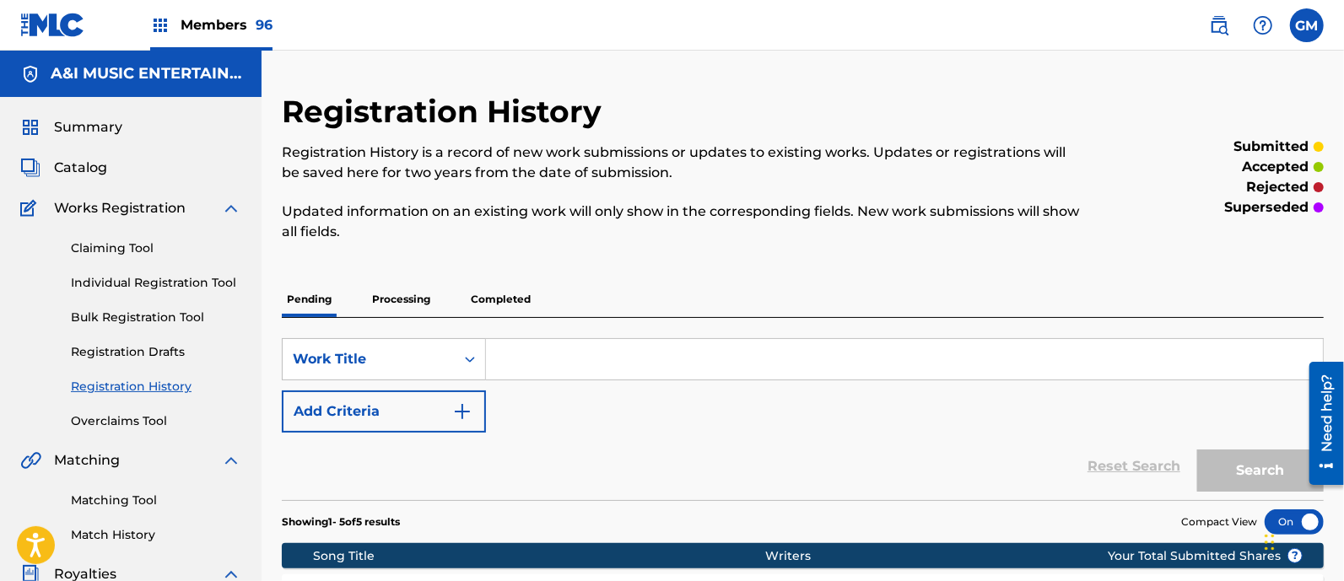
click at [83, 159] on span "Catalog" at bounding box center [80, 168] width 53 height 20
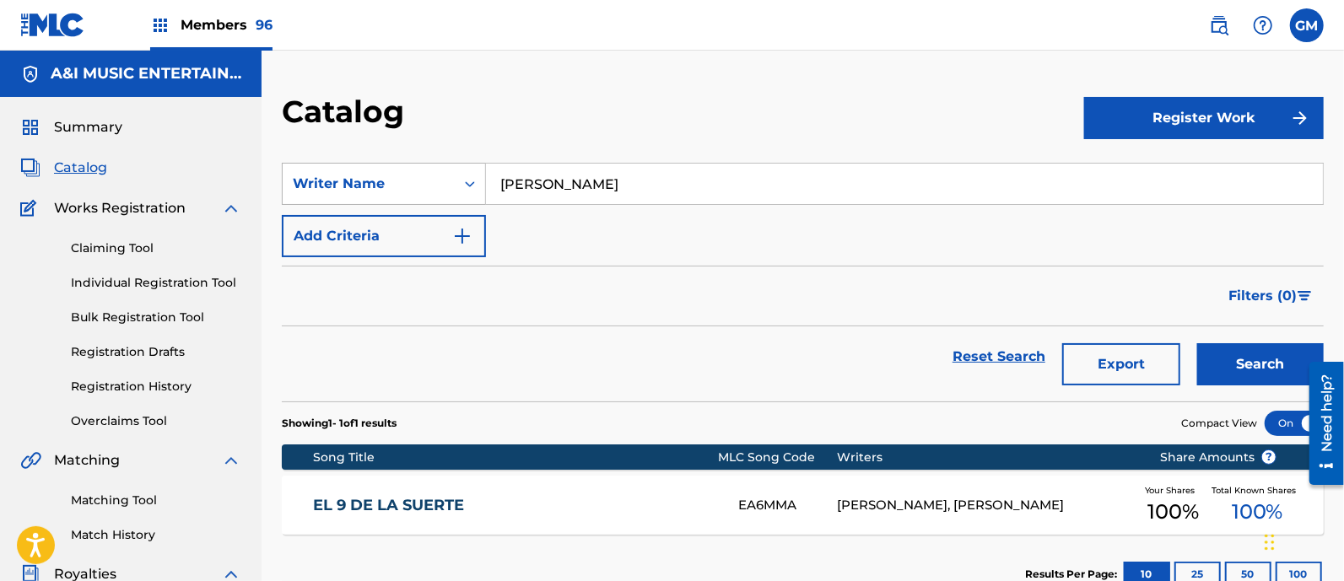
drag, startPoint x: 737, startPoint y: 181, endPoint x: 483, endPoint y: 179, distance: 254.8
click at [483, 179] on div "SearchWithCriteriac1dd421a-da2e-4774-90ea-0de2a426ac3d Writer Name [PERSON_NAME]" at bounding box center [803, 184] width 1042 height 42
click at [470, 182] on icon "Search Form" at bounding box center [470, 184] width 17 height 17
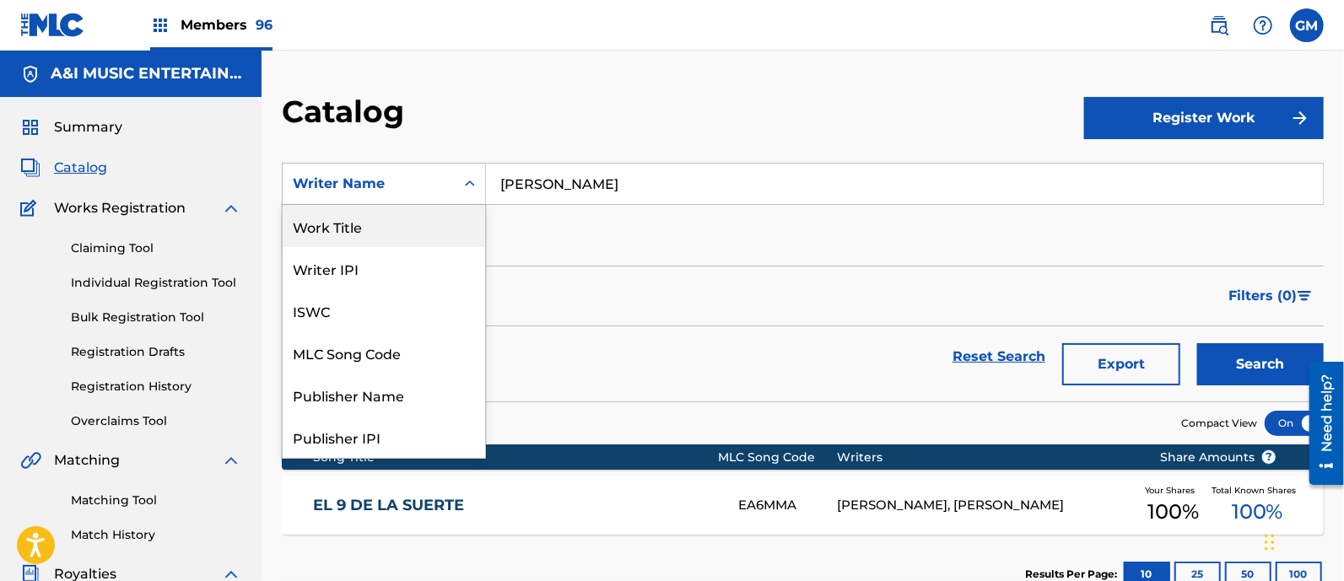
click at [363, 216] on div "Work Title" at bounding box center [384, 226] width 203 height 42
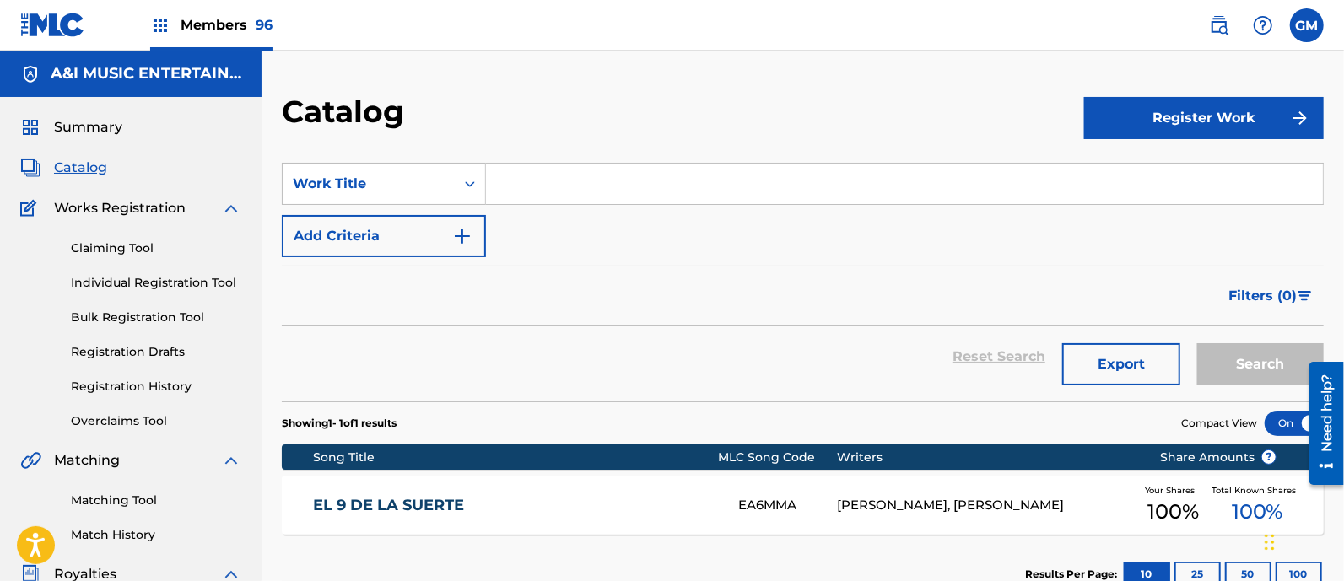
click at [673, 183] on input "Search Form" at bounding box center [904, 184] width 837 height 41
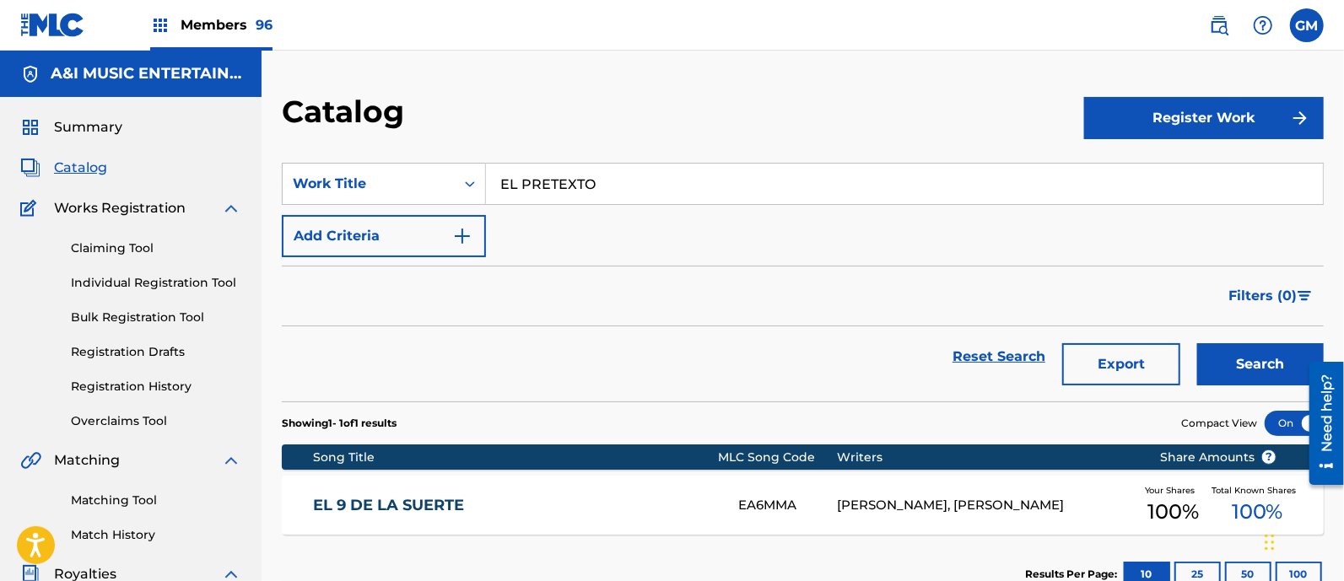
type input "EL PRETEXTO"
click at [1197, 343] on button "Search" at bounding box center [1260, 364] width 127 height 42
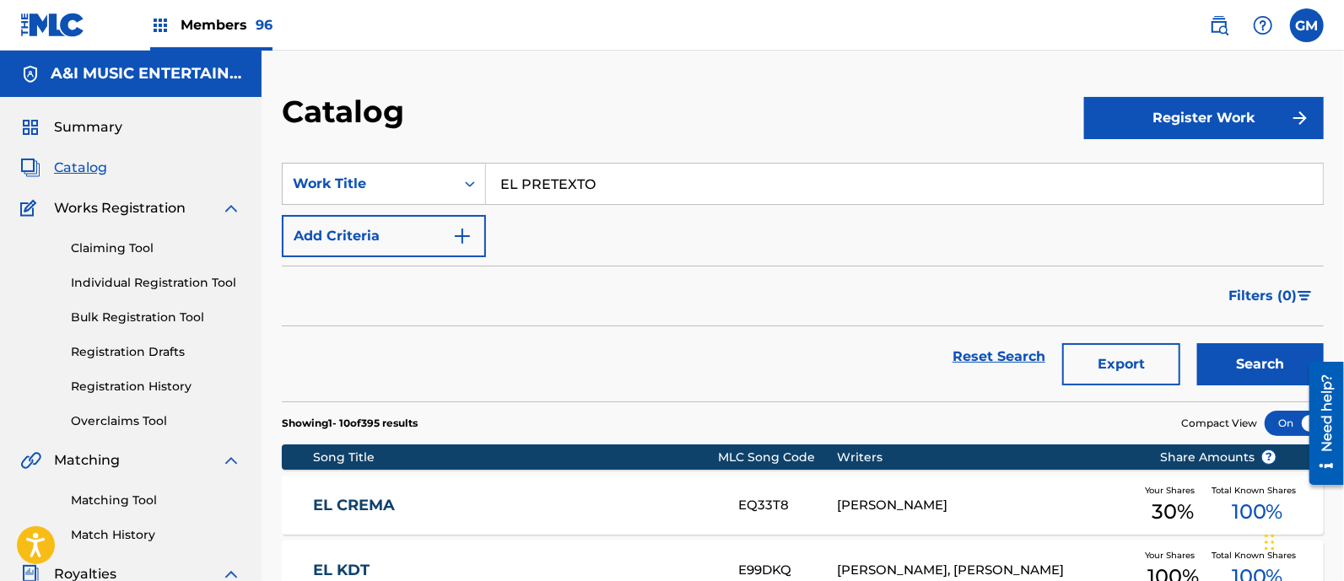
click at [1224, 25] on img at bounding box center [1219, 25] width 20 height 20
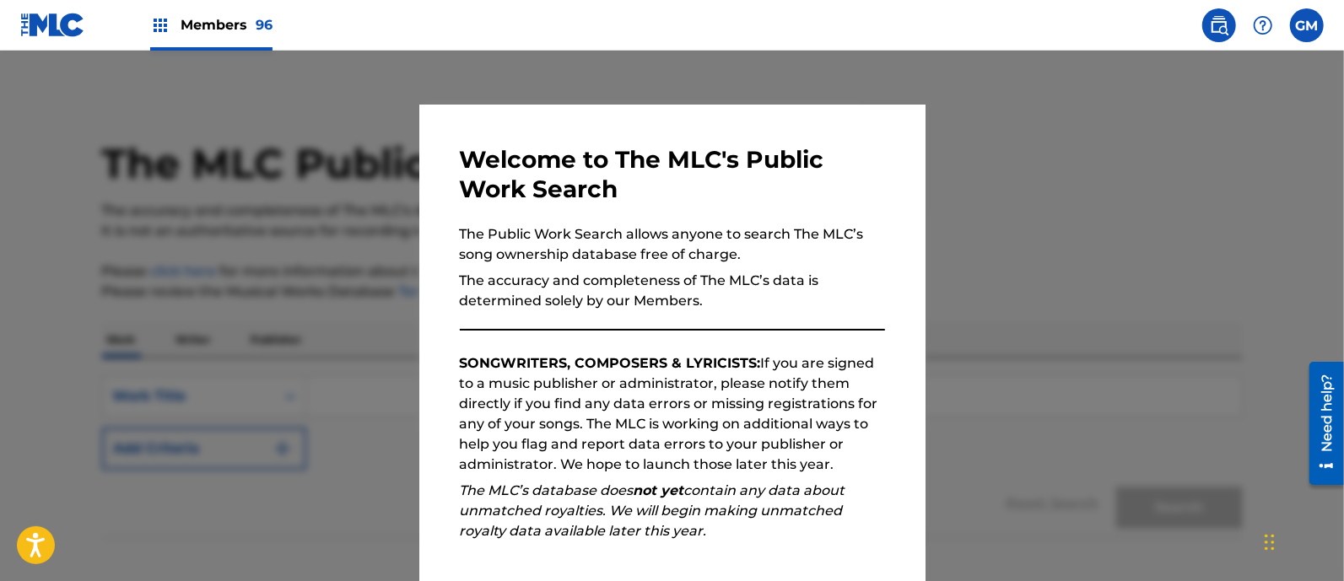
scroll to position [190, 0]
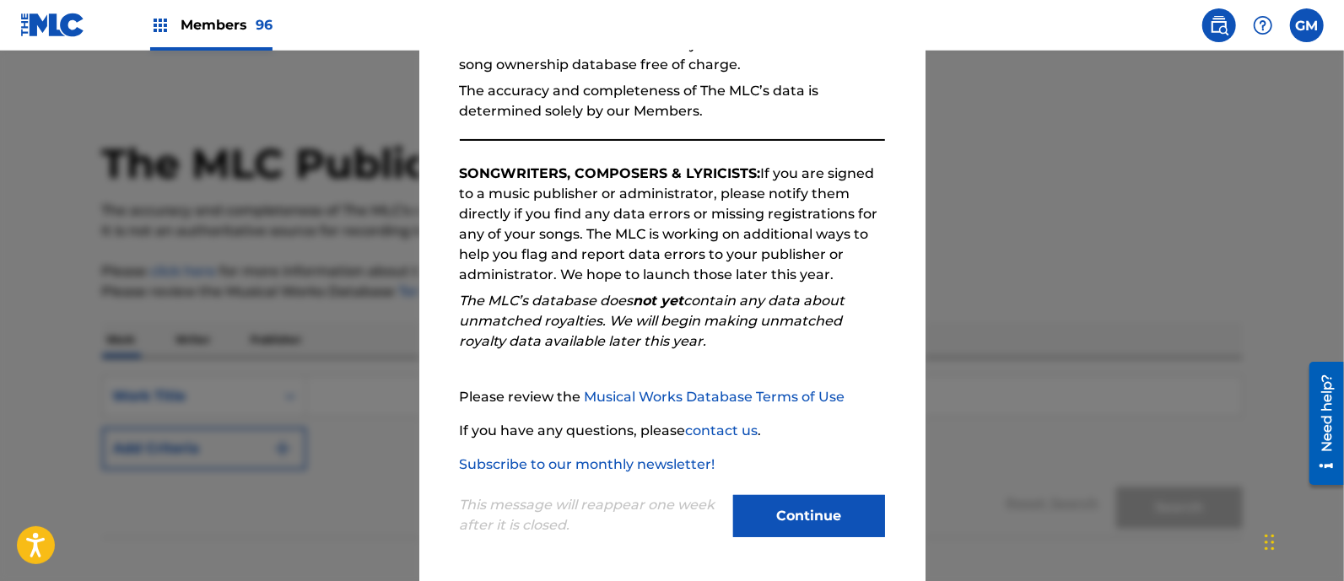
click at [794, 510] on button "Continue" at bounding box center [809, 516] width 152 height 42
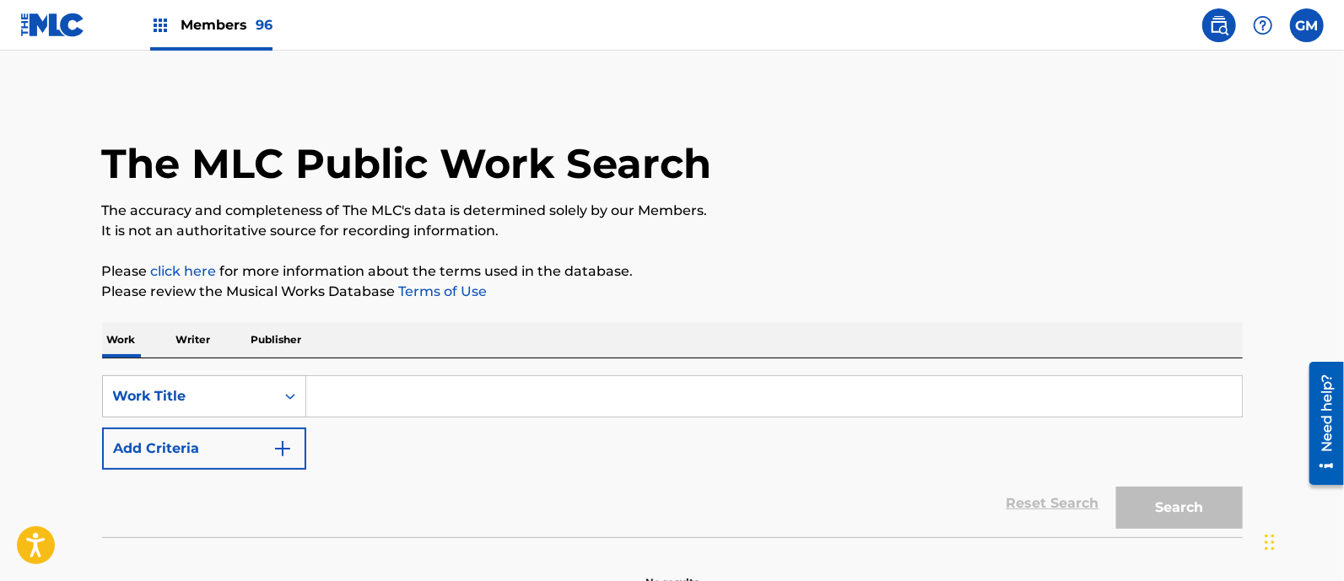
click at [388, 379] on input "Search Form" at bounding box center [774, 396] width 936 height 41
click at [383, 390] on input "Search Form" at bounding box center [774, 396] width 936 height 41
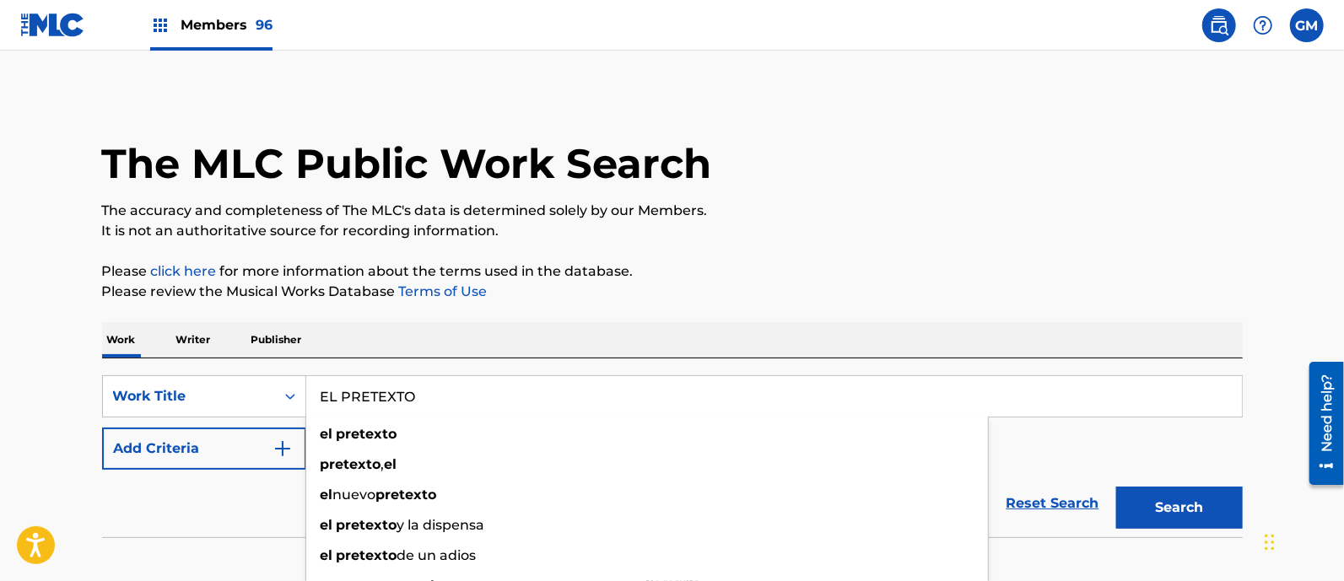
type input "EL PRETEXTO"
click at [1116, 487] on button "Search" at bounding box center [1179, 508] width 127 height 42
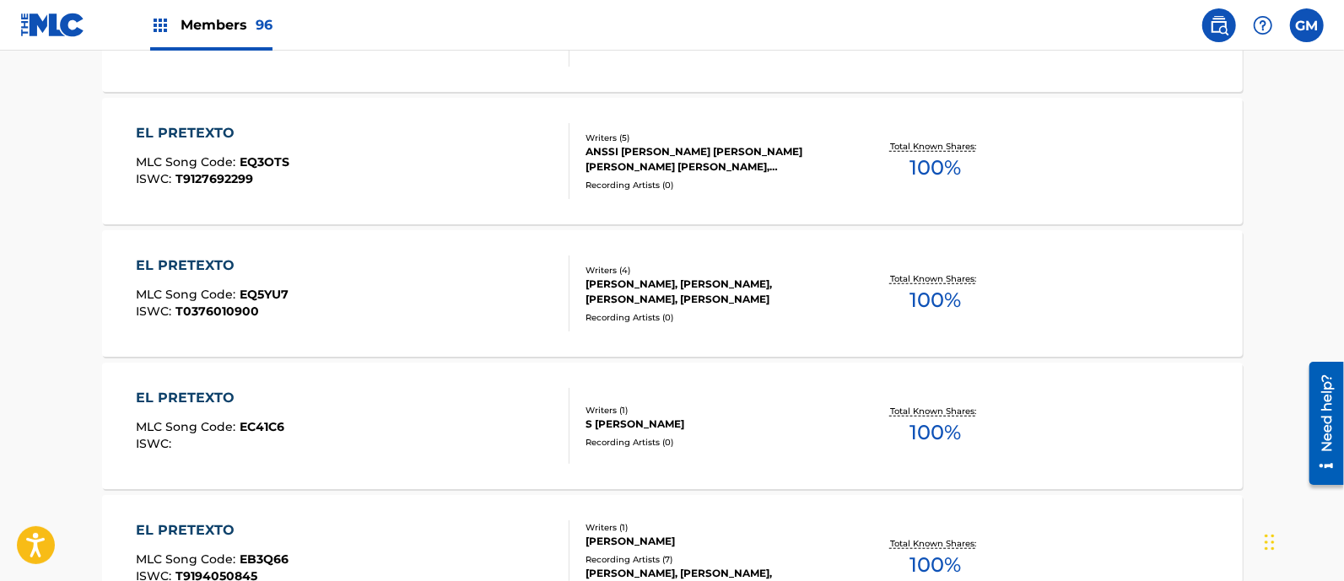
scroll to position [0, 0]
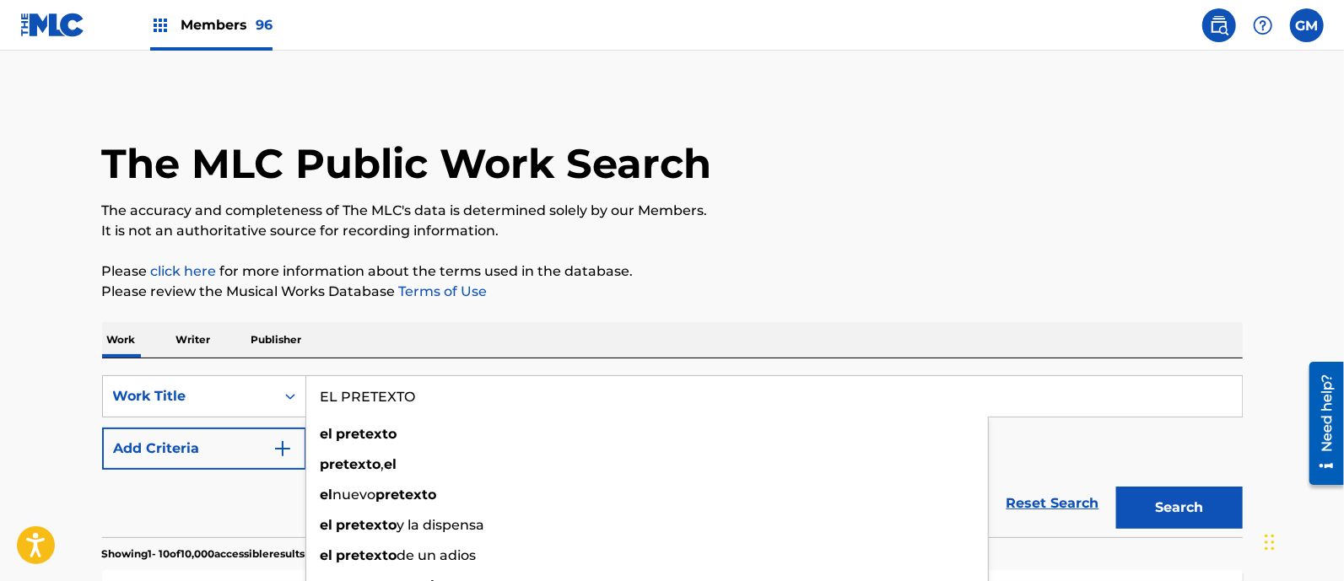
click at [732, 283] on p "Please review the Musical Works Database Terms of Use" at bounding box center [672, 292] width 1141 height 20
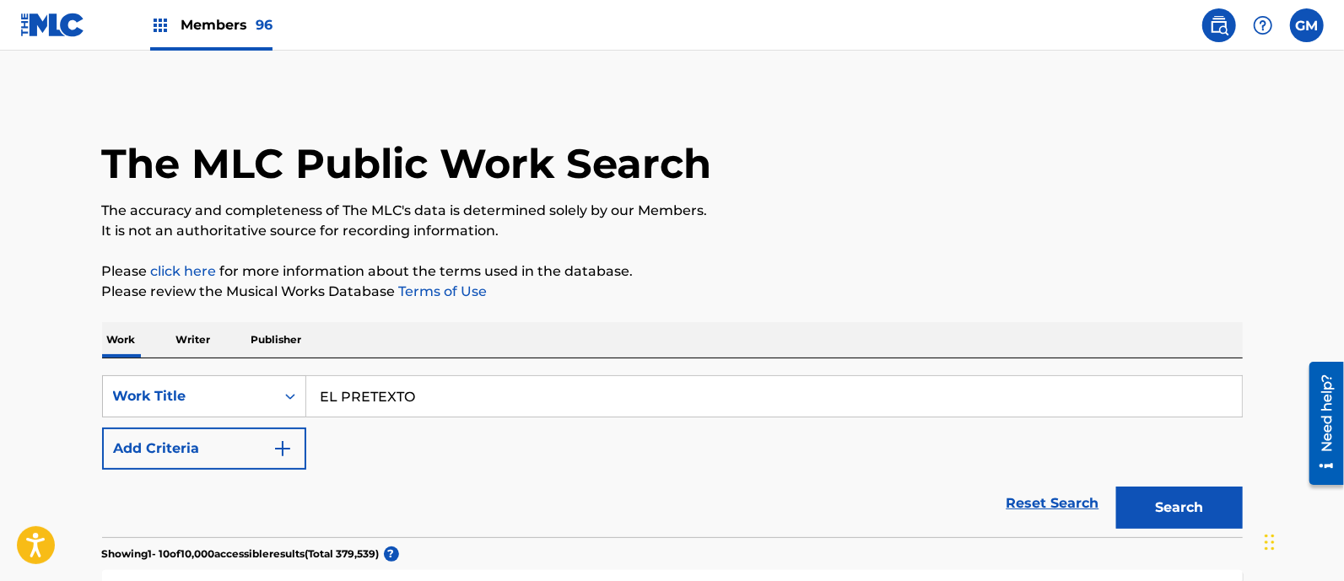
click at [294, 445] on button "Add Criteria" at bounding box center [204, 449] width 204 height 42
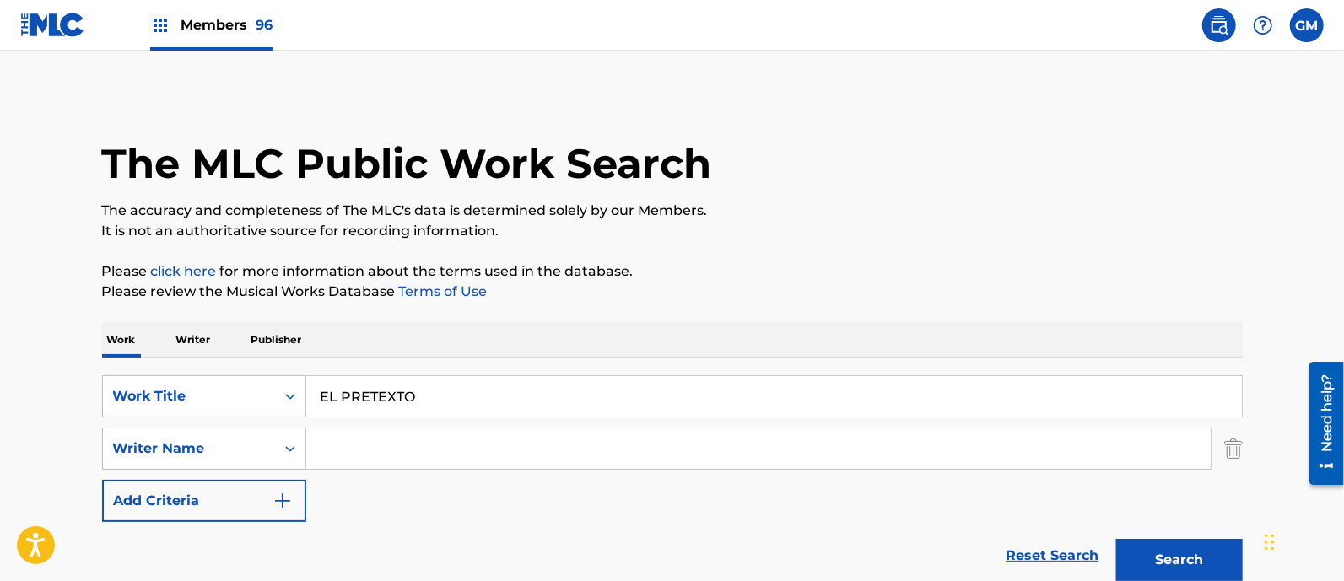
click at [343, 445] on input "Search Form" at bounding box center [758, 449] width 905 height 41
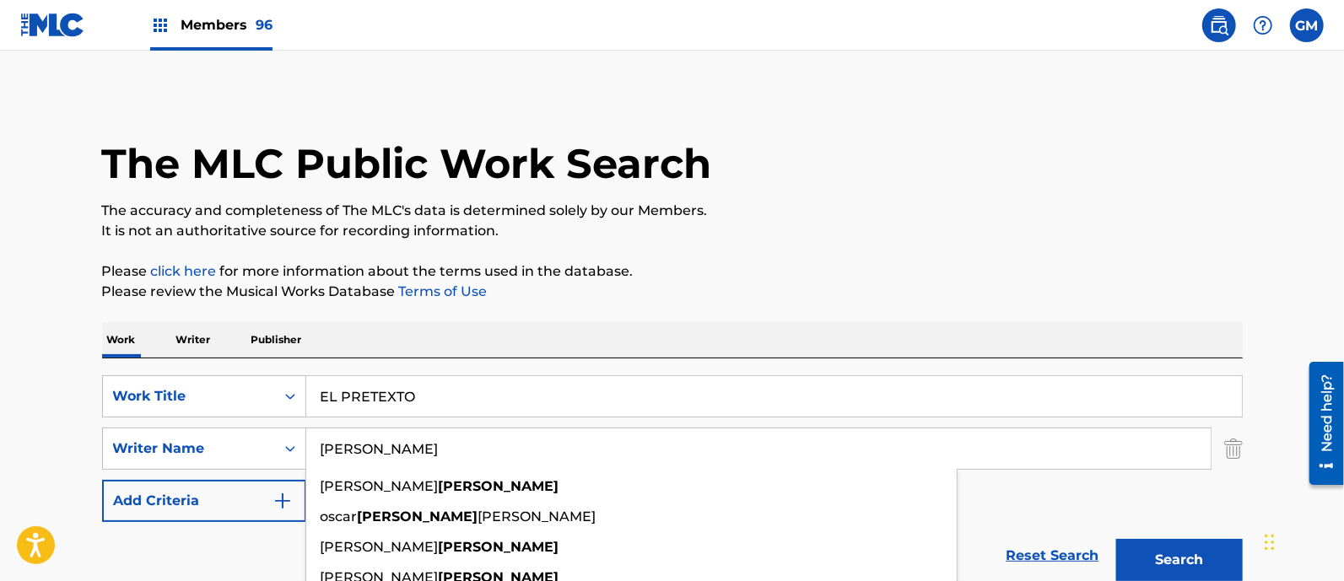
type input "[PERSON_NAME]"
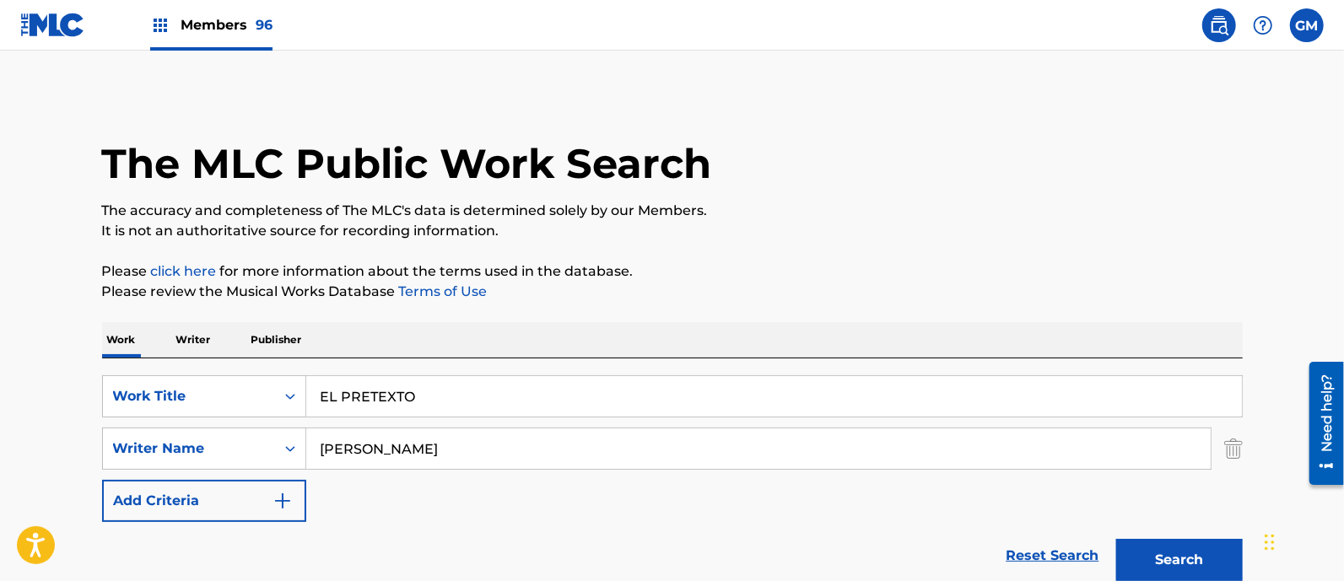
click at [1150, 548] on button "Search" at bounding box center [1179, 560] width 127 height 42
click at [232, 17] on span "Members 96" at bounding box center [227, 24] width 92 height 19
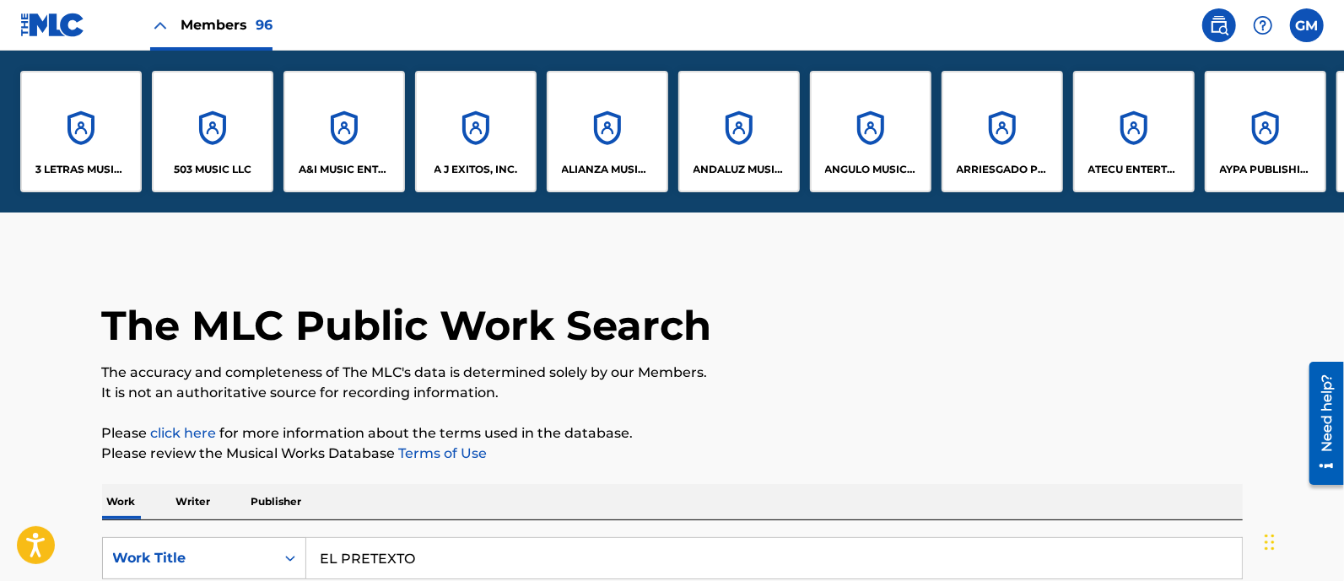
click at [325, 163] on p "A&I MUSIC ENTERTAINMENT, INC" at bounding box center [345, 169] width 92 height 15
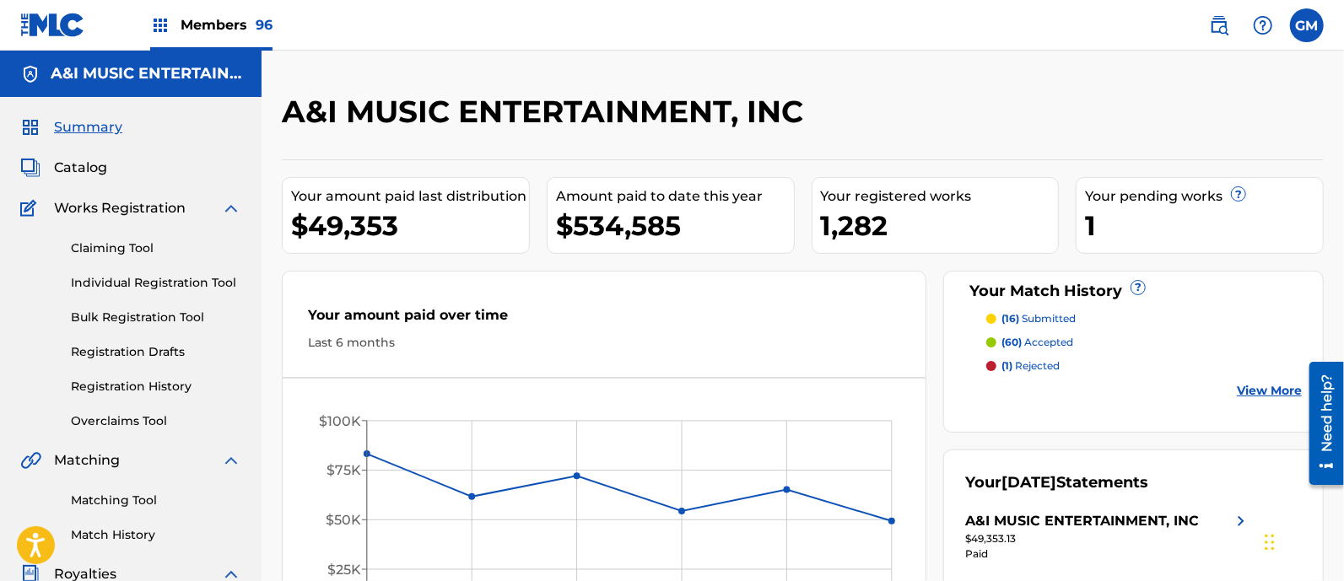
click at [86, 165] on span "Catalog" at bounding box center [80, 168] width 53 height 20
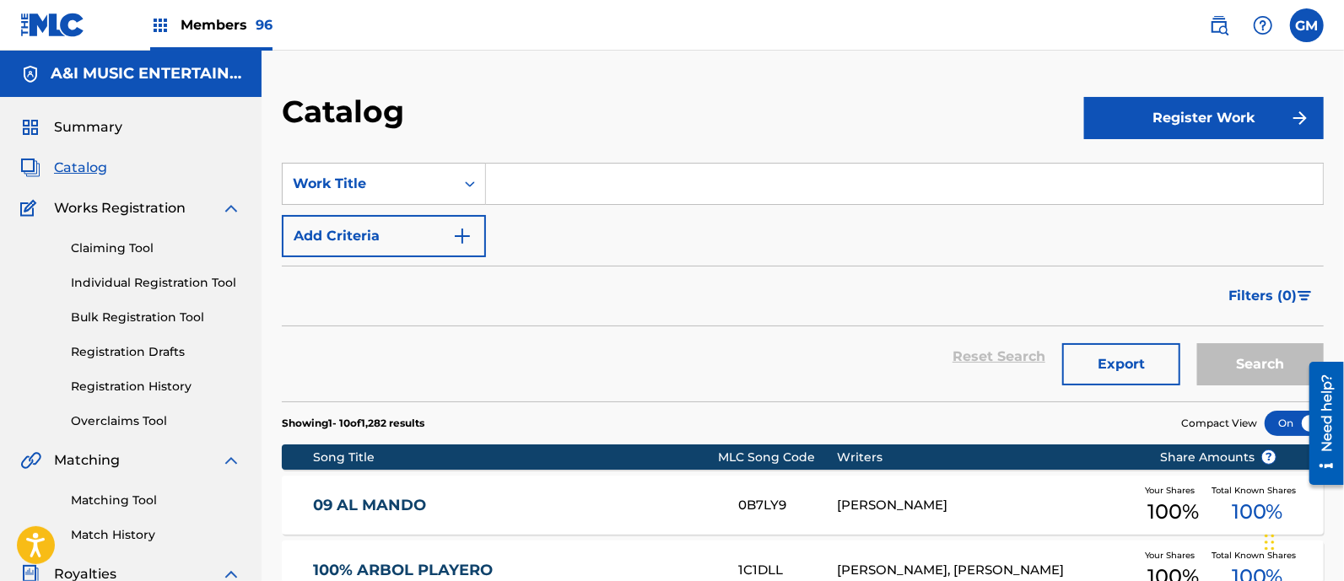
click at [557, 185] on input "Search Form" at bounding box center [904, 184] width 837 height 41
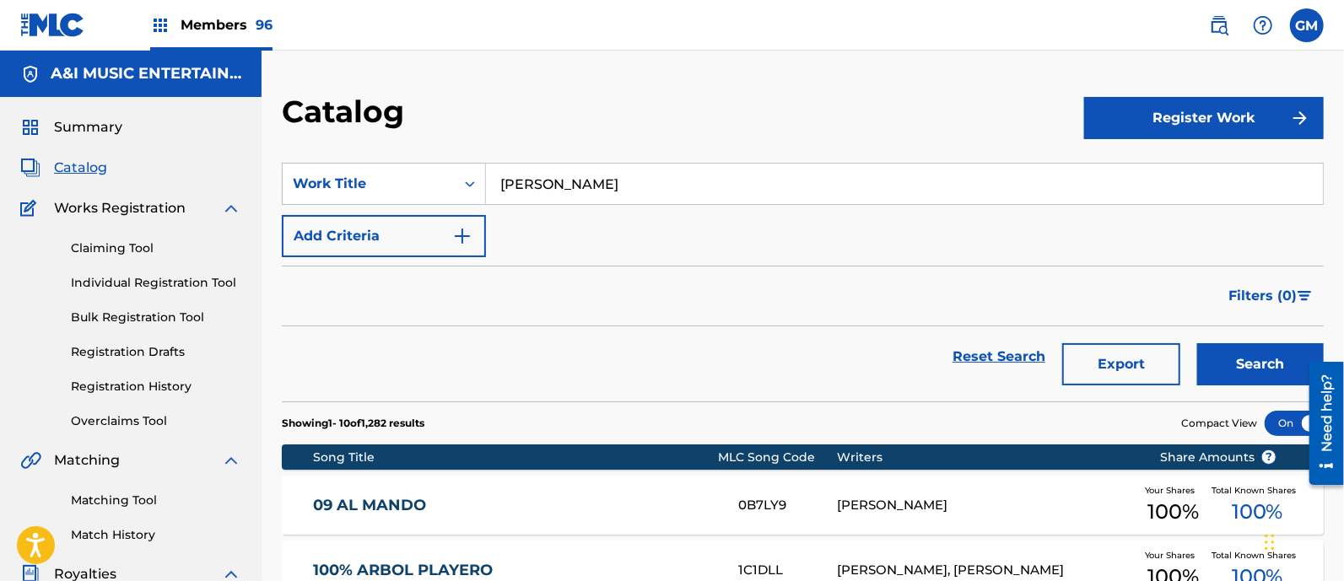
type input "[PERSON_NAME]"
click at [1197, 343] on button "Search" at bounding box center [1260, 364] width 127 height 42
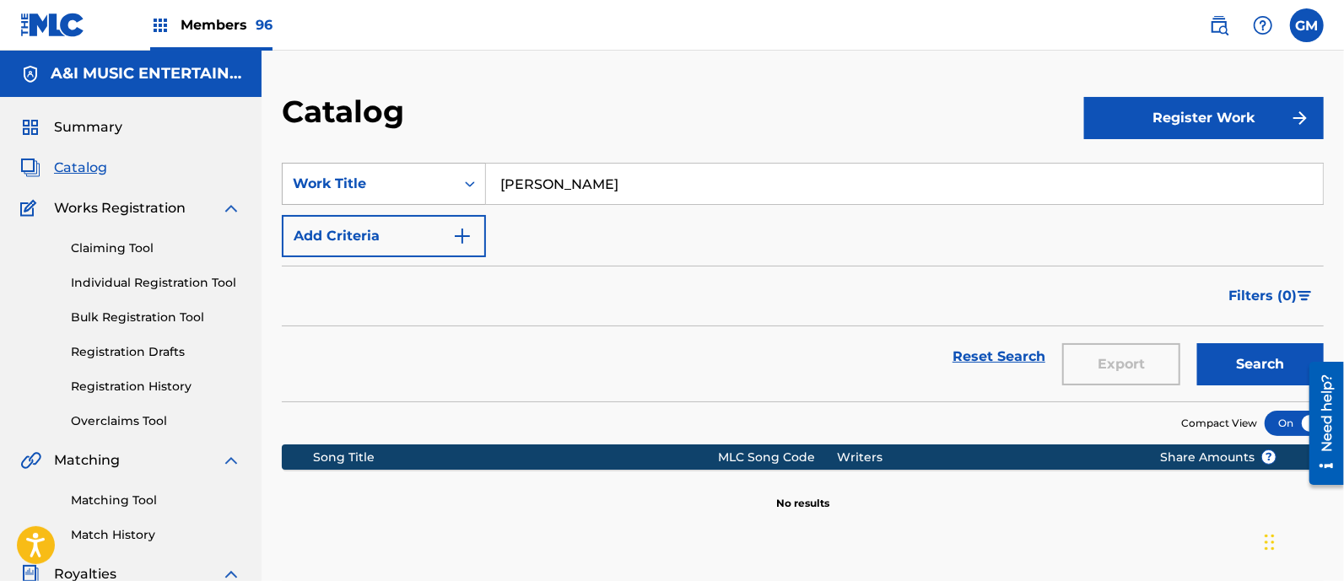
click at [468, 174] on div "Search Form" at bounding box center [470, 184] width 30 height 30
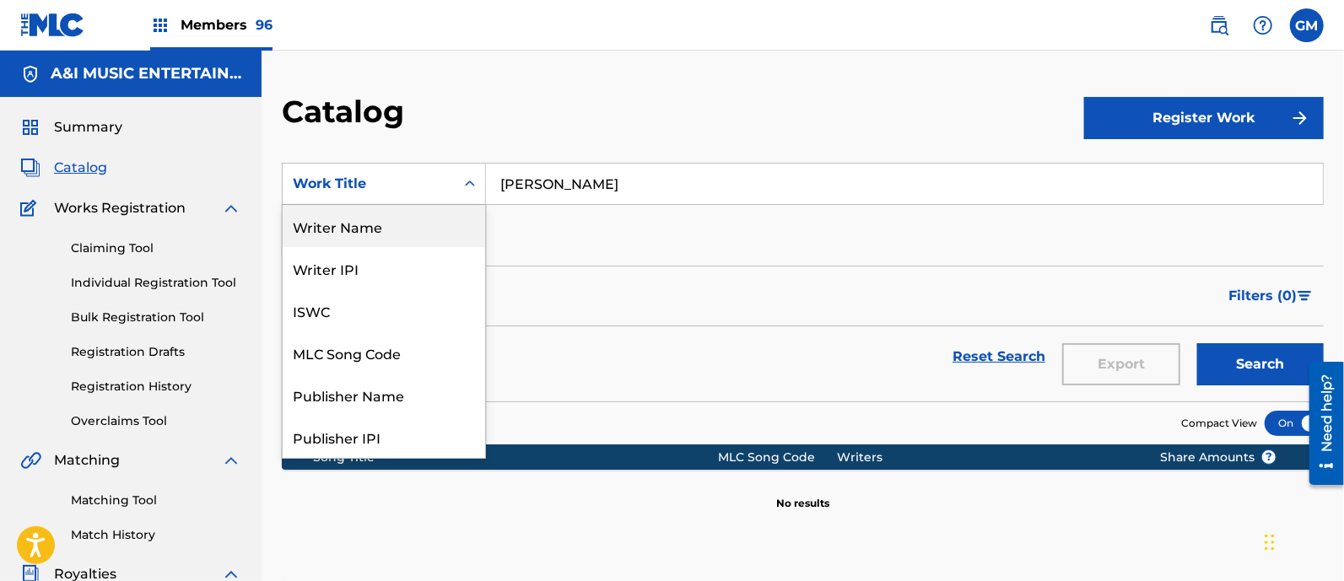
click at [365, 220] on div "Writer Name" at bounding box center [384, 226] width 203 height 42
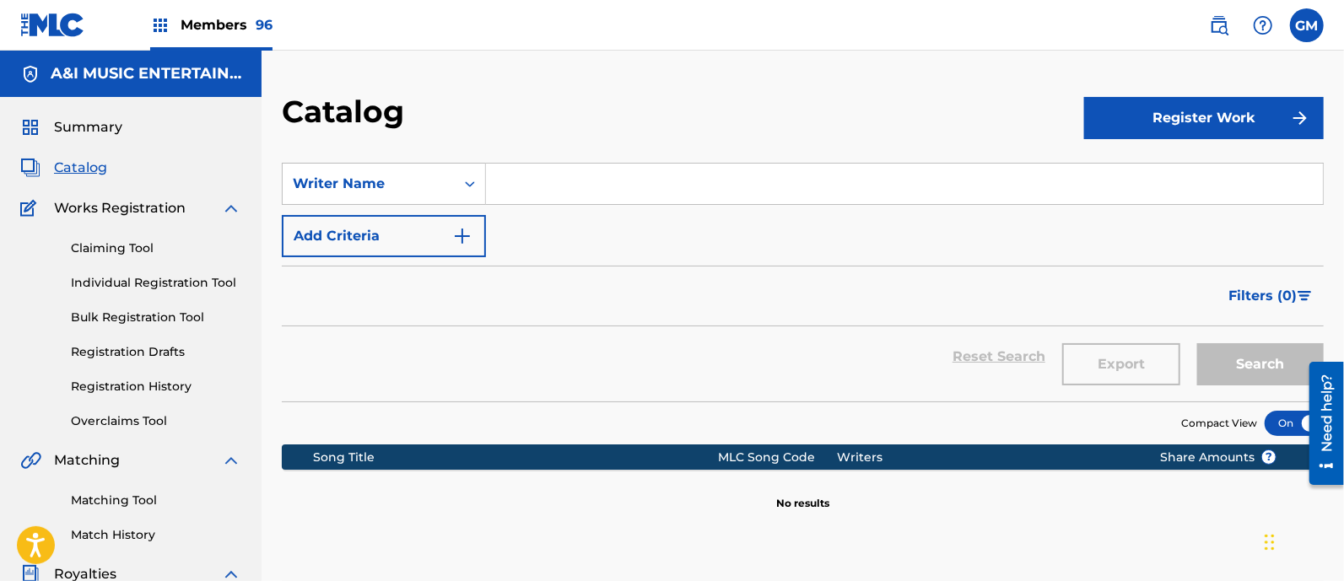
click at [564, 175] on input "Search Form" at bounding box center [904, 184] width 837 height 41
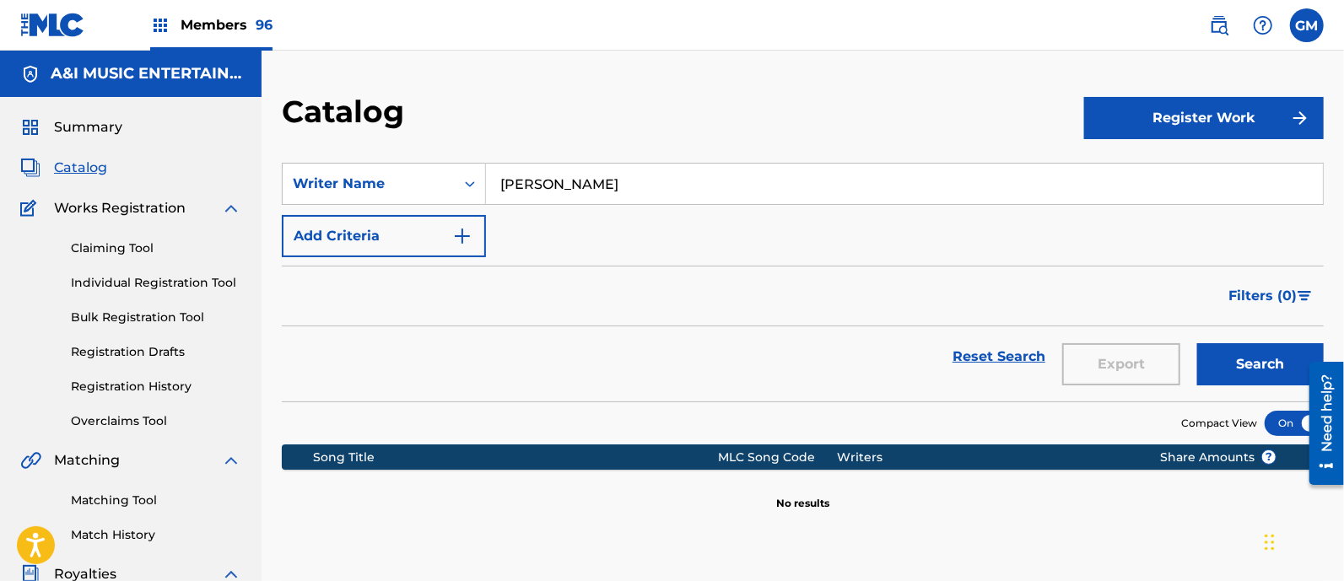
type input "[PERSON_NAME]"
click at [1197, 343] on button "Search" at bounding box center [1260, 364] width 127 height 42
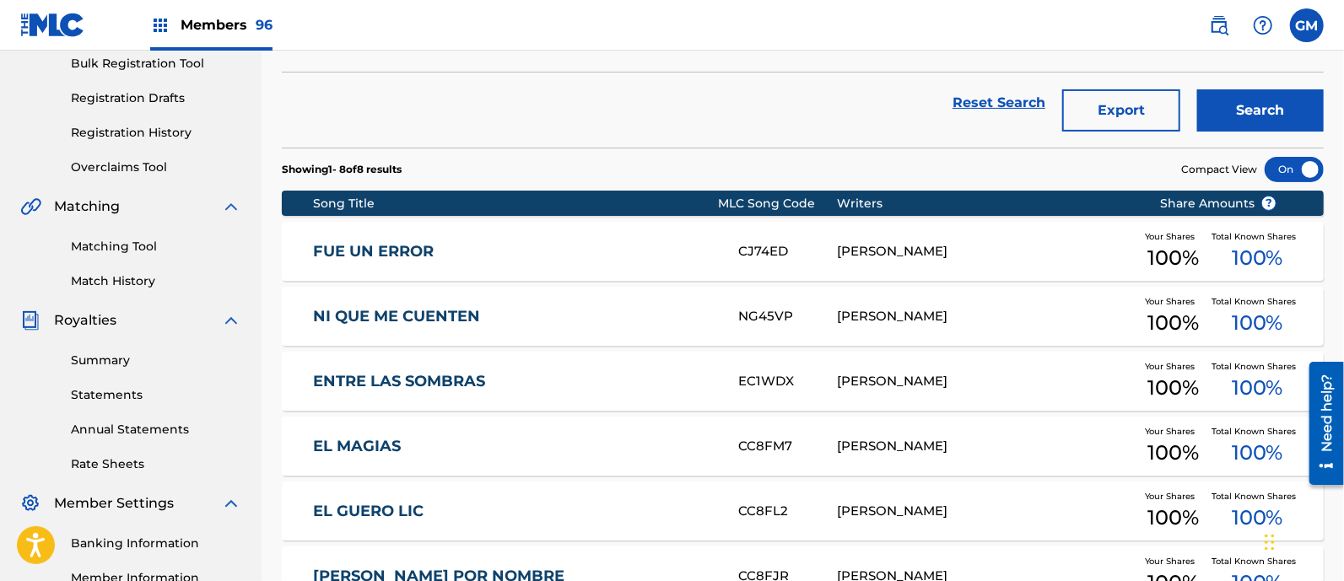
scroll to position [246, 0]
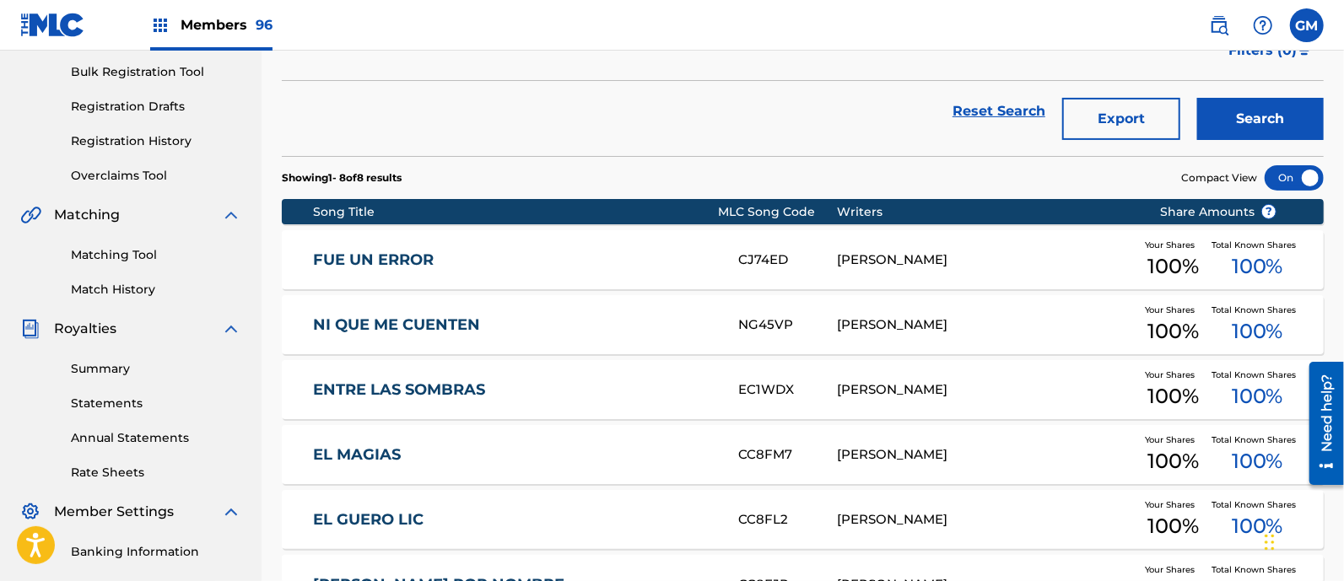
click at [1316, 22] on label at bounding box center [1307, 25] width 34 height 34
click at [1307, 25] on input "GM [PERSON_NAME] [PERSON_NAME][EMAIL_ADDRESS][DOMAIN_NAME] Notification Prefere…" at bounding box center [1307, 25] width 0 height 0
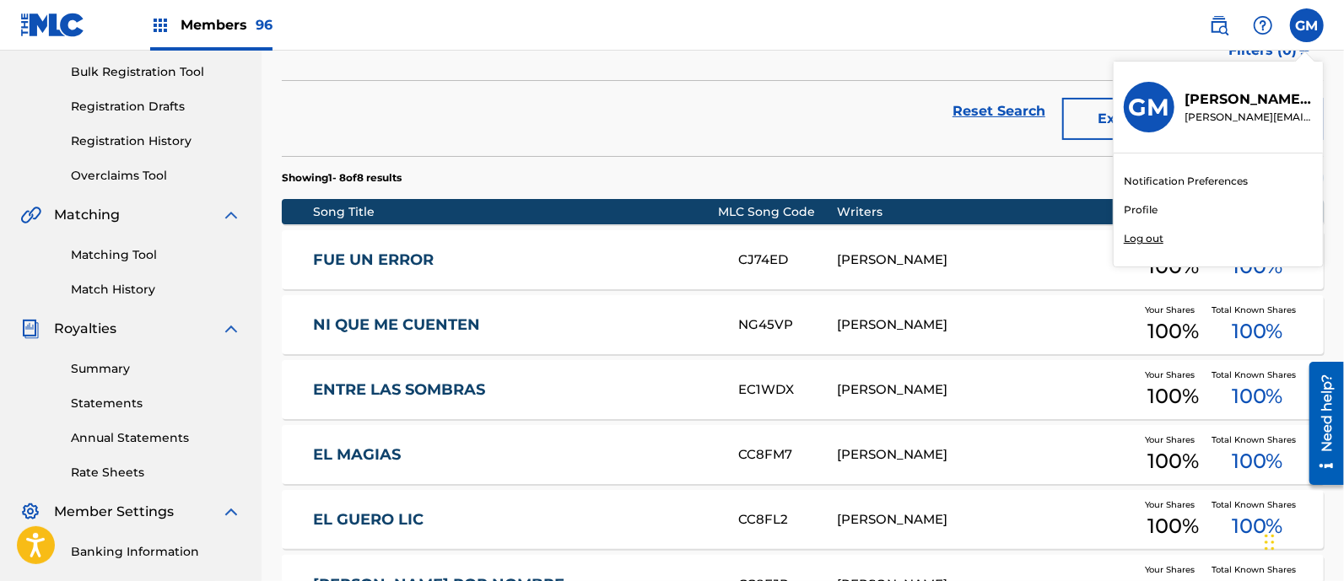
click at [1160, 231] on p "Log out" at bounding box center [1144, 238] width 40 height 15
click at [1307, 25] on input "GM [PERSON_NAME] [PERSON_NAME][EMAIL_ADDRESS][DOMAIN_NAME] Notification Prefere…" at bounding box center [1307, 25] width 0 height 0
